Goal: Task Accomplishment & Management: Manage account settings

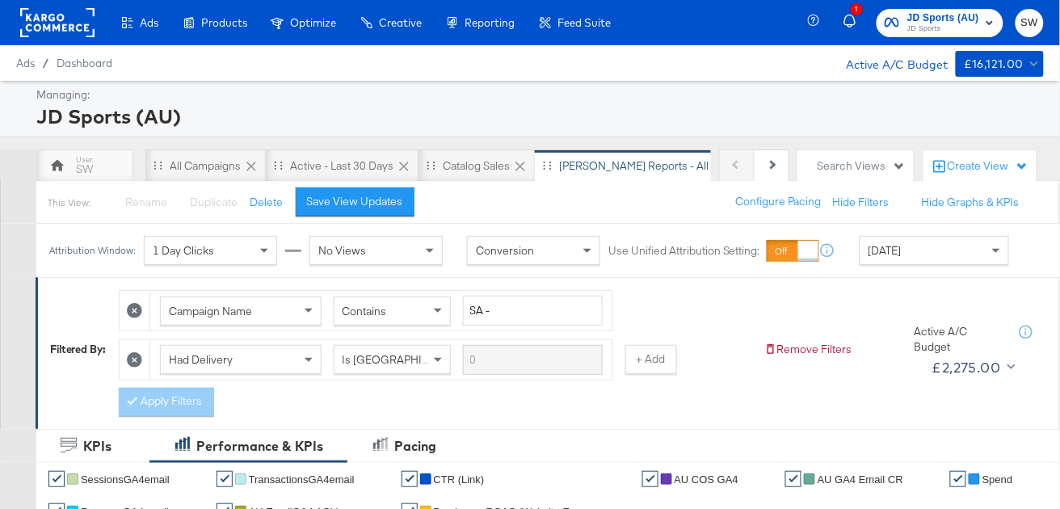
click at [979, 24] on span "JD Sports" at bounding box center [944, 29] width 72 height 13
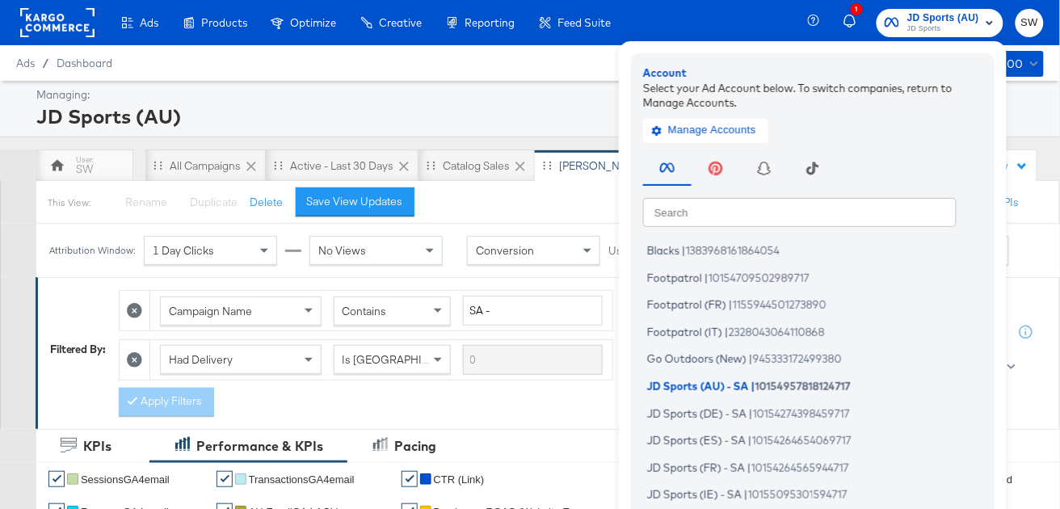
click at [803, 217] on input "text" at bounding box center [800, 211] width 314 height 29
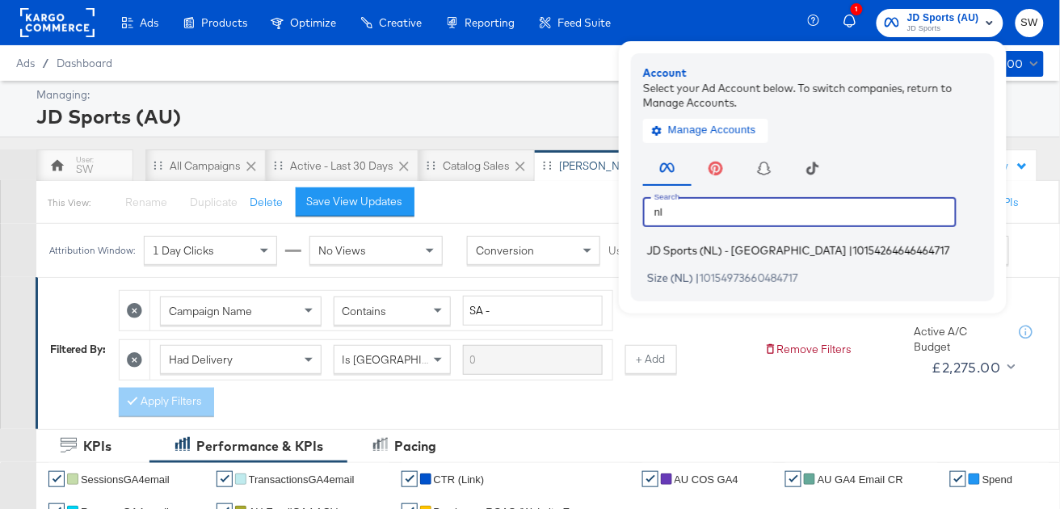
type input "nl"
click at [723, 250] on span "JD Sports (NL) - SA" at bounding box center [747, 250] width 200 height 13
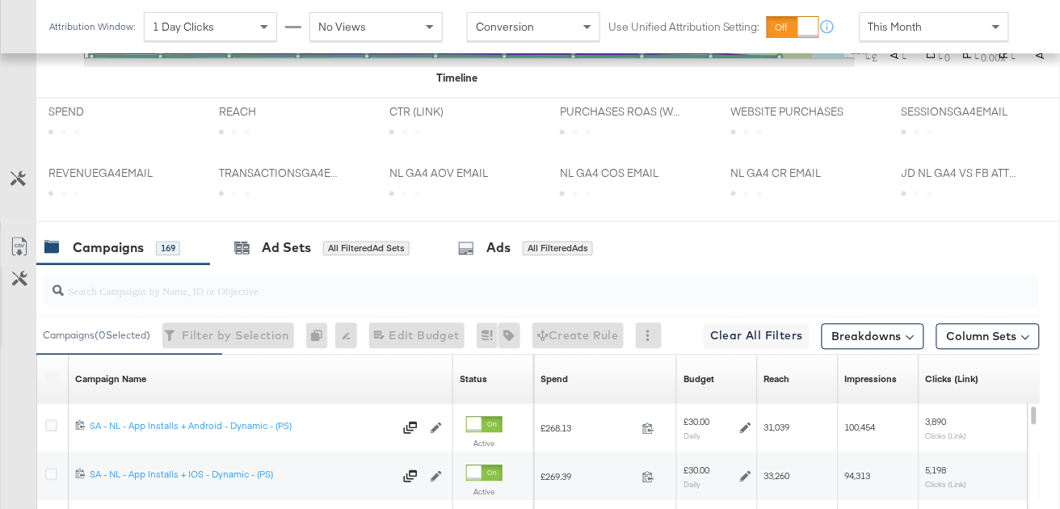
scroll to position [821, 0]
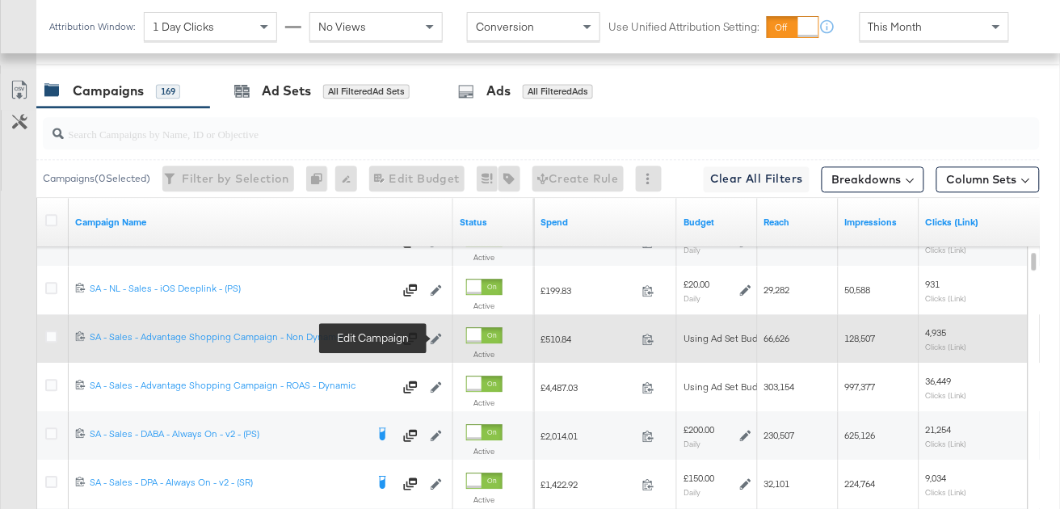
click at [440, 335] on icon at bounding box center [436, 338] width 11 height 11
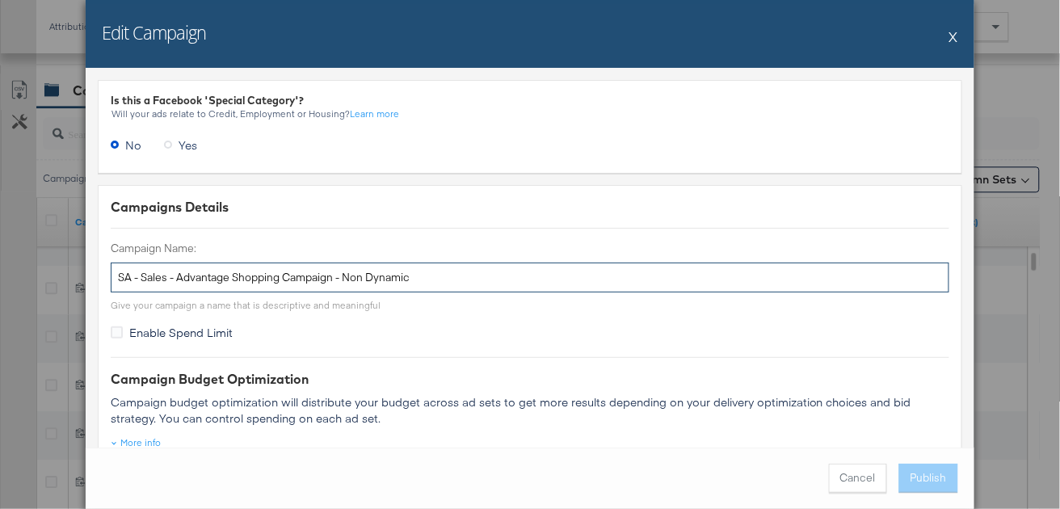
click at [292, 274] on input "SA - Sales - Advantage Shopping Campaign - Non Dynamic" at bounding box center [530, 278] width 839 height 30
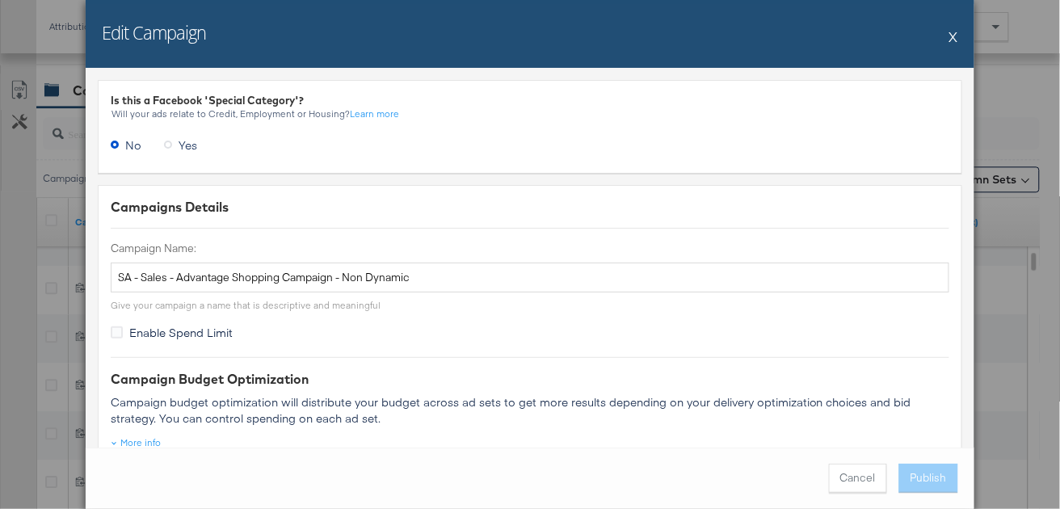
click at [952, 36] on button "X" at bounding box center [954, 36] width 9 height 32
click at [952, 36] on div "This Month" at bounding box center [935, 26] width 148 height 27
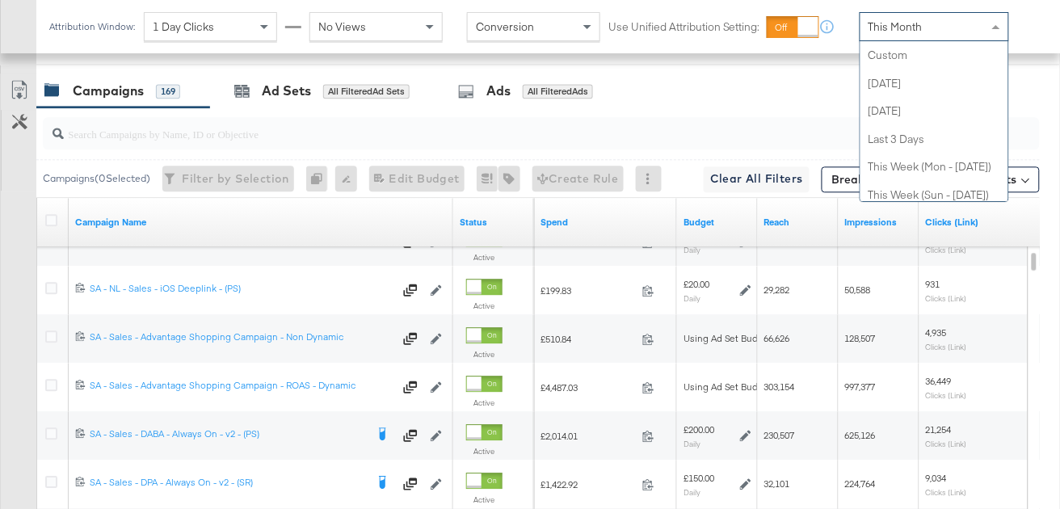
scroll to position [314, 0]
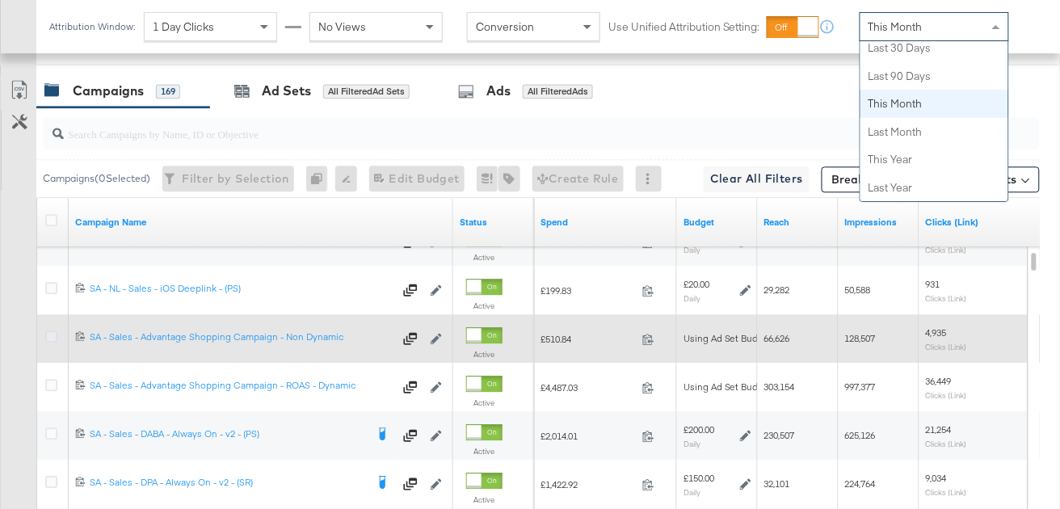
click at [49, 333] on icon at bounding box center [51, 337] width 12 height 12
click at [0, 0] on input "checkbox" at bounding box center [0, 0] width 0 height 0
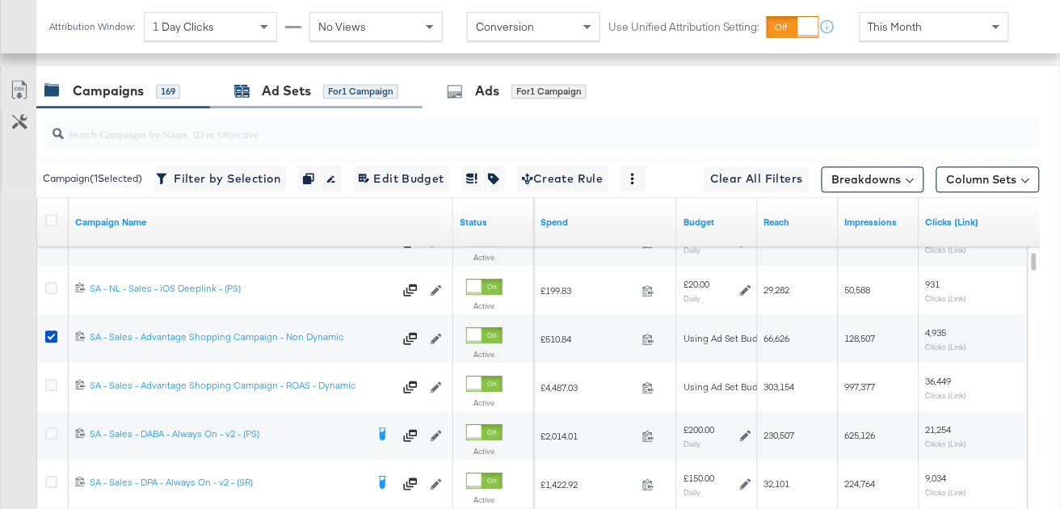
click at [297, 86] on div "Ad Sets" at bounding box center [286, 91] width 49 height 19
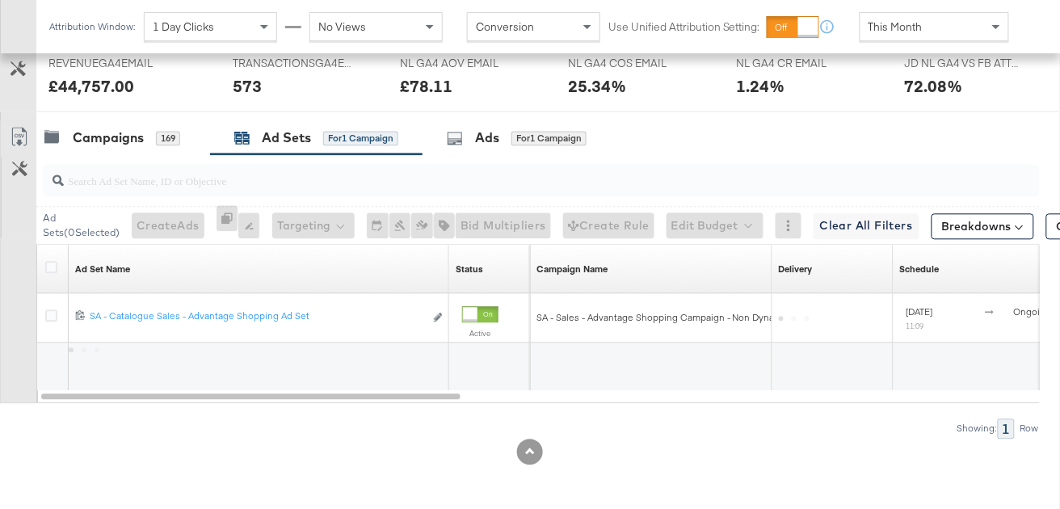
scroll to position [773, 0]
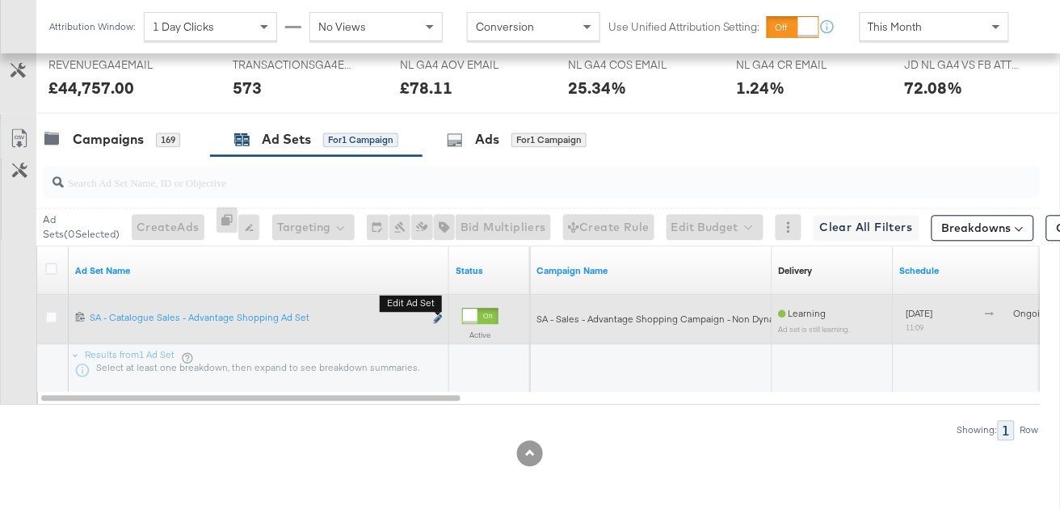
click at [434, 320] on icon "link" at bounding box center [438, 318] width 8 height 9
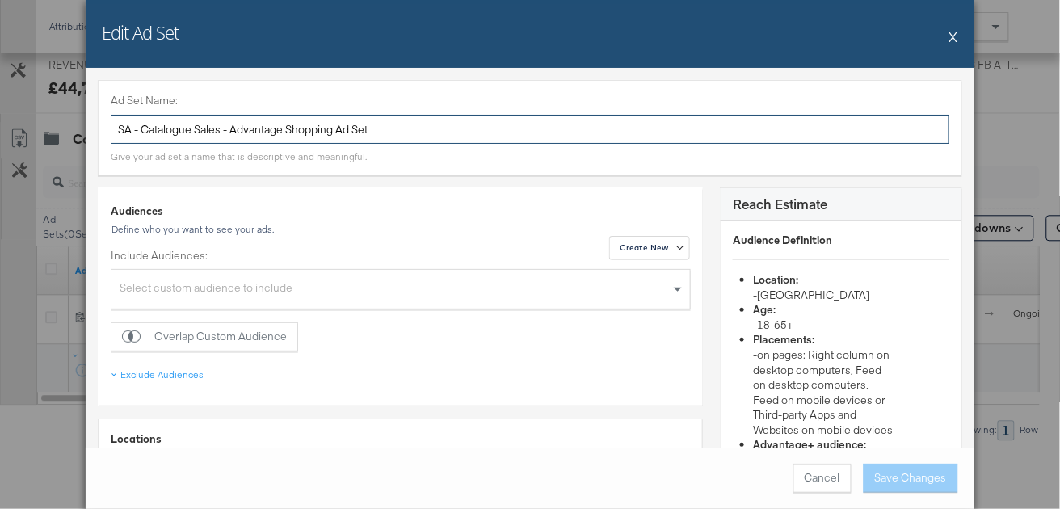
drag, startPoint x: 196, startPoint y: 128, endPoint x: 142, endPoint y: 124, distance: 53.4
click at [142, 125] on input "SA - Catalogue Sales - Advantage Shopping Ad Set" at bounding box center [530, 130] width 839 height 30
click at [339, 140] on input "SA - Sales - Advantage Shopping Ad Set" at bounding box center [530, 130] width 839 height 30
type input "SA - Sales - Advantage Shopping Ad Set - Non Dynamic"
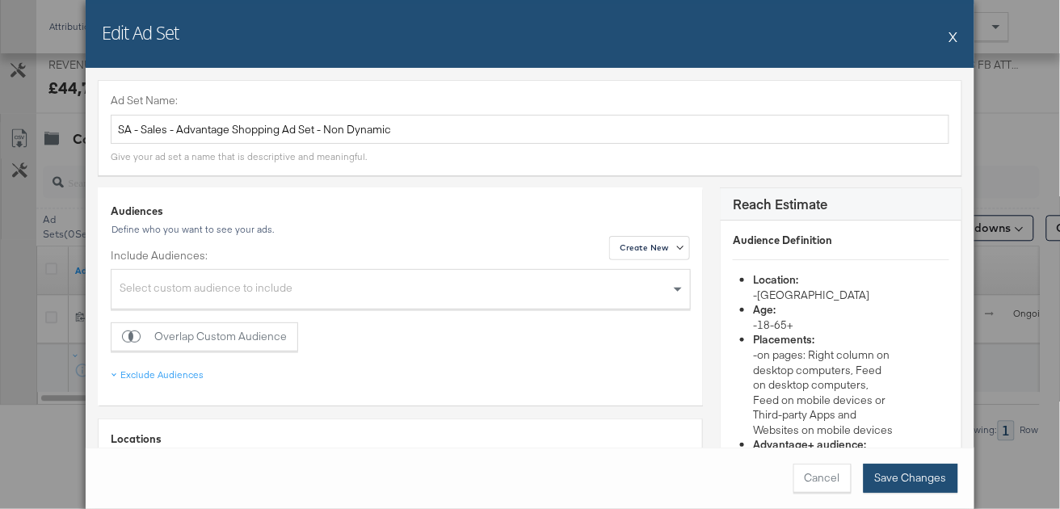
click at [901, 480] on button "Save Changes" at bounding box center [911, 478] width 95 height 29
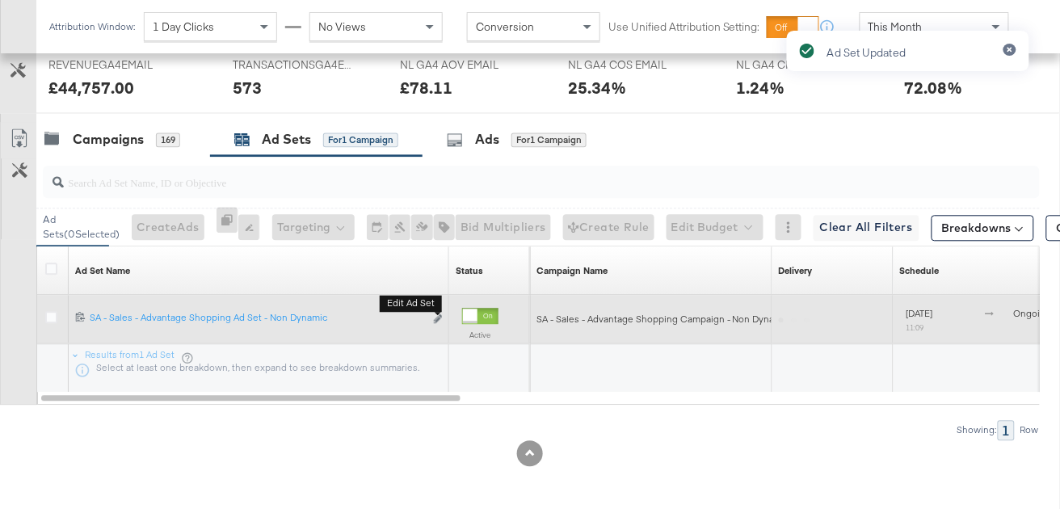
click at [438, 312] on b "Edit ad set" at bounding box center [411, 303] width 62 height 17
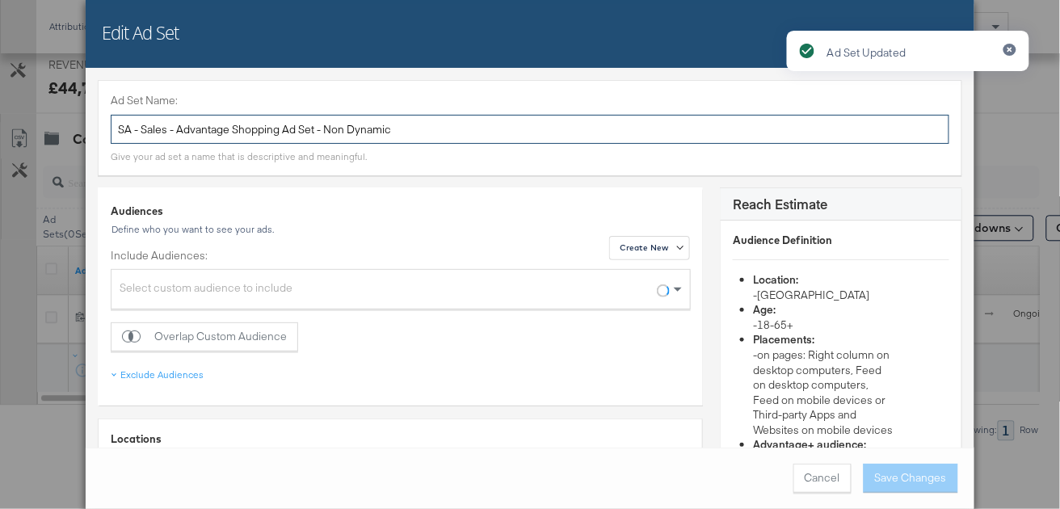
click at [343, 126] on input "SA - Sales - Advantage Shopping Ad Set - Non Dynamic" at bounding box center [530, 130] width 839 height 30
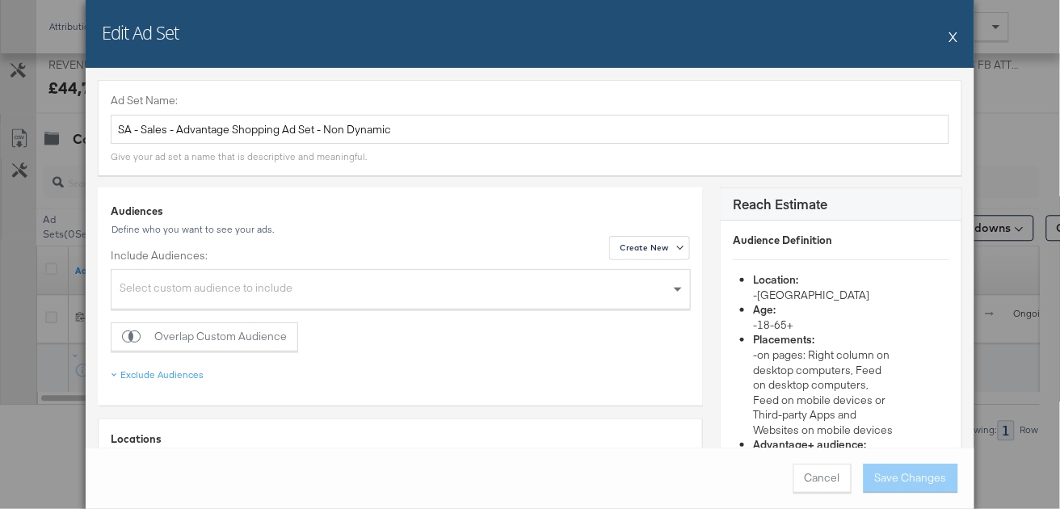
click at [956, 36] on button "X" at bounding box center [954, 36] width 9 height 32
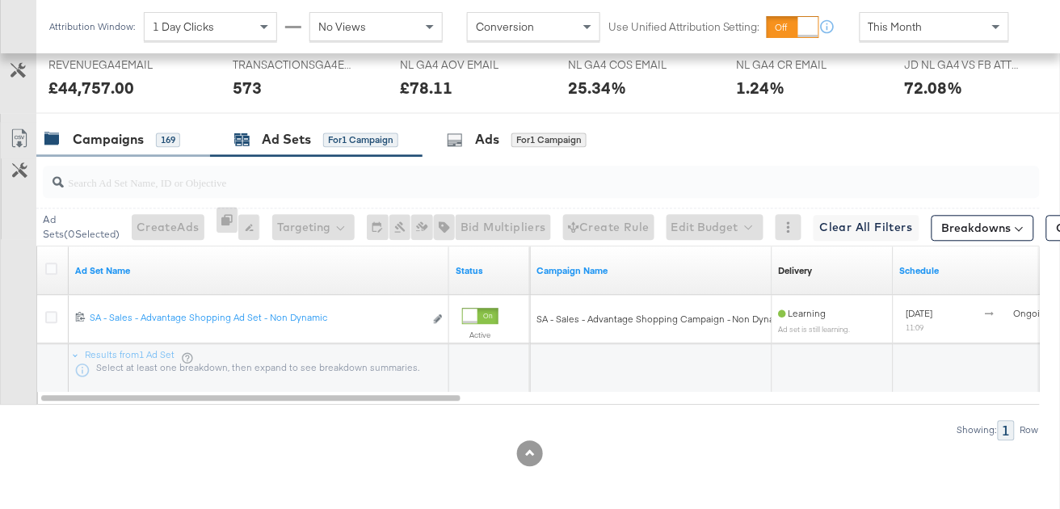
click at [128, 145] on div "Campaigns" at bounding box center [108, 139] width 71 height 19
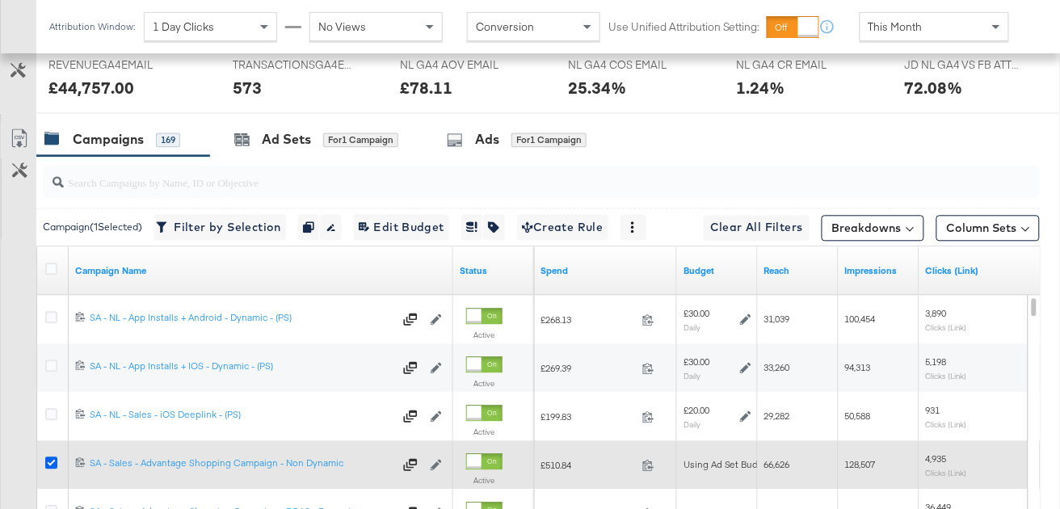
click at [52, 459] on icon at bounding box center [51, 463] width 12 height 12
click at [0, 0] on input "checkbox" at bounding box center [0, 0] width 0 height 0
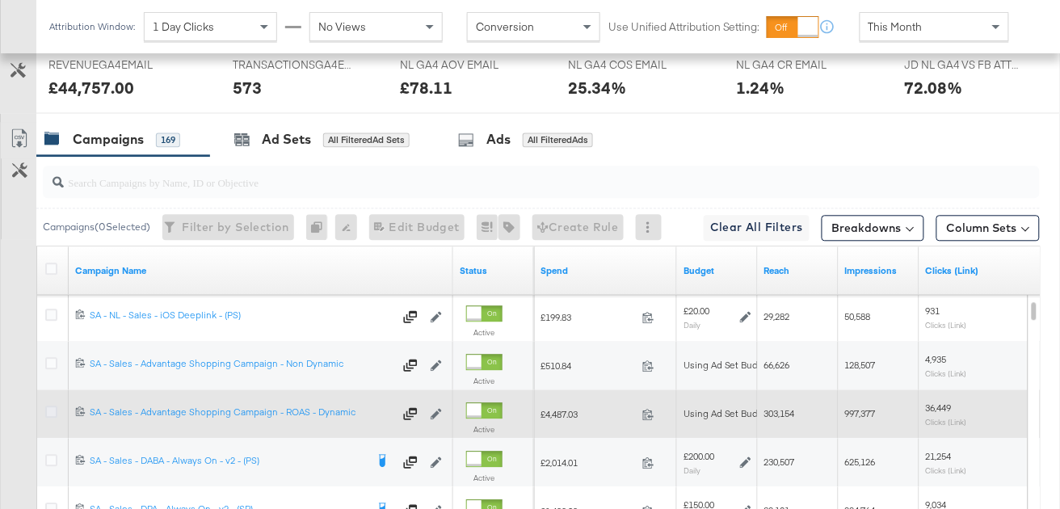
click at [49, 409] on icon at bounding box center [51, 412] width 12 height 12
click at [0, 0] on input "checkbox" at bounding box center [0, 0] width 0 height 0
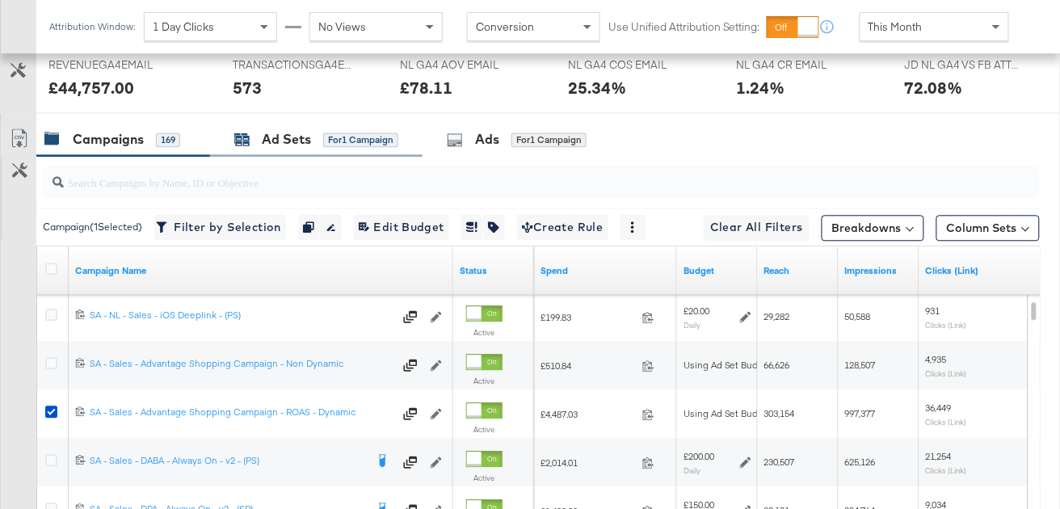
click at [297, 141] on div "Ad Sets" at bounding box center [286, 139] width 49 height 19
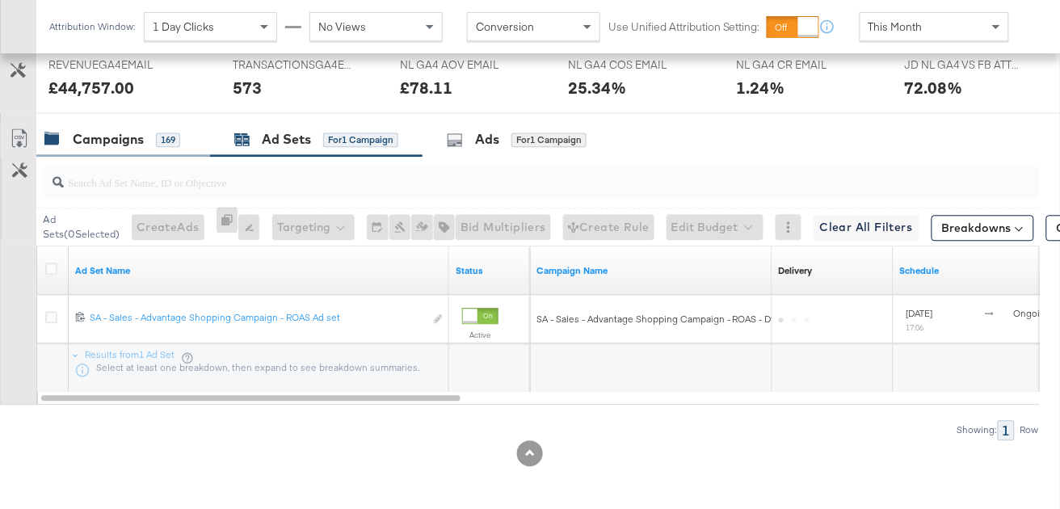
click at [128, 142] on div "Campaigns" at bounding box center [108, 139] width 71 height 19
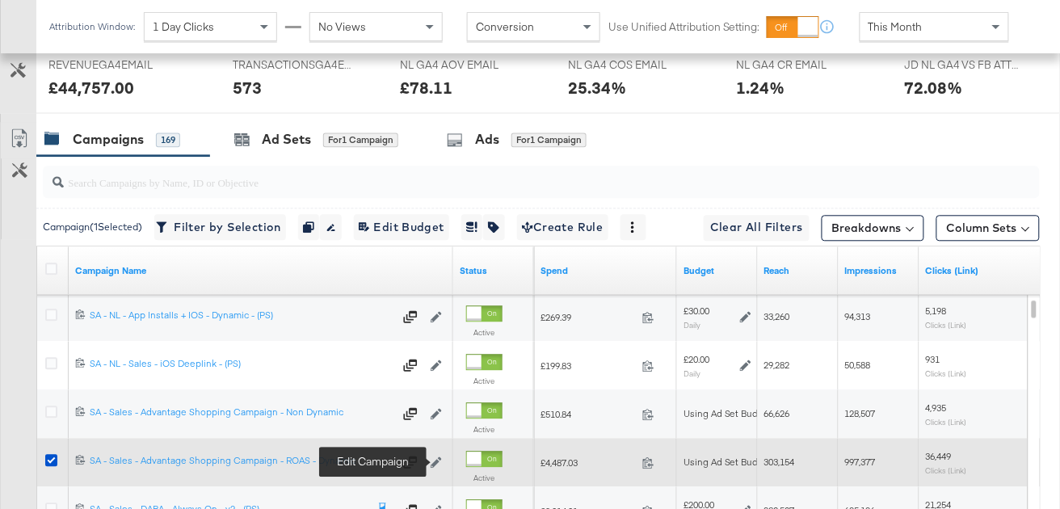
click at [438, 459] on icon at bounding box center [436, 462] width 11 height 11
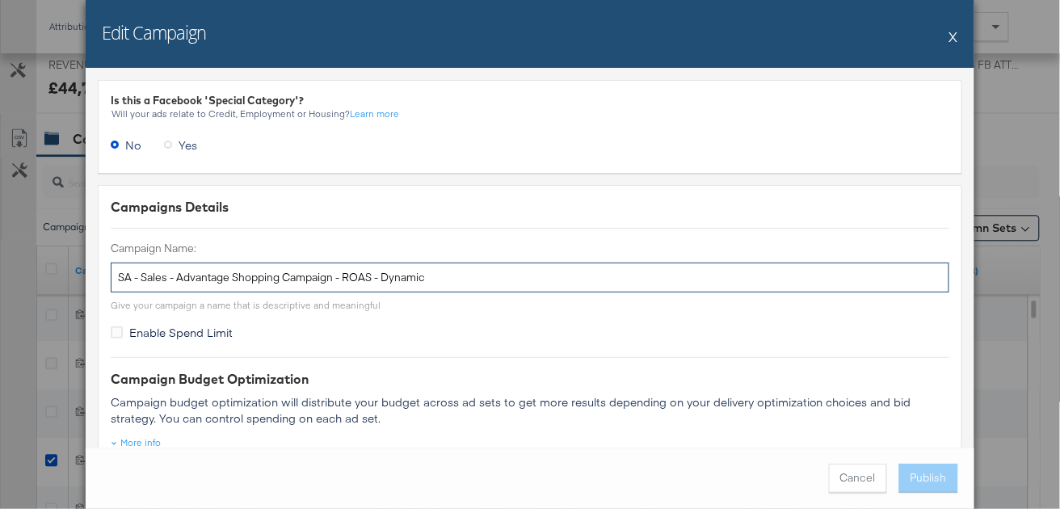
click at [405, 275] on input "SA - Sales - Advantage Shopping Campaign - ROAS - Dynamic" at bounding box center [530, 278] width 839 height 30
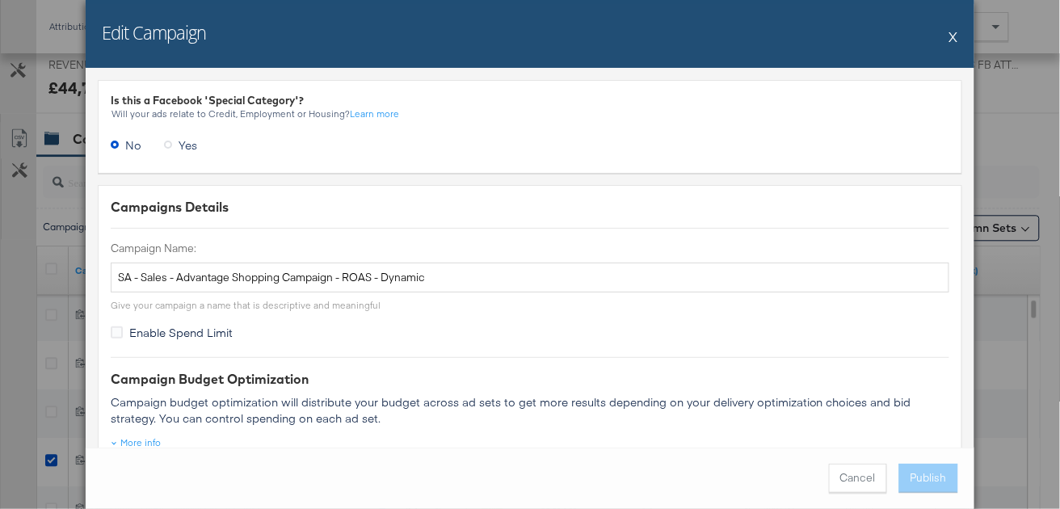
click at [955, 38] on button "X" at bounding box center [954, 36] width 9 height 32
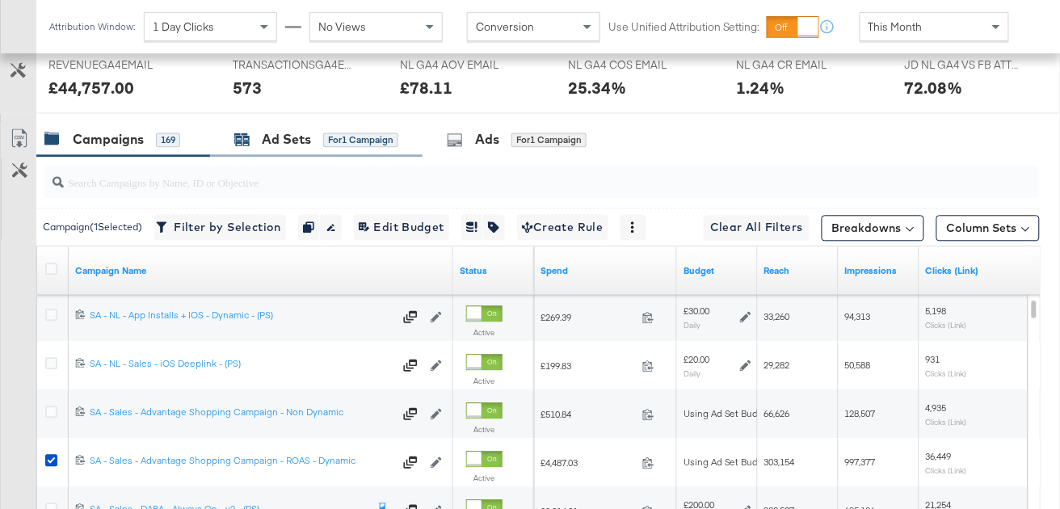
click at [294, 137] on div "Ad Sets" at bounding box center [286, 139] width 49 height 19
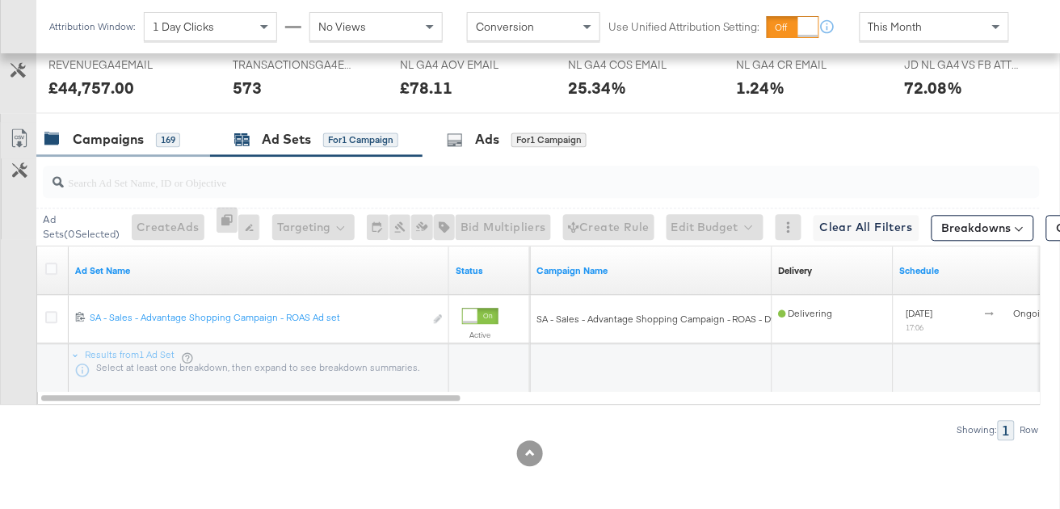
click at [110, 141] on div "Campaigns" at bounding box center [108, 139] width 71 height 19
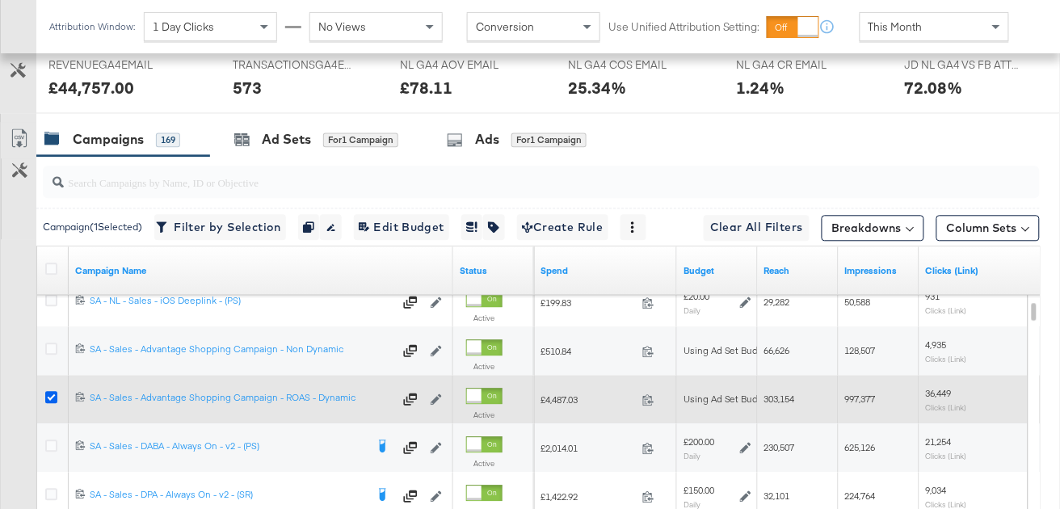
click at [50, 398] on icon at bounding box center [51, 397] width 12 height 12
click at [0, 0] on input "checkbox" at bounding box center [0, 0] width 0 height 0
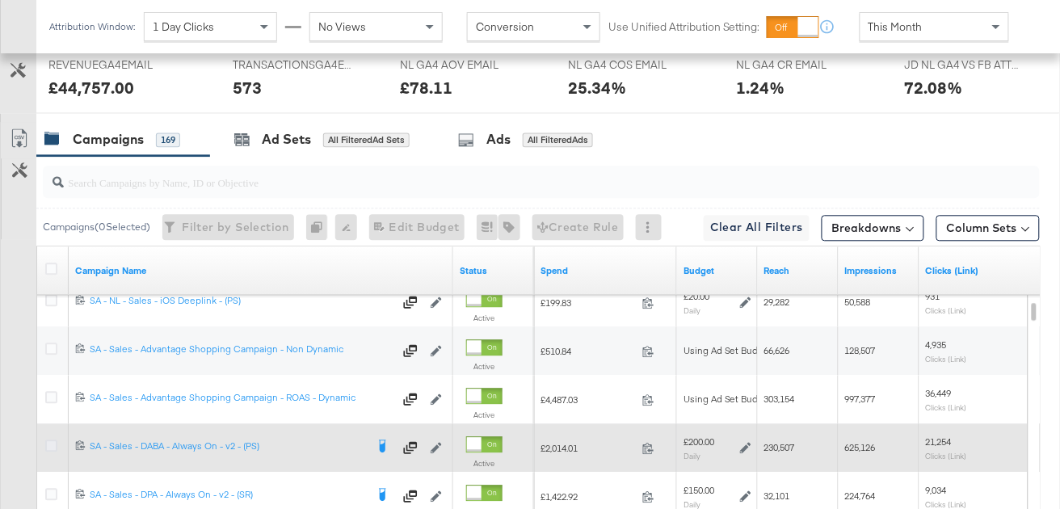
click at [53, 440] on icon at bounding box center [51, 446] width 12 height 12
click at [0, 0] on input "checkbox" at bounding box center [0, 0] width 0 height 0
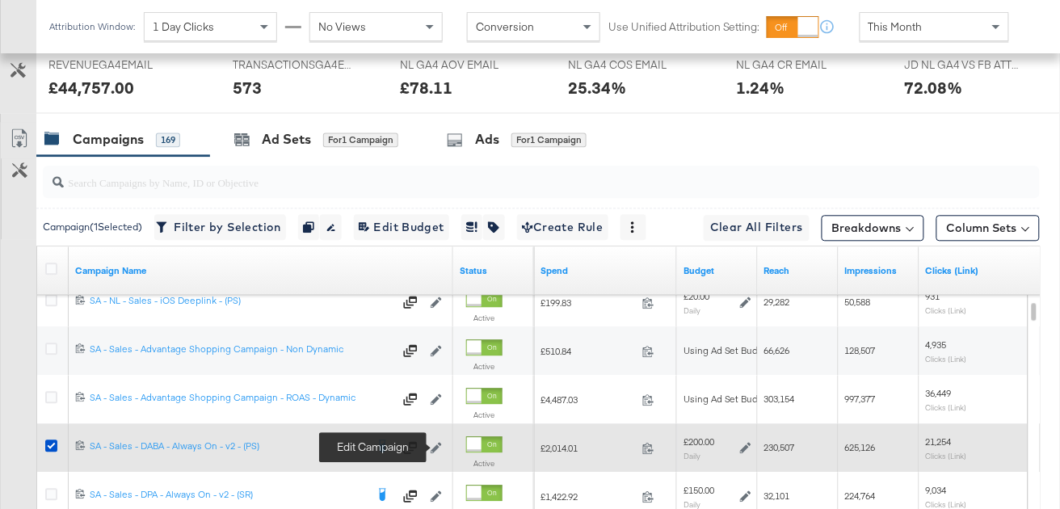
click at [439, 445] on icon at bounding box center [436, 447] width 11 height 11
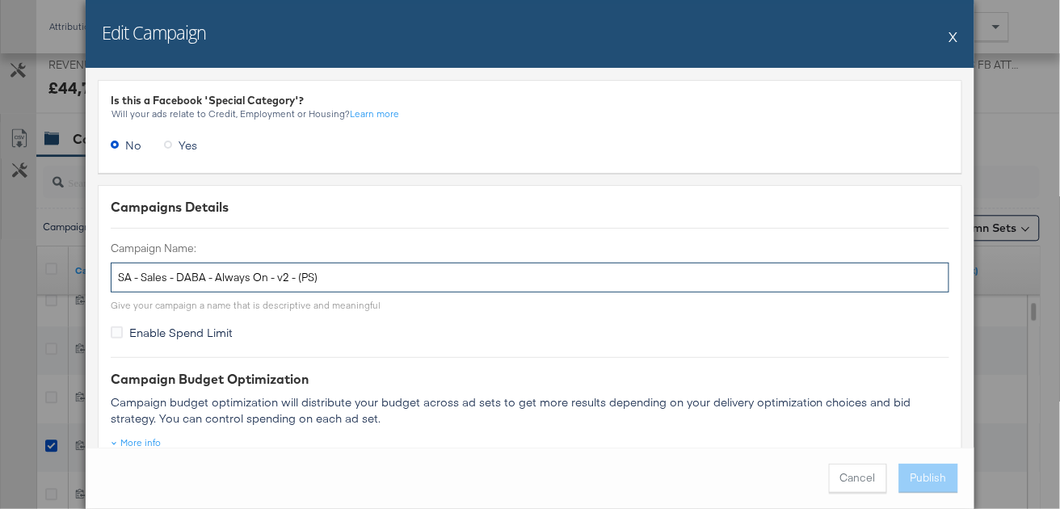
click at [309, 288] on input "SA - Sales - DABA - Always On - v2 - (PS)" at bounding box center [530, 278] width 839 height 30
click at [309, 287] on input "SA - Sales - DABA - Always On - v2 - (PS)" at bounding box center [530, 278] width 839 height 30
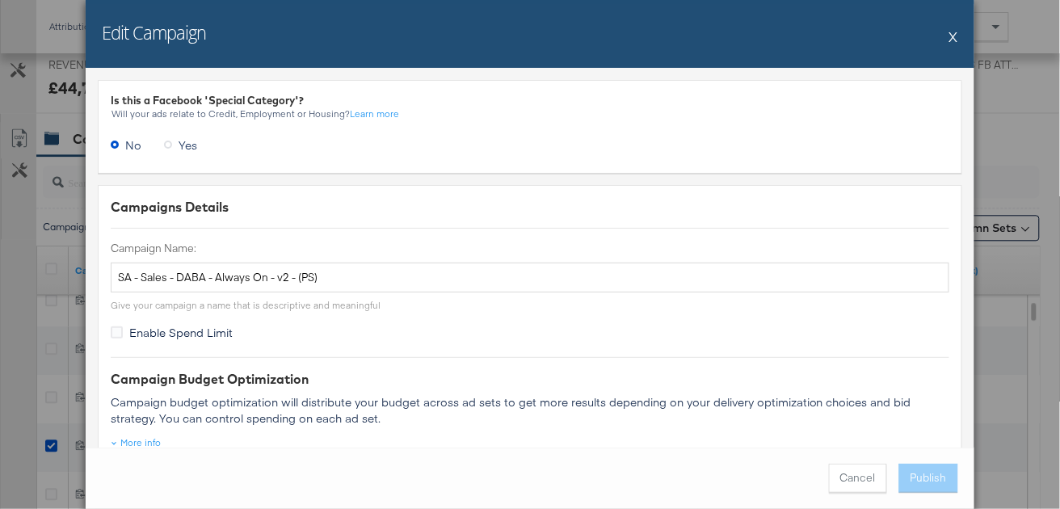
click at [955, 40] on button "X" at bounding box center [954, 36] width 9 height 32
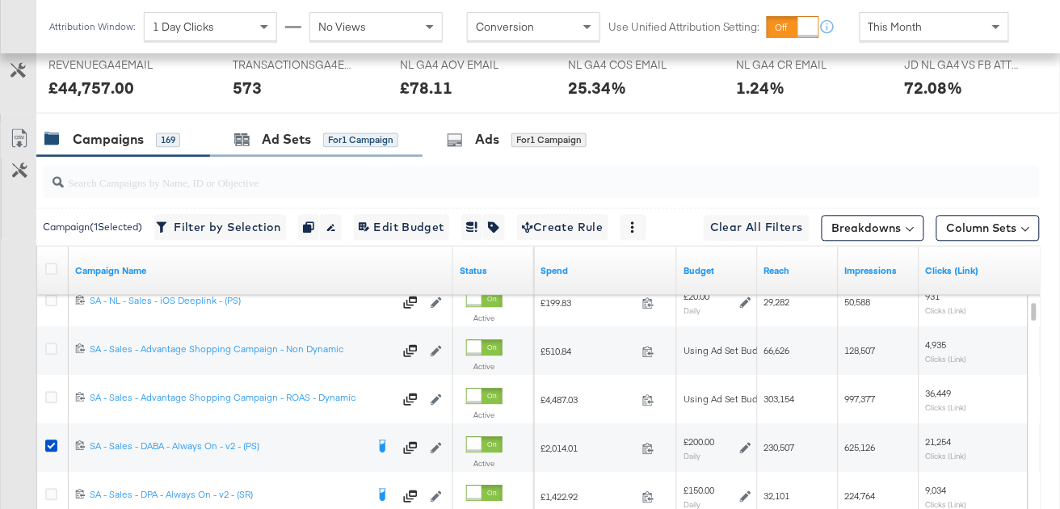
click at [294, 128] on div "Ad Sets for 1 Campaign" at bounding box center [316, 139] width 213 height 35
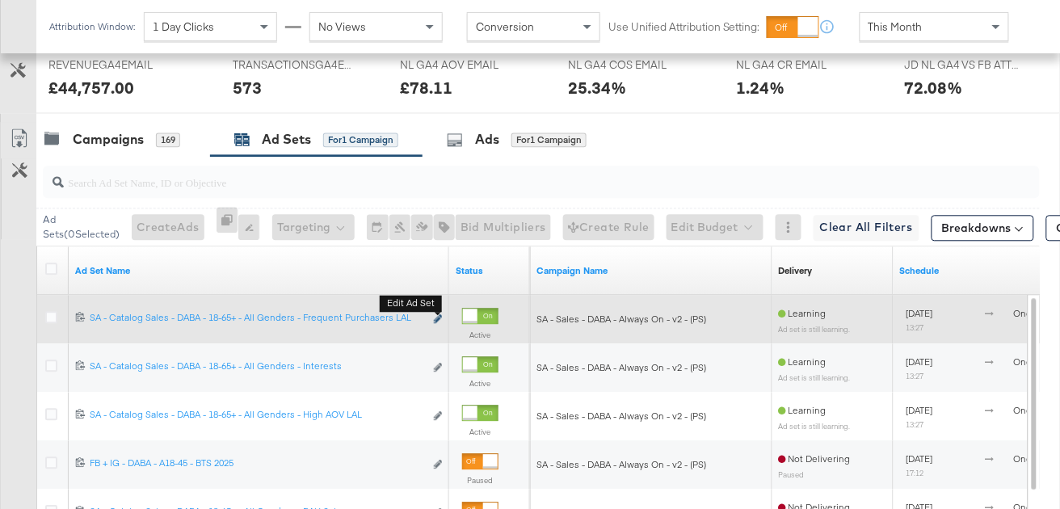
click at [437, 318] on icon "link" at bounding box center [438, 318] width 8 height 9
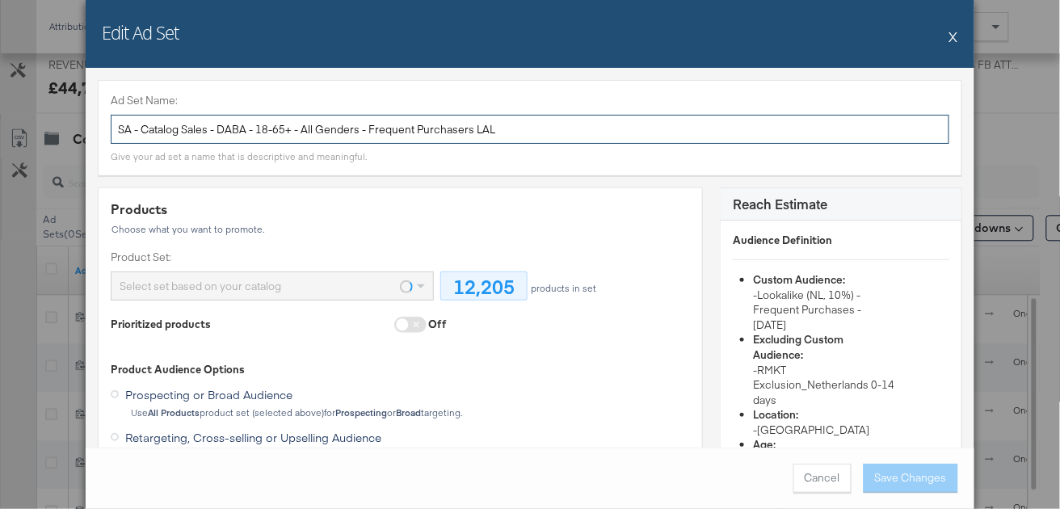
click at [478, 123] on input "SA - Catalog Sales - DABA - 18-65+ - All Genders - Frequent Purchasers LAL" at bounding box center [530, 130] width 839 height 30
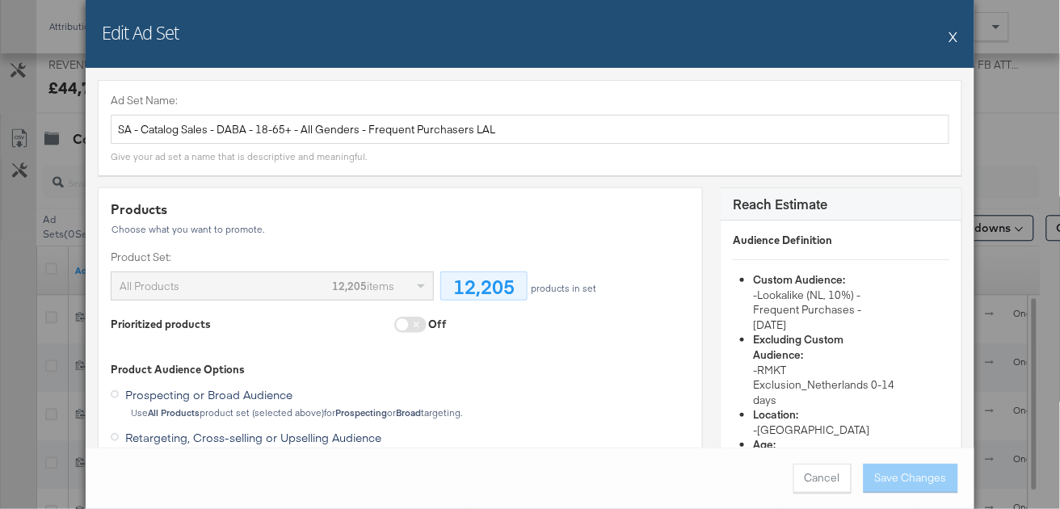
click at [954, 38] on button "X" at bounding box center [954, 36] width 9 height 32
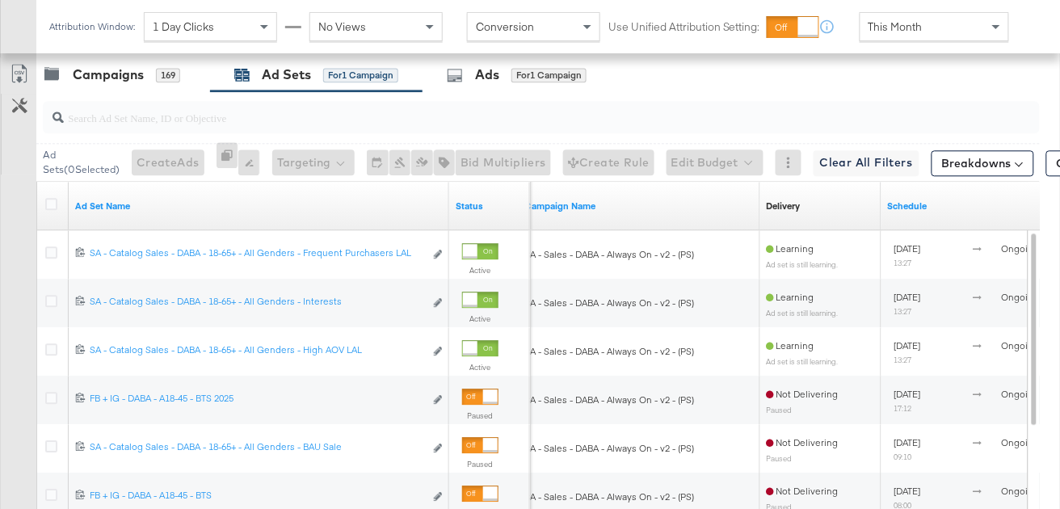
scroll to position [789, 0]
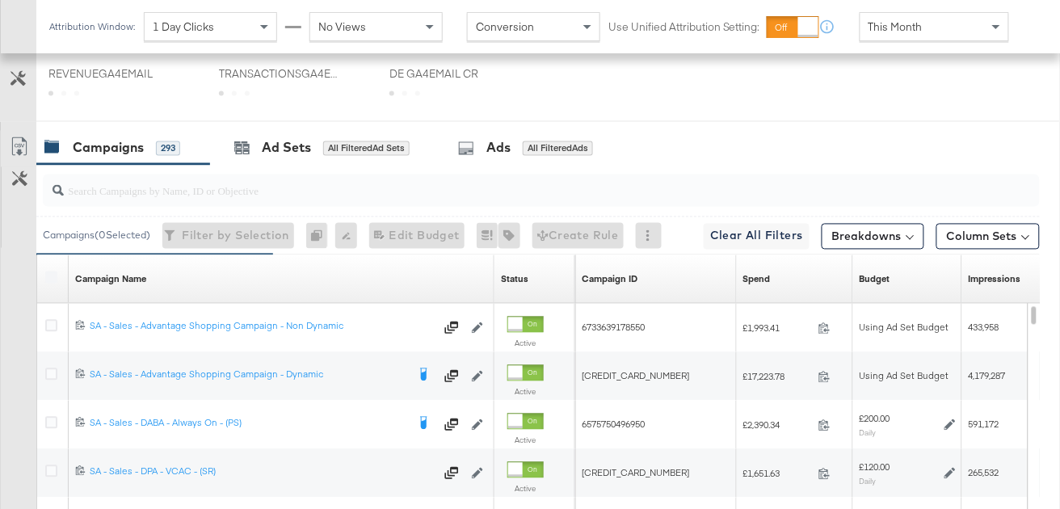
scroll to position [764, 0]
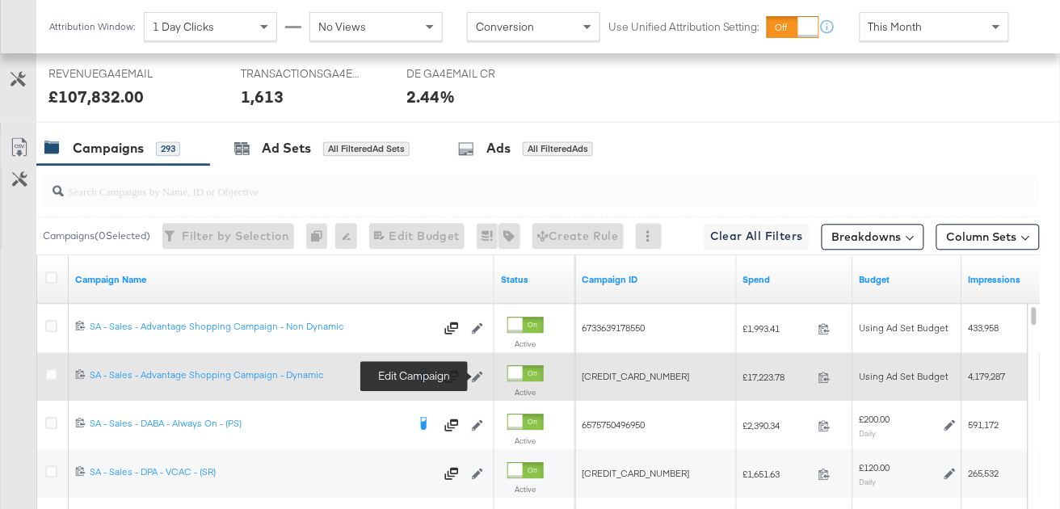
click at [481, 373] on icon at bounding box center [477, 376] width 11 height 11
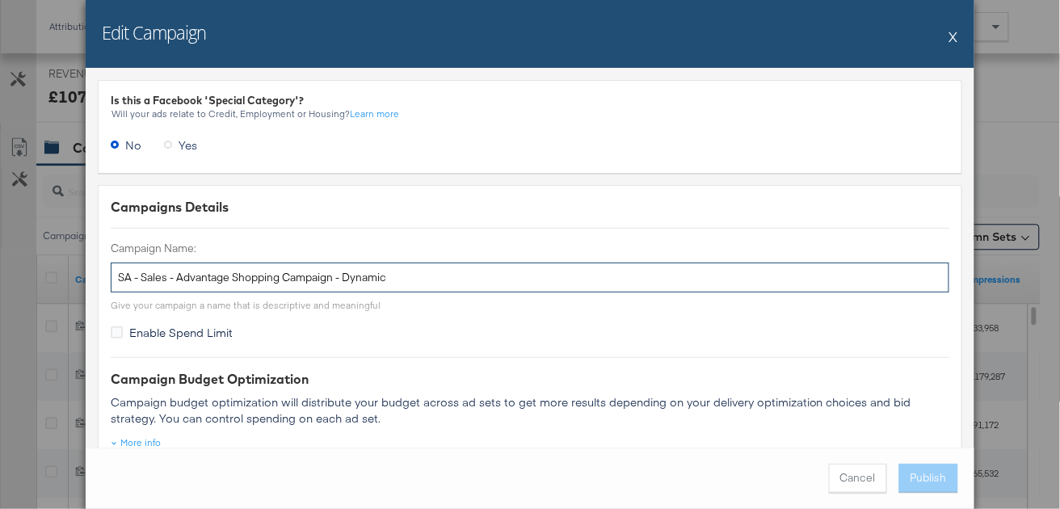
click at [339, 271] on input "SA - Sales - Advantage Shopping Campaign - Dynamic" at bounding box center [530, 278] width 839 height 30
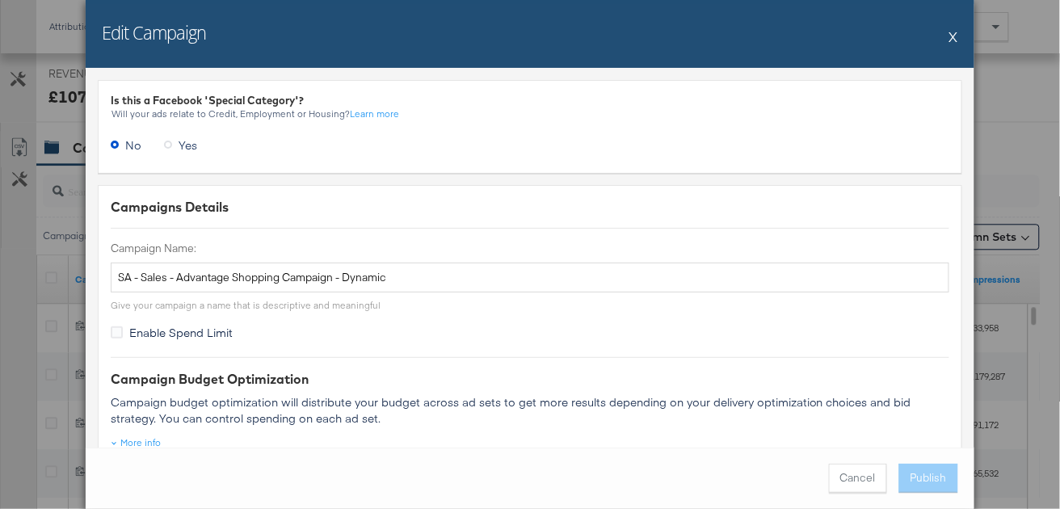
click at [958, 40] on button "X" at bounding box center [954, 36] width 9 height 32
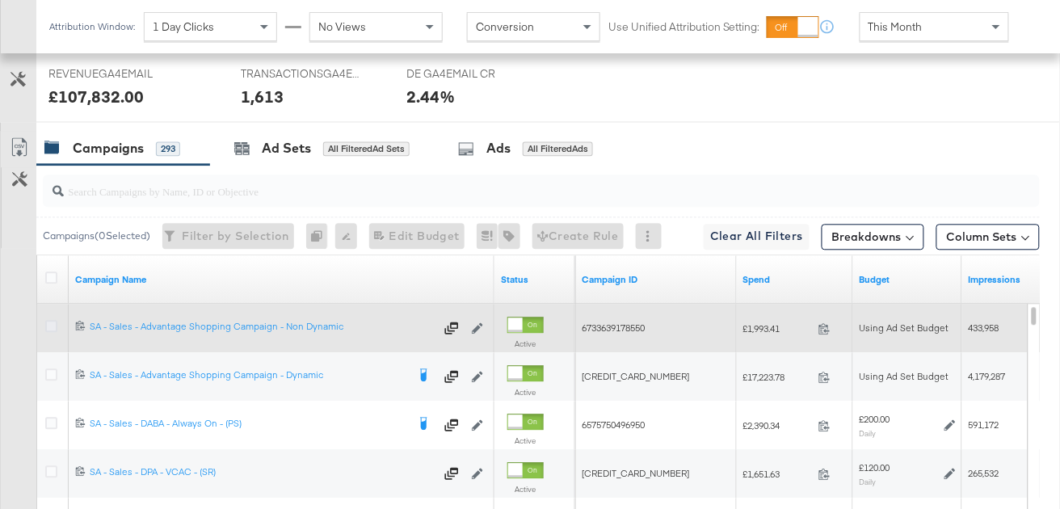
click at [51, 321] on icon at bounding box center [51, 326] width 12 height 12
click at [0, 0] on input "checkbox" at bounding box center [0, 0] width 0 height 0
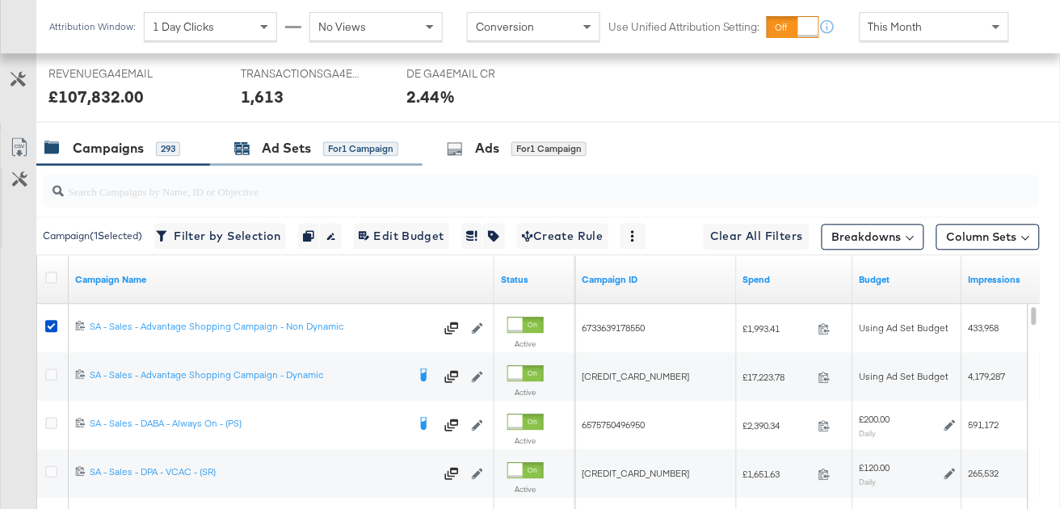
click at [322, 147] on div "Ad Sets for 1 Campaign" at bounding box center [316, 148] width 164 height 19
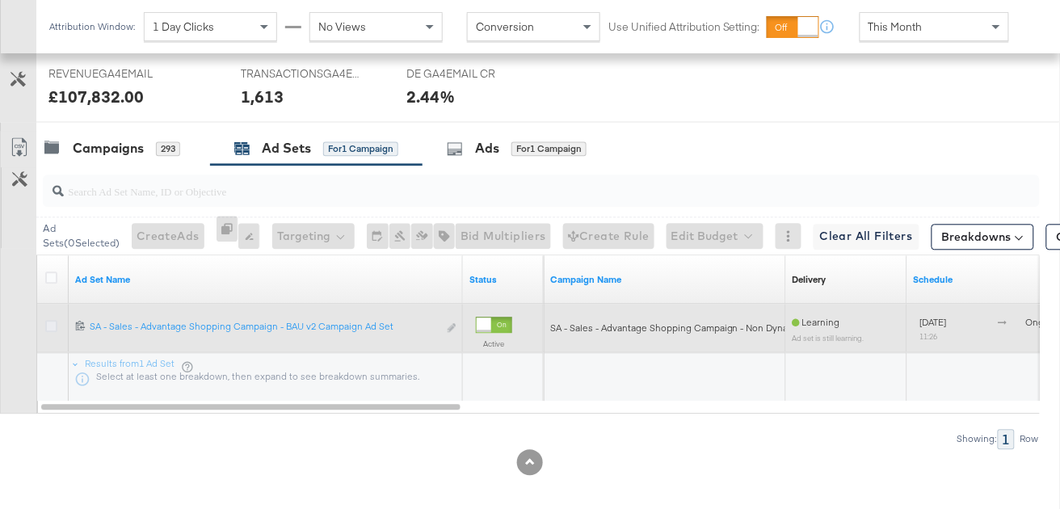
click at [53, 325] on icon at bounding box center [51, 326] width 12 height 12
click at [0, 0] on input "checkbox" at bounding box center [0, 0] width 0 height 0
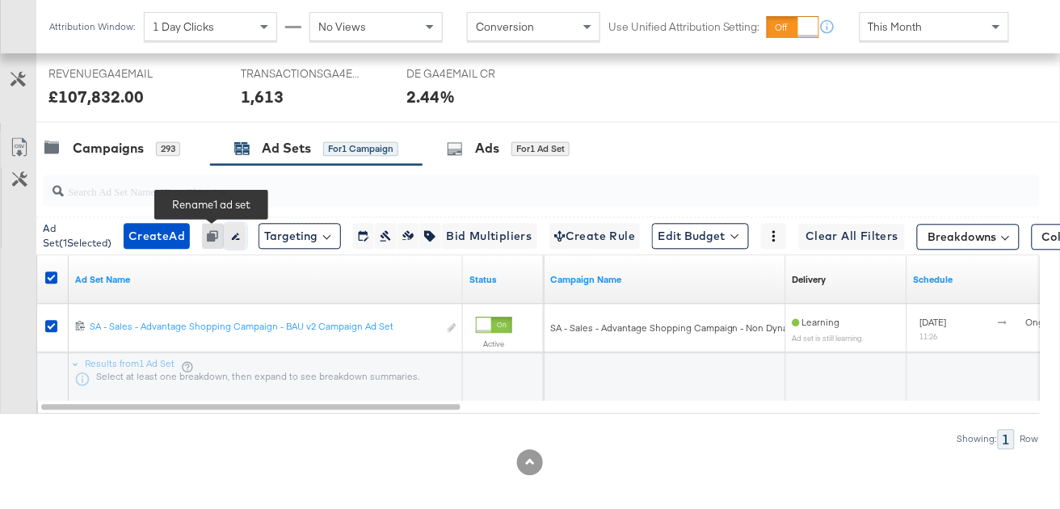
click at [232, 235] on icon "button" at bounding box center [236, 236] width 8 height 7
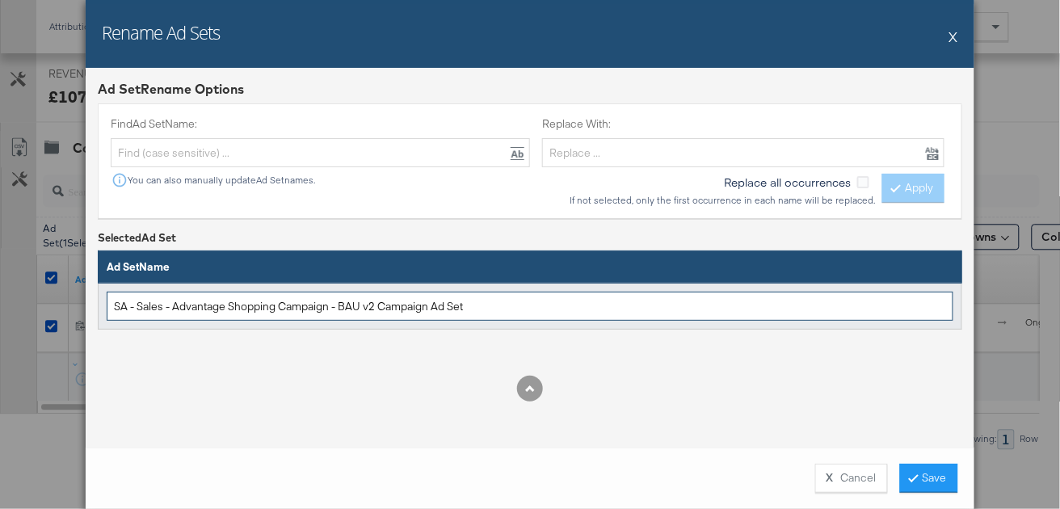
click at [282, 306] on input "SA - Sales - Advantage Shopping Campaign - BAU v2 Campaign Ad Set" at bounding box center [530, 307] width 847 height 30
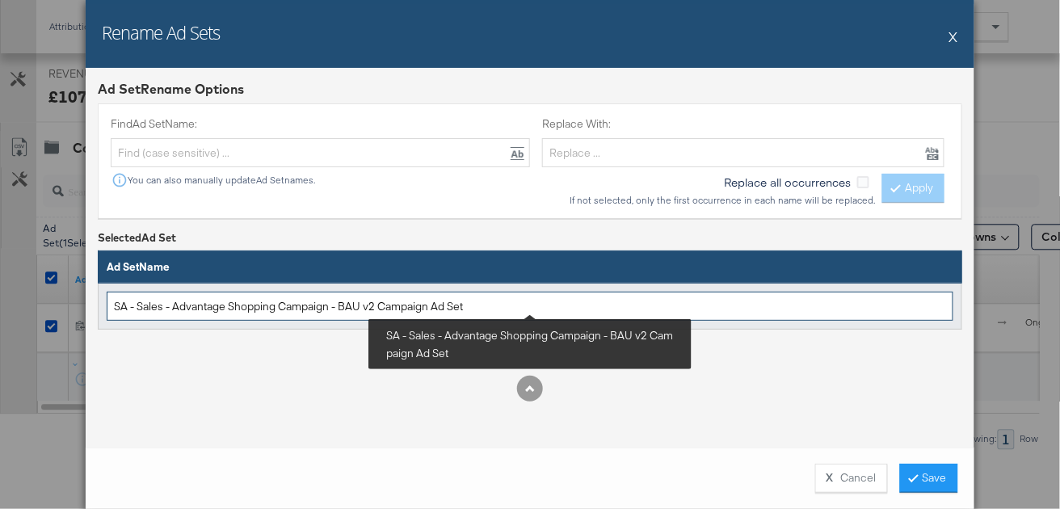
click at [282, 306] on input "SA - Sales - Advantage Shopping Campaign - BAU v2 Campaign Ad Set" at bounding box center [530, 307] width 847 height 30
paste input "Ad Set - Non Dynamic"
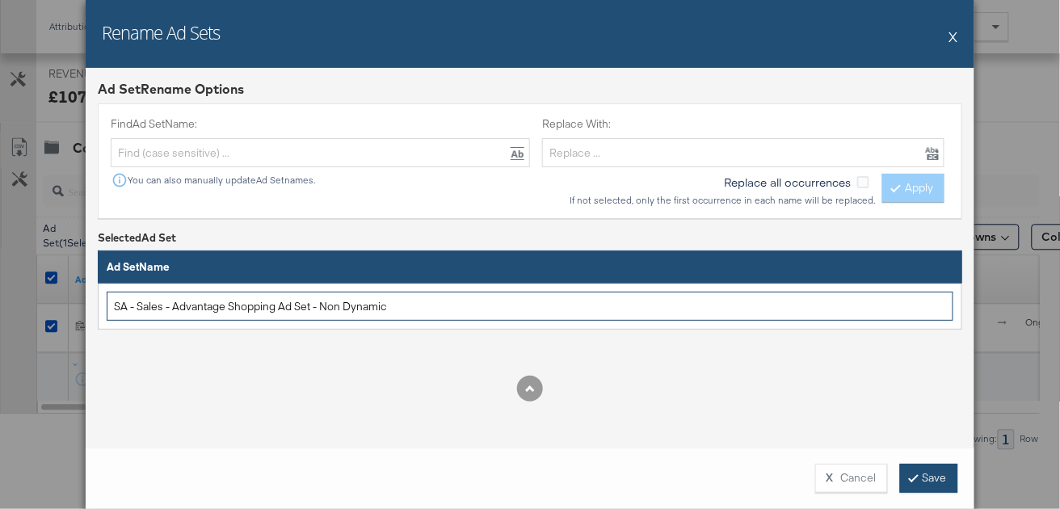
type input "SA - Sales - Advantage Shopping Ad Set - Non Dynamic"
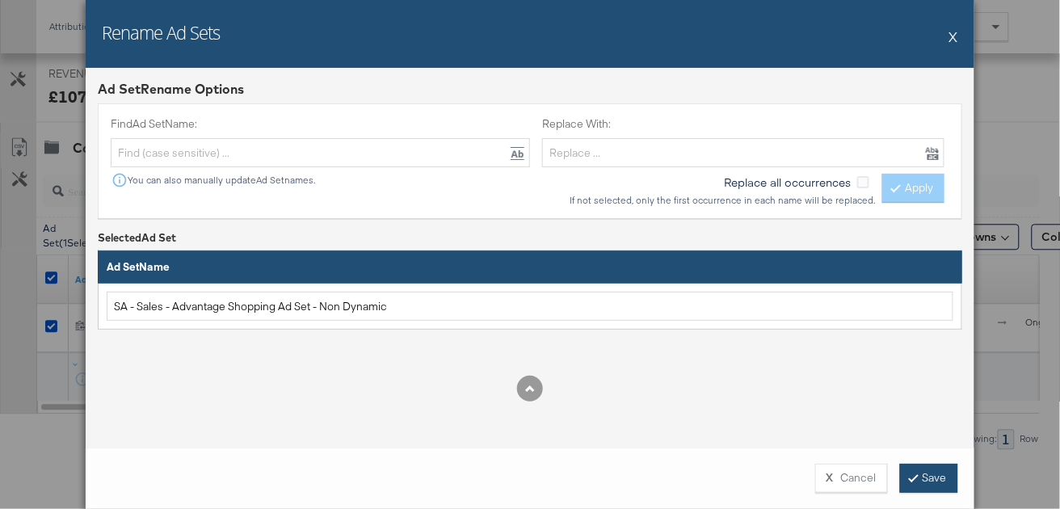
click at [925, 481] on button "Save" at bounding box center [929, 478] width 58 height 29
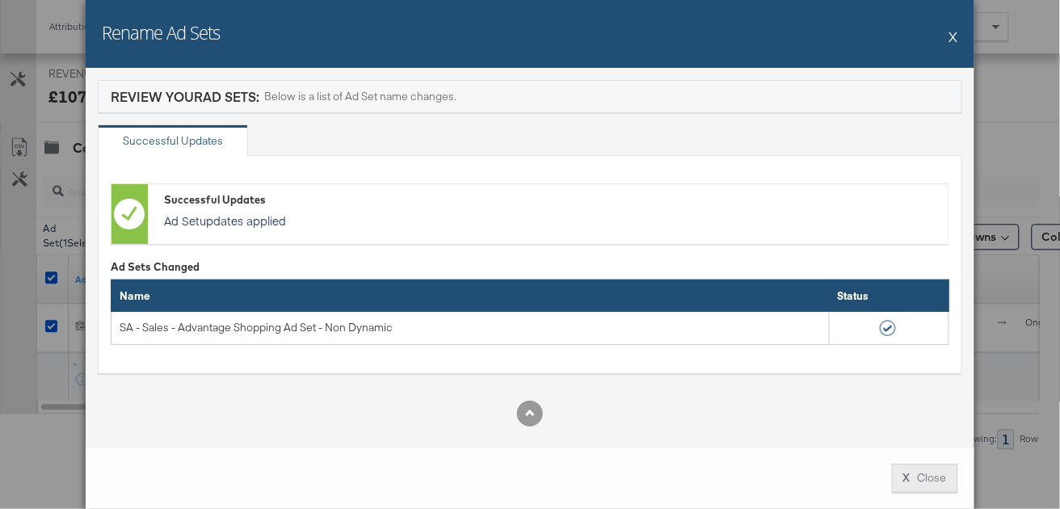
click at [913, 482] on button "X Close" at bounding box center [925, 478] width 66 height 29
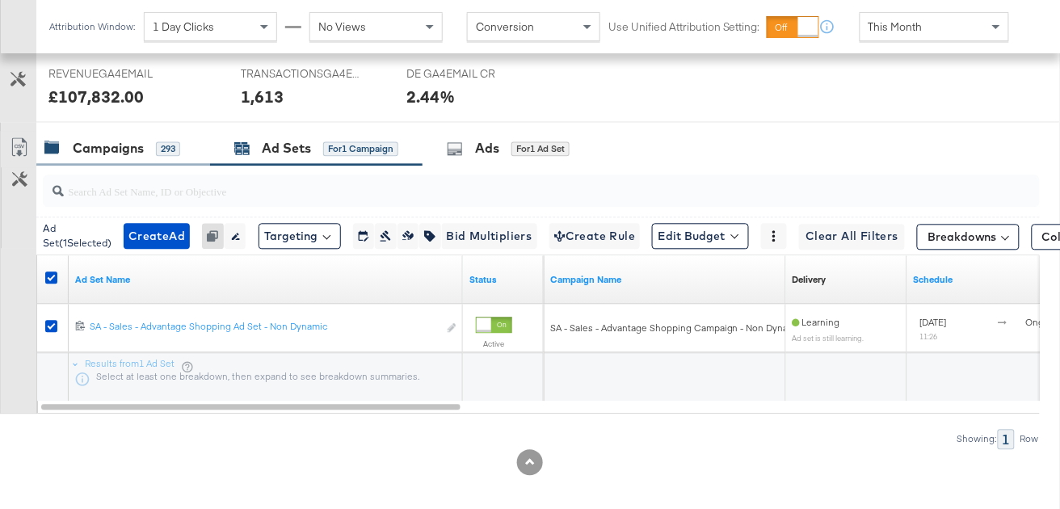
click at [156, 153] on div "293" at bounding box center [168, 148] width 24 height 15
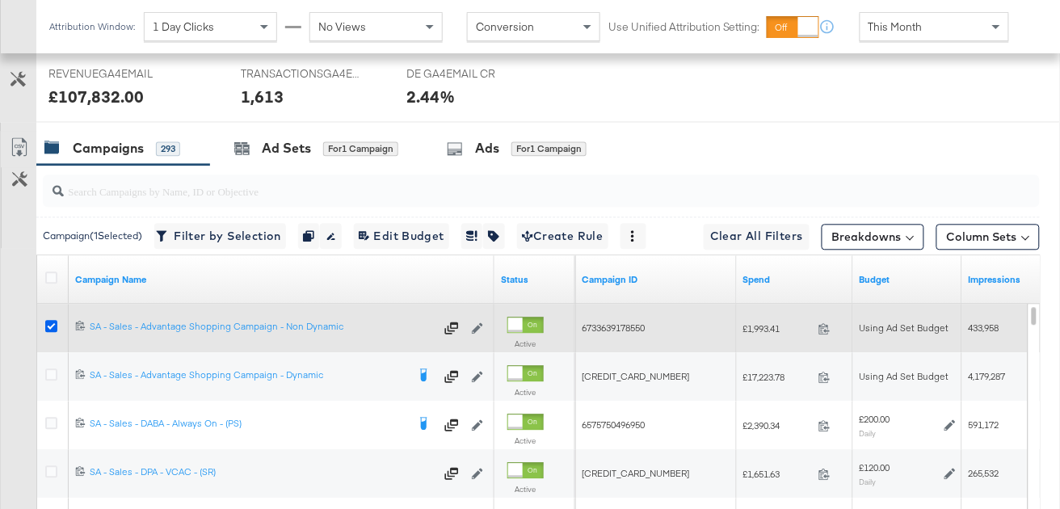
click at [56, 320] on icon at bounding box center [51, 326] width 12 height 12
click at [0, 0] on input "checkbox" at bounding box center [0, 0] width 0 height 0
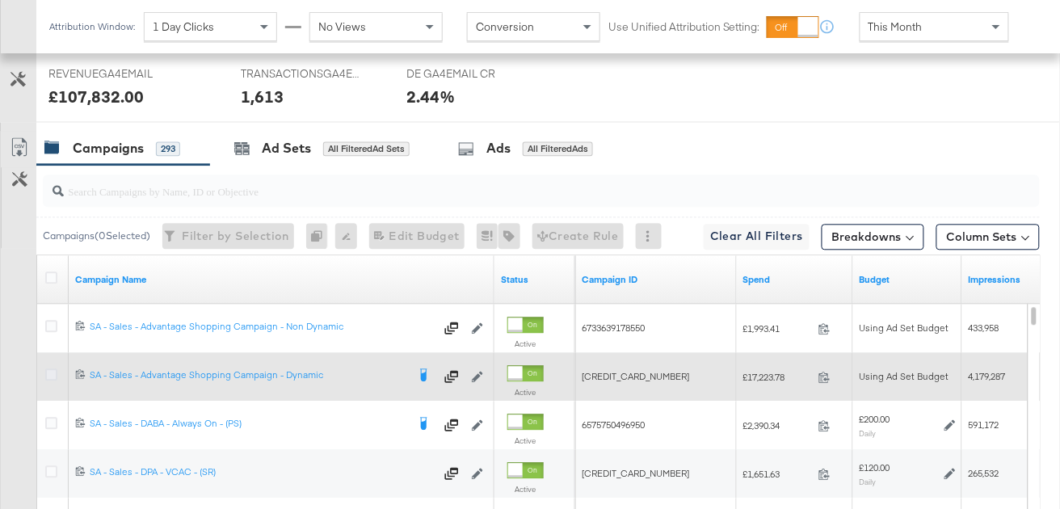
click at [48, 372] on icon at bounding box center [51, 375] width 12 height 12
click at [0, 0] on input "checkbox" at bounding box center [0, 0] width 0 height 0
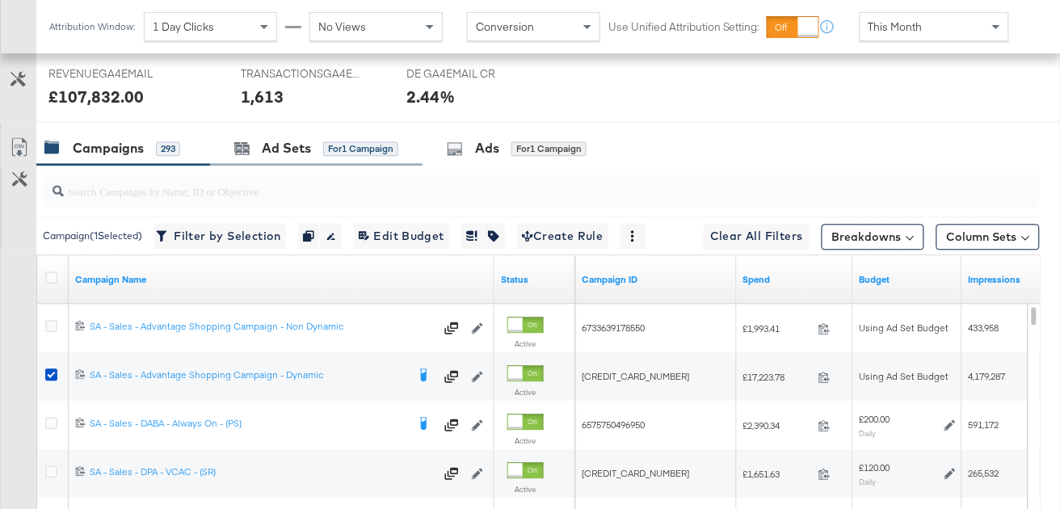
click at [344, 137] on div "Ad Sets for 1 Campaign" at bounding box center [316, 148] width 213 height 35
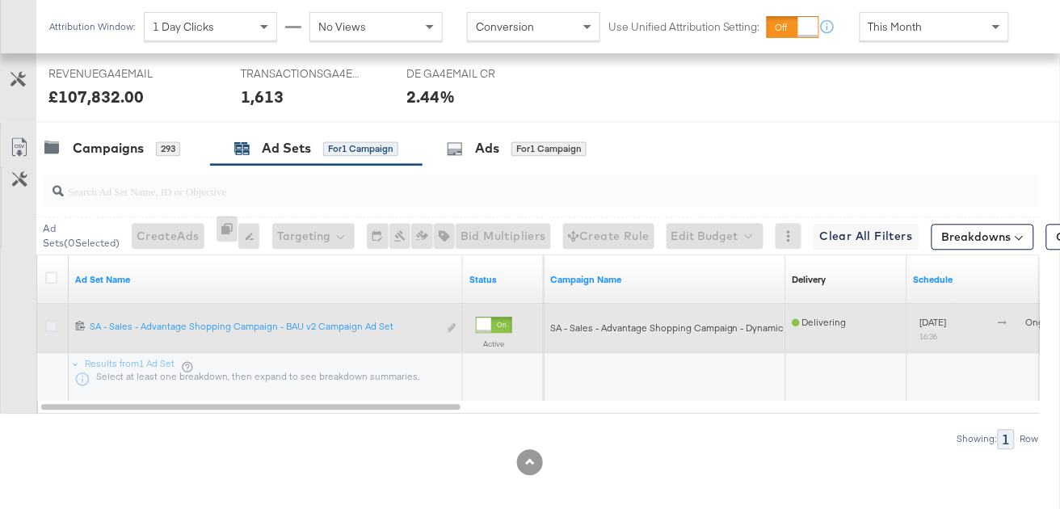
click at [52, 321] on icon at bounding box center [51, 326] width 12 height 12
click at [0, 0] on input "checkbox" at bounding box center [0, 0] width 0 height 0
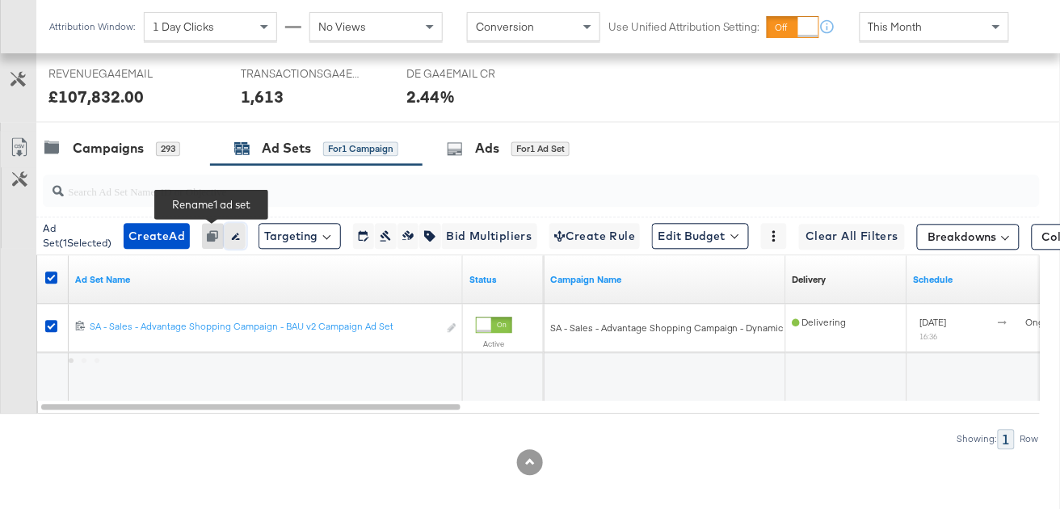
click at [230, 235] on icon "button" at bounding box center [235, 235] width 11 height 11
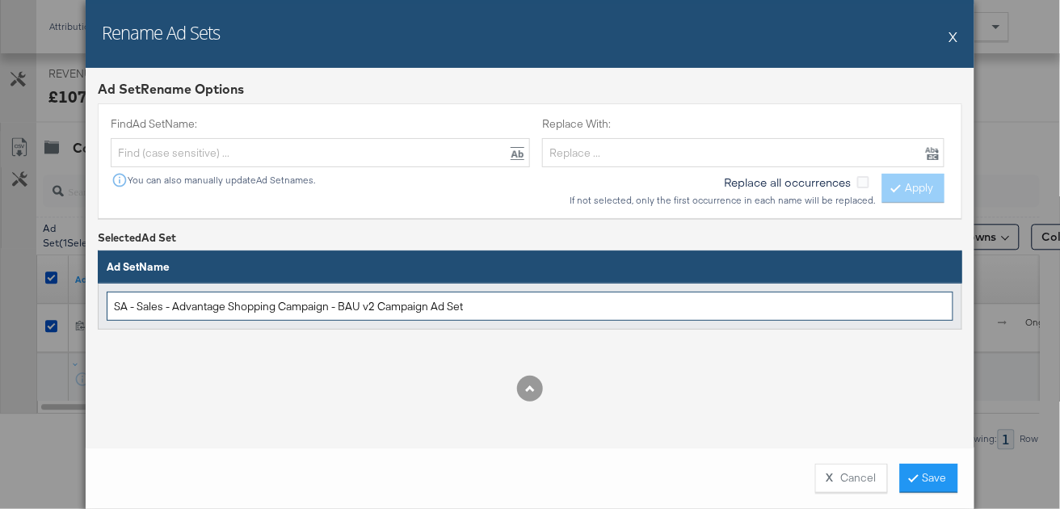
click at [219, 303] on input "SA - Sales - Advantage Shopping Campaign - BAU v2 Campaign Ad Set" at bounding box center [530, 307] width 847 height 30
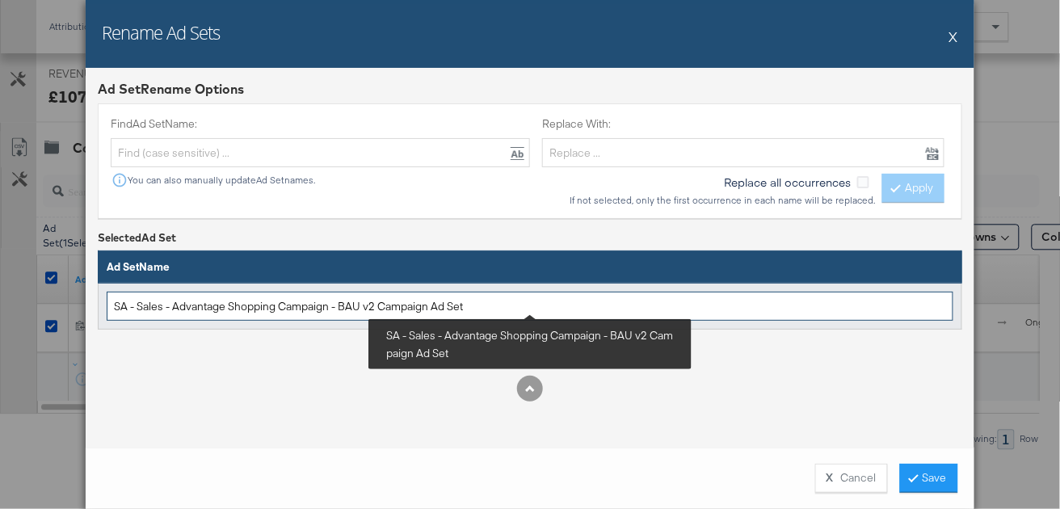
click at [219, 303] on input "SA - Sales - Advantage Shopping Campaign - BAU v2 Campaign Ad Set" at bounding box center [530, 307] width 847 height 30
paste input "ROAS"
drag, startPoint x: 372, startPoint y: 306, endPoint x: 344, endPoint y: 301, distance: 27.9
click at [344, 302] on input "SA - Sales - Advantage Shopping Campaign - ROAS Ad Set" at bounding box center [530, 307] width 847 height 30
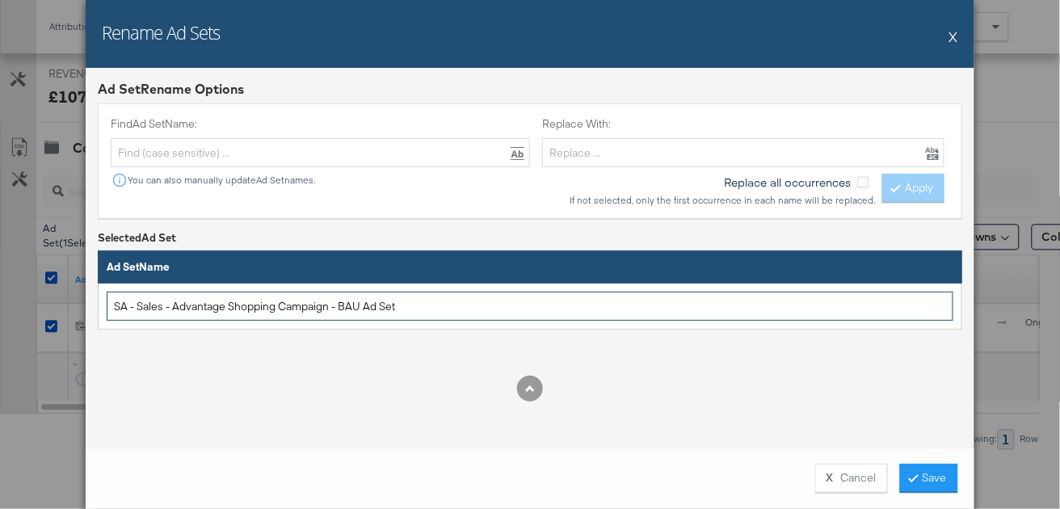
type input "SA - Sales - Advantage Shopping Campaign - BAU Ad Set"
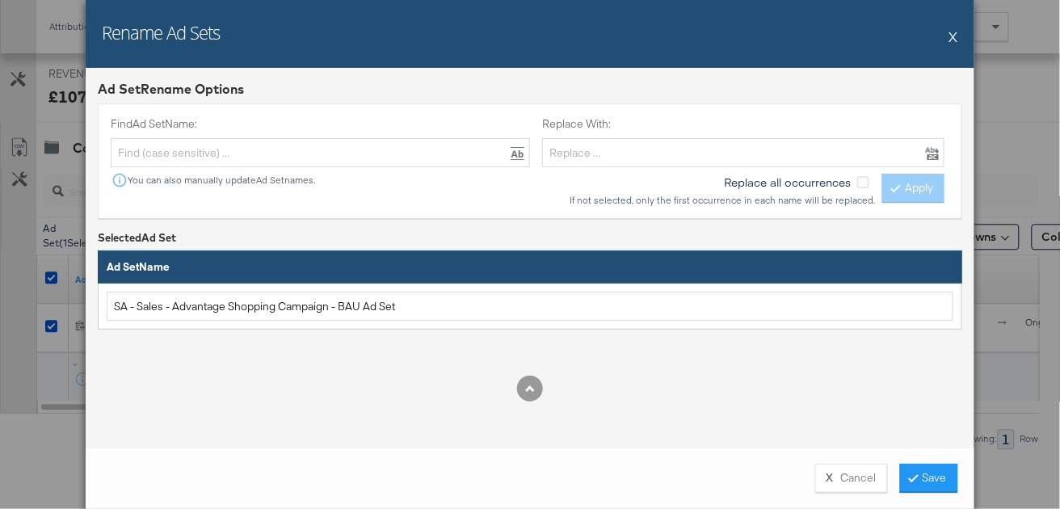
click at [746, 393] on div at bounding box center [530, 389] width 865 height 26
click at [914, 475] on button "Save" at bounding box center [929, 478] width 58 height 29
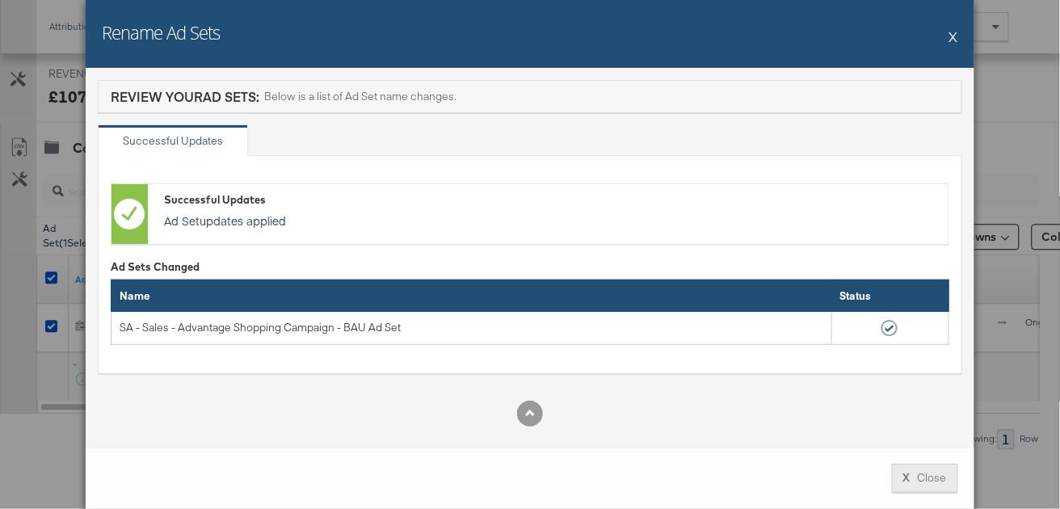
click at [917, 480] on button "X Close" at bounding box center [925, 478] width 66 height 29
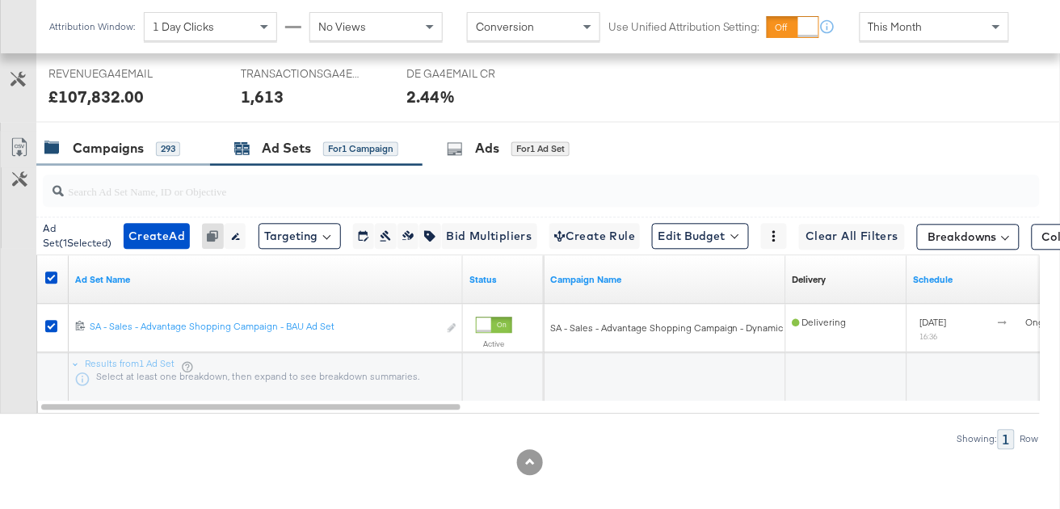
click at [100, 142] on div "Campaigns" at bounding box center [108, 148] width 71 height 19
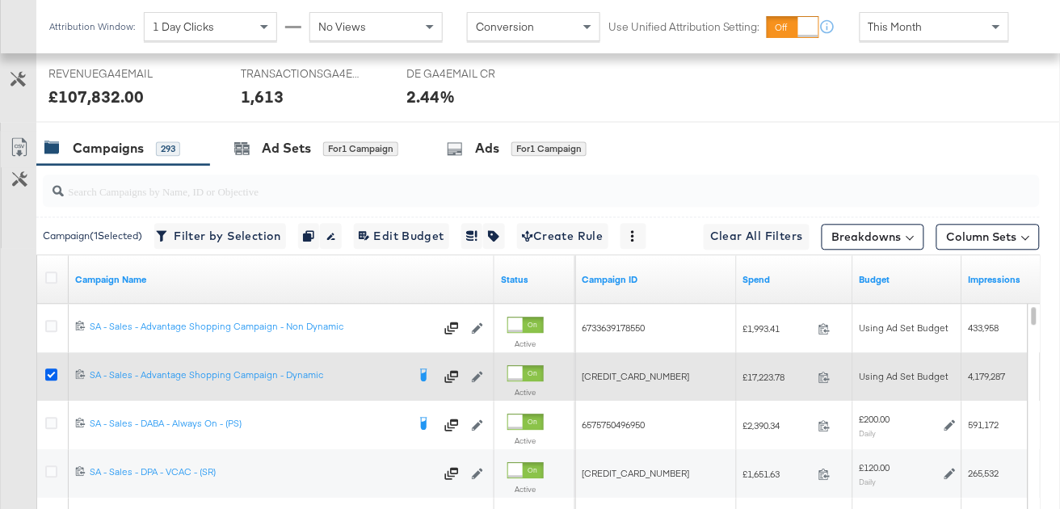
click at [53, 371] on icon at bounding box center [51, 375] width 12 height 12
click at [0, 0] on input "checkbox" at bounding box center [0, 0] width 0 height 0
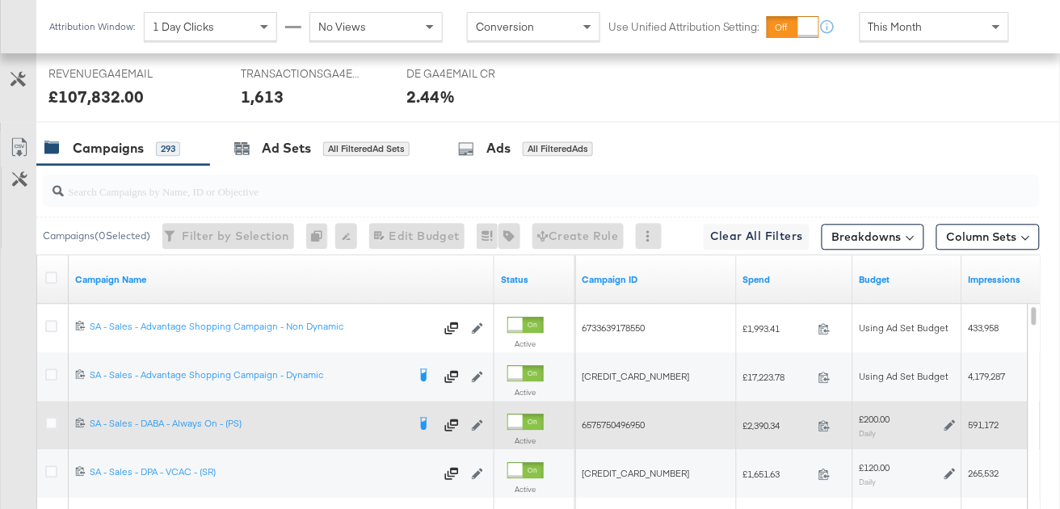
click at [483, 420] on icon at bounding box center [477, 424] width 11 height 11
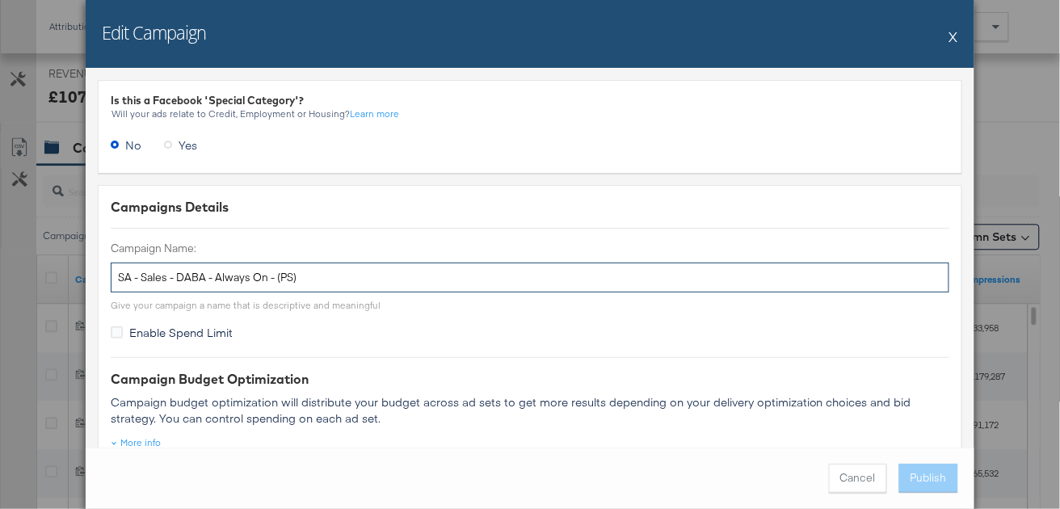
click at [232, 283] on input "SA - Sales - DABA - Always On - (PS)" at bounding box center [530, 278] width 839 height 30
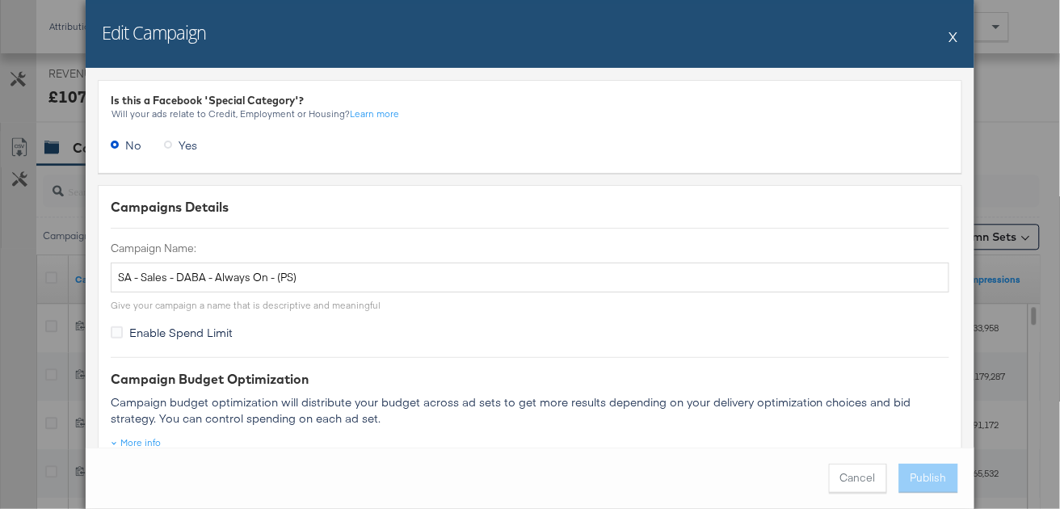
click at [960, 35] on div "Edit Campaign X" at bounding box center [530, 34] width 889 height 68
click at [956, 34] on button "X" at bounding box center [954, 36] width 9 height 32
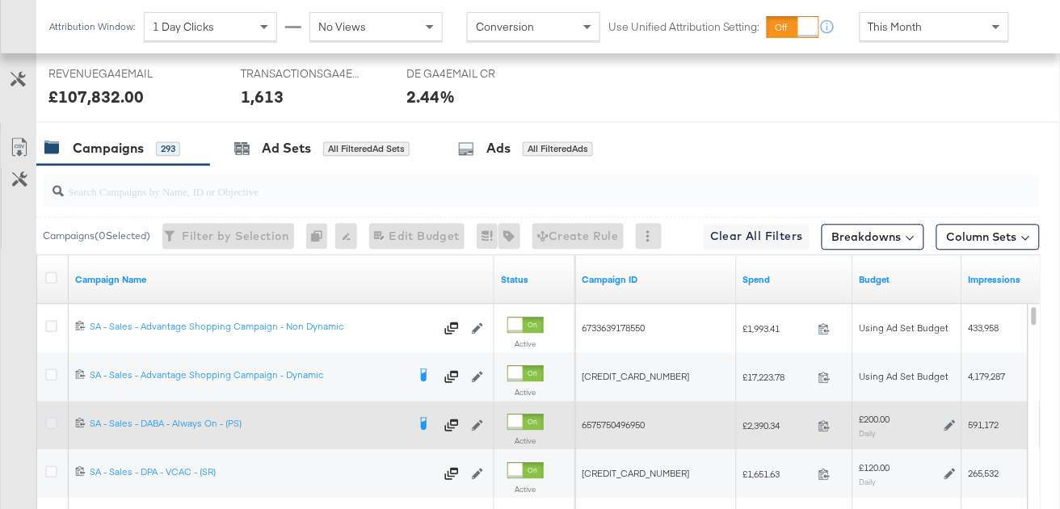
click at [51, 421] on icon at bounding box center [51, 423] width 12 height 12
click at [0, 0] on input "checkbox" at bounding box center [0, 0] width 0 height 0
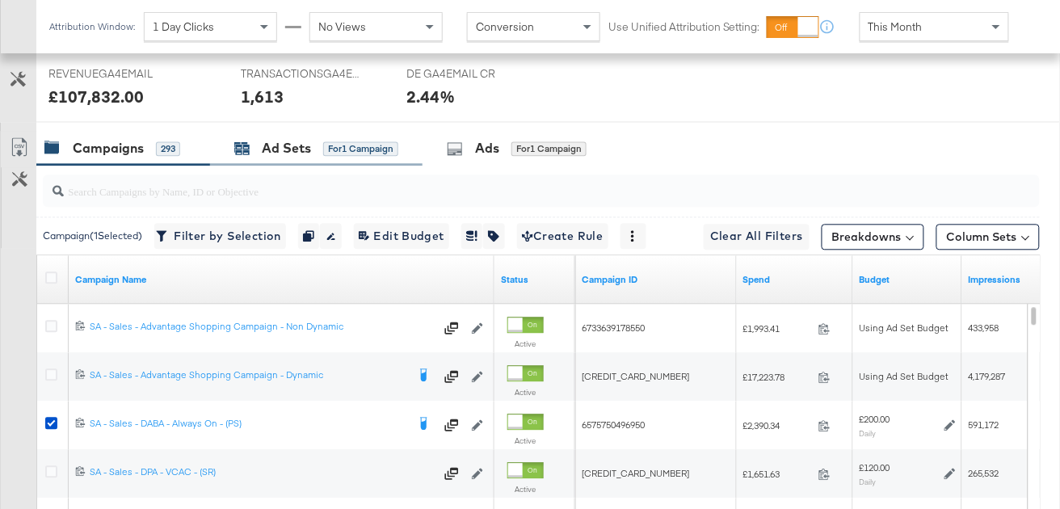
click at [294, 154] on div "Ad Sets" at bounding box center [286, 148] width 49 height 19
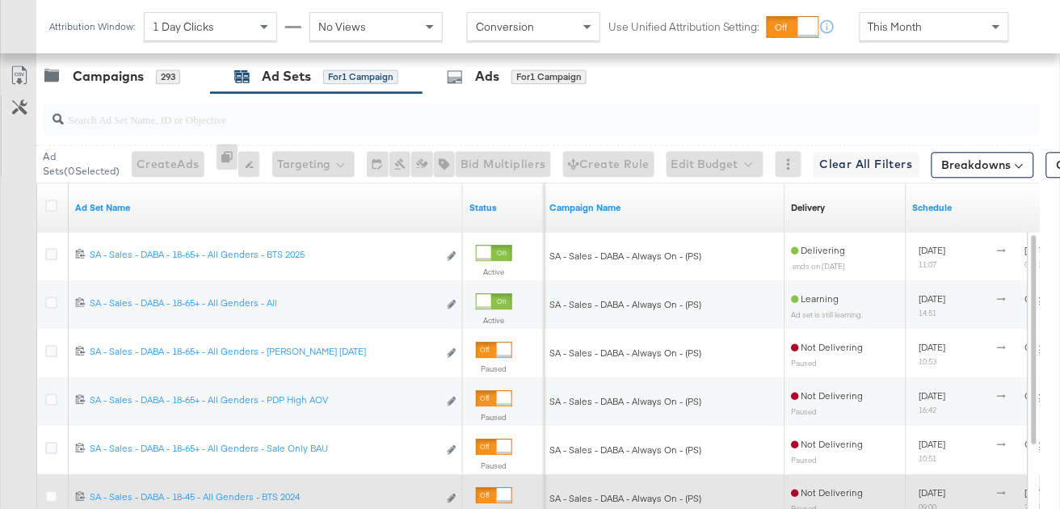
scroll to position [821, 0]
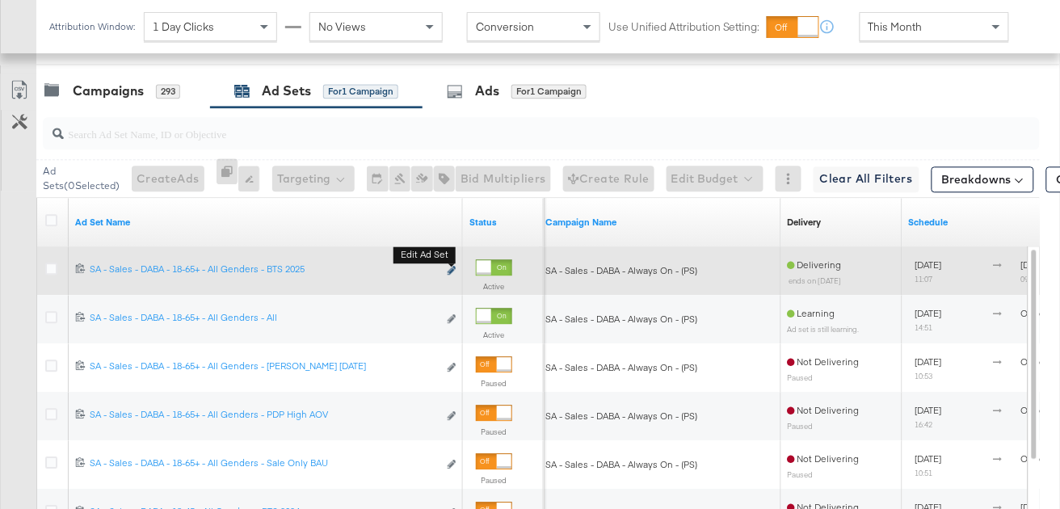
click at [452, 266] on icon "link" at bounding box center [452, 270] width 8 height 9
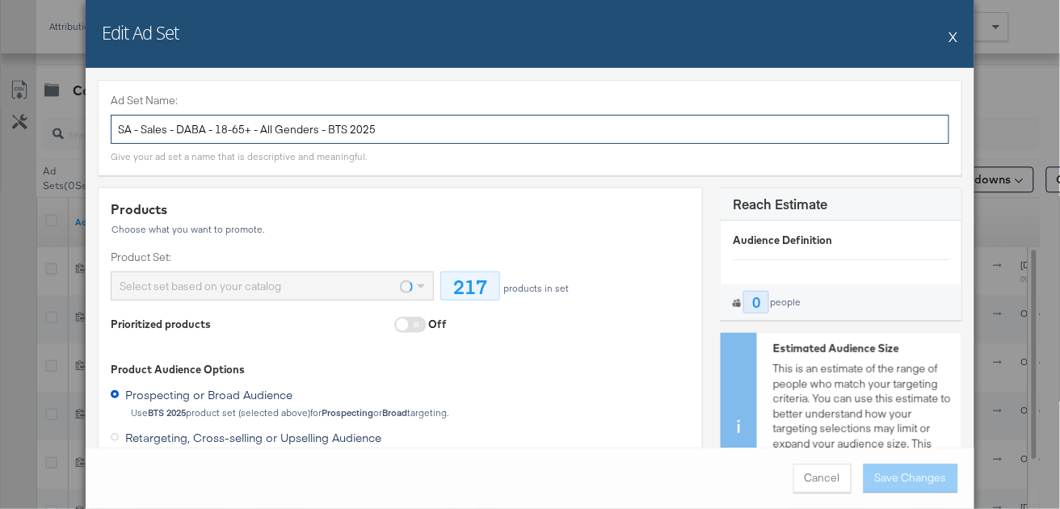
click at [223, 126] on input "SA - Sales - DABA - 18-65+ - All Genders - BTS 2025" at bounding box center [530, 130] width 839 height 30
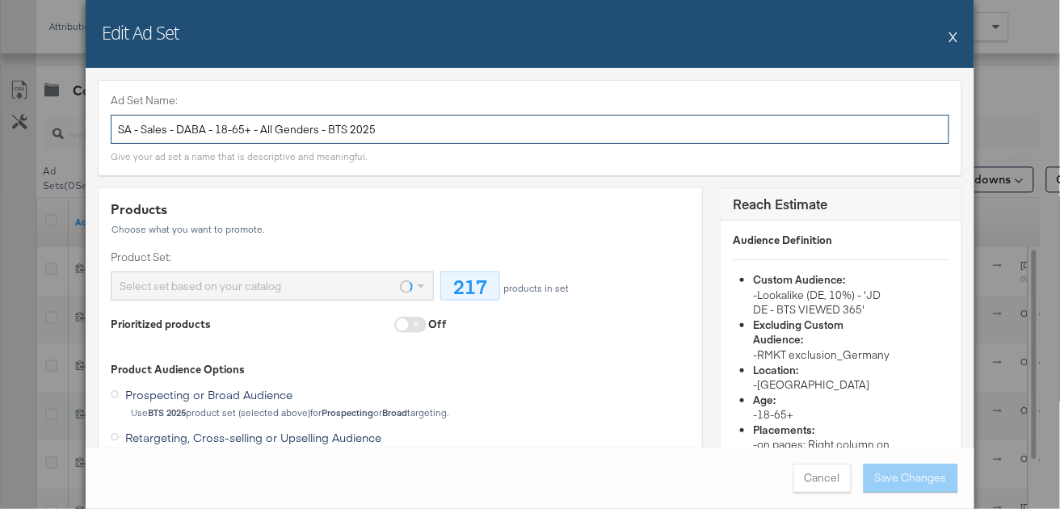
click at [223, 126] on input "SA - Sales - DABA - 18-65+ - All Genders - BTS 2025" at bounding box center [530, 130] width 839 height 30
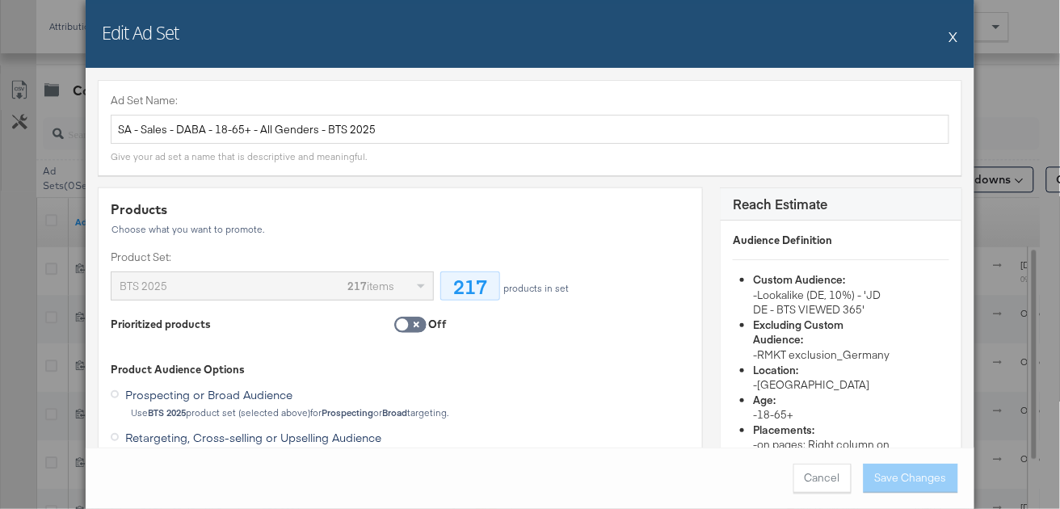
click at [957, 39] on button "X" at bounding box center [954, 36] width 9 height 32
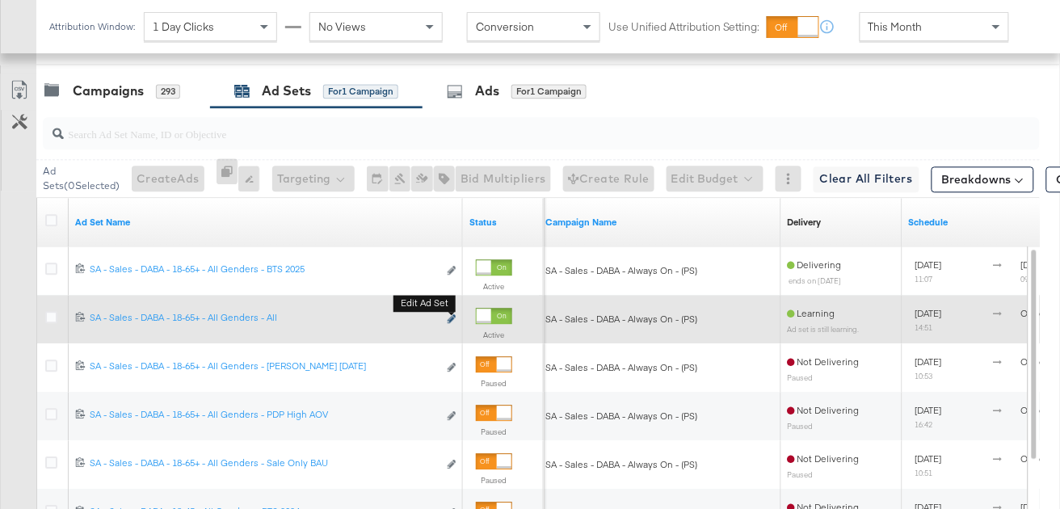
click at [455, 315] on icon "link" at bounding box center [452, 318] width 8 height 9
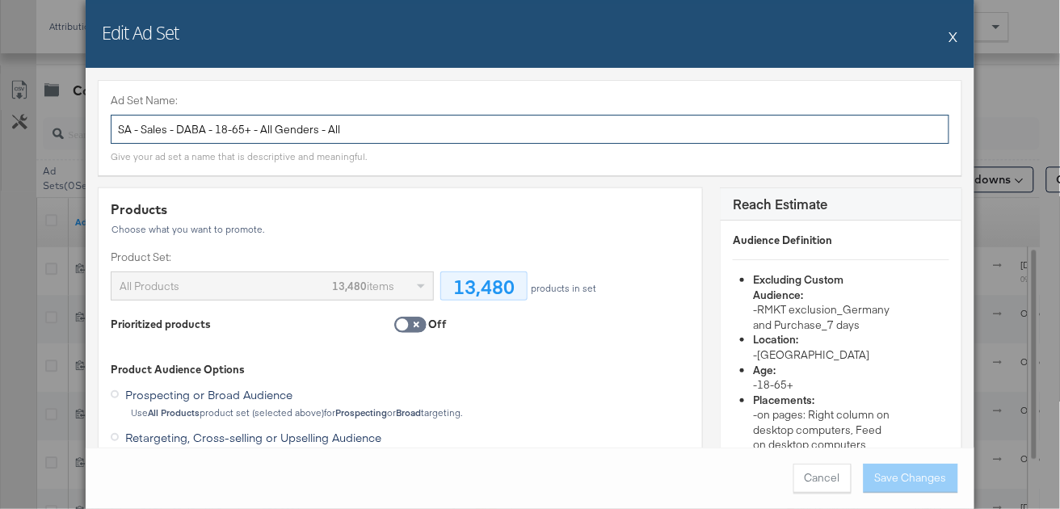
click at [349, 135] on input "SA - Sales - DABA - 18-65+ - All Genders - All" at bounding box center [530, 130] width 839 height 30
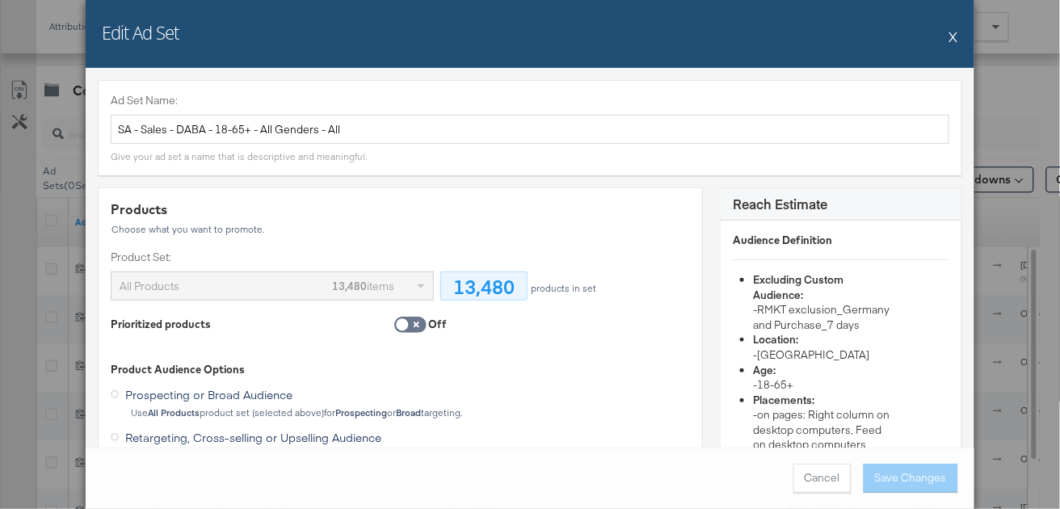
click at [952, 36] on button "X" at bounding box center [954, 36] width 9 height 32
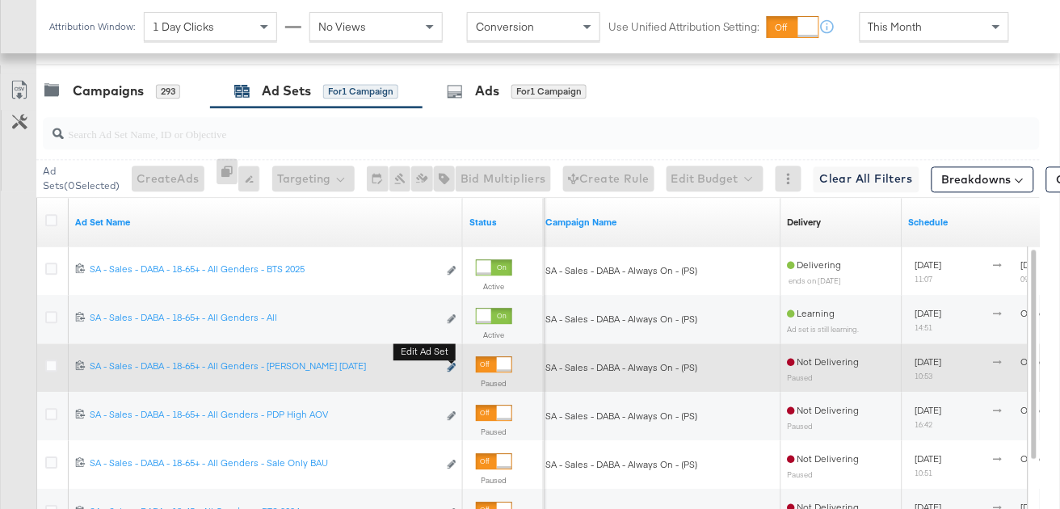
click at [453, 363] on icon "link" at bounding box center [452, 367] width 8 height 9
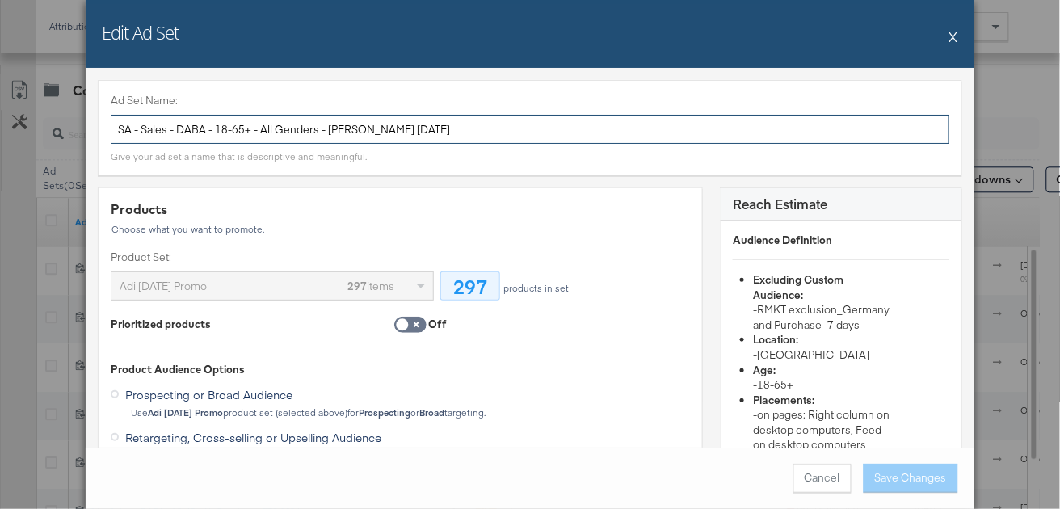
click at [380, 129] on input "SA - Sales - DABA - 18-65+ - All Genders - Adi Promo Jun 25" at bounding box center [530, 130] width 839 height 30
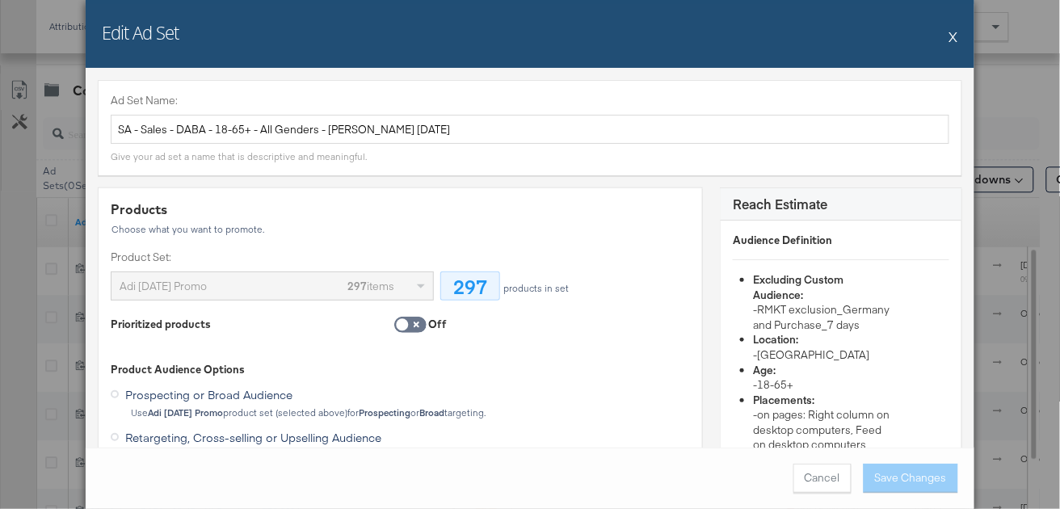
click at [951, 31] on button "X" at bounding box center [954, 36] width 9 height 32
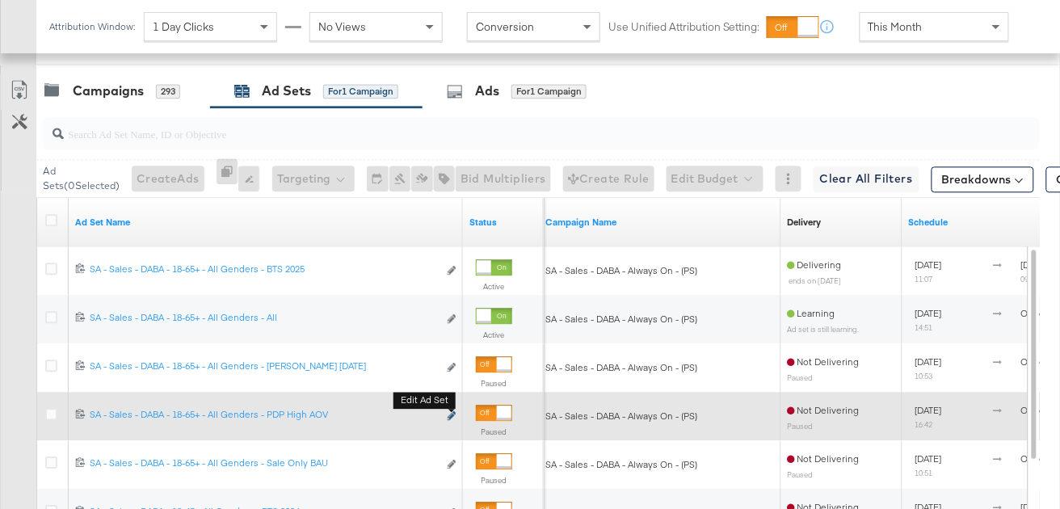
click at [455, 415] on button "Edit ad set" at bounding box center [452, 416] width 10 height 17
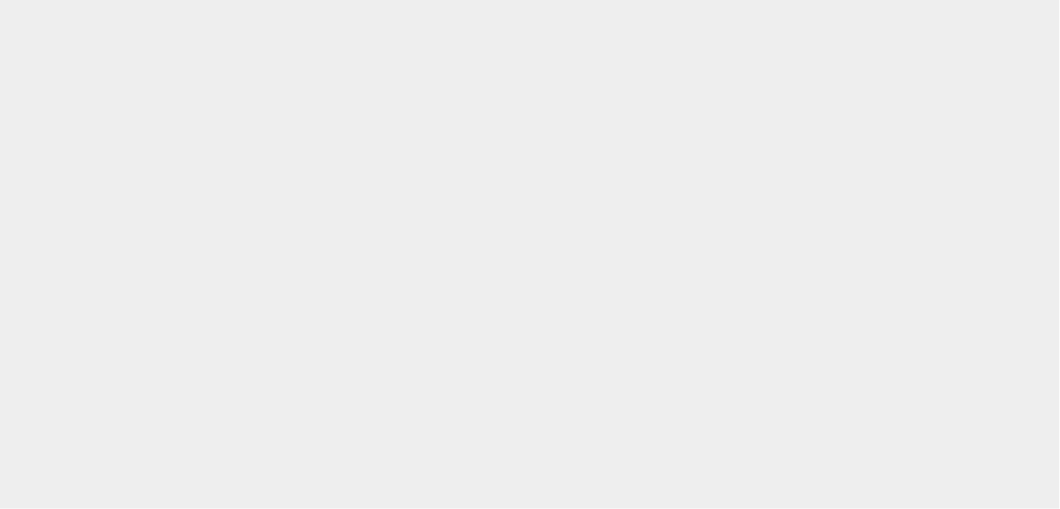
scroll to position [0, 0]
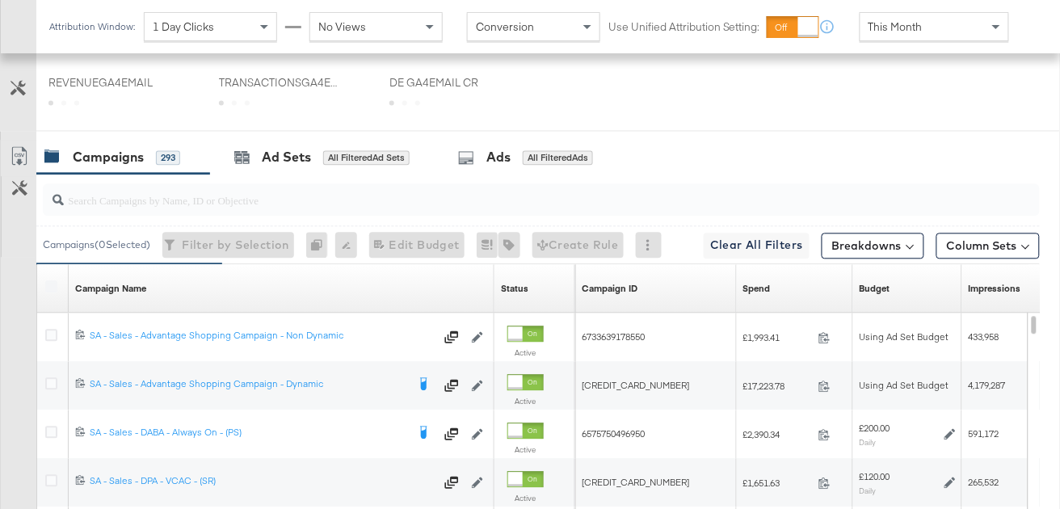
scroll to position [898, 0]
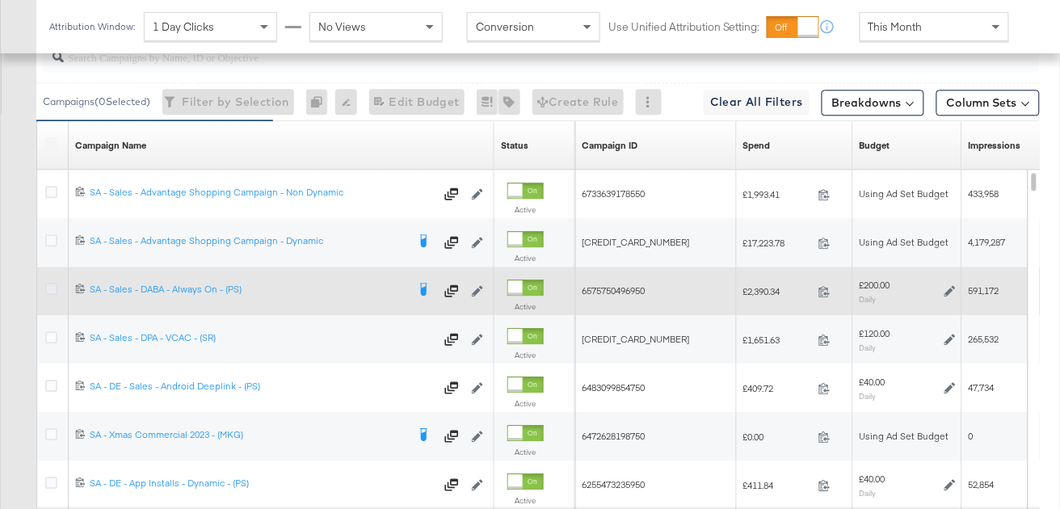
click at [49, 283] on icon at bounding box center [51, 289] width 12 height 12
click at [0, 0] on input "checkbox" at bounding box center [0, 0] width 0 height 0
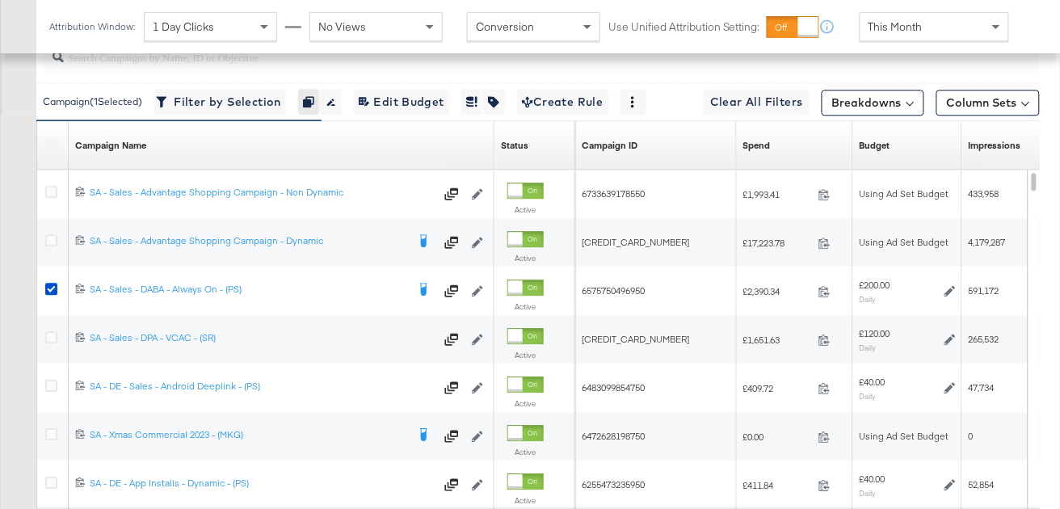
scroll to position [714, 0]
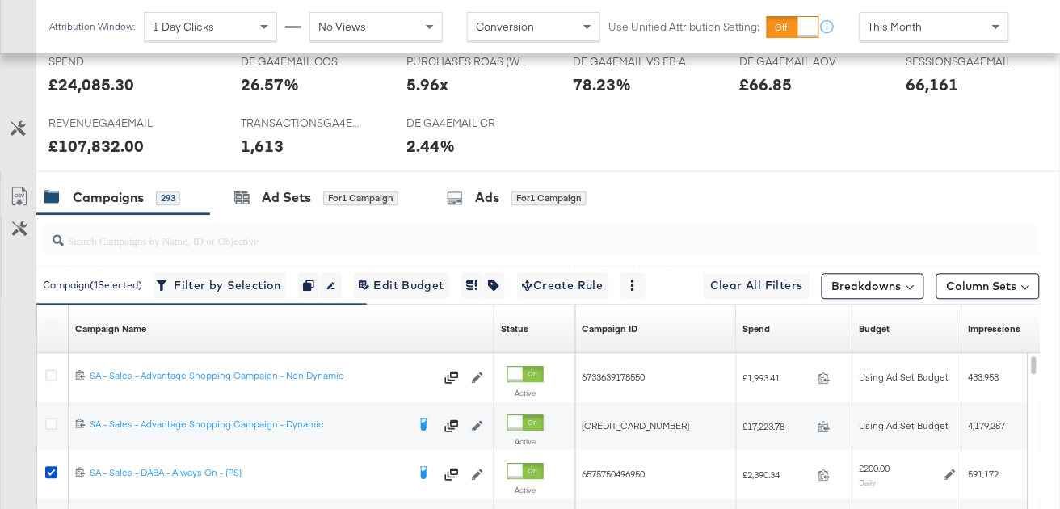
click at [306, 172] on div at bounding box center [566, 172] width 1060 height 1
click at [307, 187] on div "Ad Sets for 1 Campaign" at bounding box center [316, 198] width 213 height 35
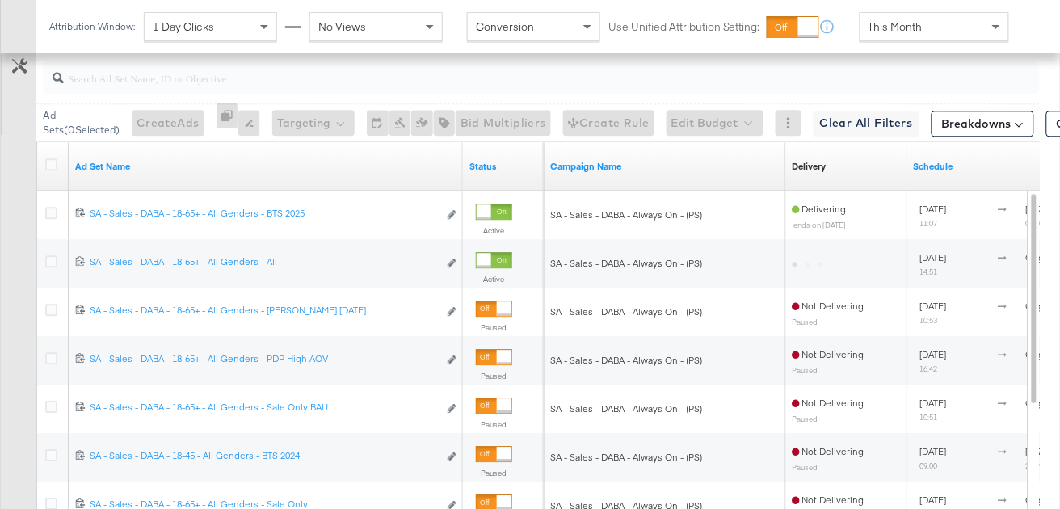
scroll to position [918, 0]
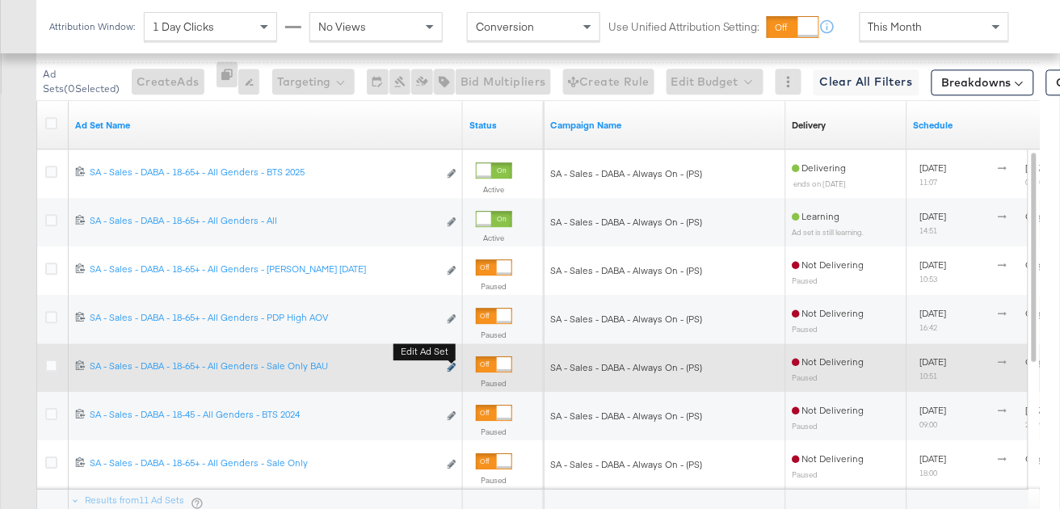
click at [454, 365] on icon "link" at bounding box center [452, 367] width 8 height 9
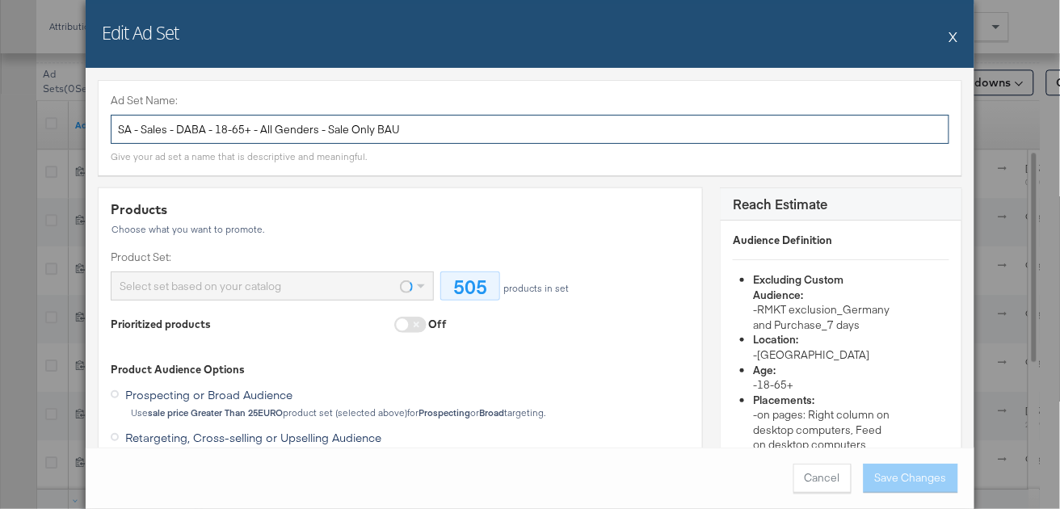
click at [348, 126] on input "SA - Sales - DABA - 18-65+ - All Genders - Sale Only BAU" at bounding box center [530, 130] width 839 height 30
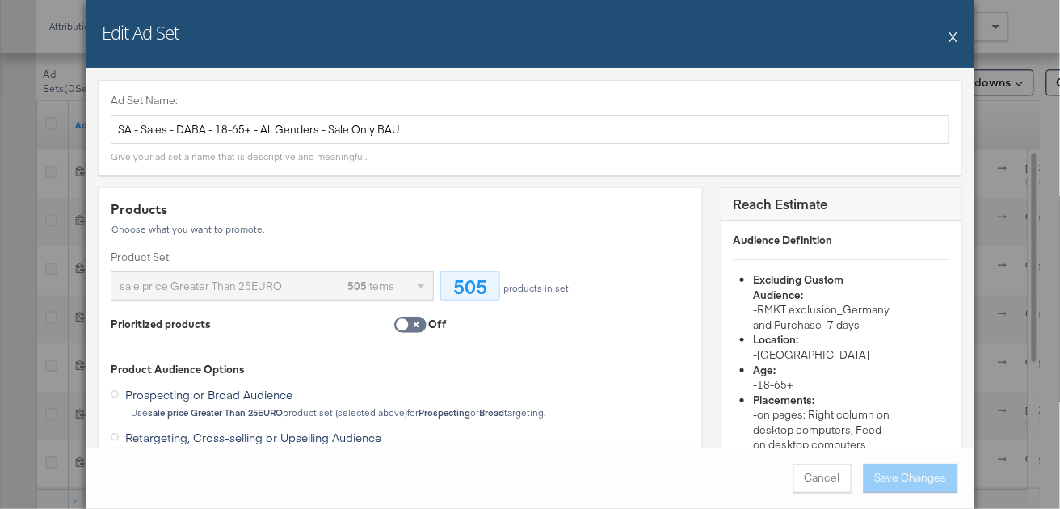
click at [957, 37] on button "X" at bounding box center [954, 36] width 9 height 32
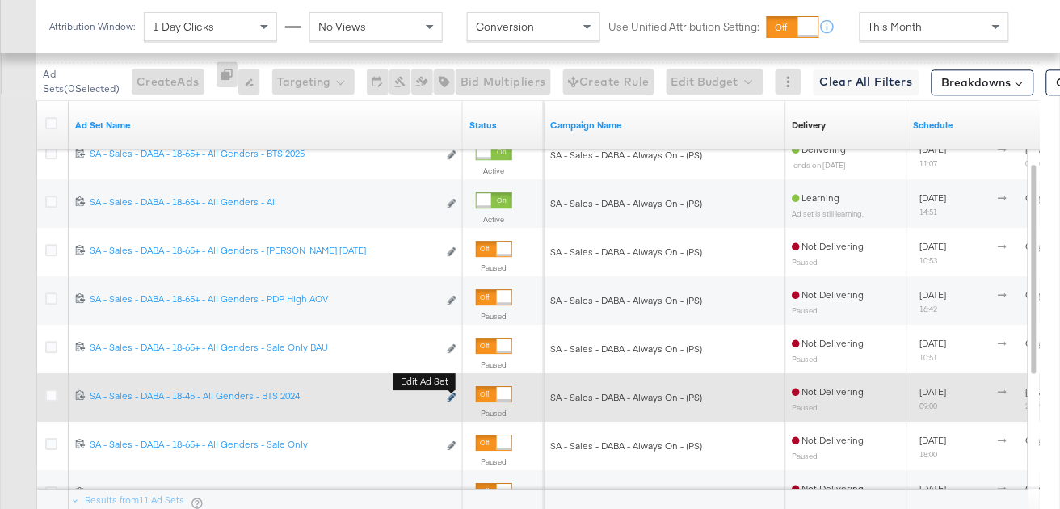
click at [453, 398] on icon "link" at bounding box center [452, 397] width 8 height 9
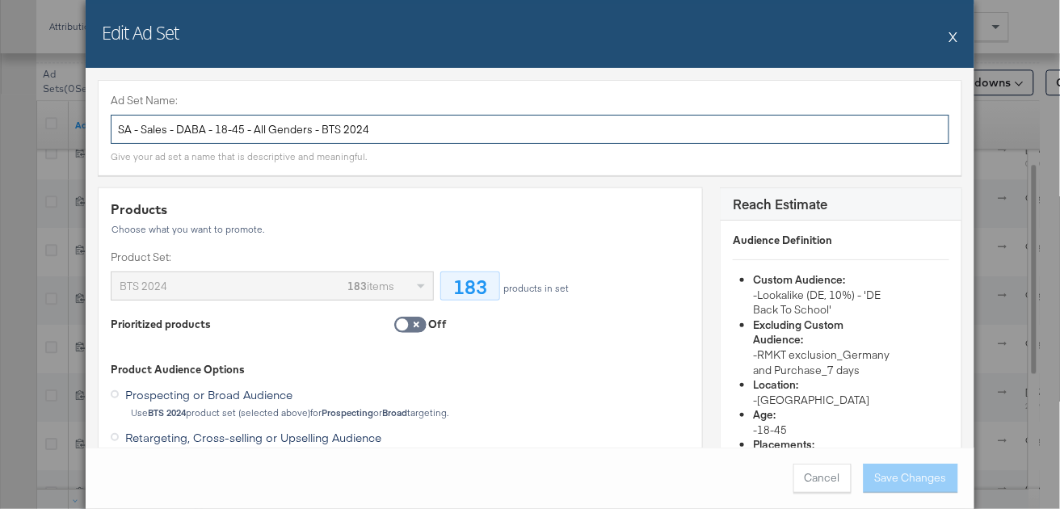
click at [405, 129] on input "SA - Sales - DABA - 18-45 - All Genders - BTS 2024" at bounding box center [530, 130] width 839 height 30
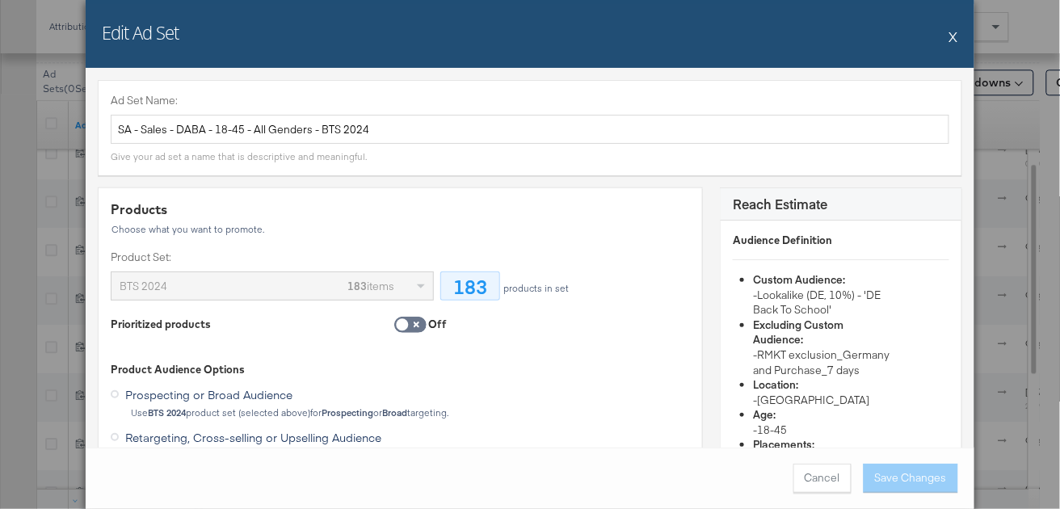
click at [954, 36] on button "X" at bounding box center [954, 36] width 9 height 32
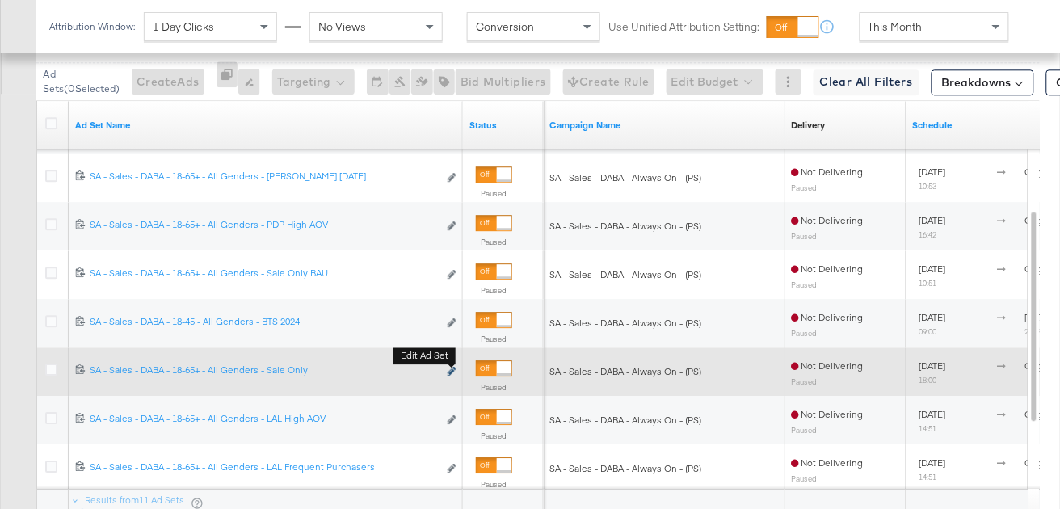
click at [453, 373] on icon "link" at bounding box center [452, 371] width 8 height 9
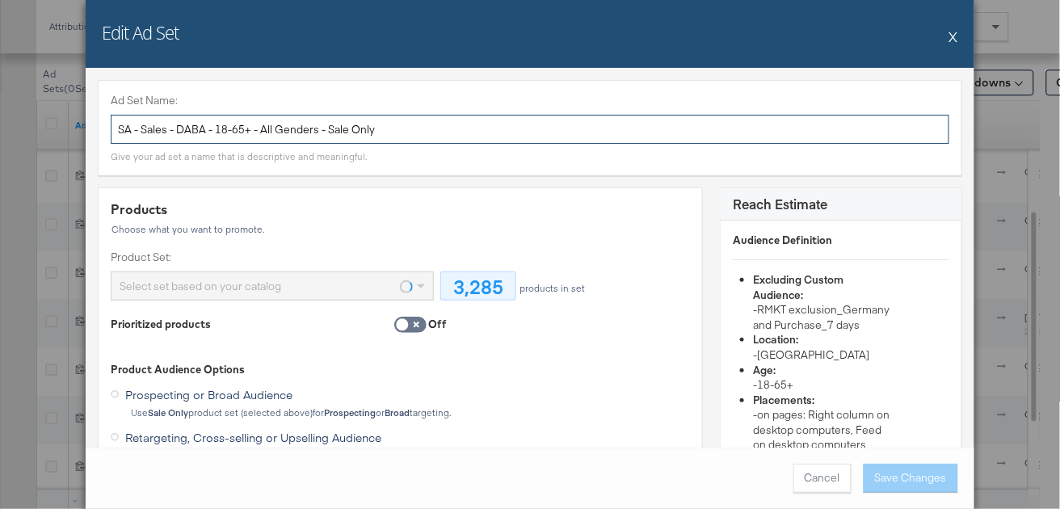
click at [376, 126] on input "SA - Sales - DABA - 18-65+ - All Genders - Sale Only" at bounding box center [530, 130] width 839 height 30
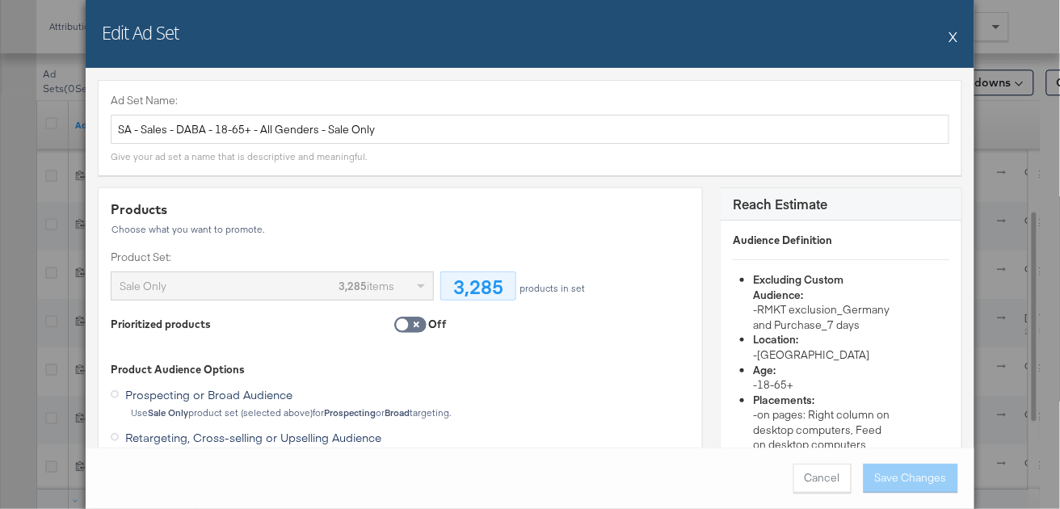
click at [953, 32] on button "X" at bounding box center [954, 36] width 9 height 32
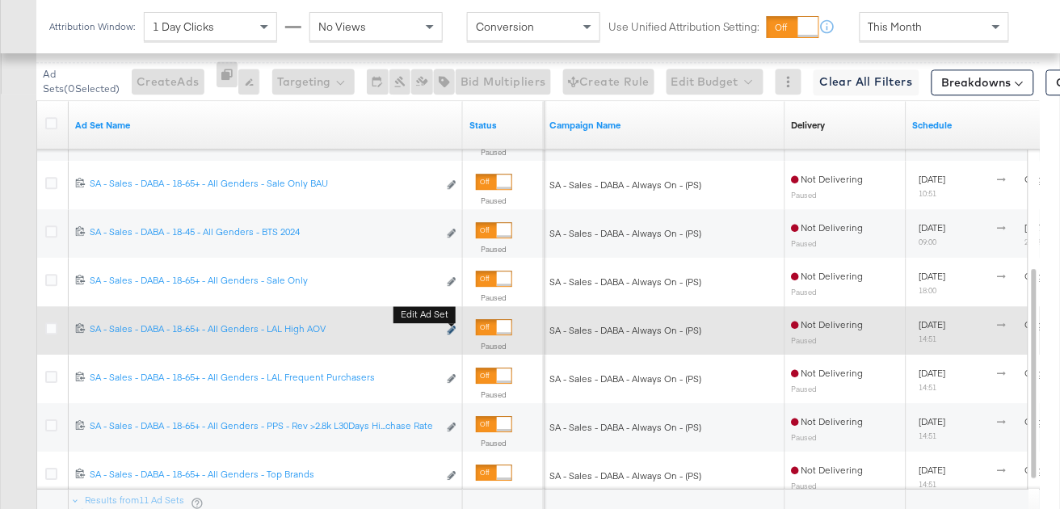
click at [449, 327] on icon "link" at bounding box center [452, 330] width 8 height 9
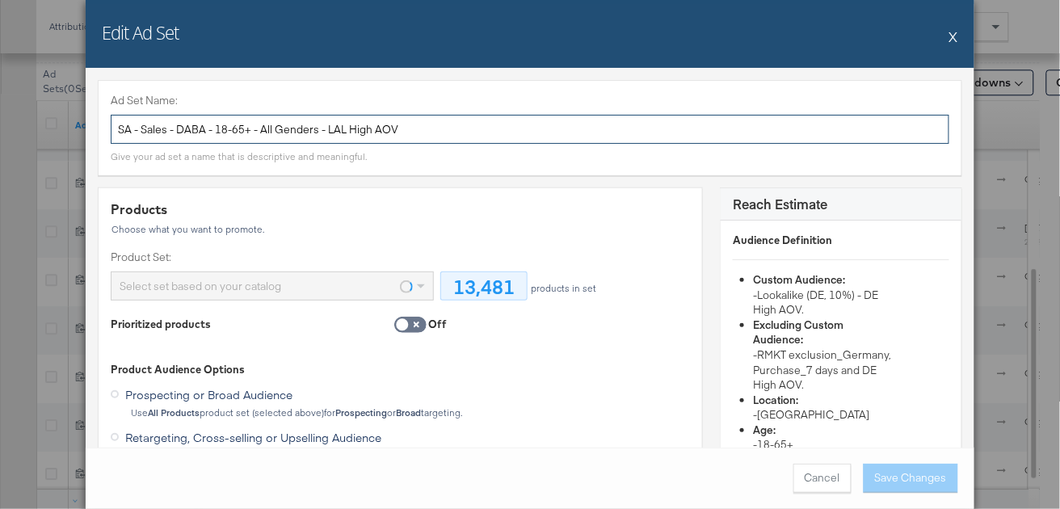
click at [326, 131] on input "SA - Sales - DABA - 18-65+ - All Genders - LAL High AOV" at bounding box center [530, 130] width 839 height 30
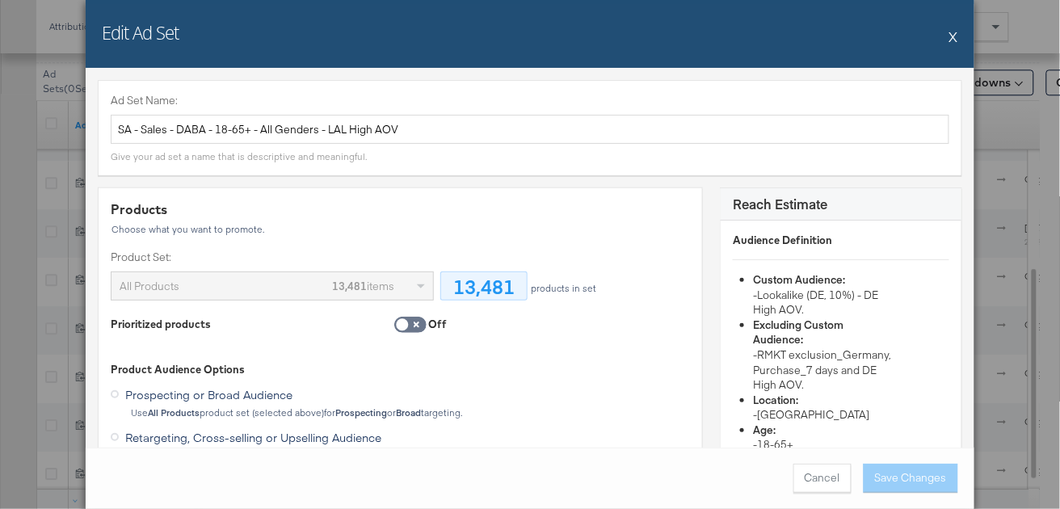
click at [950, 35] on div "Edit Ad Set X" at bounding box center [530, 34] width 889 height 68
click at [956, 41] on button "X" at bounding box center [954, 36] width 9 height 32
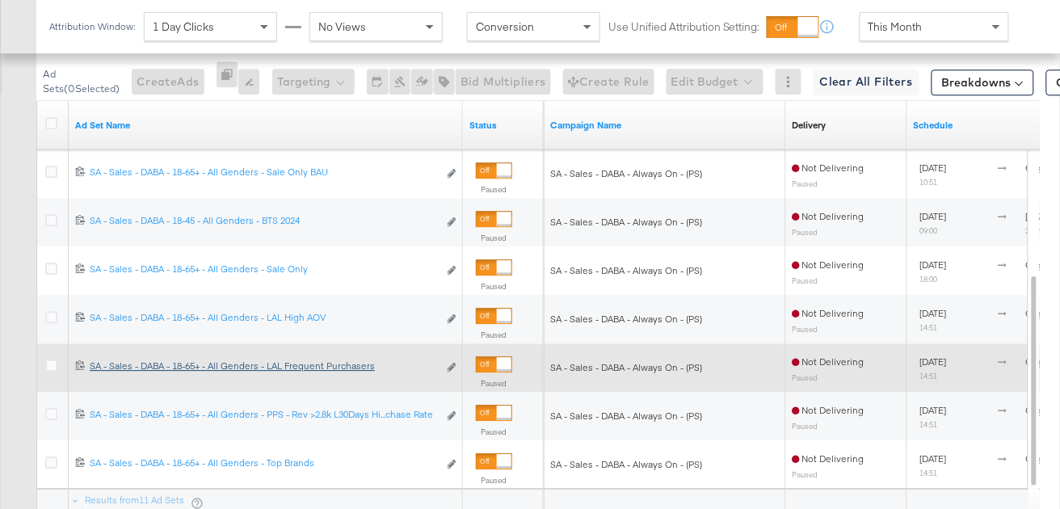
scroll to position [929, 0]
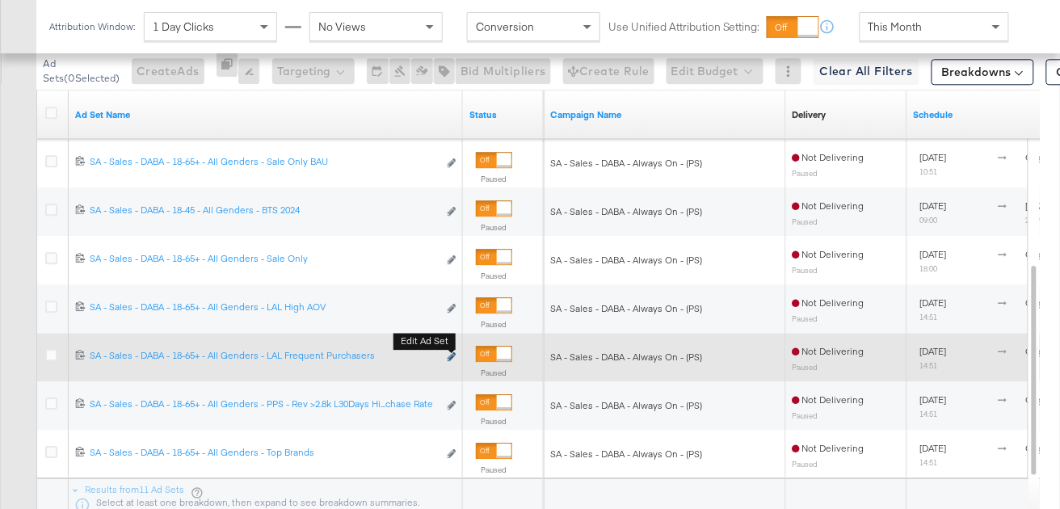
click at [454, 356] on icon "link" at bounding box center [452, 356] width 8 height 9
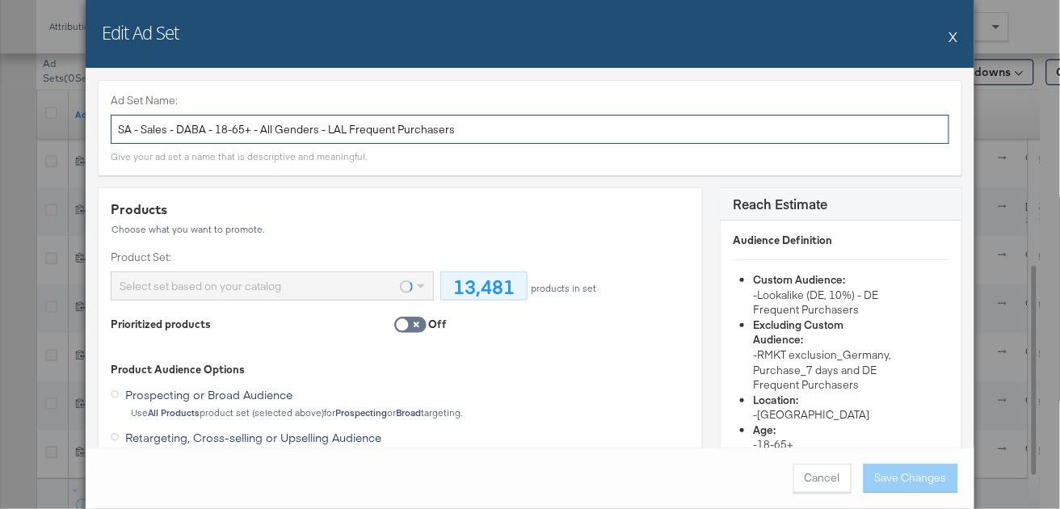
click at [462, 134] on input "SA - Sales - DABA - 18-65+ - All Genders - LAL Frequent Purchasers" at bounding box center [530, 130] width 839 height 30
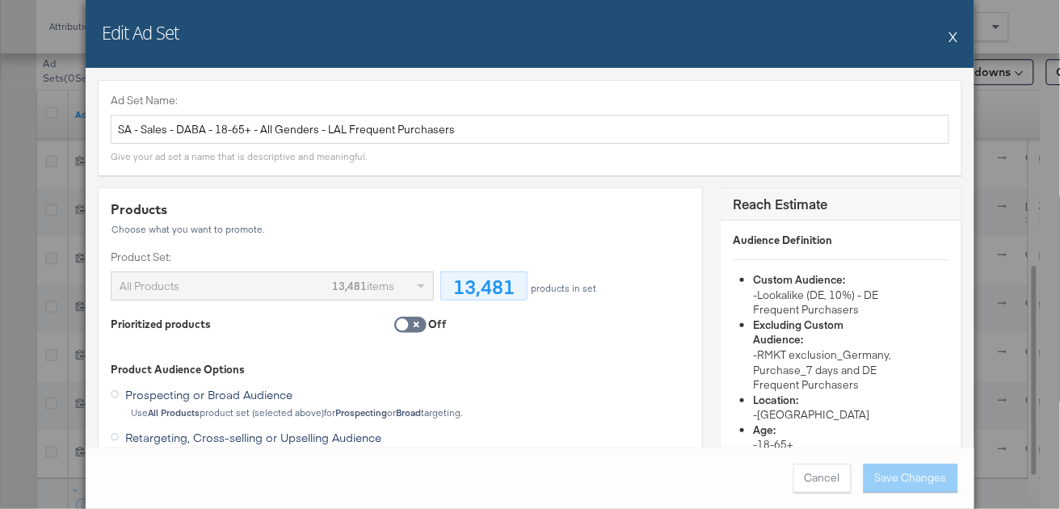
click at [953, 40] on button "X" at bounding box center [954, 36] width 9 height 32
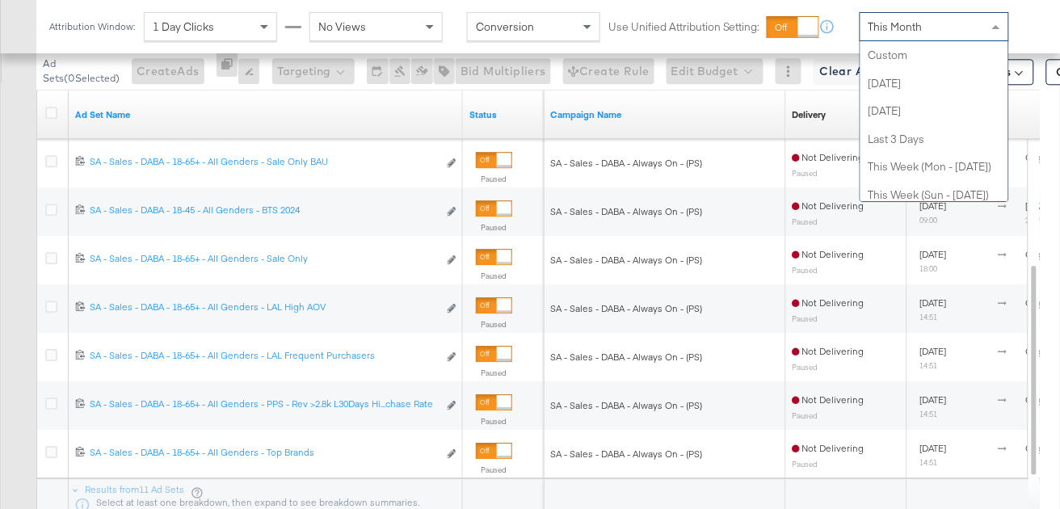
click at [953, 40] on div "This Month Custom Today Yesterday Last 3 Days This Week (Mon - Today) This Week…" at bounding box center [935, 26] width 150 height 29
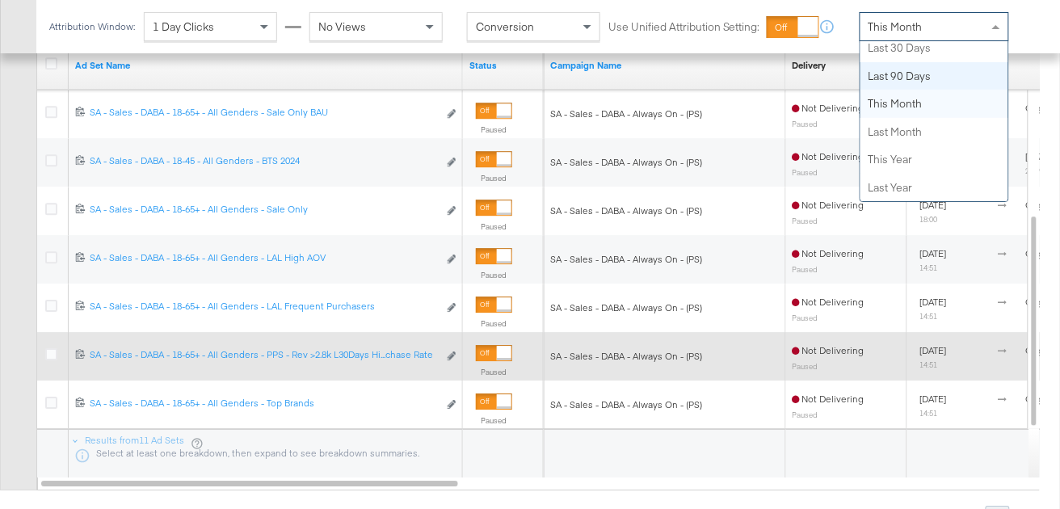
scroll to position [986, 0]
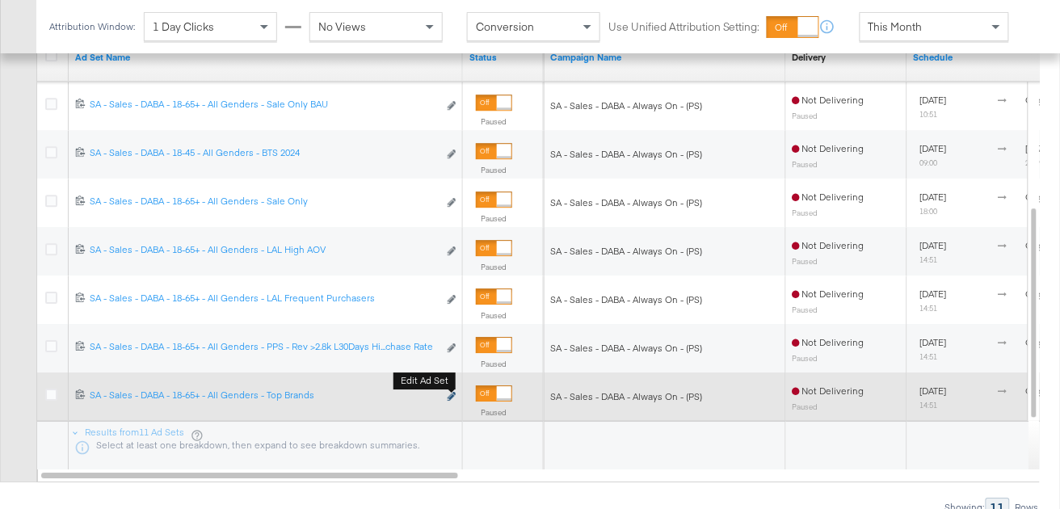
click at [453, 395] on icon "link" at bounding box center [452, 396] width 8 height 9
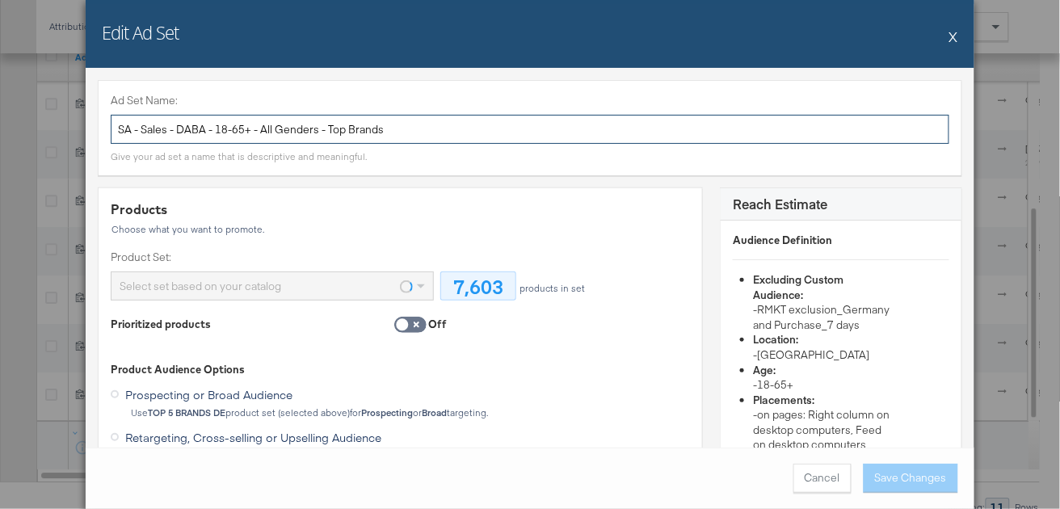
click at [373, 130] on input "SA - Sales - DABA - 18-65+ - All Genders - Top Brands" at bounding box center [530, 130] width 839 height 30
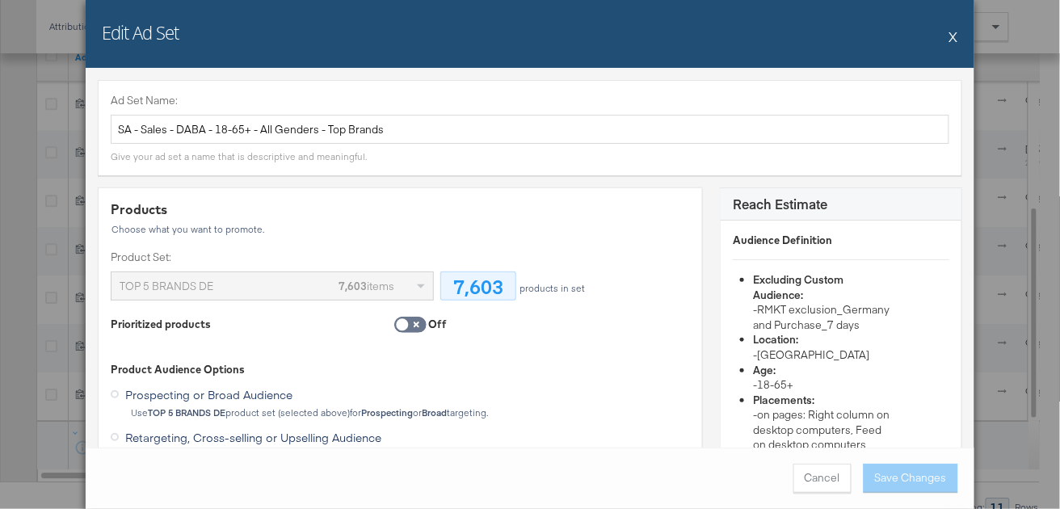
click at [954, 34] on button "X" at bounding box center [954, 36] width 9 height 32
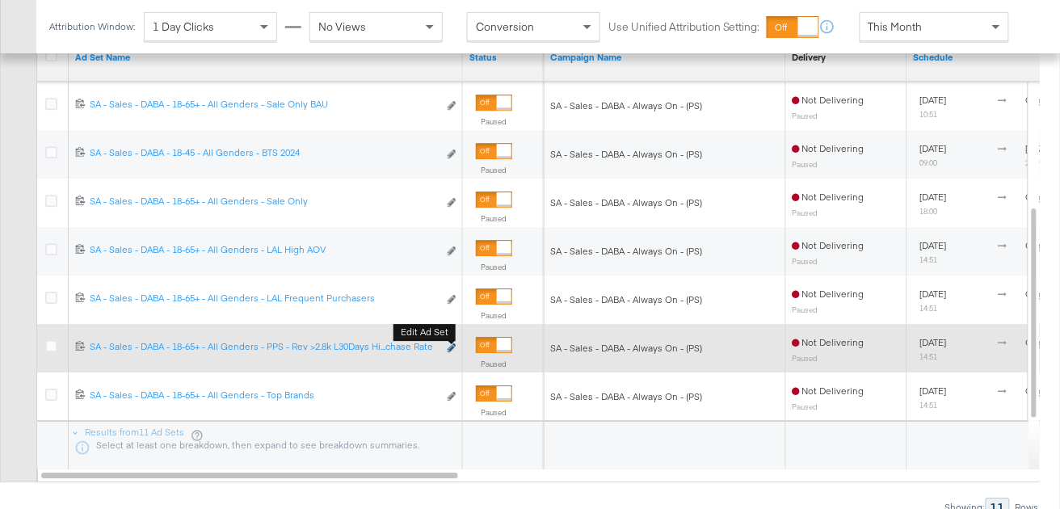
click at [449, 345] on icon "link" at bounding box center [452, 348] width 8 height 9
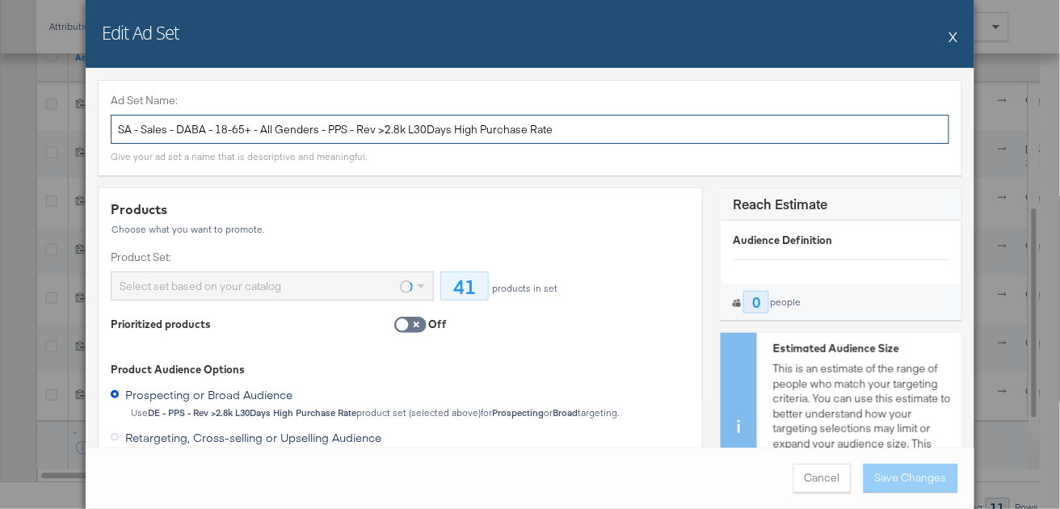
click at [405, 124] on input "SA - Sales - DABA - 18-65+ - All Genders - PPS - Rev >2.8k L30Days High Purchas…" at bounding box center [530, 130] width 839 height 30
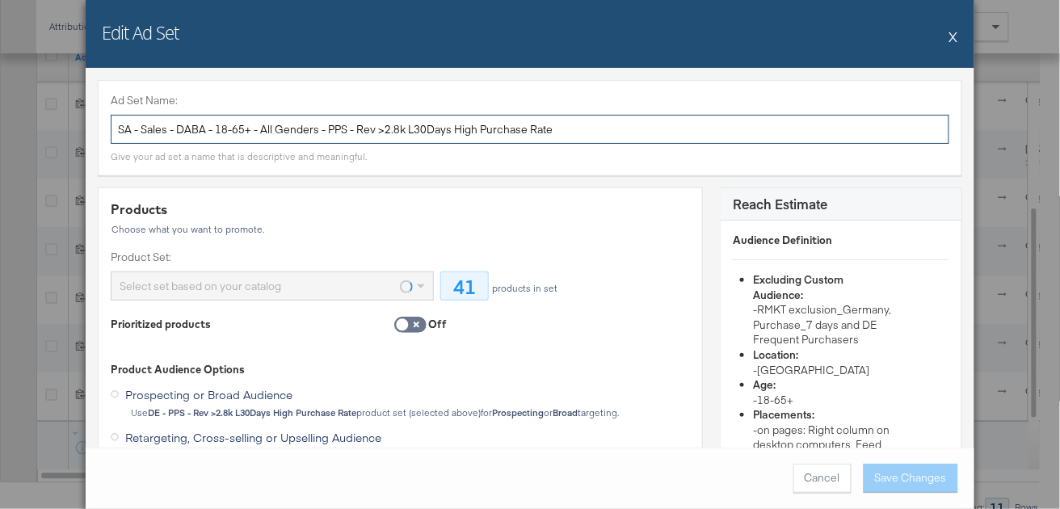
click at [405, 124] on input "SA - Sales - DABA - 18-65+ - All Genders - PPS - Rev >2.8k L30Days High Purchas…" at bounding box center [530, 130] width 839 height 30
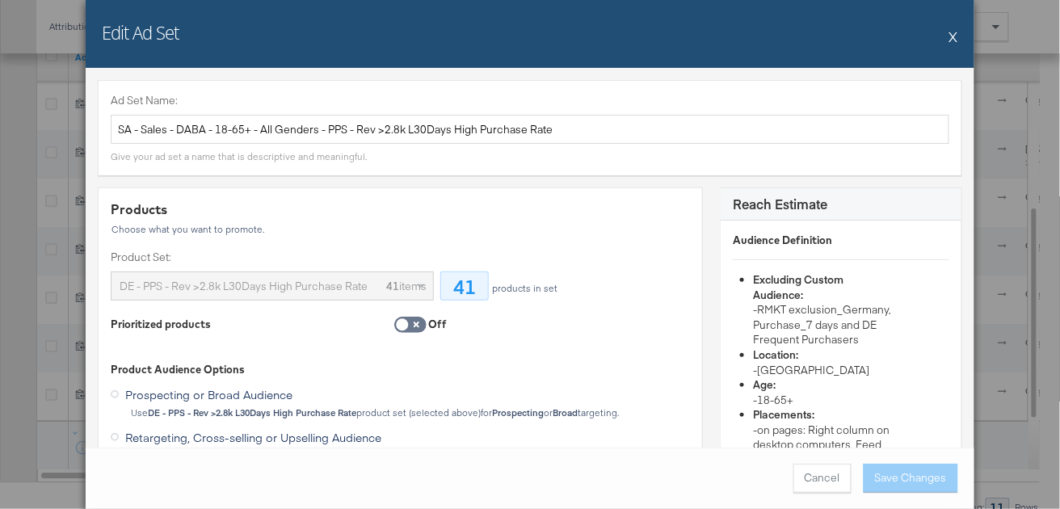
click at [953, 40] on button "X" at bounding box center [954, 36] width 9 height 32
click at [953, 40] on div "This Month" at bounding box center [935, 26] width 150 height 29
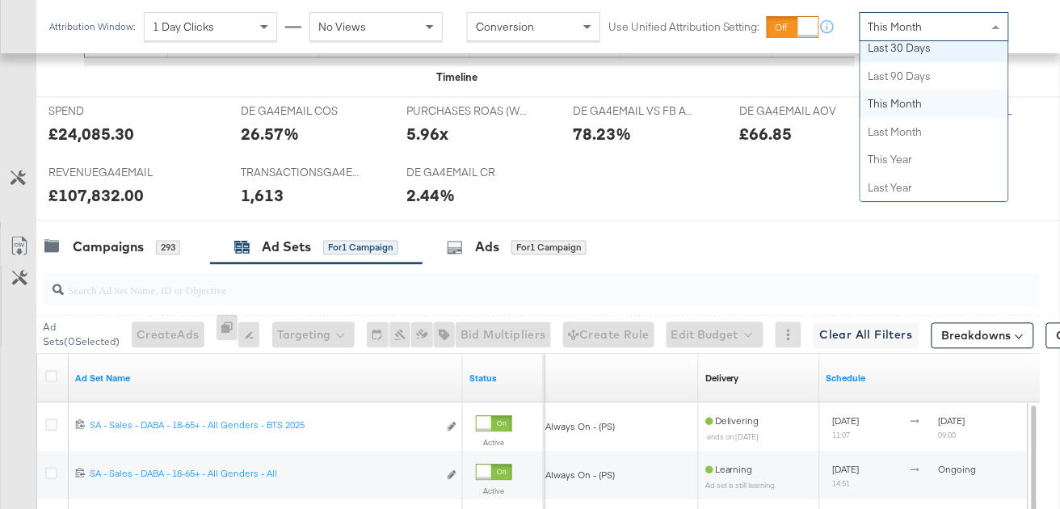
scroll to position [655, 0]
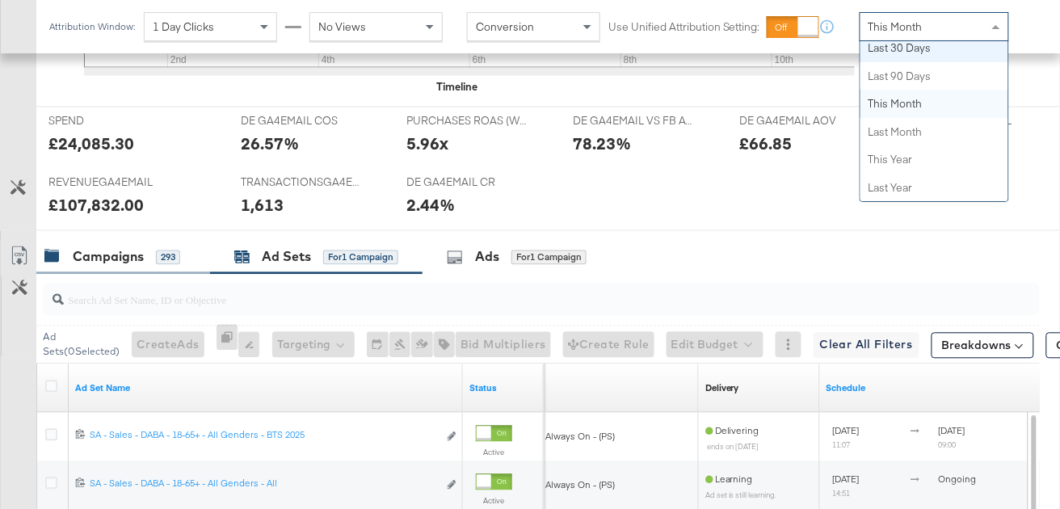
click at [96, 271] on div "Campaigns 293" at bounding box center [123, 257] width 174 height 35
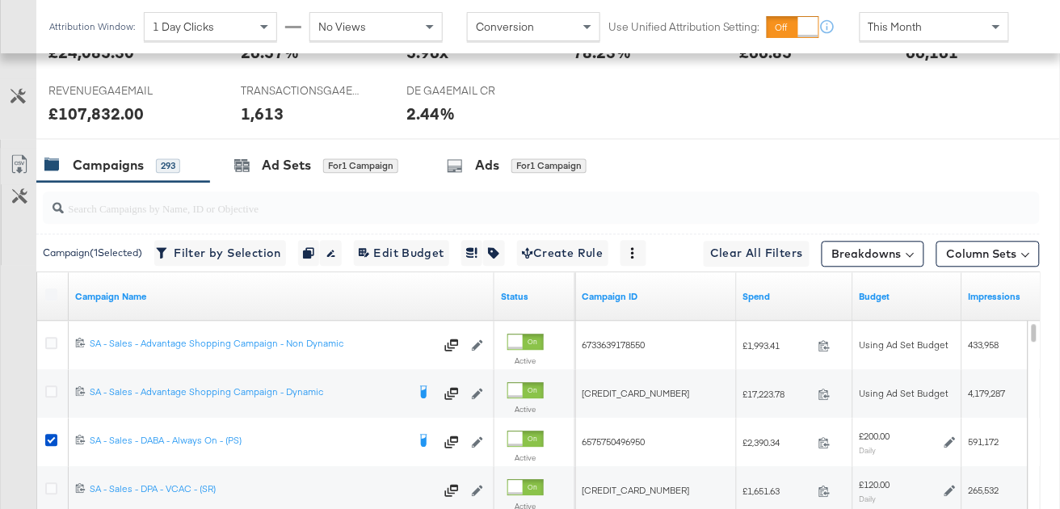
scroll to position [991, 0]
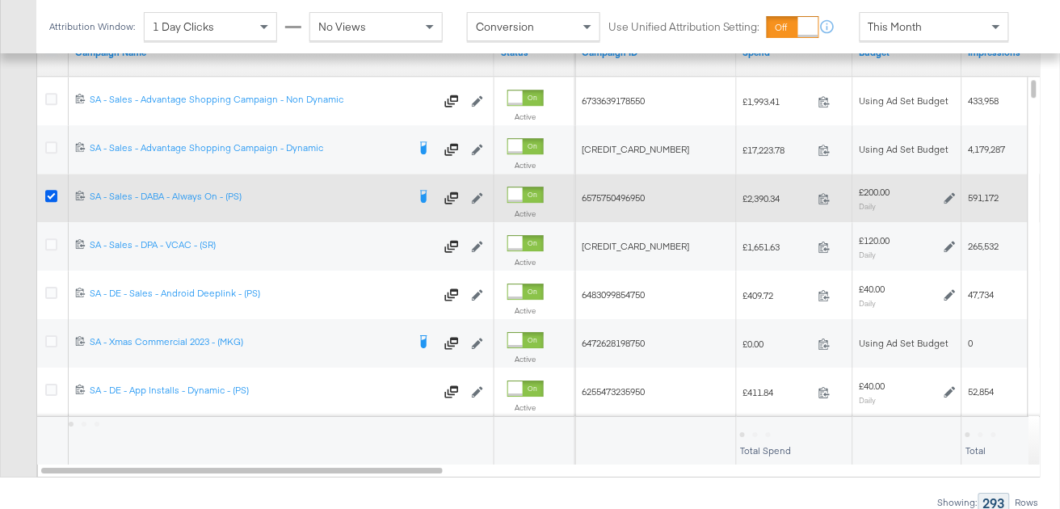
click at [49, 193] on icon at bounding box center [51, 196] width 12 height 12
click at [0, 0] on input "checkbox" at bounding box center [0, 0] width 0 height 0
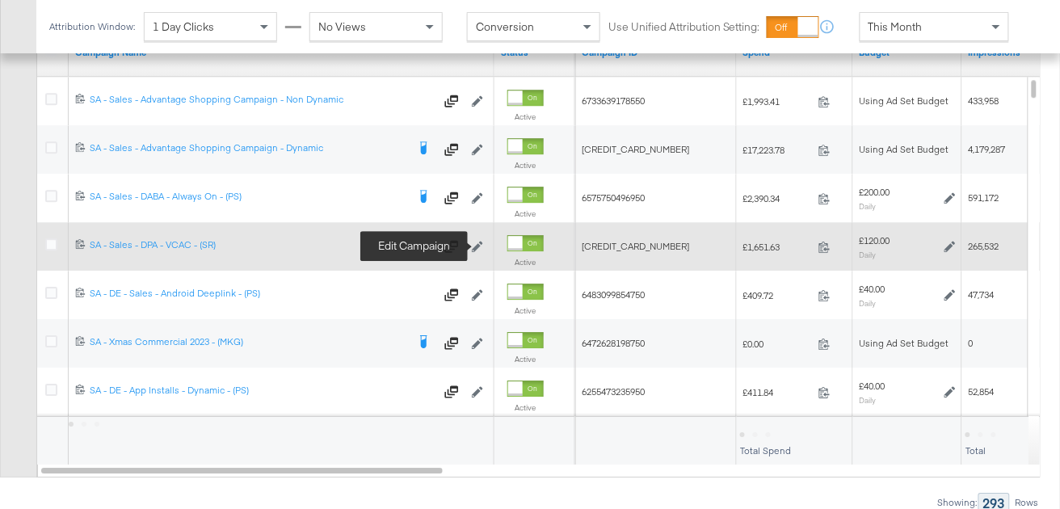
click at [478, 244] on icon at bounding box center [477, 246] width 11 height 11
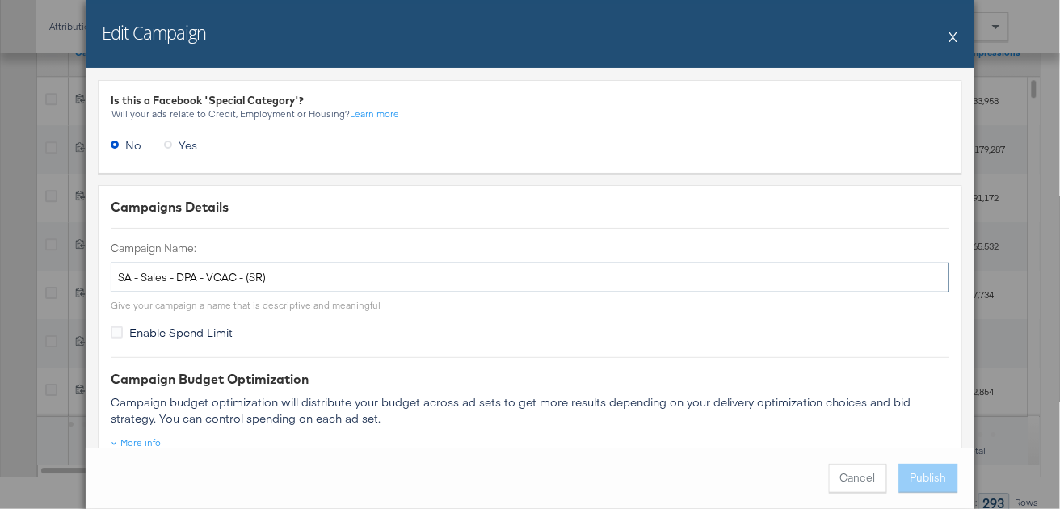
click at [318, 280] on input "SA - Sales - DPA - VCAC - (SR)" at bounding box center [530, 278] width 839 height 30
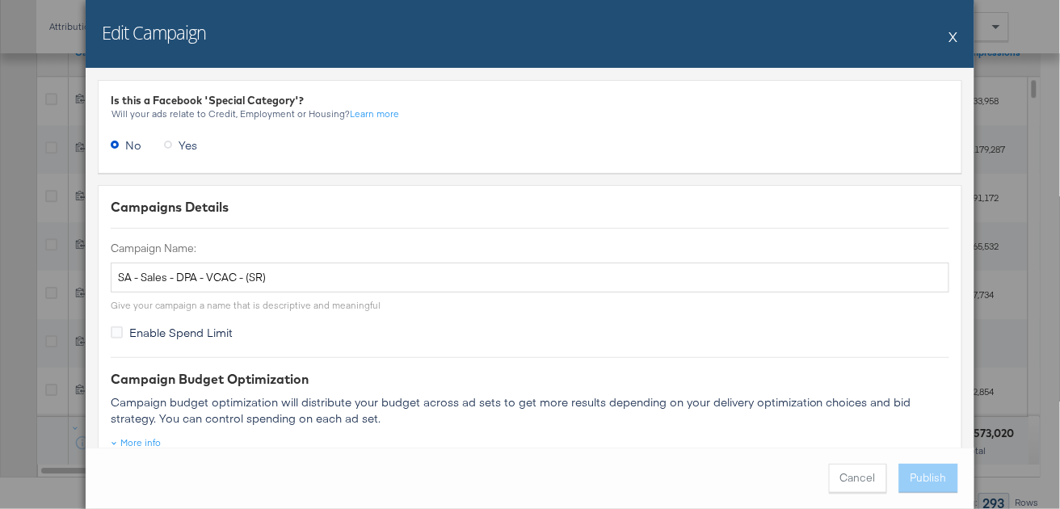
click at [956, 38] on button "X" at bounding box center [954, 36] width 9 height 32
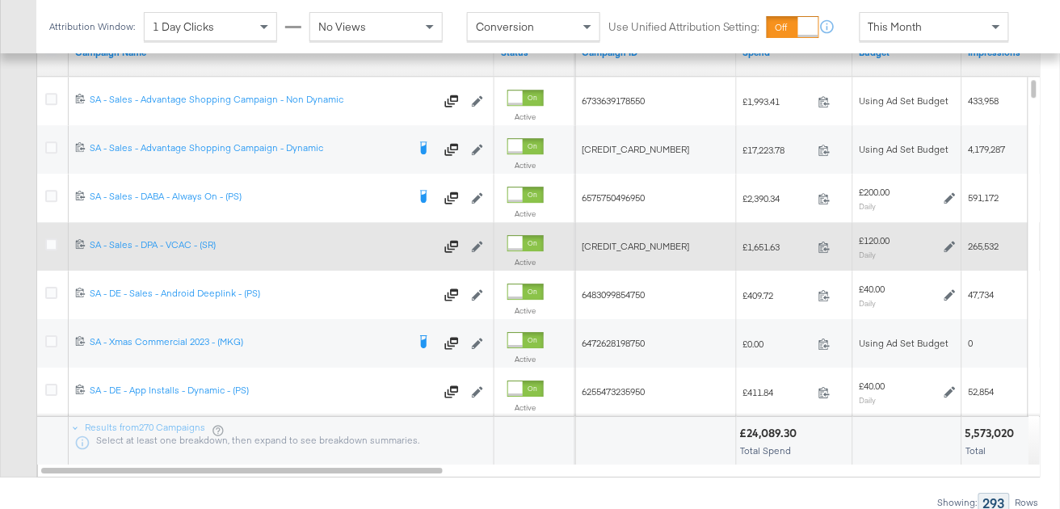
click at [57, 240] on div at bounding box center [53, 246] width 17 height 16
click at [53, 240] on icon at bounding box center [51, 244] width 12 height 12
click at [0, 0] on input "checkbox" at bounding box center [0, 0] width 0 height 0
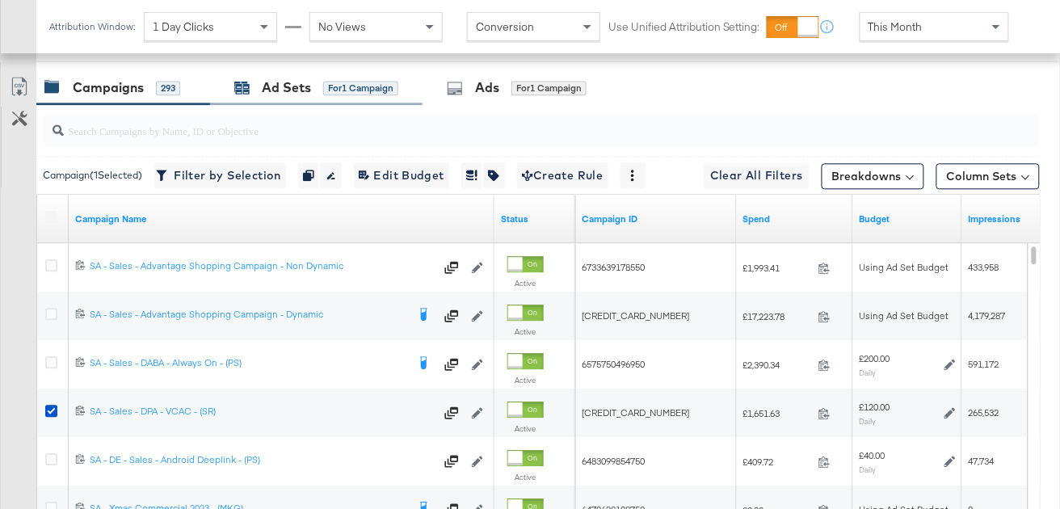
click at [278, 93] on div "Ad Sets" at bounding box center [286, 87] width 49 height 19
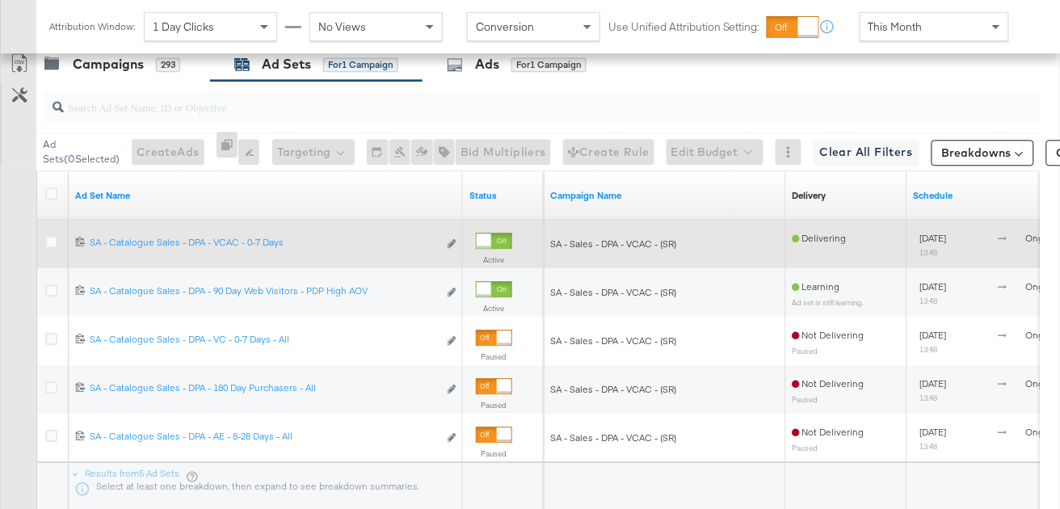
scroll to position [849, 0]
click at [451, 239] on icon "link" at bounding box center [452, 242] width 8 height 9
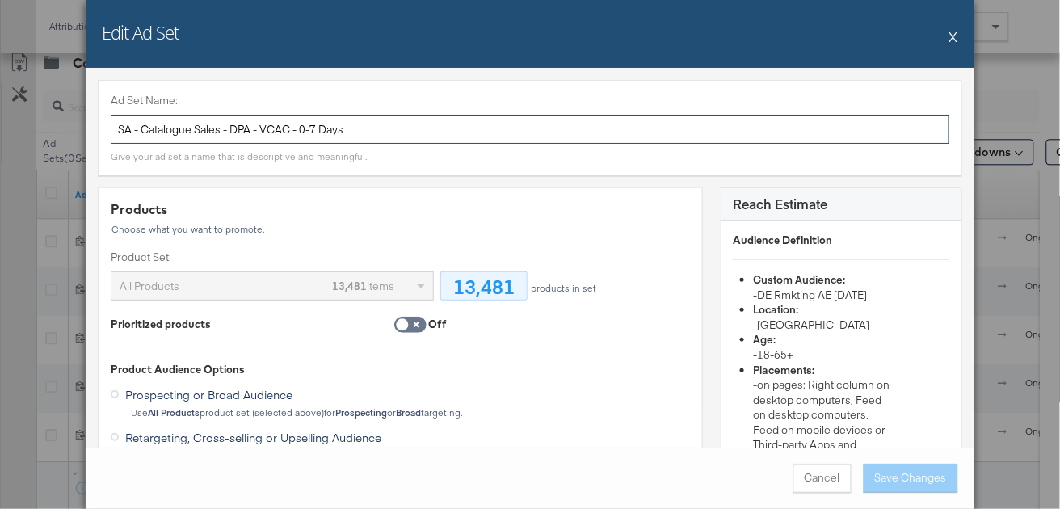
click at [353, 138] on input "SA - Catalogue Sales - DPA - VCAC - 0-7 Days" at bounding box center [530, 130] width 839 height 30
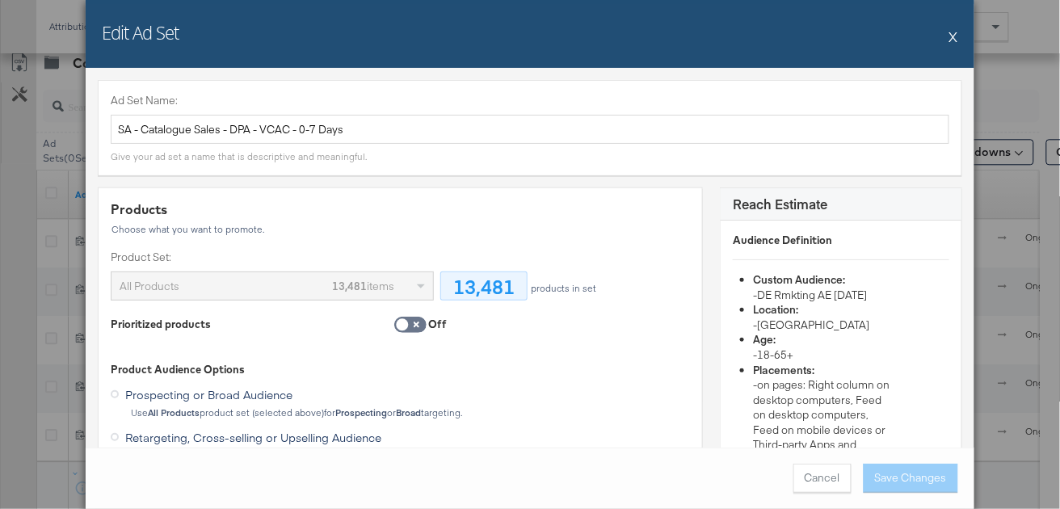
click at [955, 37] on button "X" at bounding box center [954, 36] width 9 height 32
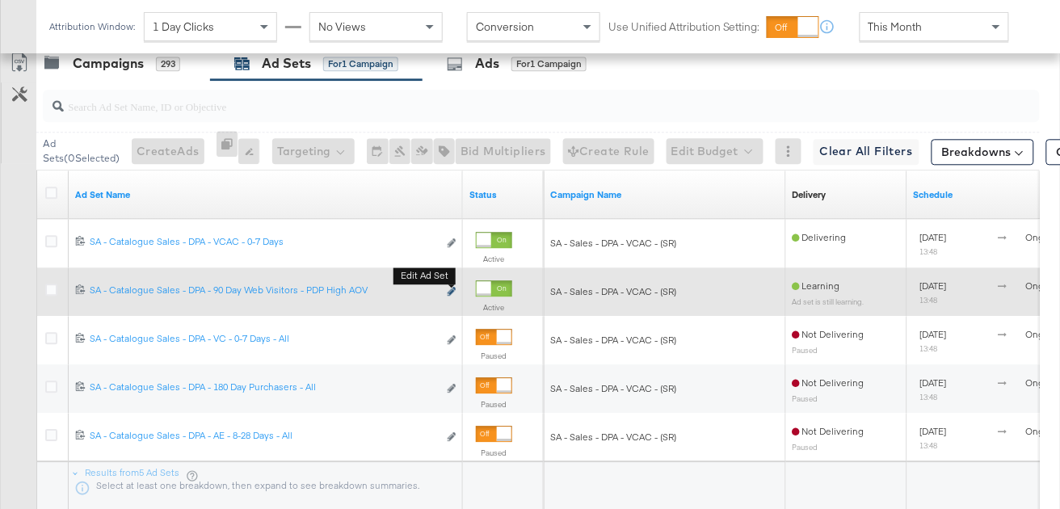
click at [451, 287] on icon "link" at bounding box center [452, 291] width 8 height 9
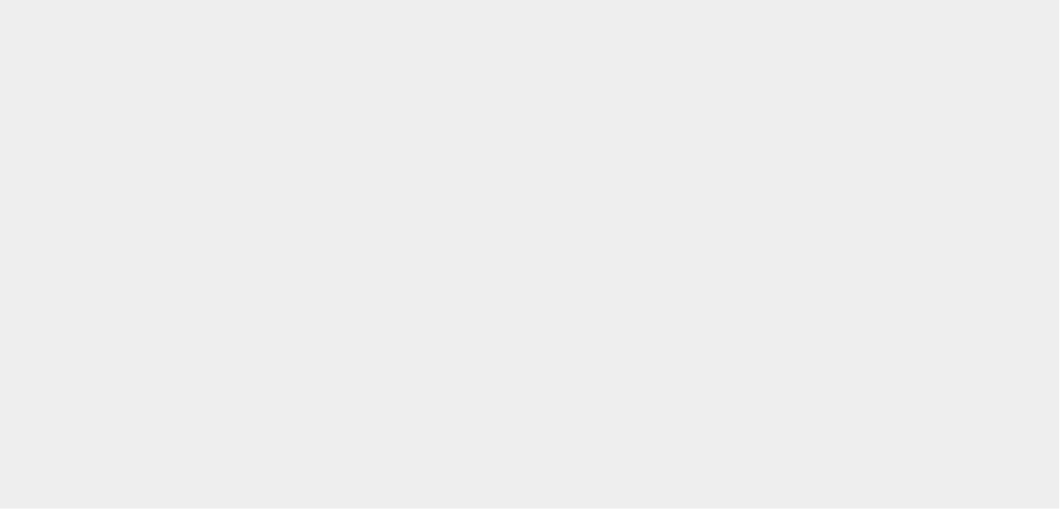
scroll to position [0, 0]
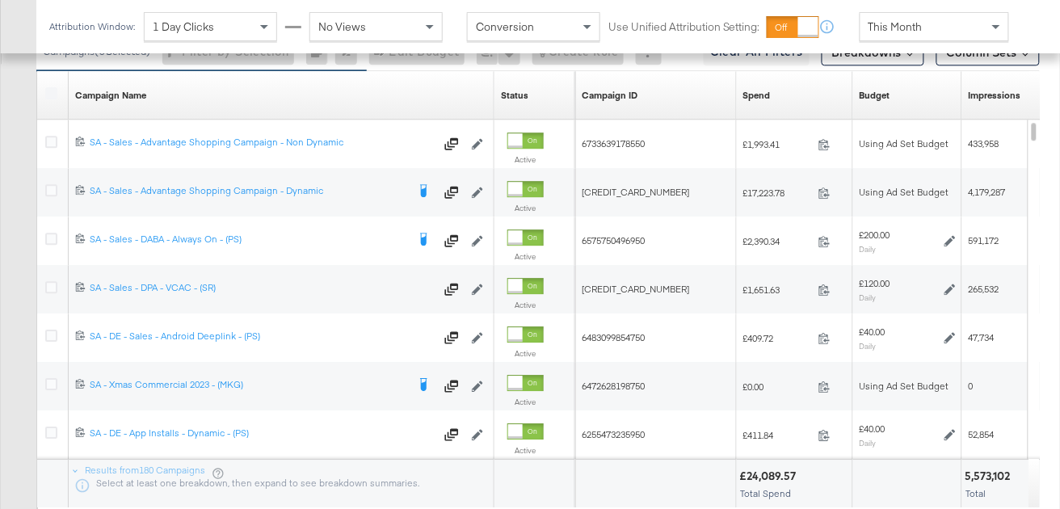
scroll to position [1043, 0]
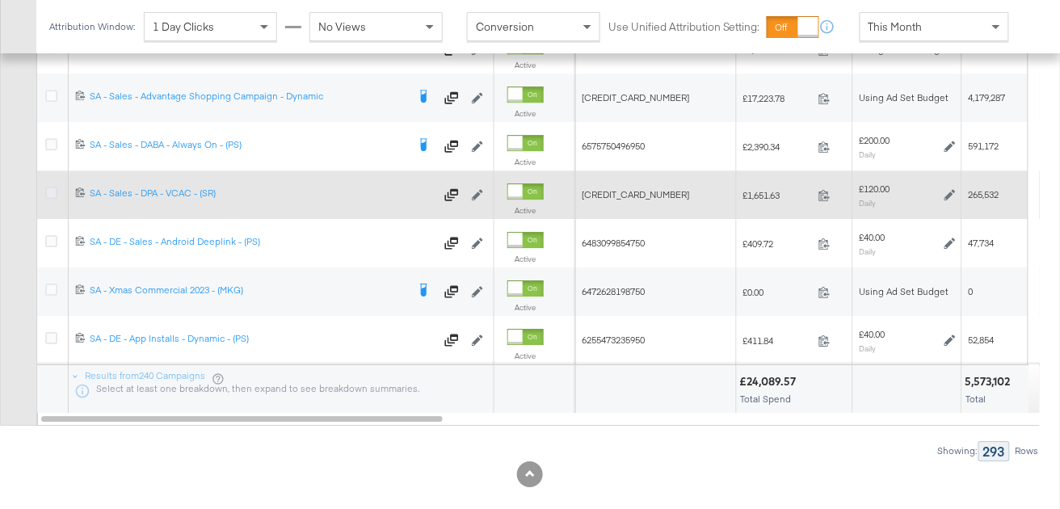
click at [52, 192] on icon at bounding box center [51, 193] width 12 height 12
click at [0, 0] on input "checkbox" at bounding box center [0, 0] width 0 height 0
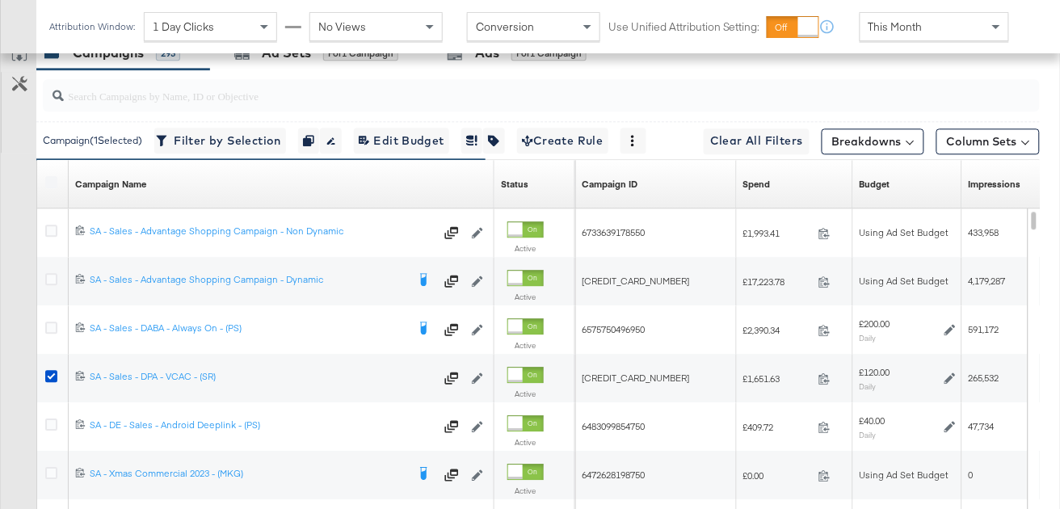
scroll to position [852, 0]
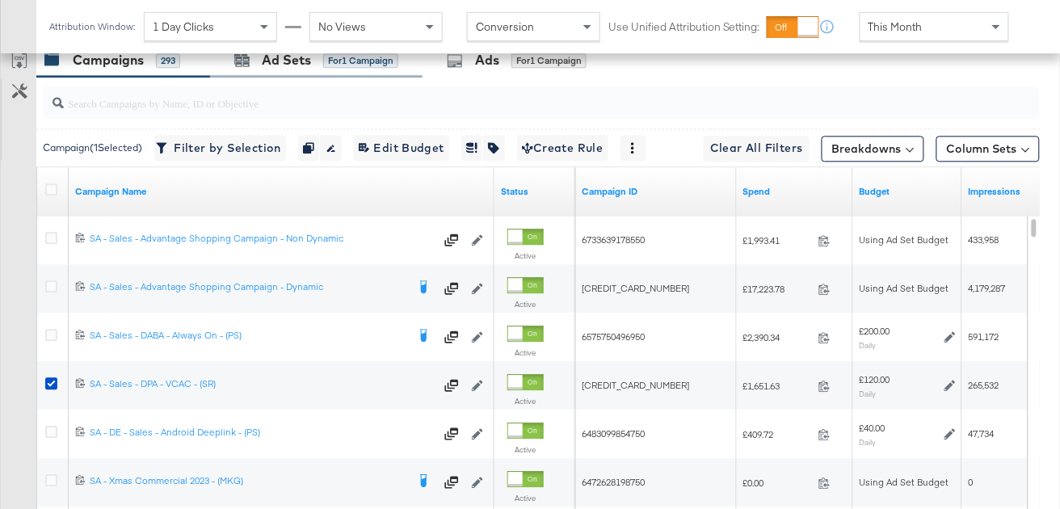
click at [296, 69] on div "Ad Sets for 1 Campaign" at bounding box center [316, 60] width 213 height 35
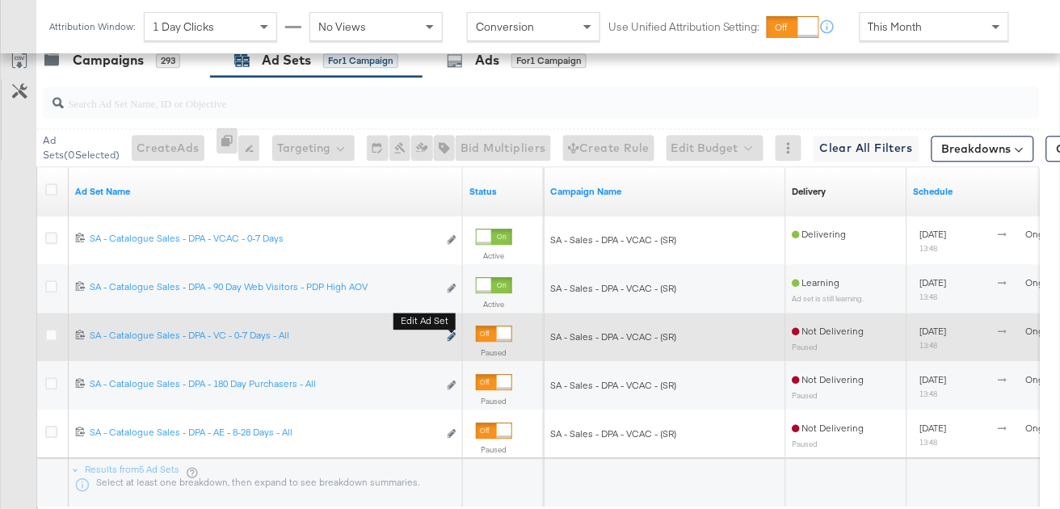
click at [453, 335] on icon "link" at bounding box center [452, 336] width 8 height 9
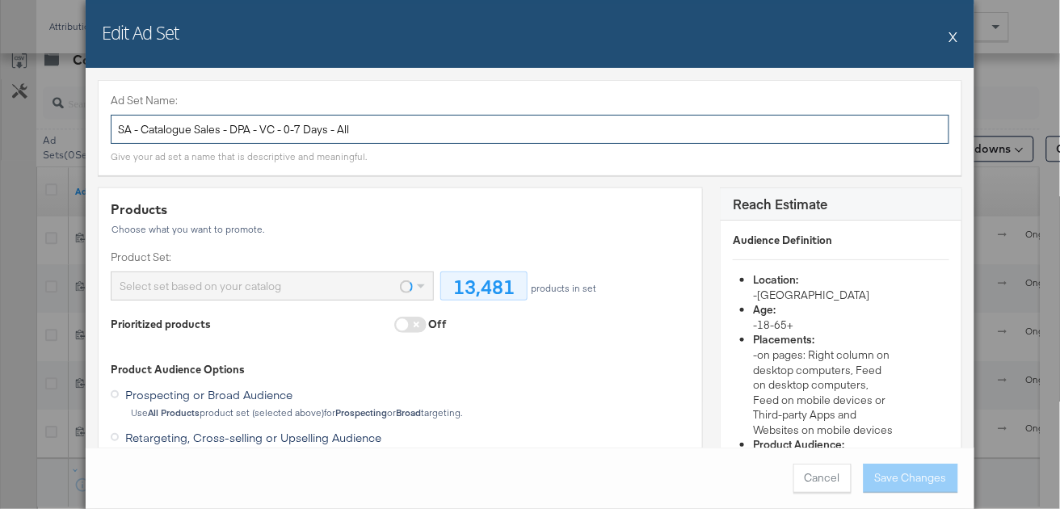
click at [297, 126] on input "SA - Catalogue Sales - DPA - VC - 0-7 Days - All" at bounding box center [530, 130] width 839 height 30
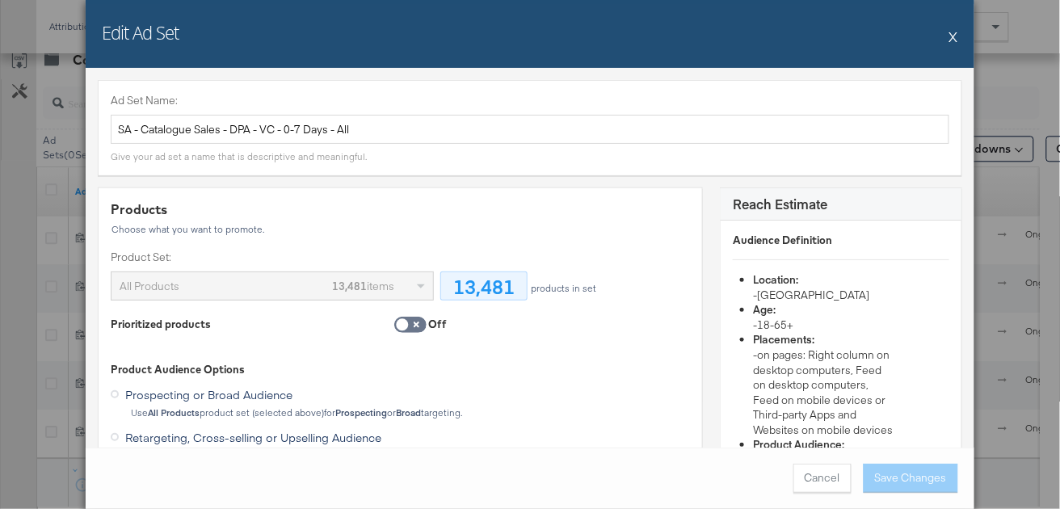
click at [956, 37] on button "X" at bounding box center [954, 36] width 9 height 32
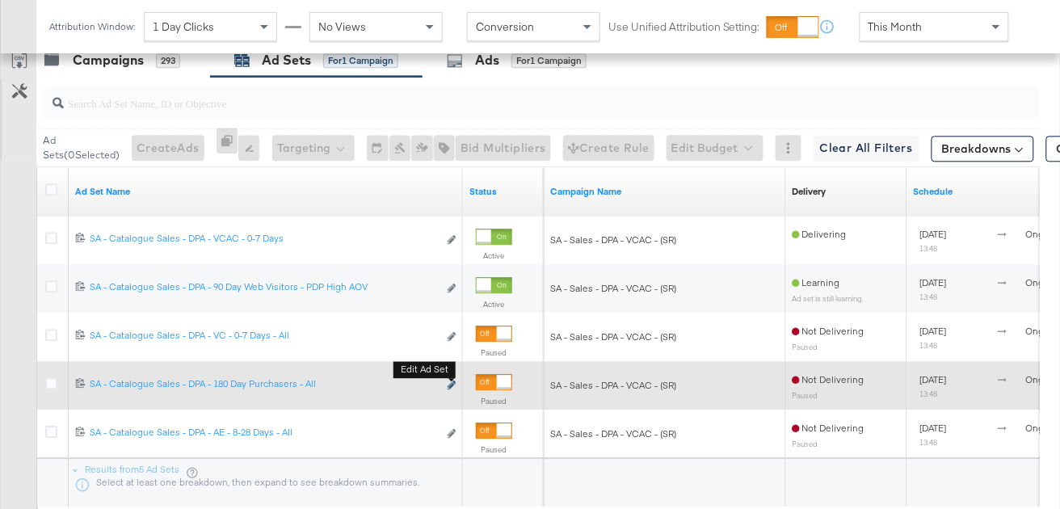
click at [453, 386] on icon "link" at bounding box center [452, 385] width 8 height 9
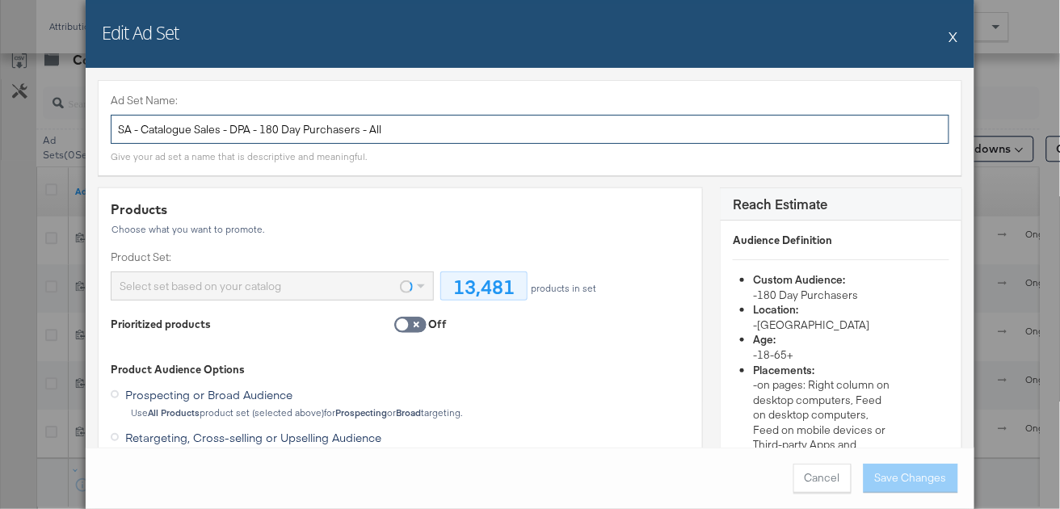
click at [260, 135] on input "SA - Catalogue Sales - DPA - 180 Day Purchasers - All" at bounding box center [530, 130] width 839 height 30
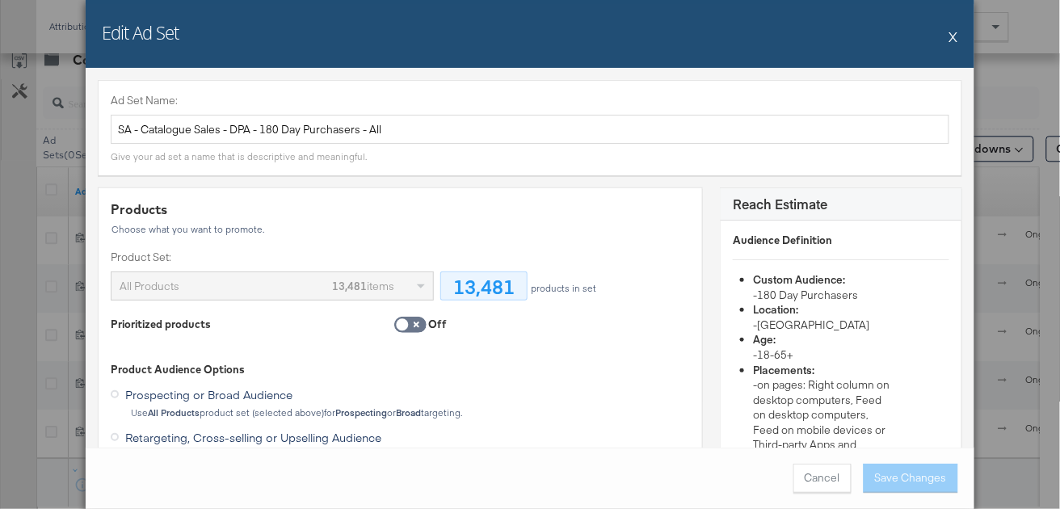
click at [958, 36] on button "X" at bounding box center [954, 36] width 9 height 32
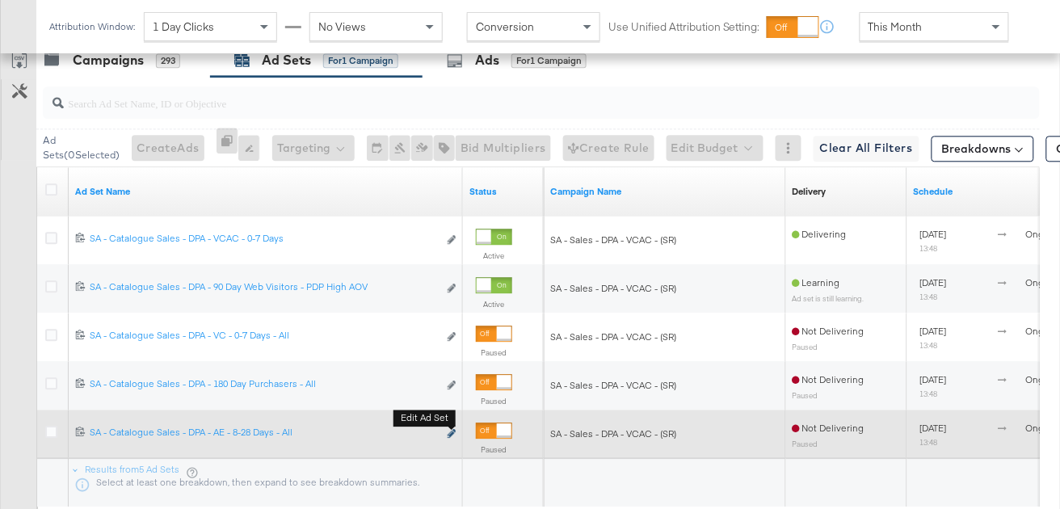
click at [452, 432] on icon "link" at bounding box center [452, 433] width 8 height 9
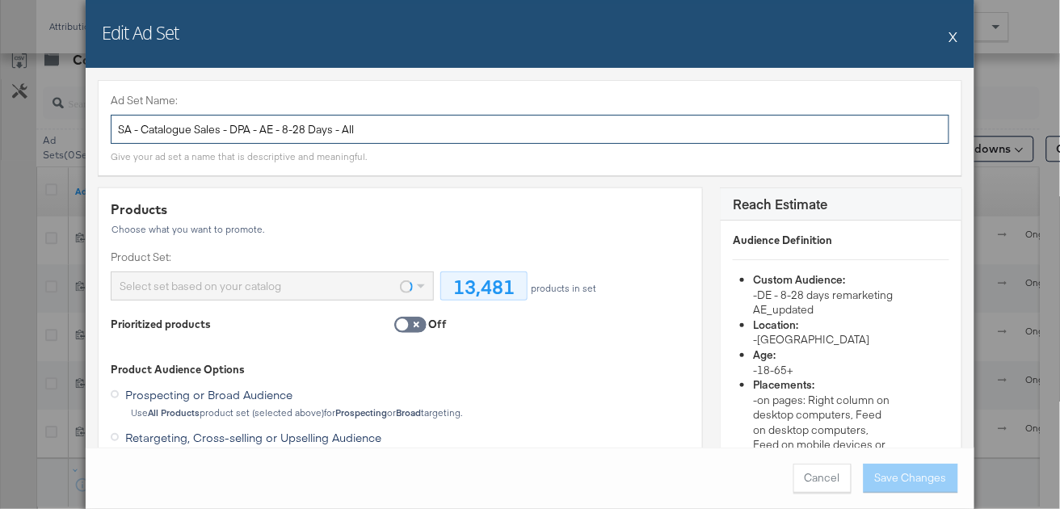
click at [342, 129] on input "SA - Catalogue Sales - DPA - AE - 8-28 Days - All" at bounding box center [530, 130] width 839 height 30
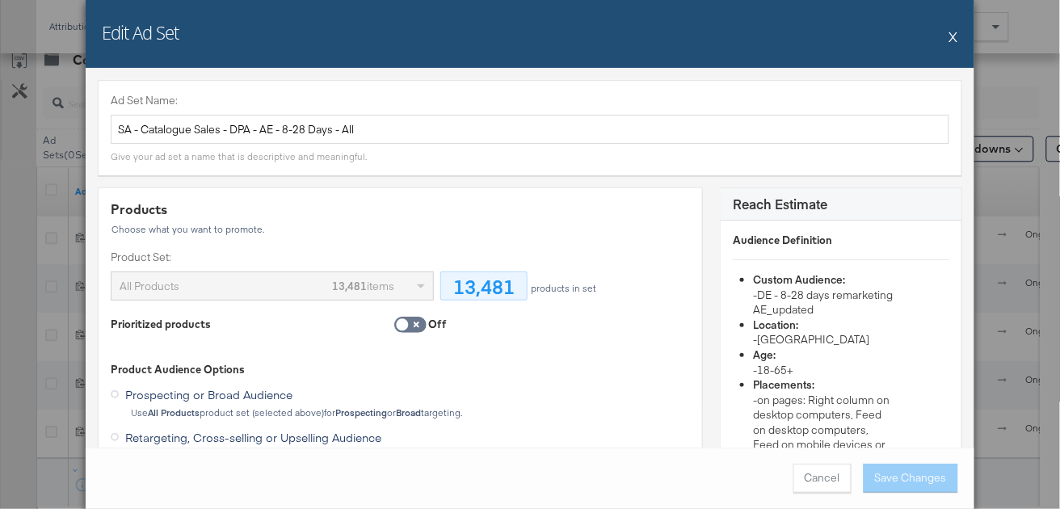
click at [952, 37] on button "X" at bounding box center [954, 36] width 9 height 32
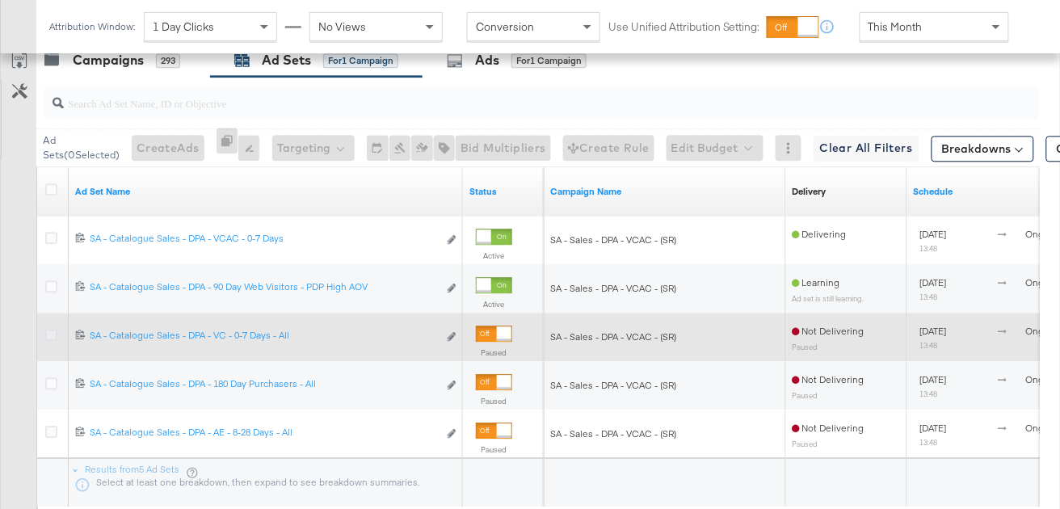
click at [52, 331] on icon at bounding box center [51, 335] width 12 height 12
click at [0, 0] on input "checkbox" at bounding box center [0, 0] width 0 height 0
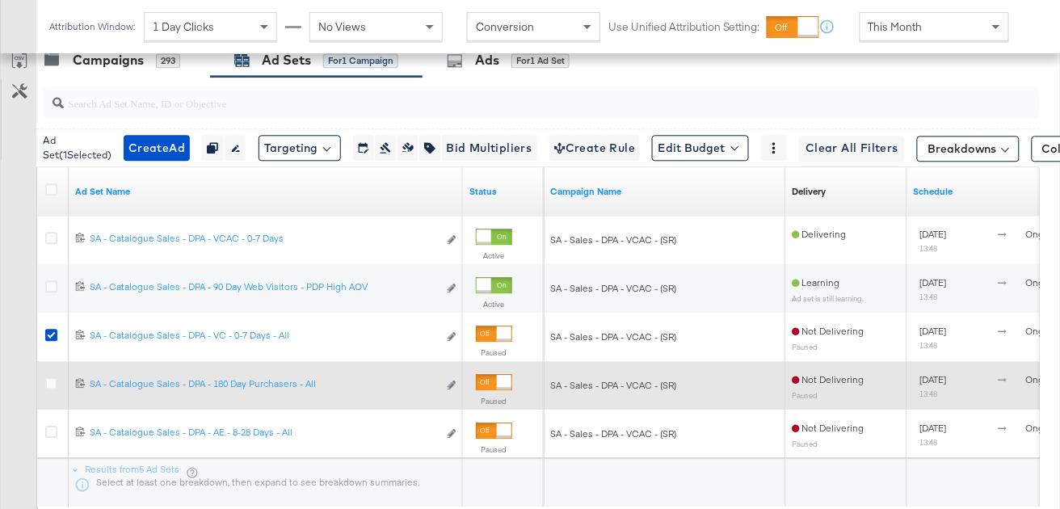
click at [53, 389] on div at bounding box center [53, 385] width 17 height 16
click at [53, 382] on icon at bounding box center [51, 383] width 12 height 12
click at [0, 0] on input "checkbox" at bounding box center [0, 0] width 0 height 0
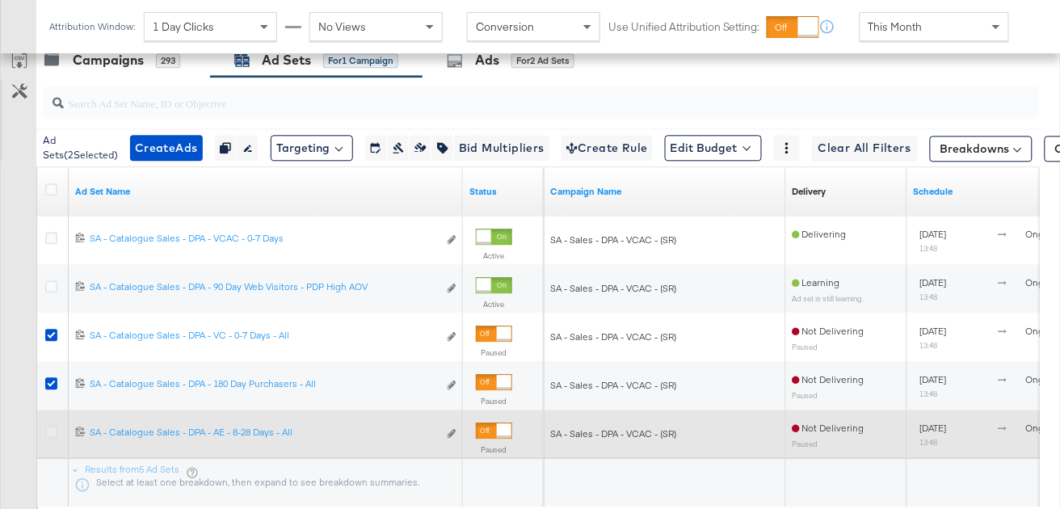
click at [53, 426] on icon at bounding box center [51, 432] width 12 height 12
click at [0, 0] on input "checkbox" at bounding box center [0, 0] width 0 height 0
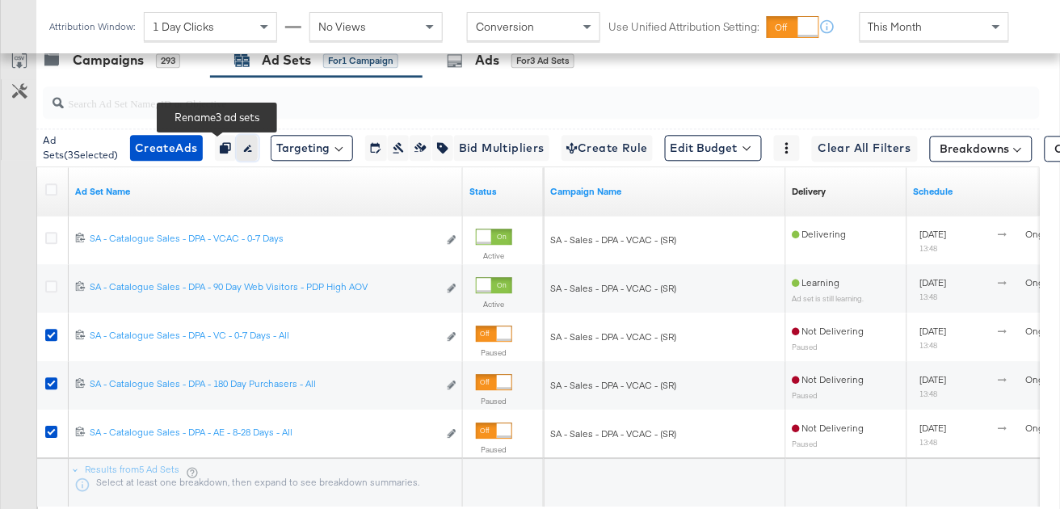
click at [244, 145] on icon "button" at bounding box center [248, 148] width 8 height 7
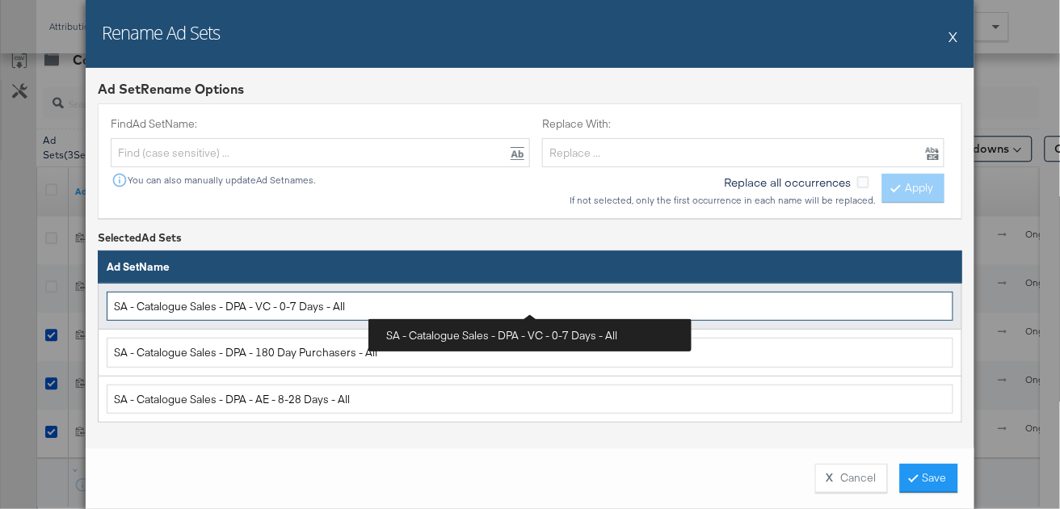
drag, startPoint x: 192, startPoint y: 306, endPoint x: 141, endPoint y: 301, distance: 52.0
click at [141, 301] on input "SA - Catalogue Sales - DPA - VC - 0-7 Days - All" at bounding box center [530, 307] width 847 height 30
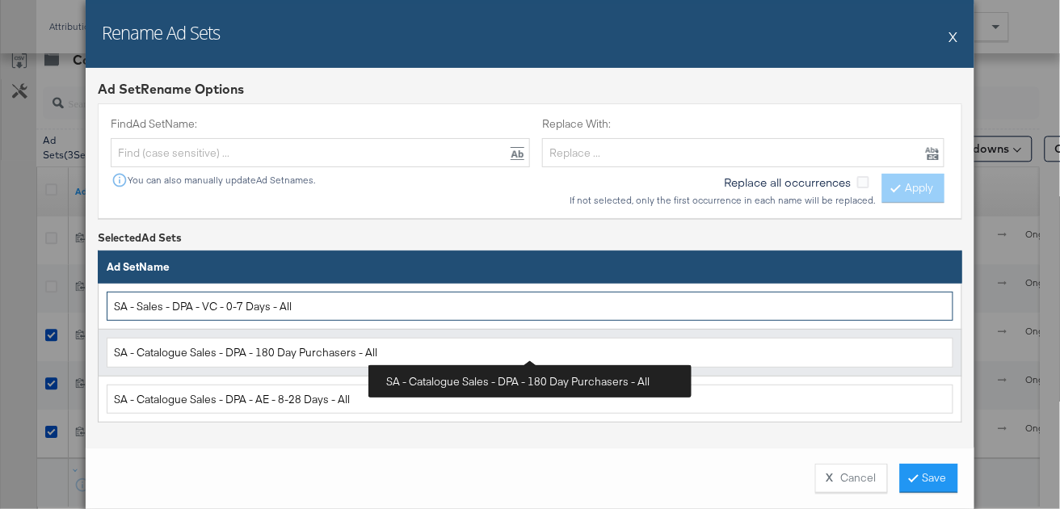
type input "SA - Sales - DPA - VC - 0-7 Days - All"
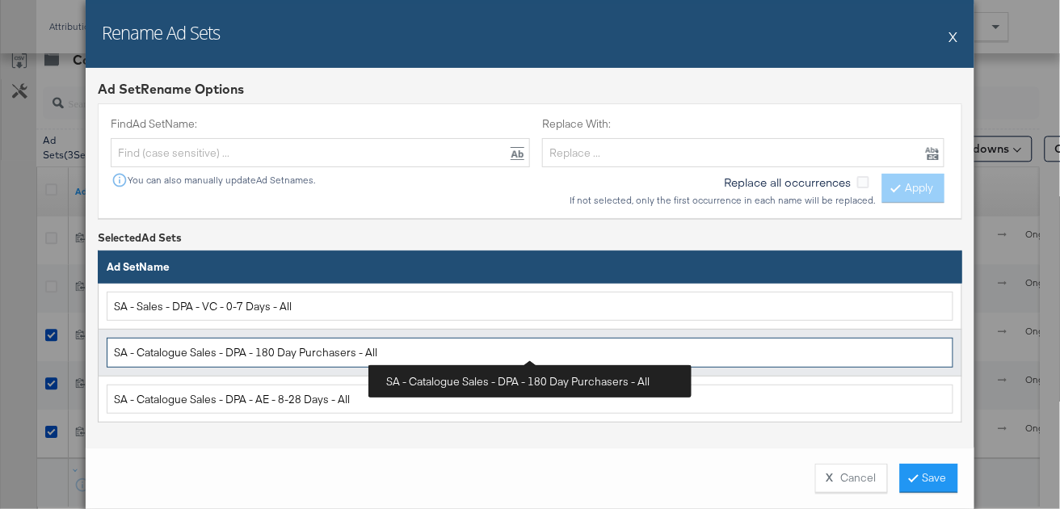
drag, startPoint x: 193, startPoint y: 352, endPoint x: 141, endPoint y: 352, distance: 52.5
click at [141, 352] on input "SA - Catalogue Sales - DPA - 180 Day Purchasers - All" at bounding box center [530, 353] width 847 height 30
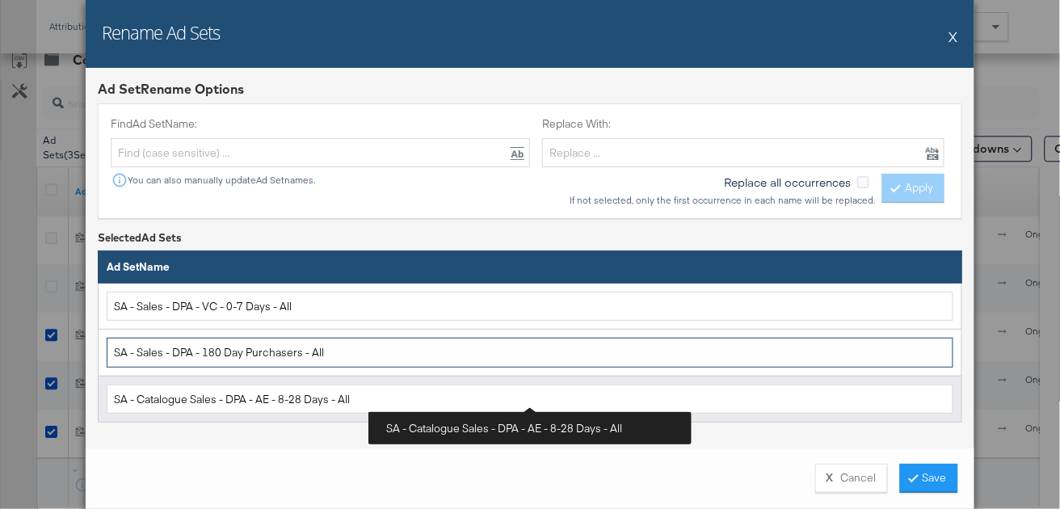
type input "SA - Sales - DPA - 180 Day Purchasers - All"
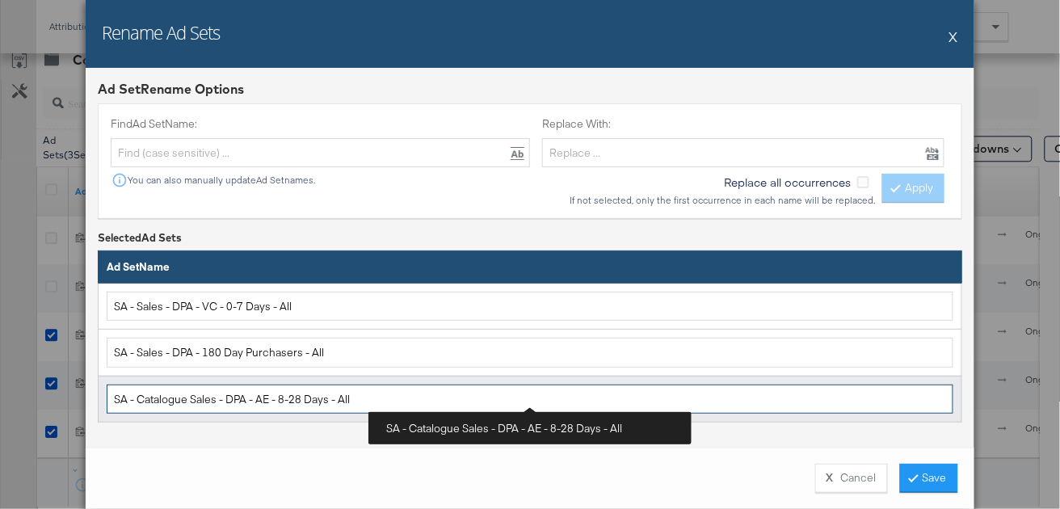
drag, startPoint x: 192, startPoint y: 398, endPoint x: 138, endPoint y: 398, distance: 54.2
click at [138, 398] on input "SA - Catalogue Sales - DPA - AE - 8-28 Days - All" at bounding box center [530, 400] width 847 height 30
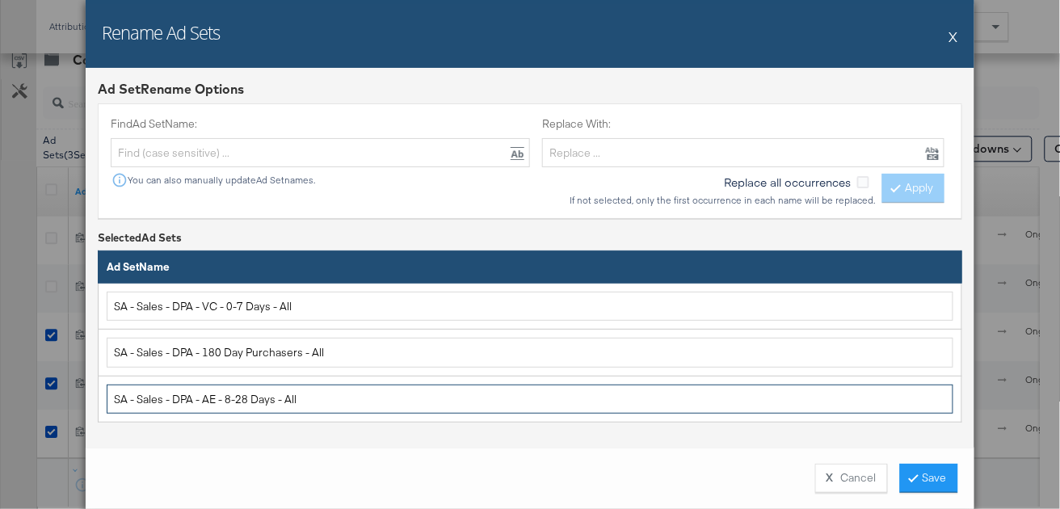
type input "SA - Sales - DPA - AE - 8-28 Days - All"
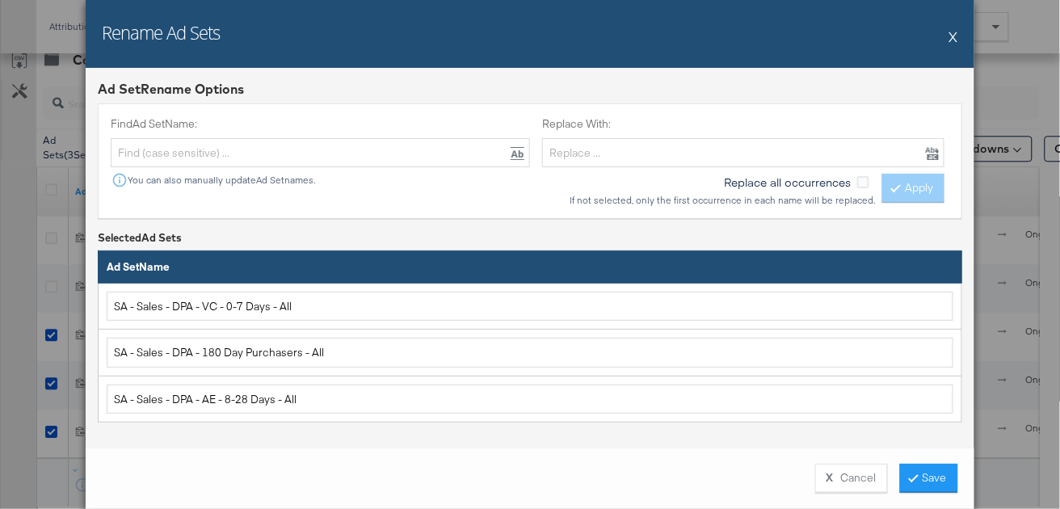
click at [917, 478] on button "Save" at bounding box center [929, 478] width 58 height 29
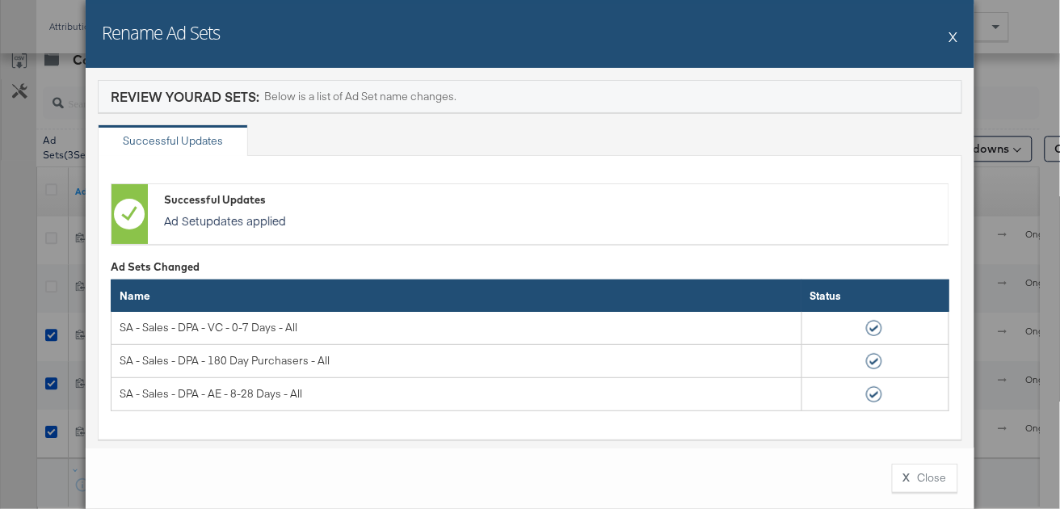
click at [957, 39] on button "X" at bounding box center [954, 36] width 9 height 32
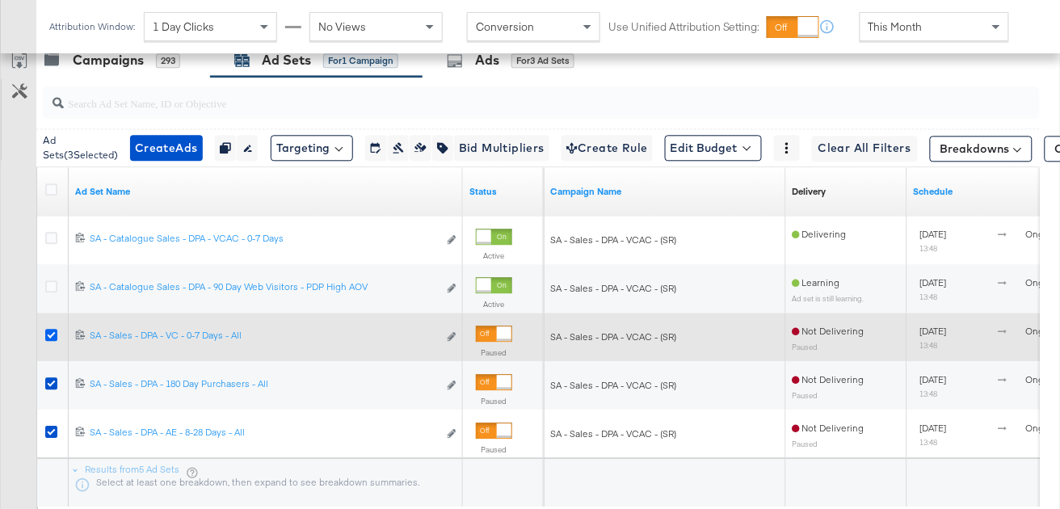
click at [50, 334] on icon at bounding box center [51, 335] width 12 height 12
click at [0, 0] on input "checkbox" at bounding box center [0, 0] width 0 height 0
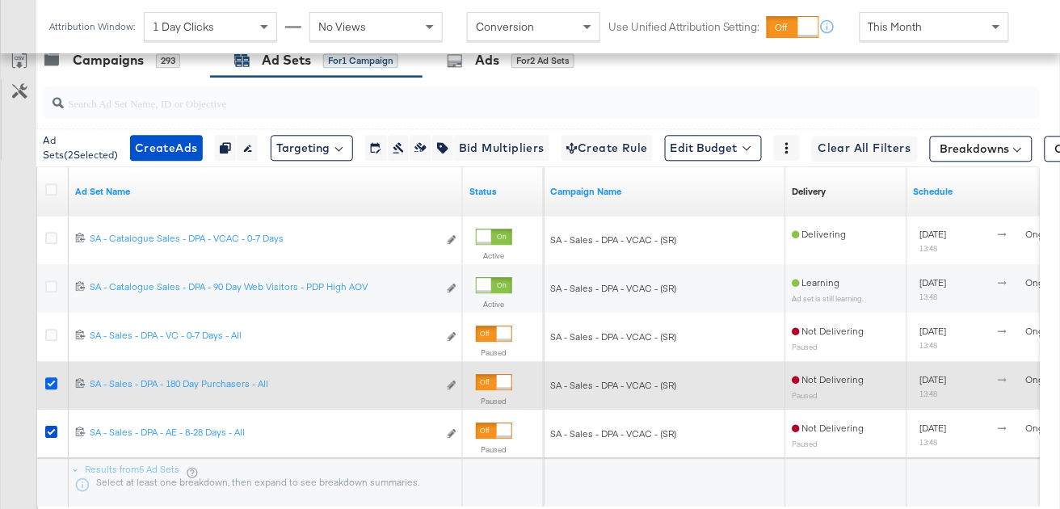
click at [52, 382] on icon at bounding box center [51, 383] width 12 height 12
click at [0, 0] on input "checkbox" at bounding box center [0, 0] width 0 height 0
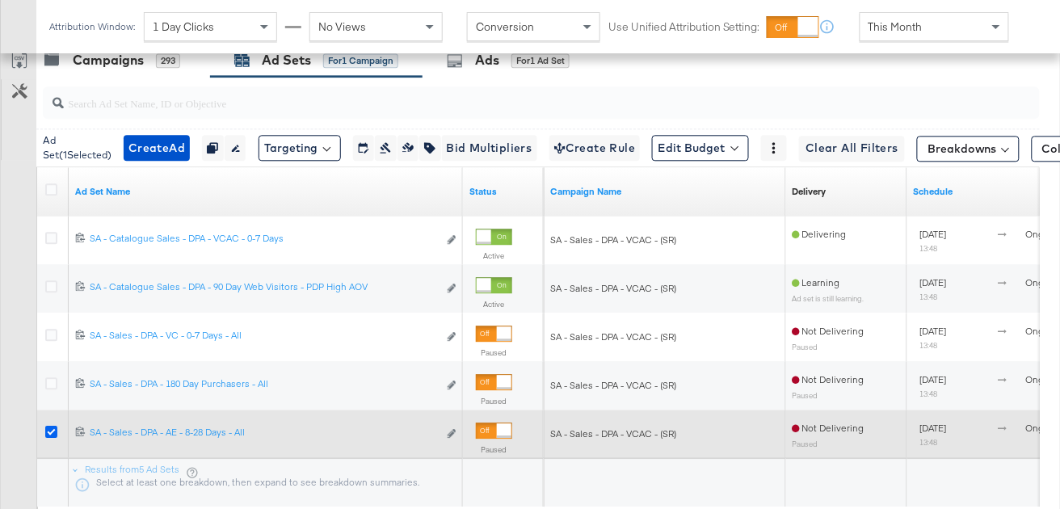
click at [52, 431] on icon at bounding box center [51, 432] width 12 height 12
click at [0, 0] on input "checkbox" at bounding box center [0, 0] width 0 height 0
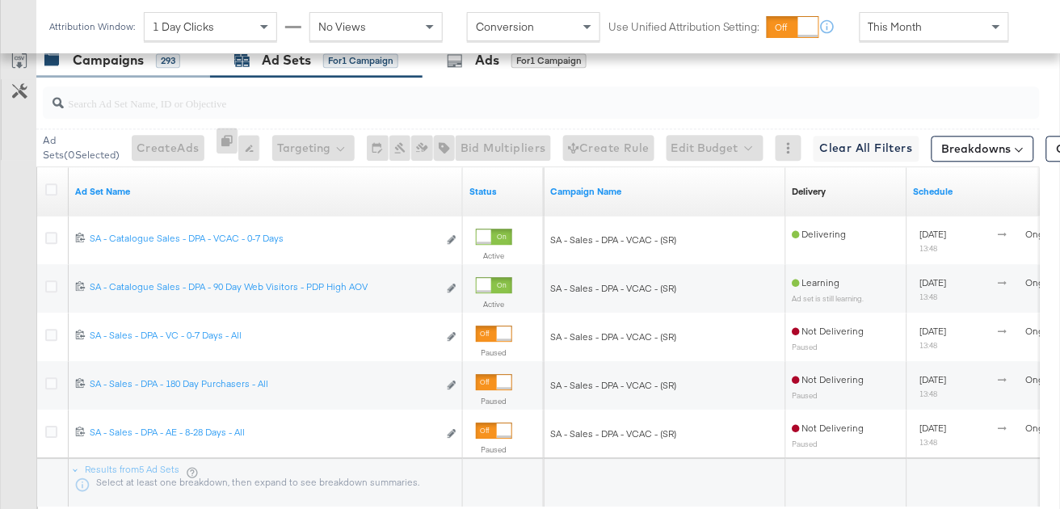
click at [172, 62] on div "293" at bounding box center [168, 60] width 24 height 15
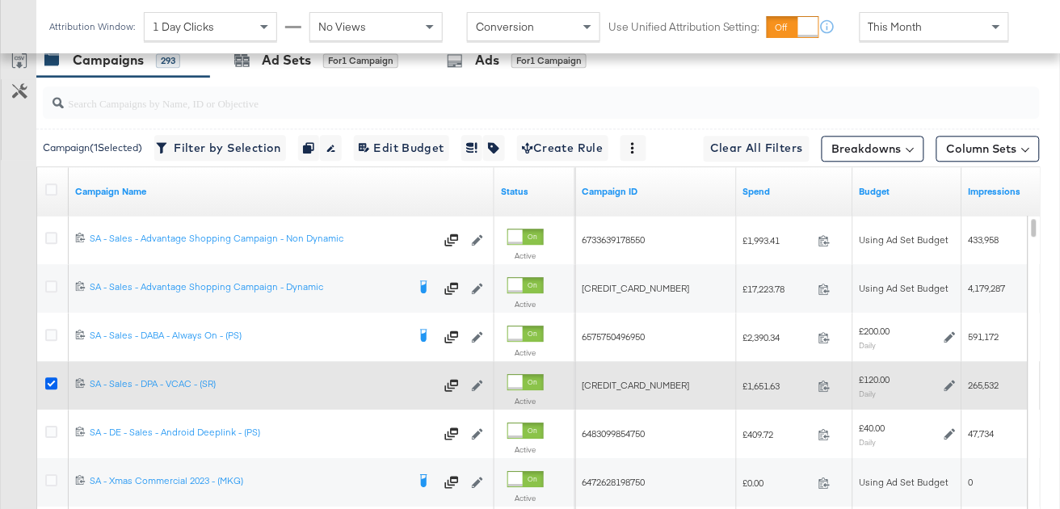
click at [53, 384] on icon at bounding box center [51, 383] width 12 height 12
click at [0, 0] on input "checkbox" at bounding box center [0, 0] width 0 height 0
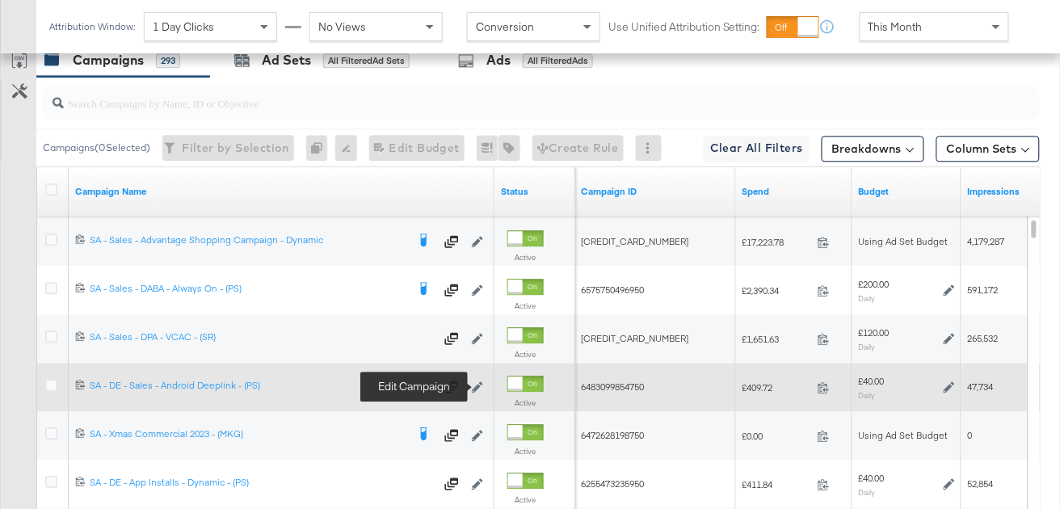
click at [483, 386] on icon at bounding box center [477, 387] width 11 height 11
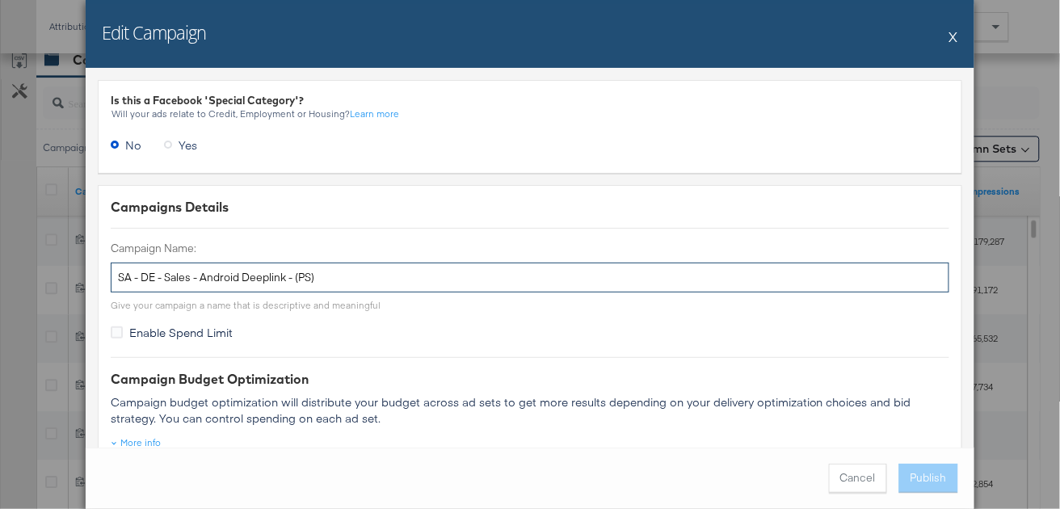
click at [234, 280] on input "SA - DE - Sales - Android Deeplink - (PS)" at bounding box center [530, 278] width 839 height 30
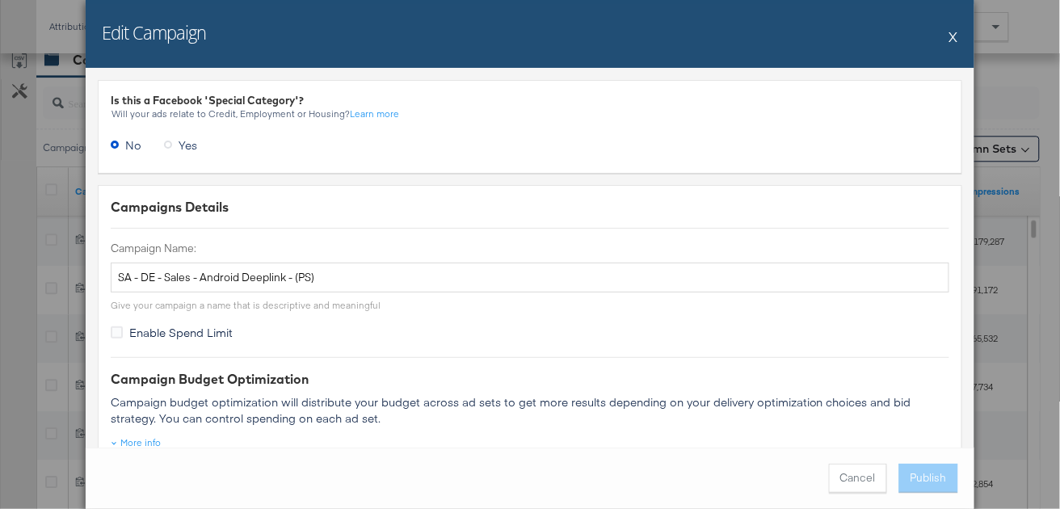
click at [955, 38] on button "X" at bounding box center [954, 36] width 9 height 32
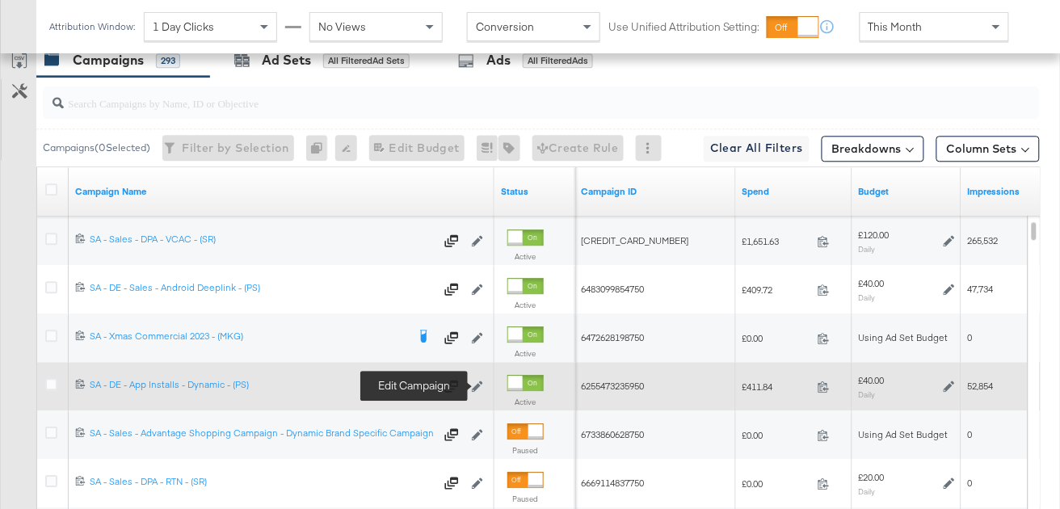
click at [480, 383] on icon at bounding box center [477, 386] width 11 height 11
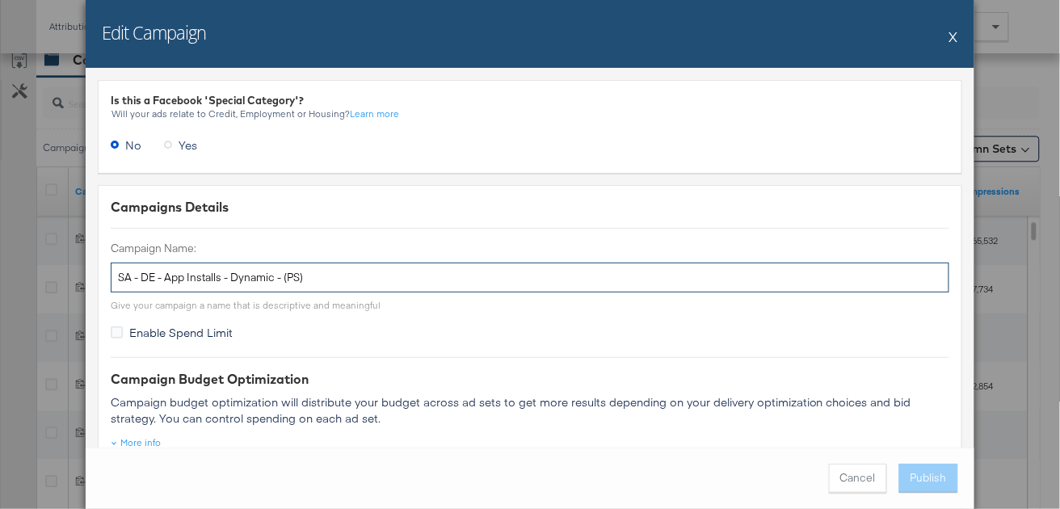
click at [222, 284] on input "SA - DE - App Installs - Dynamic - (PS)" at bounding box center [530, 278] width 839 height 30
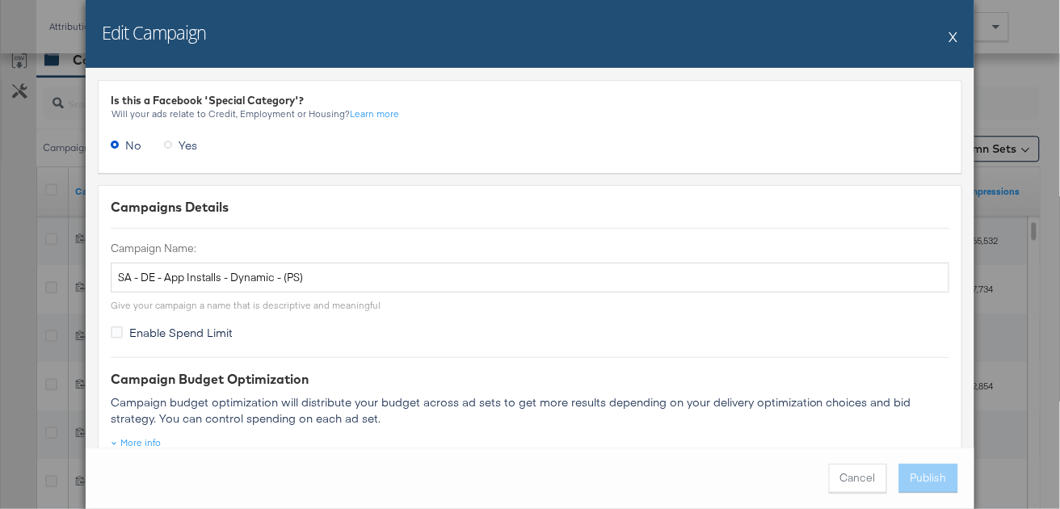
click at [956, 36] on button "X" at bounding box center [954, 36] width 9 height 32
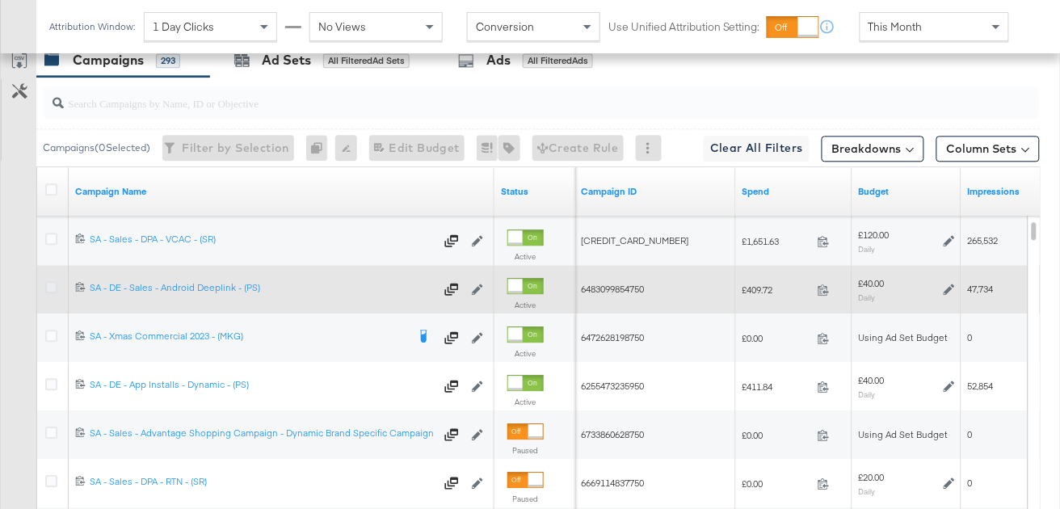
click at [49, 287] on icon at bounding box center [51, 287] width 12 height 12
click at [0, 0] on input "checkbox" at bounding box center [0, 0] width 0 height 0
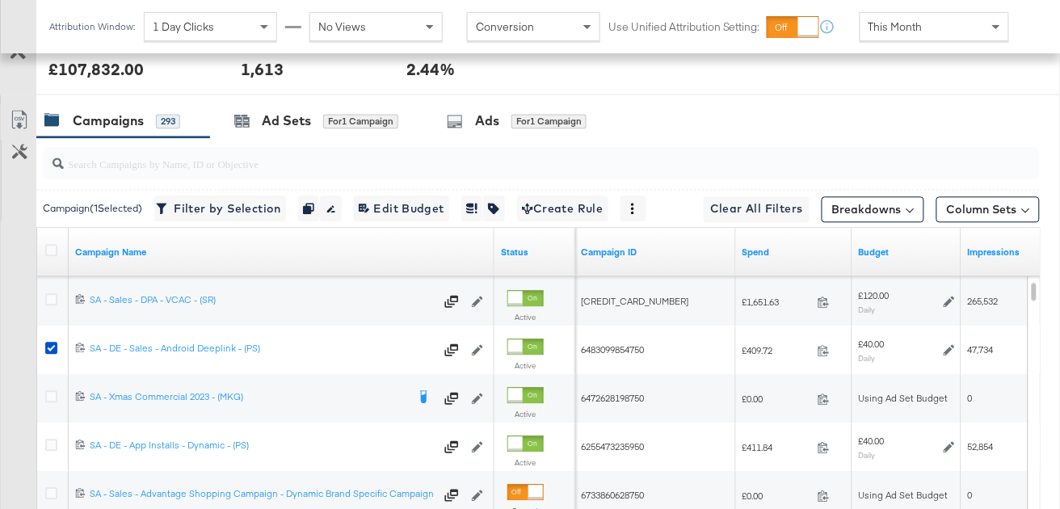
scroll to position [785, 0]
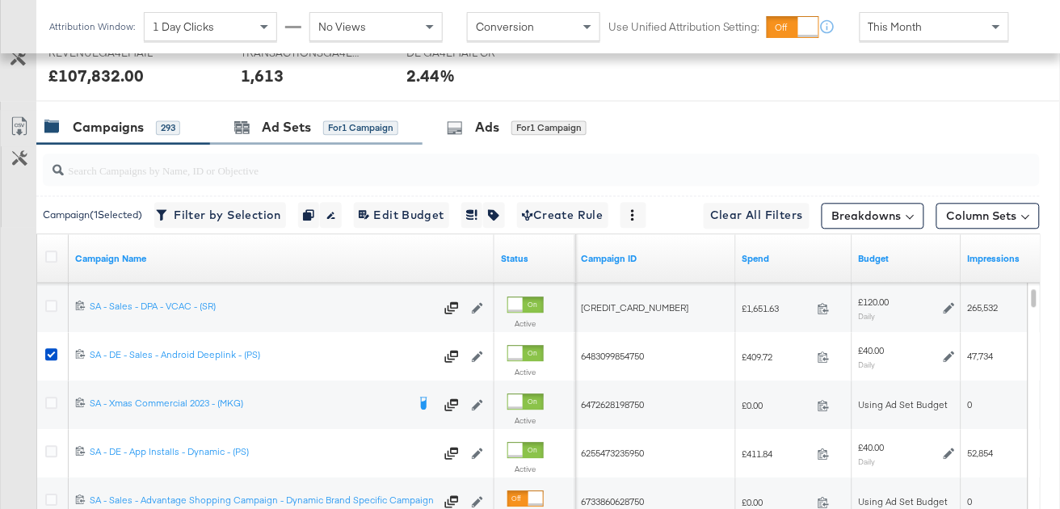
click at [351, 135] on div "Ad Sets for 1 Campaign" at bounding box center [316, 127] width 213 height 35
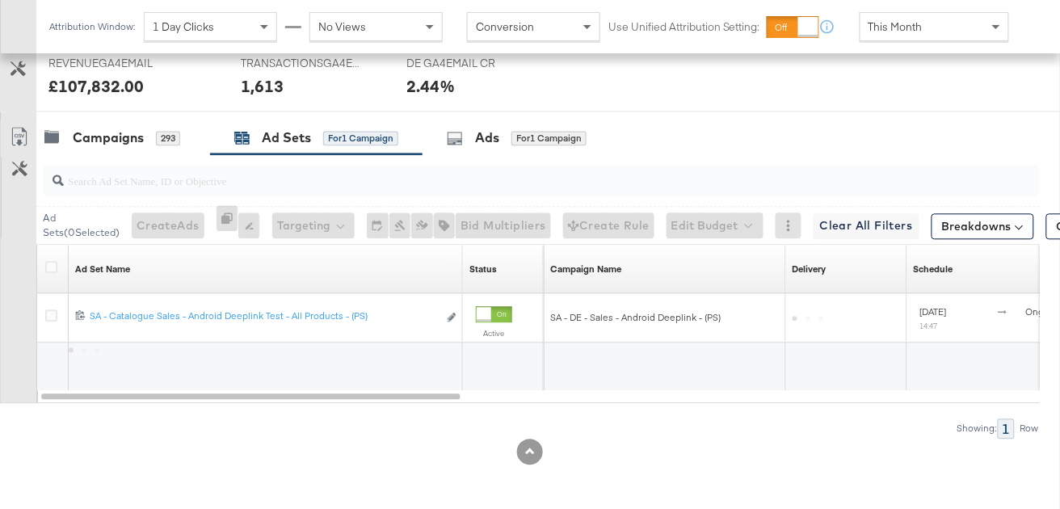
scroll to position [773, 0]
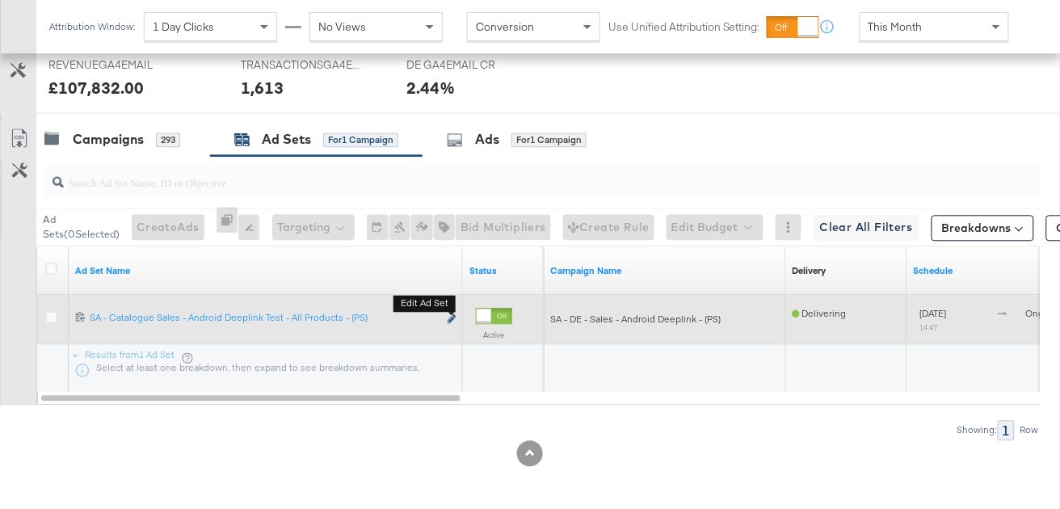
click at [452, 319] on icon "link" at bounding box center [452, 318] width 8 height 9
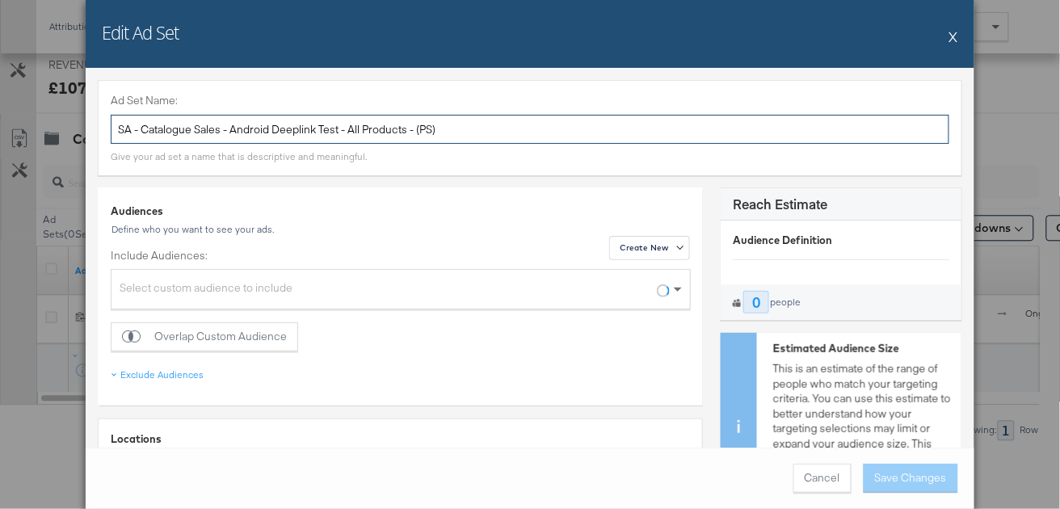
click at [323, 127] on input "SA - Catalogue Sales - Android Deeplink Test - All Products - (PS)" at bounding box center [530, 130] width 839 height 30
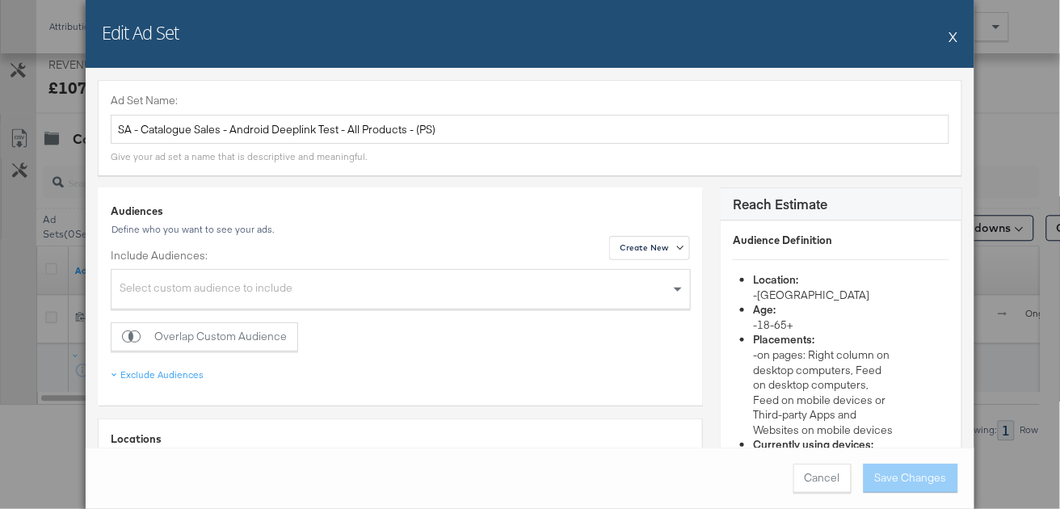
click at [953, 34] on button "X" at bounding box center [954, 36] width 9 height 32
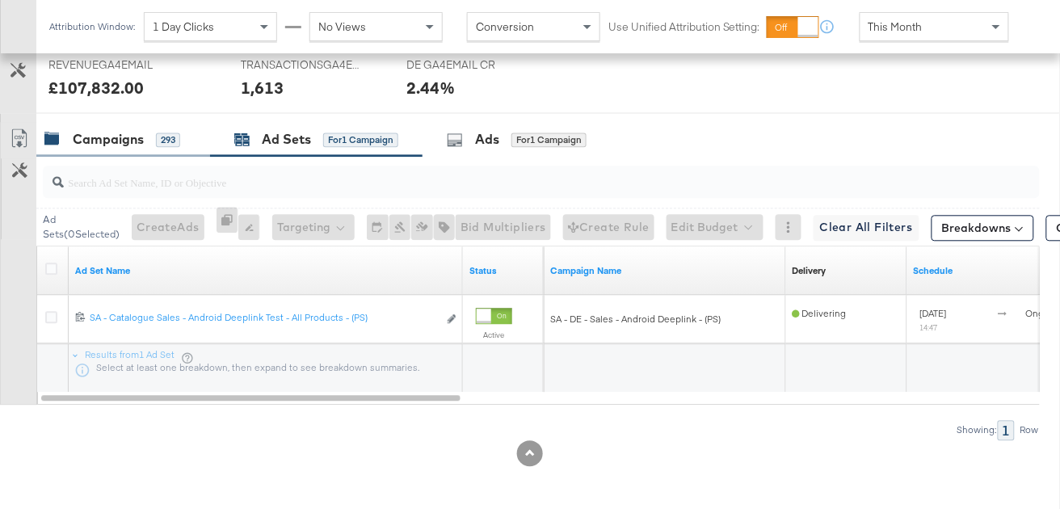
click at [147, 130] on div "Campaigns 293" at bounding box center [112, 139] width 136 height 19
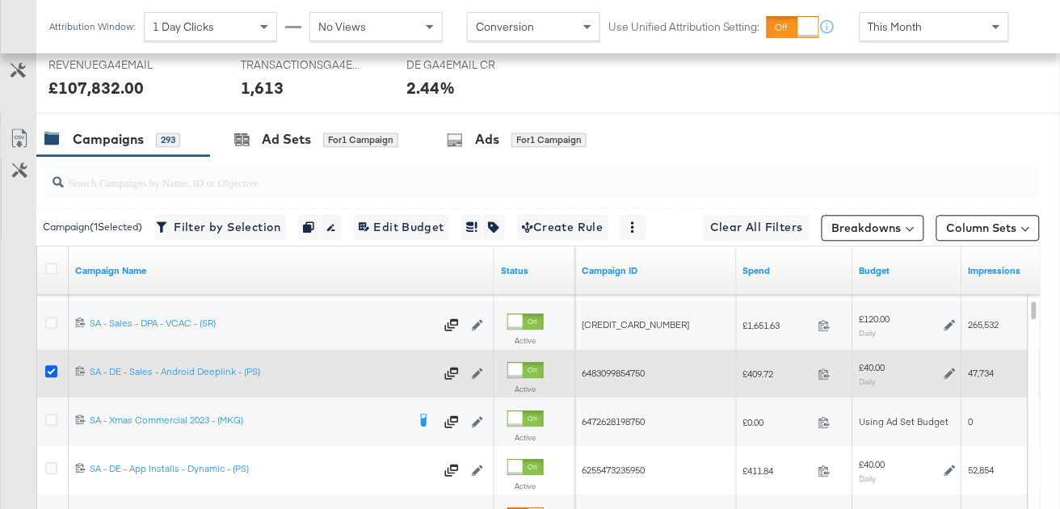
click at [53, 373] on icon at bounding box center [51, 371] width 12 height 12
click at [0, 0] on input "checkbox" at bounding box center [0, 0] width 0 height 0
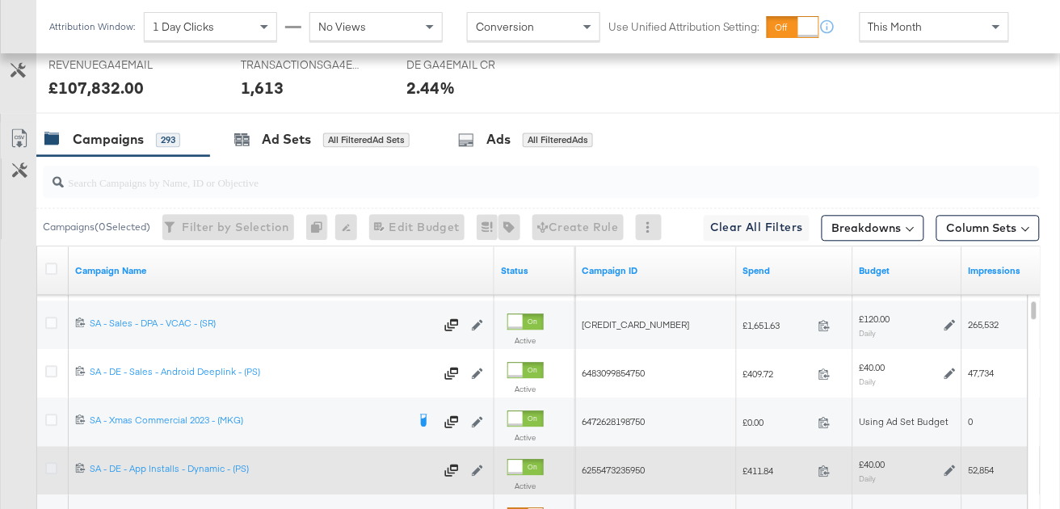
click at [51, 464] on icon at bounding box center [51, 468] width 12 height 12
click at [0, 0] on input "checkbox" at bounding box center [0, 0] width 0 height 0
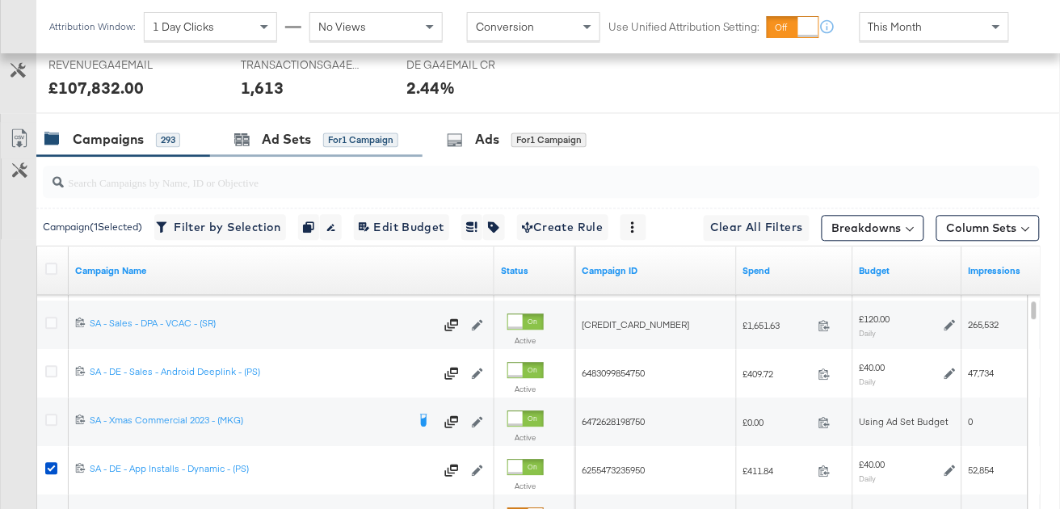
click at [307, 147] on div "Ad Sets for 1 Campaign" at bounding box center [316, 139] width 213 height 35
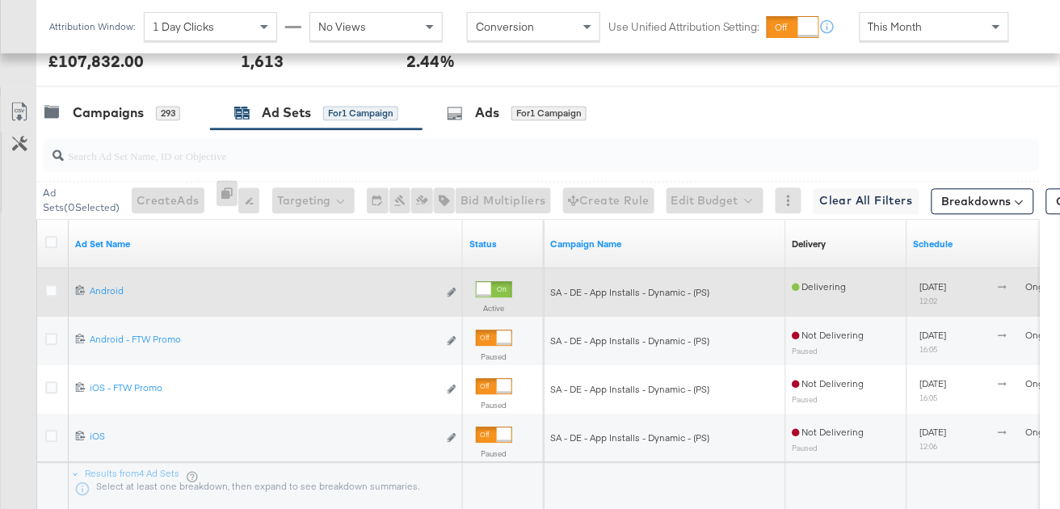
scroll to position [806, 0]
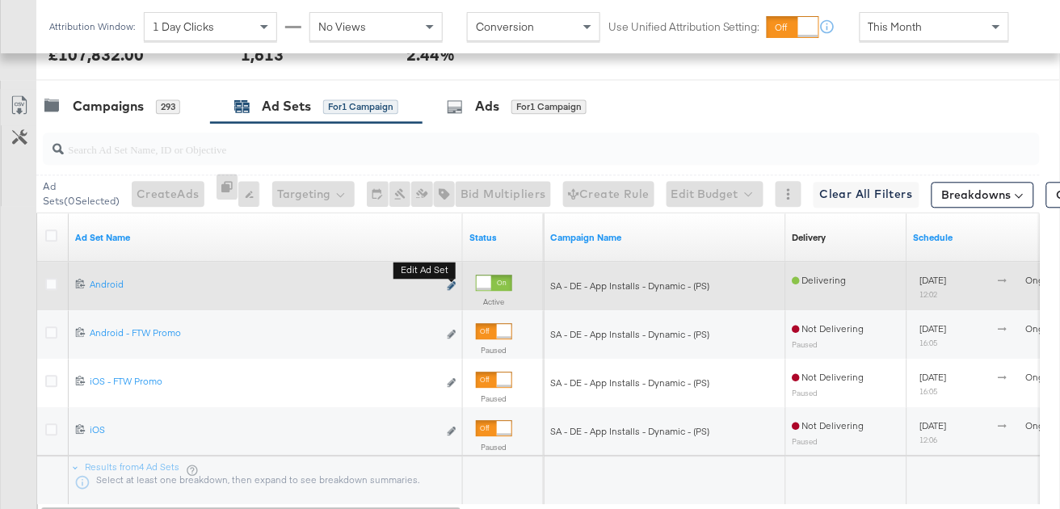
click at [453, 283] on icon "link" at bounding box center [452, 285] width 8 height 9
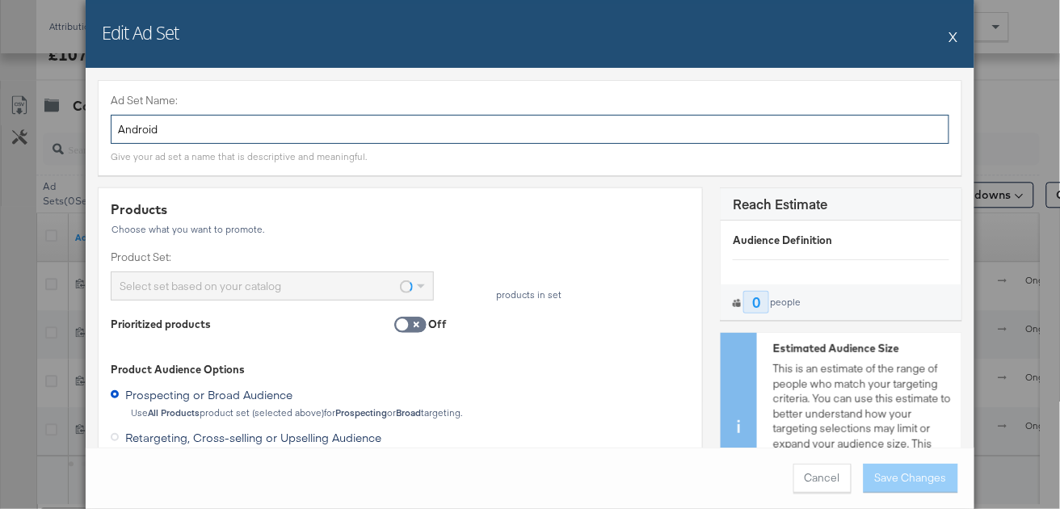
click at [210, 125] on input "Android" at bounding box center [530, 130] width 839 height 30
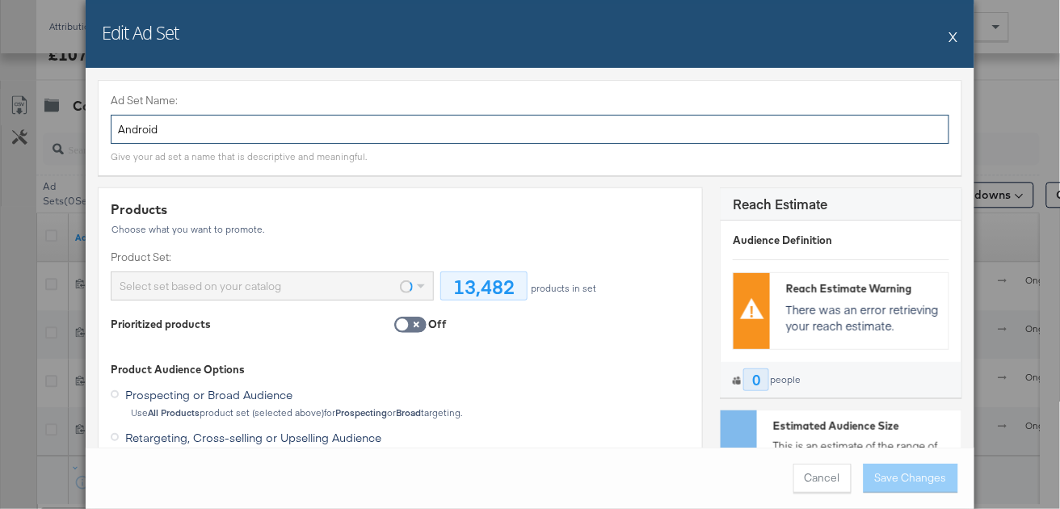
click at [210, 125] on input "Android" at bounding box center [530, 130] width 839 height 30
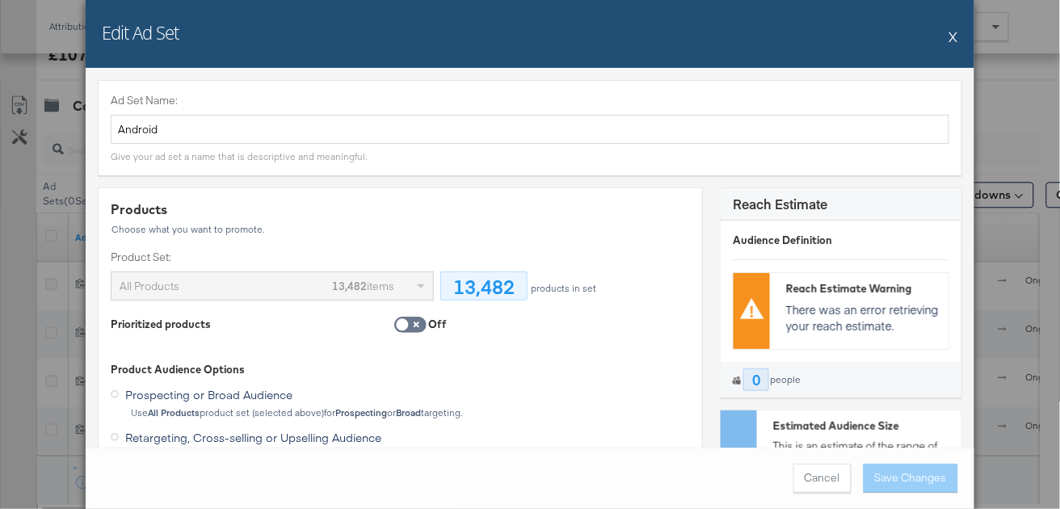
click at [956, 36] on button "X" at bounding box center [954, 36] width 9 height 32
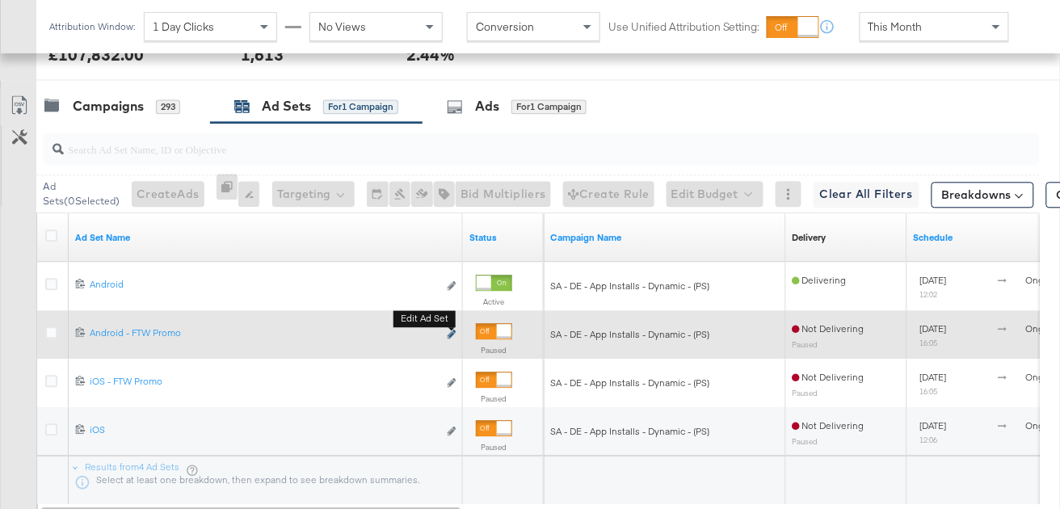
click at [452, 331] on icon "link" at bounding box center [452, 334] width 8 height 9
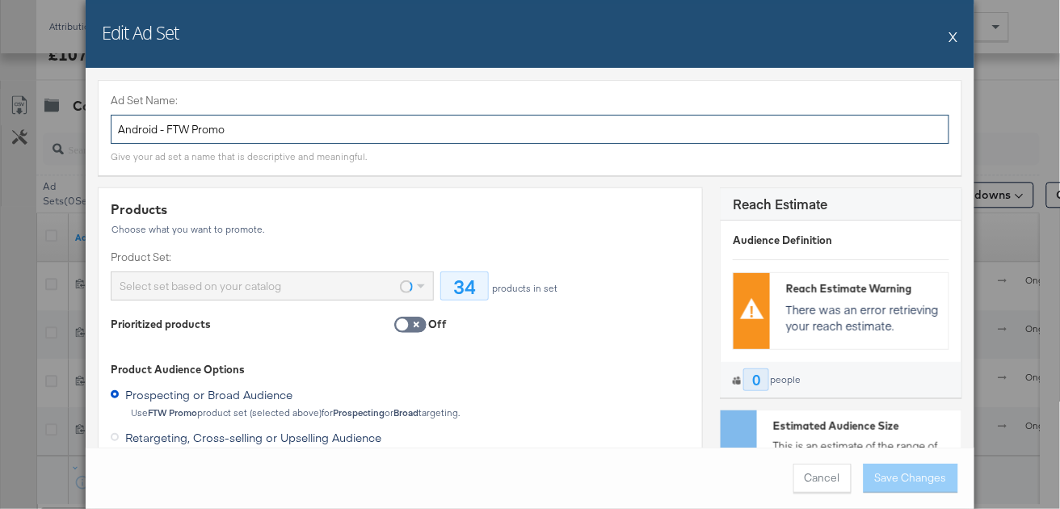
click at [222, 137] on input "Android - FTW Promo" at bounding box center [530, 130] width 839 height 30
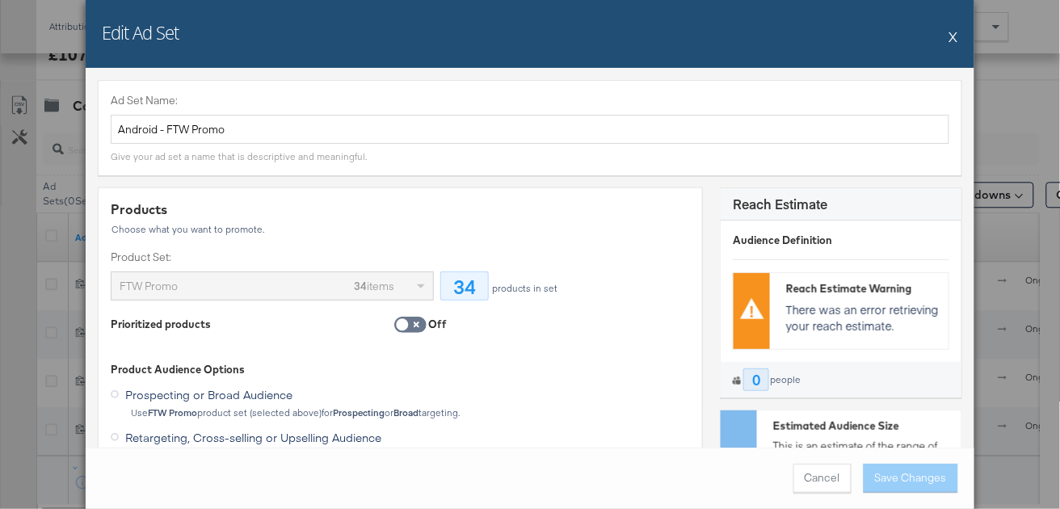
click at [956, 40] on button "X" at bounding box center [954, 36] width 9 height 32
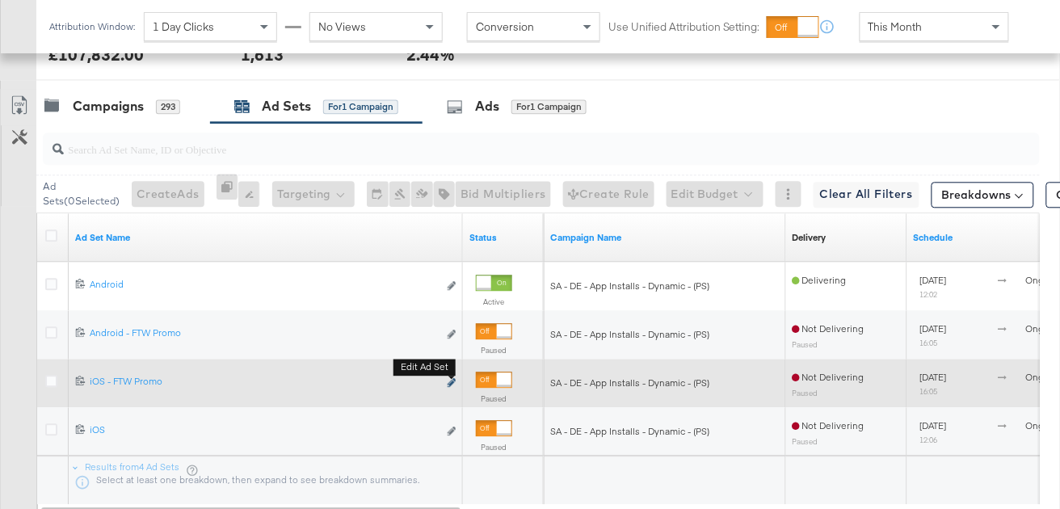
click at [450, 380] on icon "link" at bounding box center [452, 382] width 8 height 9
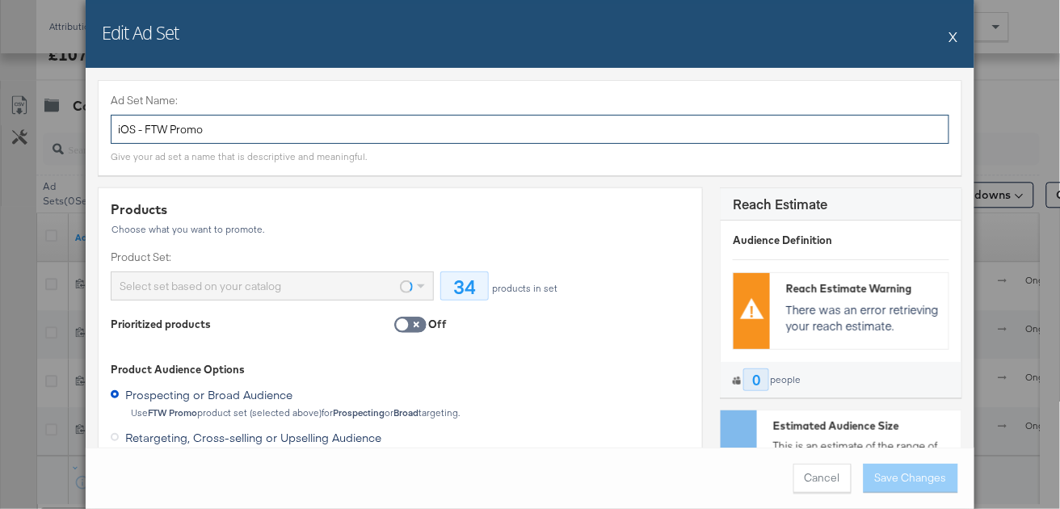
click at [227, 133] on input "iOS - FTW Promo" at bounding box center [530, 130] width 839 height 30
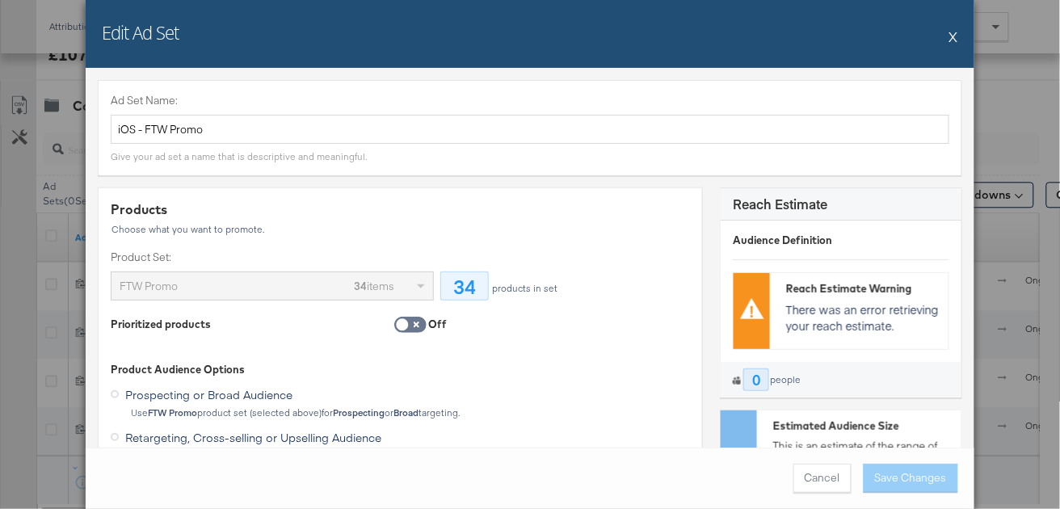
click at [950, 34] on div "Edit Ad Set X" at bounding box center [530, 34] width 889 height 68
click at [954, 37] on button "X" at bounding box center [954, 36] width 9 height 32
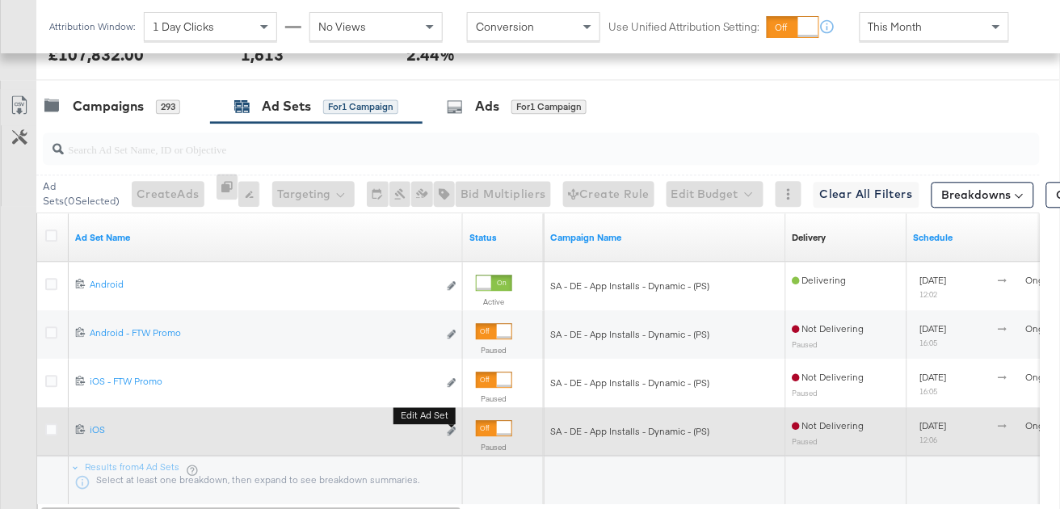
click at [450, 425] on button "Edit ad set" at bounding box center [452, 432] width 10 height 17
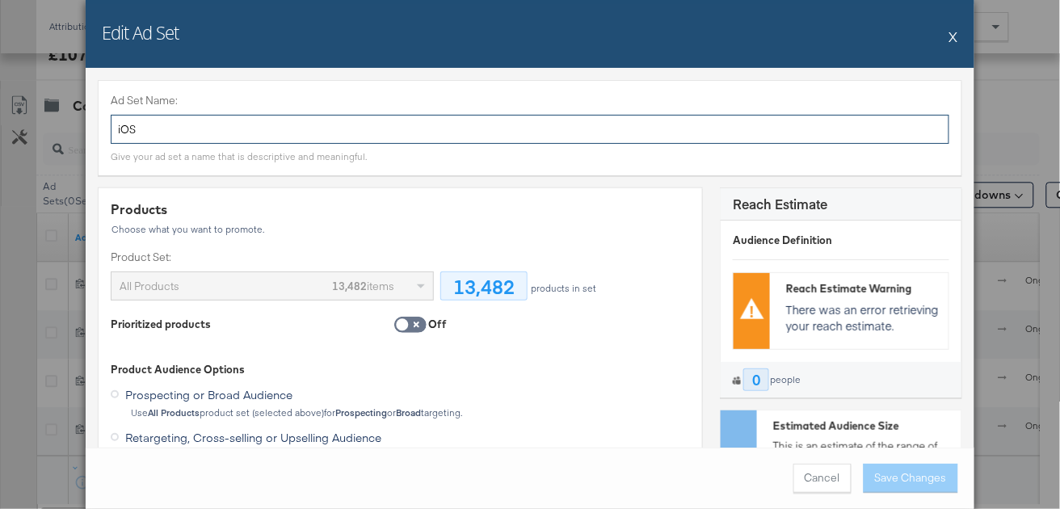
click at [310, 124] on input "iOS" at bounding box center [530, 130] width 839 height 30
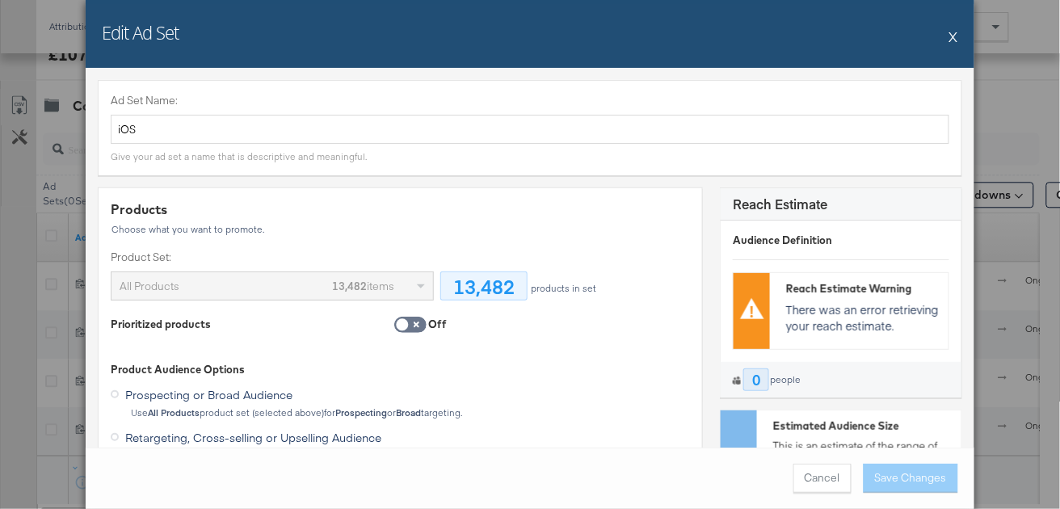
click at [959, 34] on div "Edit Ad Set X" at bounding box center [530, 34] width 889 height 68
click at [953, 35] on button "X" at bounding box center [954, 36] width 9 height 32
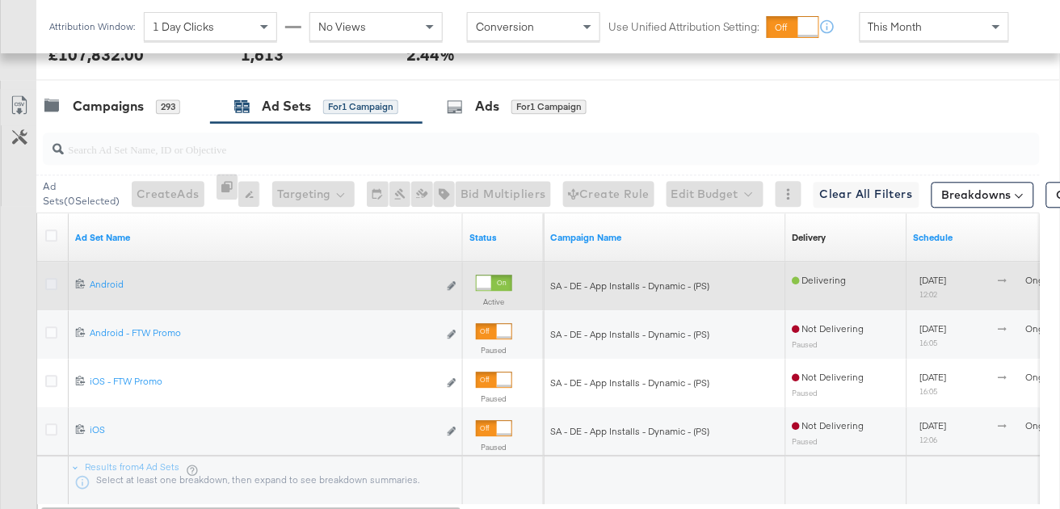
click at [48, 281] on icon at bounding box center [51, 284] width 12 height 12
click at [0, 0] on input "checkbox" at bounding box center [0, 0] width 0 height 0
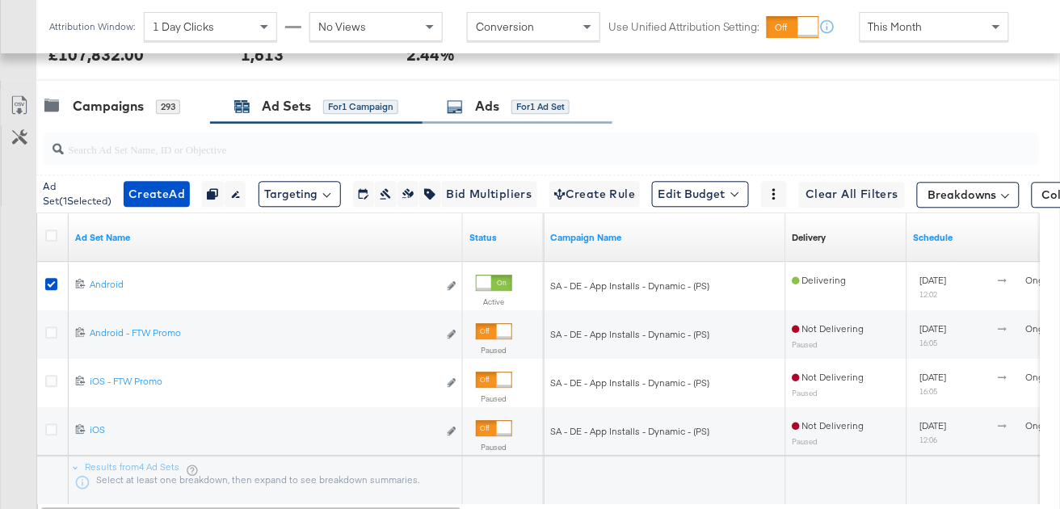
click at [497, 116] on div "Ads for 1 Ad Set" at bounding box center [518, 106] width 190 height 35
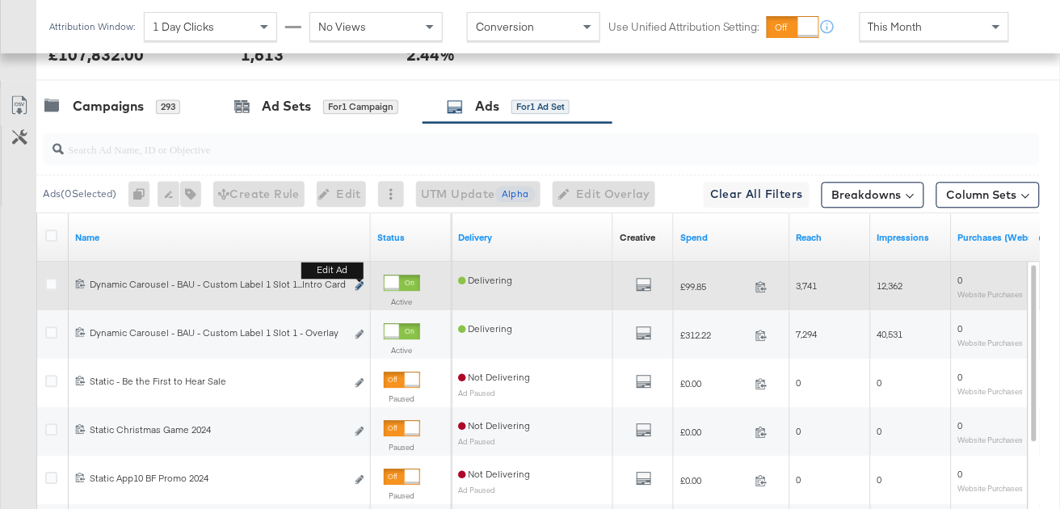
click at [360, 284] on icon "link" at bounding box center [360, 285] width 8 height 9
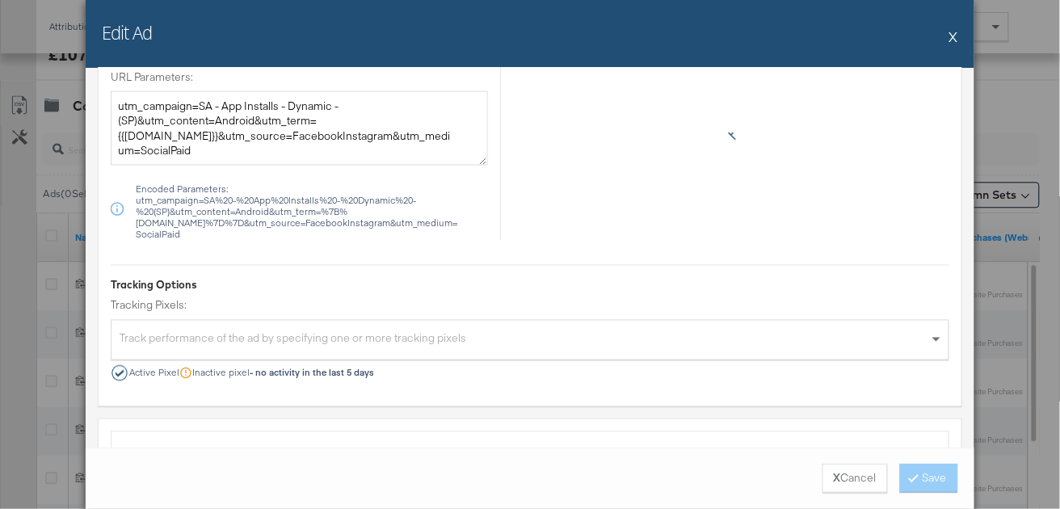
scroll to position [2016, 0]
click at [954, 36] on button "X" at bounding box center [954, 36] width 9 height 32
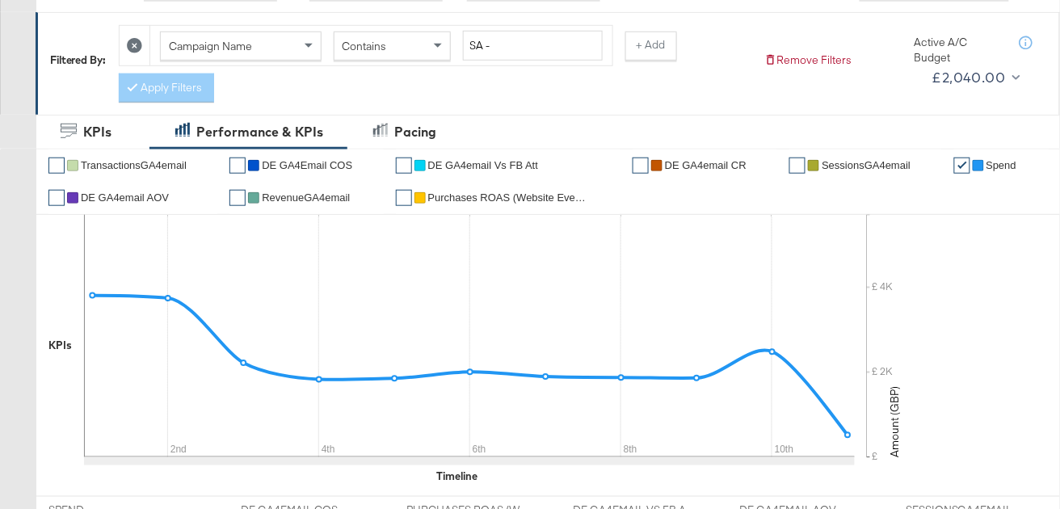
scroll to position [0, 0]
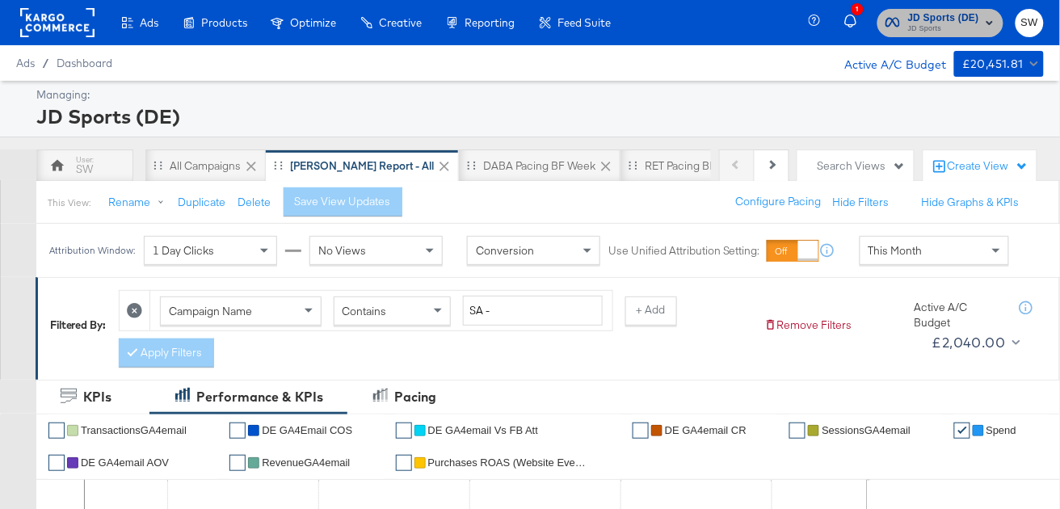
click at [943, 21] on span "JD Sports (DE)" at bounding box center [943, 18] width 71 height 17
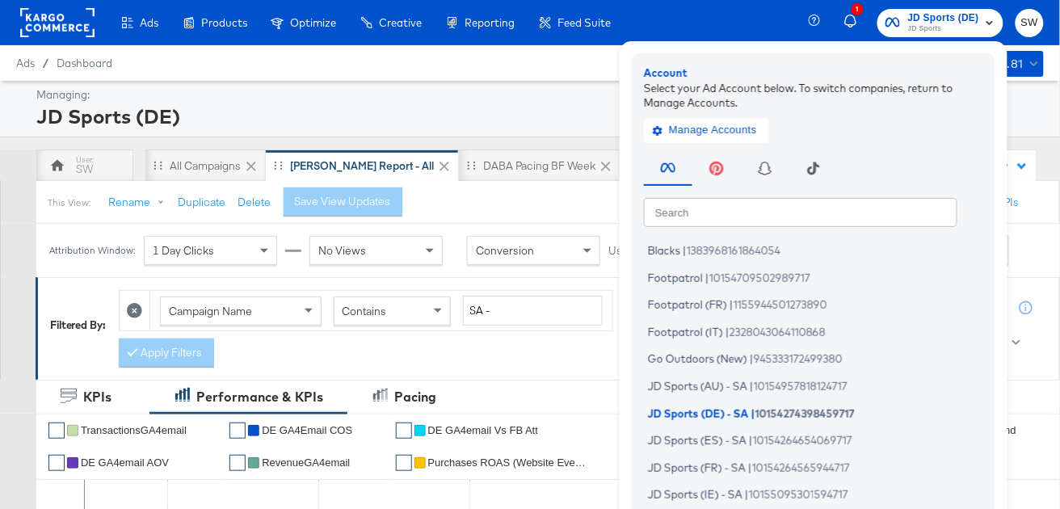
click at [749, 206] on input "text" at bounding box center [801, 211] width 314 height 29
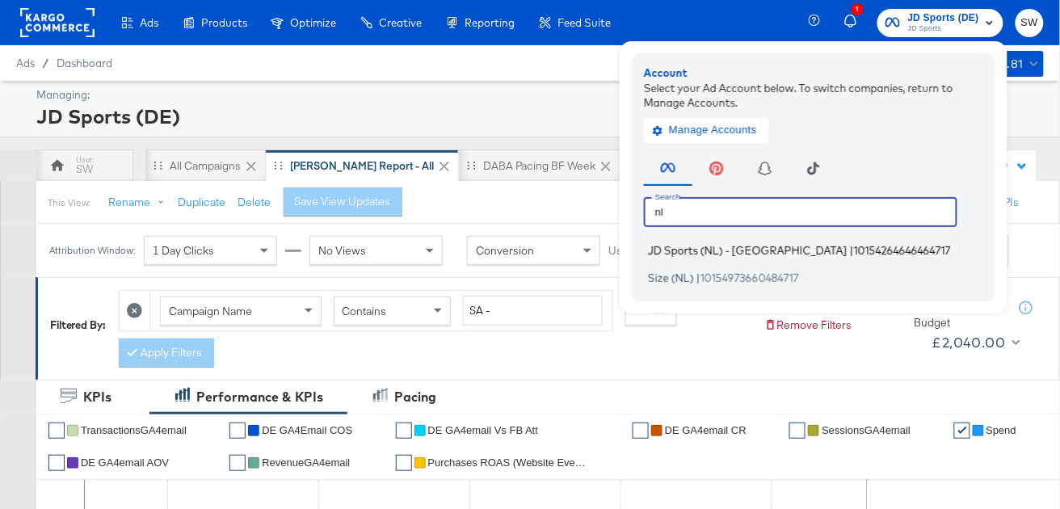
type input "nl"
click at [690, 250] on span "JD Sports (NL) - SA" at bounding box center [748, 250] width 200 height 13
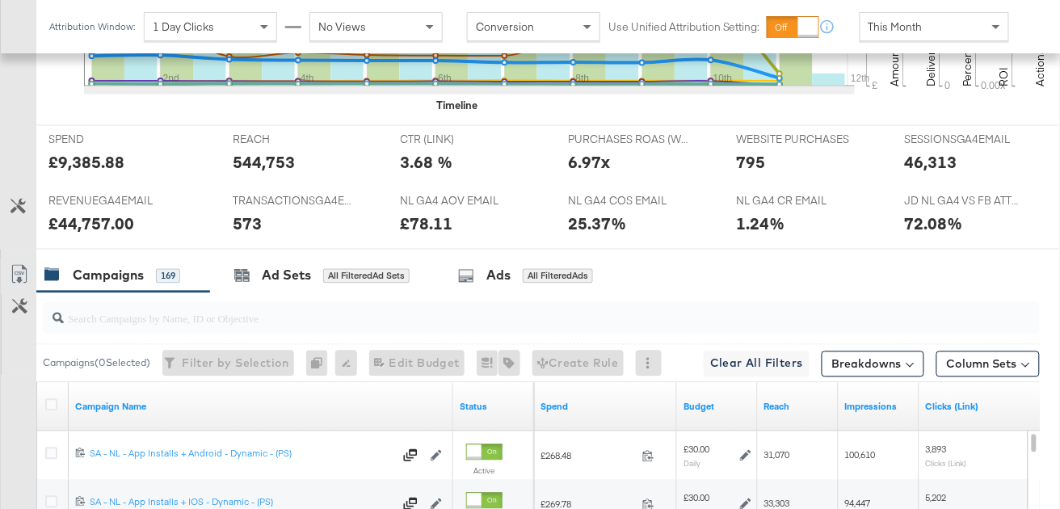
scroll to position [881, 0]
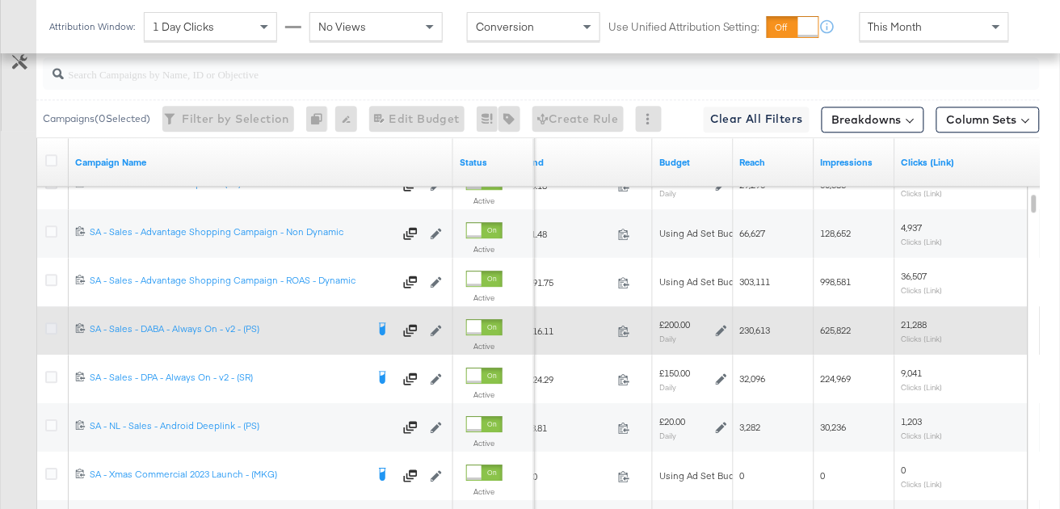
click at [49, 327] on icon at bounding box center [51, 328] width 12 height 12
click at [0, 0] on input "checkbox" at bounding box center [0, 0] width 0 height 0
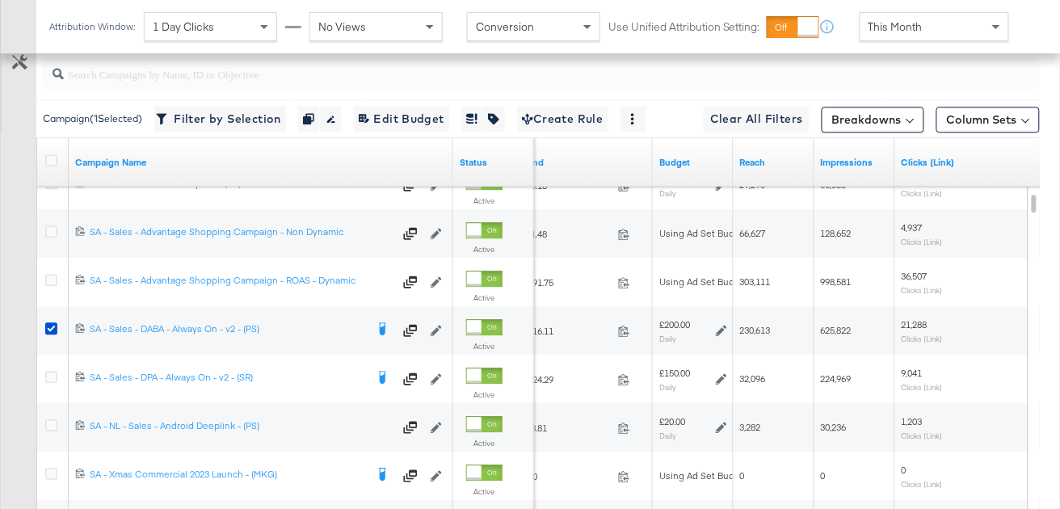
scroll to position [790, 0]
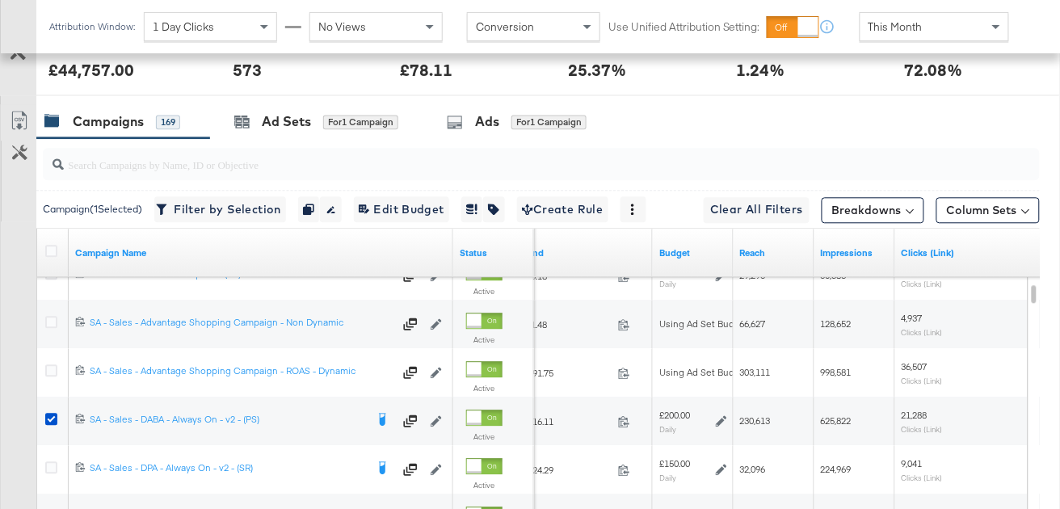
click at [287, 148] on input "search" at bounding box center [508, 158] width 889 height 32
click at [267, 123] on div "Ad Sets" at bounding box center [286, 121] width 49 height 19
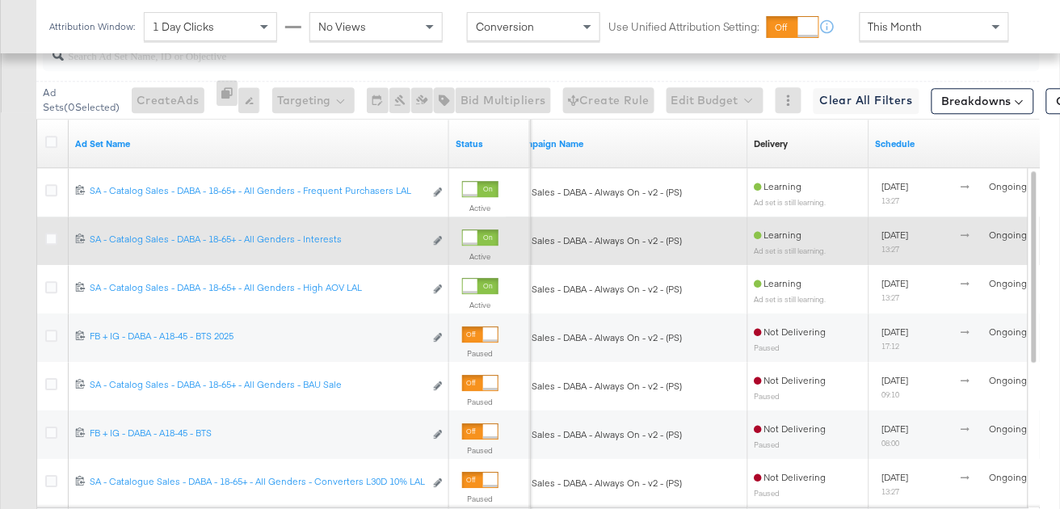
scroll to position [895, 0]
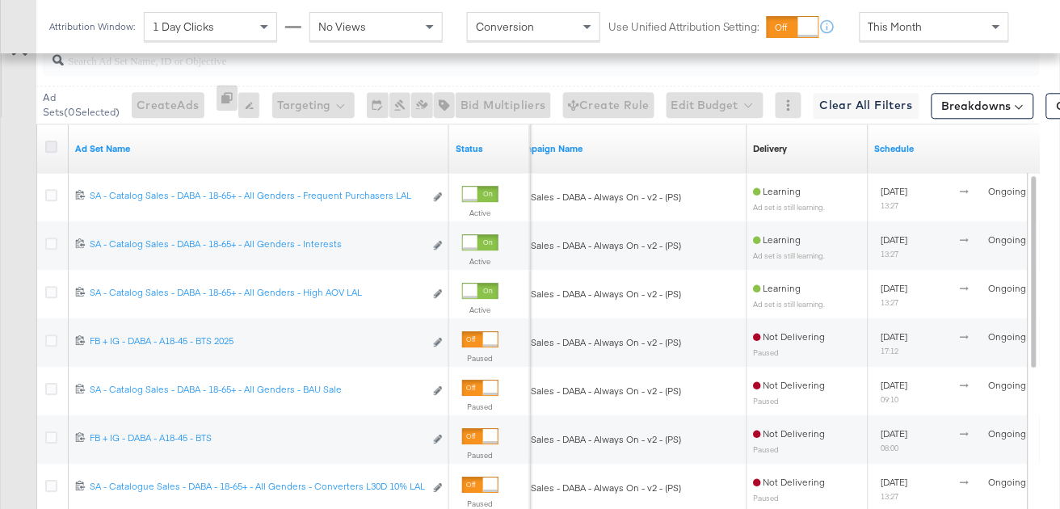
click at [48, 145] on icon at bounding box center [51, 147] width 12 height 12
click at [0, 0] on input "checkbox" at bounding box center [0, 0] width 0 height 0
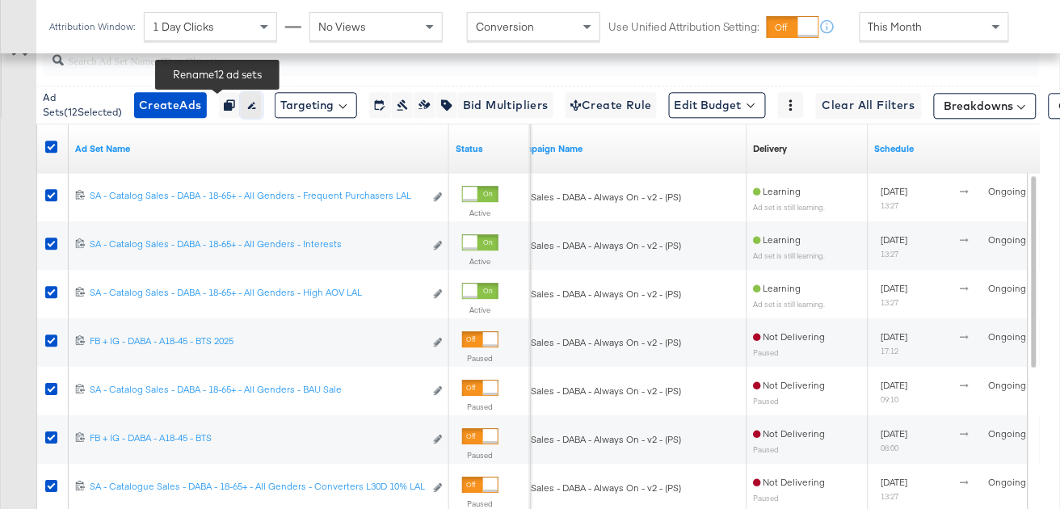
click at [246, 106] on icon "button" at bounding box center [251, 104] width 11 height 11
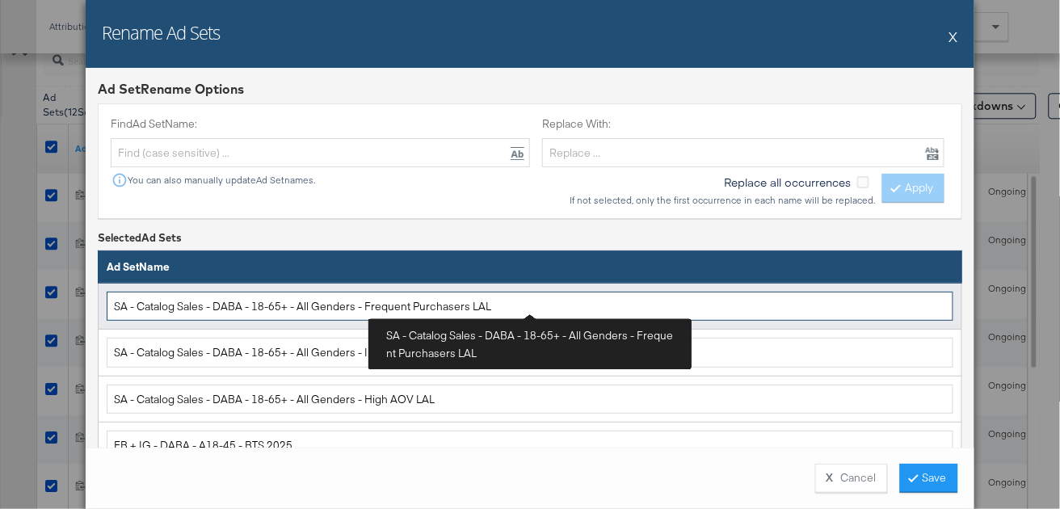
drag, startPoint x: 180, startPoint y: 308, endPoint x: 137, endPoint y: 306, distance: 43.7
click at [137, 306] on input "SA - Catalog Sales - DABA - 18-65+ - All Genders - Frequent Purchasers LAL" at bounding box center [530, 307] width 847 height 30
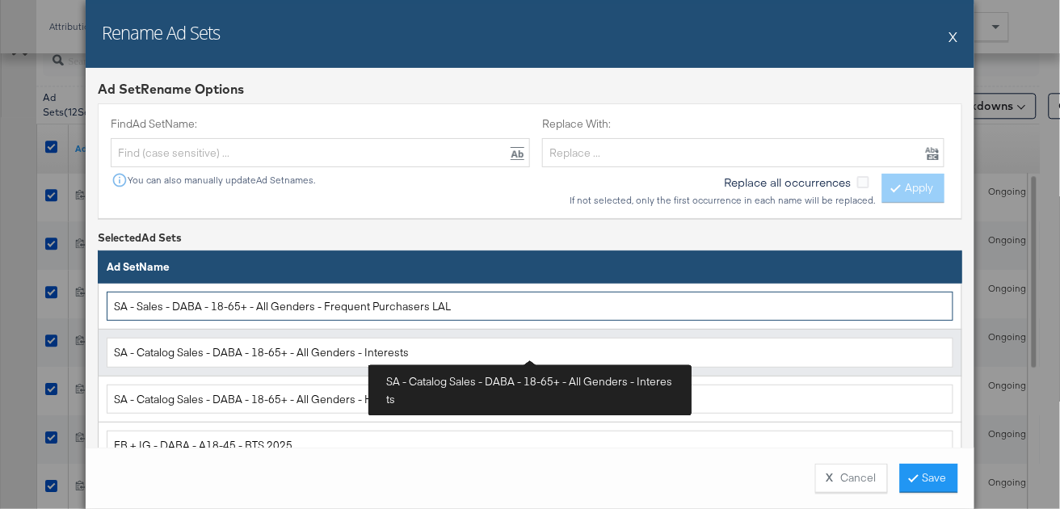
type input "SA - Sales - DABA - 18-65+ - All Genders - Frequent Purchasers LAL"
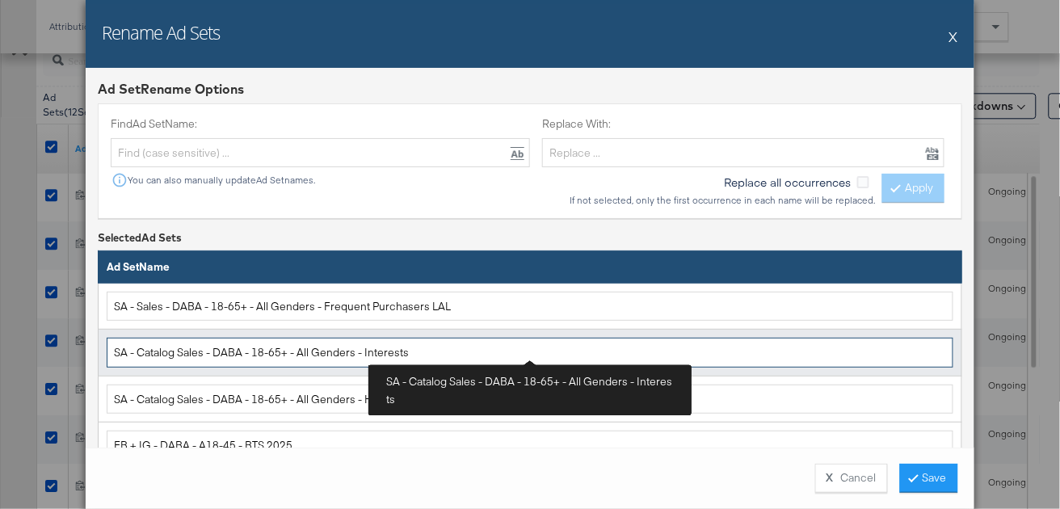
drag, startPoint x: 180, startPoint y: 352, endPoint x: 137, endPoint y: 350, distance: 43.7
click at [137, 350] on input "SA - Catalog Sales - DABA - 18-65+ - All Genders - Interests" at bounding box center [530, 353] width 847 height 30
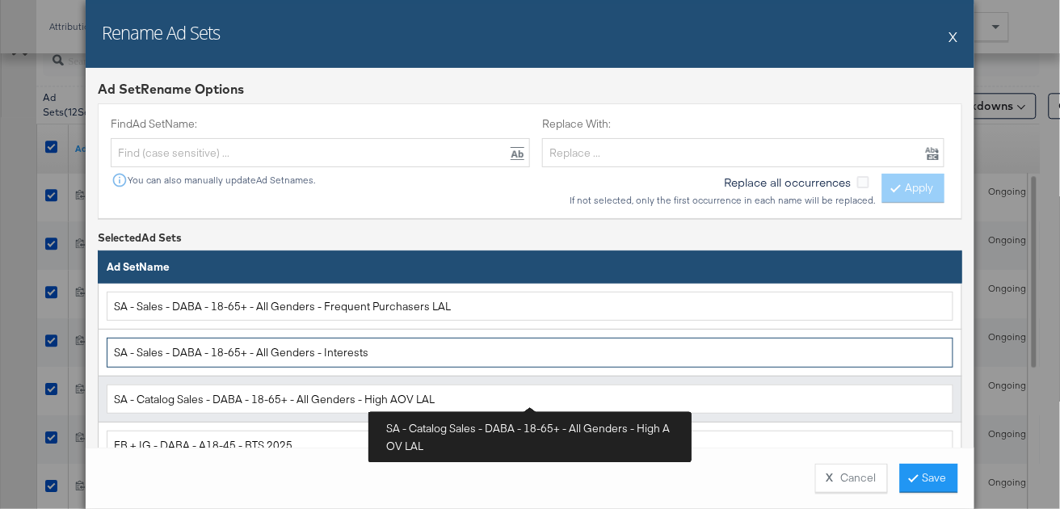
type input "SA - Sales - DABA - 18-65+ - All Genders - Interests"
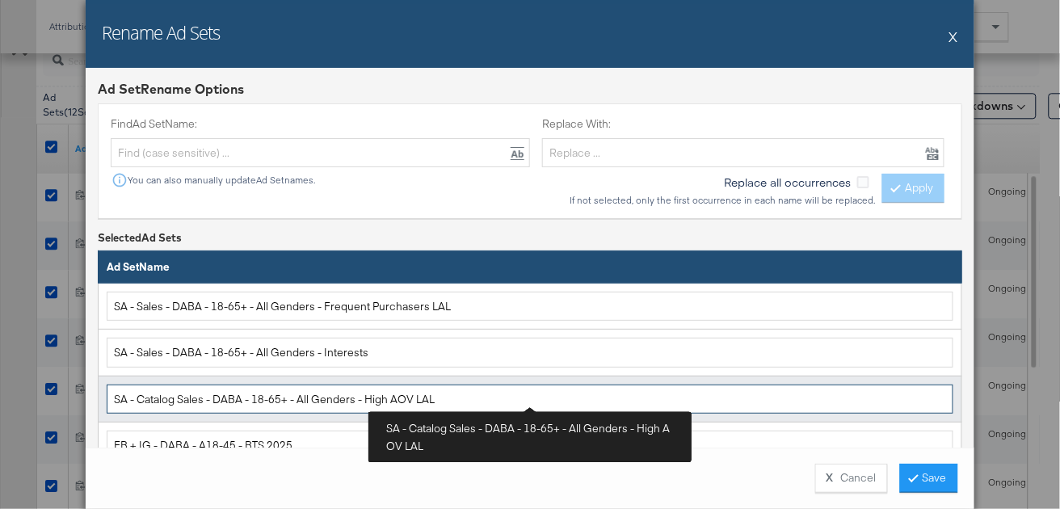
drag, startPoint x: 180, startPoint y: 397, endPoint x: 139, endPoint y: 396, distance: 41.2
click at [139, 396] on input "SA - Catalog Sales - DABA - 18-65+ - All Genders - High AOV LAL" at bounding box center [530, 400] width 847 height 30
click at [165, 398] on input "SA - Sales - DABA - 18-65+ - All Genders - High AOV LAL" at bounding box center [530, 400] width 847 height 30
drag, startPoint x: 164, startPoint y: 399, endPoint x: 107, endPoint y: 395, distance: 56.7
click at [107, 395] on input "SA - Sales - DABA - 18-65+ - All Genders - High AOV LAL" at bounding box center [530, 400] width 847 height 30
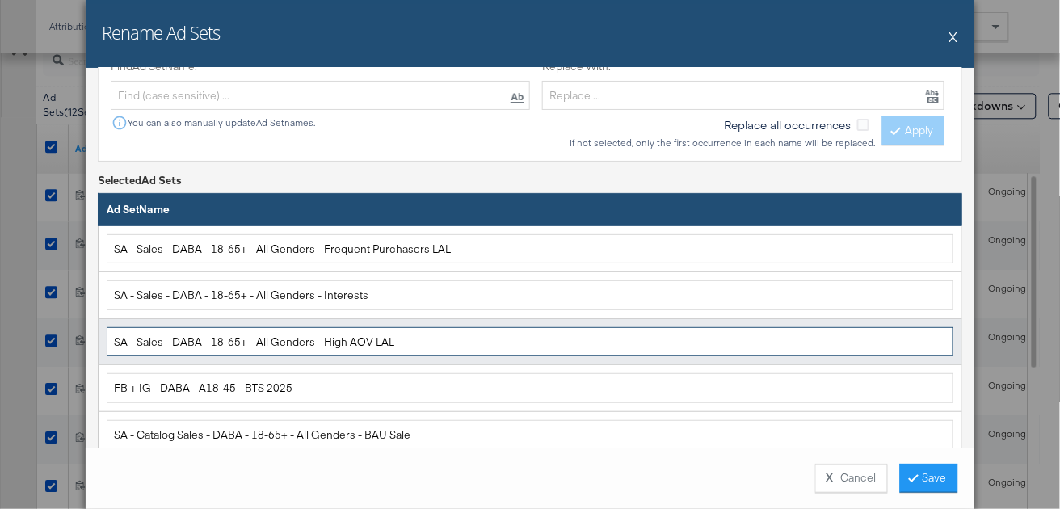
scroll to position [62, 0]
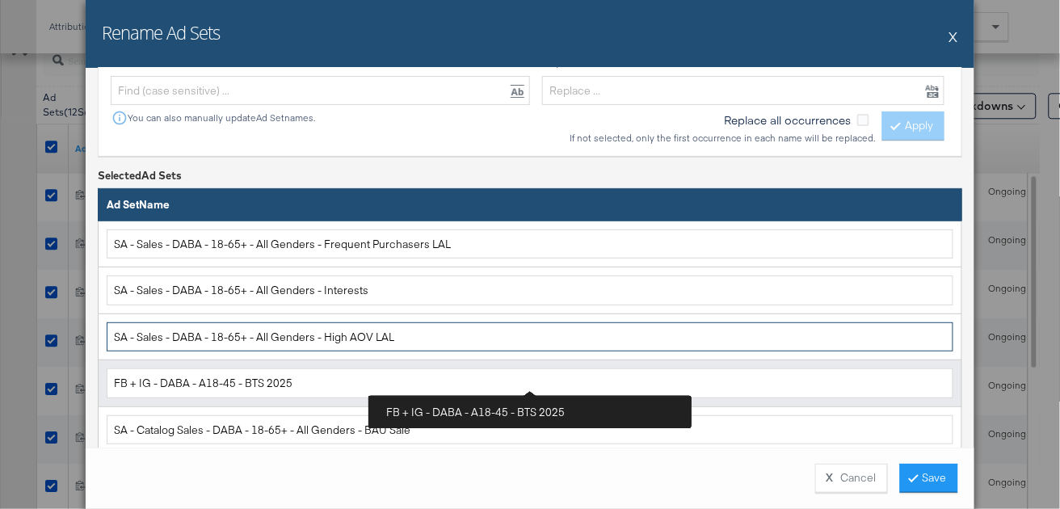
type input "SA - Sales - DABA - 18-65+ - All Genders - High AOV LAL"
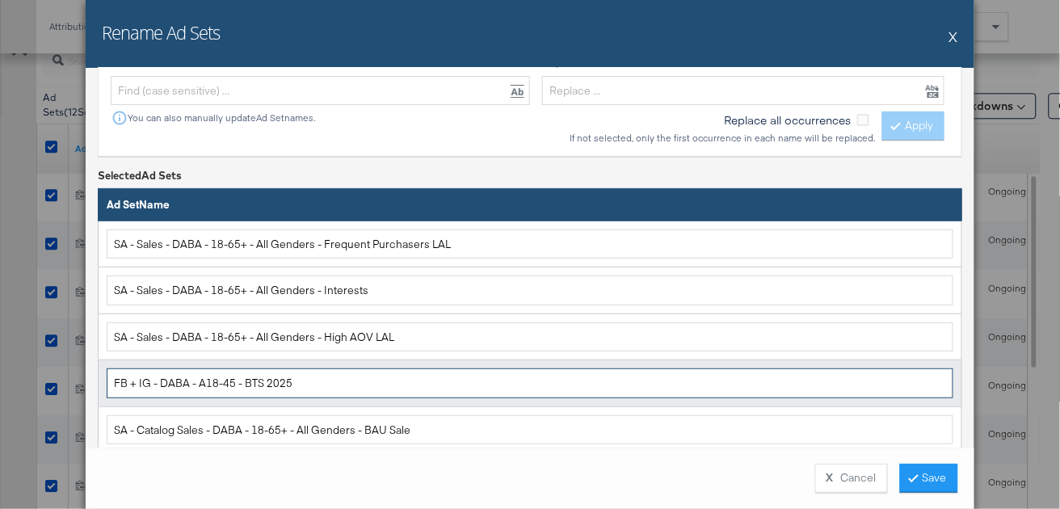
drag, startPoint x: 151, startPoint y: 383, endPoint x: 101, endPoint y: 382, distance: 50.1
click at [101, 382] on td "FB + IG - DABA - A18-45 - BTS 2025" at bounding box center [531, 383] width 864 height 47
paste input "SA - Sales"
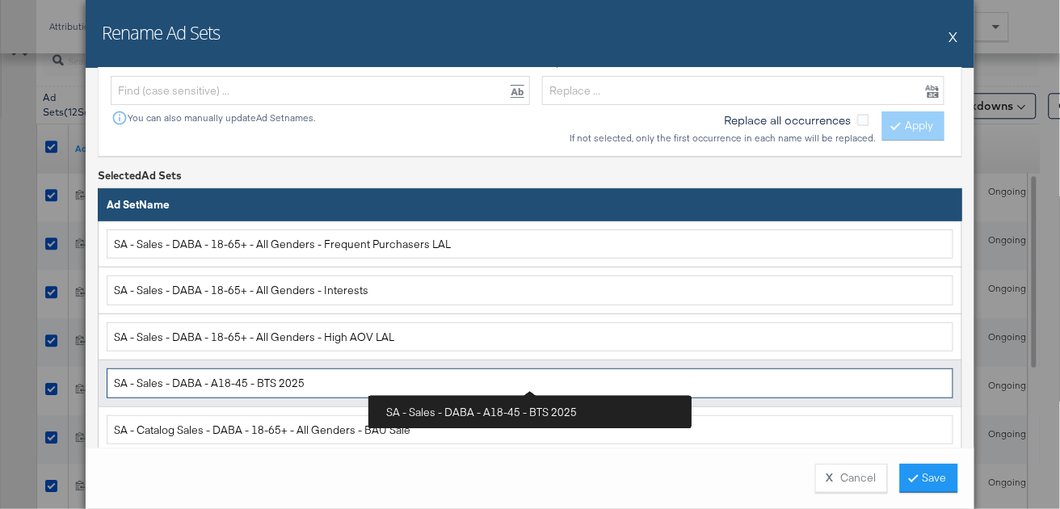
click at [218, 381] on input "SA - Sales - DABA - A18-45 - BTS 2025" at bounding box center [530, 384] width 847 height 30
click at [249, 381] on input "SA - Sales - DABA - 18-45 - BTS 2025" at bounding box center [530, 384] width 847 height 30
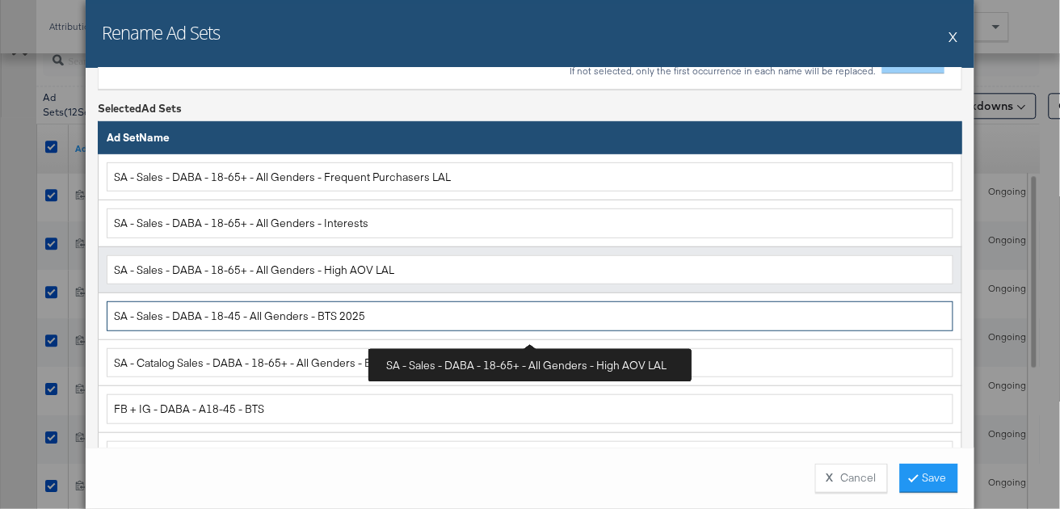
scroll to position [130, 0]
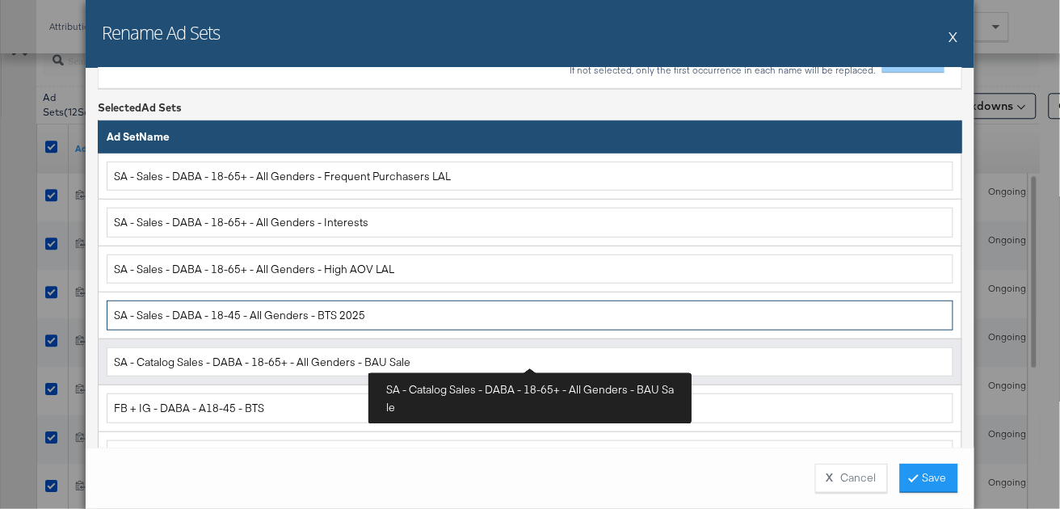
type input "SA - Sales - DABA - 18-45 - All Genders - BTS 2025"
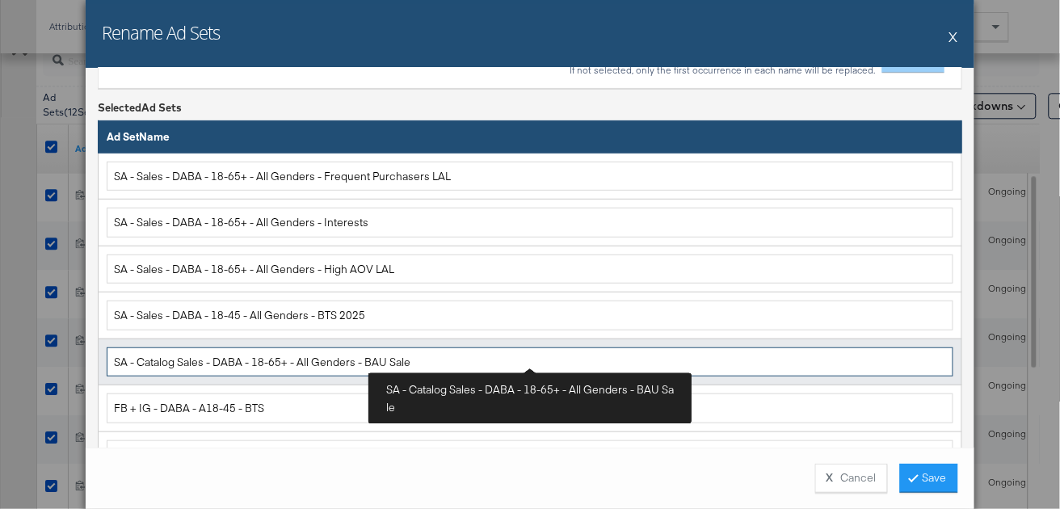
drag, startPoint x: 180, startPoint y: 360, endPoint x: 139, endPoint y: 356, distance: 41.4
click at [140, 357] on input "SA - Catalog Sales - DABA - 18-65+ - All Genders - BAU Sale" at bounding box center [530, 363] width 847 height 30
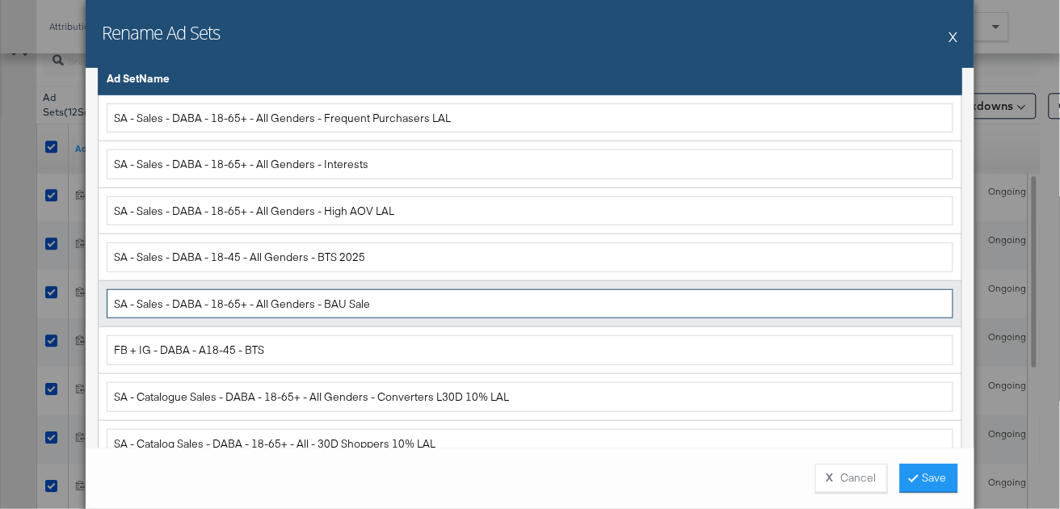
scroll to position [189, 0]
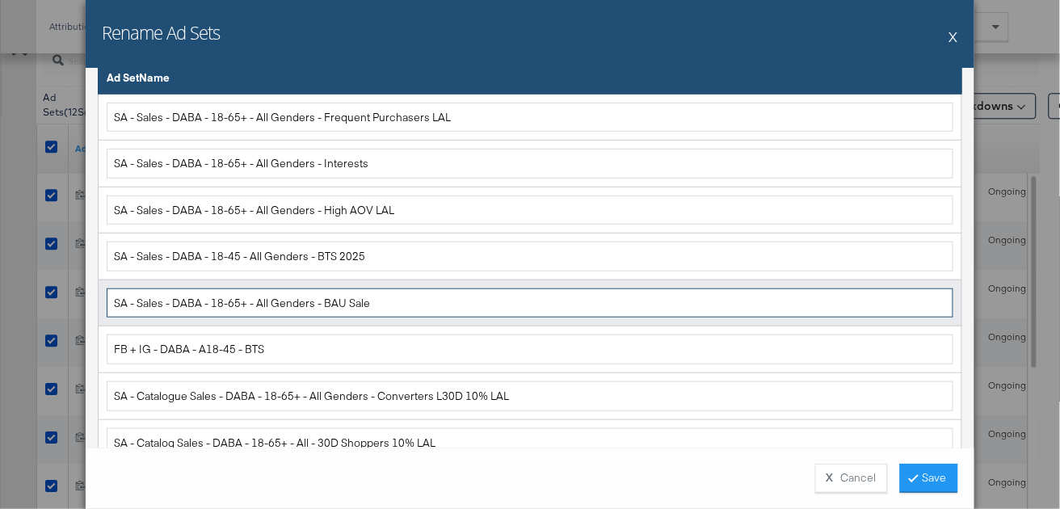
drag, startPoint x: 165, startPoint y: 301, endPoint x: 101, endPoint y: 295, distance: 64.2
click at [101, 295] on td "SA - Sales - DABA - 18-65+ - All Genders - BAU Sale" at bounding box center [531, 303] width 864 height 47
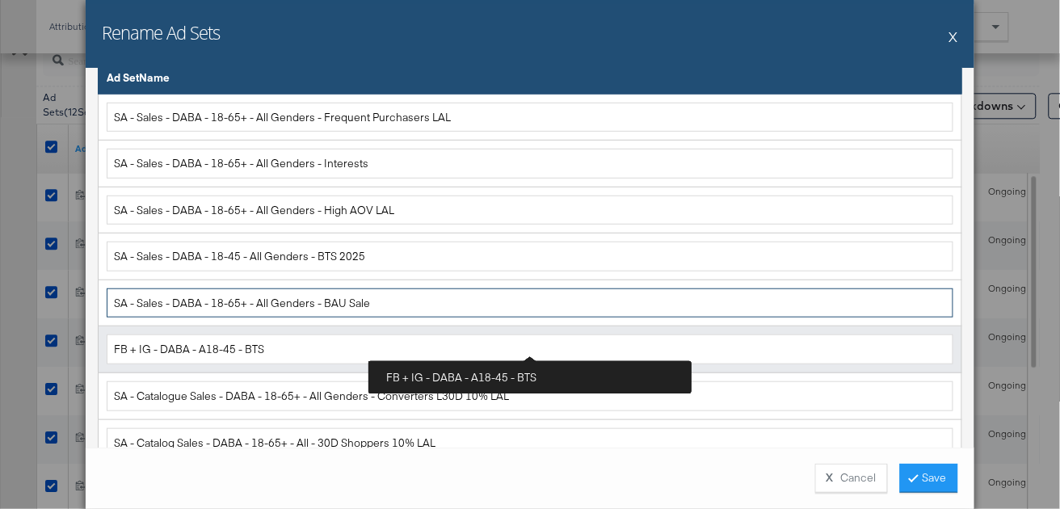
type input "SA - Sales - DABA - 18-65+ - All Genders - BAU Sale"
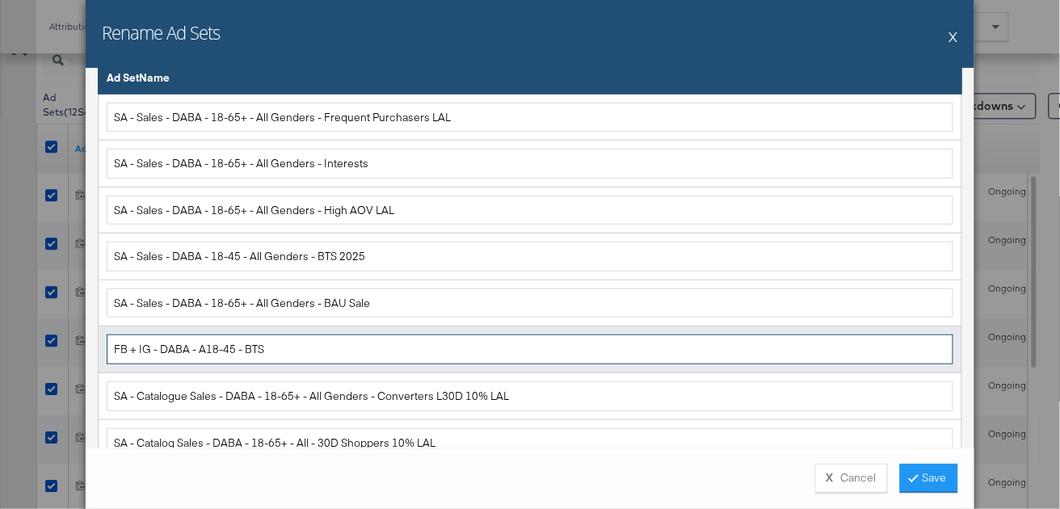
drag, startPoint x: 152, startPoint y: 348, endPoint x: 102, endPoint y: 343, distance: 50.3
click at [102, 343] on td "FB + IG - DABA - A18-45 - BTS" at bounding box center [531, 350] width 864 height 47
paste input "SA - Sales"
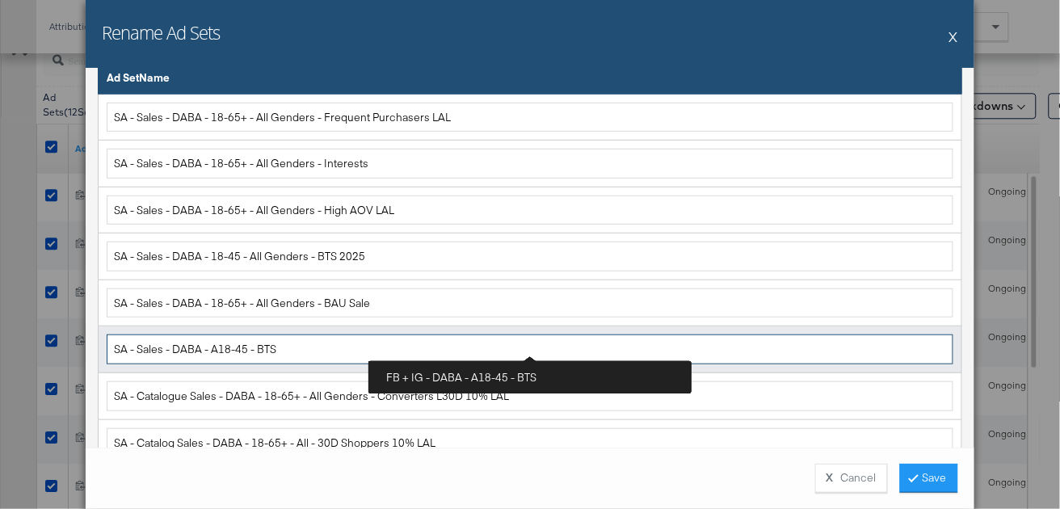
click at [219, 348] on input "SA - Sales - DABA - A18-45 - BTS" at bounding box center [530, 350] width 847 height 30
click at [248, 350] on input "SA - Sales - DABA - 18-45 - BTS" at bounding box center [530, 350] width 847 height 30
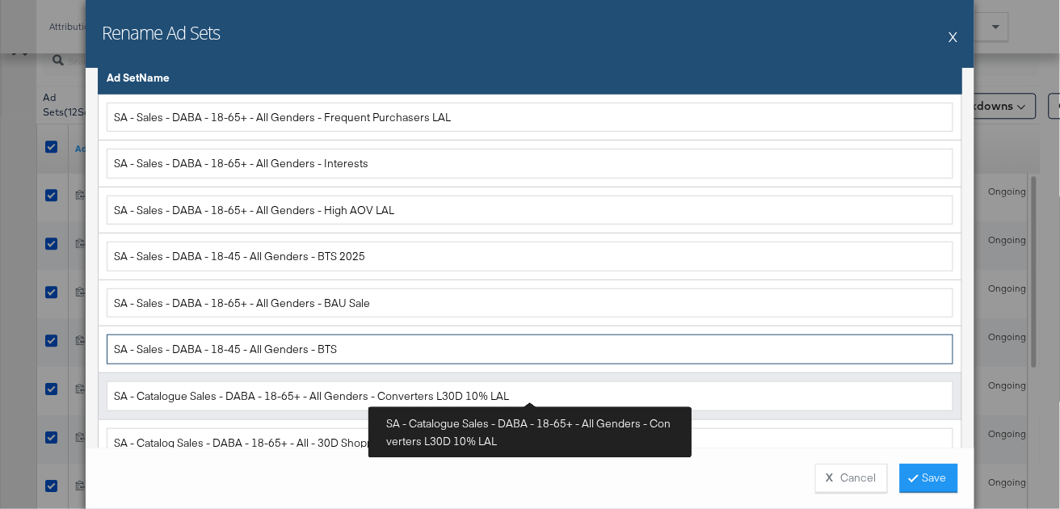
type input "SA - Sales - DABA - 18-45 - All Genders - BTS"
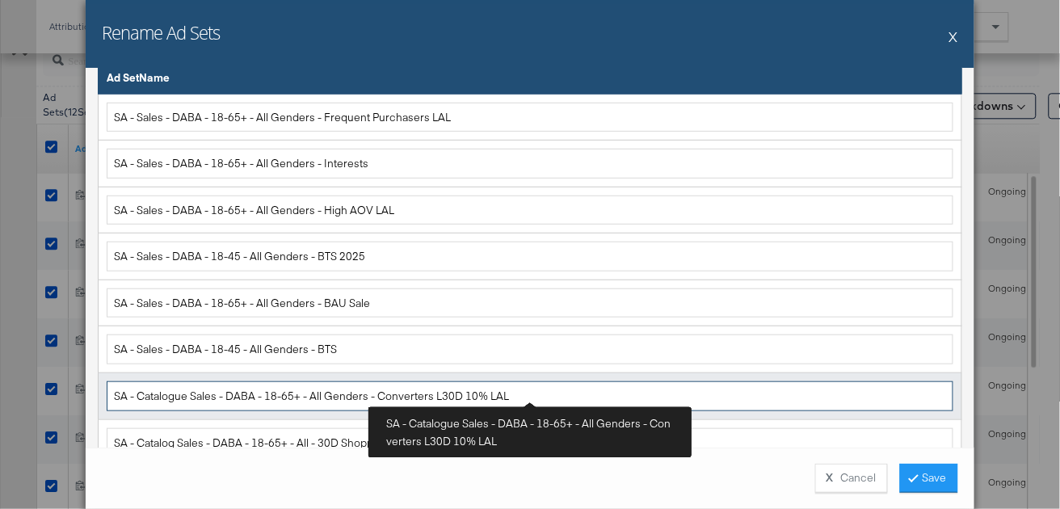
drag, startPoint x: 193, startPoint y: 394, endPoint x: 140, endPoint y: 394, distance: 53.3
click at [140, 394] on input "SA - Catalogue Sales - DABA - 18-65+ - All Genders - Converters L30D 10% LAL" at bounding box center [530, 397] width 847 height 30
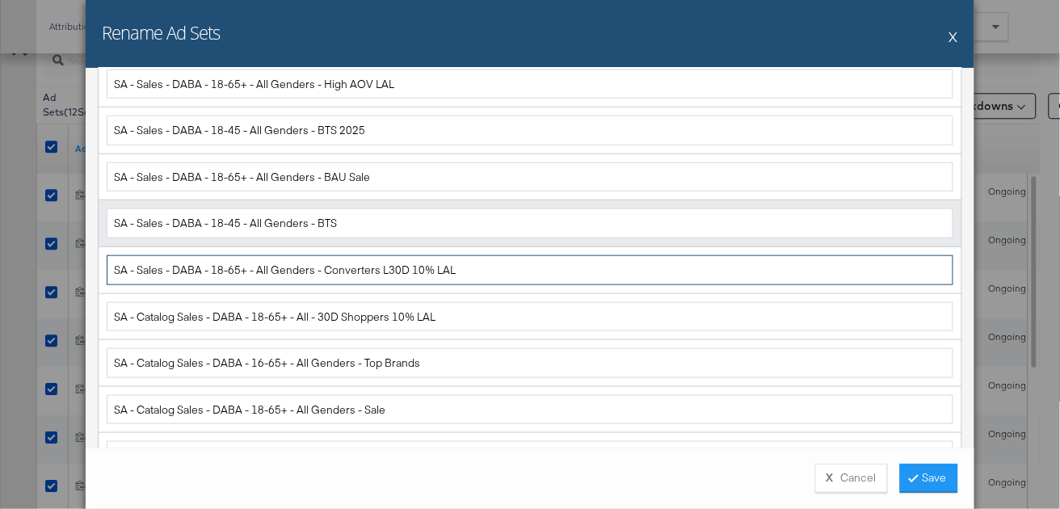
scroll to position [317, 0]
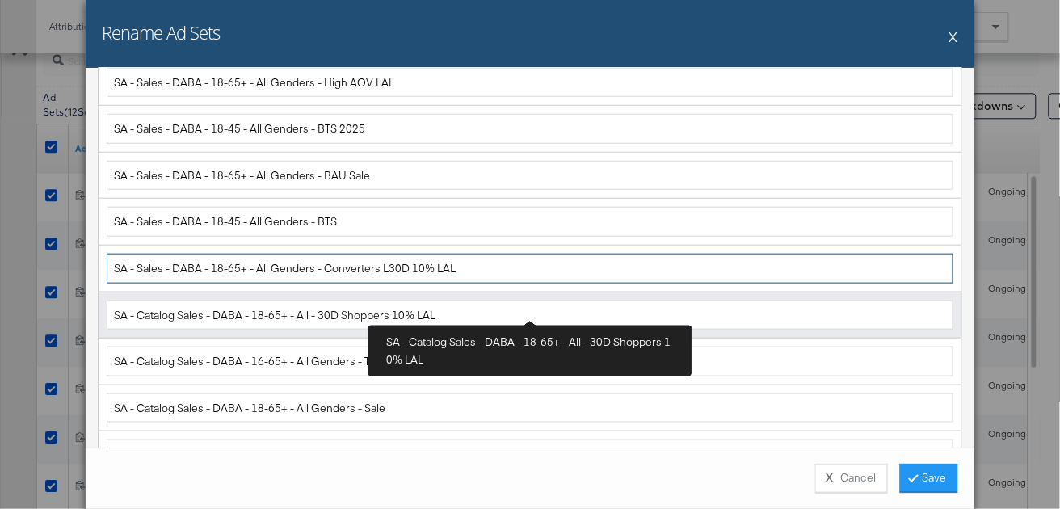
type input "SA - Sales - DABA - 18-65+ - All Genders - Converters L30D 10% LAL"
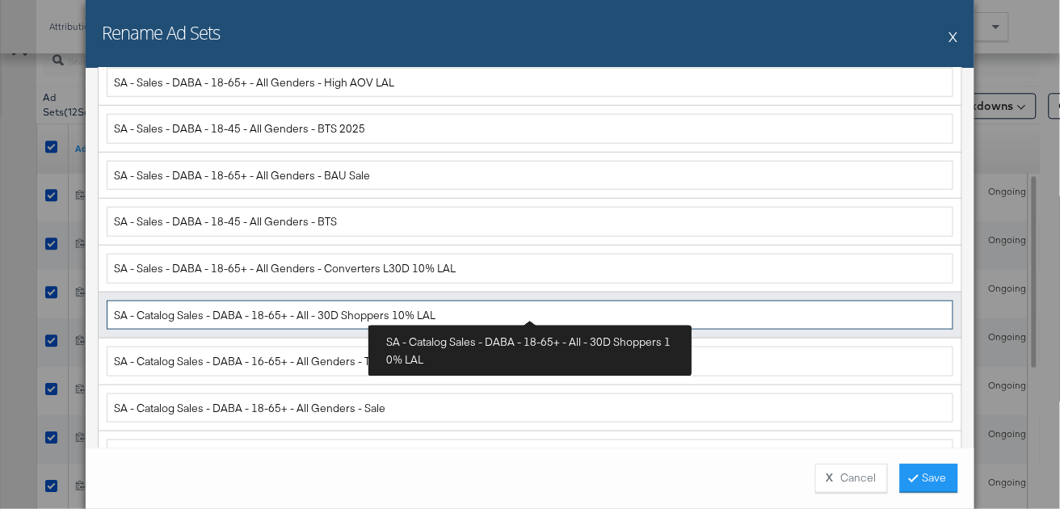
drag, startPoint x: 179, startPoint y: 312, endPoint x: 134, endPoint y: 308, distance: 45.4
click at [134, 308] on input "SA - Catalog Sales - DABA - 18-65+ - All - 30D Shoppers 10% LAL" at bounding box center [530, 316] width 847 height 30
click at [269, 308] on input "SA - Sales - DABA - 18-65+ - All - 30D Shoppers 10% LAL" at bounding box center [530, 316] width 847 height 30
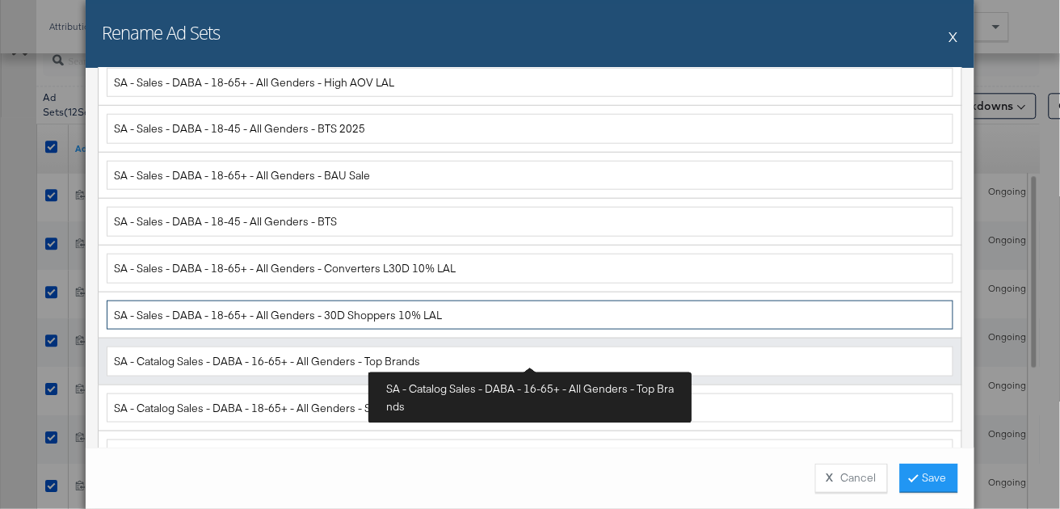
type input "SA - Sales - DABA - 18-65+ - All Genders - 30D Shoppers 10% LAL"
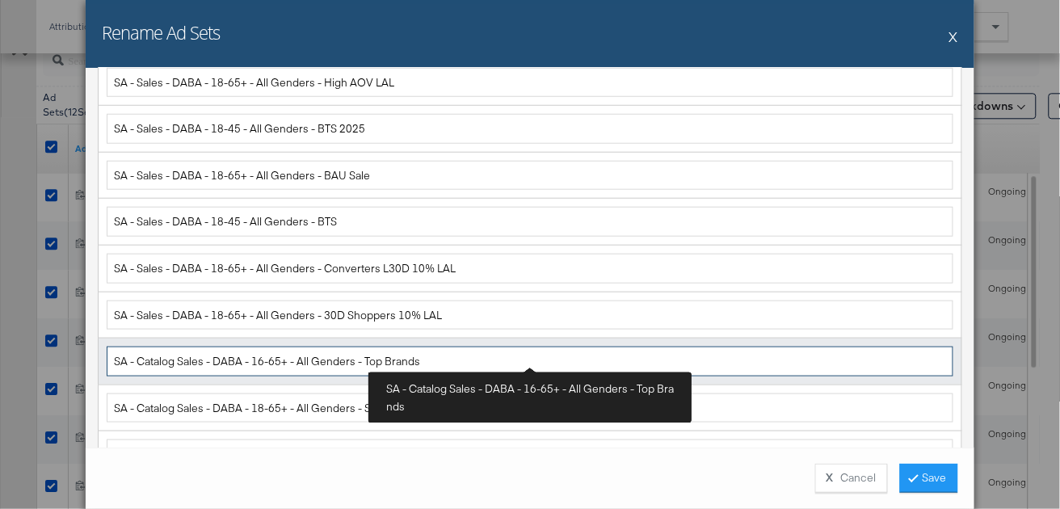
drag, startPoint x: 181, startPoint y: 357, endPoint x: 139, endPoint y: 357, distance: 42.0
click at [139, 357] on input "SA - Catalog Sales - DABA - 16-65+ - All Genders - Top Brands" at bounding box center [530, 362] width 847 height 30
click at [224, 359] on input "SA - Sales - DABA - 16-65+ - All Genders - Top Brands" at bounding box center [530, 362] width 847 height 30
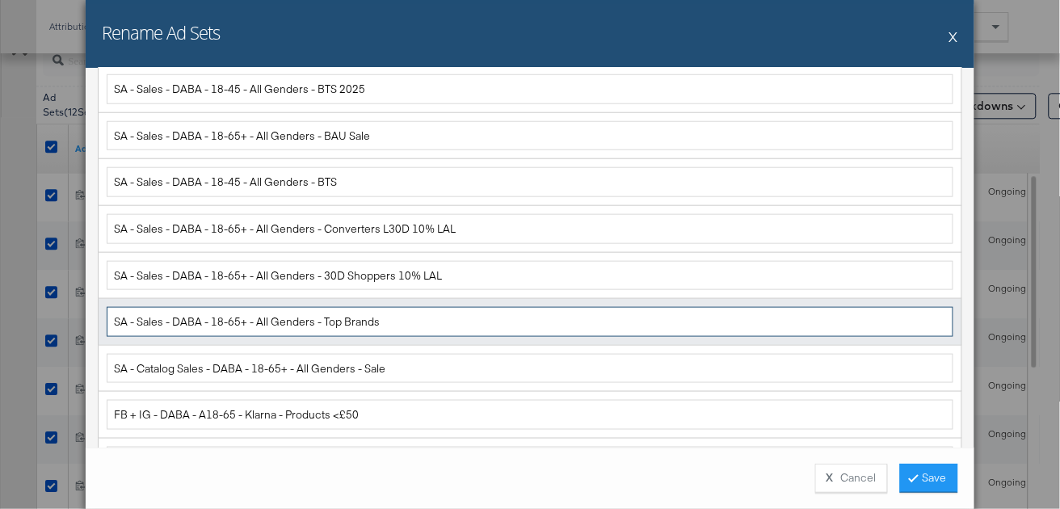
scroll to position [360, 0]
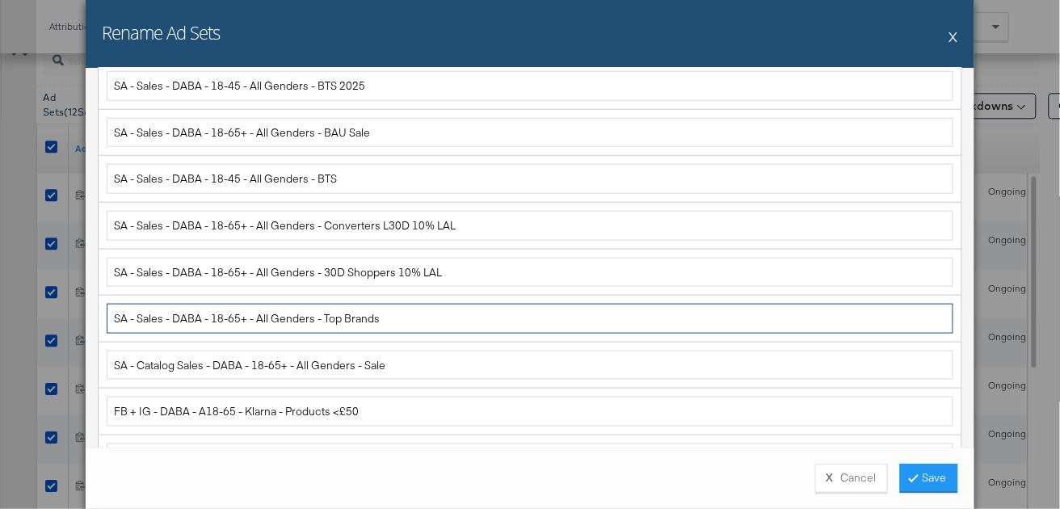
type input "SA - Sales - DABA - 18-65+ - All Genders - Top Brands"
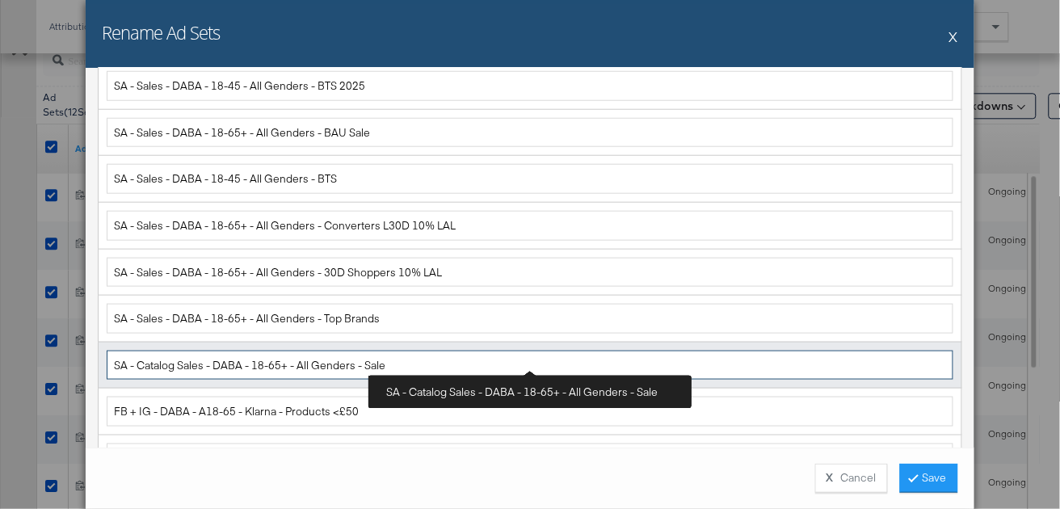
drag, startPoint x: 179, startPoint y: 364, endPoint x: 136, endPoint y: 364, distance: 43.6
click at [136, 364] on input "SA - Catalog Sales - DABA - 18-65+ - All Genders - Sale" at bounding box center [530, 366] width 847 height 30
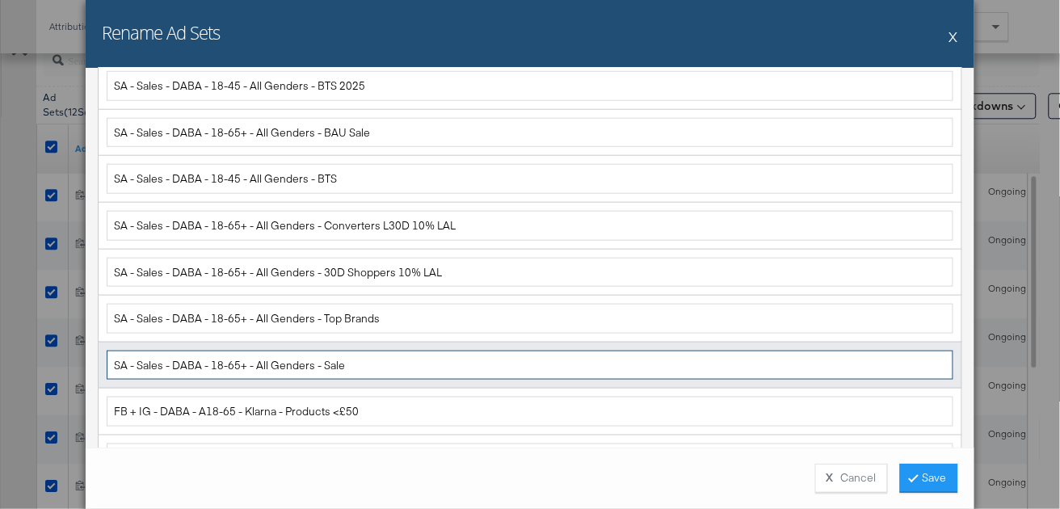
scroll to position [426, 0]
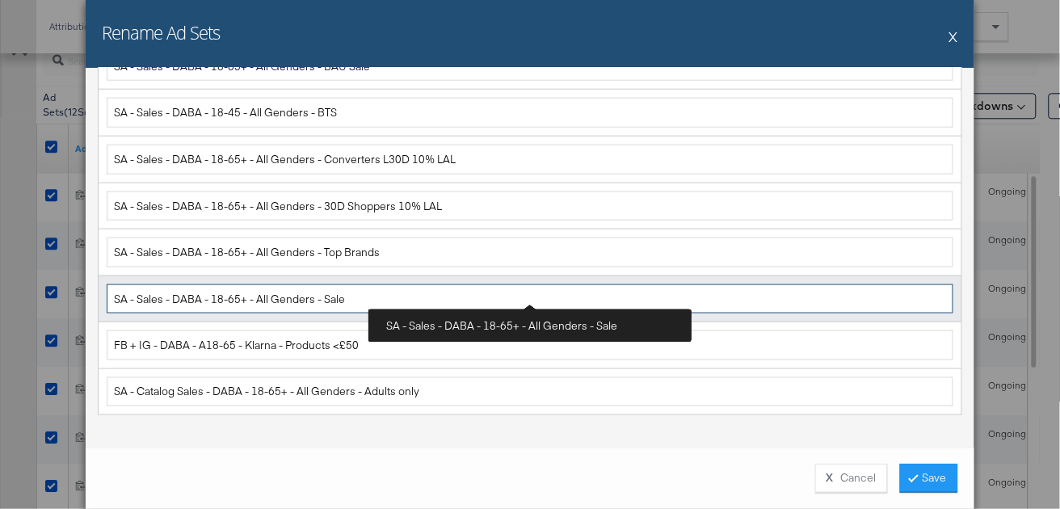
drag, startPoint x: 164, startPoint y: 294, endPoint x: 108, endPoint y: 293, distance: 55.8
click at [108, 293] on input "SA - Sales - DABA - 18-65+ - All Genders - Sale" at bounding box center [530, 300] width 847 height 30
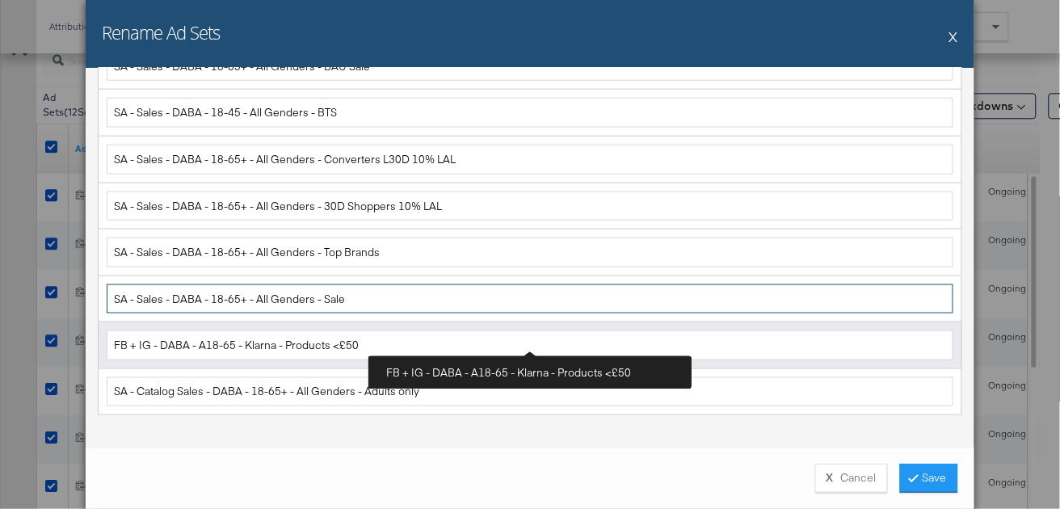
type input "SA - Sales - DABA - 18-65+ - All Genders - Sale"
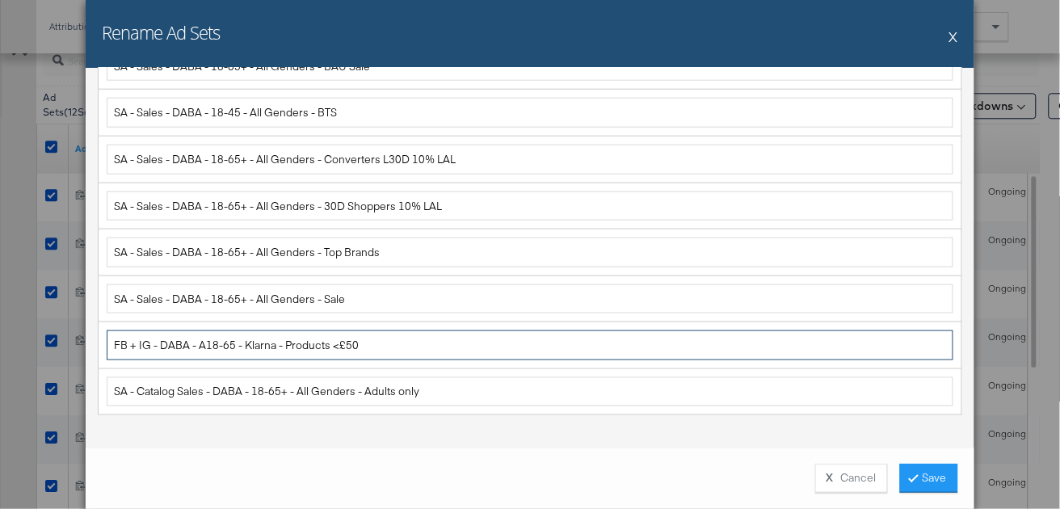
drag, startPoint x: 150, startPoint y: 342, endPoint x: 91, endPoint y: 336, distance: 59.3
click at [91, 336] on div "Ad Set Rename Options Find Ad Set Name: You can also manually update Ad Set nam…" at bounding box center [530, 258] width 889 height 380
paste input "SA - Sales"
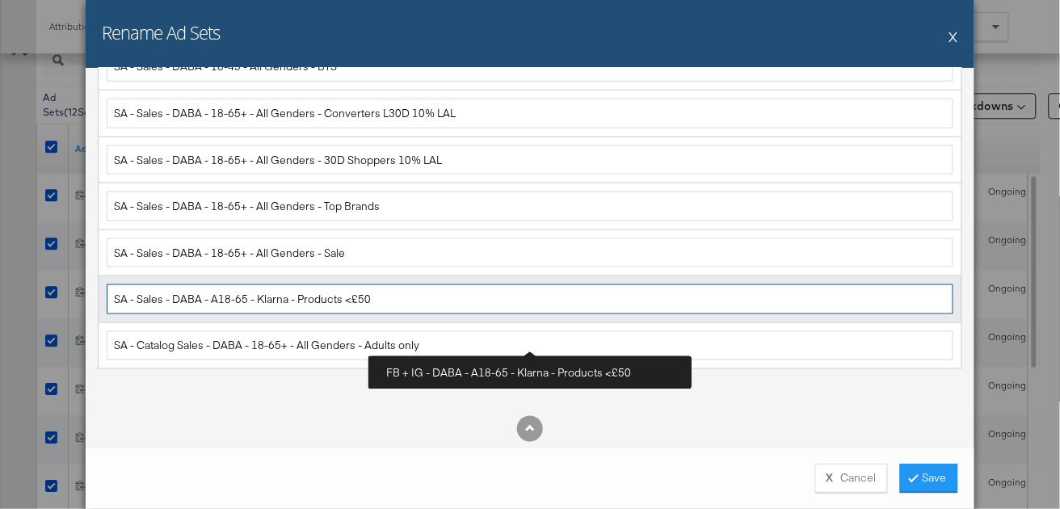
scroll to position [474, 0]
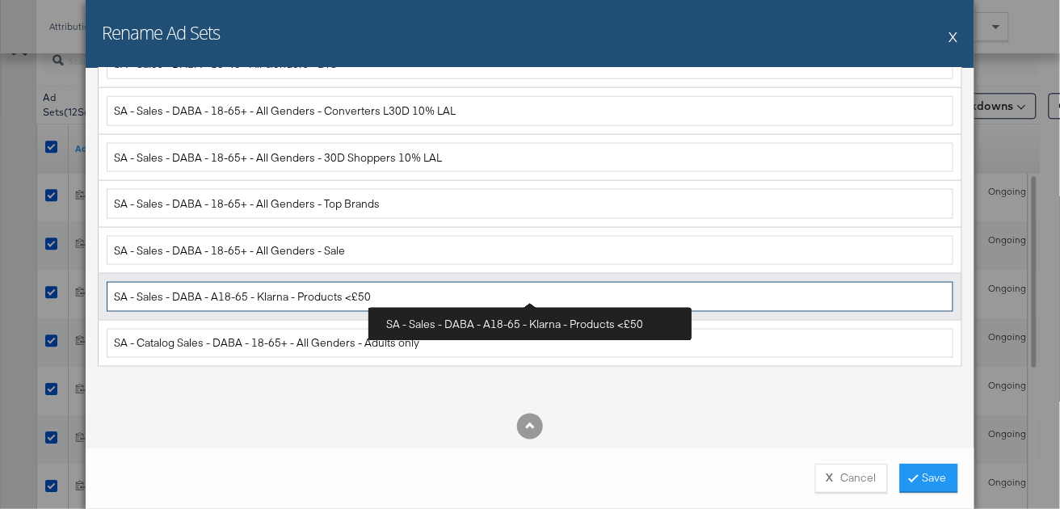
click at [220, 295] on input "SA - Sales - DABA - A18-65 - Klarna - Products <£50" at bounding box center [530, 297] width 847 height 30
click at [241, 293] on input "SA - Sales - DABA - 18-65 - Klarna - Products <£50" at bounding box center [530, 297] width 847 height 30
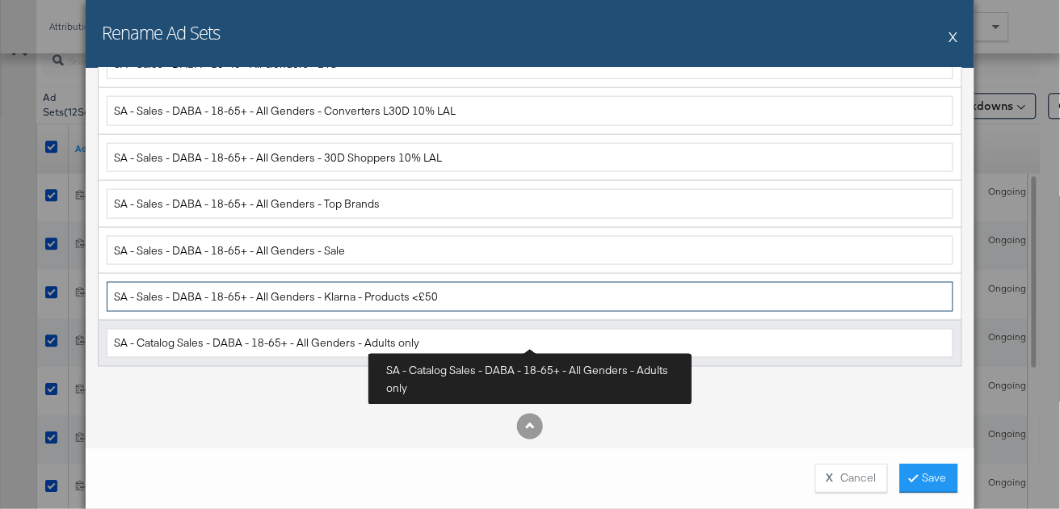
type input "SA - Sales - DABA - 18-65+ - All Genders - Klarna - Products <£50"
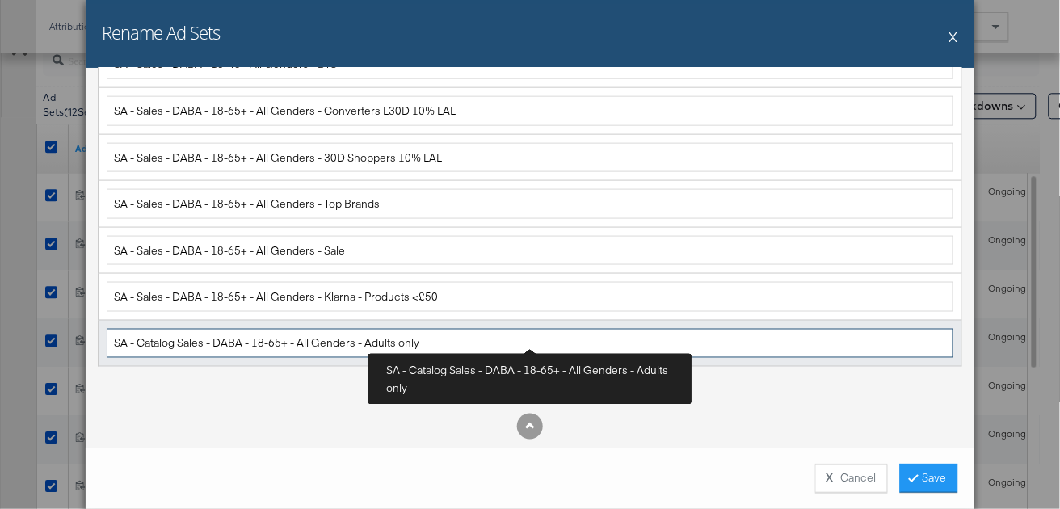
drag, startPoint x: 180, startPoint y: 341, endPoint x: 137, endPoint y: 340, distance: 42.8
click at [137, 340] on input "SA - Catalog Sales - DABA - 18-65+ - All Genders - Adults only" at bounding box center [530, 344] width 847 height 30
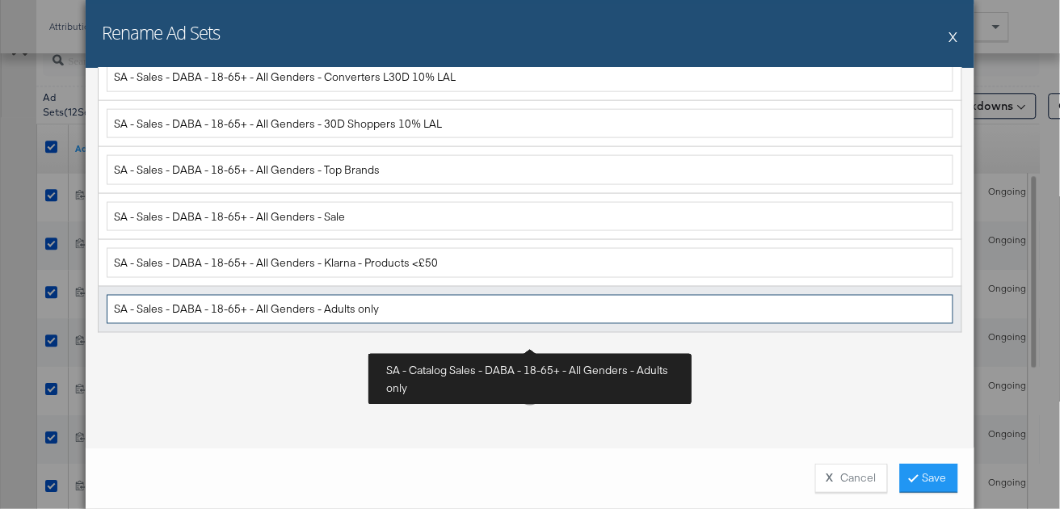
scroll to position [511, 0]
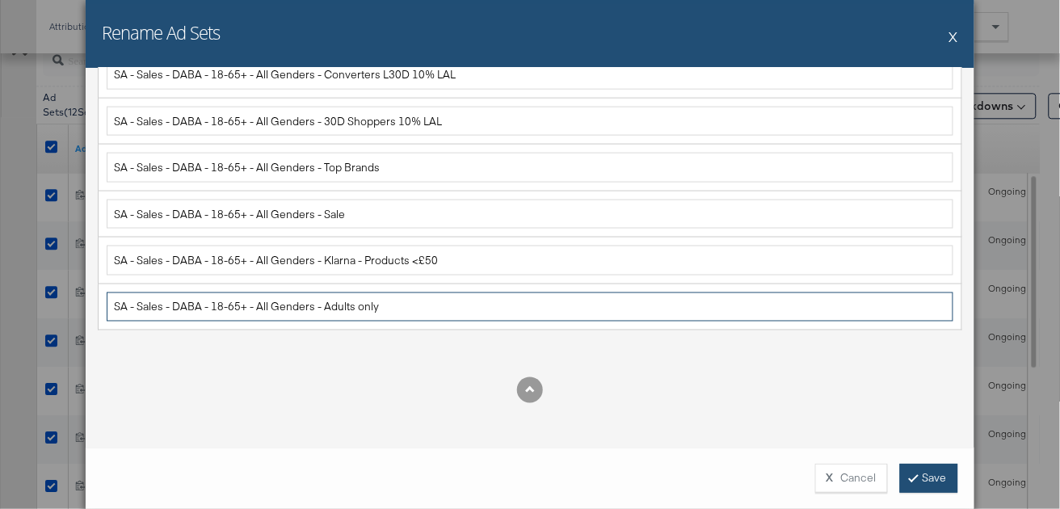
type input "SA - Sales - DABA - 18-65+ - All Genders - Adults only"
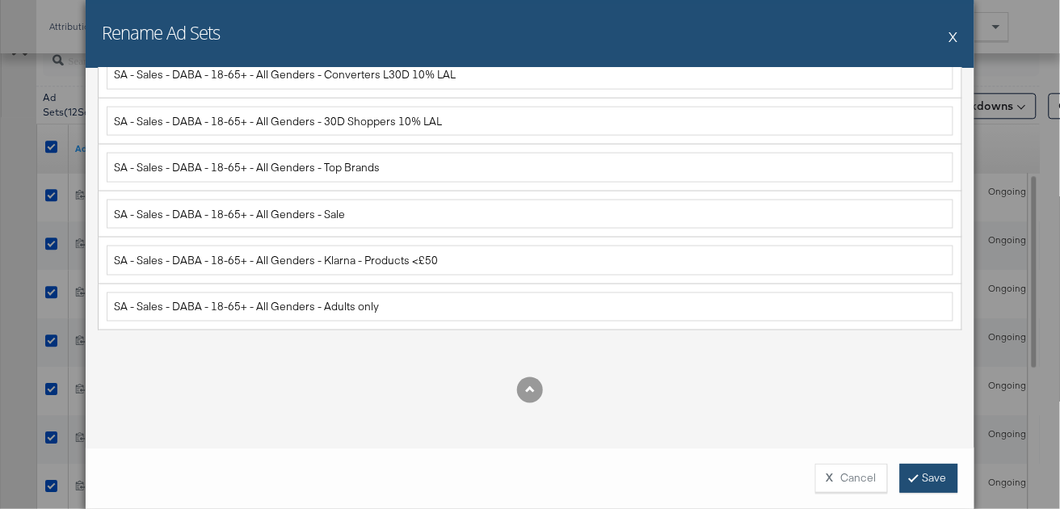
click at [914, 472] on button "Save" at bounding box center [929, 478] width 58 height 29
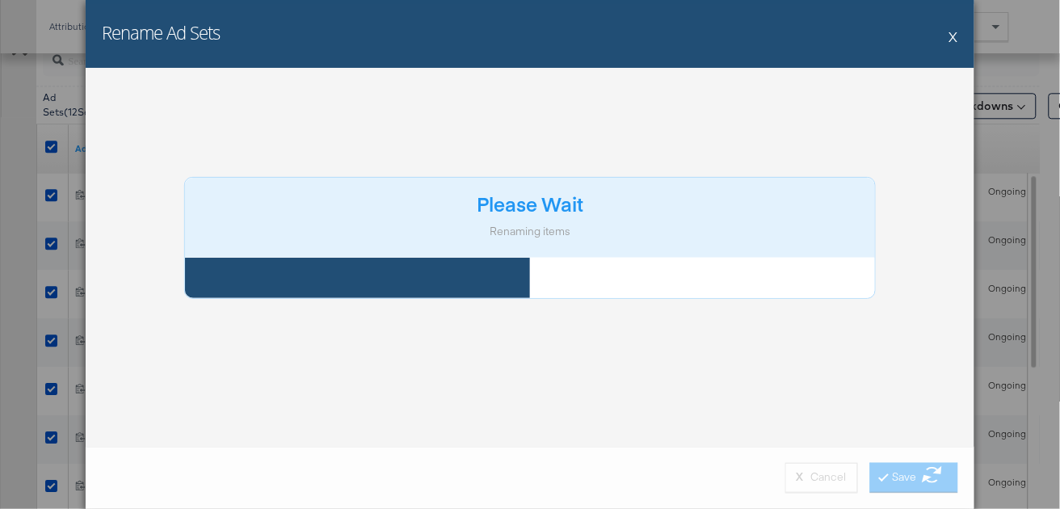
scroll to position [0, 0]
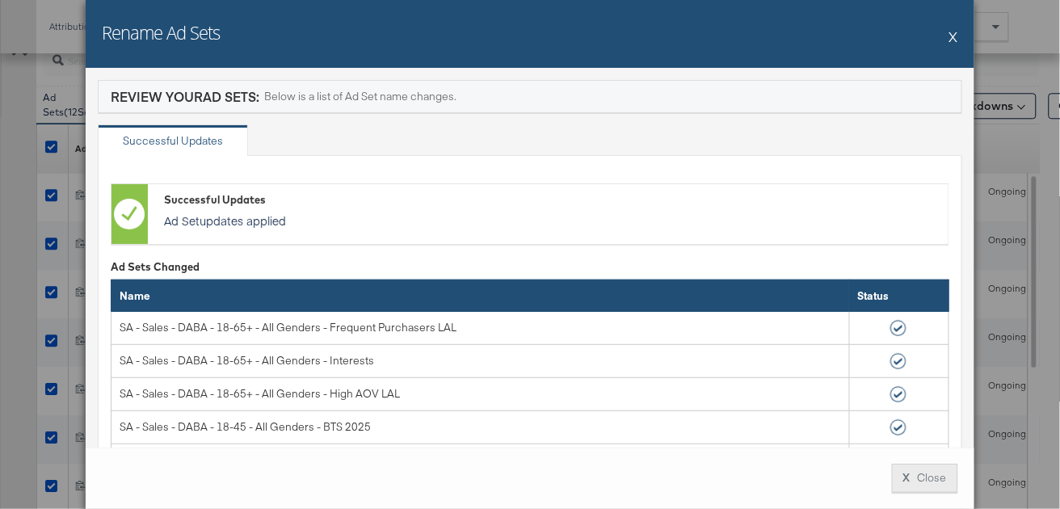
click at [926, 476] on button "X Close" at bounding box center [925, 478] width 66 height 29
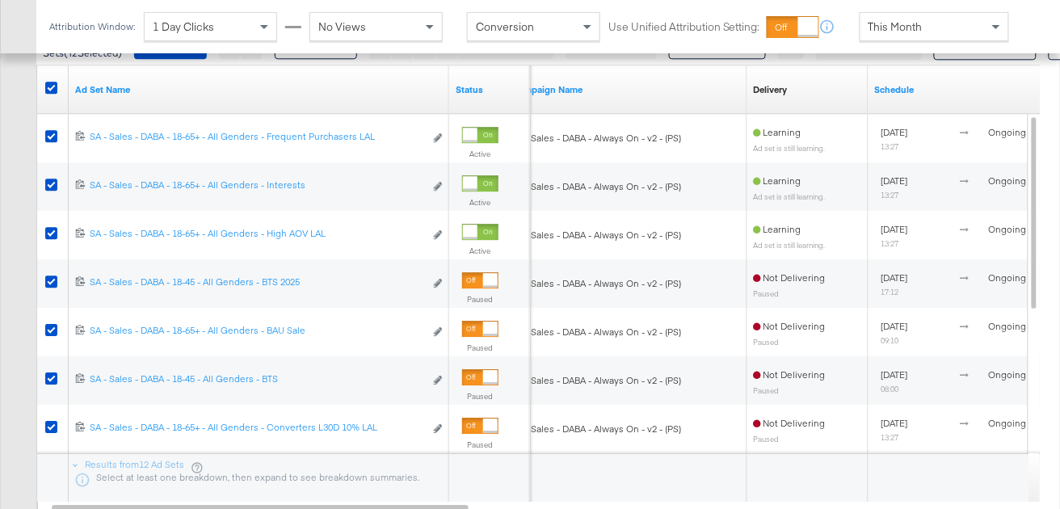
scroll to position [980, 0]
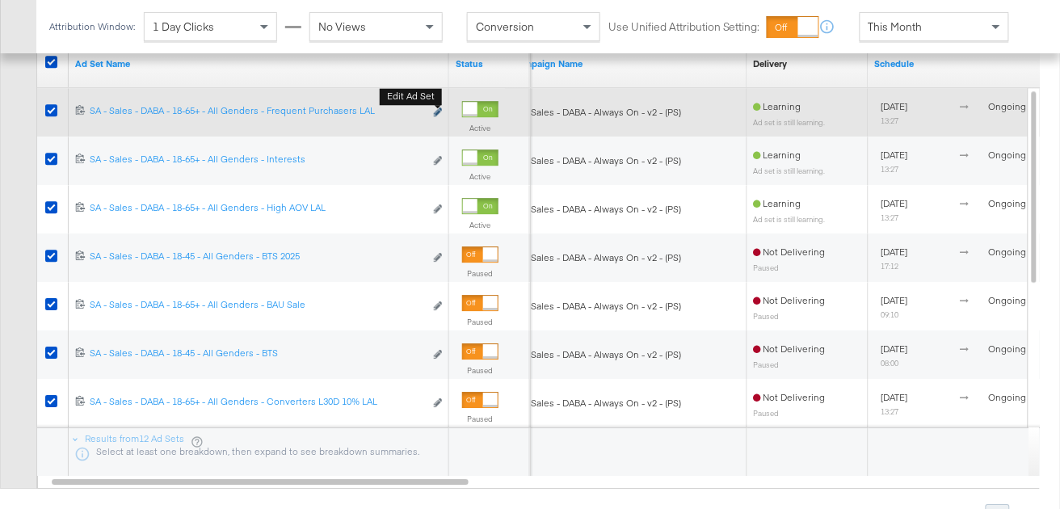
click at [441, 109] on icon "link" at bounding box center [438, 111] width 8 height 9
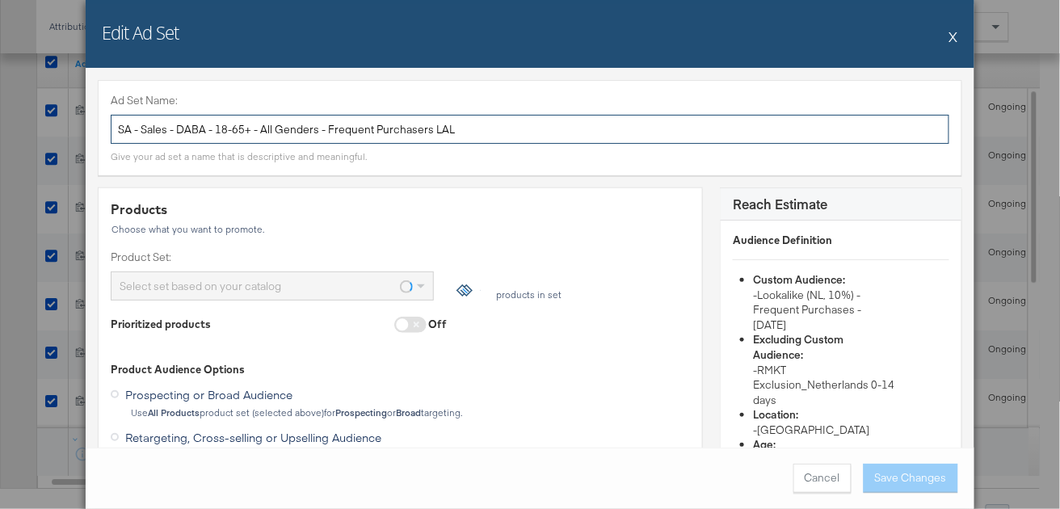
click at [259, 133] on input "SA - Sales - DABA - 18-65+ - All Genders - Frequent Purchasers LAL" at bounding box center [530, 130] width 839 height 30
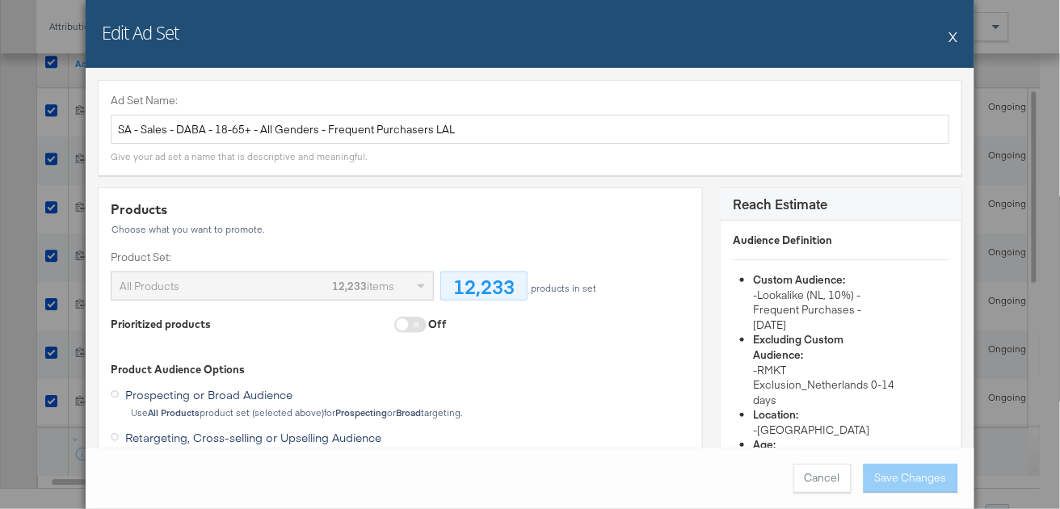
click at [953, 39] on button "X" at bounding box center [954, 36] width 9 height 32
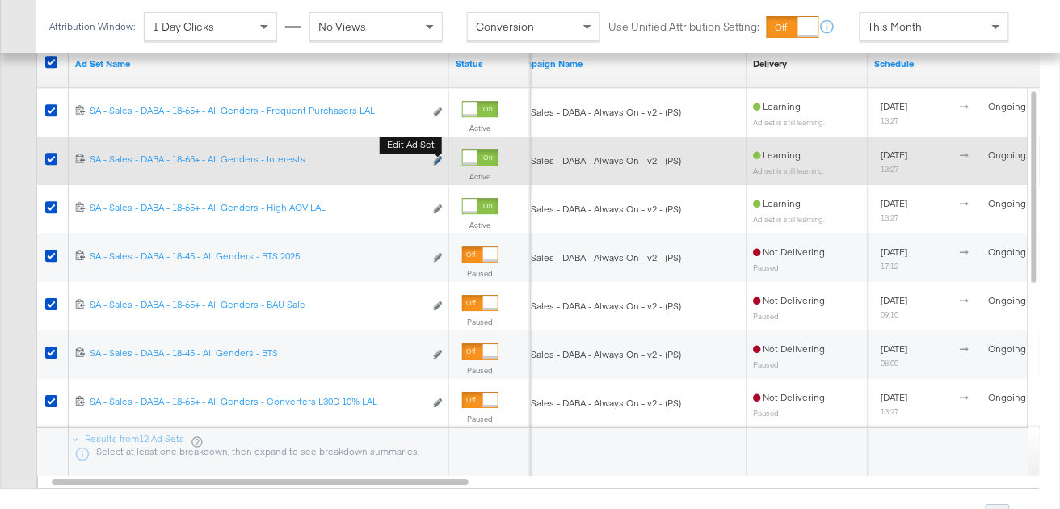
click at [438, 158] on icon "link" at bounding box center [438, 160] width 8 height 9
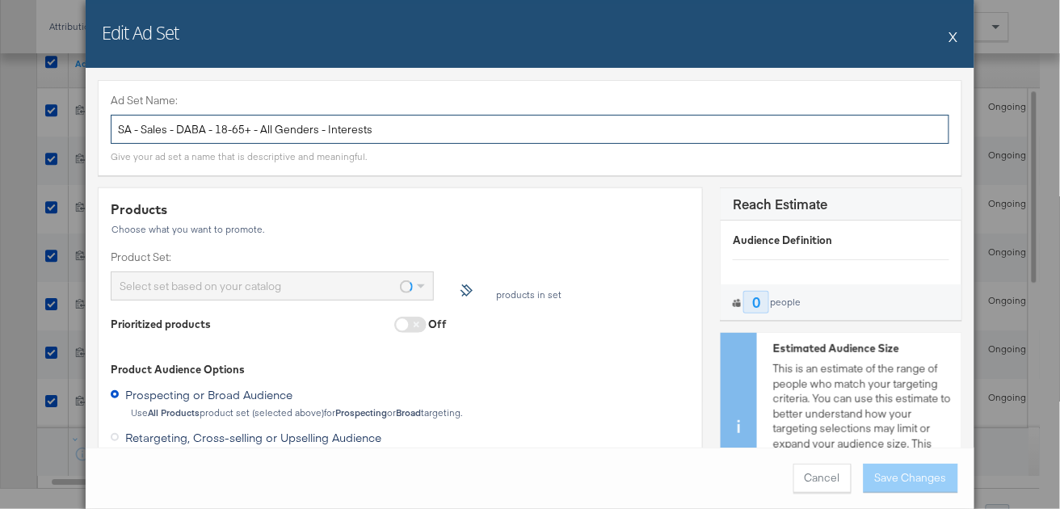
click at [263, 137] on input "SA - Sales - DABA - 18-65+ - All Genders - Interests" at bounding box center [530, 130] width 839 height 30
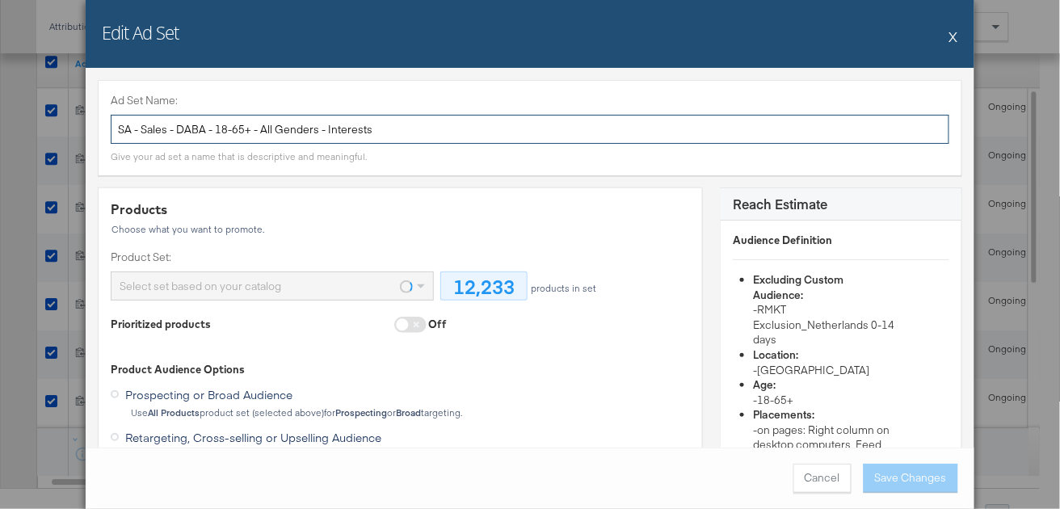
click at [263, 137] on input "SA - Sales - DABA - 18-65+ - All Genders - Interests" at bounding box center [530, 130] width 839 height 30
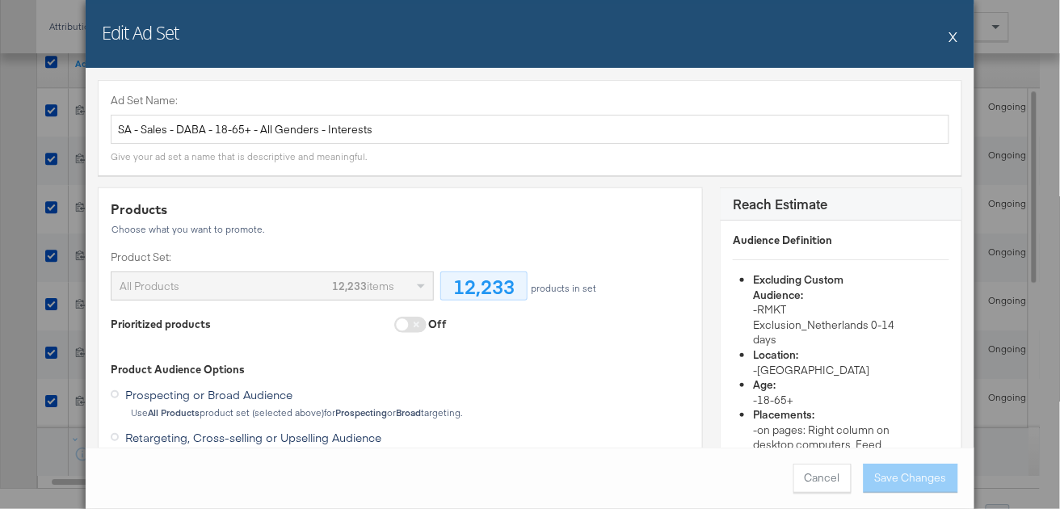
click at [954, 35] on button "X" at bounding box center [954, 36] width 9 height 32
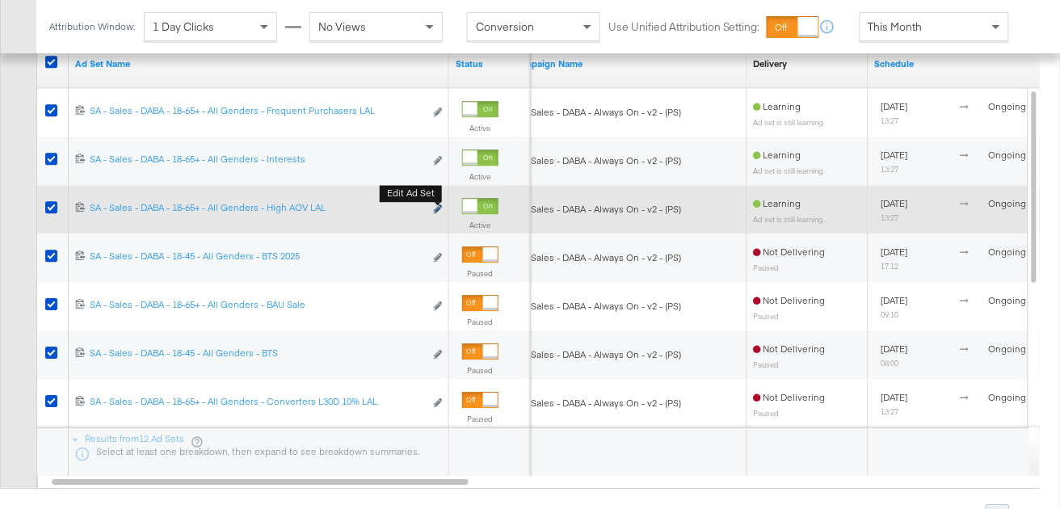
click at [436, 209] on icon "link" at bounding box center [438, 208] width 8 height 9
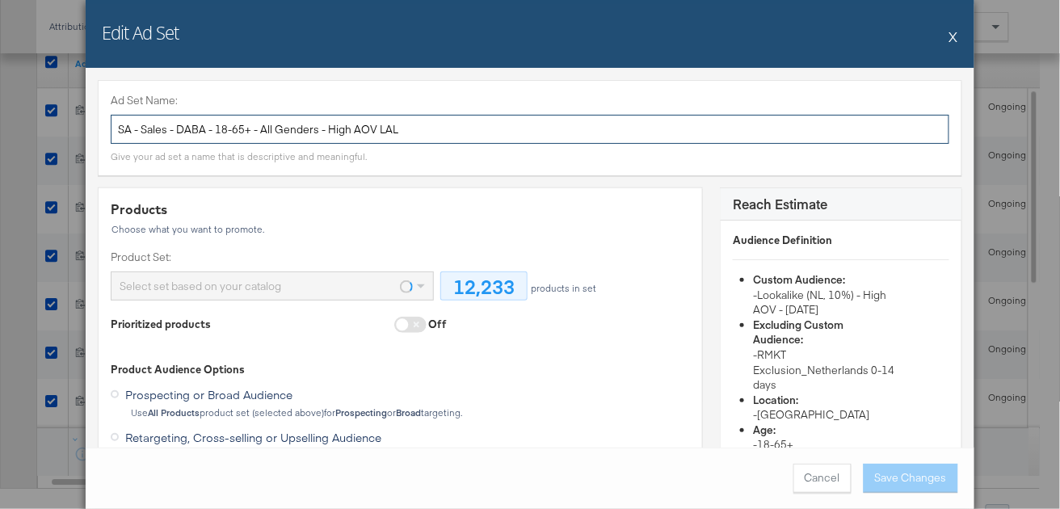
click at [269, 137] on input "SA - Sales - DABA - 18-65+ - All Genders - High AOV LAL" at bounding box center [530, 130] width 839 height 30
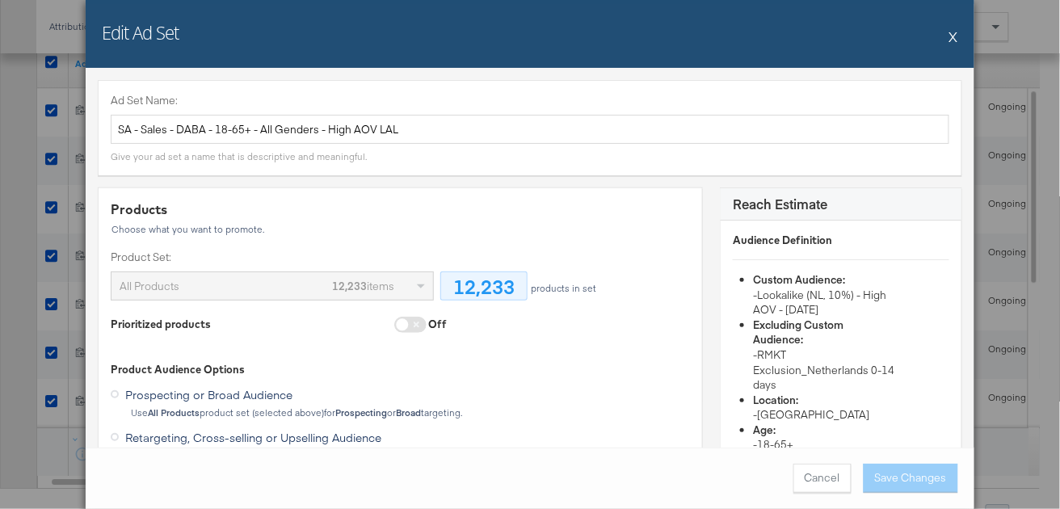
click at [951, 37] on button "X" at bounding box center [954, 36] width 9 height 32
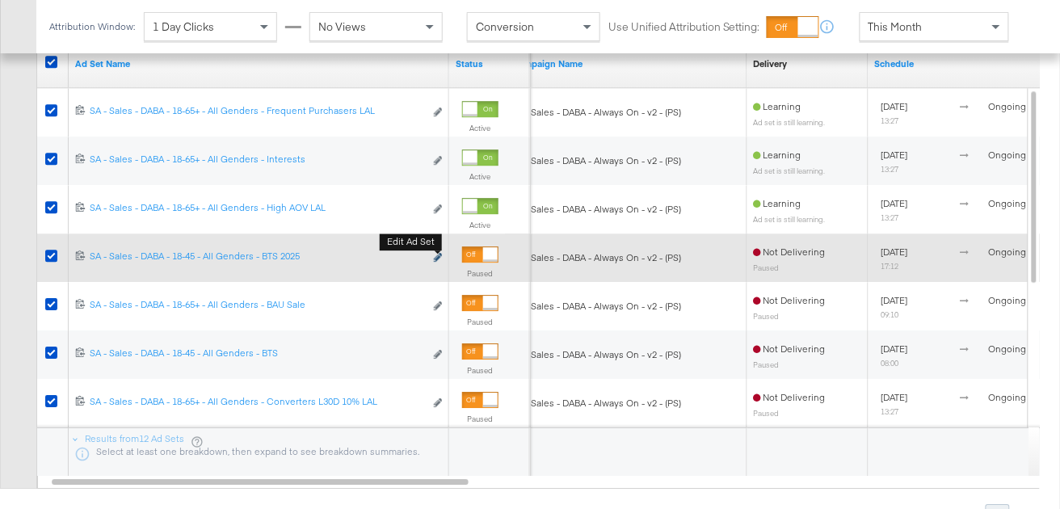
click at [440, 256] on icon "link" at bounding box center [438, 257] width 8 height 9
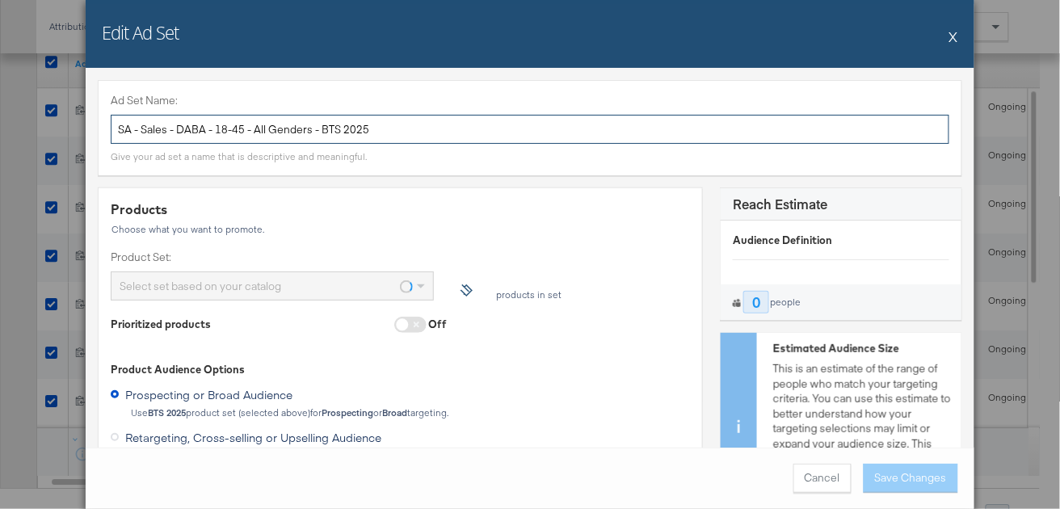
click at [272, 125] on input "SA - Sales - DABA - 18-45 - All Genders - BTS 2025" at bounding box center [530, 130] width 839 height 30
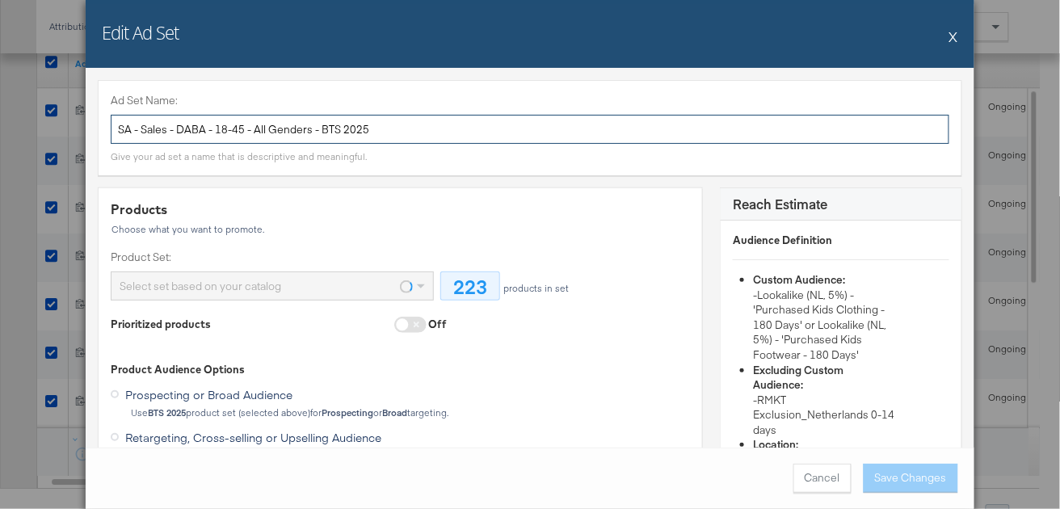
click at [272, 125] on input "SA - Sales - DABA - 18-45 - All Genders - BTS 2025" at bounding box center [530, 130] width 839 height 30
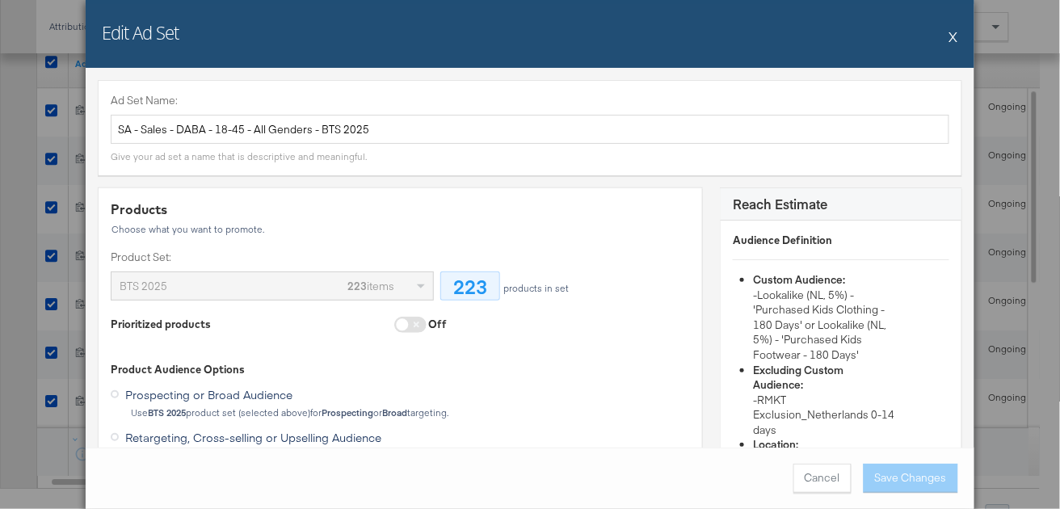
click at [956, 36] on button "X" at bounding box center [954, 36] width 9 height 32
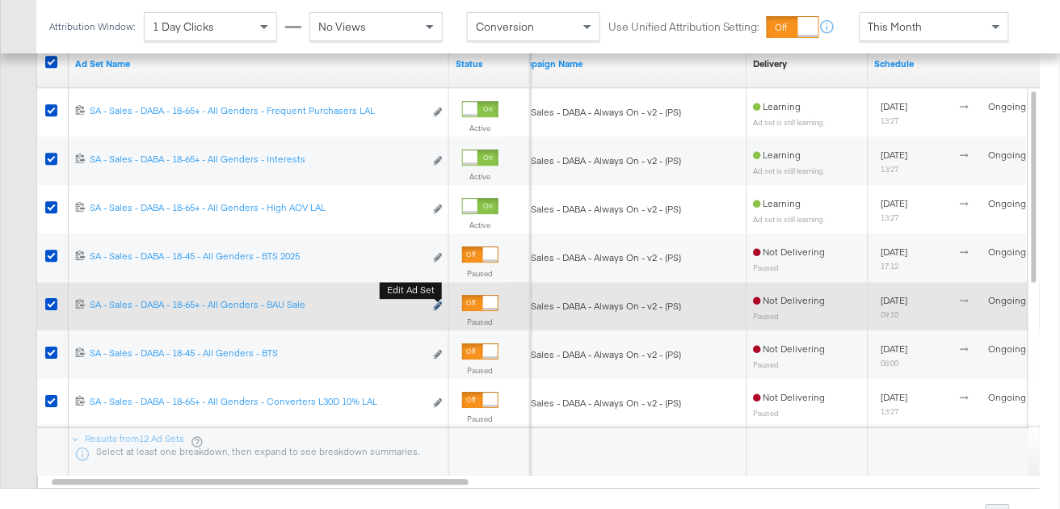
click at [439, 303] on icon "link" at bounding box center [438, 305] width 8 height 9
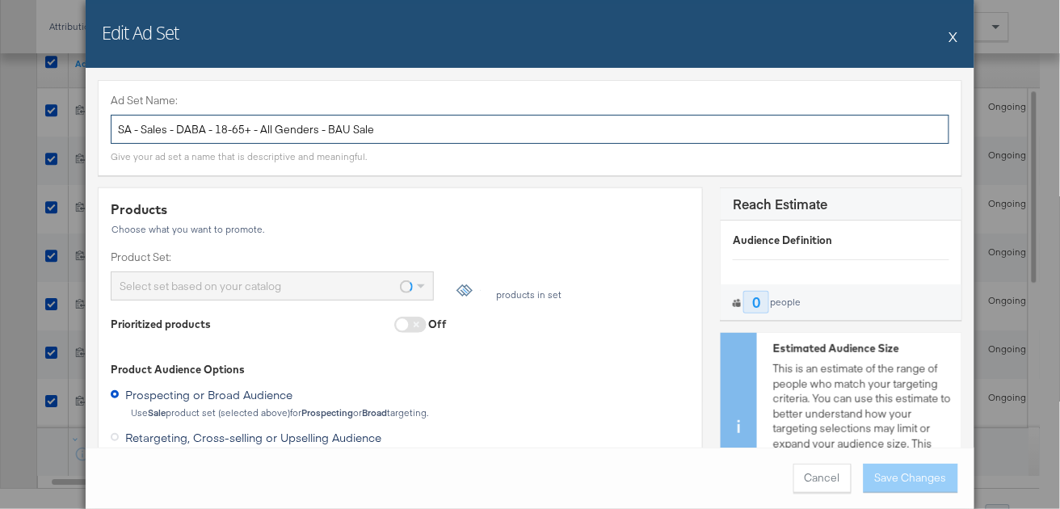
click at [299, 124] on input "SA - Sales - DABA - 18-65+ - All Genders - BAU Sale" at bounding box center [530, 130] width 839 height 30
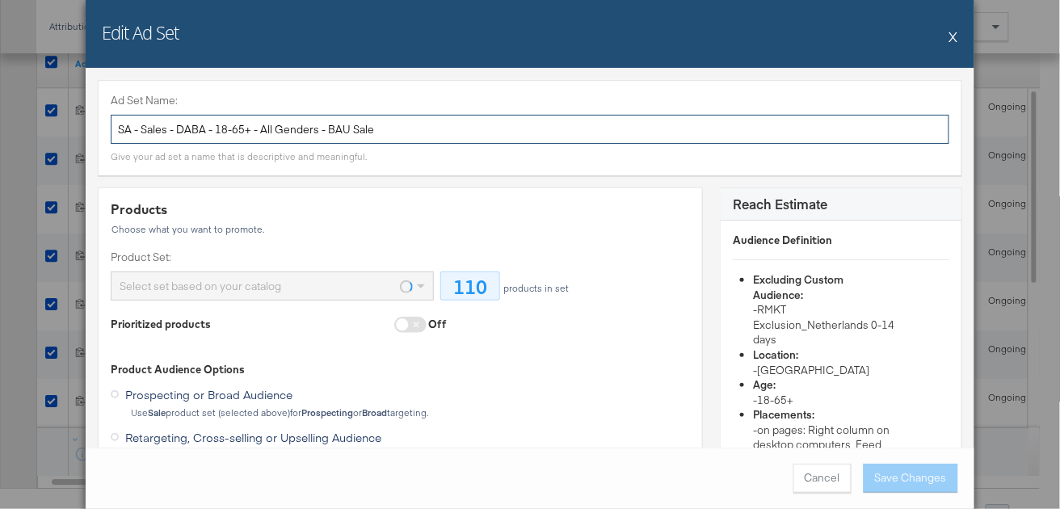
click at [299, 124] on input "SA - Sales - DABA - 18-65+ - All Genders - BAU Sale" at bounding box center [530, 130] width 839 height 30
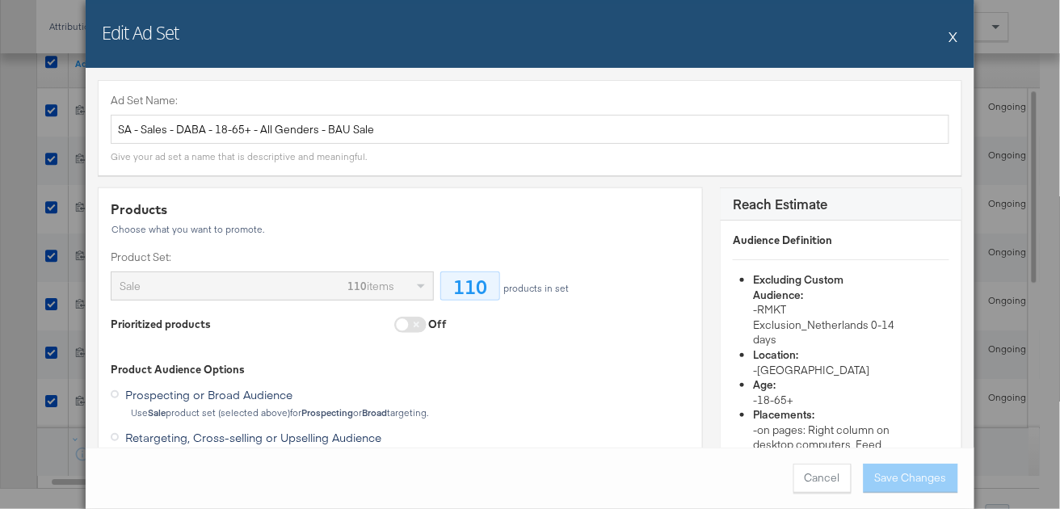
click at [956, 34] on button "X" at bounding box center [954, 36] width 9 height 32
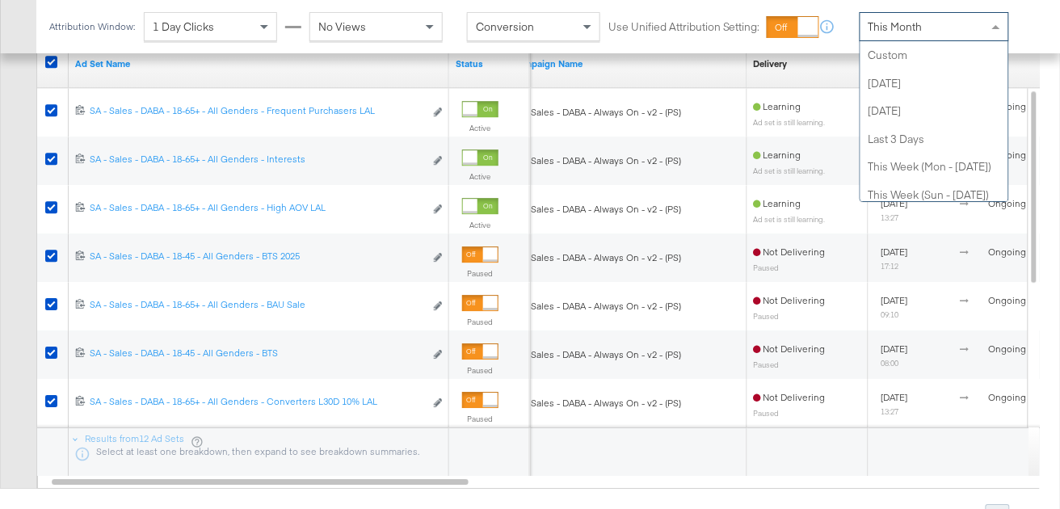
click at [956, 34] on div "This Month" at bounding box center [935, 26] width 148 height 27
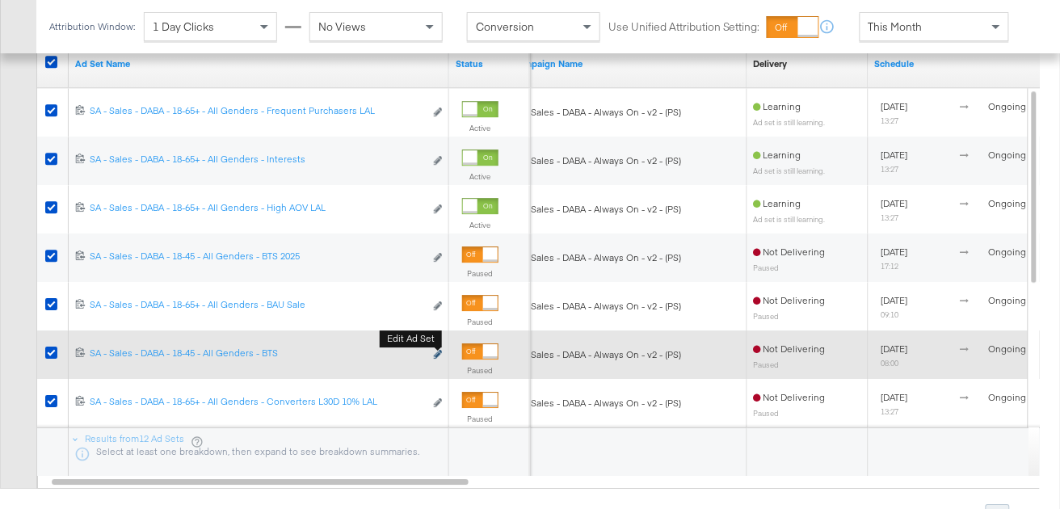
click at [440, 353] on icon "link" at bounding box center [438, 354] width 8 height 9
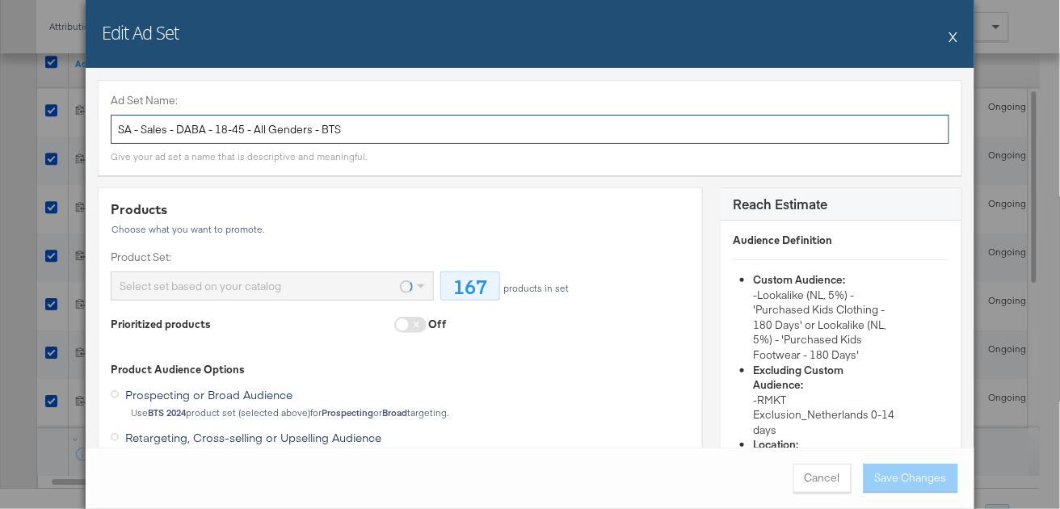
click at [278, 129] on input "SA - Sales - DABA - 18-45 - All Genders - BTS" at bounding box center [530, 130] width 839 height 30
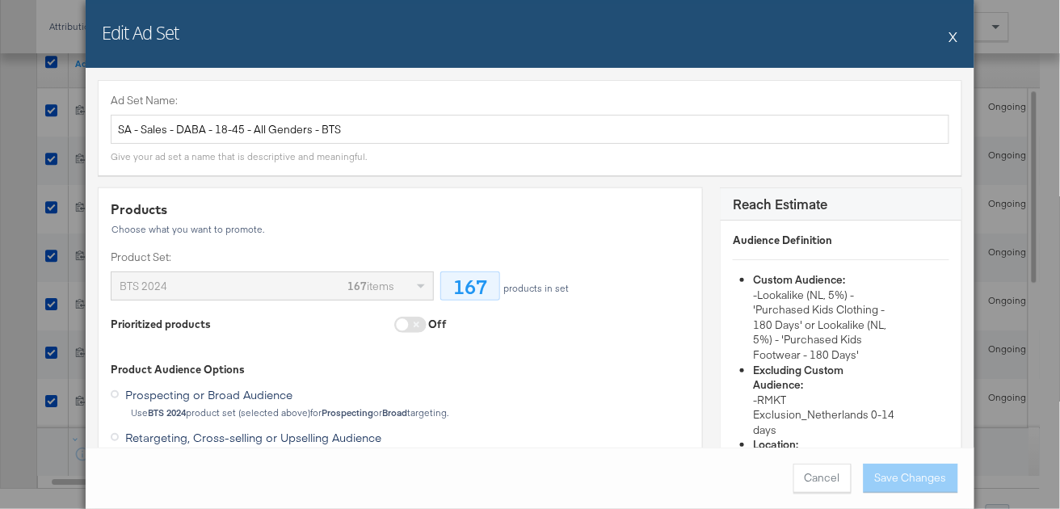
click at [956, 37] on button "X" at bounding box center [954, 36] width 9 height 32
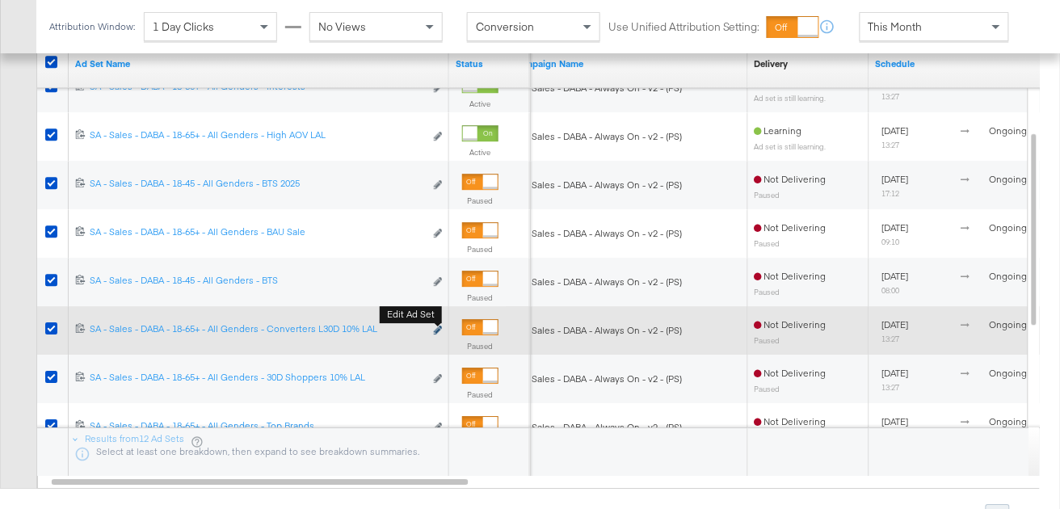
click at [439, 328] on icon "link" at bounding box center [438, 330] width 8 height 9
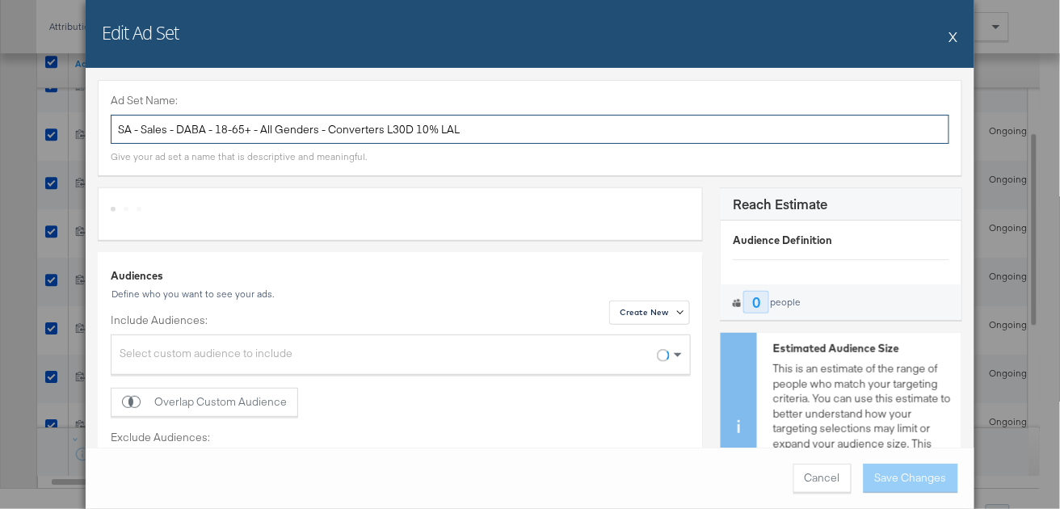
click at [339, 133] on input "SA - Sales - DABA - 18-65+ - All Genders - Converters L30D 10% LAL" at bounding box center [530, 130] width 839 height 30
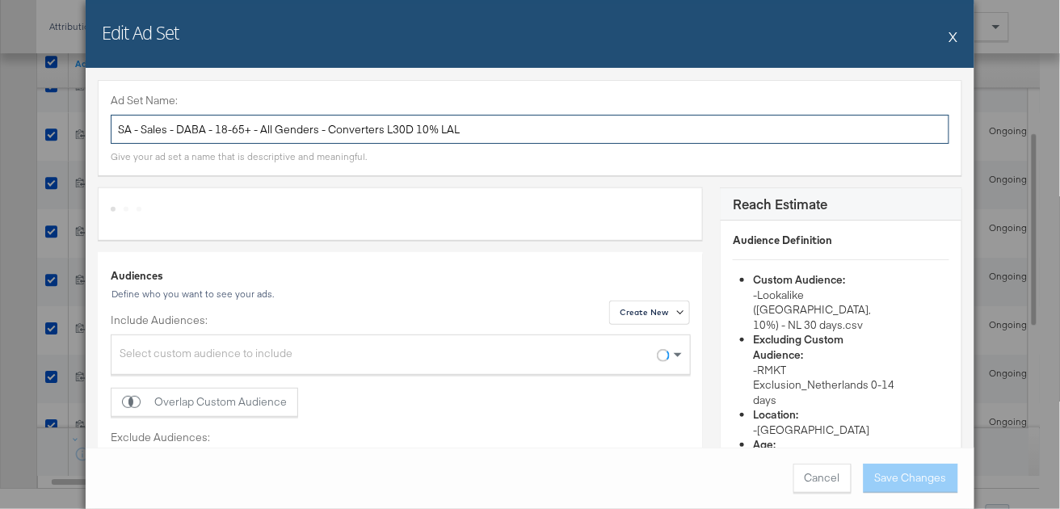
click at [339, 133] on input "SA - Sales - DABA - 18-65+ - All Genders - Converters L30D 10% LAL" at bounding box center [530, 130] width 839 height 30
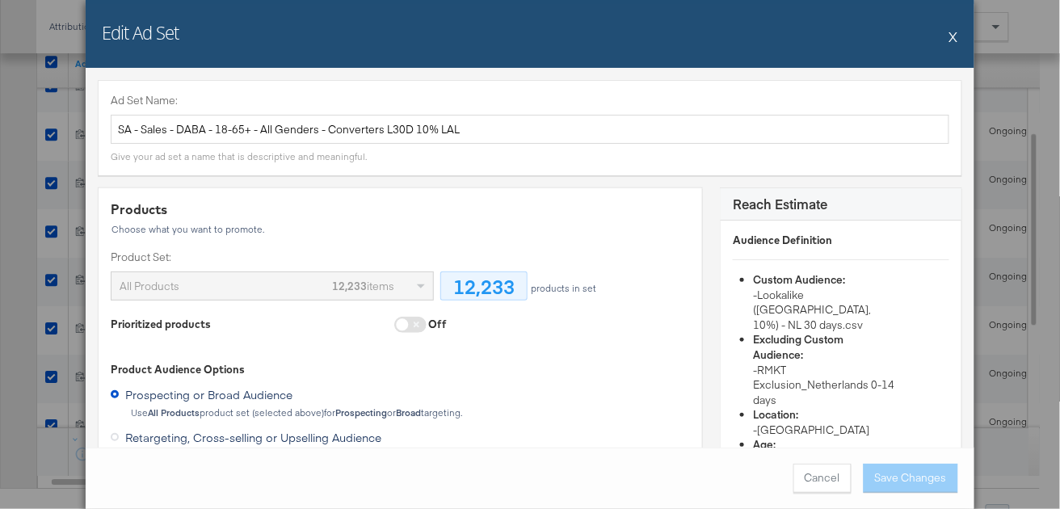
click at [951, 35] on button "X" at bounding box center [954, 36] width 9 height 32
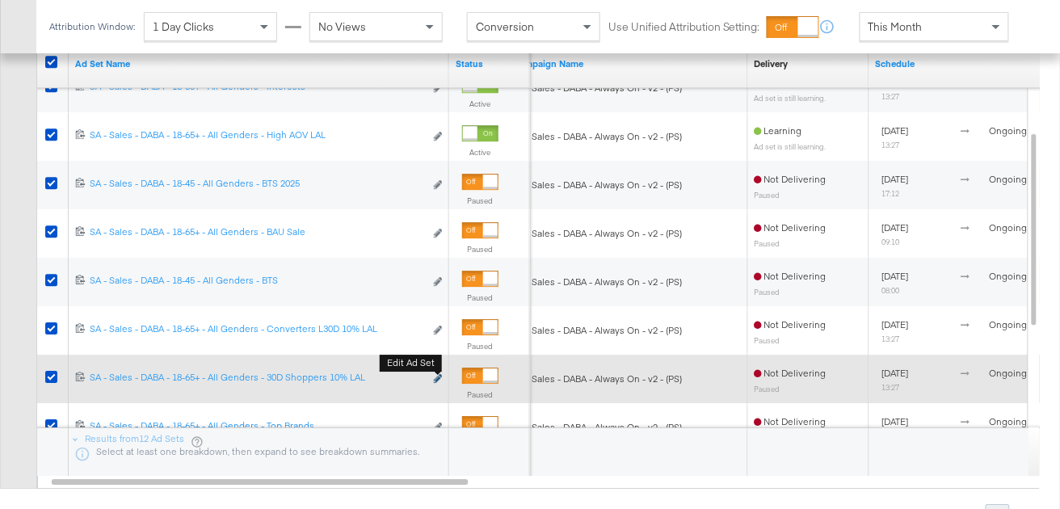
click at [437, 377] on icon "link" at bounding box center [438, 378] width 8 height 9
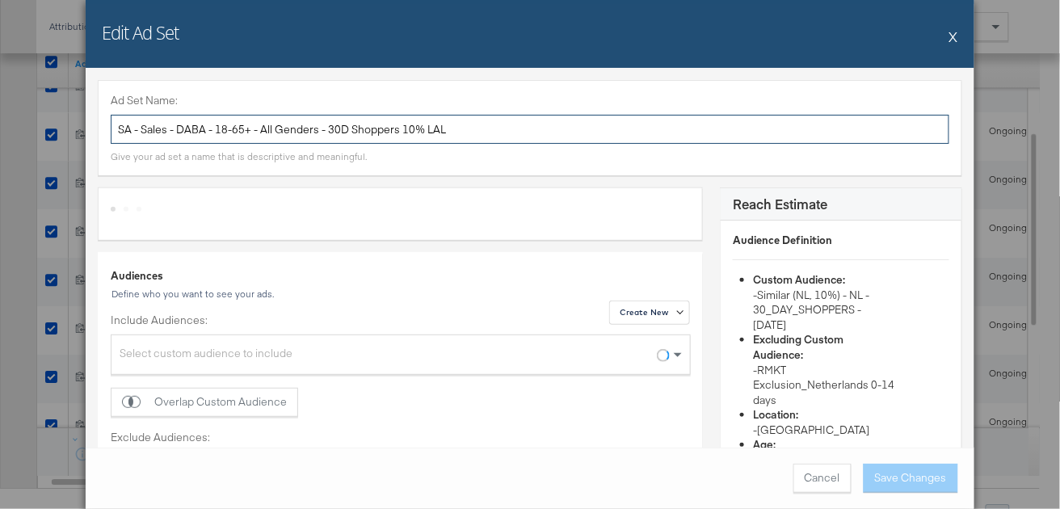
click at [317, 125] on input "SA - Sales - DABA - 18-65+ - All Genders - 30D Shoppers 10% LAL" at bounding box center [530, 130] width 839 height 30
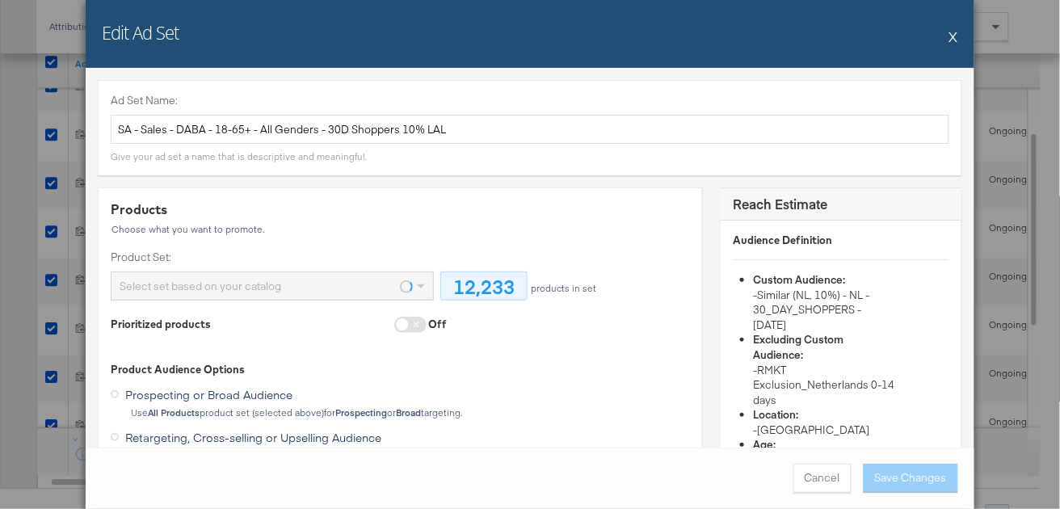
click at [959, 34] on button "X" at bounding box center [954, 36] width 9 height 32
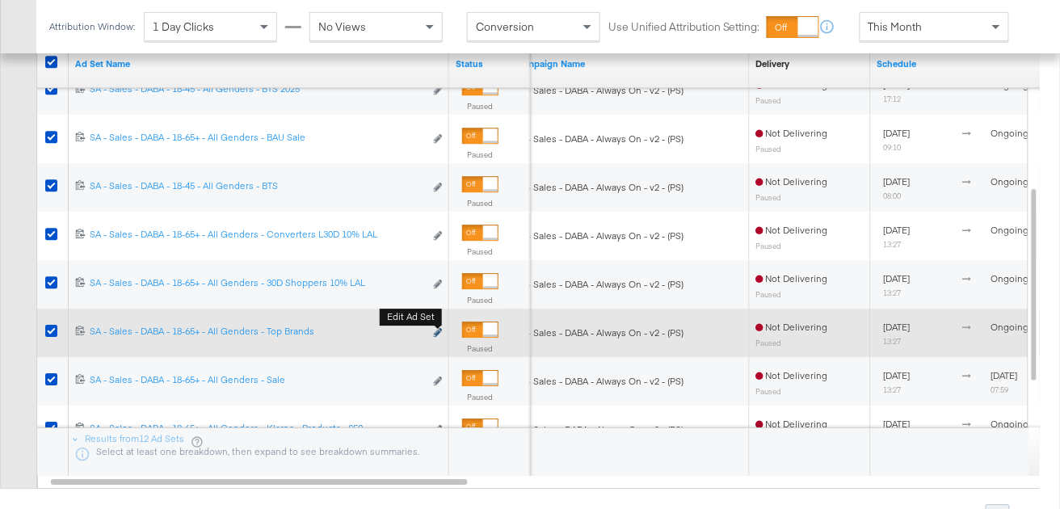
click at [441, 330] on icon "link" at bounding box center [438, 332] width 8 height 9
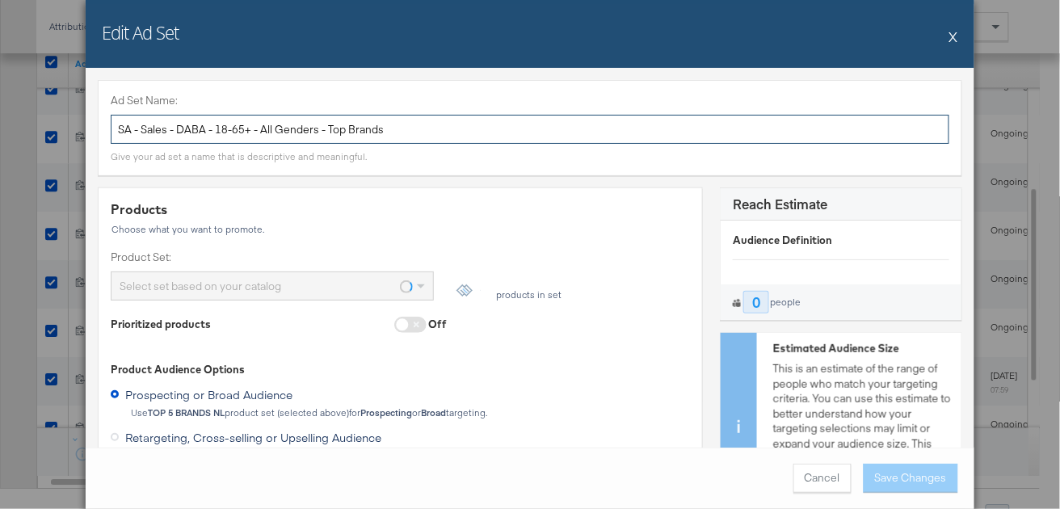
click at [335, 129] on input "SA - Sales - DABA - 18-65+ - All Genders - Top Brands" at bounding box center [530, 130] width 839 height 30
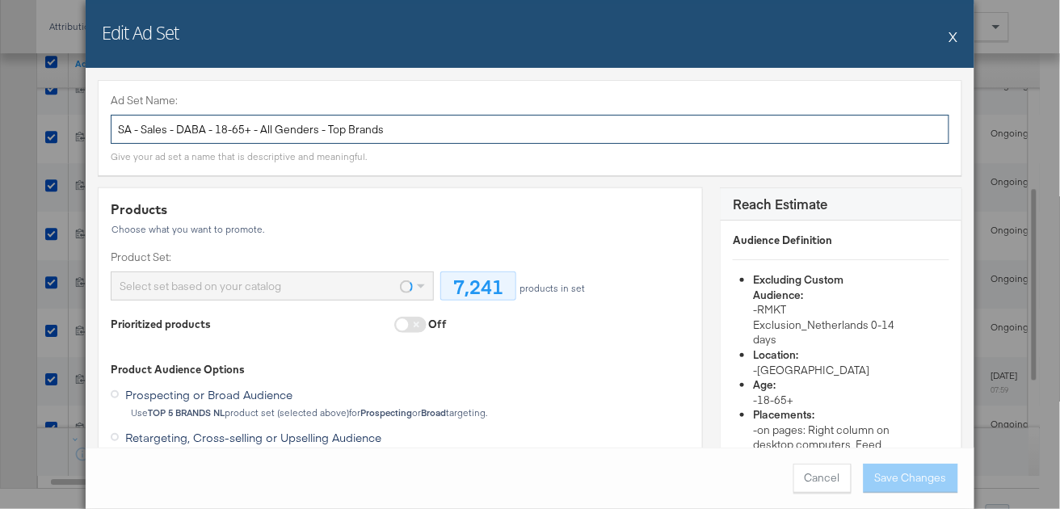
click at [335, 129] on input "SA - Sales - DABA - 18-65+ - All Genders - Top Brands" at bounding box center [530, 130] width 839 height 30
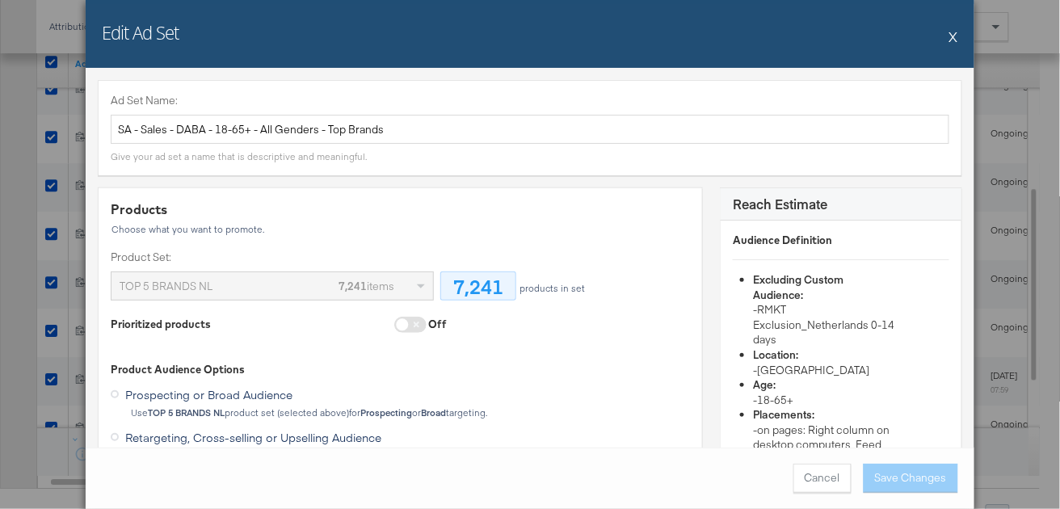
click at [956, 36] on button "X" at bounding box center [954, 36] width 9 height 32
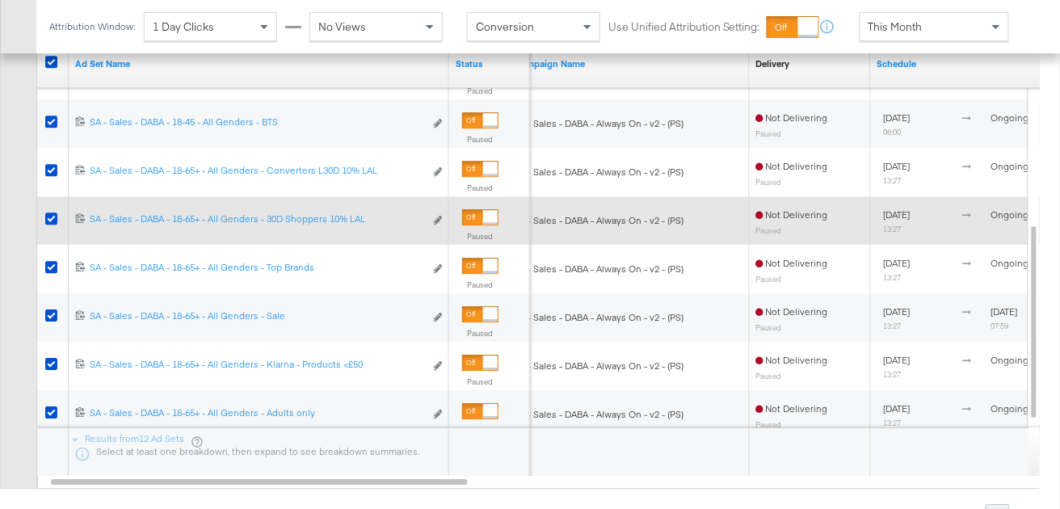
scroll to position [982, 0]
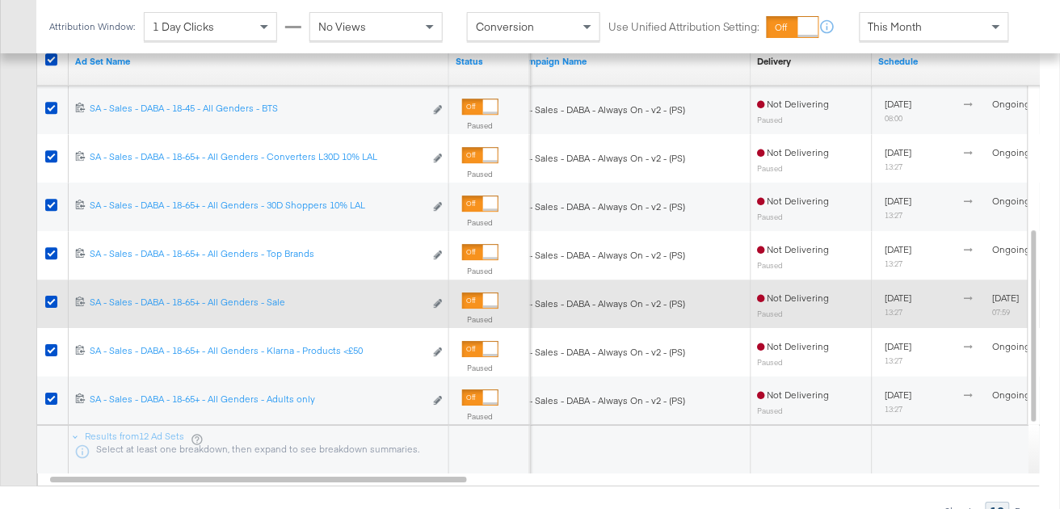
click at [445, 301] on div "6633588599870 SA - Sales - DABA - 18-65+ - All Genders - Sale SA - Sales - DABA…" at bounding box center [259, 304] width 381 height 30
click at [436, 301] on icon "link" at bounding box center [438, 303] width 8 height 9
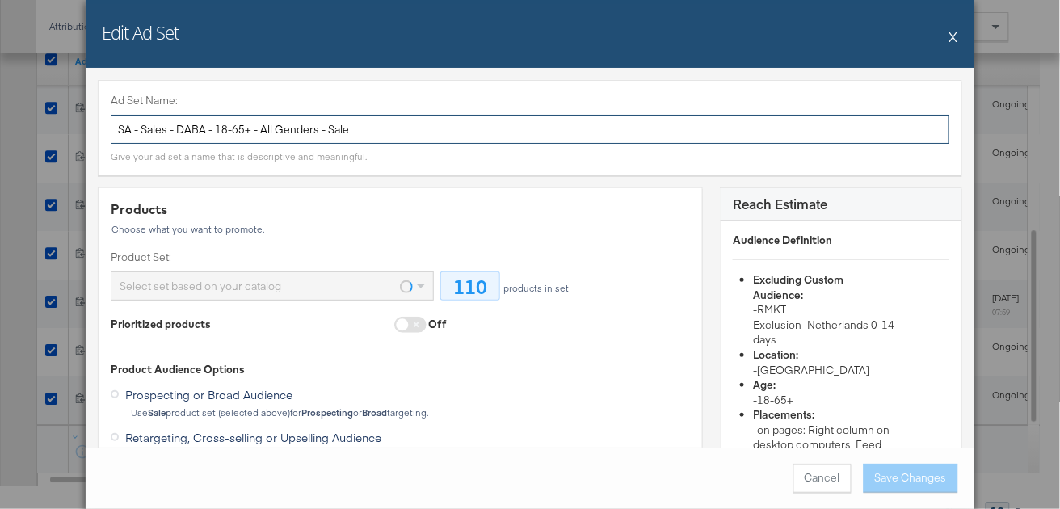
click at [238, 123] on input "SA - Sales - DABA - 18-65+ - All Genders - Sale" at bounding box center [530, 130] width 839 height 30
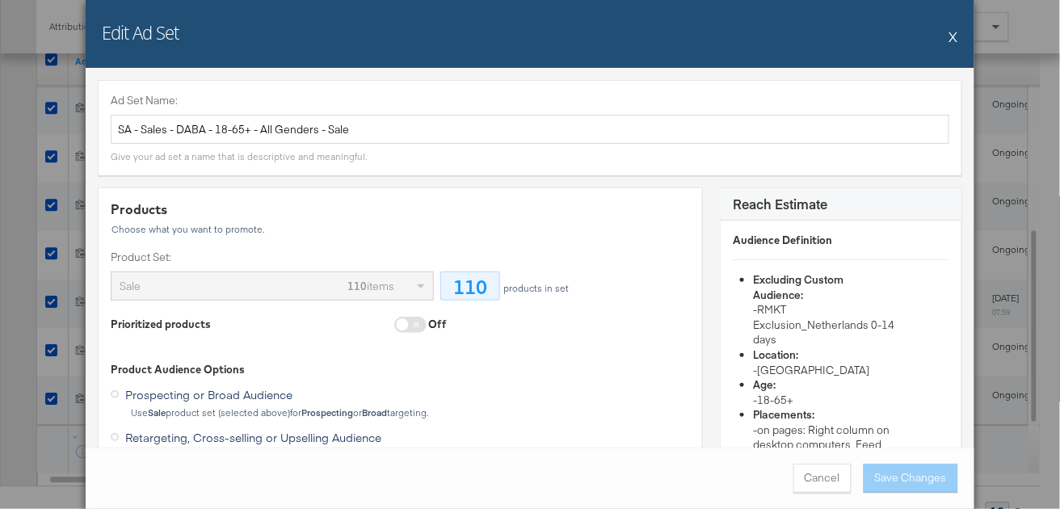
click at [955, 39] on button "X" at bounding box center [954, 36] width 9 height 32
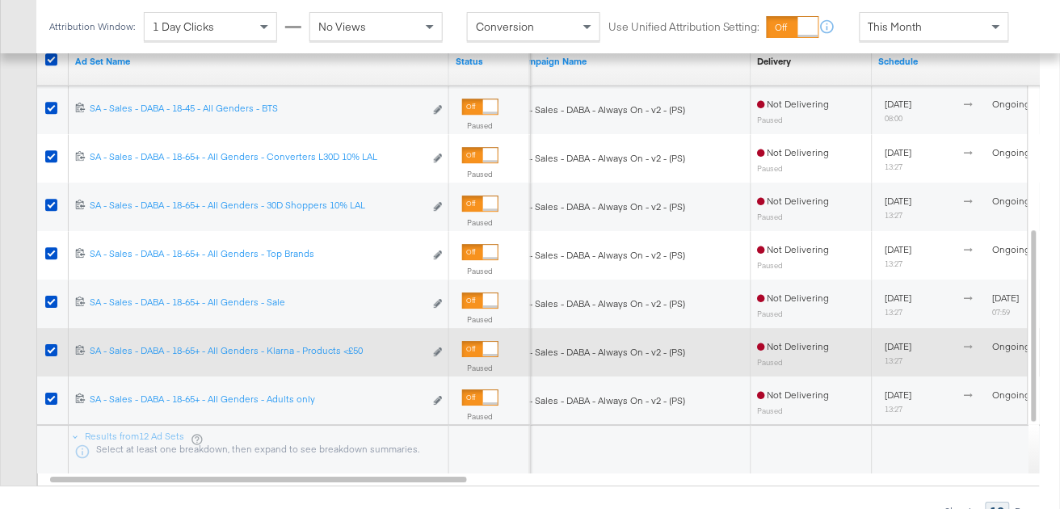
click at [445, 346] on div "6633588594470 SA - Sales - DABA - 18-65+ - All Genders - Klarna - Products <£50…" at bounding box center [259, 353] width 381 height 30
click at [432, 345] on div "Edit ad set" at bounding box center [433, 352] width 19 height 17
click at [436, 348] on icon "link" at bounding box center [438, 352] width 8 height 9
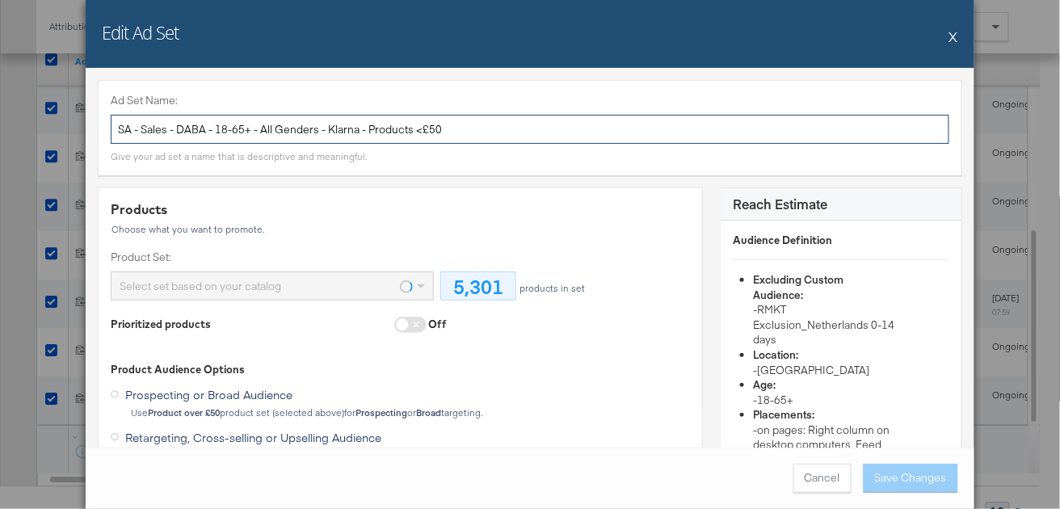
click at [324, 125] on input "SA - Sales - DABA - 18-65+ - All Genders - Klarna - Products <£50" at bounding box center [530, 130] width 839 height 30
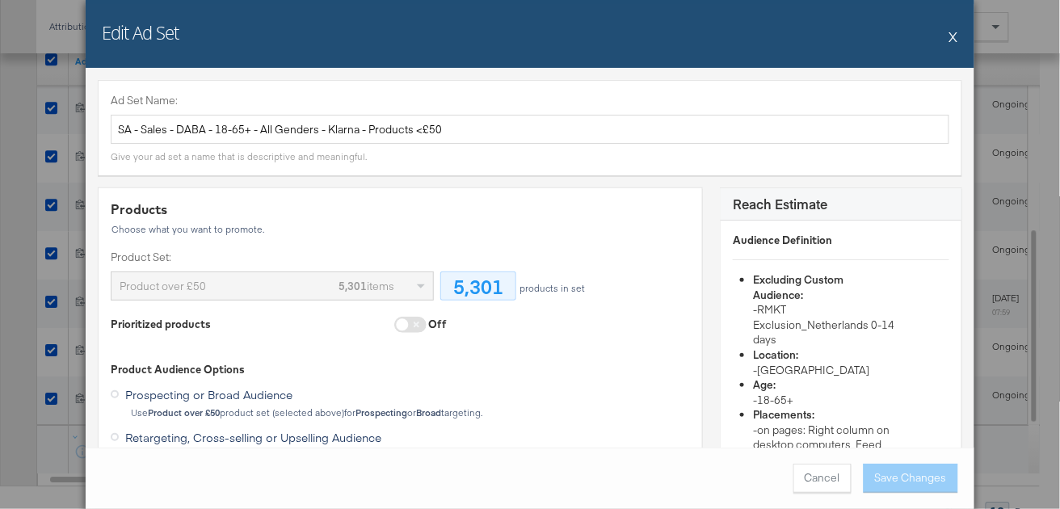
click at [955, 37] on button "X" at bounding box center [954, 36] width 9 height 32
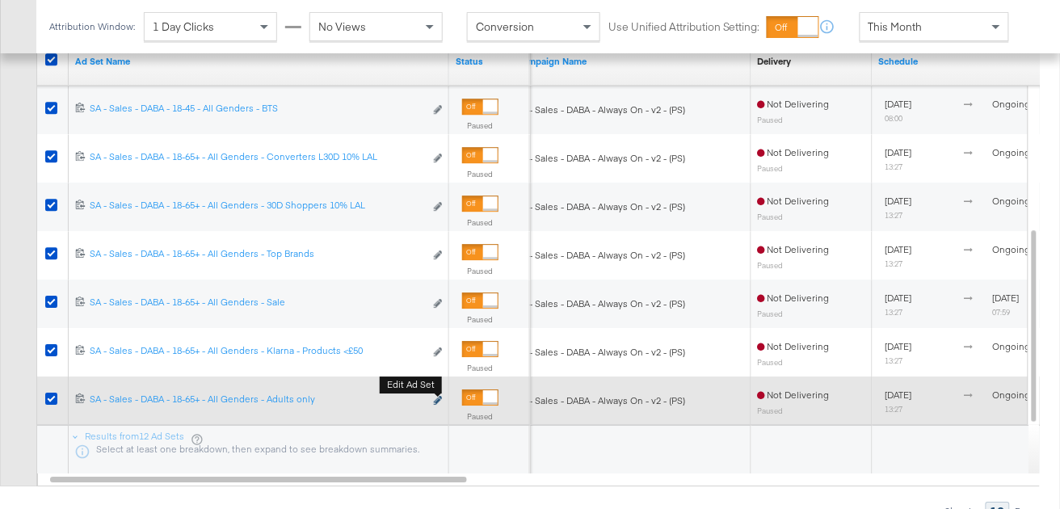
click at [436, 399] on icon "link" at bounding box center [438, 400] width 8 height 9
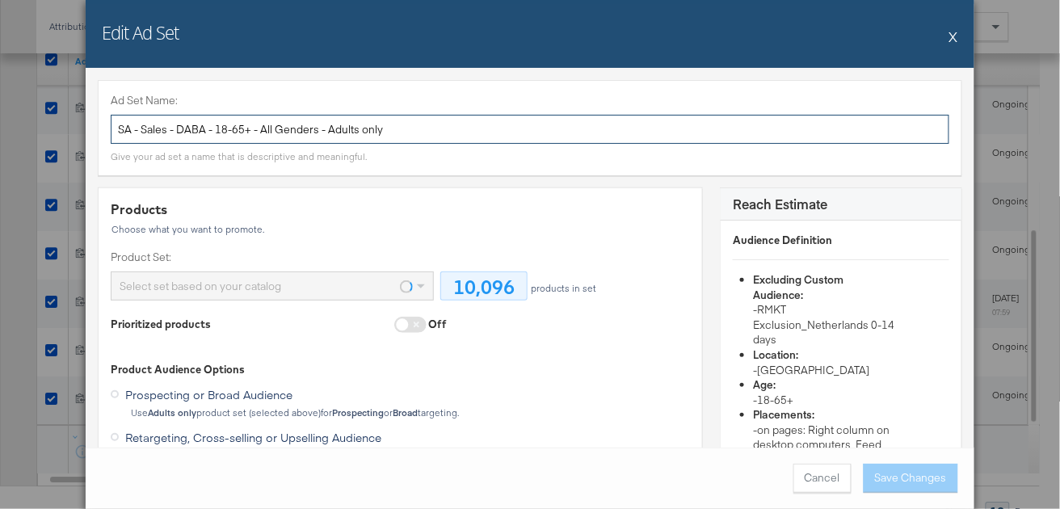
click at [311, 132] on input "SA - Sales - DABA - 18-65+ - All Genders - Adults only" at bounding box center [530, 130] width 839 height 30
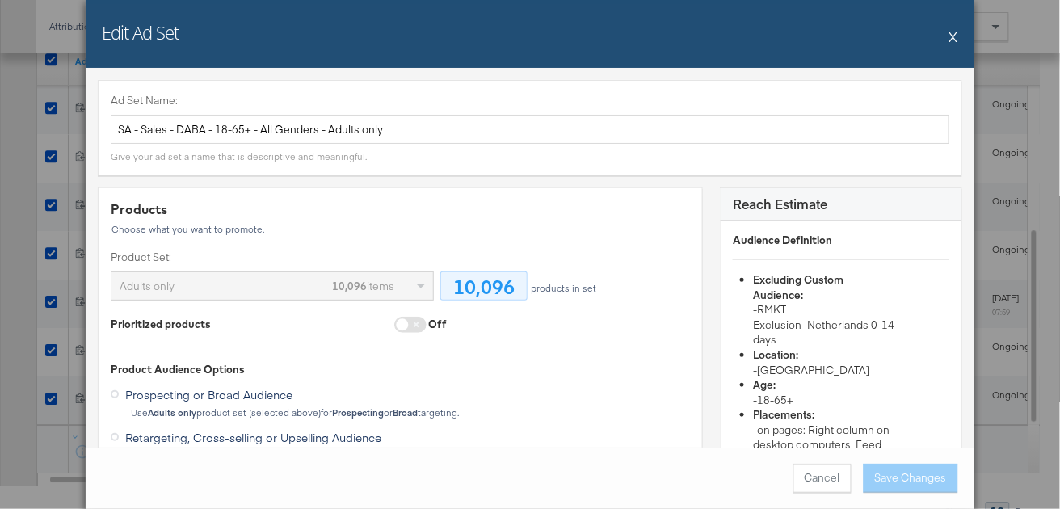
click at [954, 36] on button "X" at bounding box center [954, 36] width 9 height 32
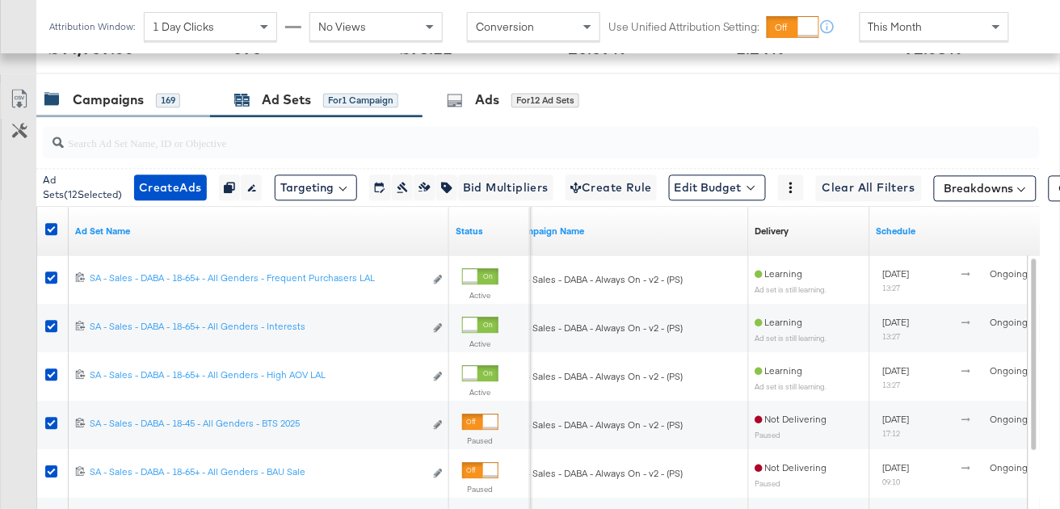
scroll to position [811, 0]
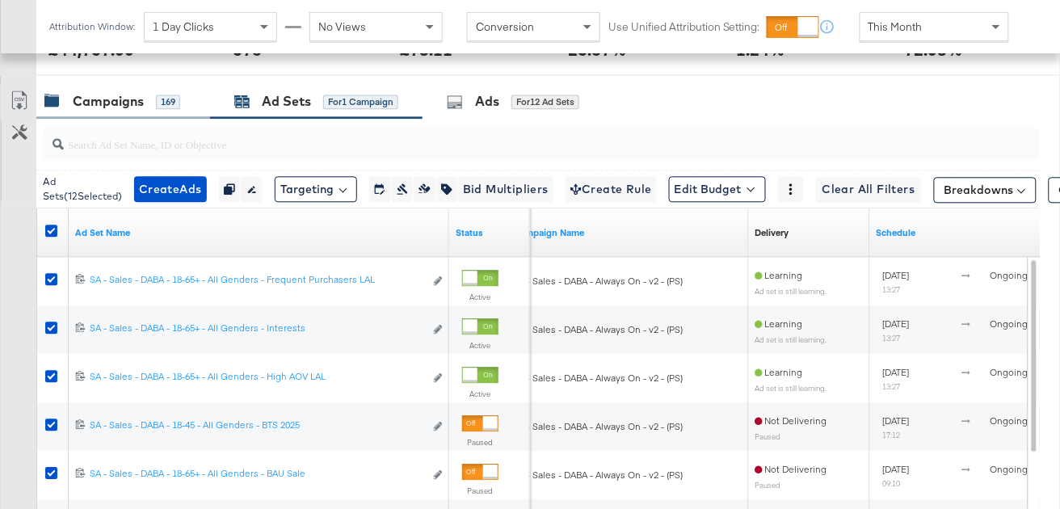
click at [99, 94] on div "Campaigns" at bounding box center [108, 101] width 71 height 19
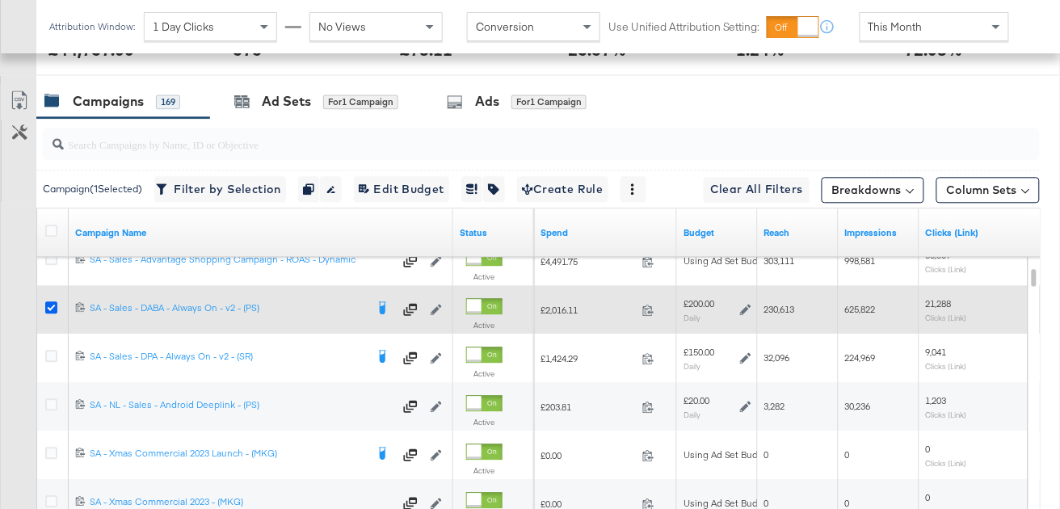
click at [50, 308] on icon at bounding box center [51, 307] width 12 height 12
click at [0, 0] on input "checkbox" at bounding box center [0, 0] width 0 height 0
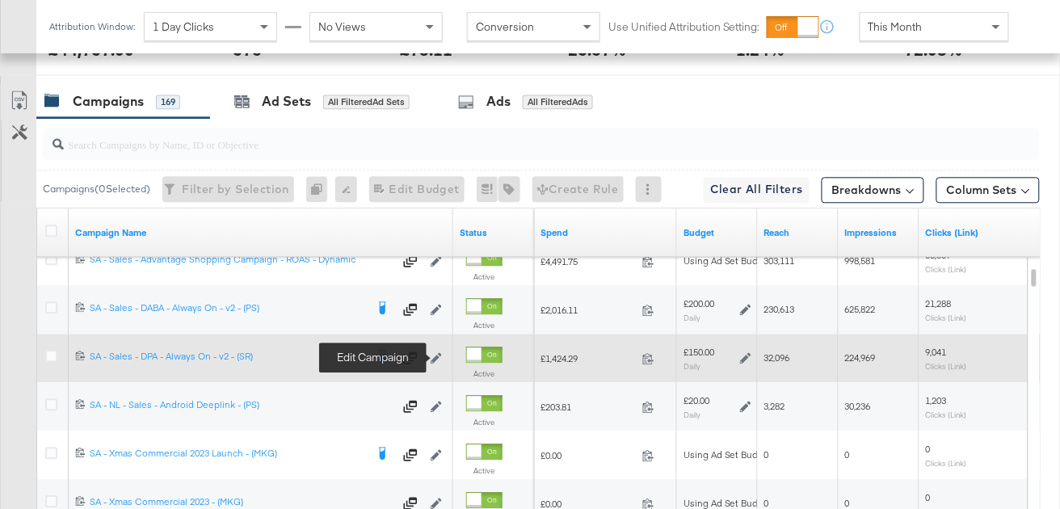
click at [440, 357] on icon at bounding box center [436, 357] width 11 height 11
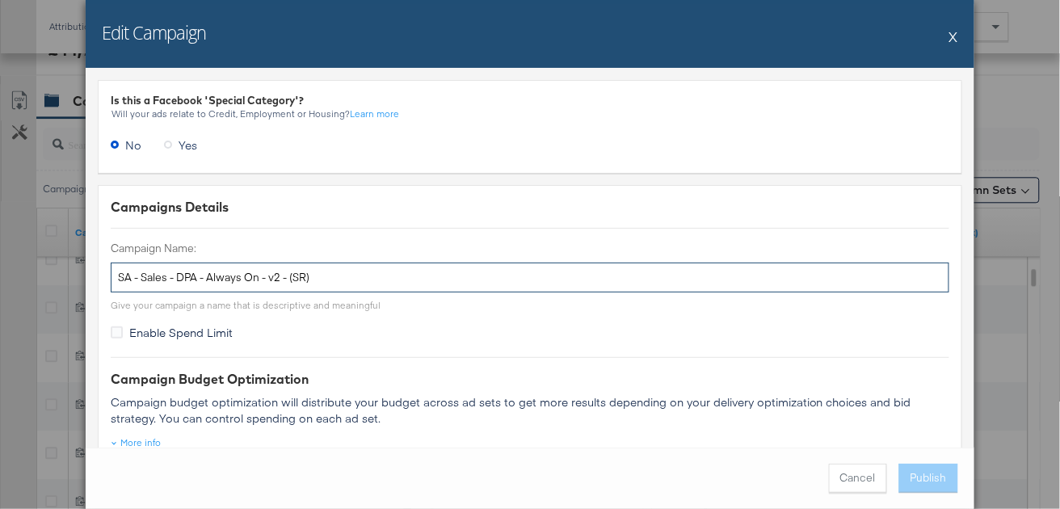
click at [324, 280] on input "SA - Sales - DPA - Always On - v2 - (SR)" at bounding box center [530, 278] width 839 height 30
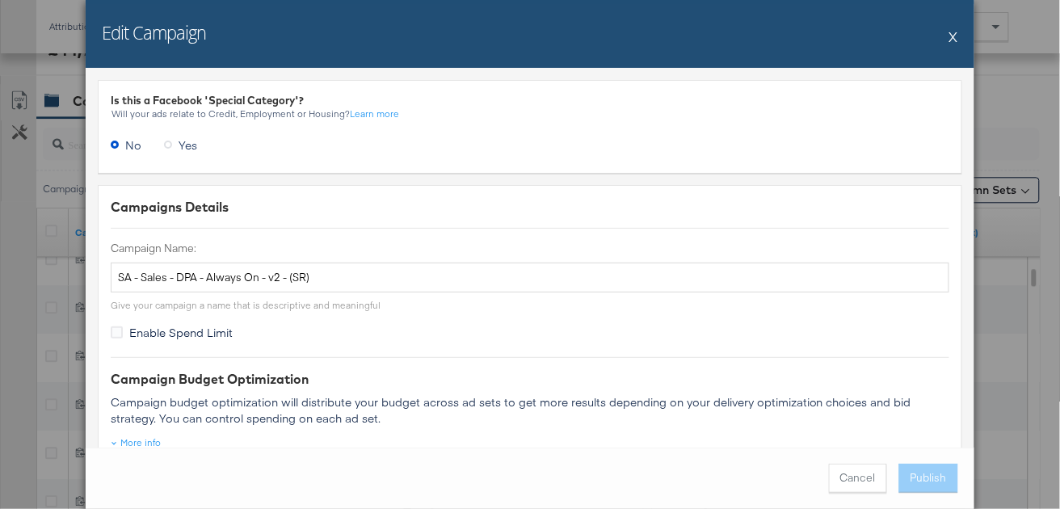
click at [953, 35] on button "X" at bounding box center [954, 36] width 9 height 32
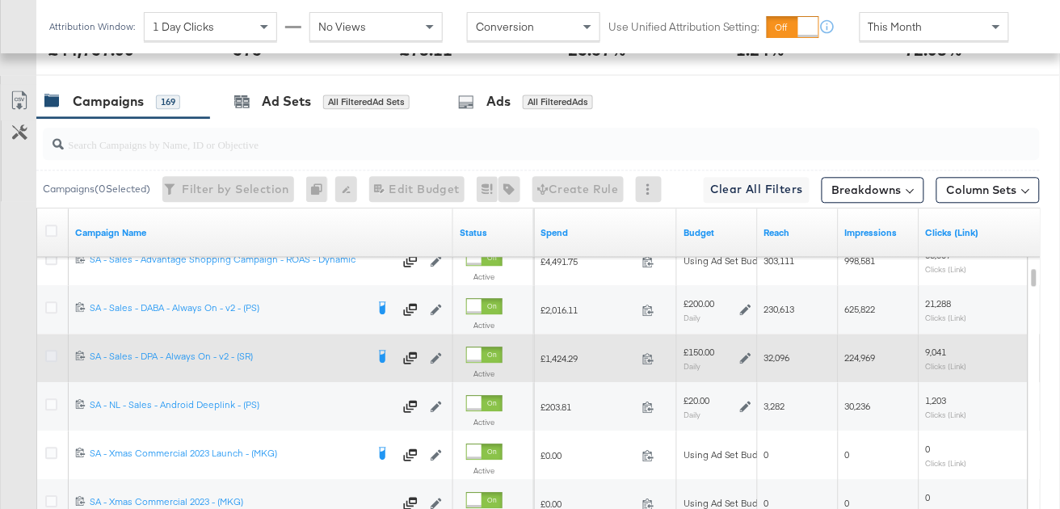
click at [50, 350] on icon at bounding box center [51, 356] width 12 height 12
click at [0, 0] on input "checkbox" at bounding box center [0, 0] width 0 height 0
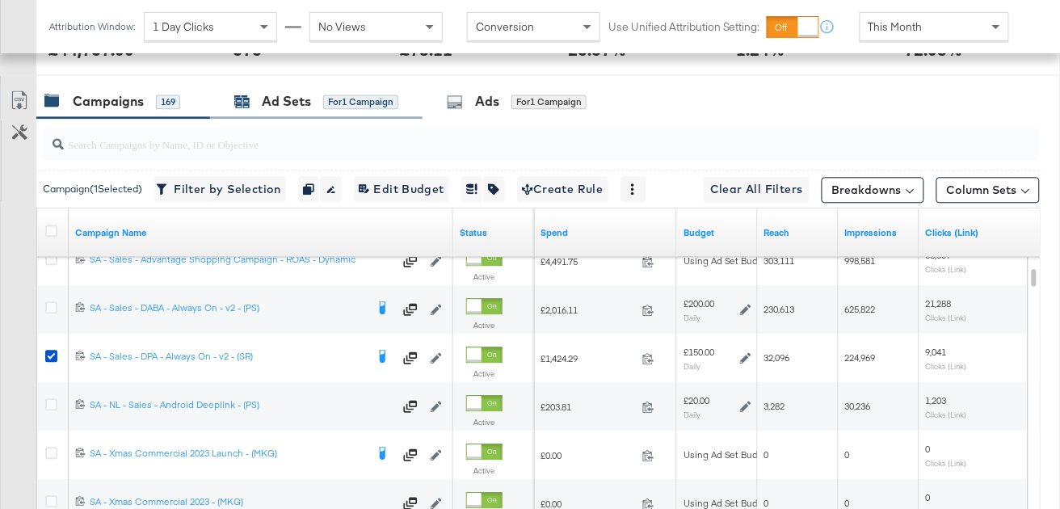
click at [321, 93] on div "Ad Sets for 1 Campaign" at bounding box center [316, 101] width 164 height 19
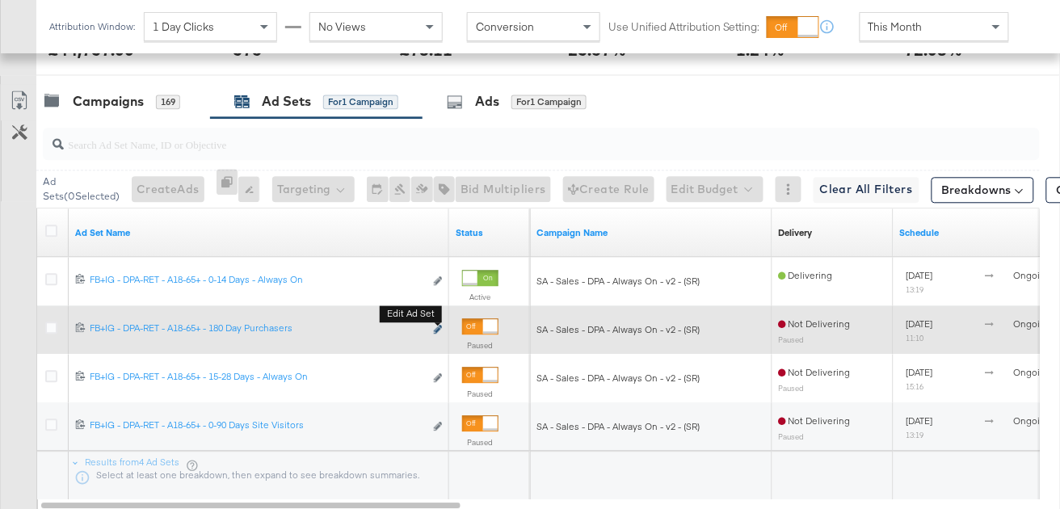
click at [434, 329] on icon "link" at bounding box center [438, 329] width 8 height 9
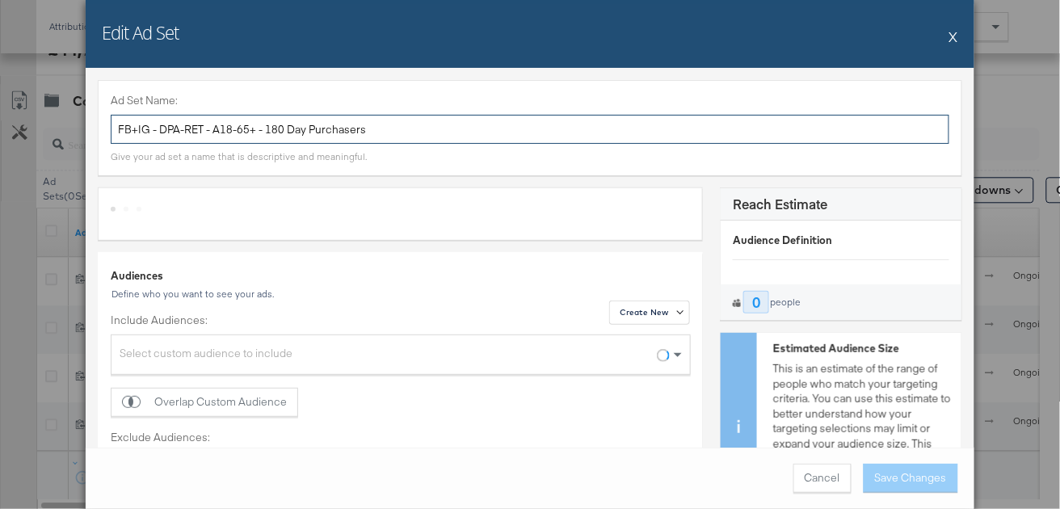
click at [299, 133] on input "FB+IG - DPA-RET - A18-65+ - 180 Day Purchasers" at bounding box center [530, 130] width 839 height 30
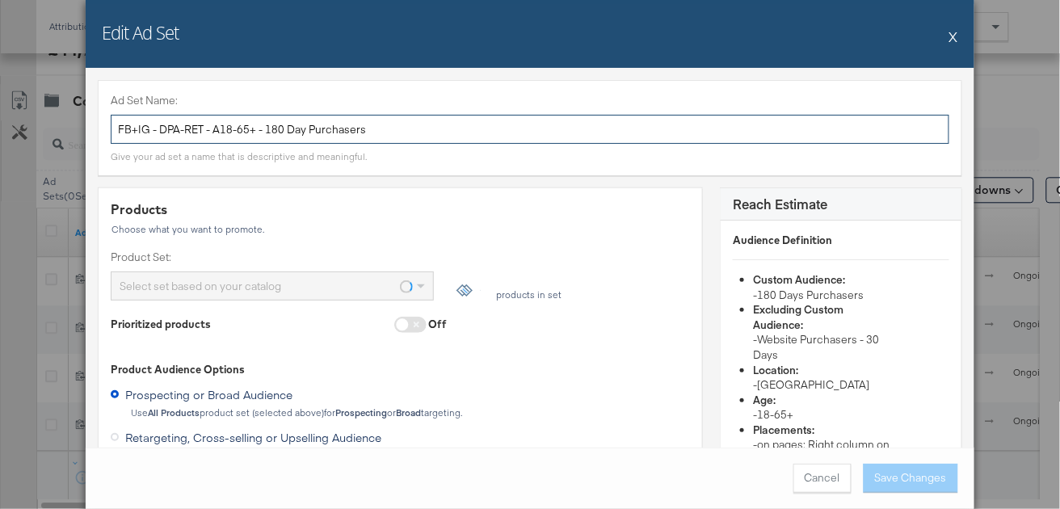
click at [299, 133] on input "FB+IG - DPA-RET - A18-65+ - 180 Day Purchasers" at bounding box center [530, 130] width 839 height 30
paste input "SA - Sales - DPA - 180 Day Purchasers - All"
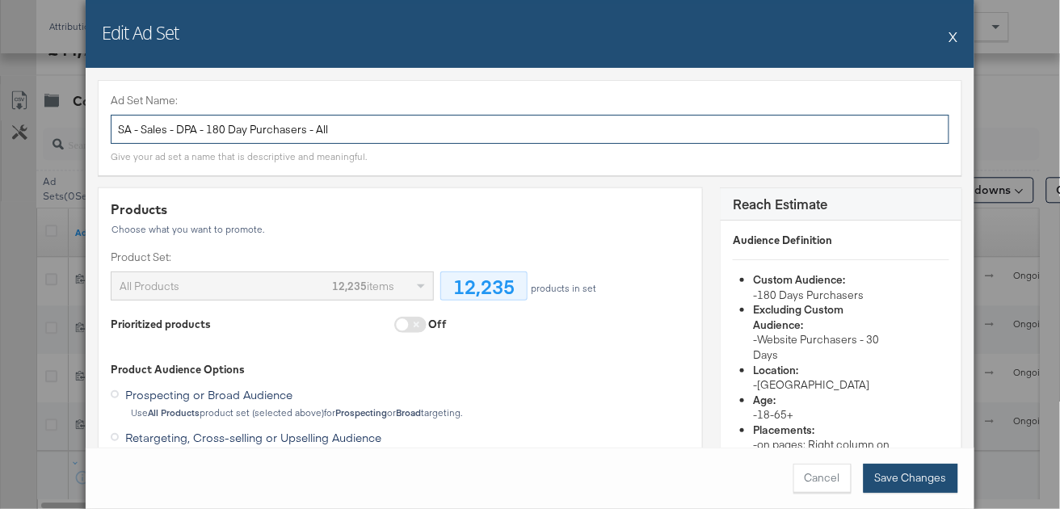
type input "SA - Sales - DPA - 180 Day Purchasers - All"
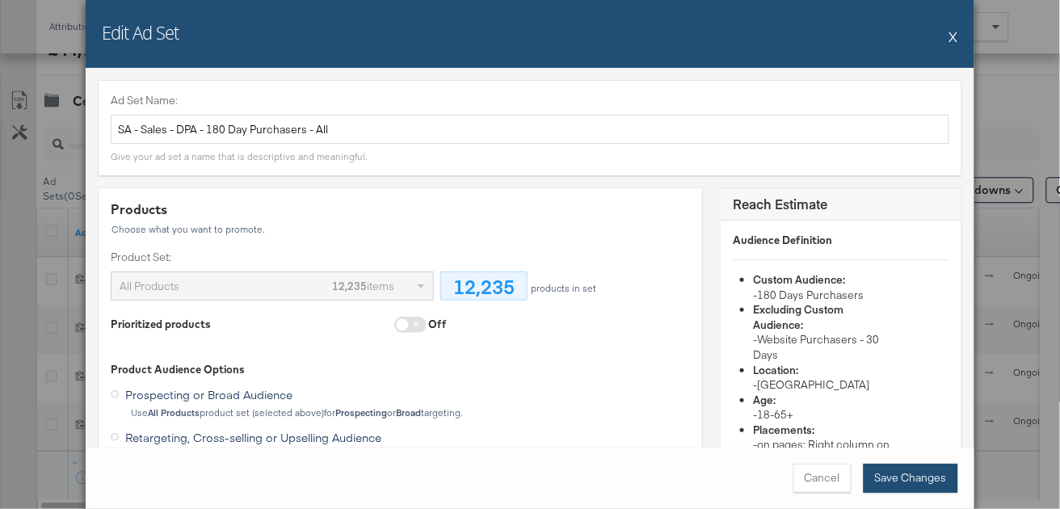
click at [893, 474] on button "Save Changes" at bounding box center [911, 478] width 95 height 29
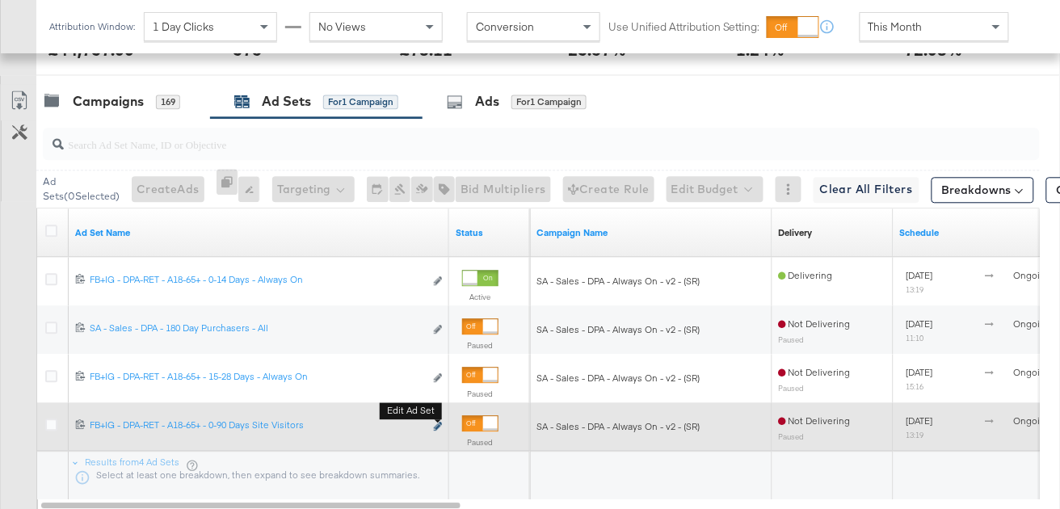
click at [440, 424] on icon "link" at bounding box center [438, 426] width 8 height 9
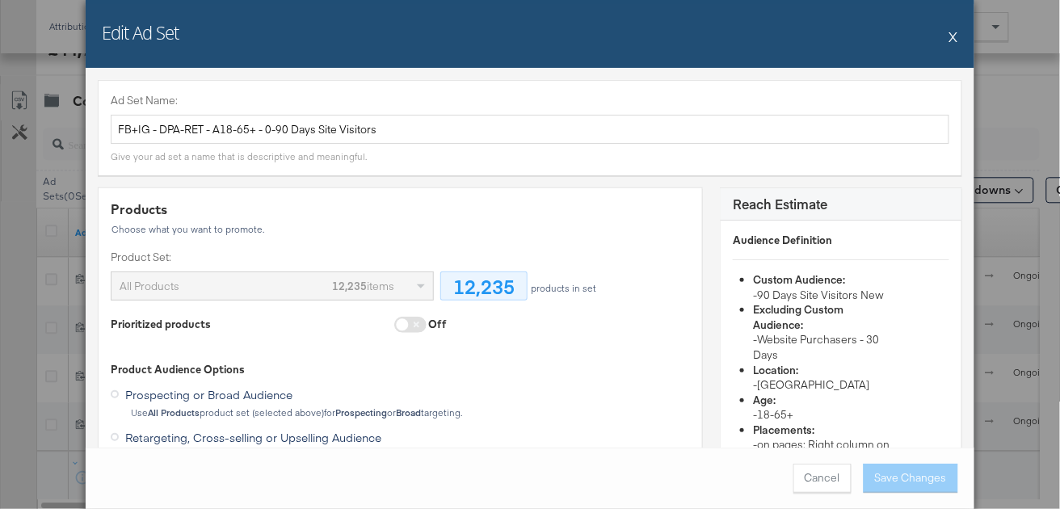
click at [959, 36] on div "Edit Ad Set X" at bounding box center [530, 34] width 889 height 68
click at [955, 35] on button "X" at bounding box center [954, 36] width 9 height 32
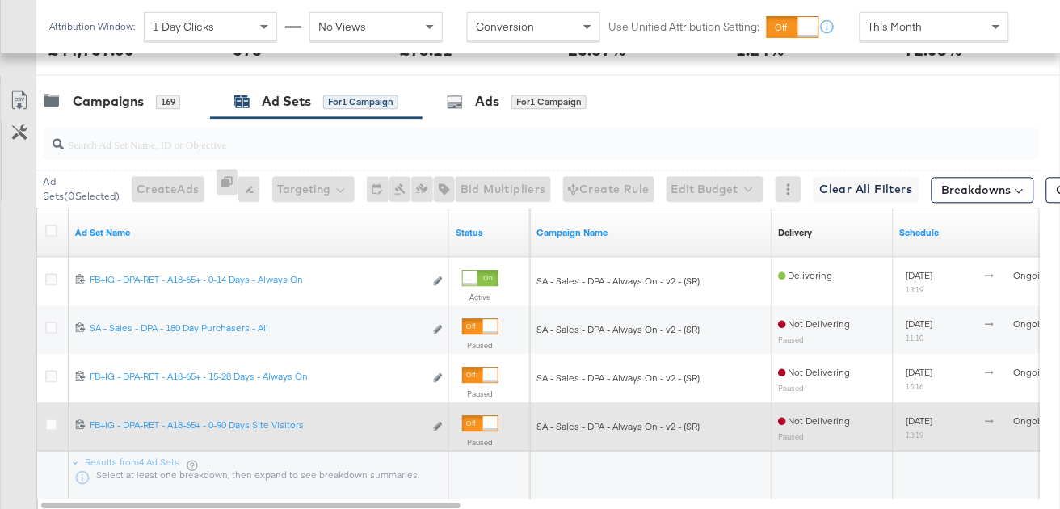
click at [443, 425] on div "6633586679870 FB+IG - DPA-RET - A18-65+ - 0-90 Days Site Visitors FB+IG - DPA-R…" at bounding box center [259, 427] width 381 height 30
click at [438, 423] on icon "link" at bounding box center [438, 426] width 8 height 9
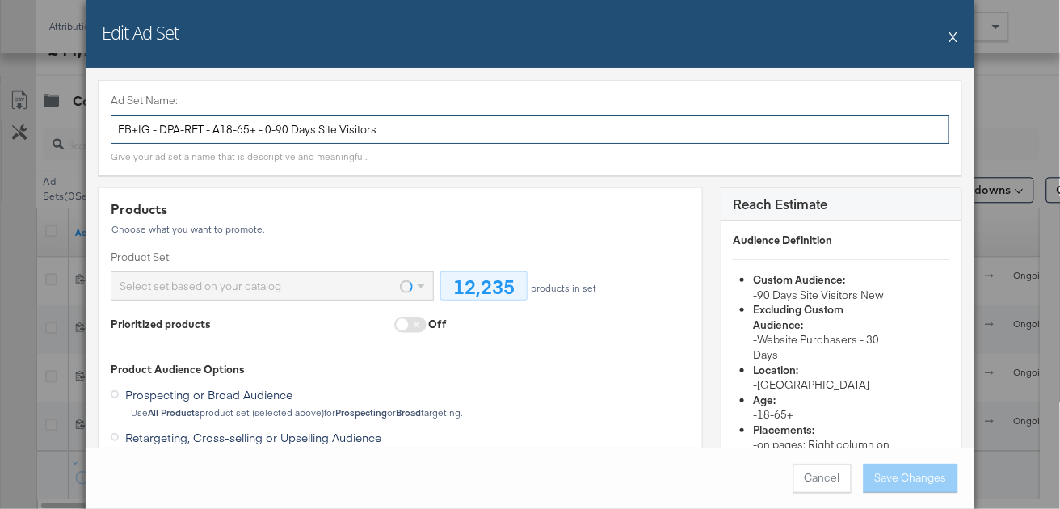
click at [342, 131] on input "FB+IG - DPA-RET - A18-65+ - 0-90 Days Site Visitors" at bounding box center [530, 130] width 839 height 30
paste input "SA - Sales - DPA - 90 Day Web Visitors - PDP High AOV"
drag, startPoint x: 414, startPoint y: 129, endPoint x: 308, endPoint y: 125, distance: 106.0
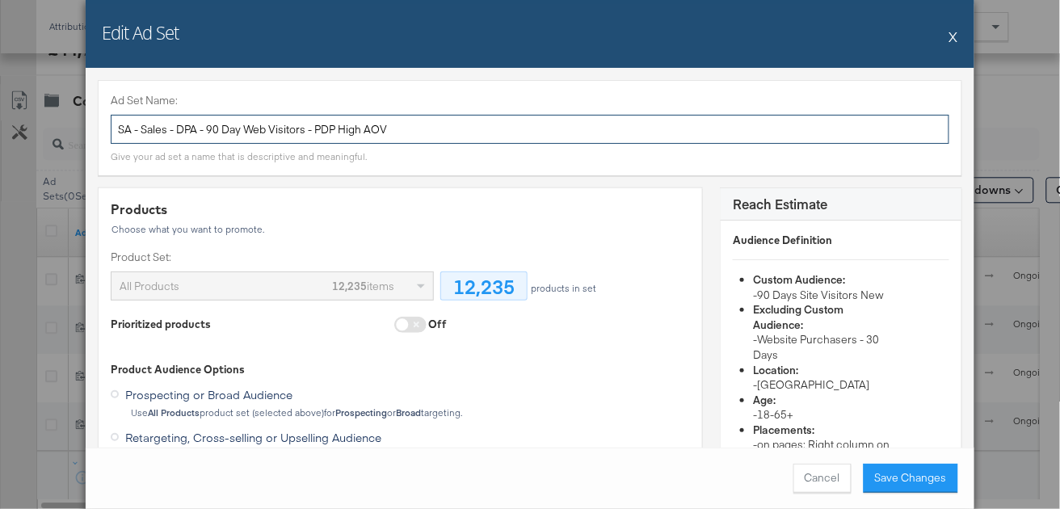
click at [308, 125] on input "SA - Sales - DPA - 90 Day Web Visitors - PDP High AOV" at bounding box center [530, 130] width 839 height 30
click at [263, 125] on input "SA - Sales - DPA - 90 Day Web Visitors" at bounding box center [530, 130] width 839 height 30
type input "SA - Sales - DPA - 90 Day Web Visitors"
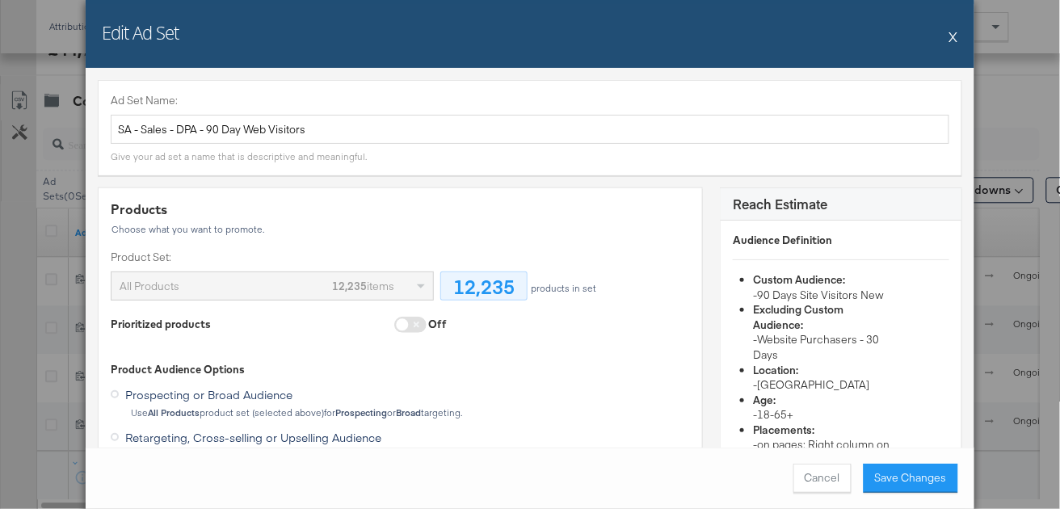
click at [899, 482] on button "Save Changes" at bounding box center [911, 478] width 95 height 29
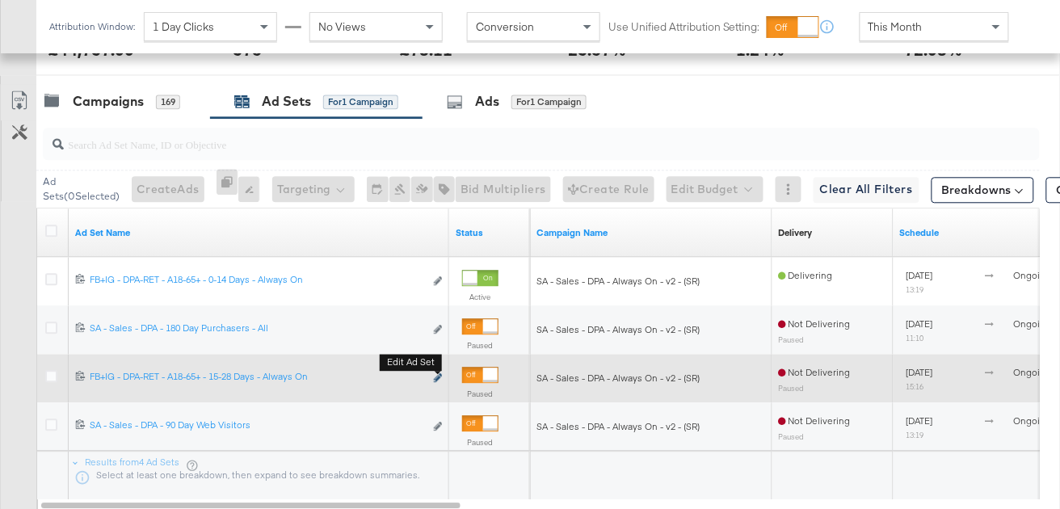
click at [434, 376] on icon "link" at bounding box center [438, 377] width 8 height 9
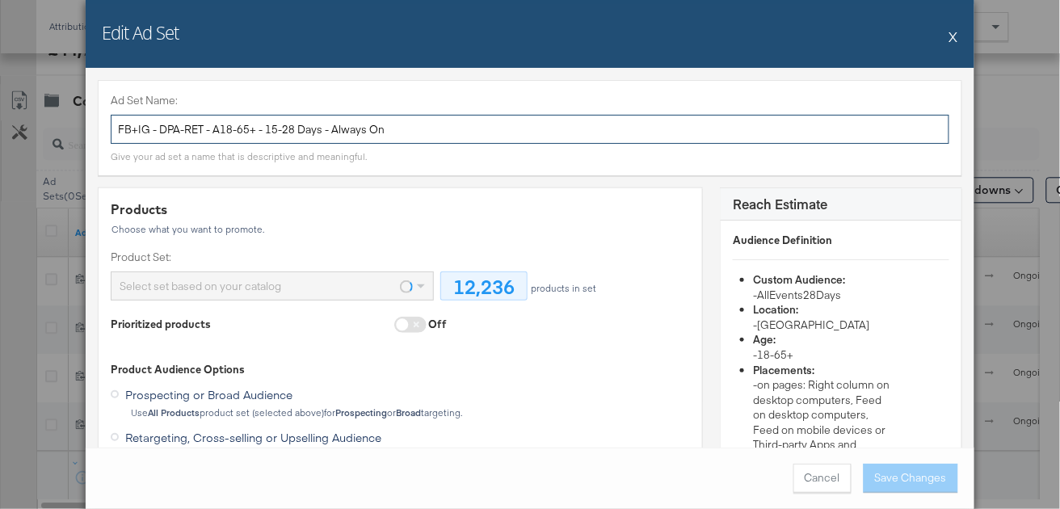
click at [255, 122] on input "FB+IG - DPA-RET - A18-65+ - 15-28 Days - Always On" at bounding box center [530, 130] width 839 height 30
paste input "SA - Sales - DPA - AE - 8-28 Days - All"
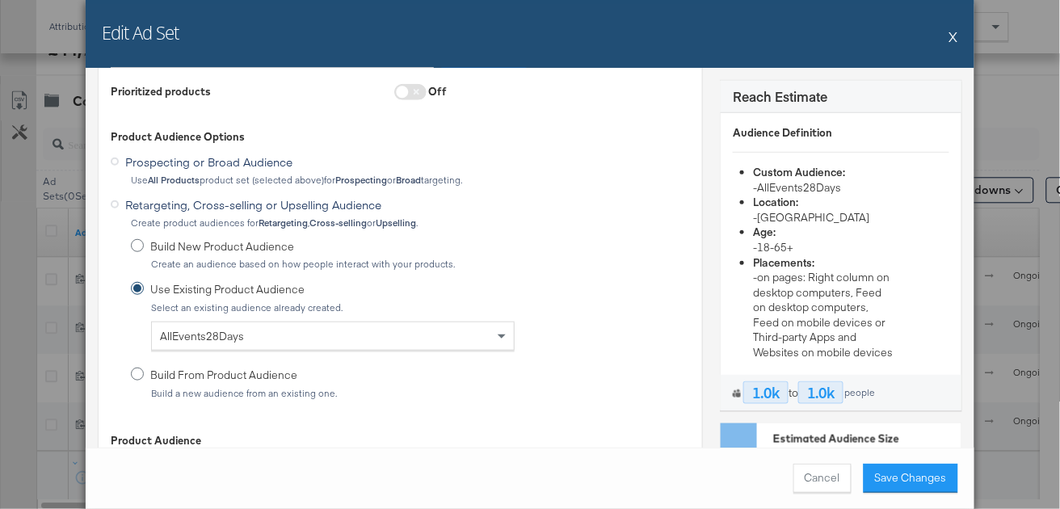
scroll to position [0, 0]
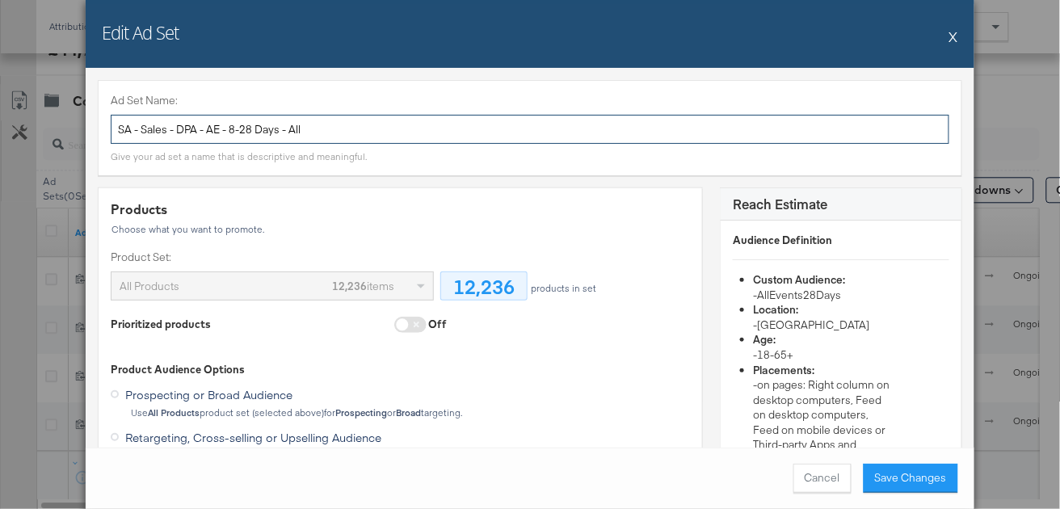
click at [237, 127] on input "SA - Sales - DPA - AE - 8-28 Days - All" at bounding box center [530, 130] width 839 height 30
click at [626, 124] on input "SA - Sales - DPA - AE - 14-28 Days - All" at bounding box center [530, 130] width 839 height 30
type input "SA - Sales - DPA - AE - 14-28 Days - All"
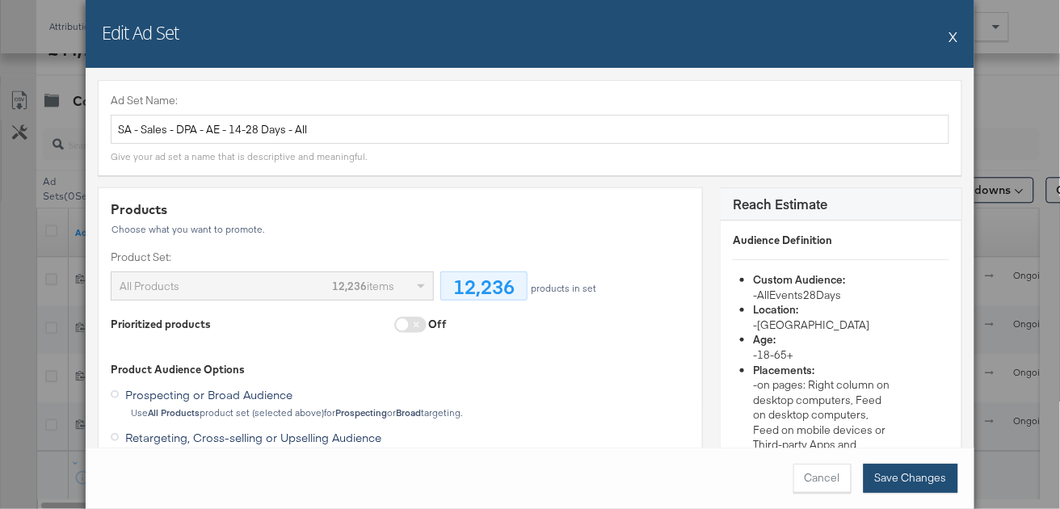
click at [879, 485] on button "Save Changes" at bounding box center [911, 478] width 95 height 29
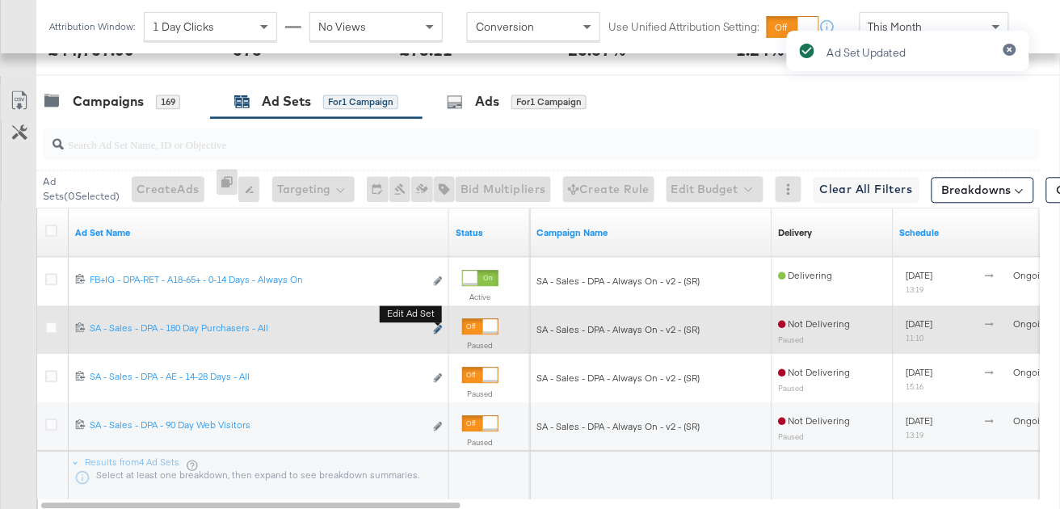
click at [434, 325] on icon "link" at bounding box center [438, 329] width 8 height 9
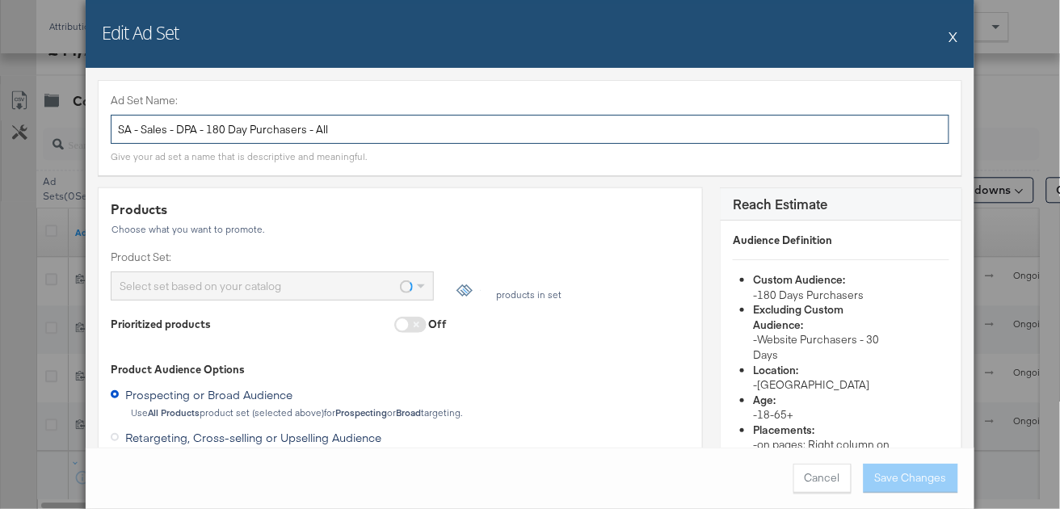
click at [319, 132] on input "SA - Sales - DPA - 180 Day Purchasers - All" at bounding box center [530, 130] width 839 height 30
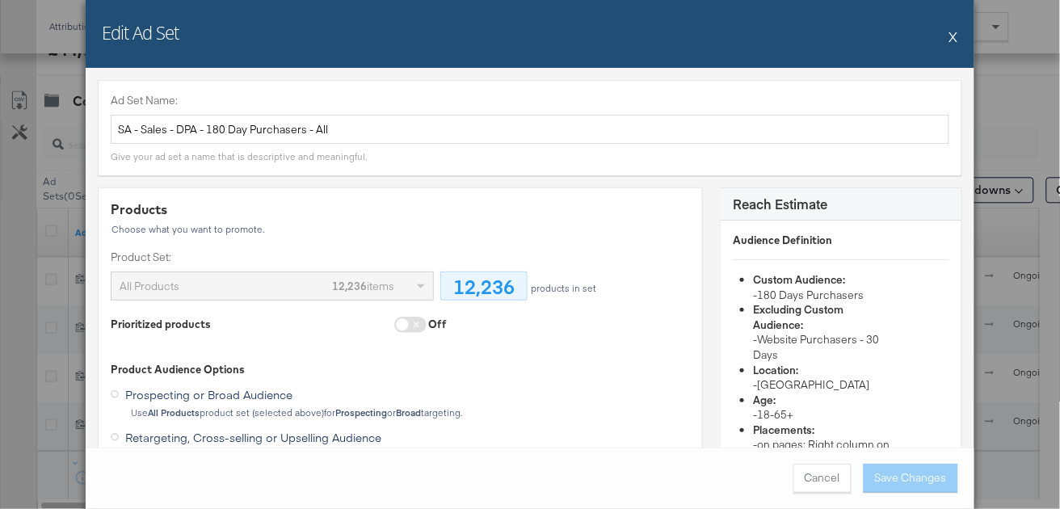
click at [952, 39] on button "X" at bounding box center [954, 36] width 9 height 32
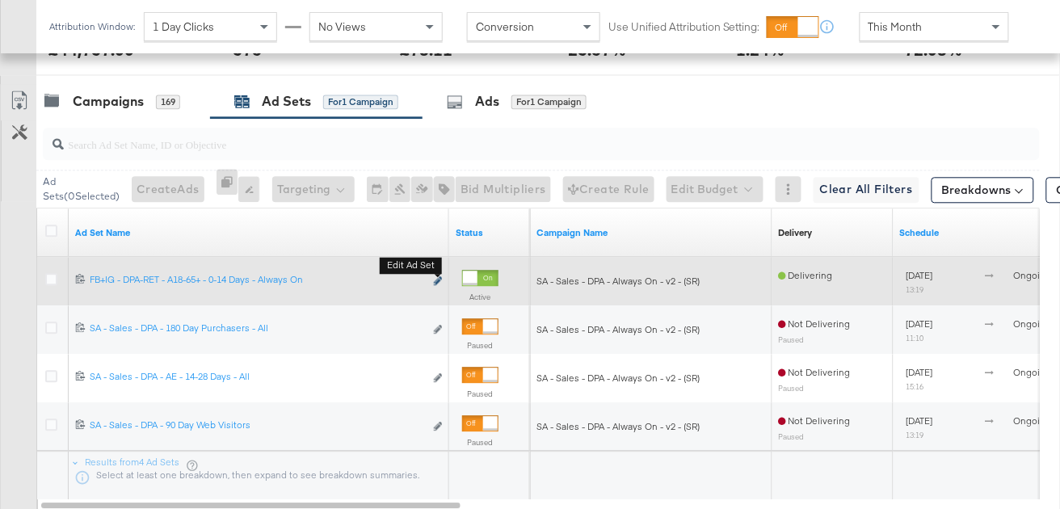
click at [435, 283] on icon "link" at bounding box center [438, 280] width 8 height 9
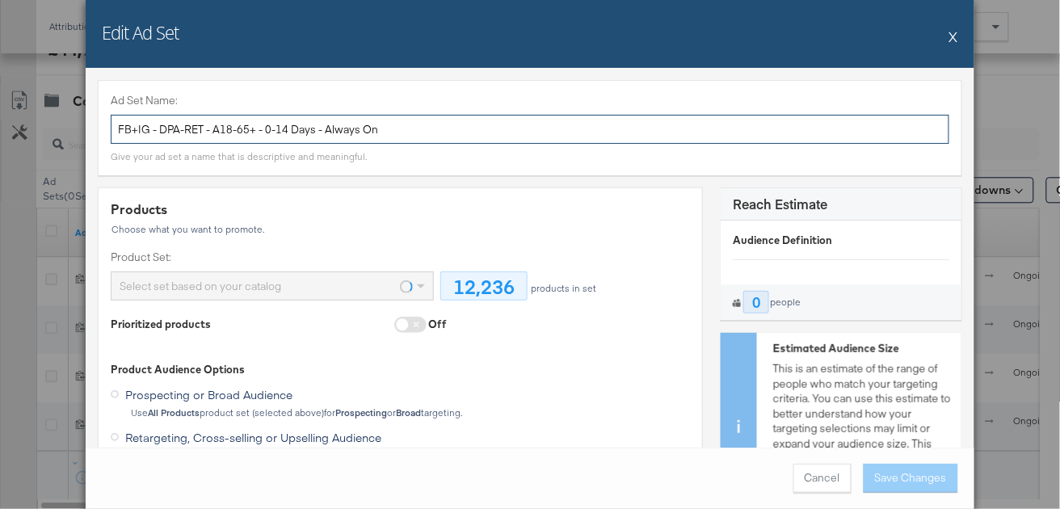
click at [276, 125] on input "FB+IG - DPA-RET - A18-65+ - 0-14 Days - Always On" at bounding box center [530, 130] width 839 height 30
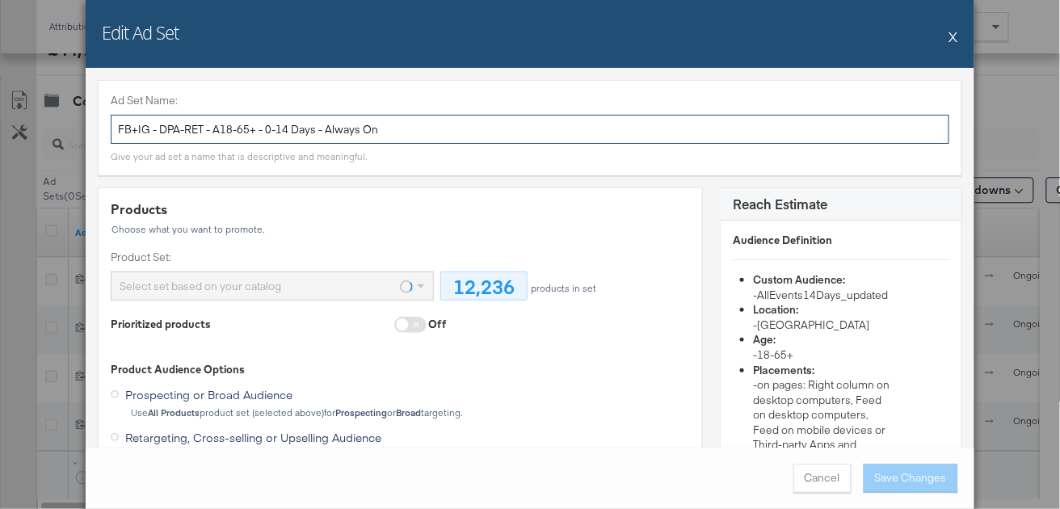
click at [276, 125] on input "FB+IG - DPA-RET - A18-65+ - 0-14 Days - Always On" at bounding box center [530, 130] width 839 height 30
paste input "SA - Sales - DPA - 180 Day Purchasers - All"
type input "SA - Sales - DPA - 180 Day Purchasers - All"
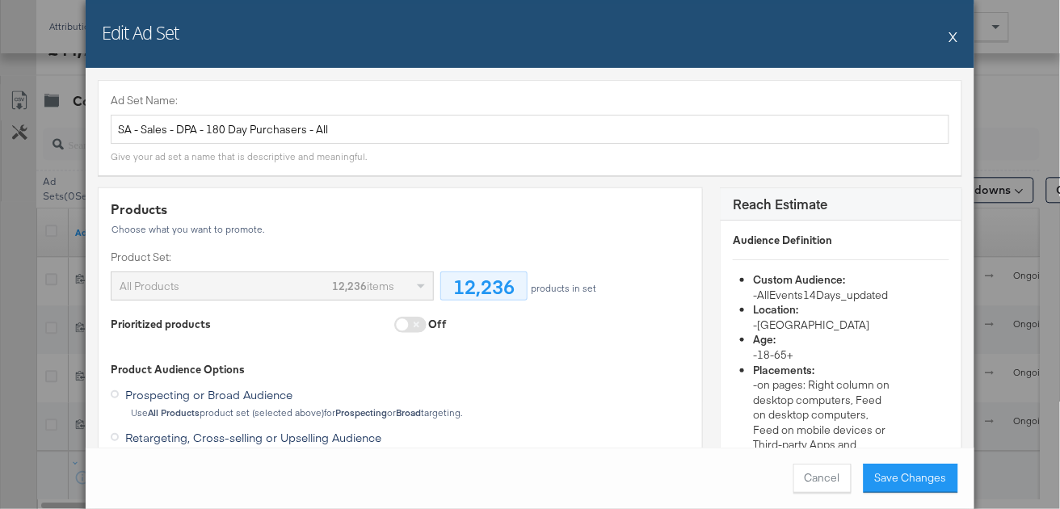
click at [958, 38] on button "X" at bounding box center [954, 36] width 9 height 32
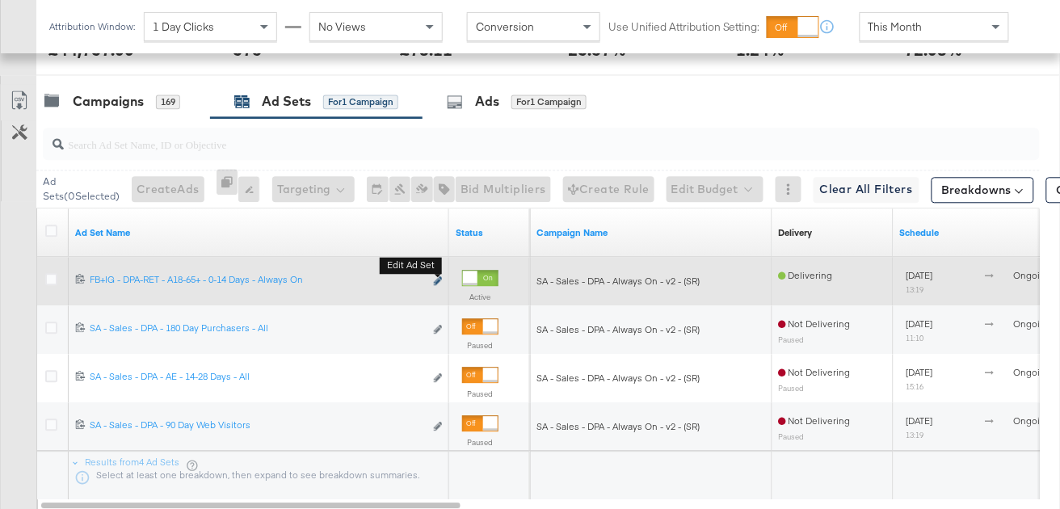
click at [436, 276] on icon "link" at bounding box center [438, 280] width 8 height 9
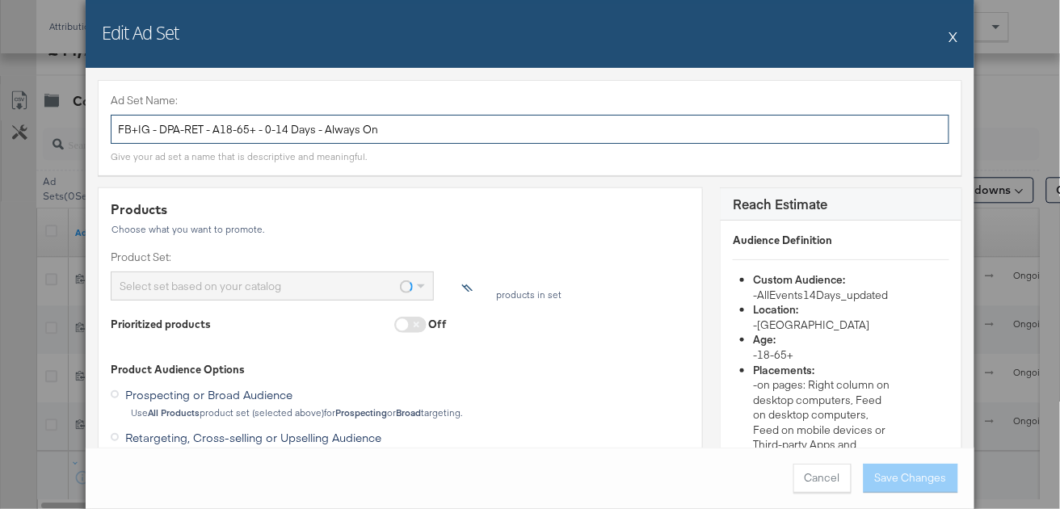
click at [231, 130] on input "FB+IG - DPA-RET - A18-65+ - 0-14 Days - Always On" at bounding box center [530, 130] width 839 height 30
paste input "SA - Sales - DPA - 180 Day Purchasers - All"
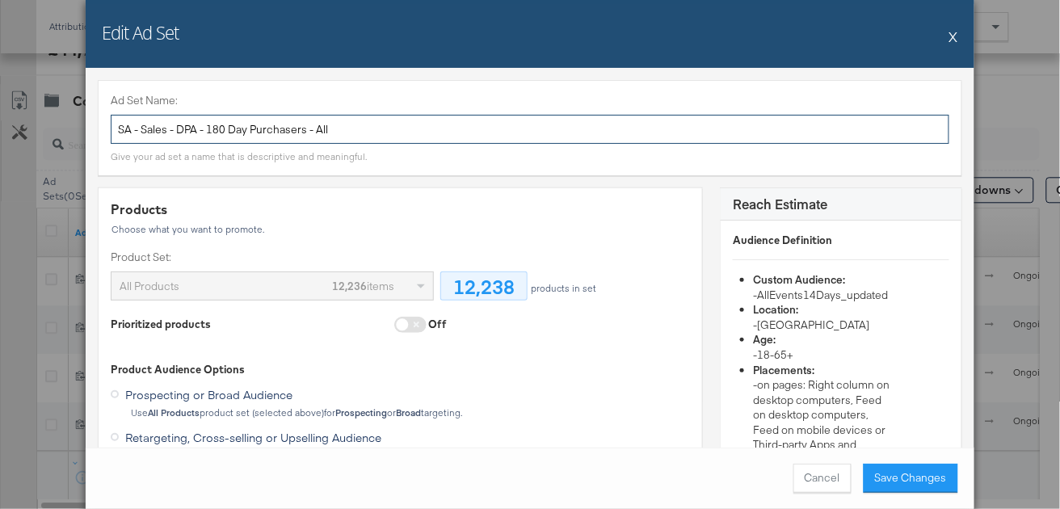
drag, startPoint x: 306, startPoint y: 130, endPoint x: 208, endPoint y: 123, distance: 98.1
click at [208, 123] on input "SA - Sales - DPA - 180 Day Purchasers - All" at bounding box center [530, 130] width 839 height 30
click at [312, 128] on input "SA - Sales - DPA - AE 0-14 Days - All" at bounding box center [530, 130] width 839 height 30
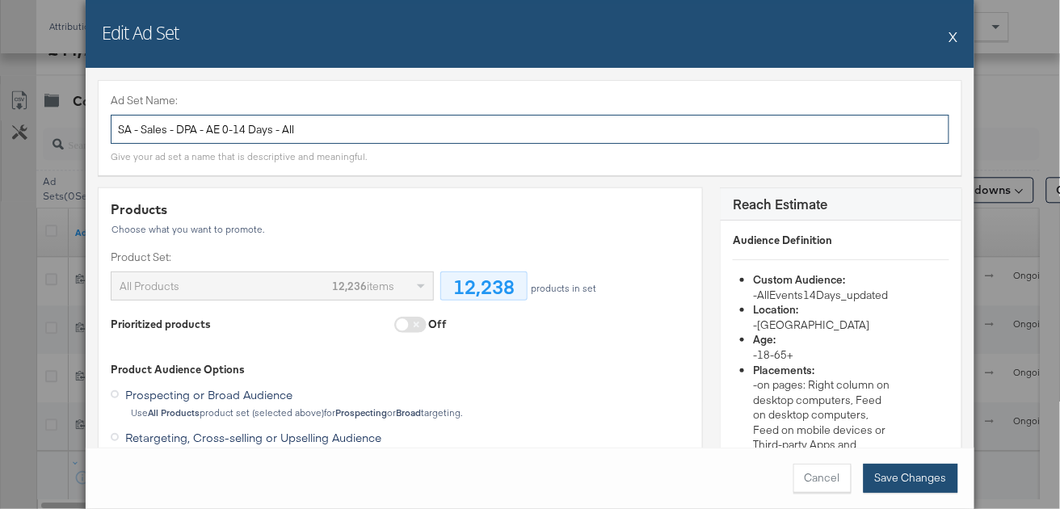
type input "SA - Sales - DPA - AE 0-14 Days - All"
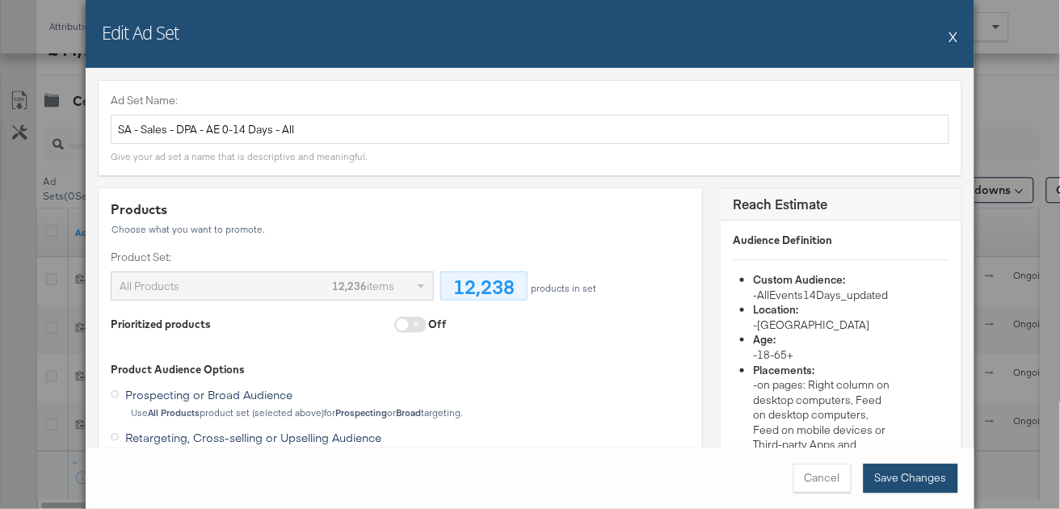
click at [886, 474] on button "Save Changes" at bounding box center [911, 478] width 95 height 29
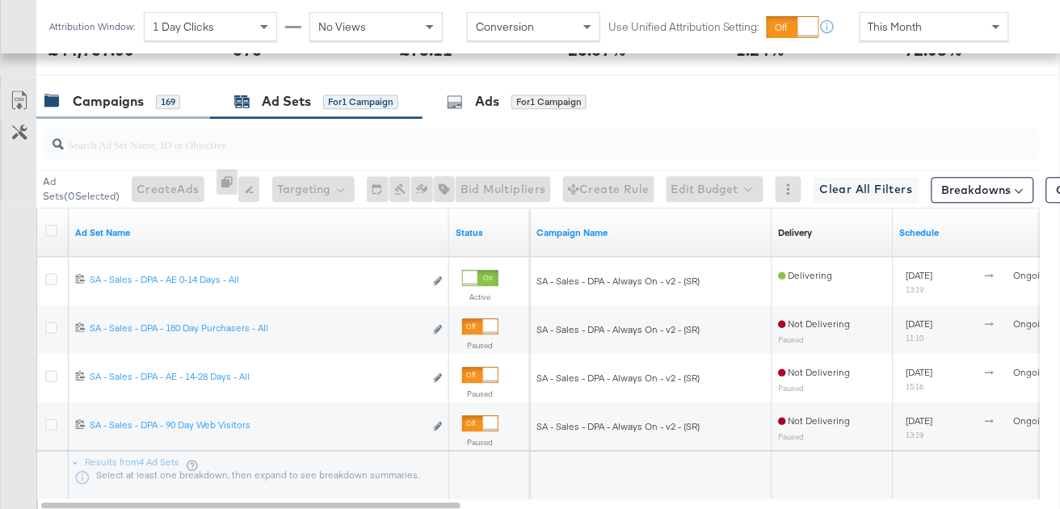
click at [161, 104] on div "169" at bounding box center [168, 102] width 24 height 15
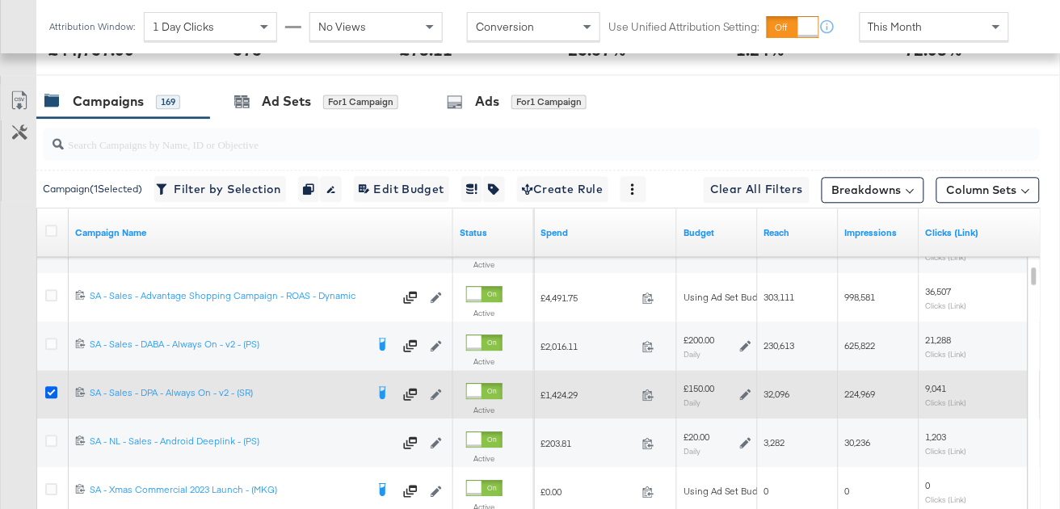
click at [49, 388] on icon at bounding box center [51, 392] width 12 height 12
click at [0, 0] on input "checkbox" at bounding box center [0, 0] width 0 height 0
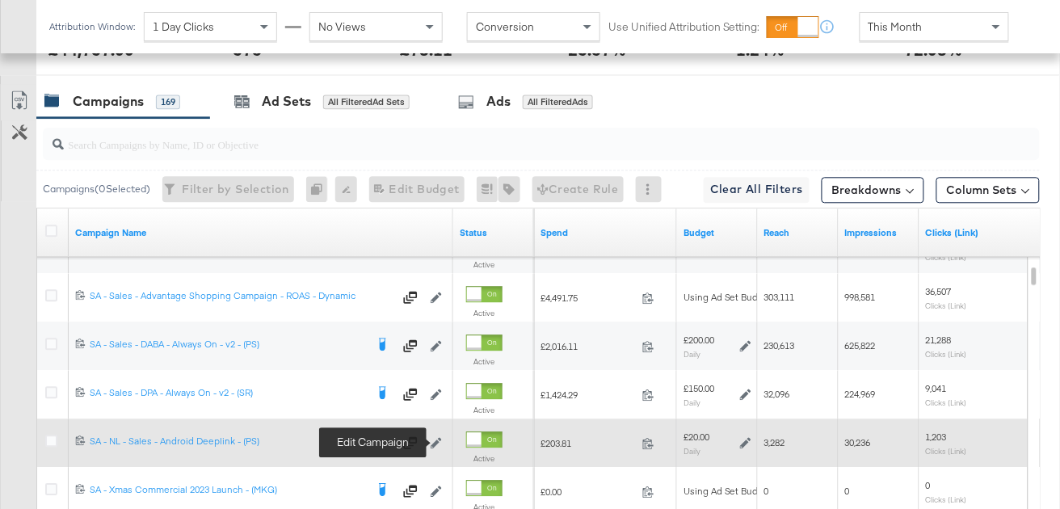
click at [437, 438] on icon at bounding box center [436, 442] width 11 height 11
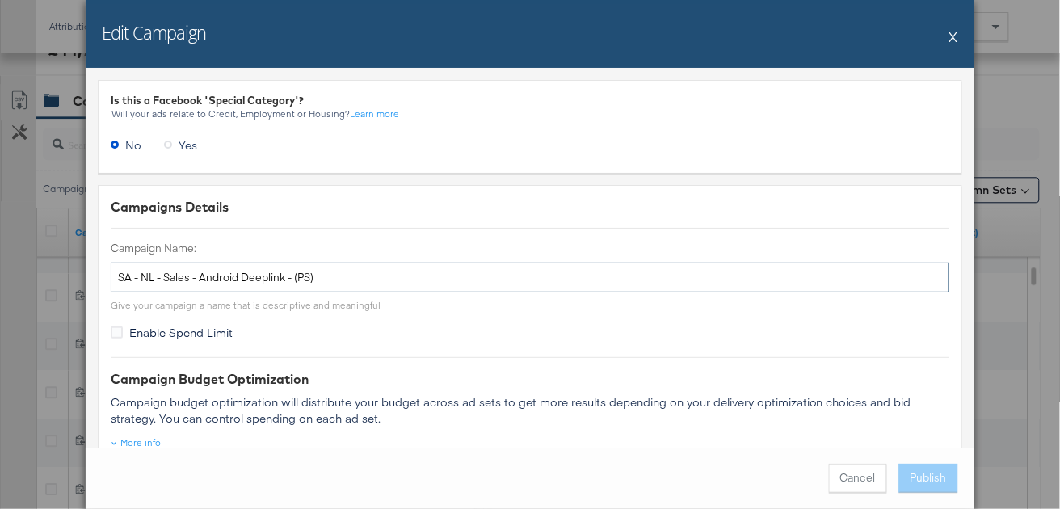
click at [263, 276] on input "SA - NL - Sales - Android Deeplink - (PS)" at bounding box center [530, 278] width 839 height 30
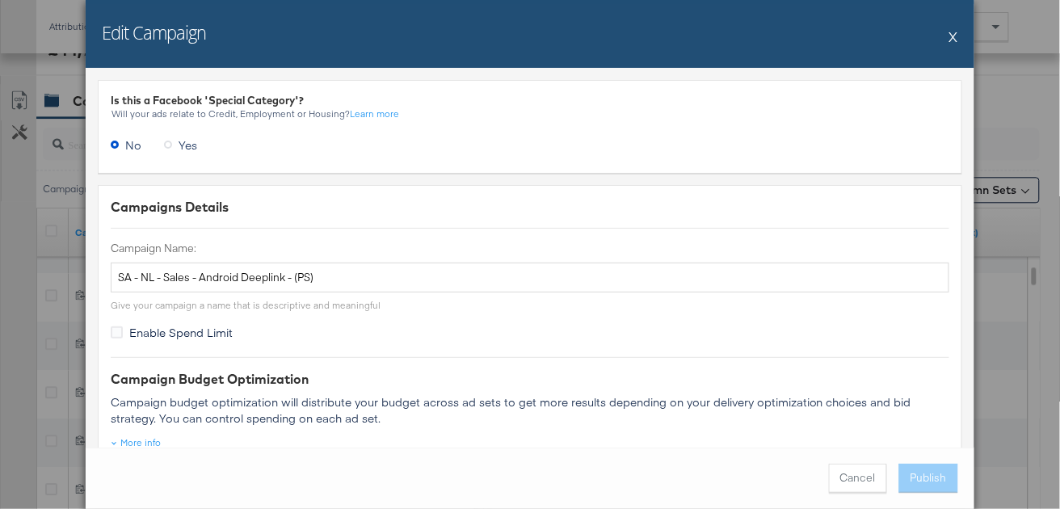
click at [950, 37] on div "Edit Campaign X" at bounding box center [530, 34] width 889 height 68
click at [955, 35] on button "X" at bounding box center [954, 36] width 9 height 32
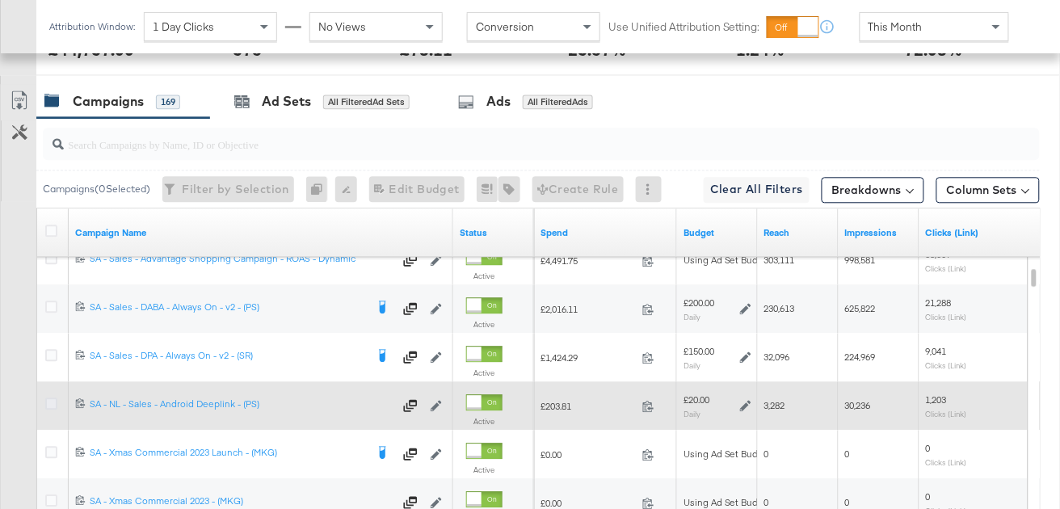
click at [48, 405] on icon at bounding box center [51, 404] width 12 height 12
click at [0, 0] on input "checkbox" at bounding box center [0, 0] width 0 height 0
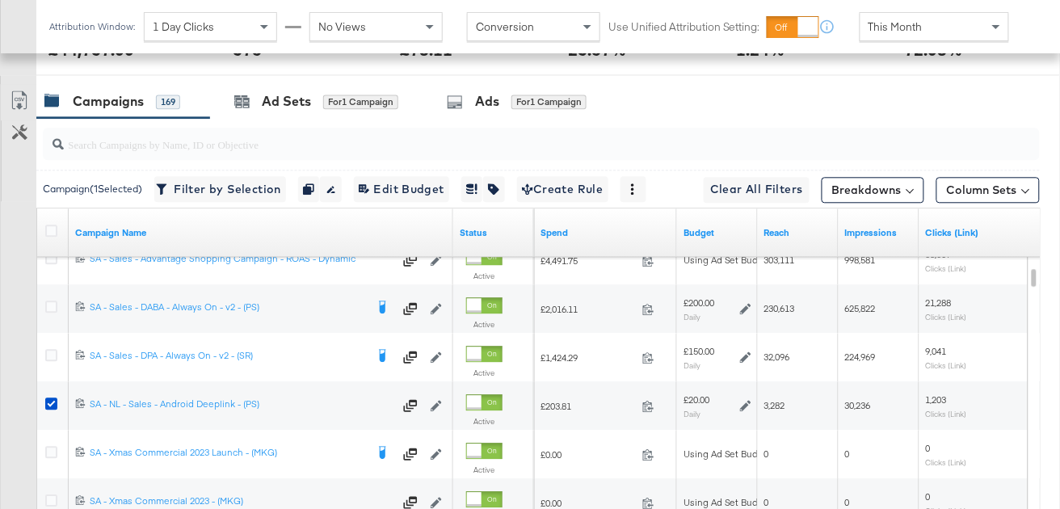
click at [283, 127] on input "search" at bounding box center [508, 138] width 889 height 32
click at [286, 99] on div "Ad Sets" at bounding box center [286, 101] width 49 height 19
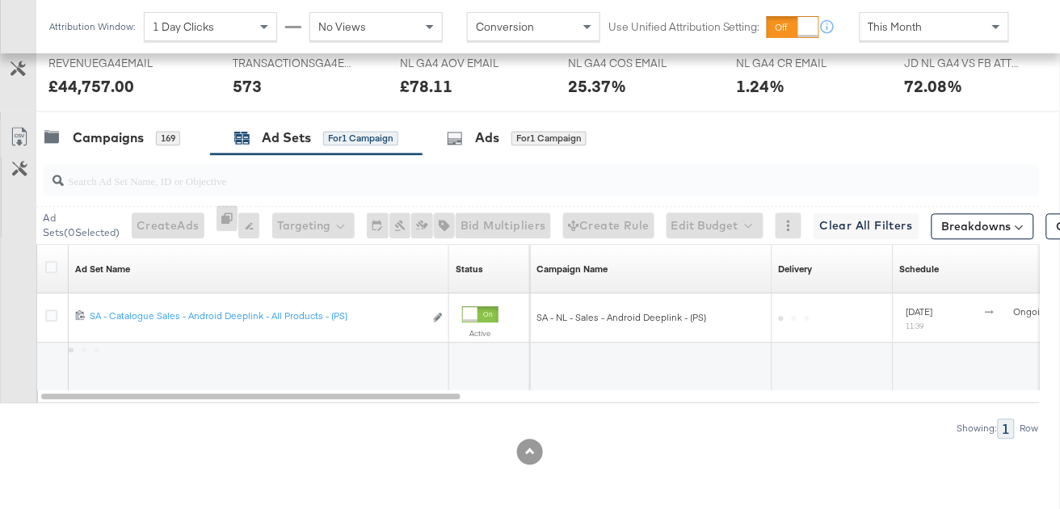
scroll to position [773, 0]
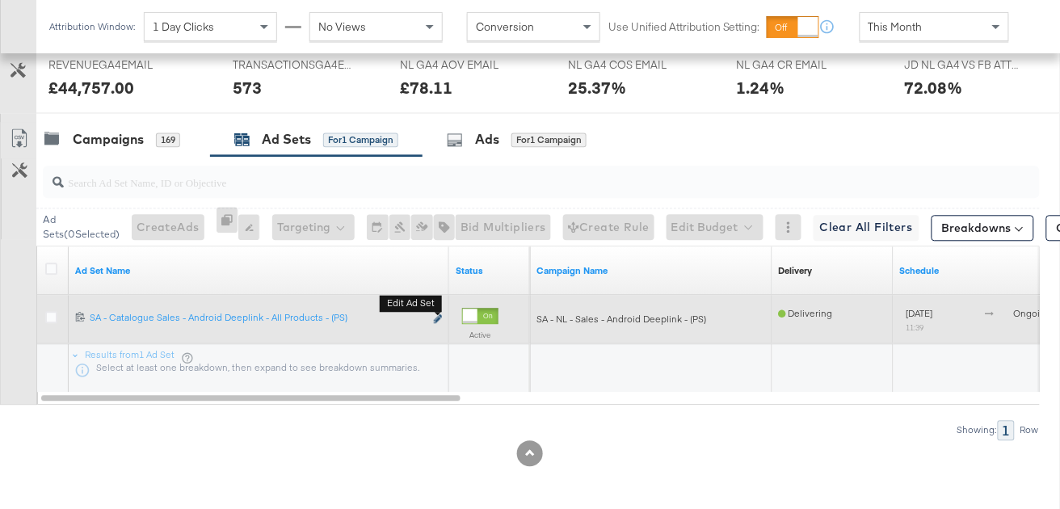
click at [434, 318] on icon "link" at bounding box center [438, 318] width 8 height 9
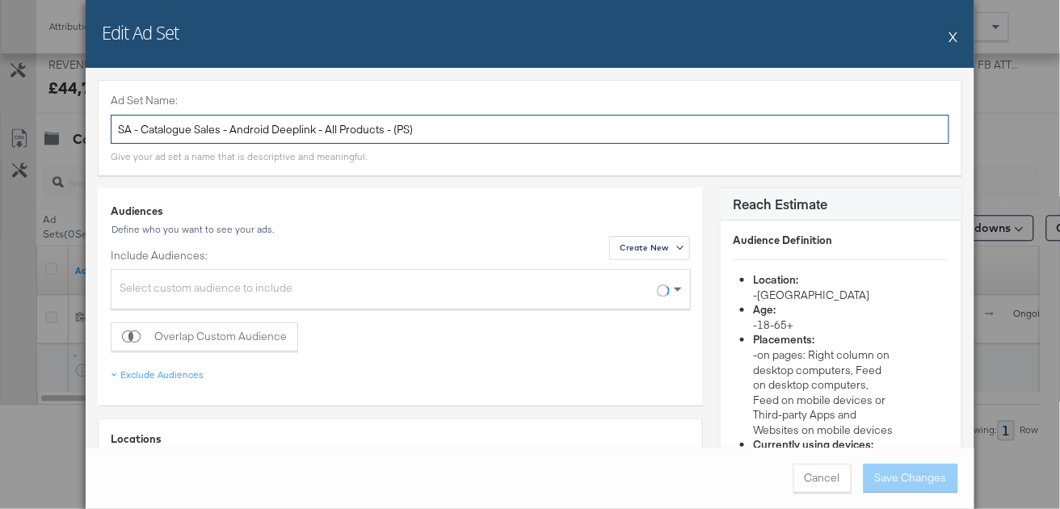
click at [297, 121] on input "SA - Catalogue Sales - Android Deeplink - All Products - (PS)" at bounding box center [530, 130] width 839 height 30
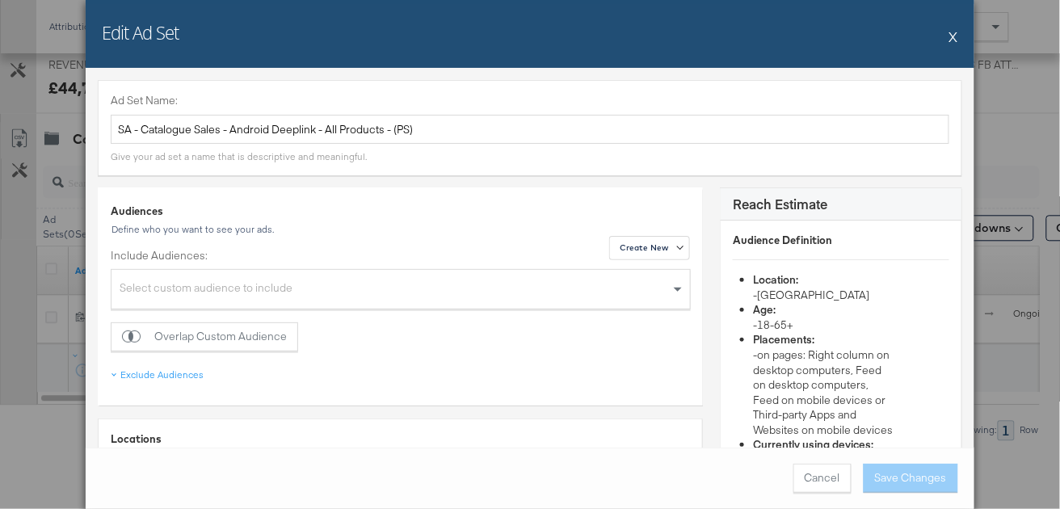
click at [952, 40] on button "X" at bounding box center [954, 36] width 9 height 32
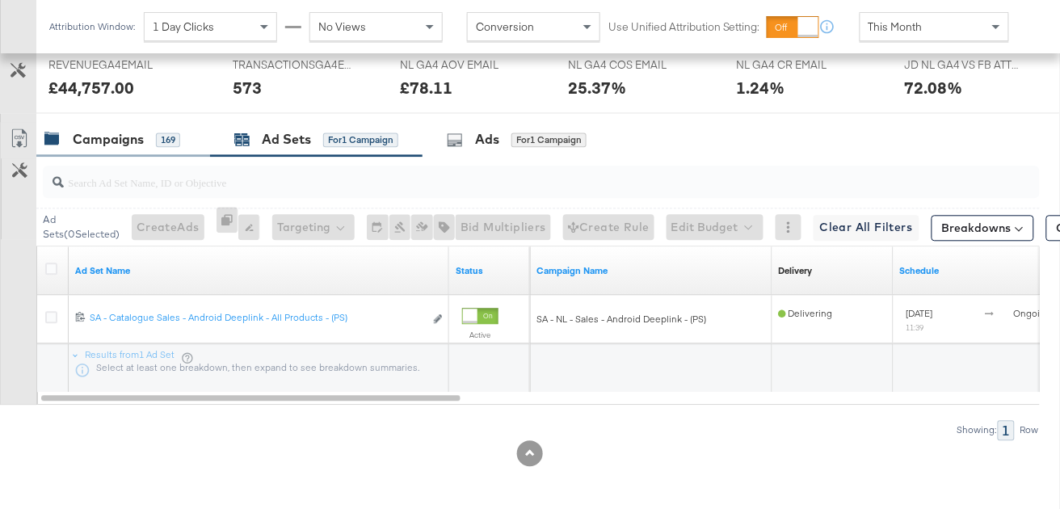
click at [142, 146] on div "Campaigns" at bounding box center [108, 139] width 71 height 19
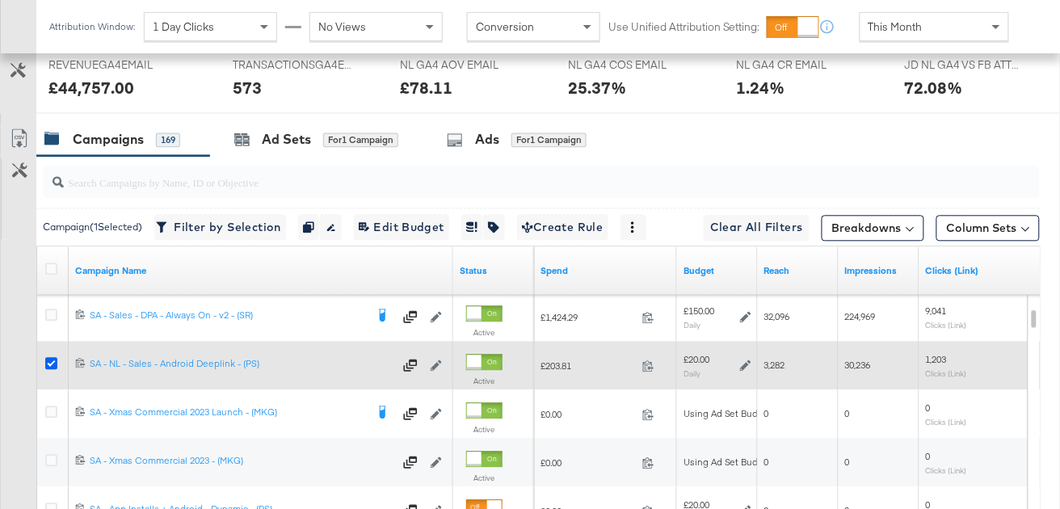
click at [52, 358] on icon at bounding box center [51, 363] width 12 height 12
click at [0, 0] on input "checkbox" at bounding box center [0, 0] width 0 height 0
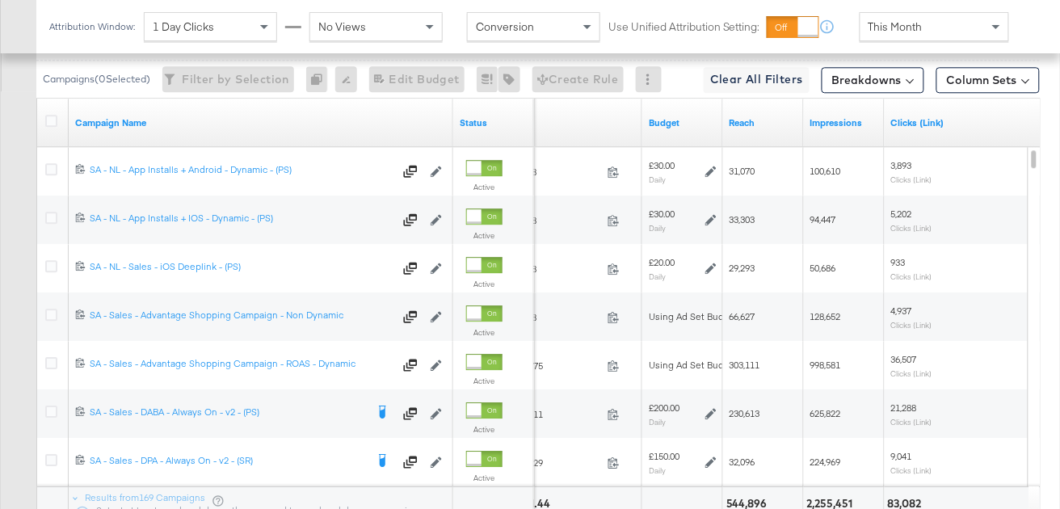
scroll to position [919, 0]
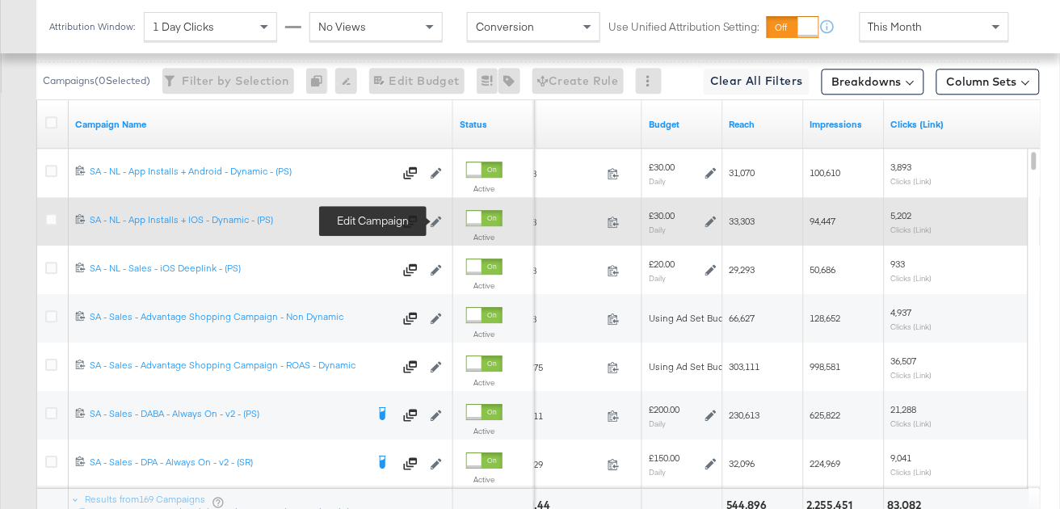
click at [437, 219] on icon at bounding box center [436, 221] width 11 height 11
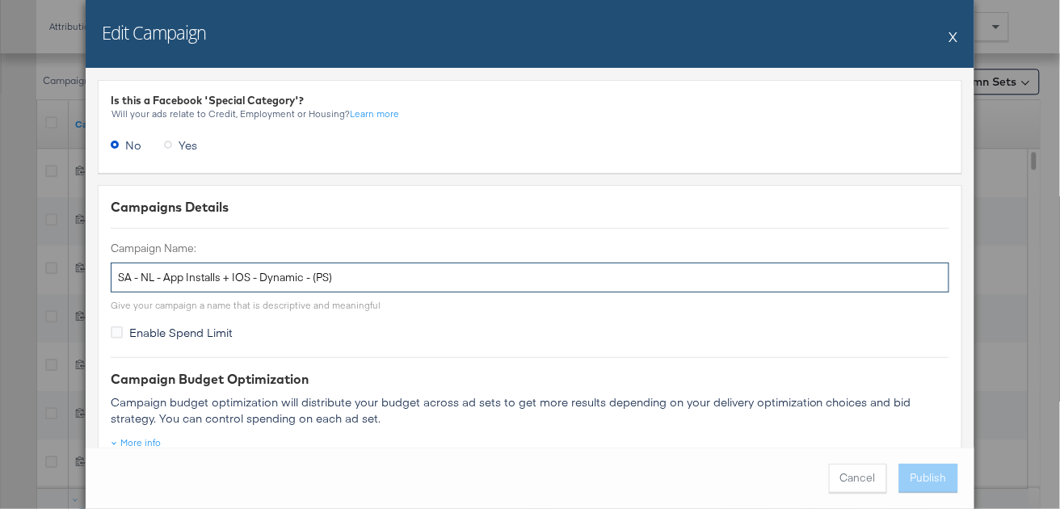
click at [295, 269] on input "SA - NL - App Installs + IOS - Dynamic - (PS)" at bounding box center [530, 278] width 839 height 30
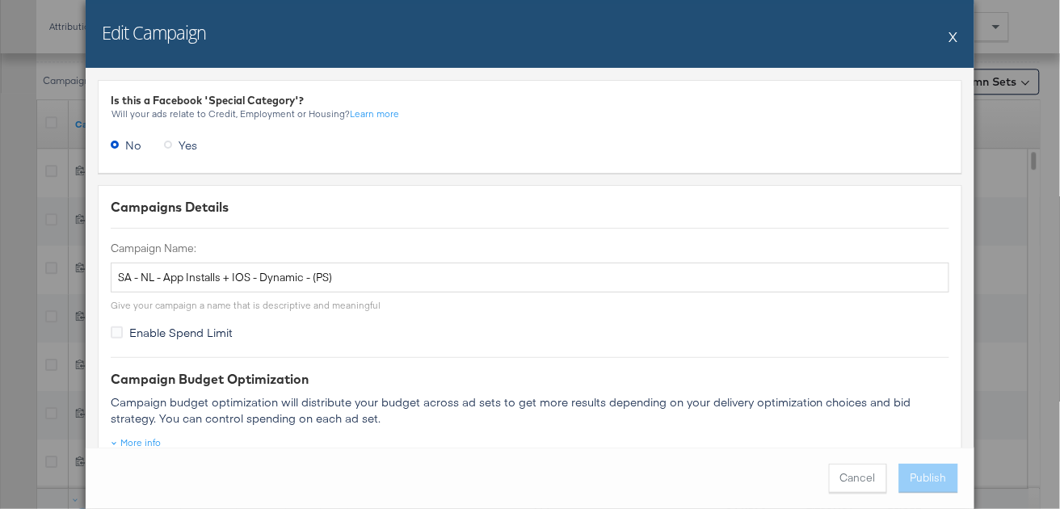
click at [955, 36] on button "X" at bounding box center [954, 36] width 9 height 32
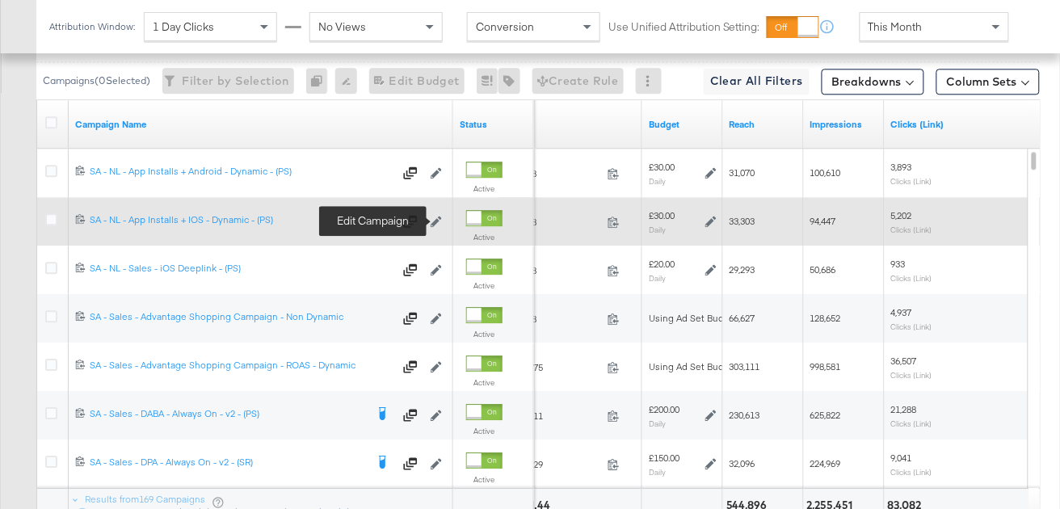
click at [434, 220] on icon at bounding box center [436, 221] width 11 height 11
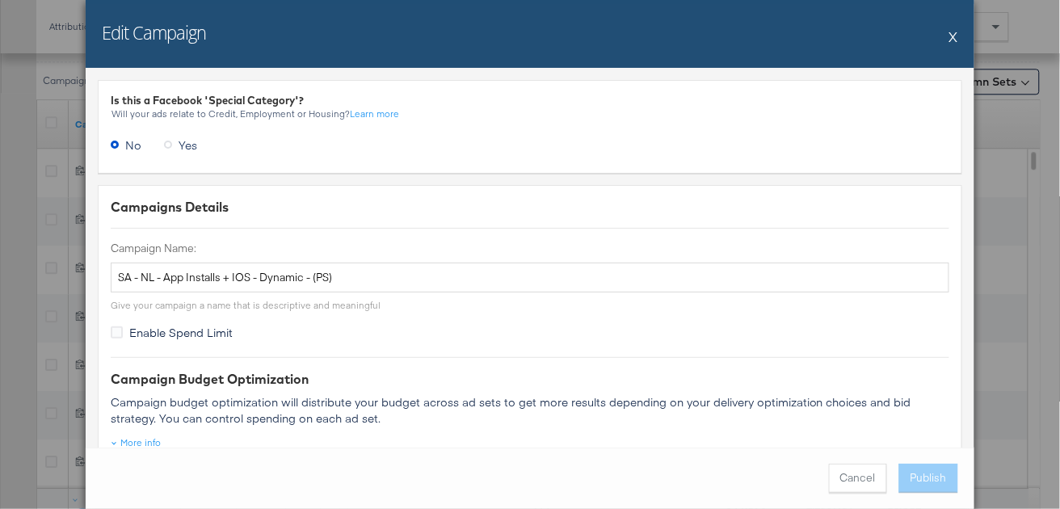
click at [952, 37] on button "X" at bounding box center [954, 36] width 9 height 32
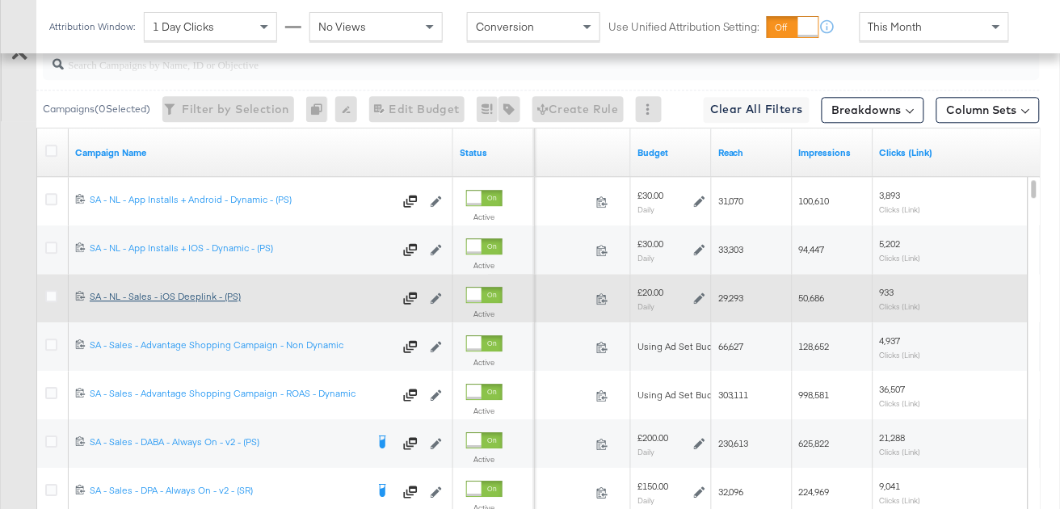
scroll to position [887, 0]
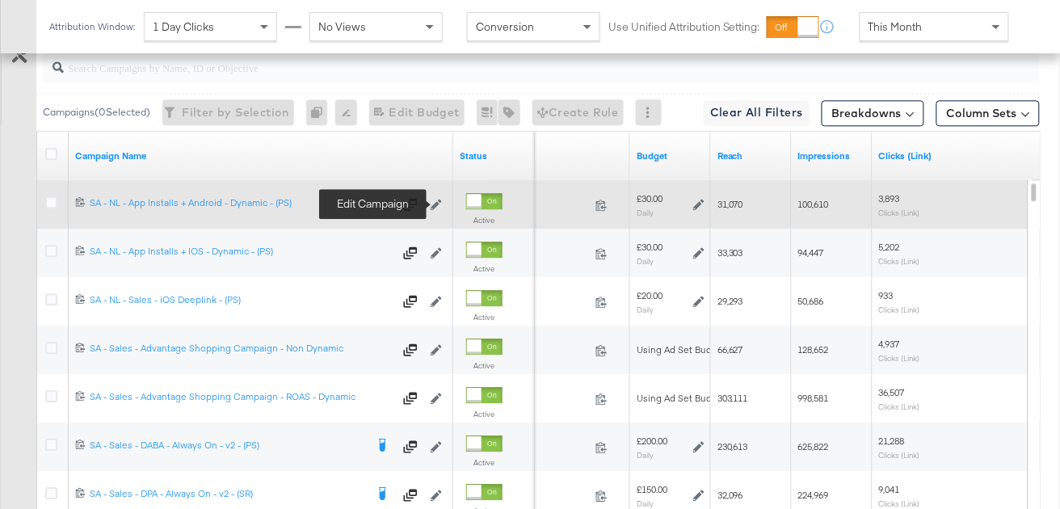
click at [435, 204] on icon at bounding box center [436, 204] width 11 height 11
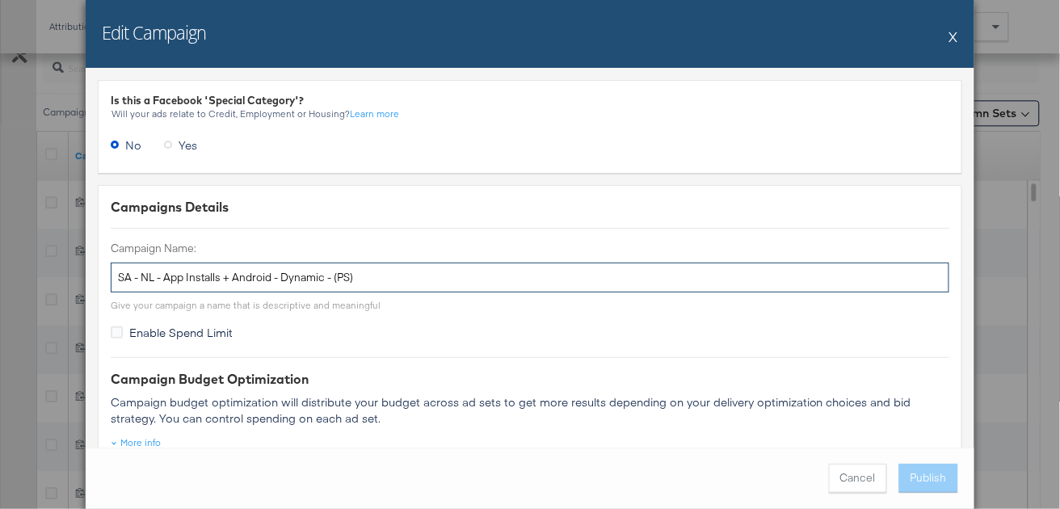
click at [290, 274] on input "SA - NL - App Installs + Android - Dynamic - (PS)" at bounding box center [530, 278] width 839 height 30
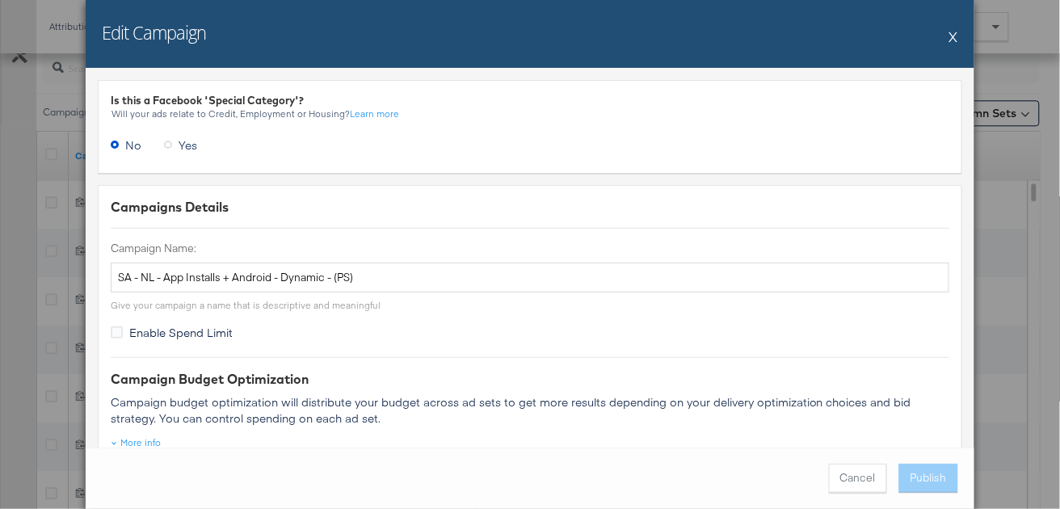
click at [955, 38] on button "X" at bounding box center [954, 36] width 9 height 32
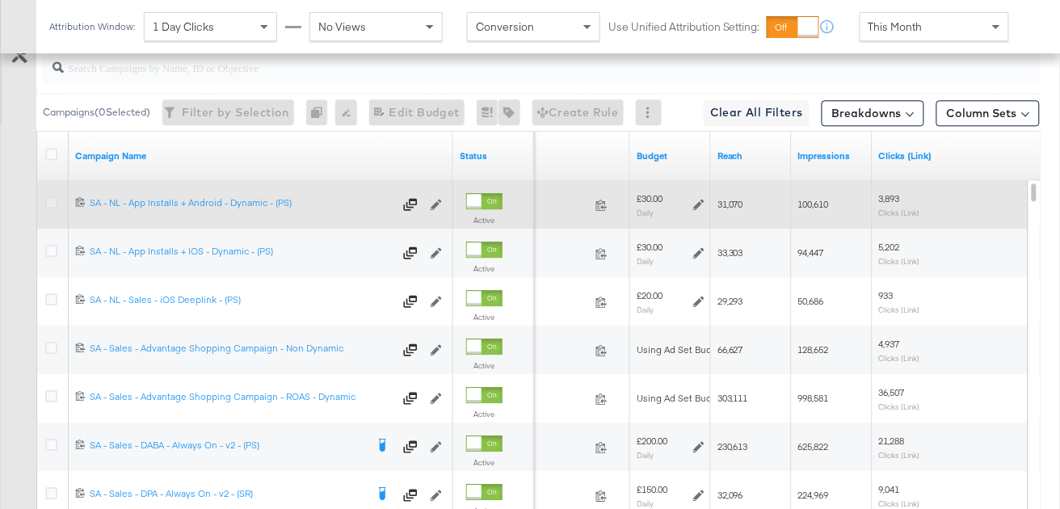
click at [53, 200] on icon at bounding box center [51, 202] width 12 height 12
click at [0, 0] on input "checkbox" at bounding box center [0, 0] width 0 height 0
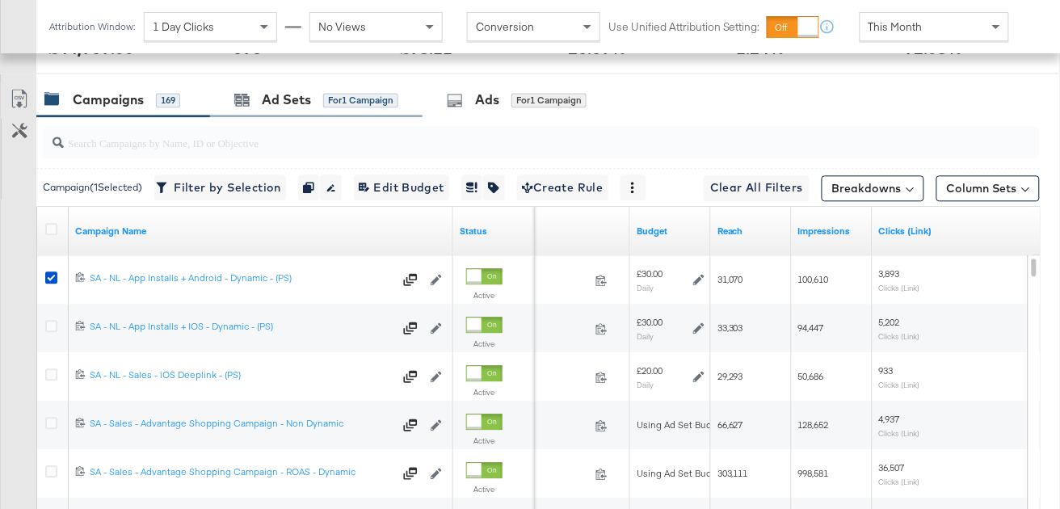
click at [270, 109] on div "Ad Sets for 1 Campaign" at bounding box center [316, 99] width 213 height 35
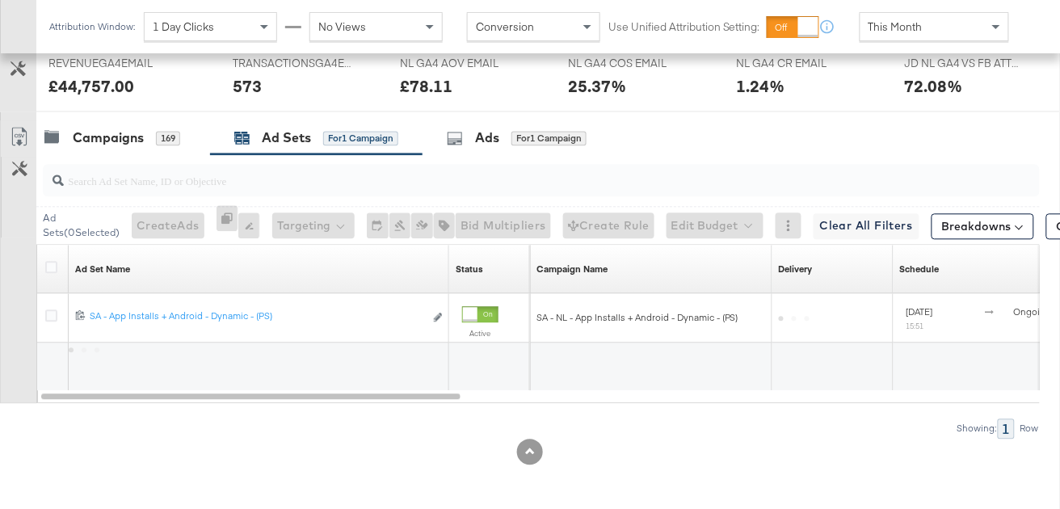
scroll to position [773, 0]
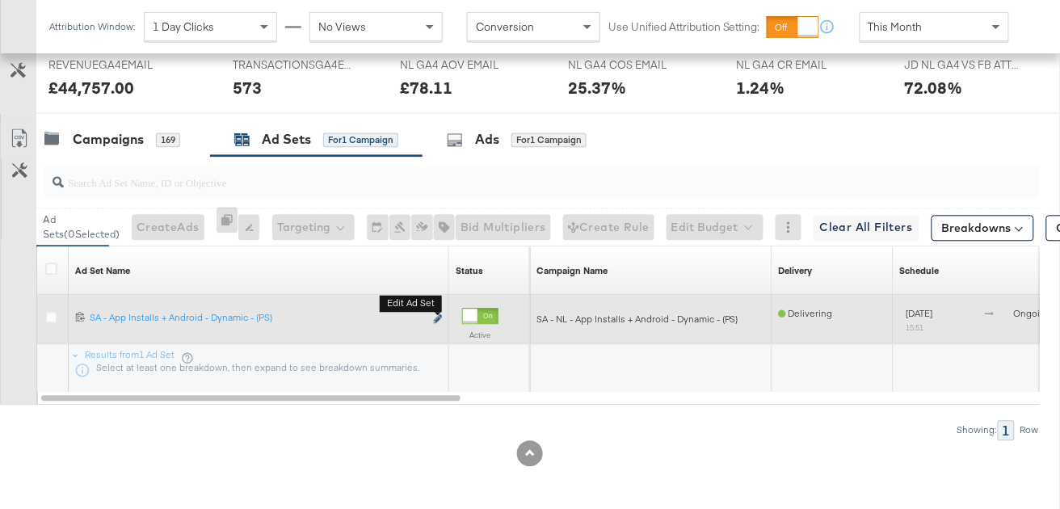
click at [439, 314] on icon "link" at bounding box center [438, 318] width 8 height 9
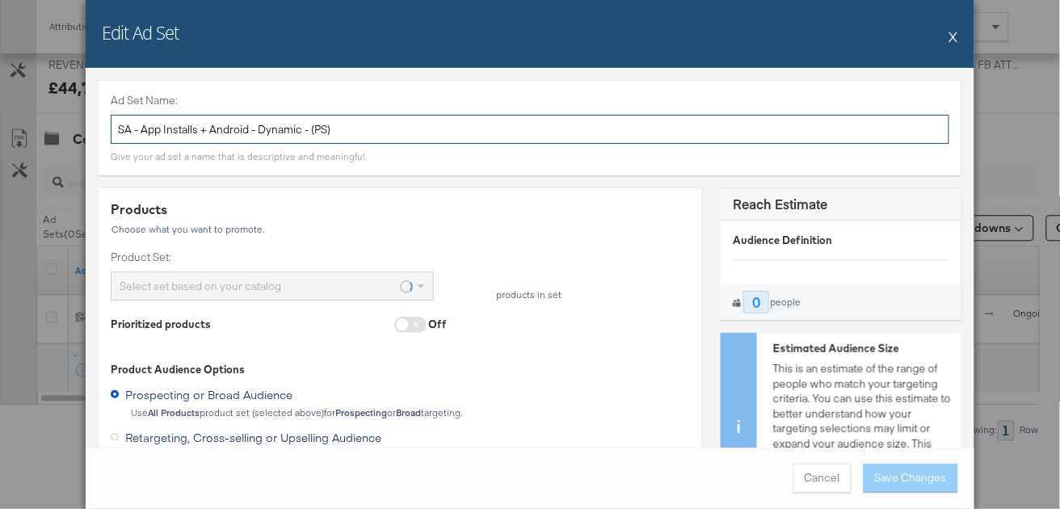
click at [259, 125] on input "SA - App Installs + Android - Dynamic - (PS)" at bounding box center [530, 130] width 839 height 30
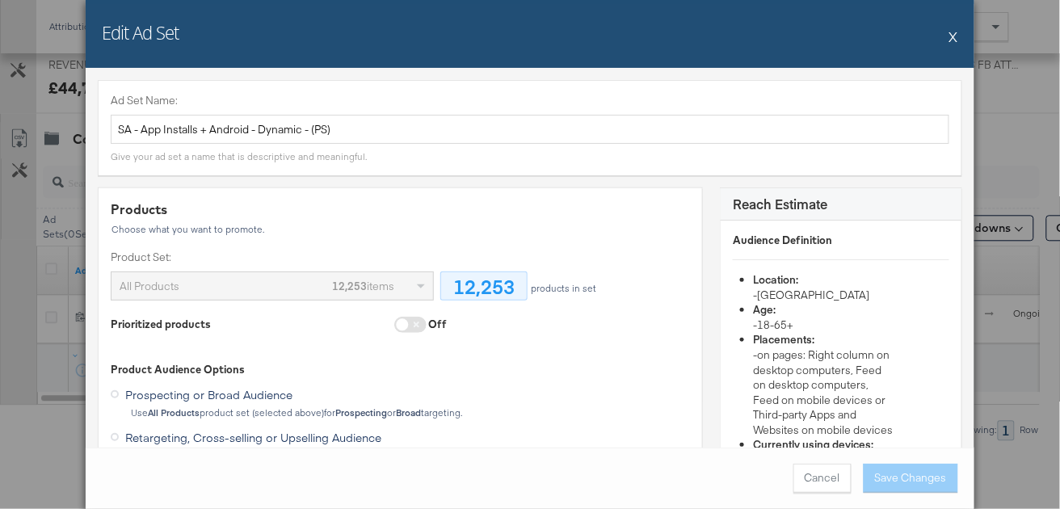
click at [954, 35] on button "X" at bounding box center [954, 36] width 9 height 32
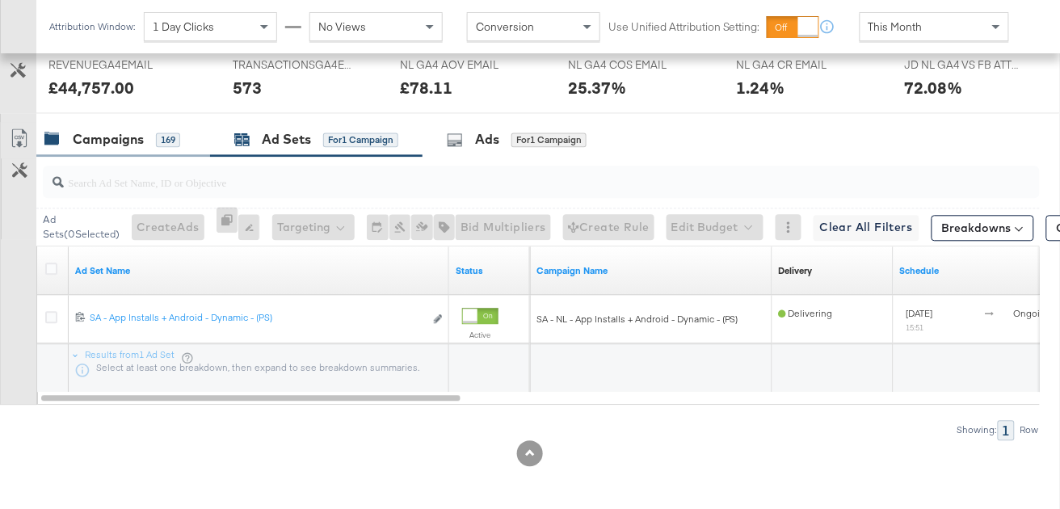
click at [126, 151] on div "Campaigns 169" at bounding box center [123, 139] width 174 height 35
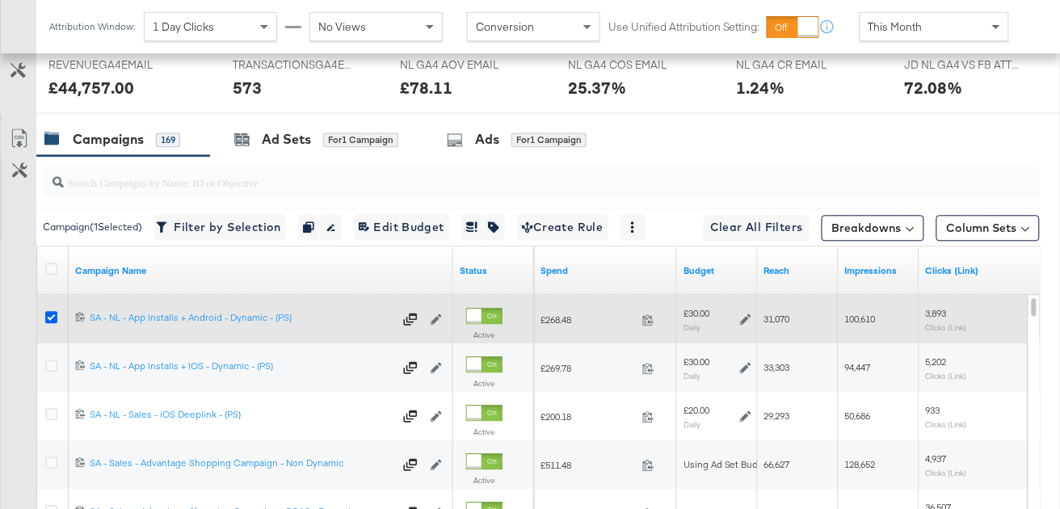
click at [55, 313] on icon at bounding box center [51, 317] width 12 height 12
click at [0, 0] on input "checkbox" at bounding box center [0, 0] width 0 height 0
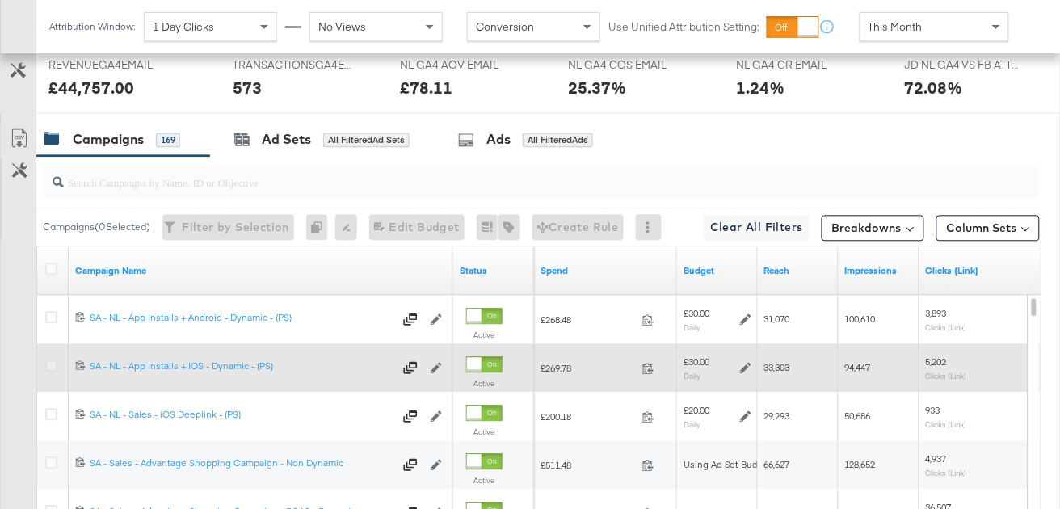
click at [50, 362] on icon at bounding box center [51, 366] width 12 height 12
click at [0, 0] on input "checkbox" at bounding box center [0, 0] width 0 height 0
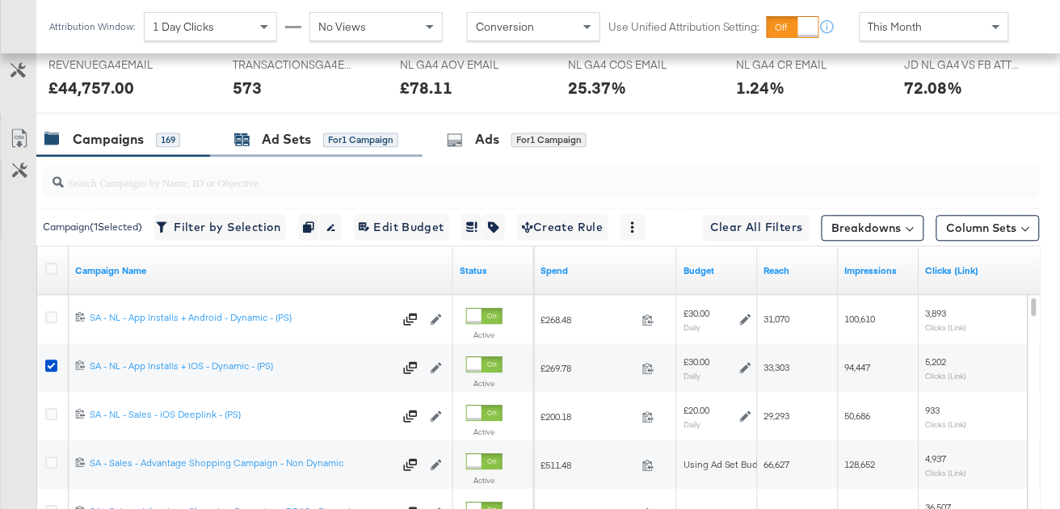
click at [356, 135] on div "for 1 Campaign" at bounding box center [360, 140] width 75 height 15
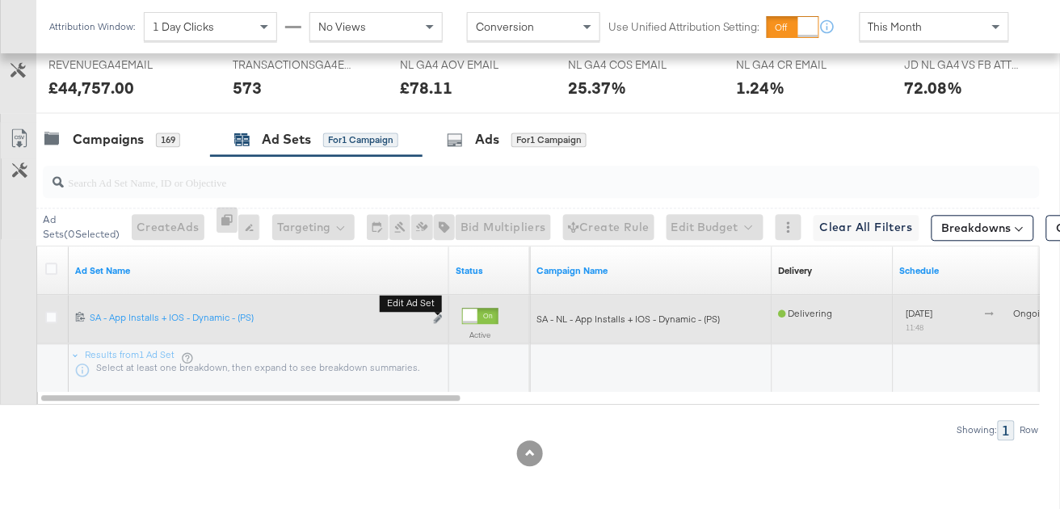
click at [434, 317] on button "Edit ad set" at bounding box center [438, 319] width 10 height 17
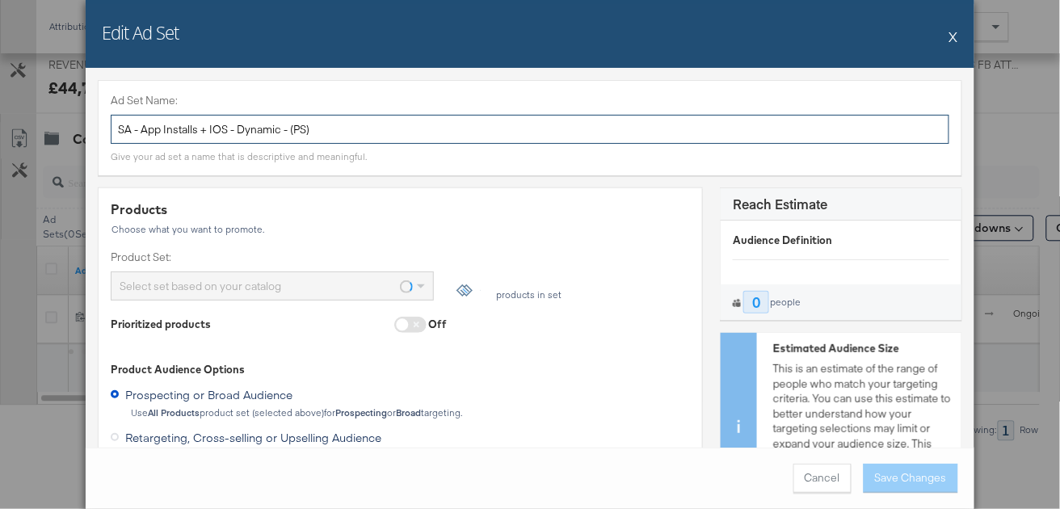
click at [310, 134] on input "SA - App Installs + IOS - Dynamic - (PS)" at bounding box center [530, 130] width 839 height 30
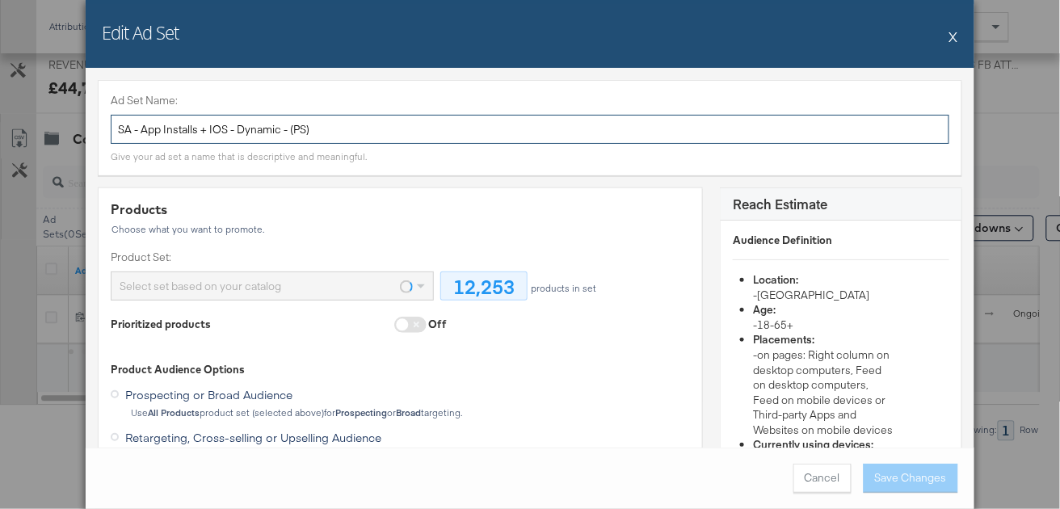
click at [310, 134] on input "SA - App Installs + IOS - Dynamic - (PS)" at bounding box center [530, 130] width 839 height 30
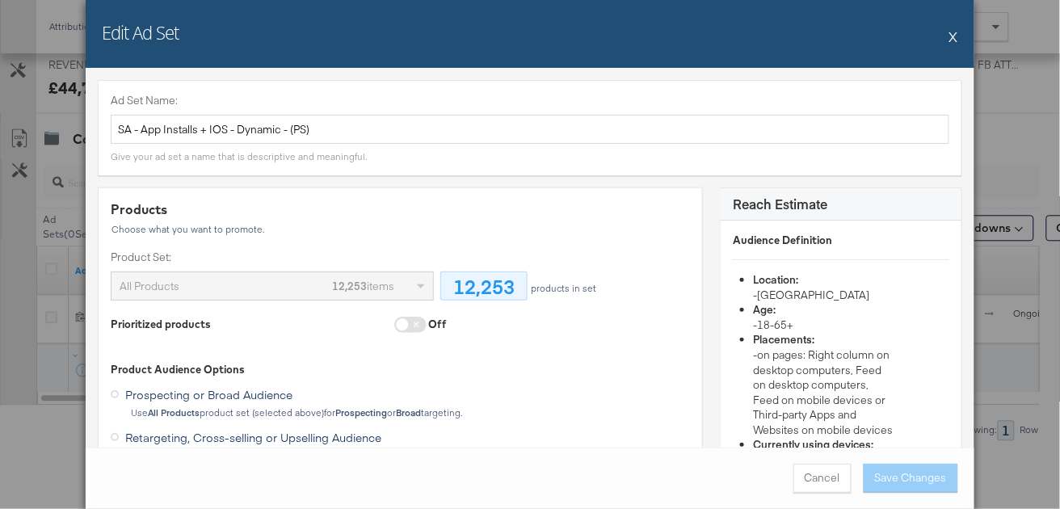
click at [951, 36] on button "X" at bounding box center [954, 36] width 9 height 32
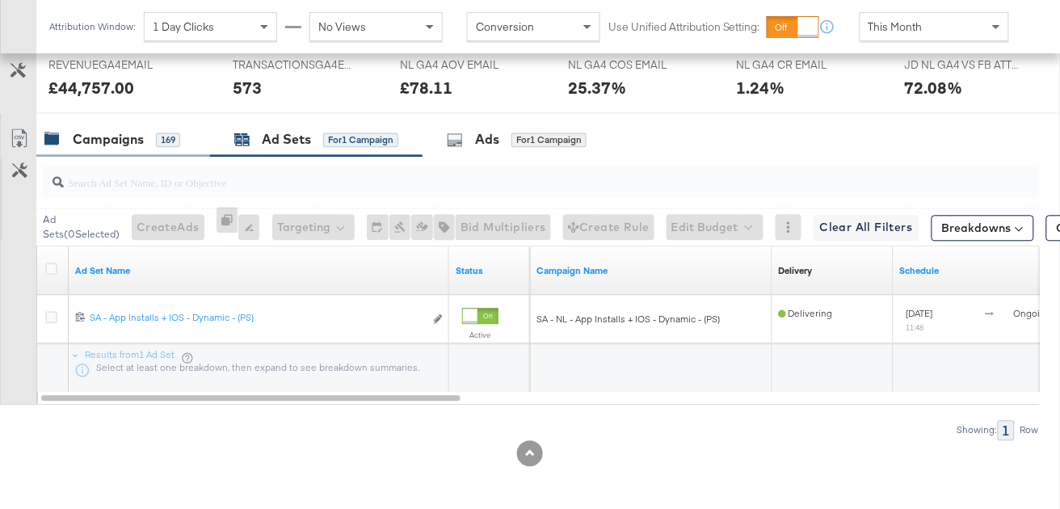
click at [152, 131] on div "Campaigns 169" at bounding box center [112, 139] width 136 height 19
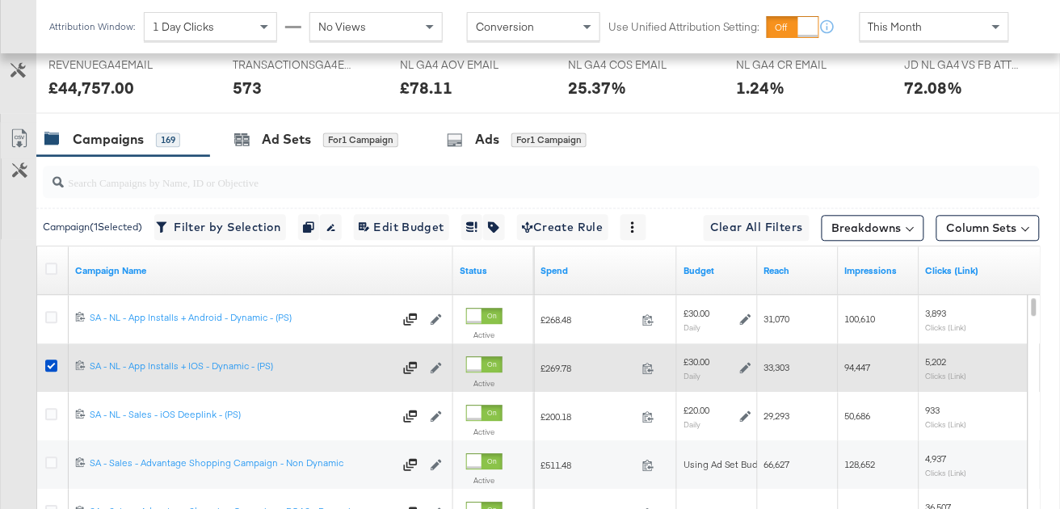
click at [51, 354] on div at bounding box center [54, 367] width 30 height 29
click at [51, 356] on div at bounding box center [54, 367] width 30 height 29
click at [52, 363] on icon at bounding box center [51, 366] width 12 height 12
click at [0, 0] on input "checkbox" at bounding box center [0, 0] width 0 height 0
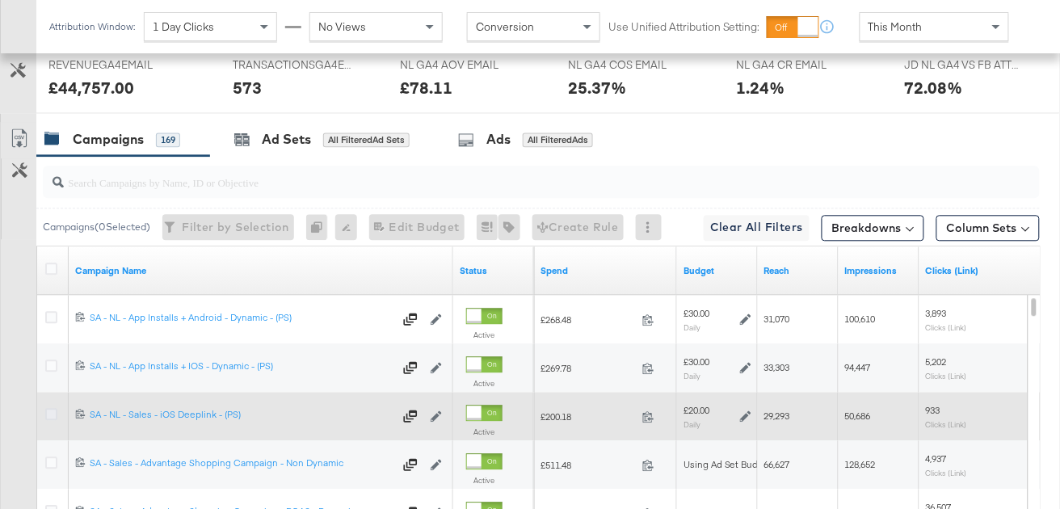
click at [52, 411] on icon at bounding box center [51, 414] width 12 height 12
click at [0, 0] on input "checkbox" at bounding box center [0, 0] width 0 height 0
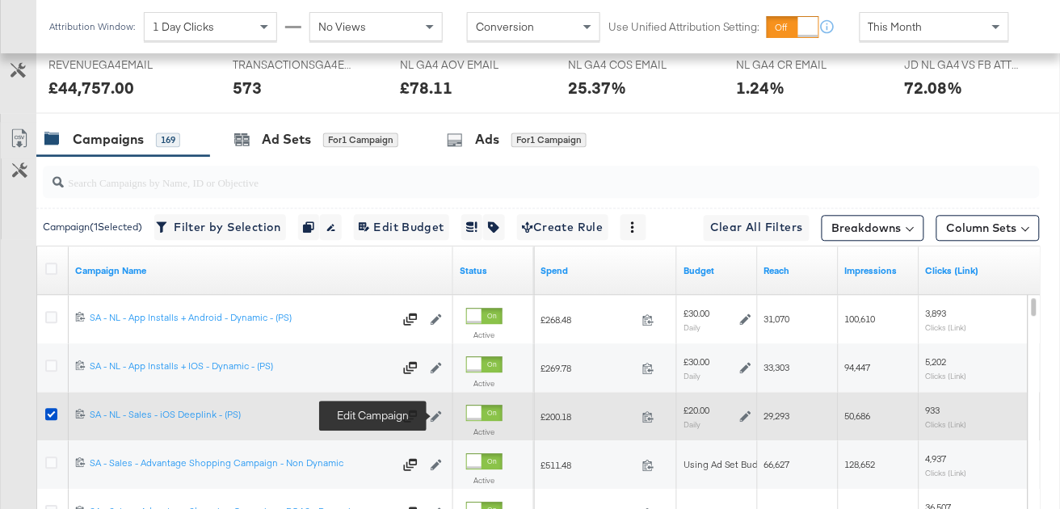
click at [436, 416] on icon at bounding box center [436, 416] width 11 height 11
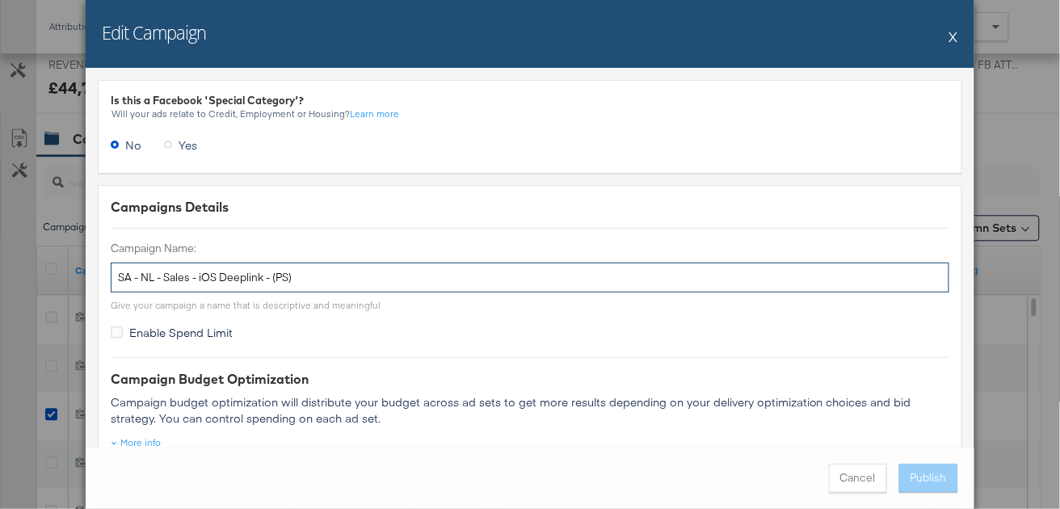
click at [285, 276] on input "SA - NL - Sales - iOS Deeplink - (PS)" at bounding box center [530, 278] width 839 height 30
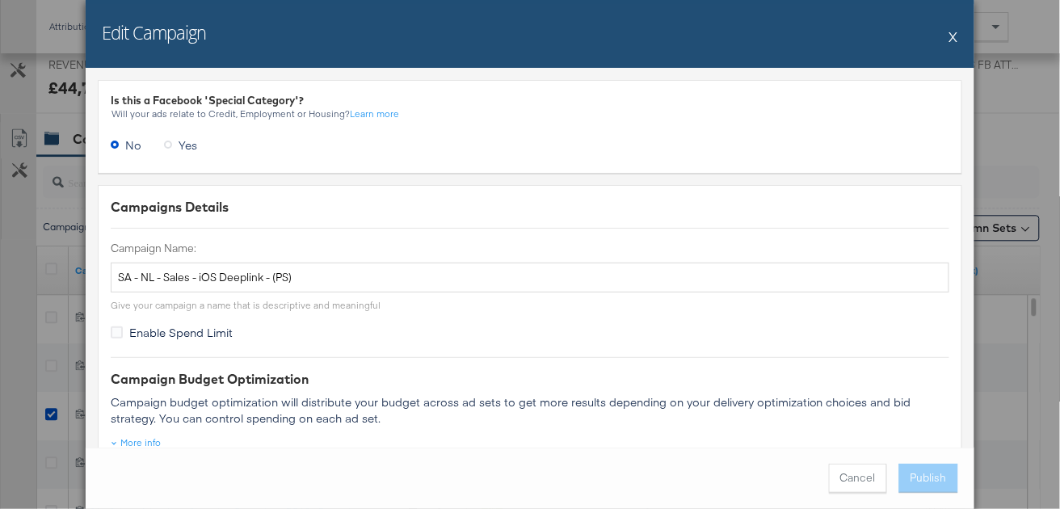
click at [952, 39] on button "X" at bounding box center [954, 36] width 9 height 32
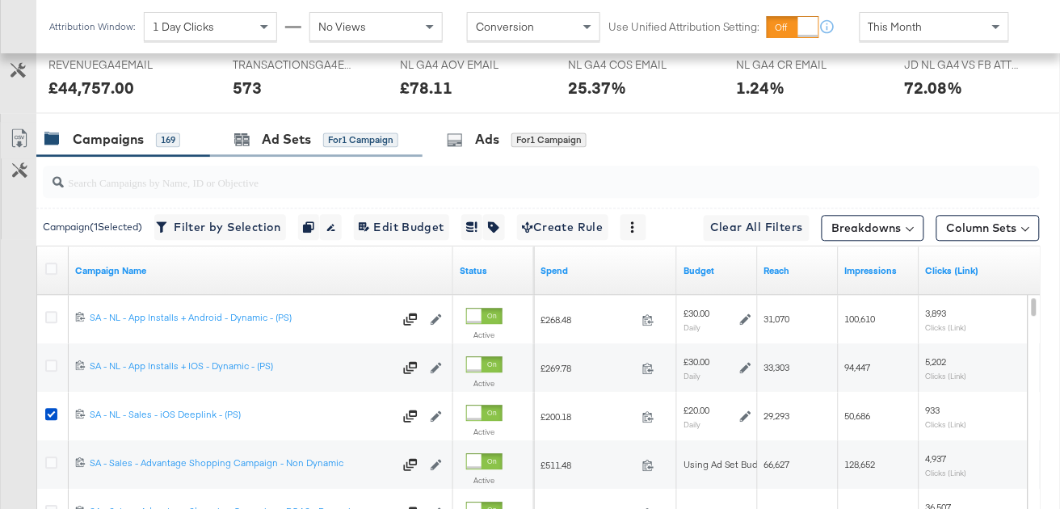
click at [272, 150] on div "Ad Sets for 1 Campaign" at bounding box center [316, 139] width 213 height 35
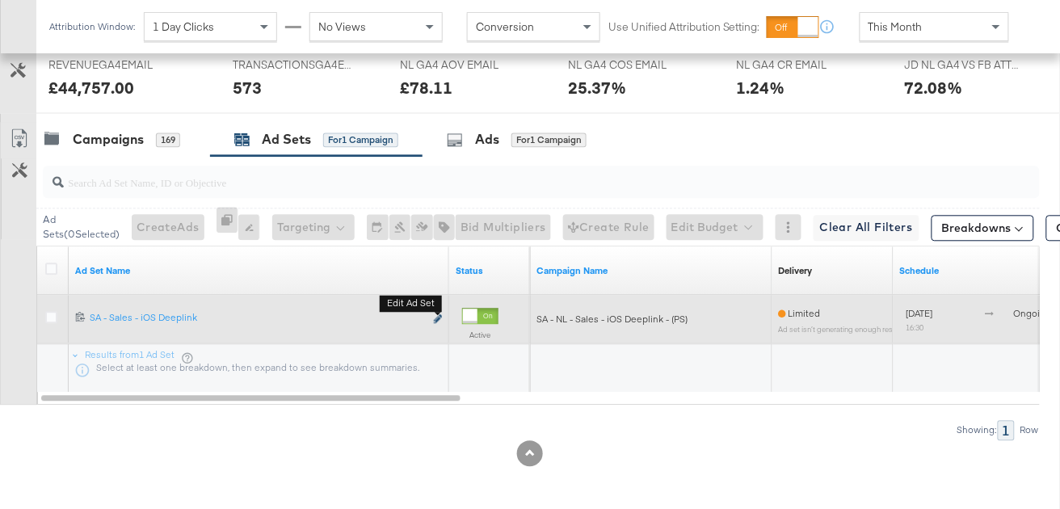
click at [441, 316] on icon "link" at bounding box center [438, 318] width 8 height 9
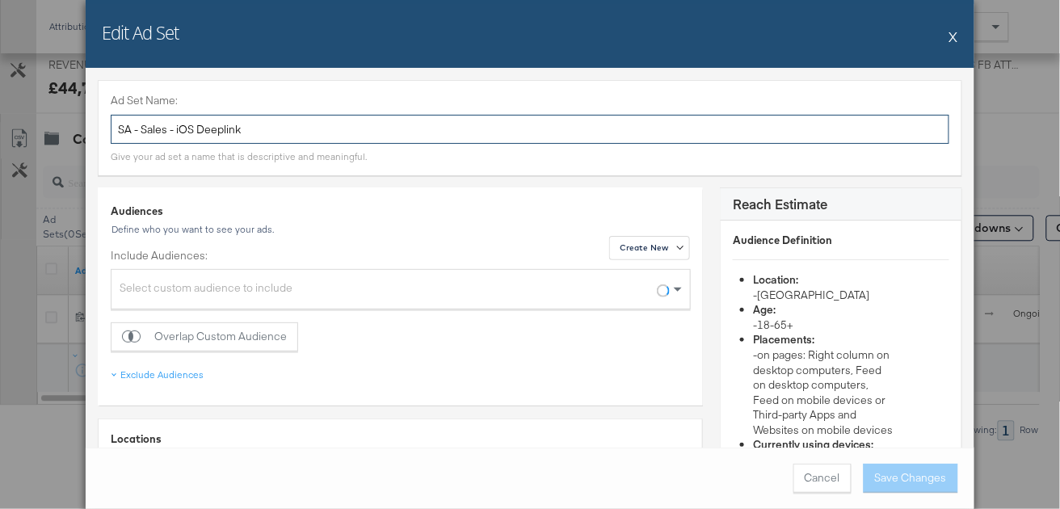
click at [262, 136] on input "SA - Sales - iOS Deeplink" at bounding box center [530, 130] width 839 height 30
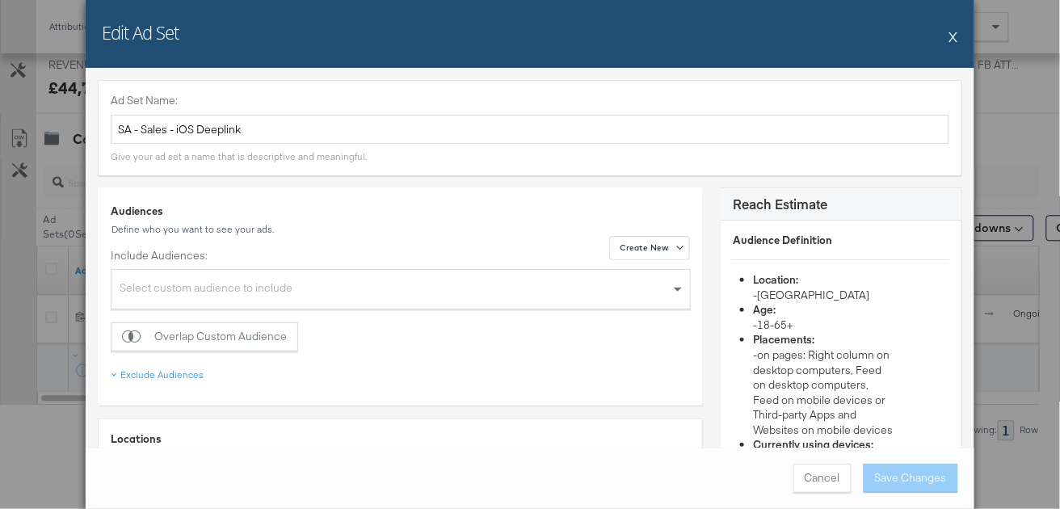
click at [958, 32] on button "X" at bounding box center [954, 36] width 9 height 32
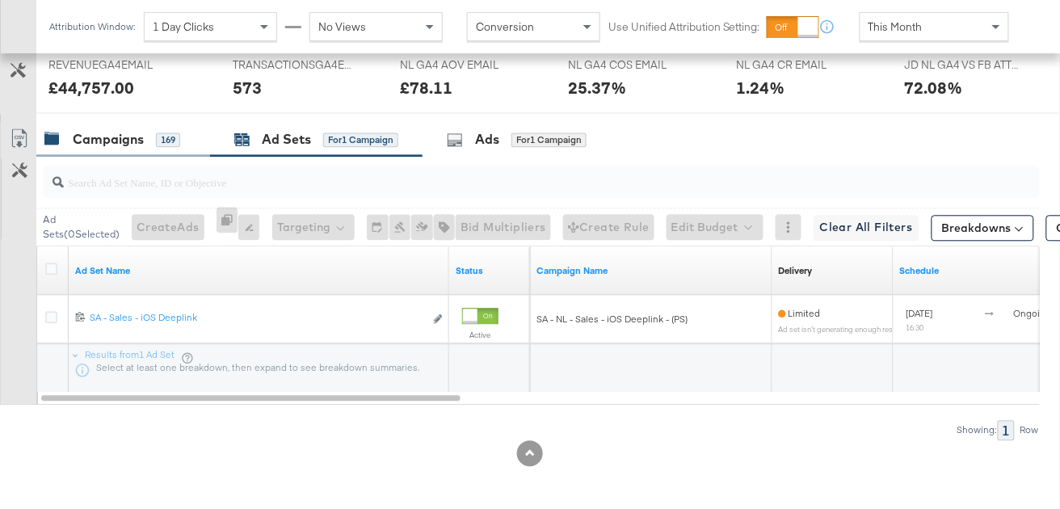
click at [150, 139] on div "Campaigns 169" at bounding box center [112, 139] width 136 height 19
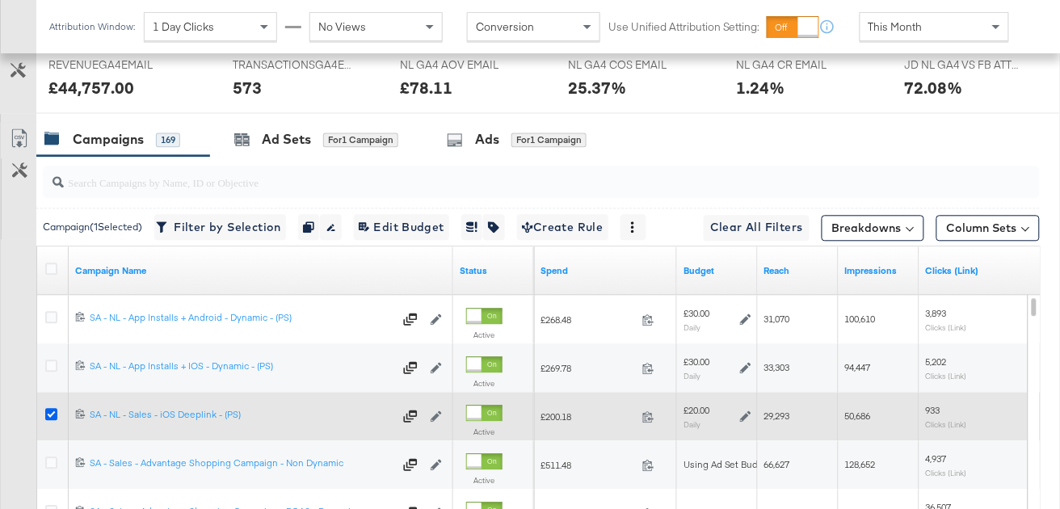
click at [53, 415] on icon at bounding box center [51, 414] width 12 height 12
click at [0, 0] on input "checkbox" at bounding box center [0, 0] width 0 height 0
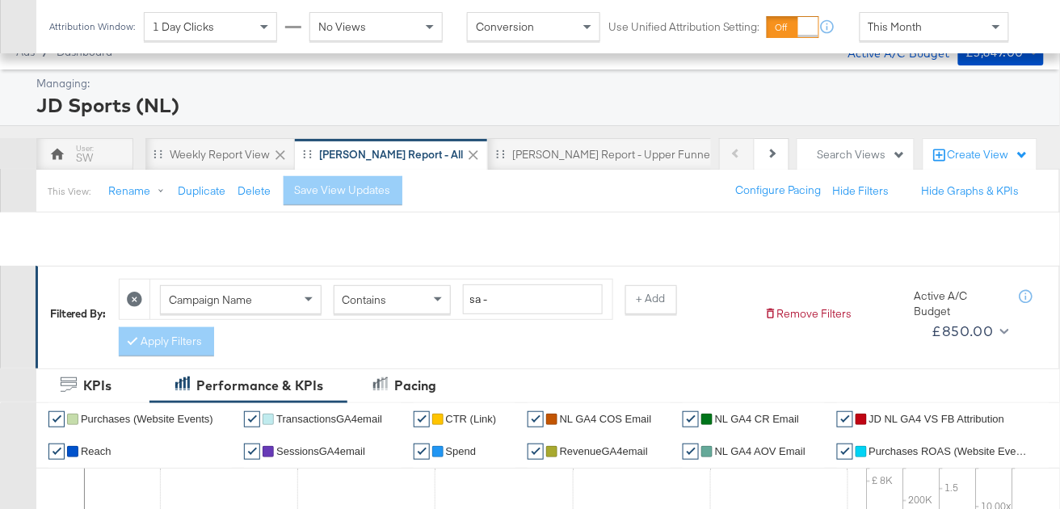
scroll to position [0, 0]
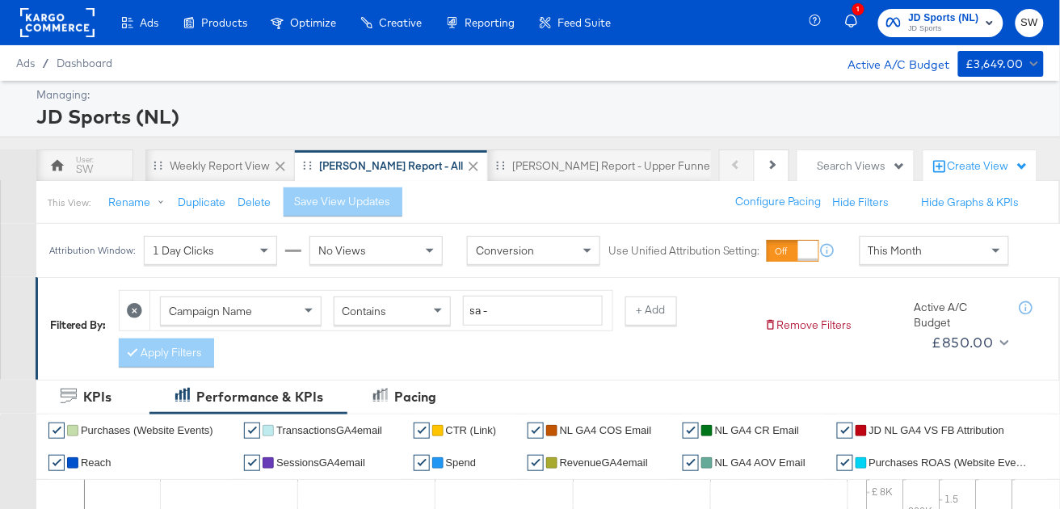
click at [975, 25] on span "JD Sports" at bounding box center [944, 29] width 71 height 13
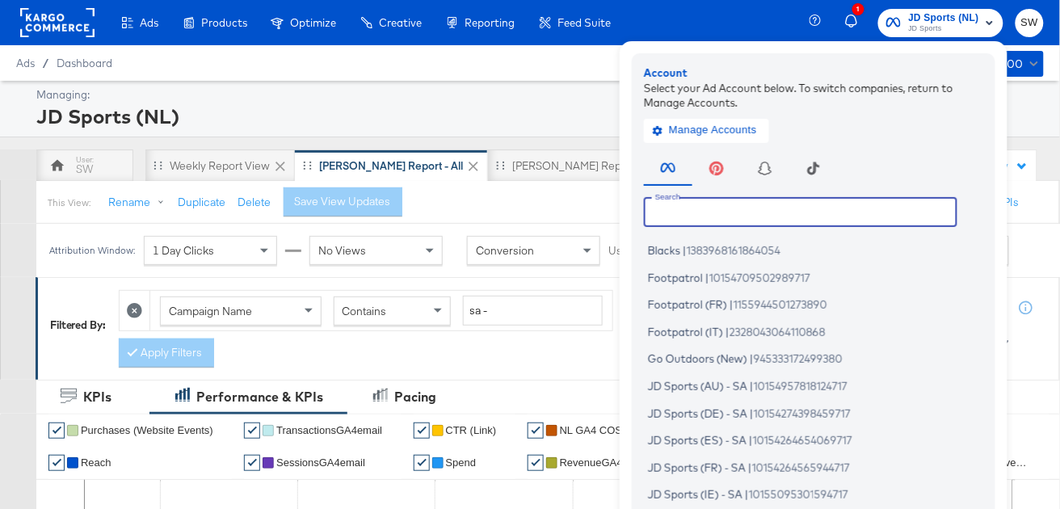
click at [760, 222] on input "text" at bounding box center [801, 211] width 314 height 29
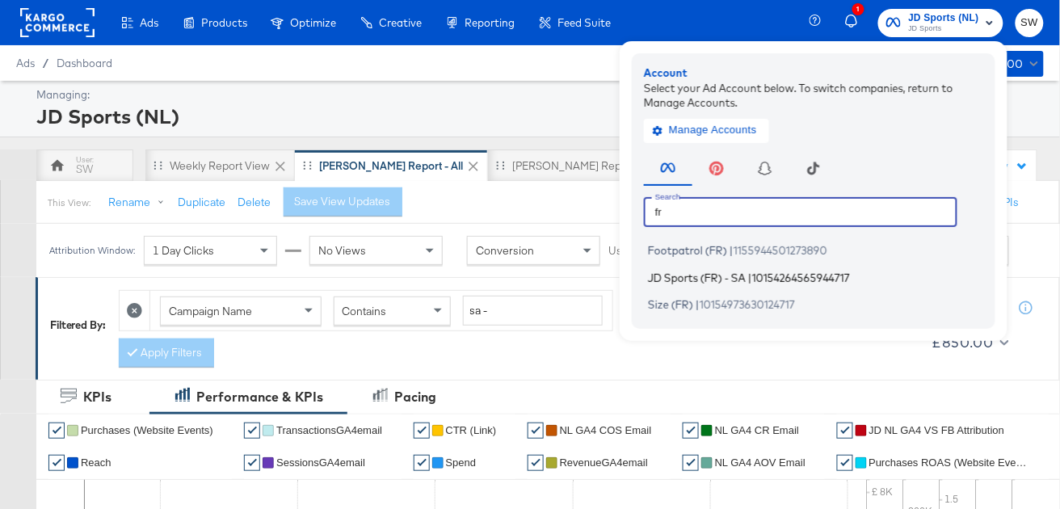
type input "fr"
click at [739, 278] on span "JD Sports (FR) - SA" at bounding box center [697, 277] width 98 height 13
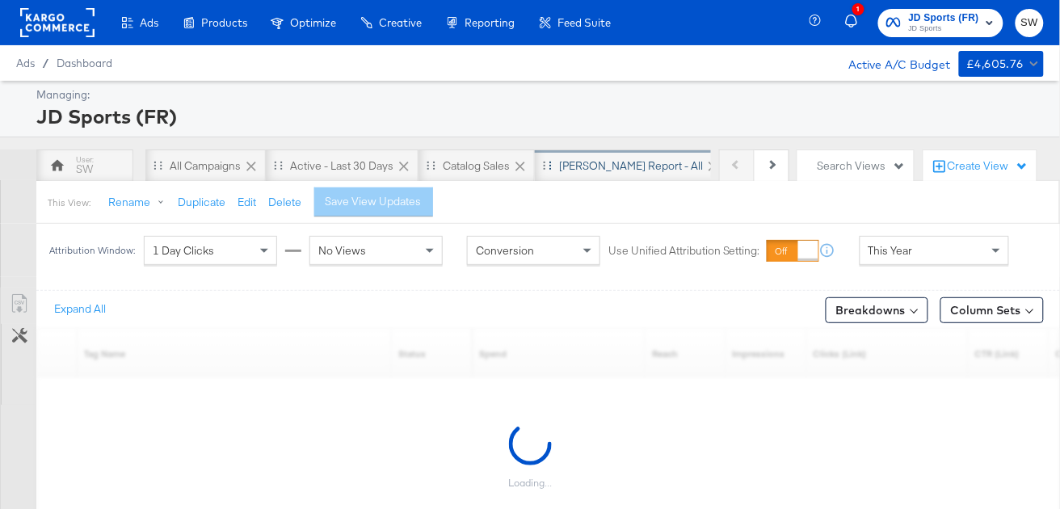
click at [600, 171] on div "[PERSON_NAME] Report - All" at bounding box center [631, 165] width 144 height 15
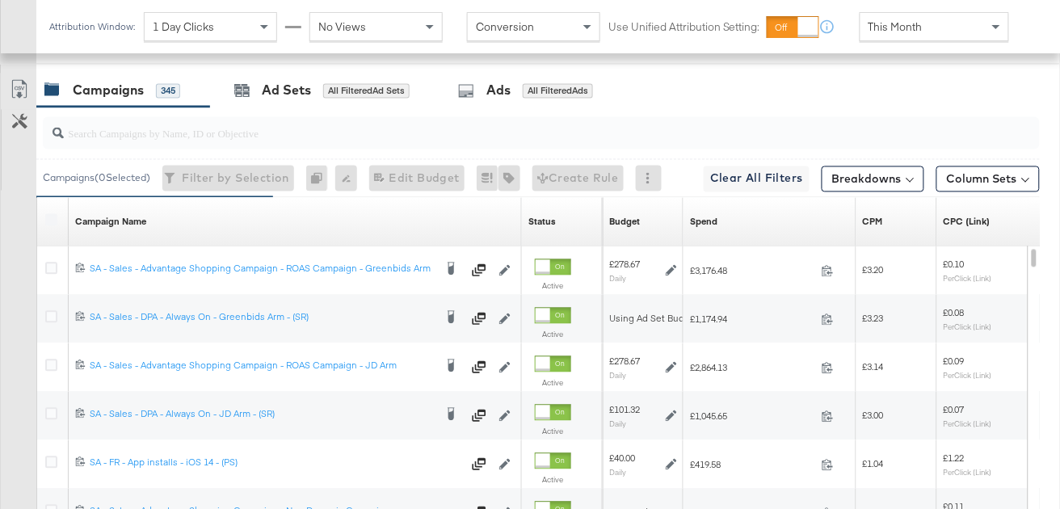
scroll to position [821, 0]
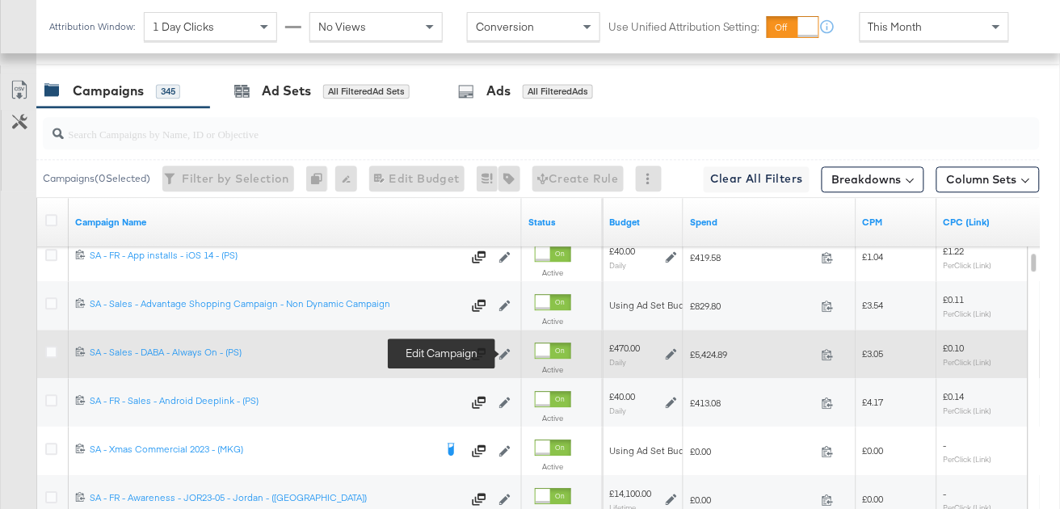
click at [506, 352] on icon at bounding box center [505, 353] width 11 height 11
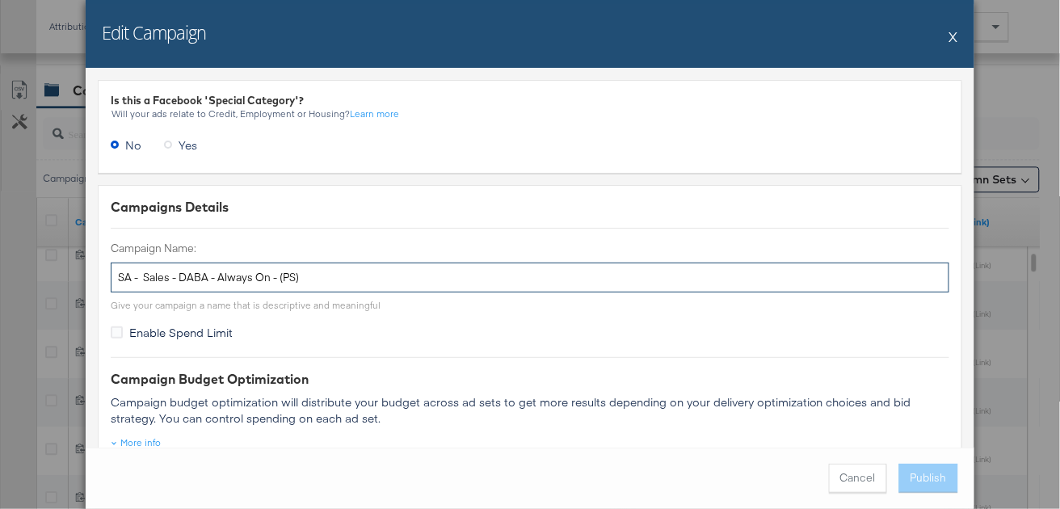
click at [316, 276] on input "SA - Sales - DABA - Always On - (PS)" at bounding box center [530, 278] width 839 height 30
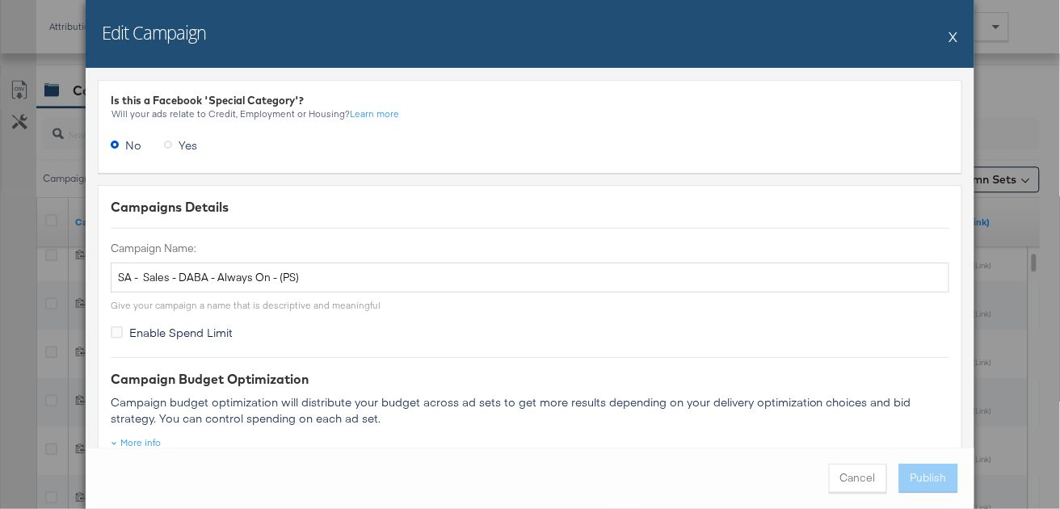
click at [957, 34] on button "X" at bounding box center [954, 36] width 9 height 32
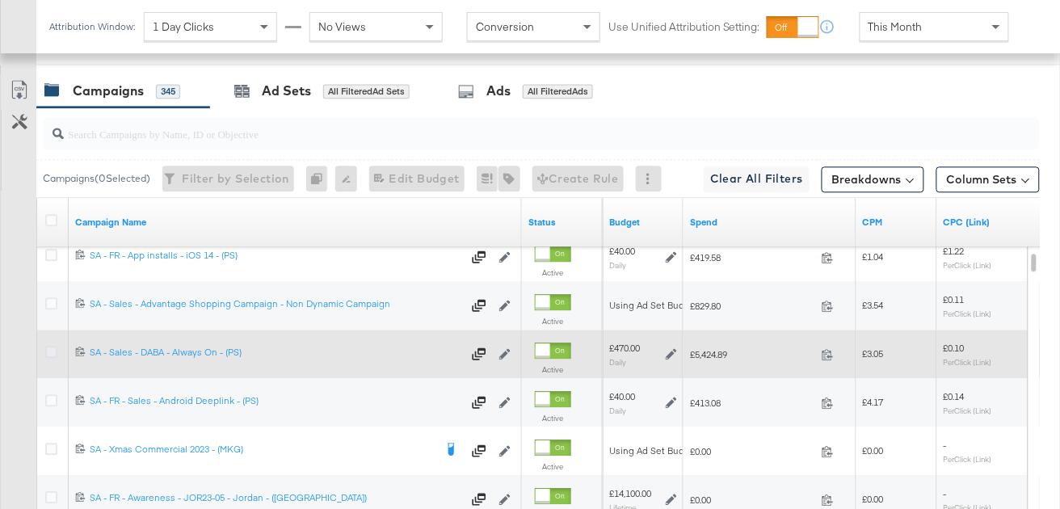
click at [49, 348] on icon at bounding box center [51, 352] width 12 height 12
click at [0, 0] on input "checkbox" at bounding box center [0, 0] width 0 height 0
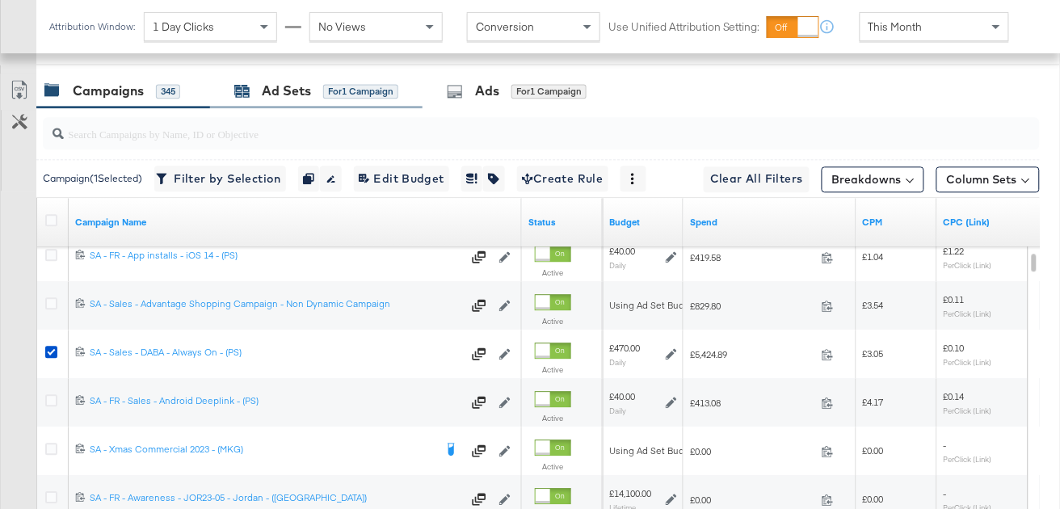
click at [281, 92] on div "Ad Sets" at bounding box center [286, 91] width 49 height 19
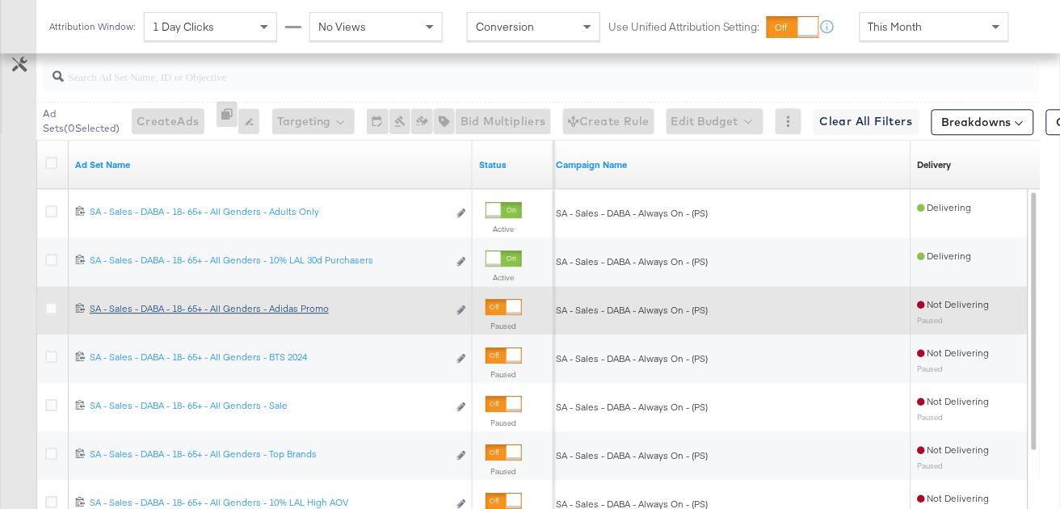
scroll to position [875, 0]
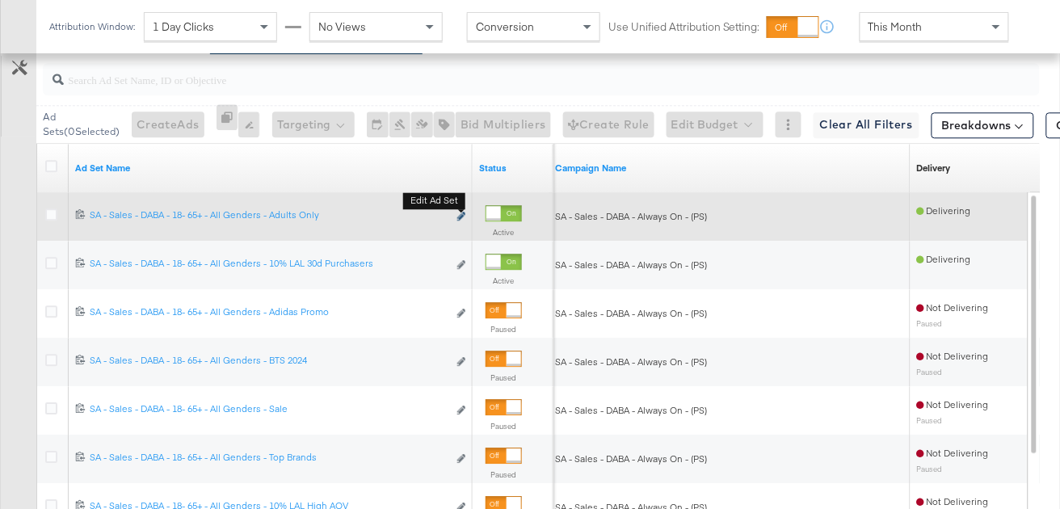
click at [463, 217] on icon "link" at bounding box center [461, 216] width 8 height 9
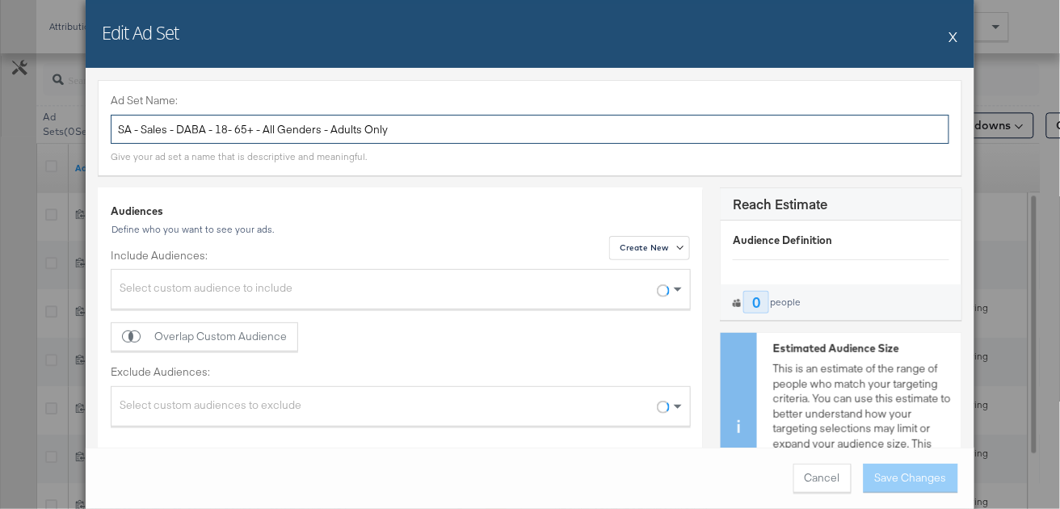
click at [325, 124] on input "SA - Sales - DABA - 18- 65+ - All Genders - Adults Only" at bounding box center [530, 130] width 839 height 30
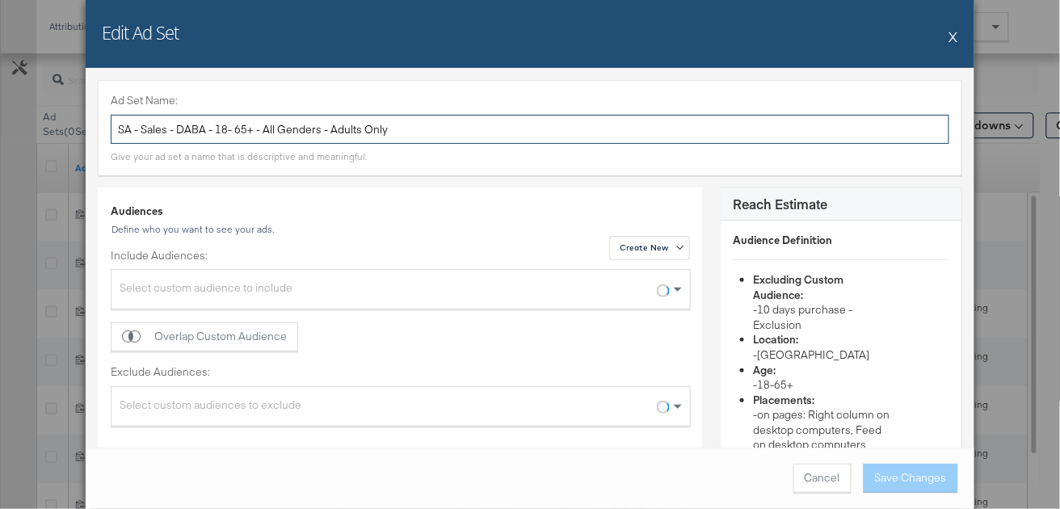
click at [325, 124] on input "SA - Sales - DABA - 18- 65+ - All Genders - Adults Only" at bounding box center [530, 130] width 839 height 30
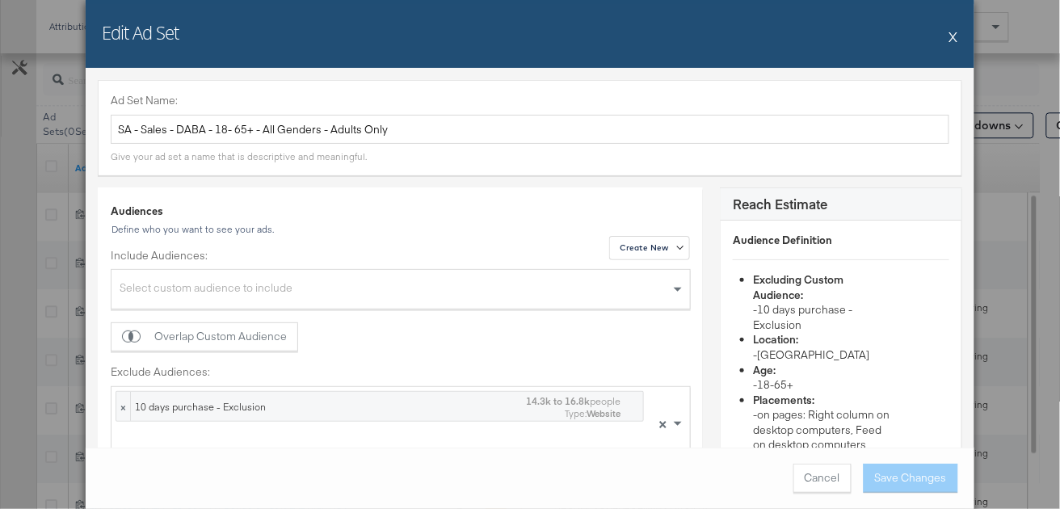
click at [958, 40] on button "X" at bounding box center [954, 36] width 9 height 32
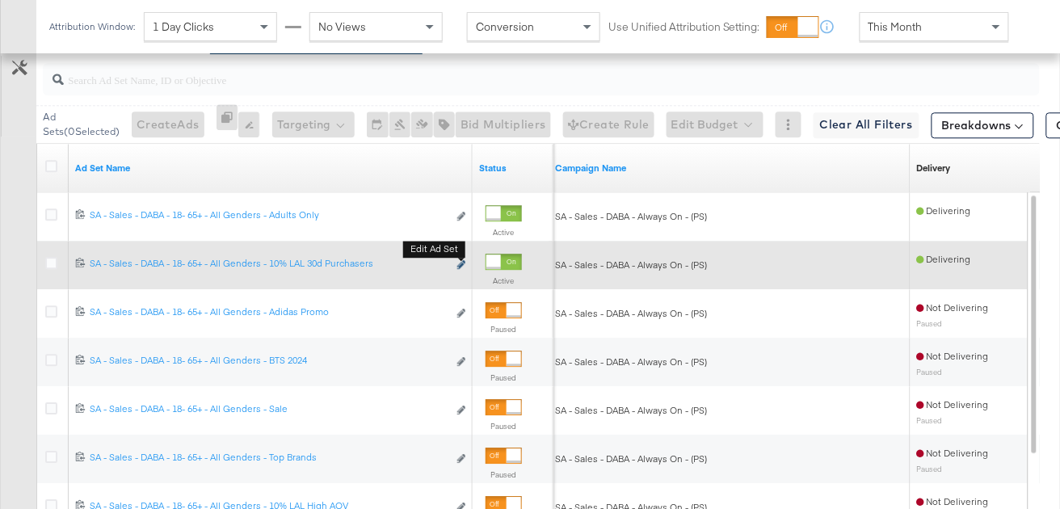
click at [462, 260] on icon "link" at bounding box center [461, 264] width 8 height 9
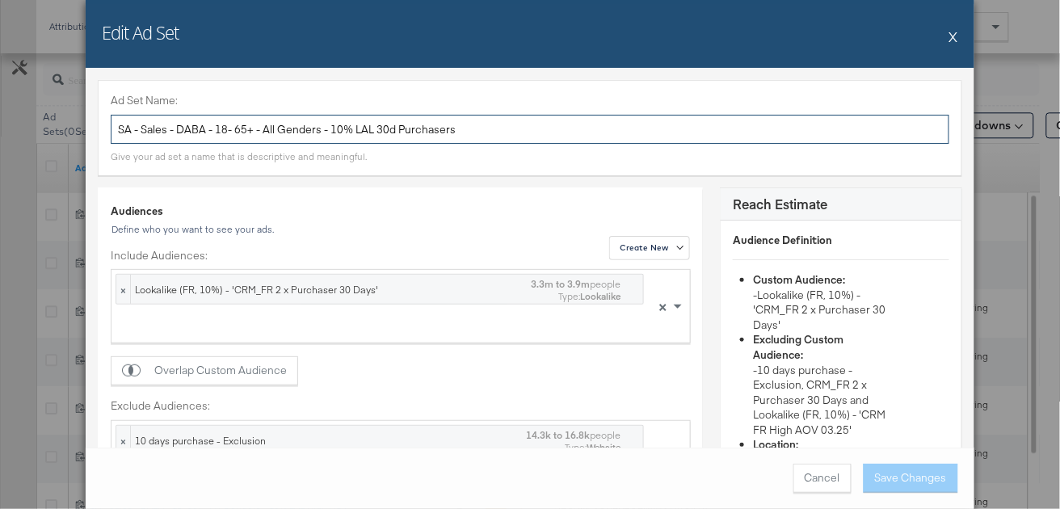
click at [512, 138] on input "SA - Sales - DABA - 18- 65+ - All Genders - 10% LAL 30d Purchasers" at bounding box center [530, 130] width 839 height 30
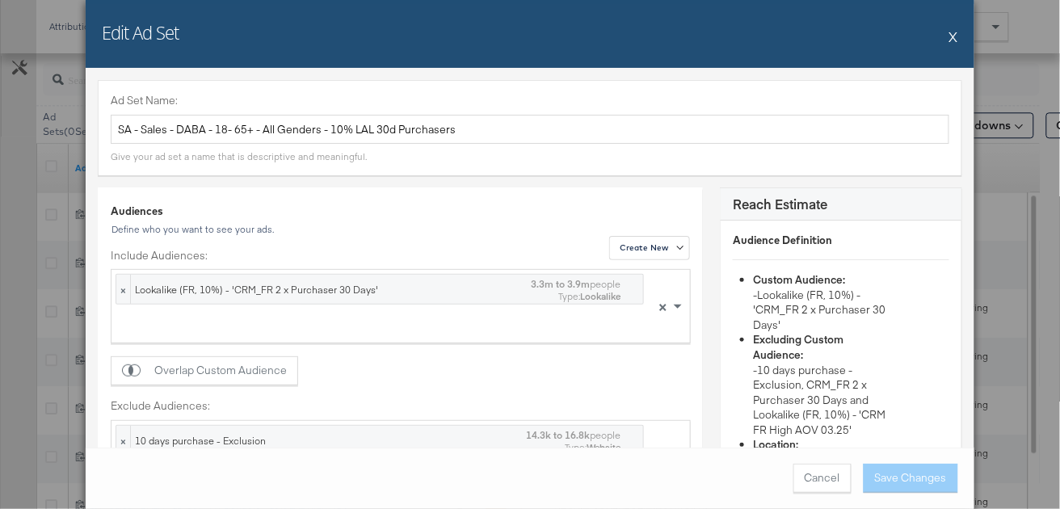
click at [961, 40] on div "Edit Ad Set X" at bounding box center [530, 34] width 889 height 68
click at [956, 37] on button "X" at bounding box center [954, 36] width 9 height 32
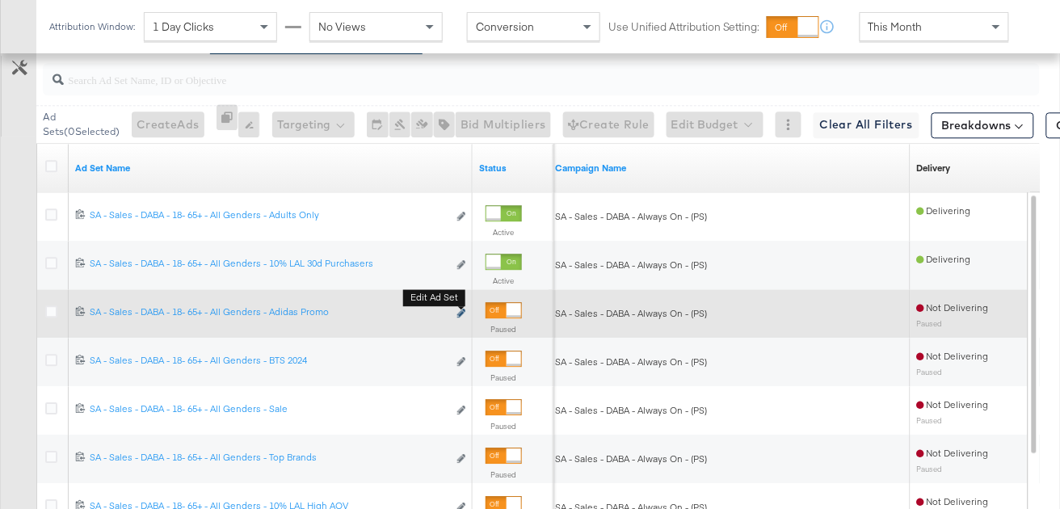
click at [466, 312] on button "Edit ad set" at bounding box center [462, 314] width 10 height 17
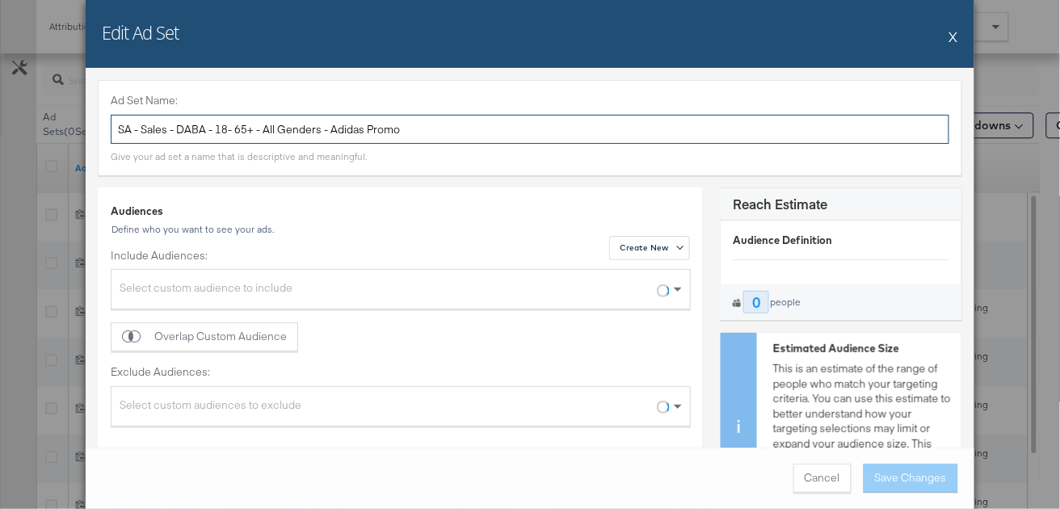
click at [370, 128] on input "SA - Sales - DABA - 18- 65+ - All Genders - Adidas Promo" at bounding box center [530, 130] width 839 height 30
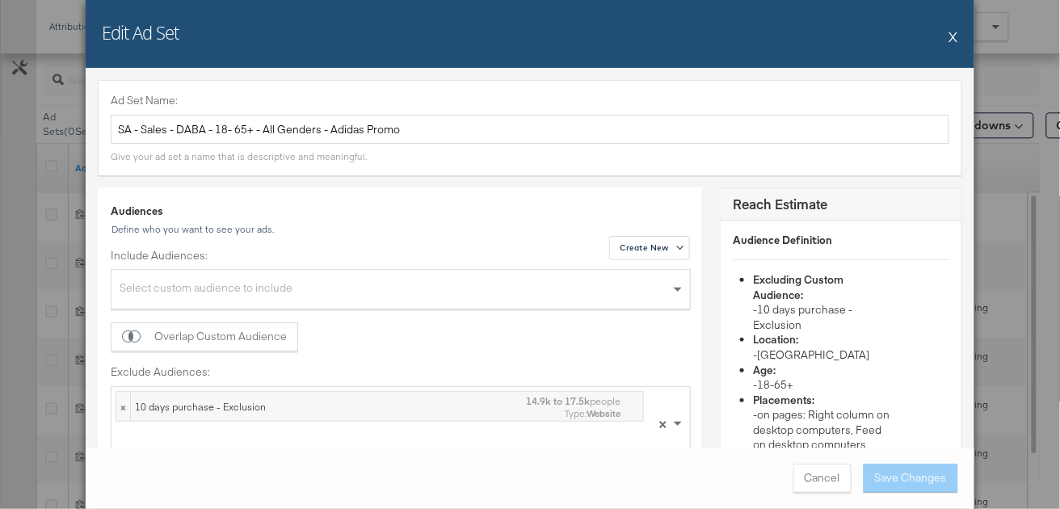
click at [955, 35] on button "X" at bounding box center [954, 36] width 9 height 32
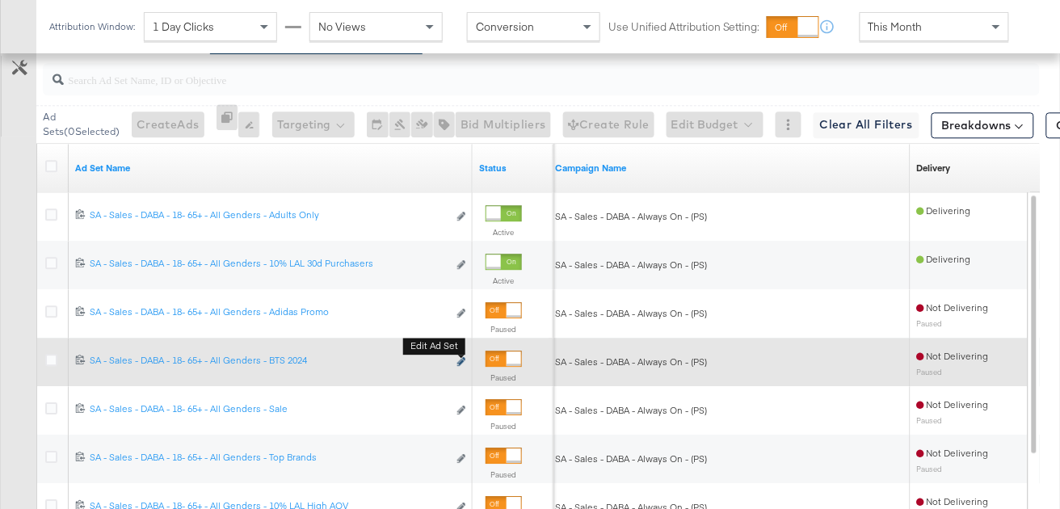
click at [462, 360] on icon "link" at bounding box center [461, 361] width 8 height 9
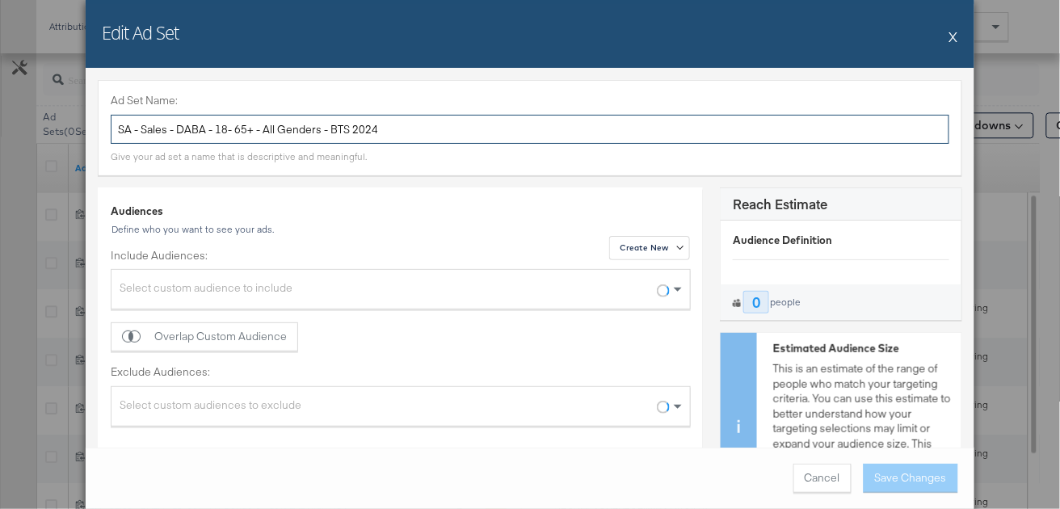
click at [318, 133] on input "SA - Sales - DABA - 18- 65+ - All Genders - BTS 2024" at bounding box center [530, 130] width 839 height 30
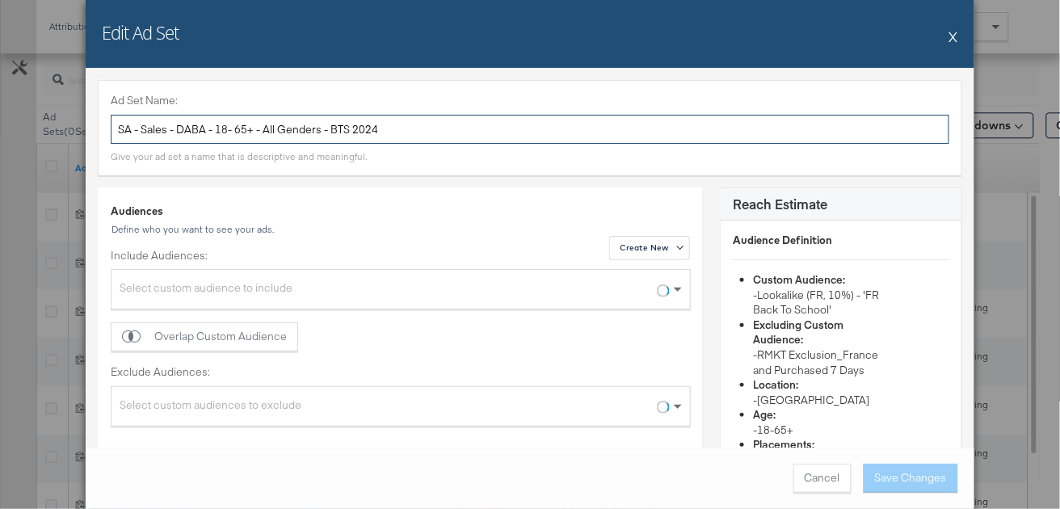
click at [318, 133] on input "SA - Sales - DABA - 18- 65+ - All Genders - BTS 2024" at bounding box center [530, 130] width 839 height 30
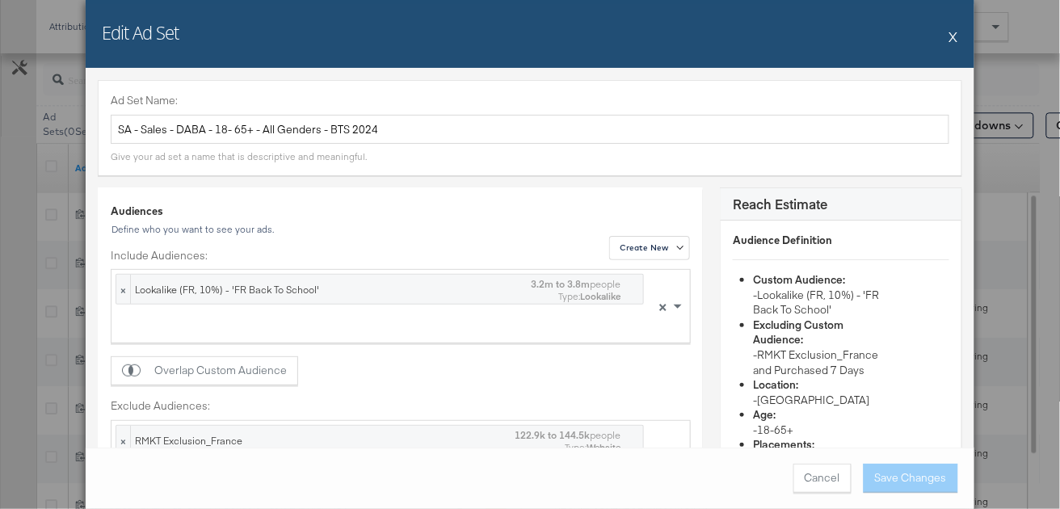
click at [955, 37] on button "X" at bounding box center [954, 36] width 9 height 32
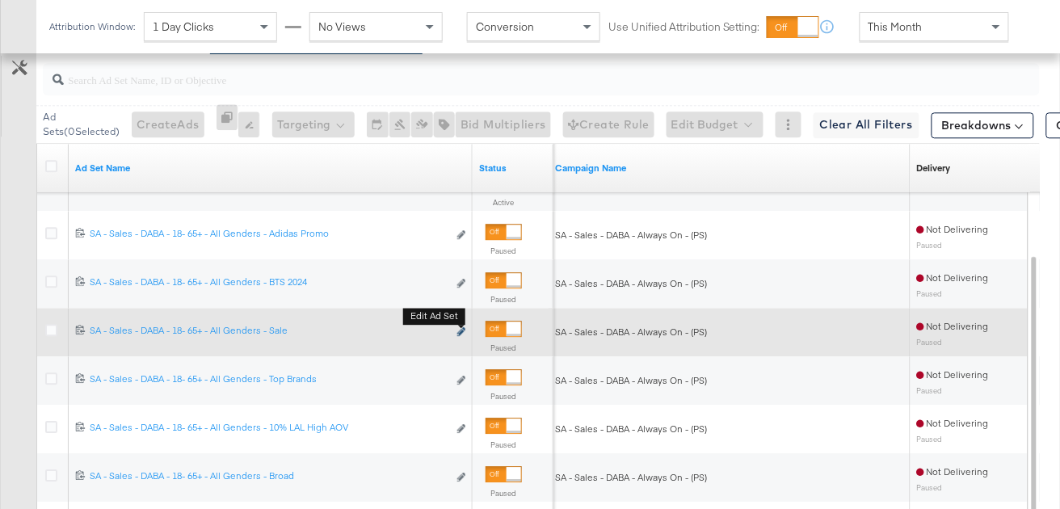
click at [465, 331] on icon "link" at bounding box center [461, 331] width 8 height 9
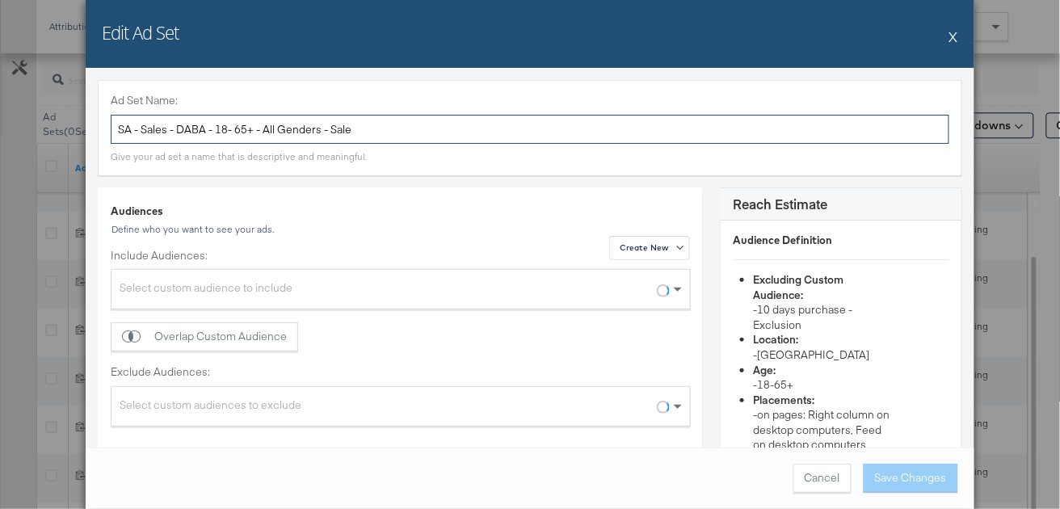
click at [323, 133] on input "SA - Sales - DABA - 18- 65+ - All Genders - Sale" at bounding box center [530, 130] width 839 height 30
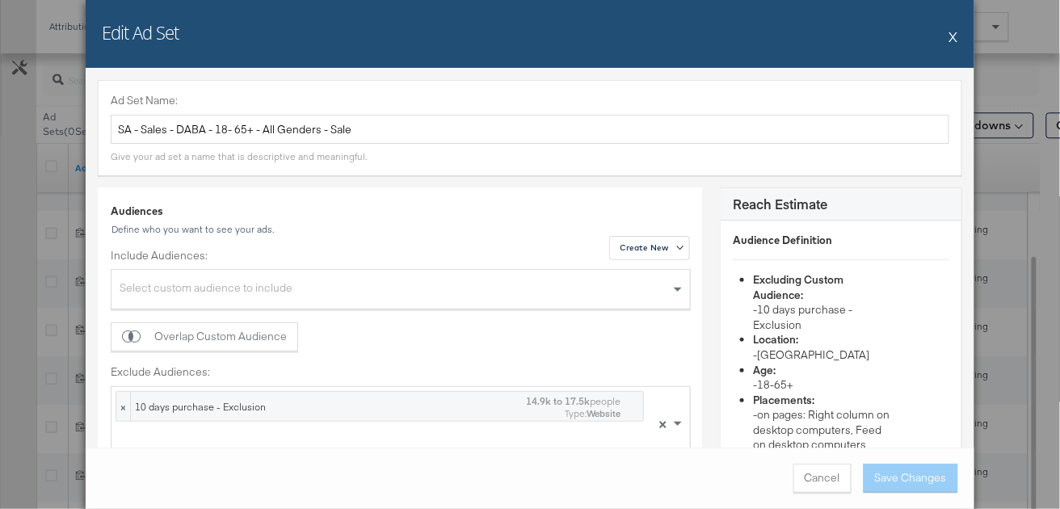
click at [955, 33] on button "X" at bounding box center [954, 36] width 9 height 32
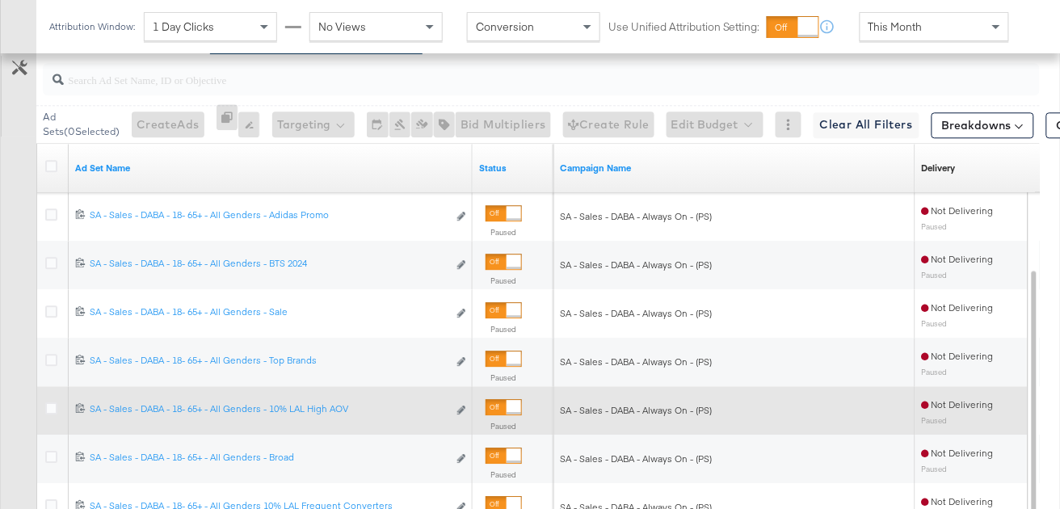
scroll to position [893, 0]
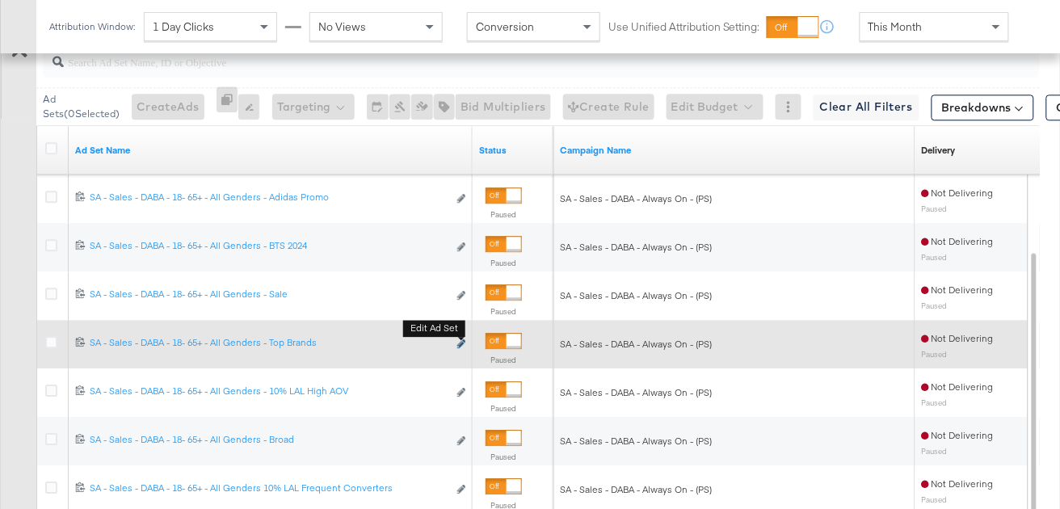
click at [464, 339] on icon "link" at bounding box center [461, 343] width 8 height 9
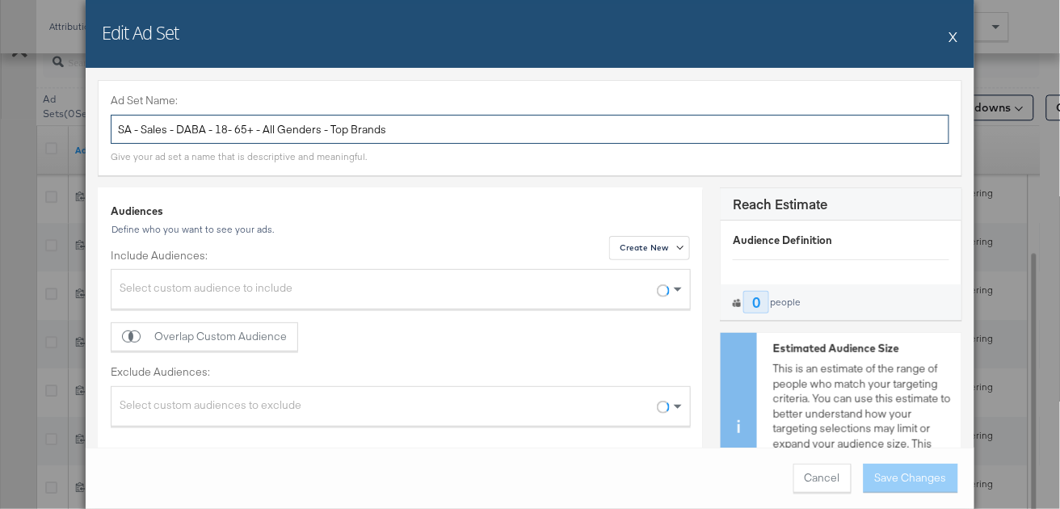
click at [379, 131] on input "SA - Sales - DABA - 18- 65+ - All Genders - Top Brands" at bounding box center [530, 130] width 839 height 30
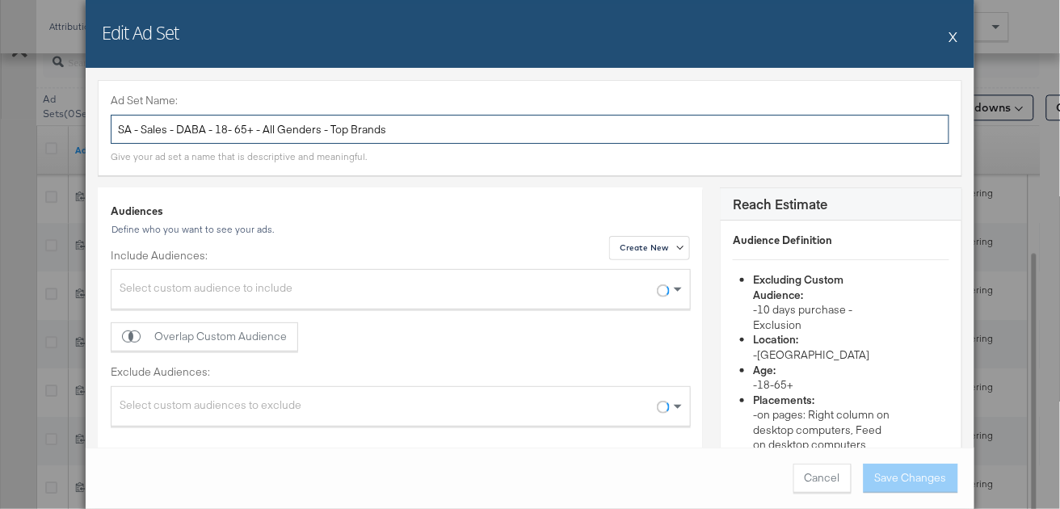
click at [379, 131] on input "SA - Sales - DABA - 18- 65+ - All Genders - Top Brands" at bounding box center [530, 130] width 839 height 30
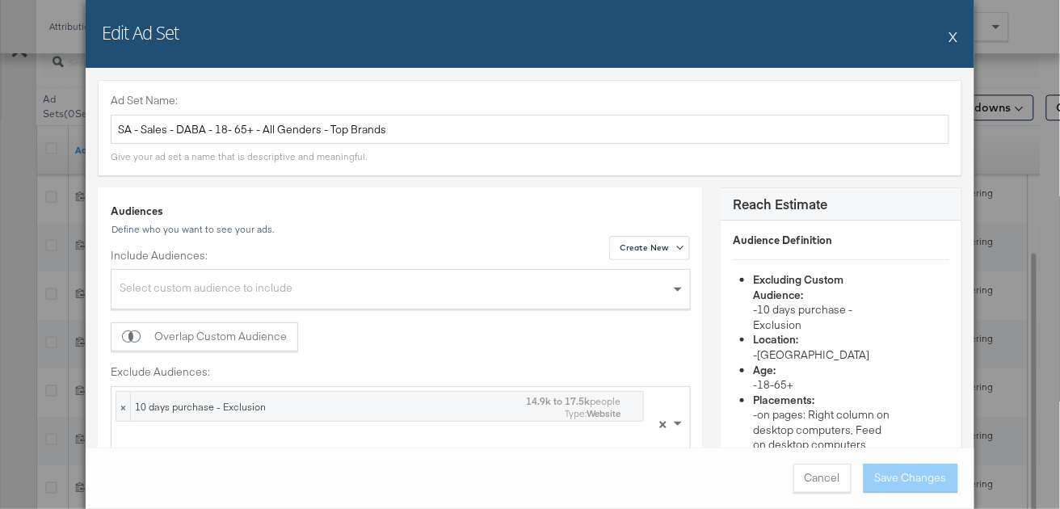
click at [955, 38] on button "X" at bounding box center [954, 36] width 9 height 32
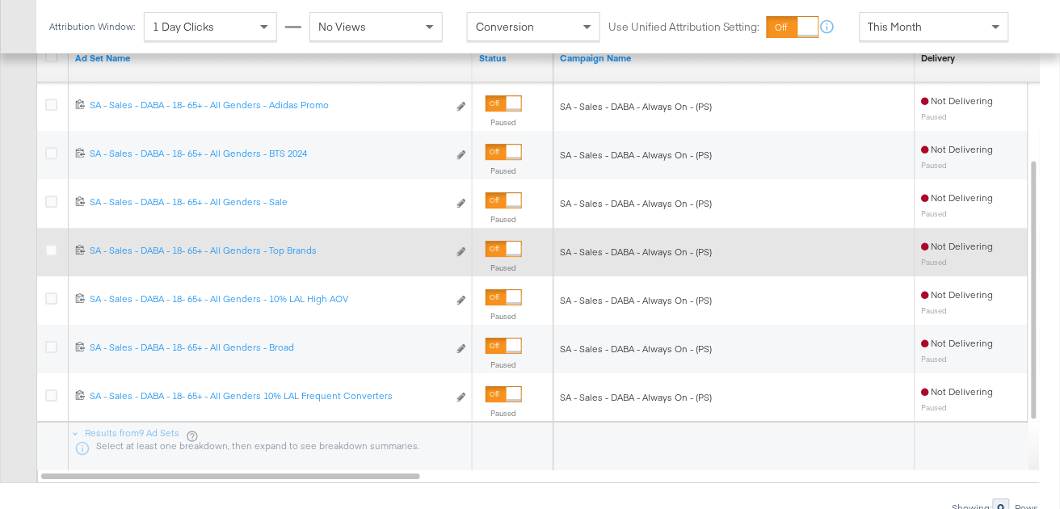
scroll to position [987, 0]
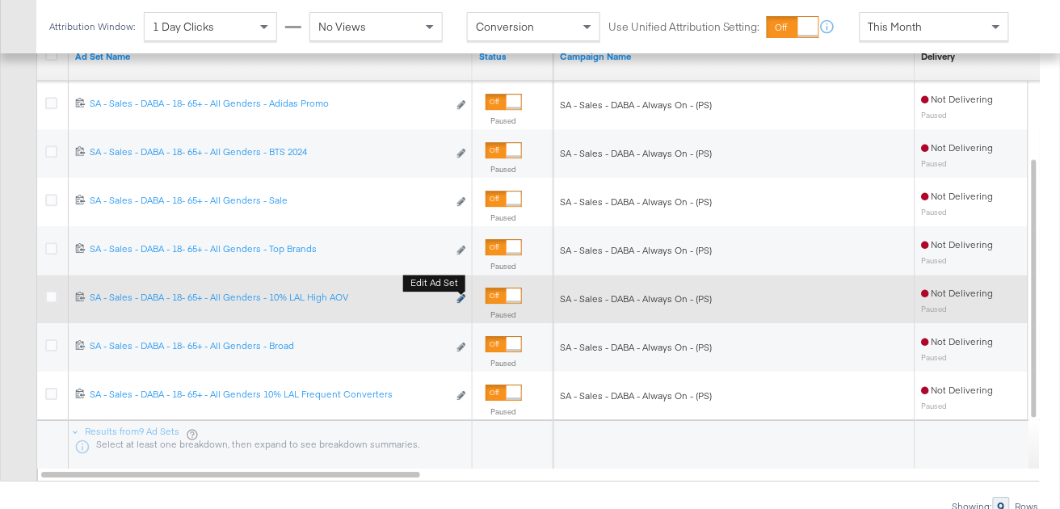
click at [460, 297] on icon "link" at bounding box center [461, 298] width 8 height 9
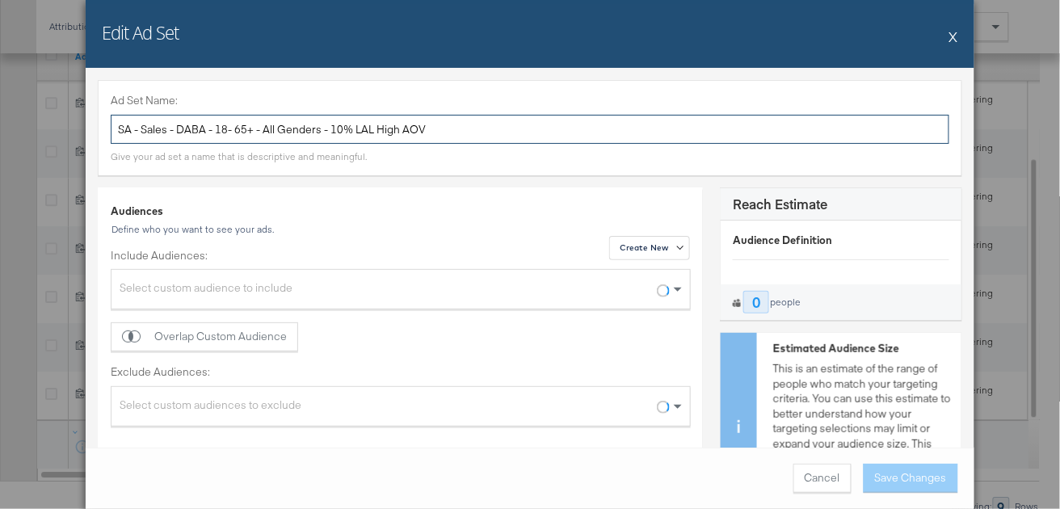
click at [367, 128] on input "SA - Sales - DABA - 18- 65+ - All Genders - 10% LAL High AOV" at bounding box center [530, 130] width 839 height 30
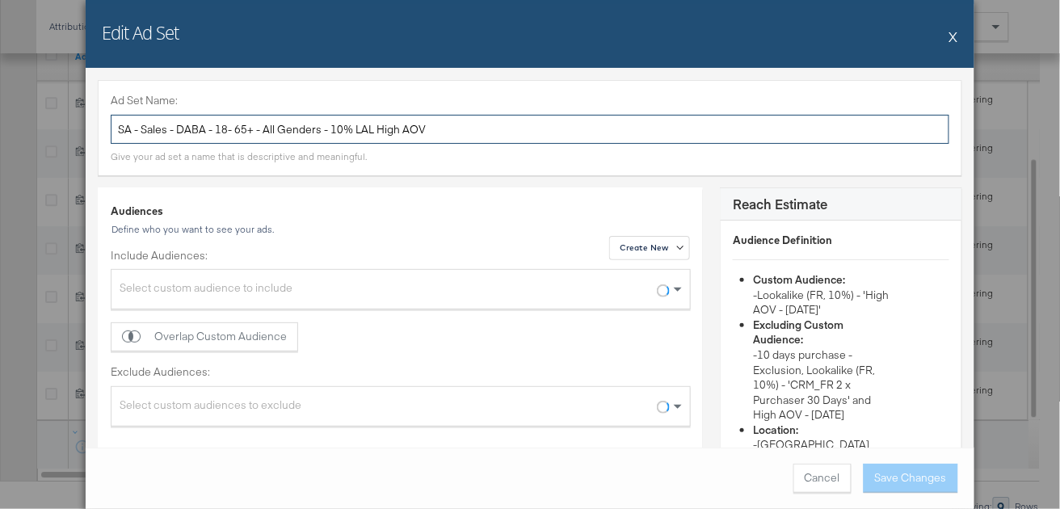
click at [367, 128] on input "SA - Sales - DABA - 18- 65+ - All Genders - 10% LAL High AOV" at bounding box center [530, 130] width 839 height 30
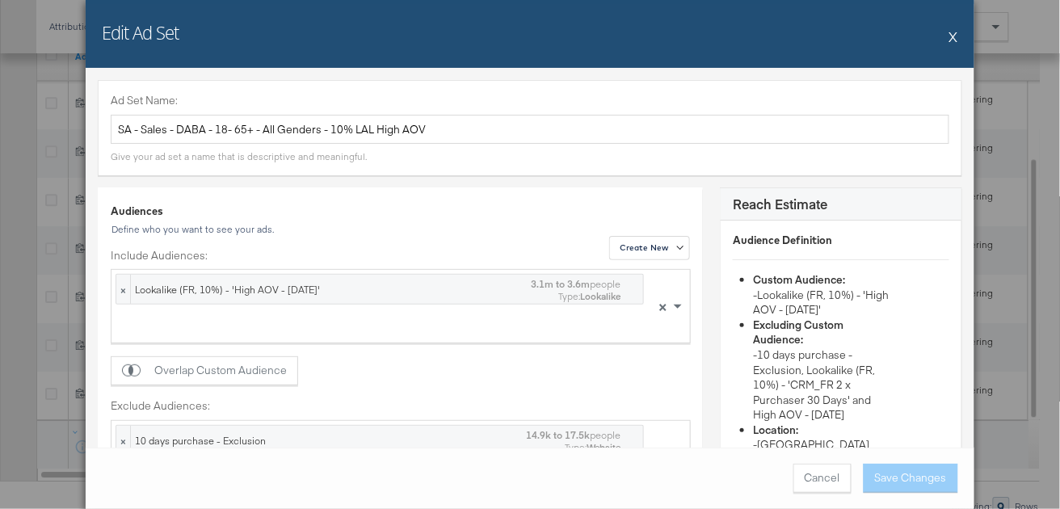
click at [953, 37] on button "X" at bounding box center [954, 36] width 9 height 32
click at [953, 37] on div "This Month" at bounding box center [935, 26] width 148 height 27
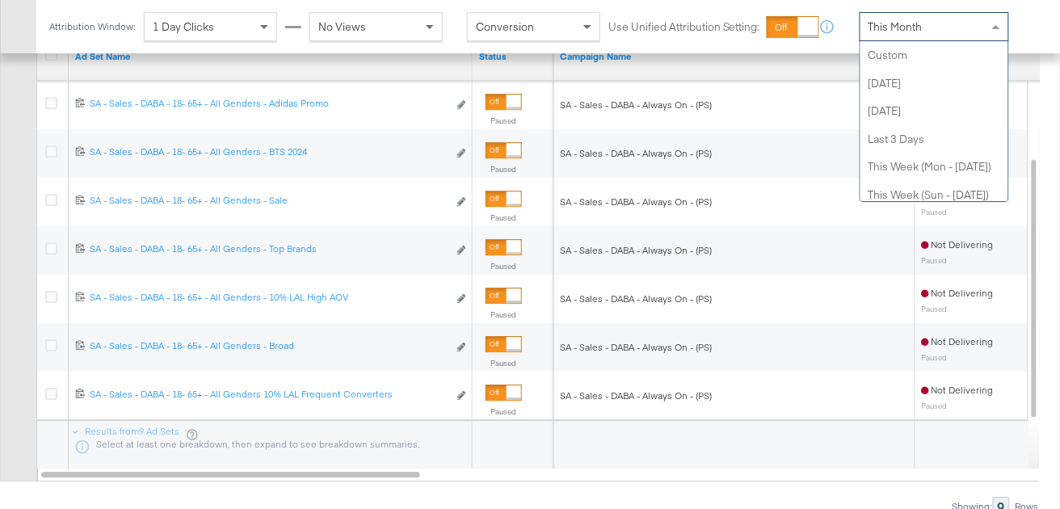
scroll to position [314, 0]
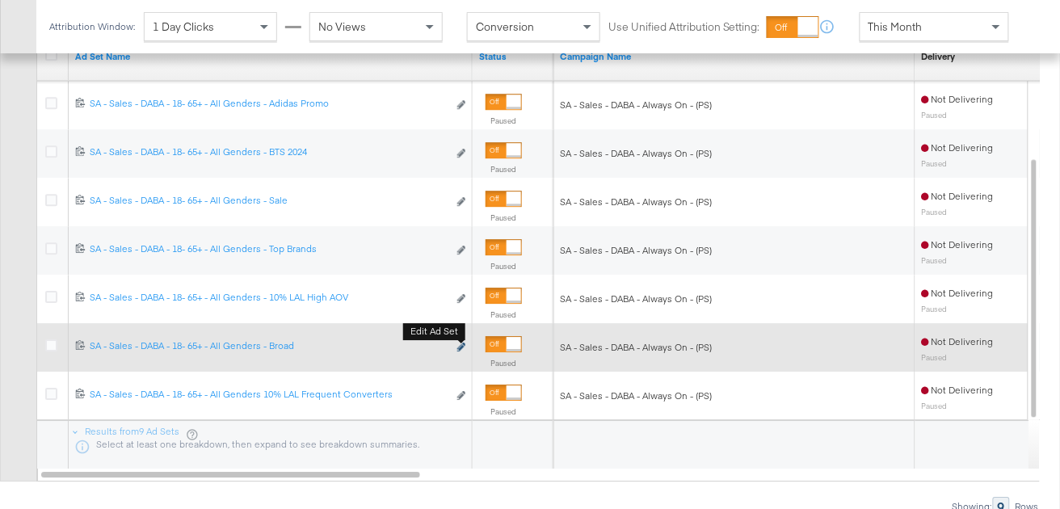
click at [461, 345] on icon "link" at bounding box center [461, 347] width 8 height 9
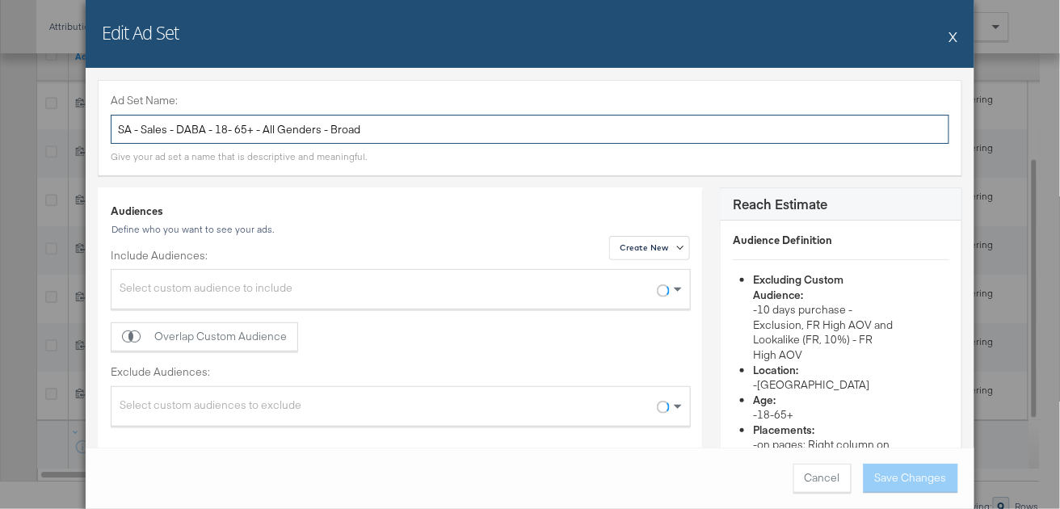
click at [507, 124] on input "SA - Sales - DABA - 18- 65+ - All Genders - Broad" at bounding box center [530, 130] width 839 height 30
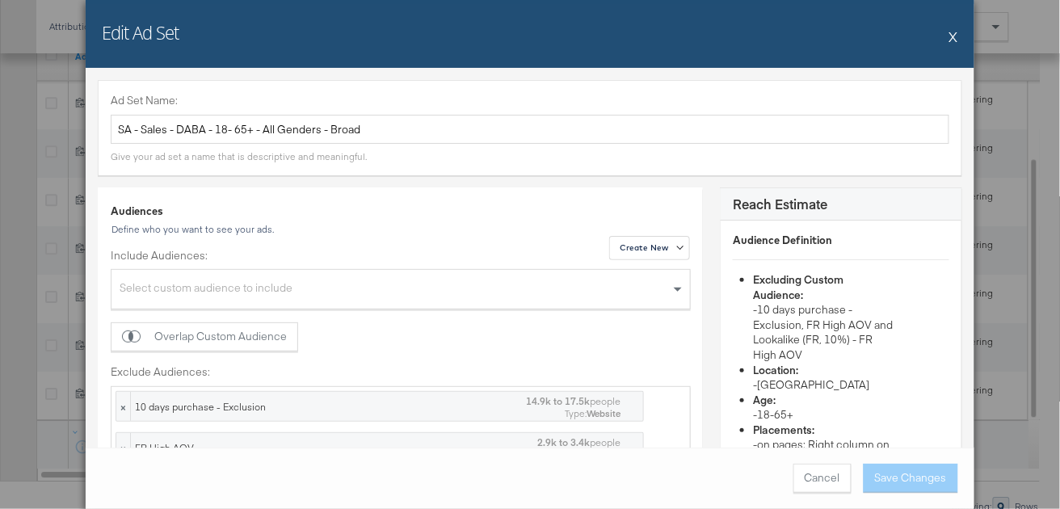
click at [954, 37] on button "X" at bounding box center [954, 36] width 9 height 32
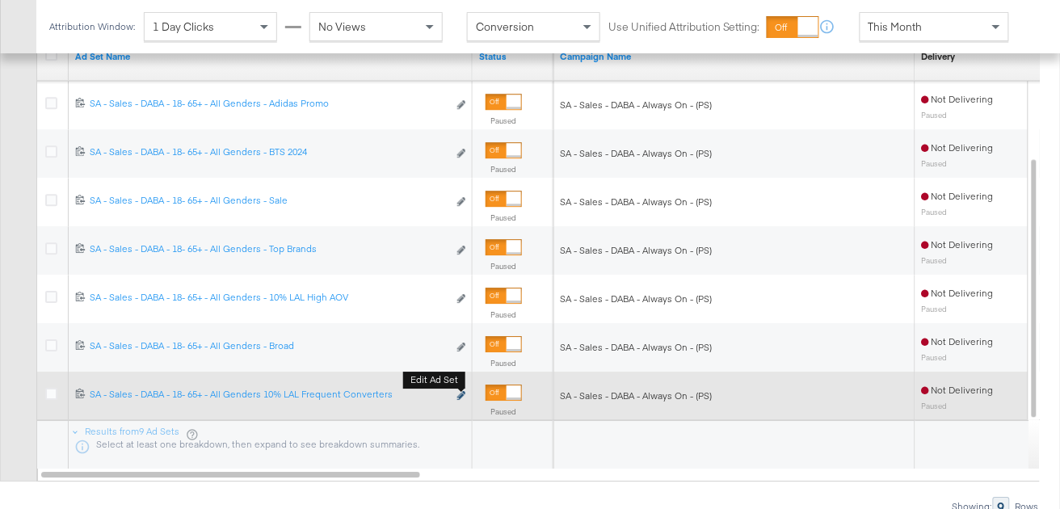
click at [462, 394] on icon "link" at bounding box center [461, 395] width 8 height 9
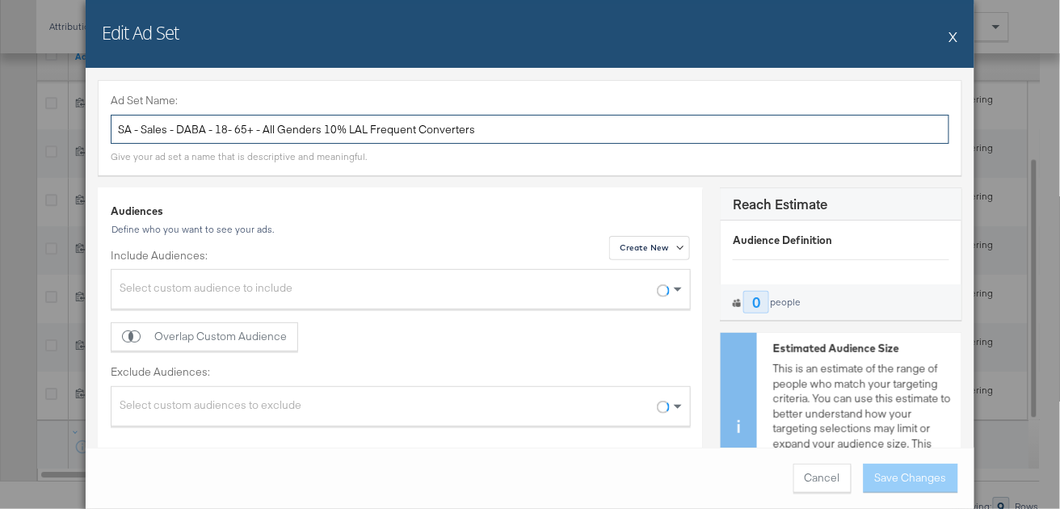
click at [483, 127] on input "SA - Sales - DABA - 18- 65+ - All Genders 10% LAL Frequent Converters" at bounding box center [530, 130] width 839 height 30
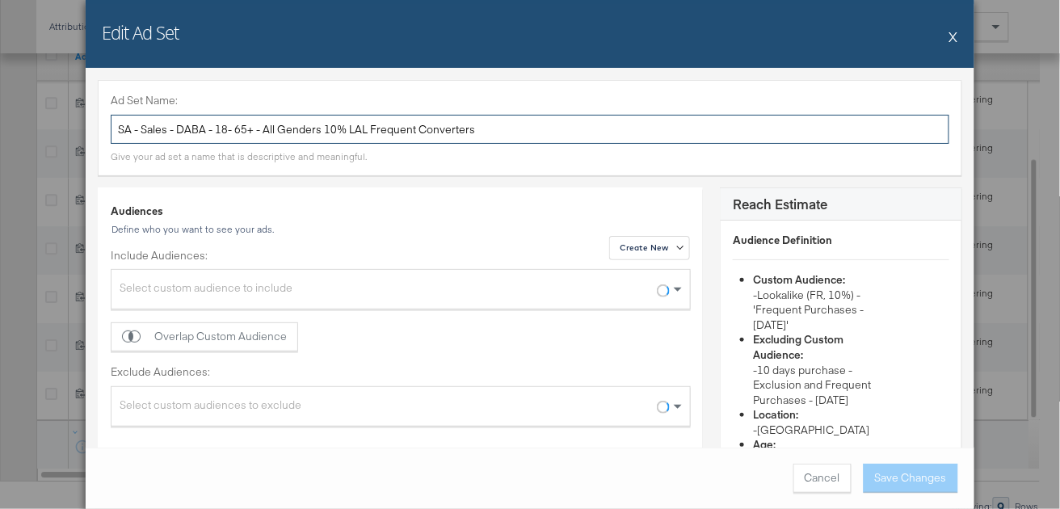
click at [483, 127] on input "SA - Sales - DABA - 18- 65+ - All Genders 10% LAL Frequent Converters" at bounding box center [530, 130] width 839 height 30
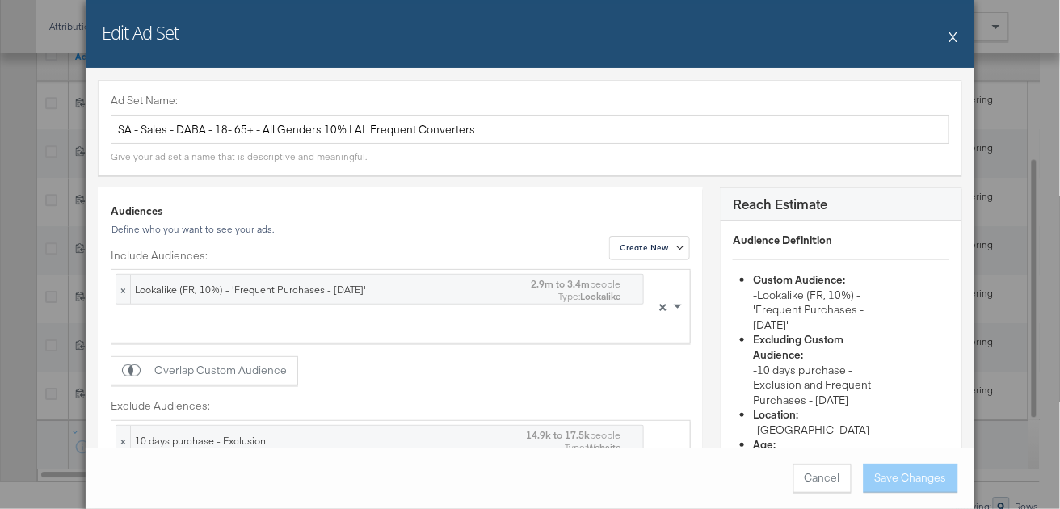
click at [955, 36] on button "X" at bounding box center [954, 36] width 9 height 32
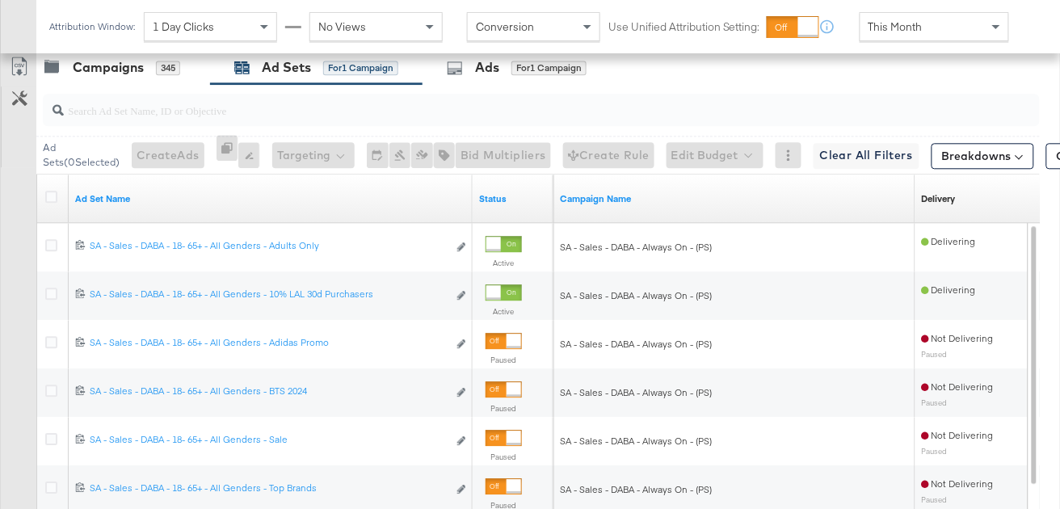
scroll to position [790, 0]
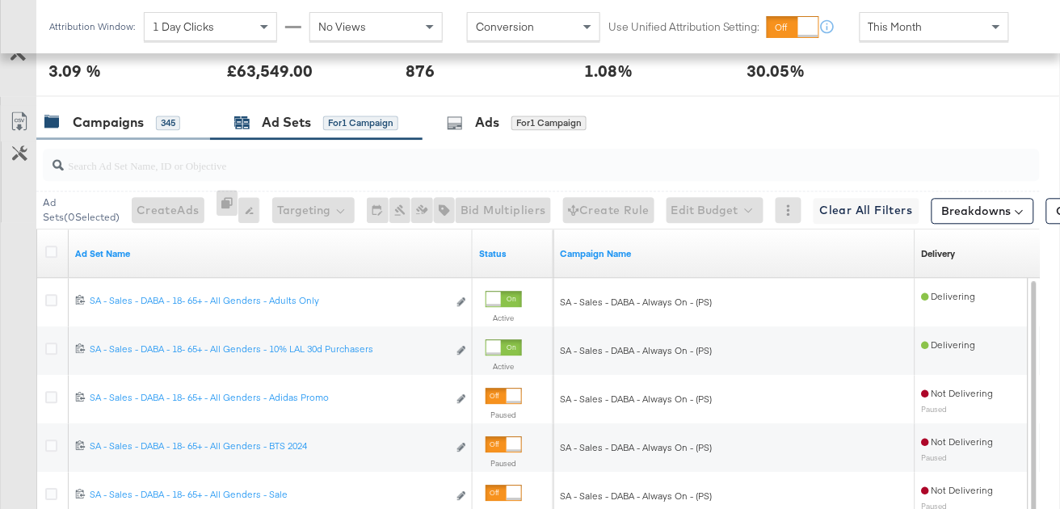
click at [107, 124] on div "Campaigns" at bounding box center [108, 122] width 71 height 19
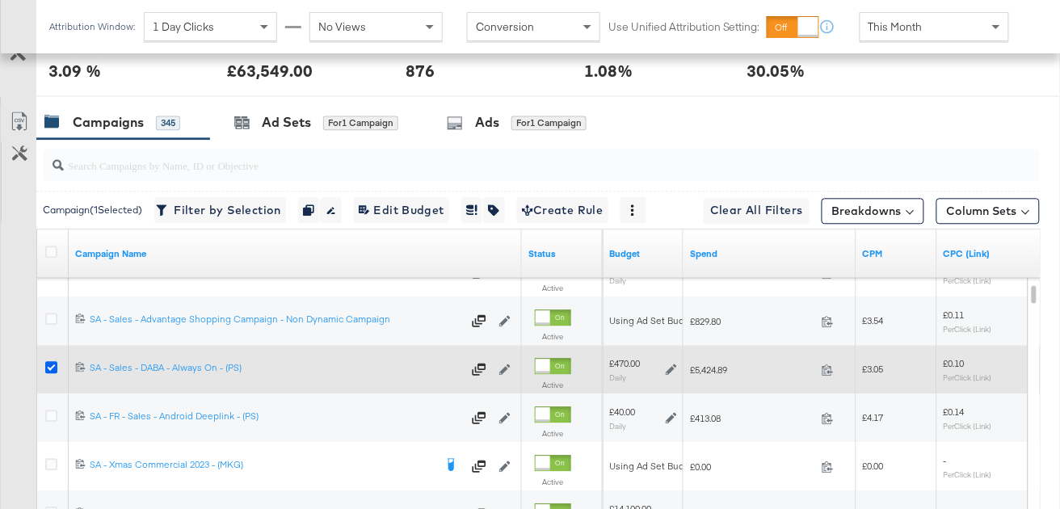
click at [51, 362] on icon at bounding box center [51, 367] width 12 height 12
click at [0, 0] on input "checkbox" at bounding box center [0, 0] width 0 height 0
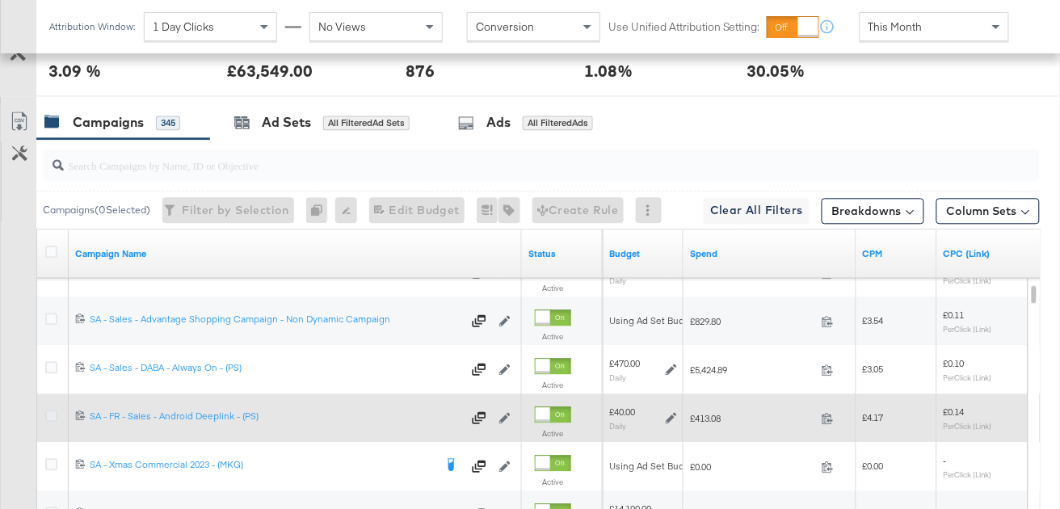
click at [53, 411] on icon at bounding box center [51, 416] width 12 height 12
click at [0, 0] on input "checkbox" at bounding box center [0, 0] width 0 height 0
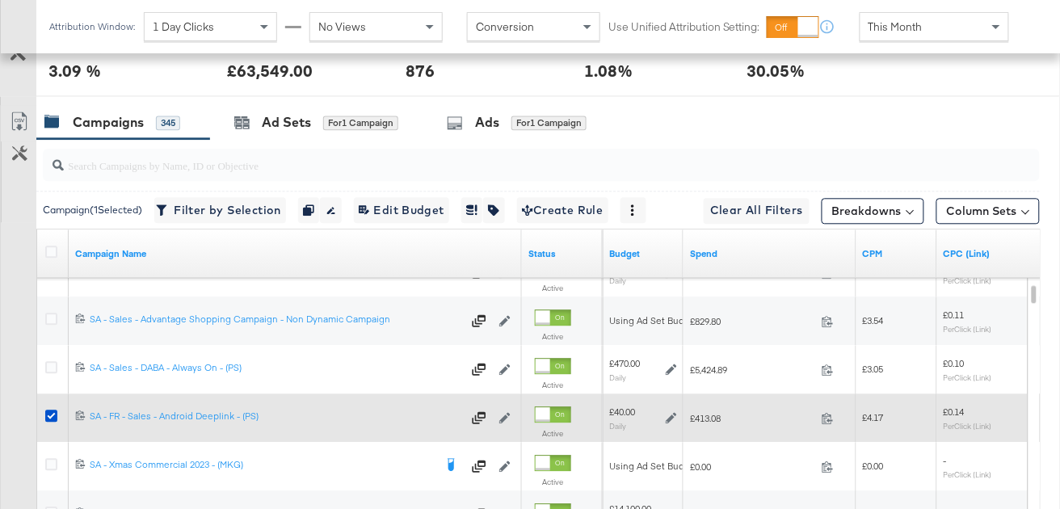
click at [511, 413] on button "Edit Campaign" at bounding box center [508, 418] width 16 height 16
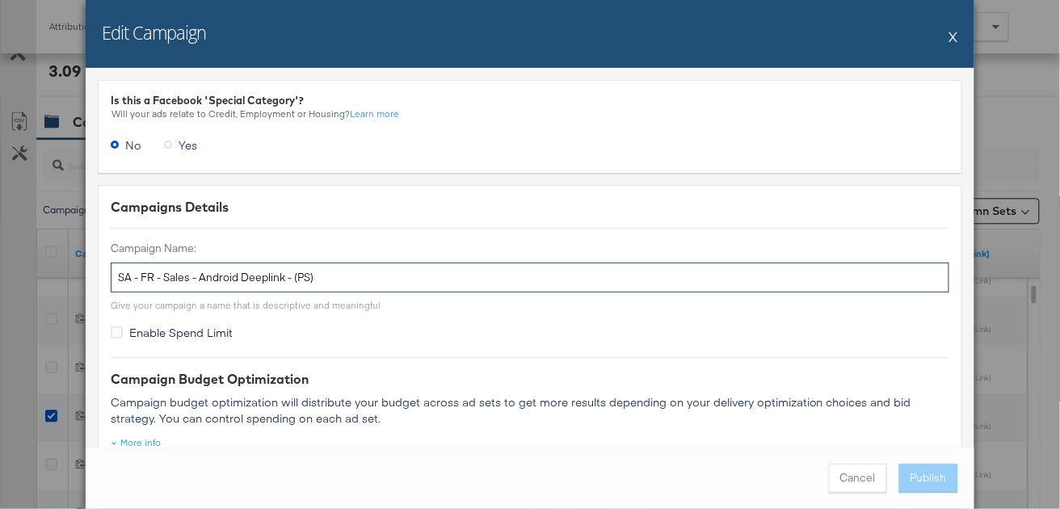
click at [334, 272] on input "SA - FR - Sales - Android Deeplink - (PS)" at bounding box center [530, 278] width 839 height 30
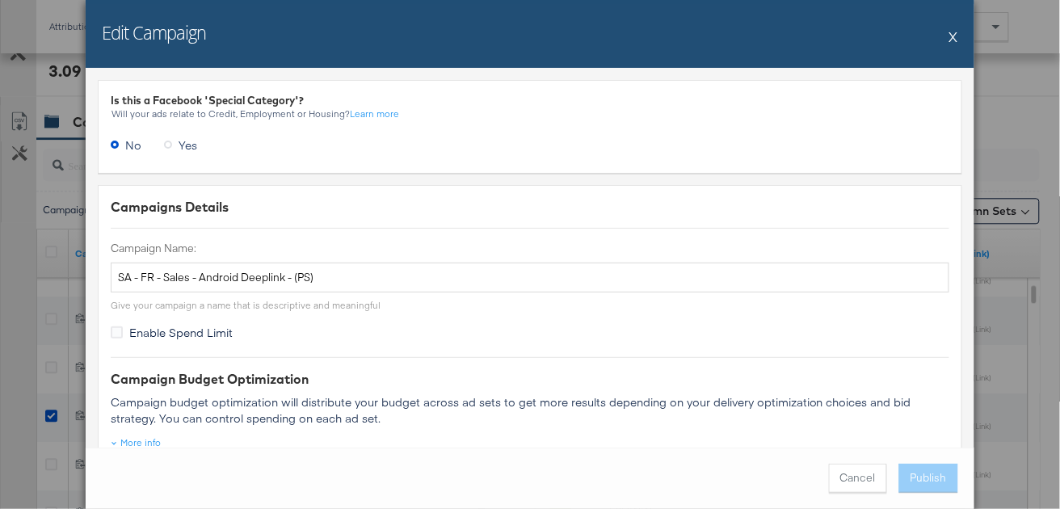
click at [961, 36] on div "Edit Campaign X" at bounding box center [530, 34] width 889 height 68
click at [960, 36] on div "Edit Campaign X" at bounding box center [530, 34] width 889 height 68
click at [956, 36] on button "X" at bounding box center [954, 36] width 9 height 32
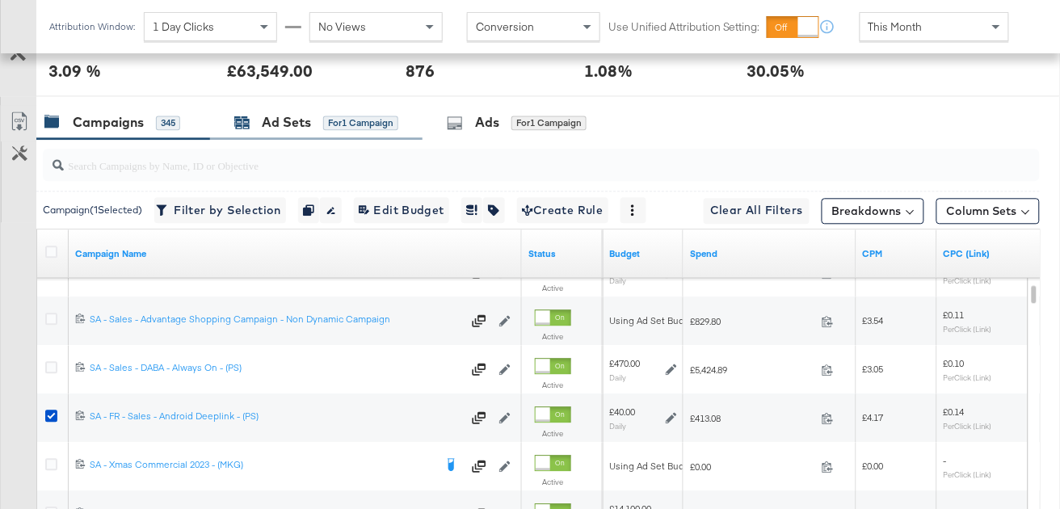
click at [267, 115] on div "Ad Sets" at bounding box center [286, 122] width 49 height 19
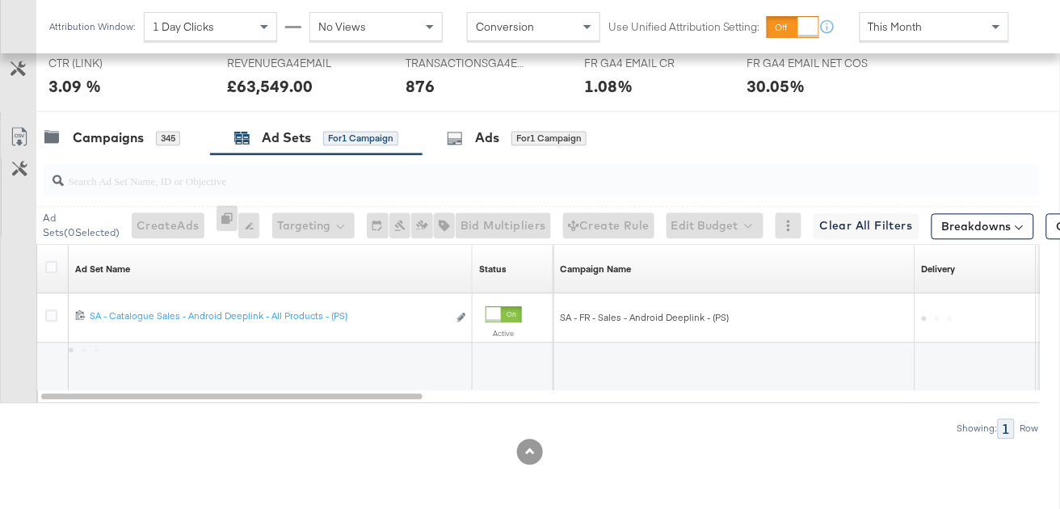
scroll to position [773, 0]
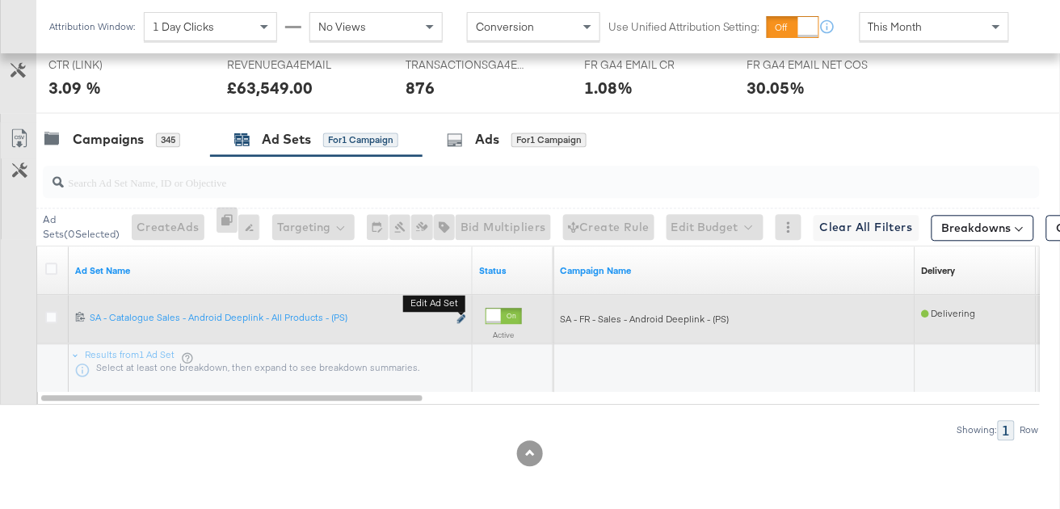
click at [461, 315] on icon "link" at bounding box center [461, 318] width 8 height 9
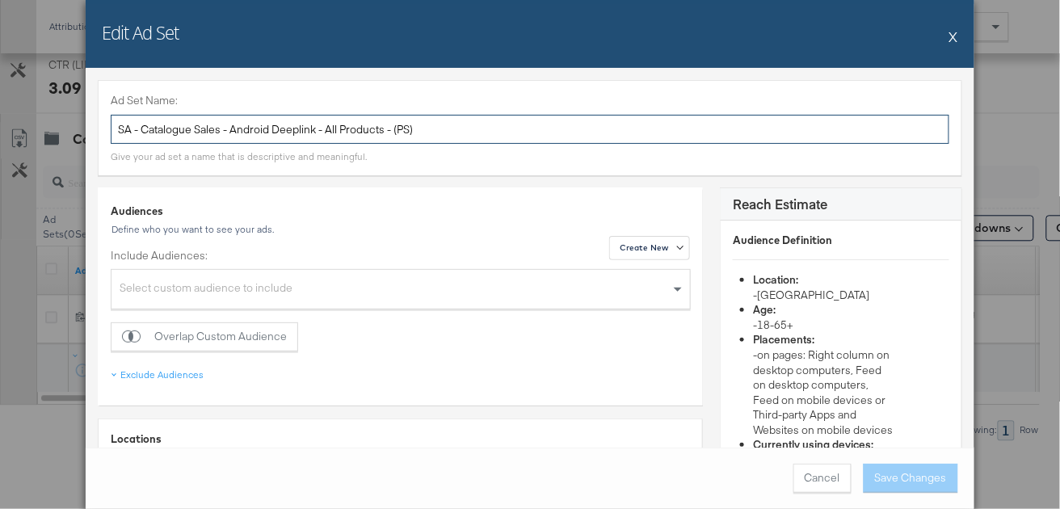
drag, startPoint x: 198, startPoint y: 128, endPoint x: 143, endPoint y: 124, distance: 55.1
click at [143, 124] on input "SA - Catalogue Sales - Android Deeplink - All Products - (PS)" at bounding box center [530, 130] width 839 height 30
click at [462, 130] on input "SA - Sales - Android Deeplink - All Products - (PS)" at bounding box center [530, 130] width 839 height 30
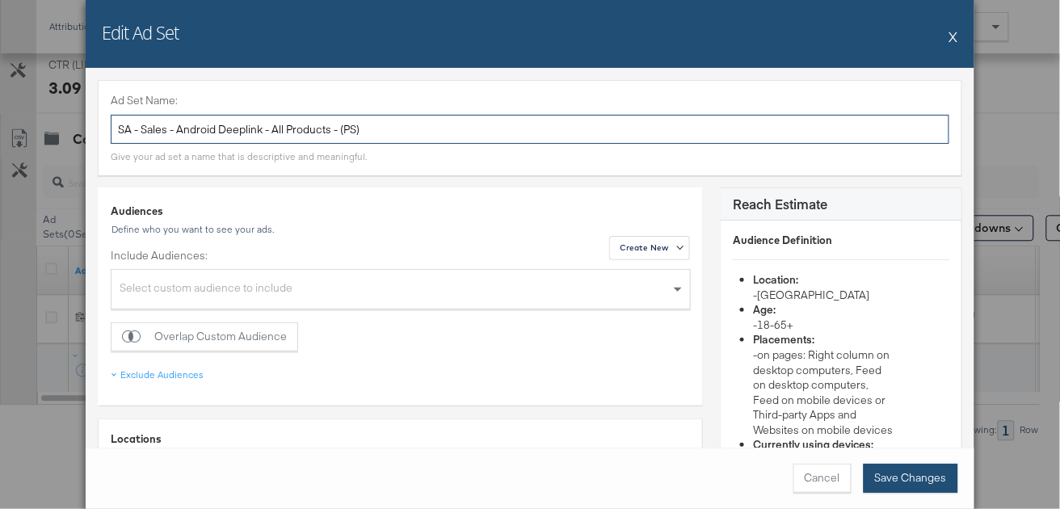
type input "SA - Sales - Android Deeplink - All Products - (PS)"
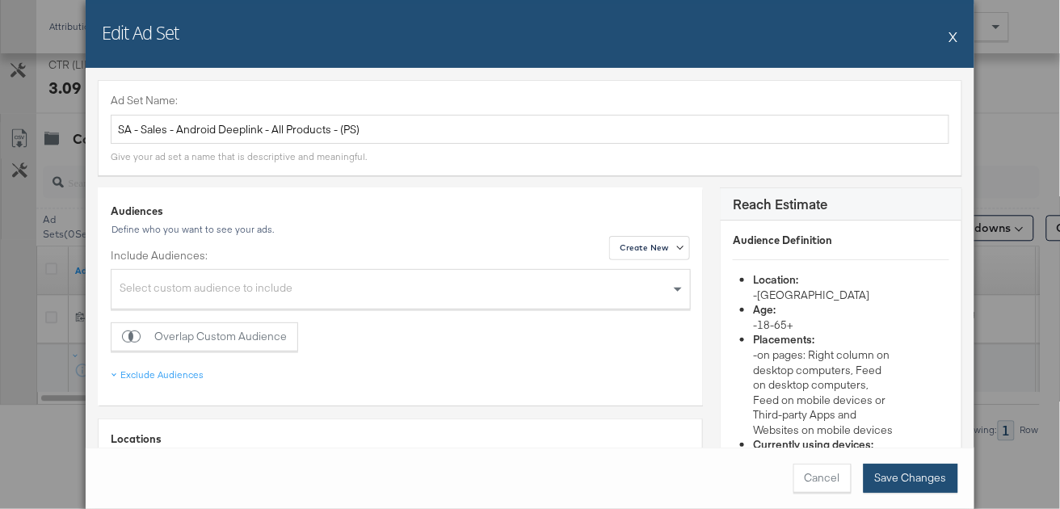
click at [908, 482] on button "Save Changes" at bounding box center [911, 478] width 95 height 29
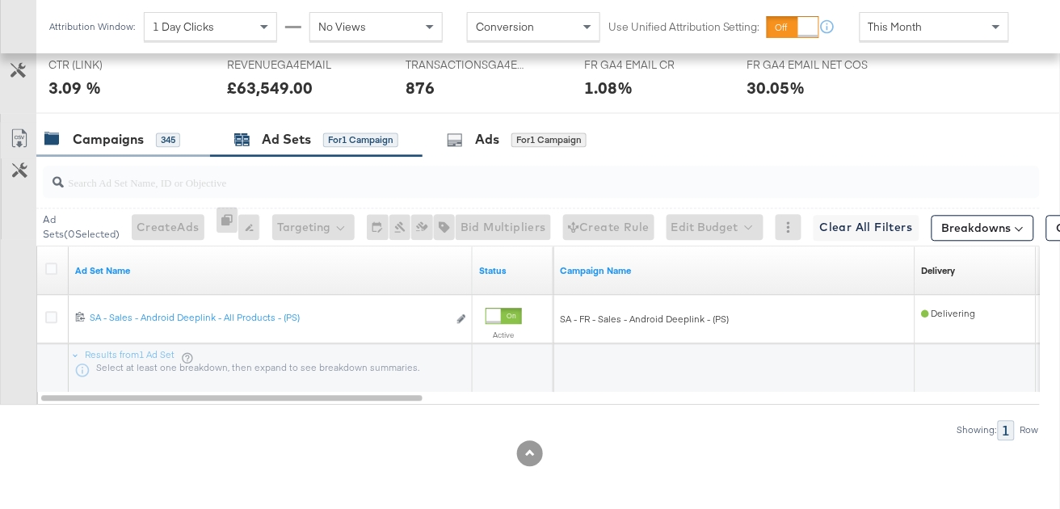
click at [169, 137] on div "345" at bounding box center [168, 140] width 24 height 15
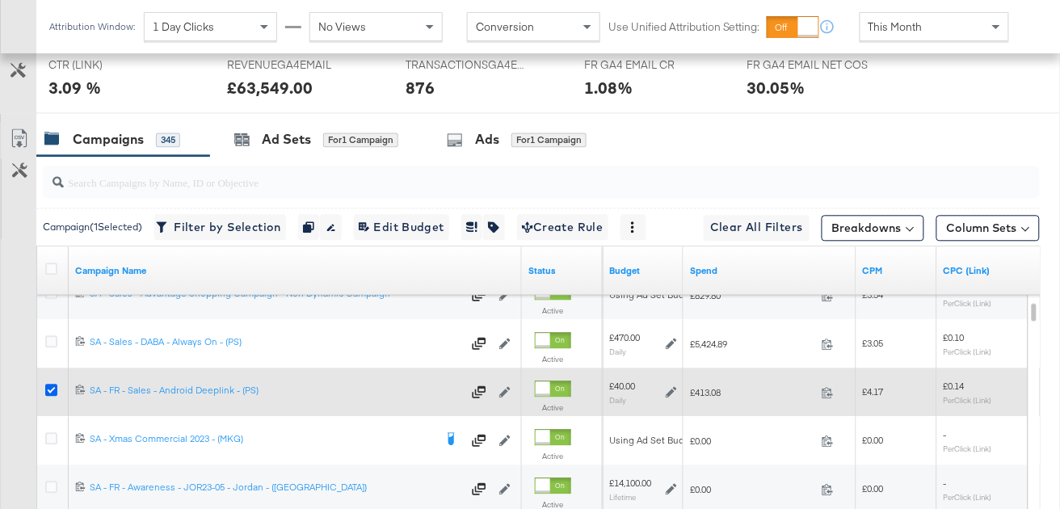
click at [50, 389] on icon at bounding box center [51, 390] width 12 height 12
click at [0, 0] on input "checkbox" at bounding box center [0, 0] width 0 height 0
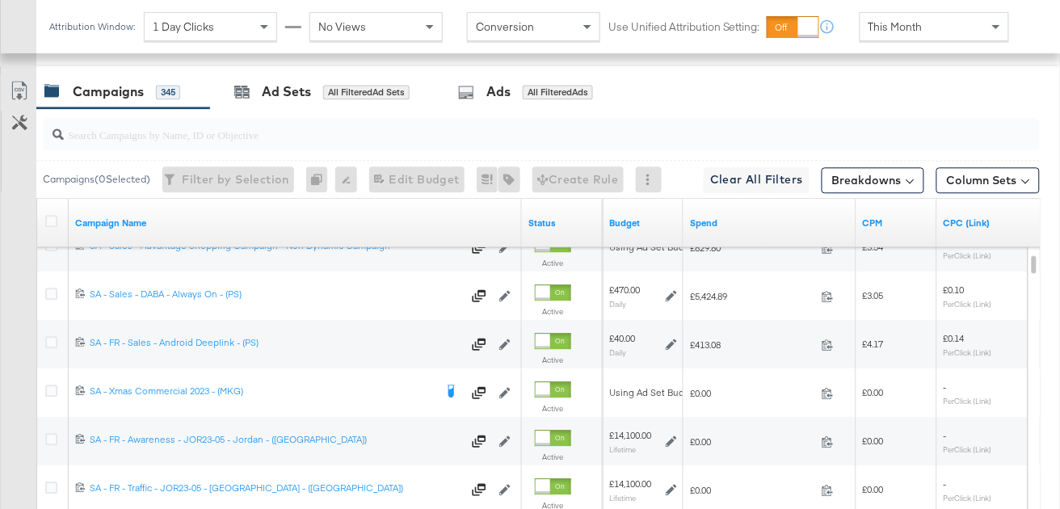
scroll to position [784, 0]
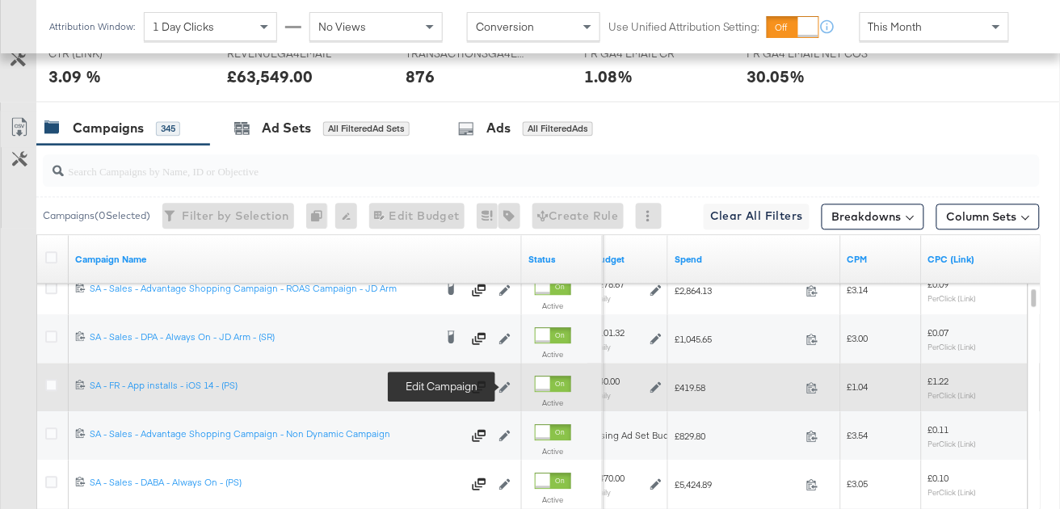
click at [506, 383] on icon at bounding box center [505, 387] width 11 height 11
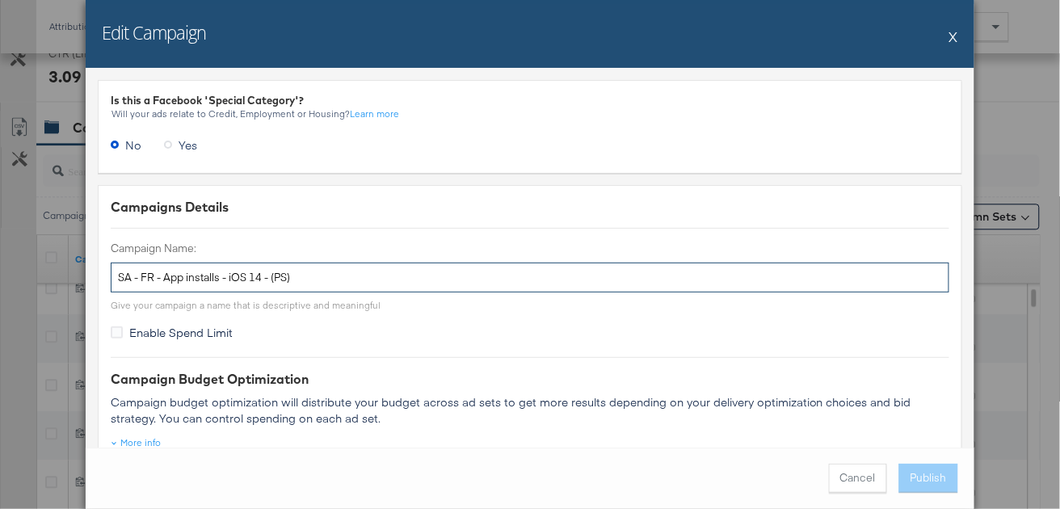
click at [284, 280] on input "SA - FR - App installs - iOS 14 - (PS)" at bounding box center [530, 278] width 839 height 30
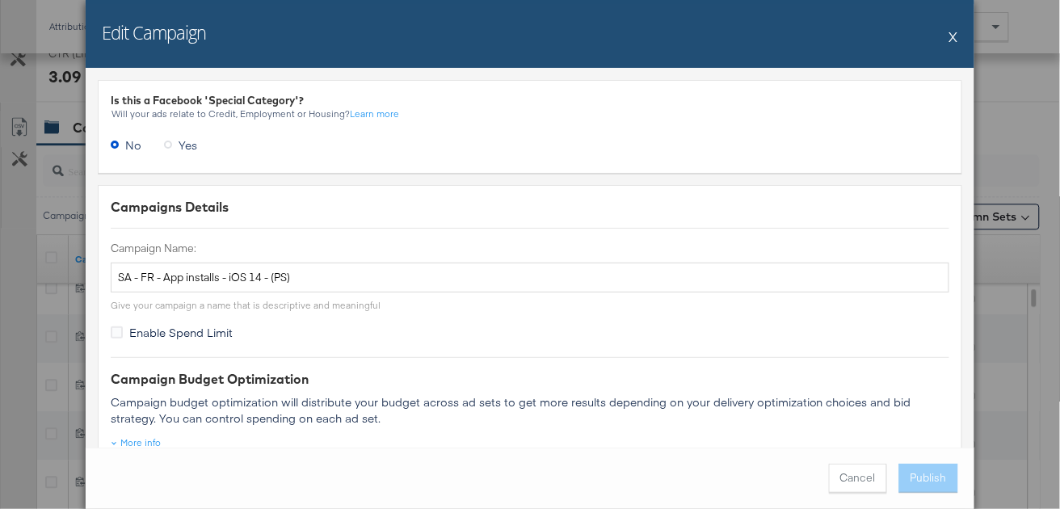
click at [951, 35] on button "X" at bounding box center [954, 36] width 9 height 32
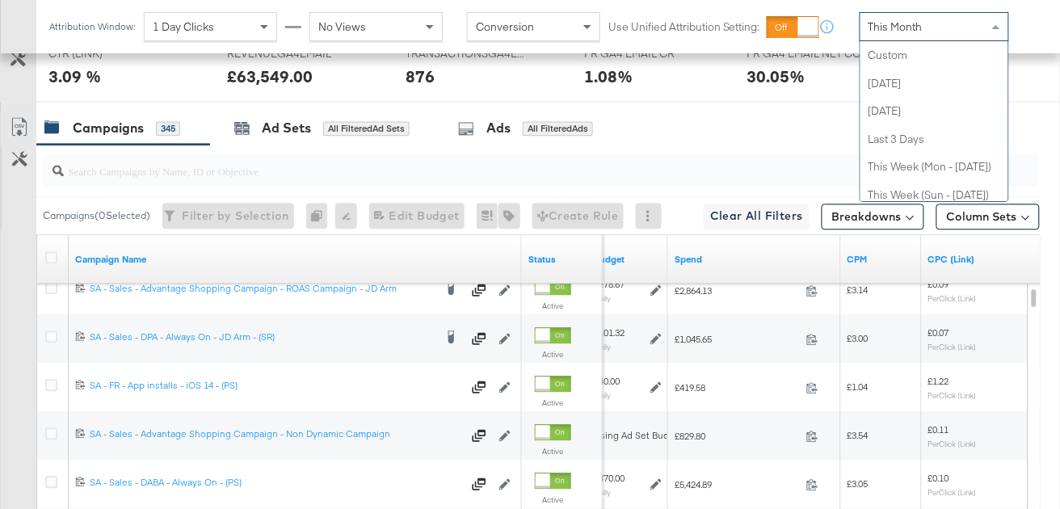
click at [951, 35] on div "This Month" at bounding box center [935, 26] width 148 height 27
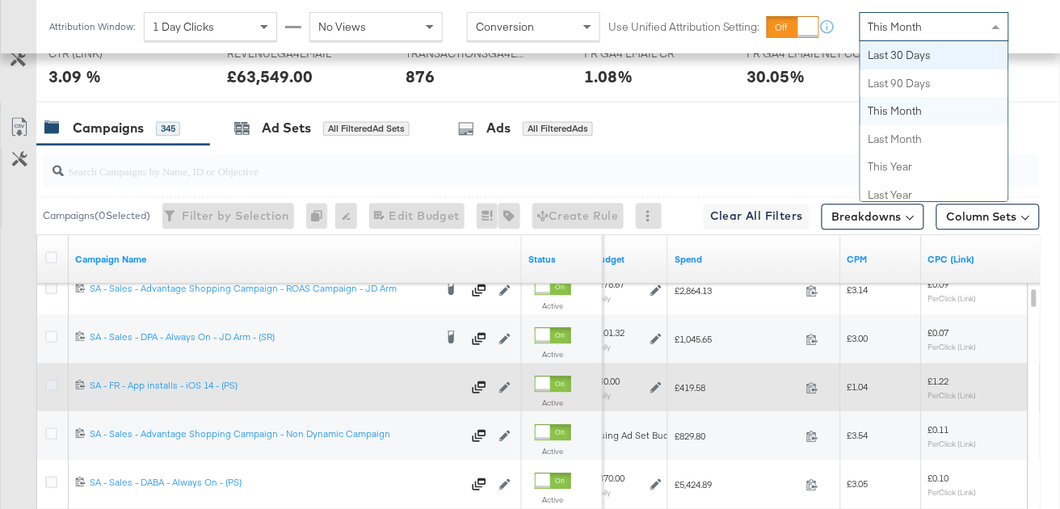
click at [48, 383] on icon at bounding box center [51, 385] width 12 height 12
click at [0, 0] on input "checkbox" at bounding box center [0, 0] width 0 height 0
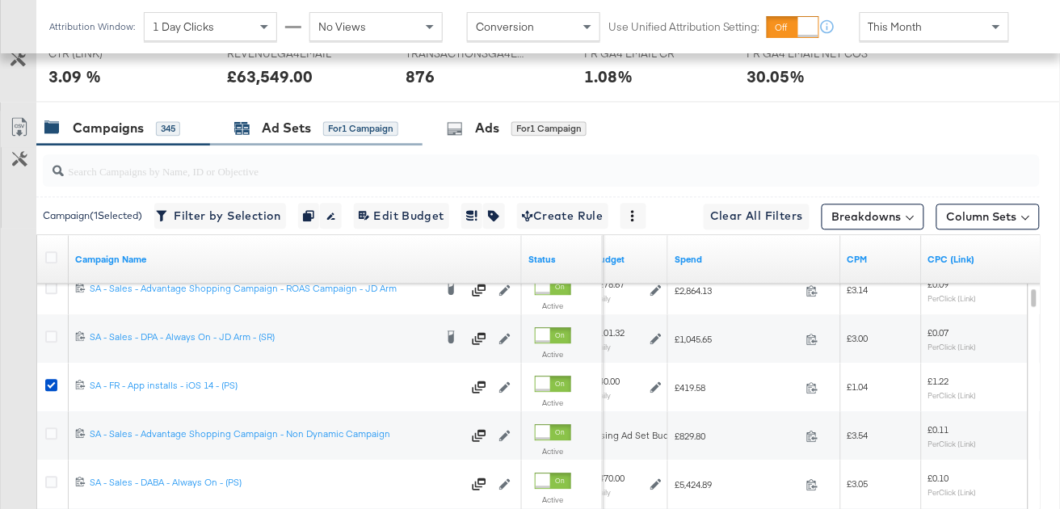
click at [327, 127] on div "for 1 Campaign" at bounding box center [360, 128] width 75 height 15
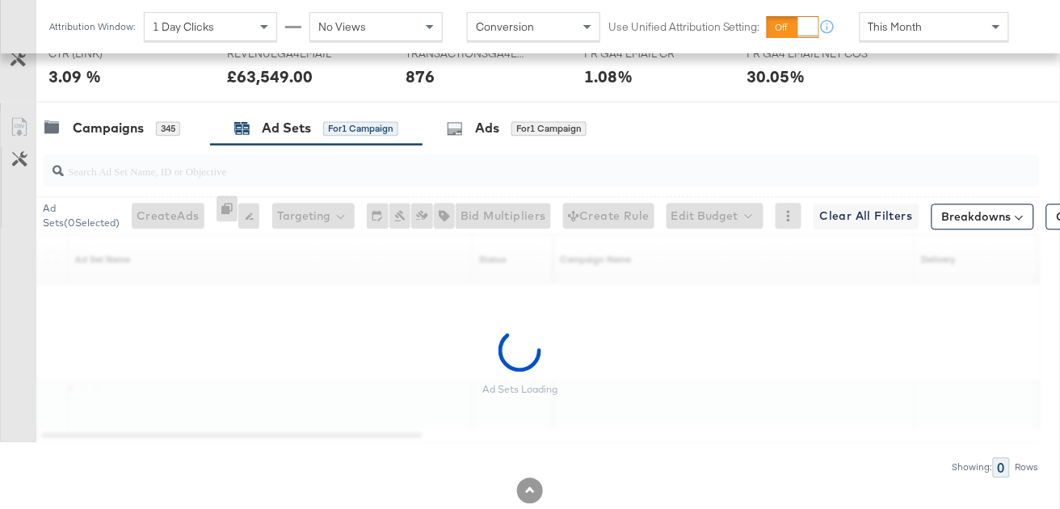
scroll to position [773, 0]
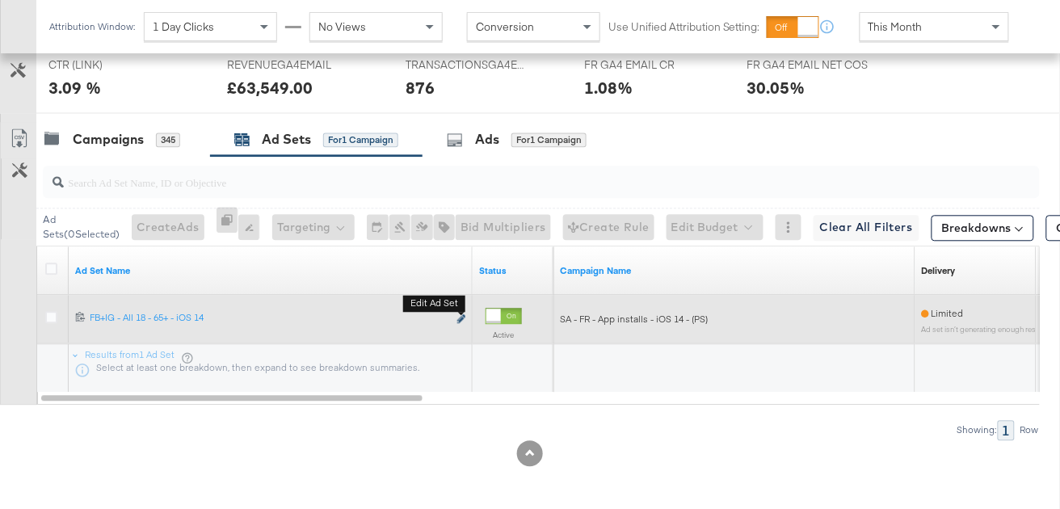
click at [460, 315] on icon "link" at bounding box center [461, 318] width 8 height 9
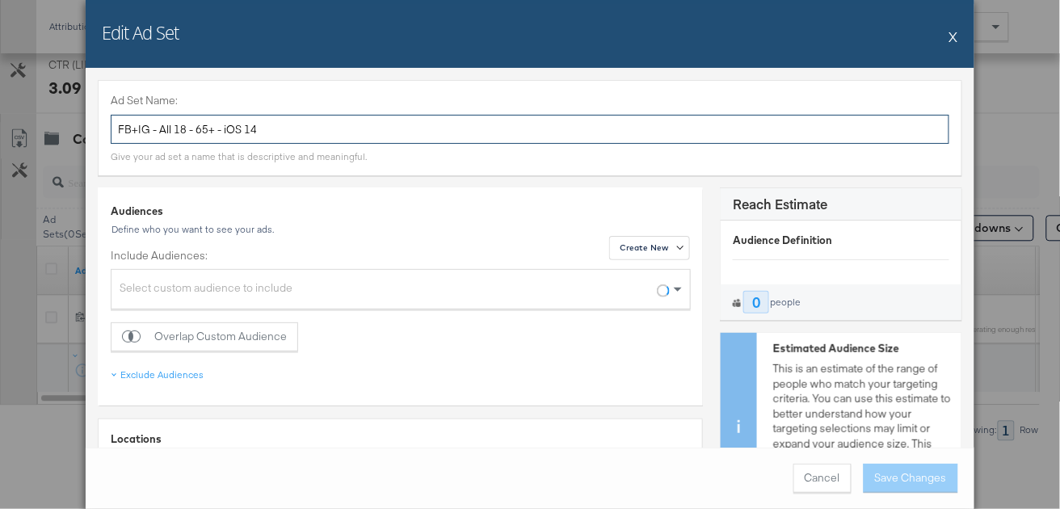
click at [270, 131] on input "FB+IG - All 18 - 65+ - iOS 14" at bounding box center [530, 130] width 839 height 30
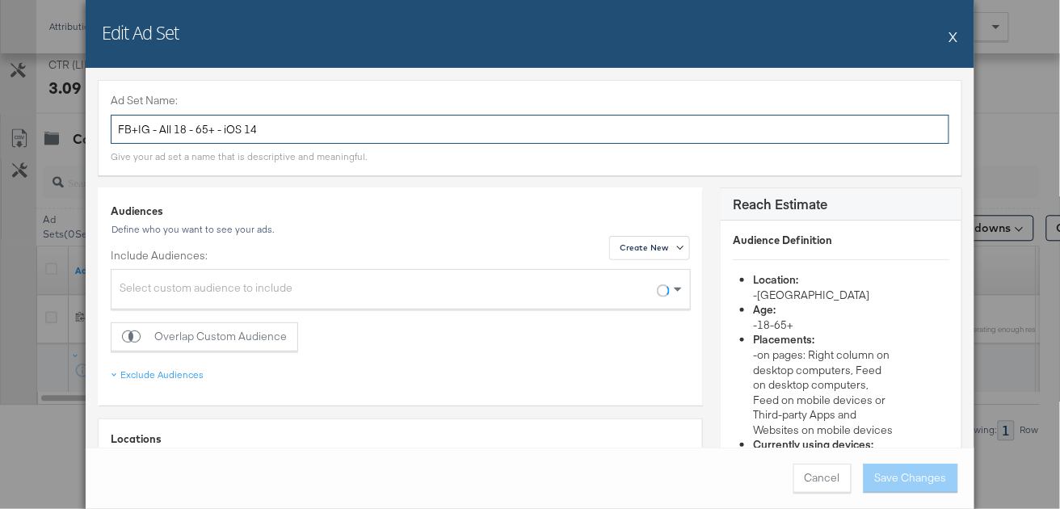
click at [270, 131] on input "FB+IG - All 18 - 65+ - iOS 14" at bounding box center [530, 130] width 839 height 30
click at [336, 131] on input "FB+IG - All 18 - 65+ - iOS 14" at bounding box center [530, 130] width 839 height 30
click at [336, 133] on input "FB+IG - All 18 - 65+ - iOS 14" at bounding box center [530, 130] width 839 height 30
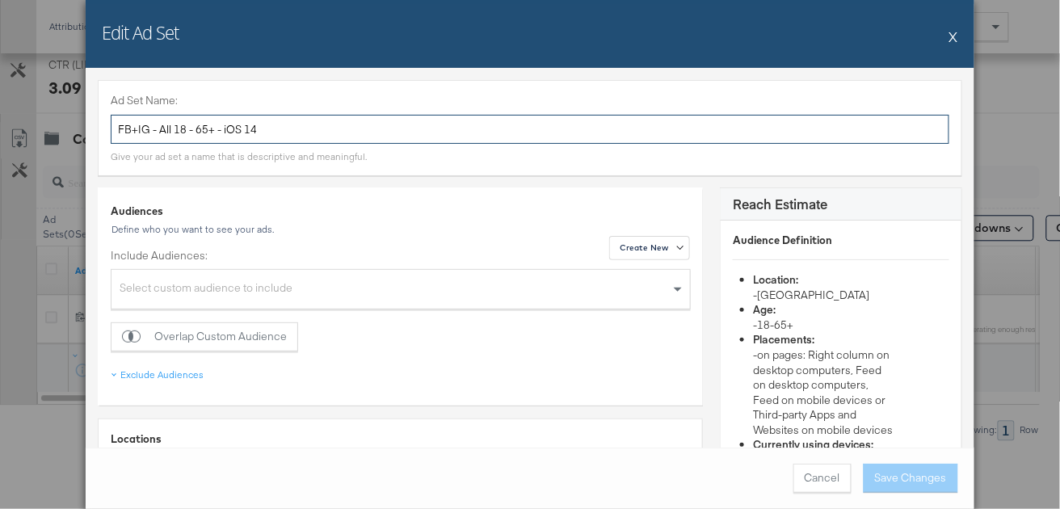
click at [336, 133] on input "FB+IG - All 18 - 65+ - iOS 14" at bounding box center [530, 130] width 839 height 30
paste input "SA - App Installs - 18 - 65+ - All Genders"
type input "SA - App Installs - 18 - 65+ - All Genders - iOS 14"
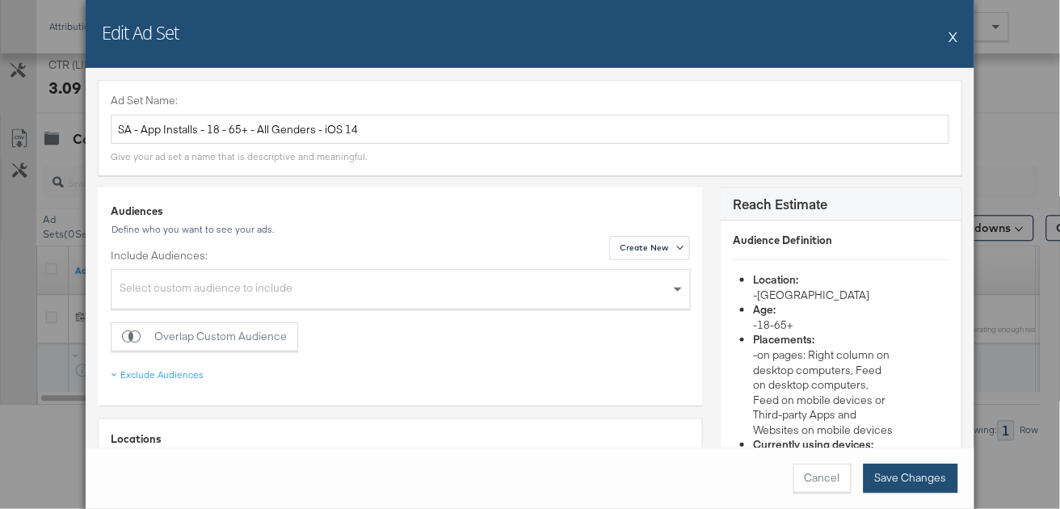
click at [903, 475] on button "Save Changes" at bounding box center [911, 478] width 95 height 29
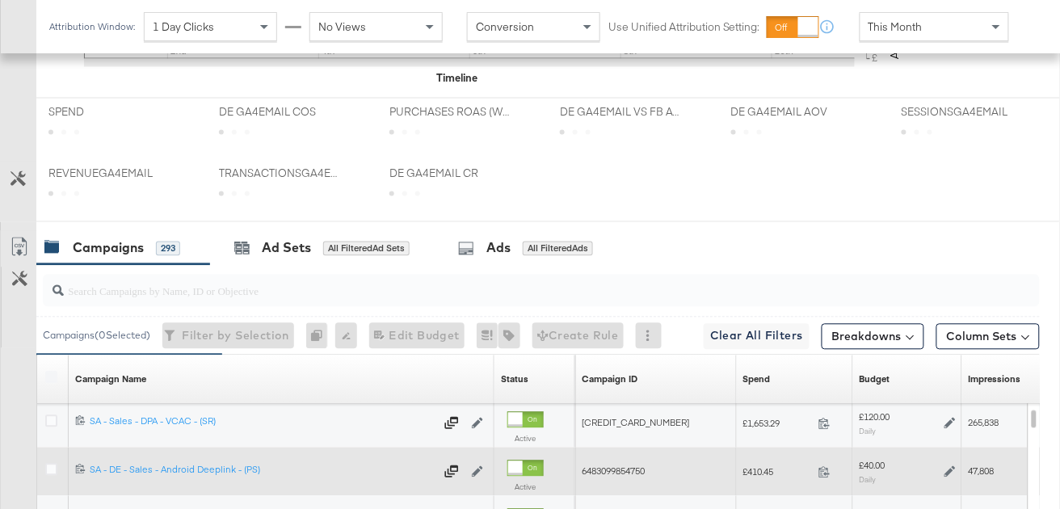
scroll to position [821, 0]
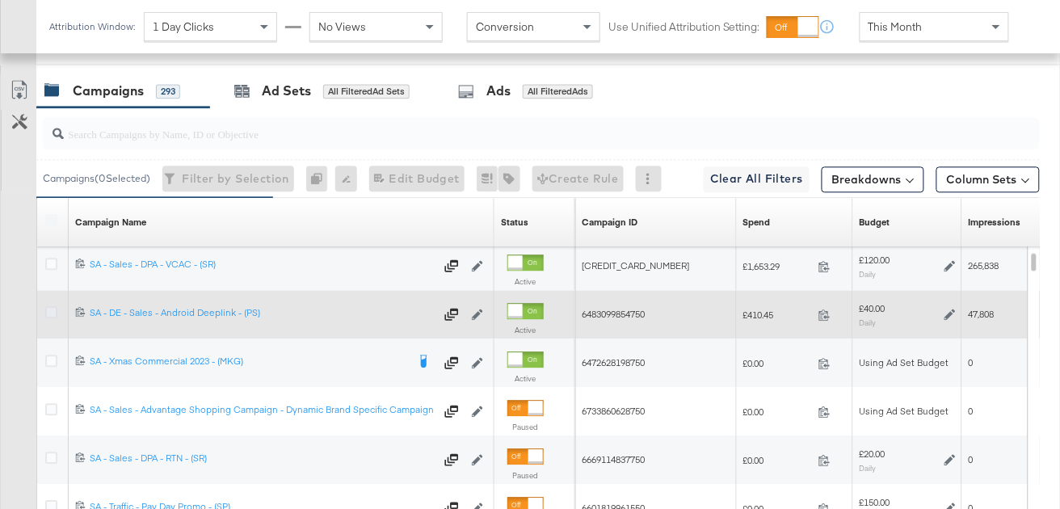
click at [48, 306] on icon at bounding box center [51, 312] width 12 height 12
click at [0, 0] on input "checkbox" at bounding box center [0, 0] width 0 height 0
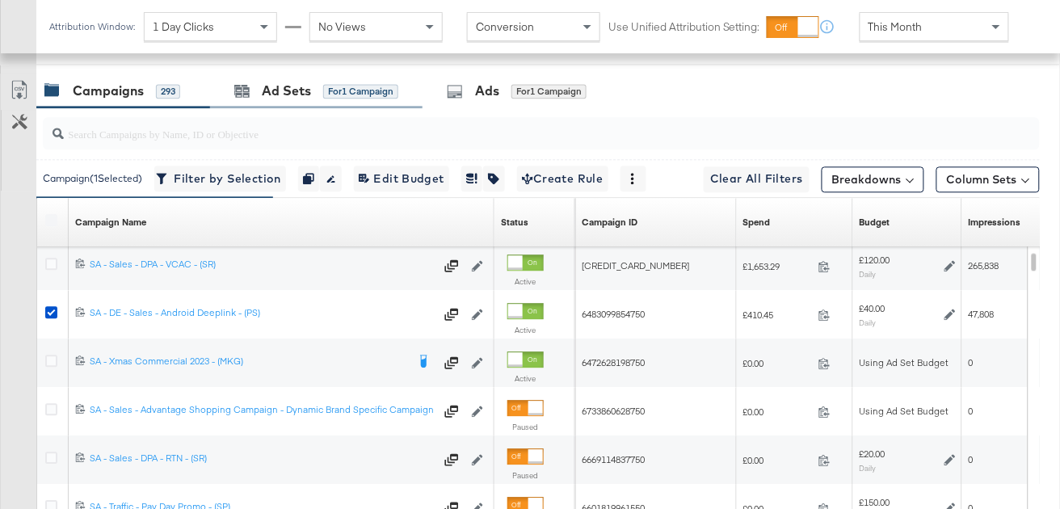
click at [361, 103] on div "Ad Sets for 1 Campaign" at bounding box center [316, 91] width 213 height 35
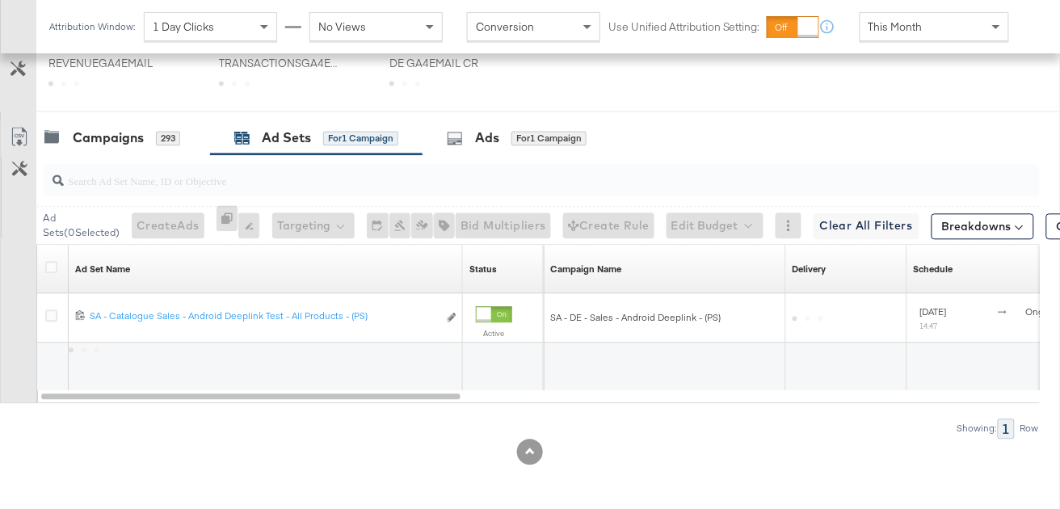
scroll to position [773, 0]
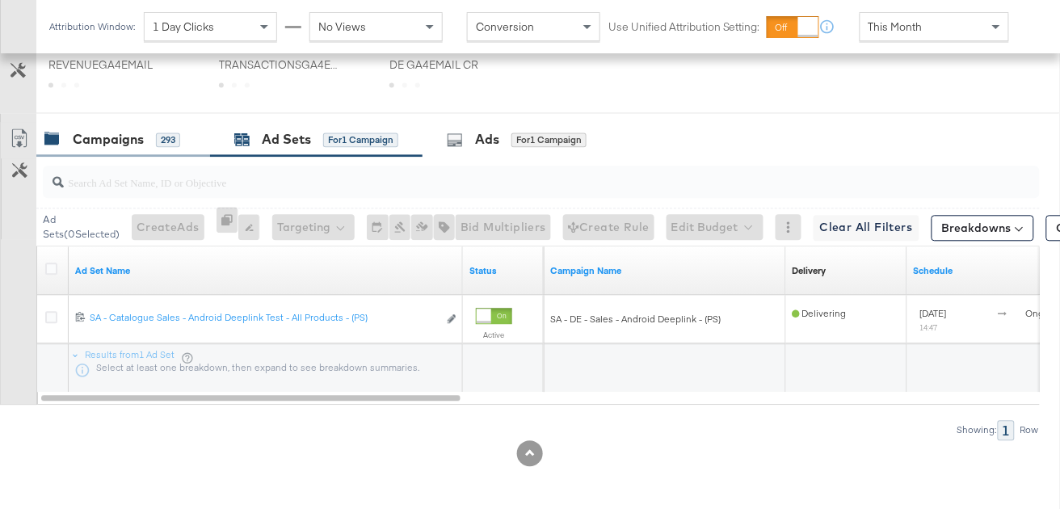
click at [149, 142] on div "Campaigns 293" at bounding box center [112, 139] width 136 height 19
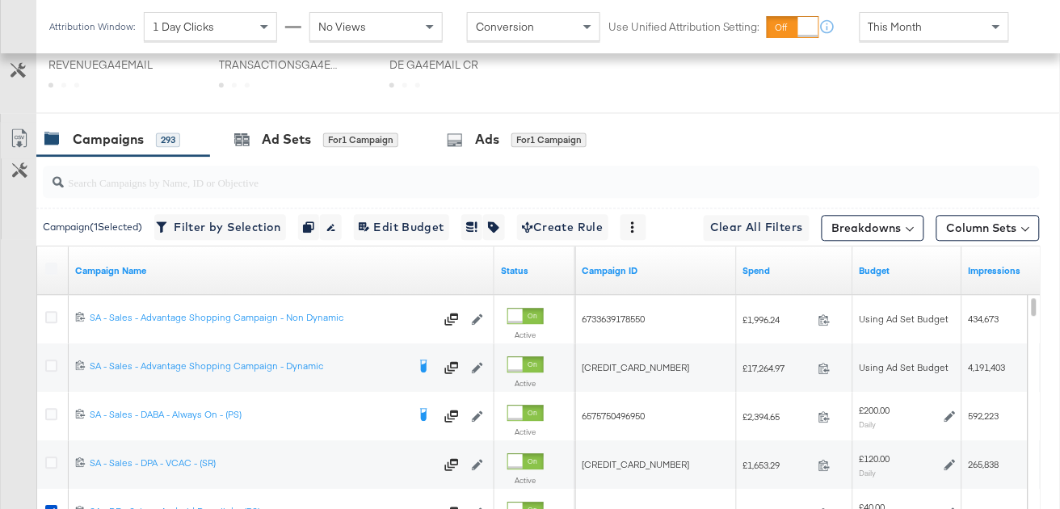
scroll to position [821, 0]
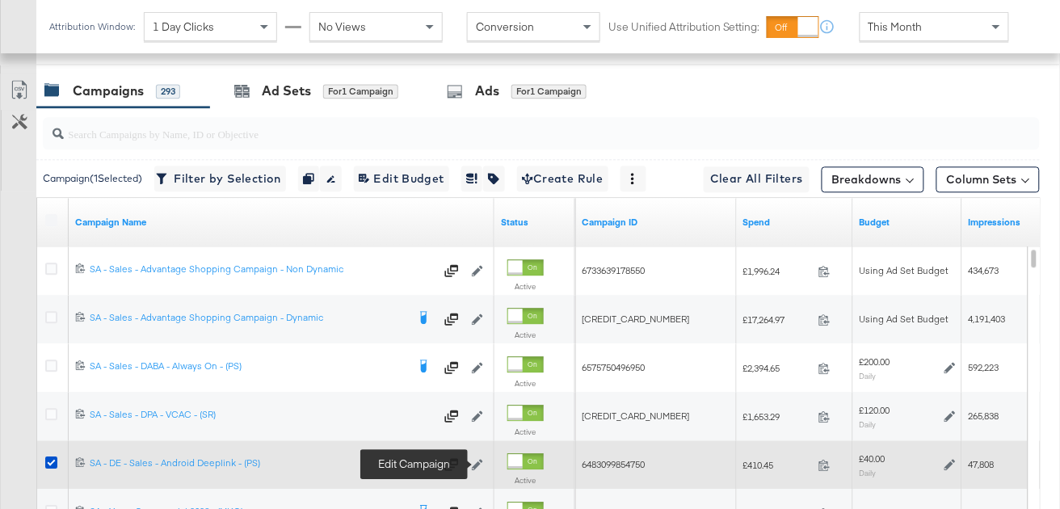
click at [477, 462] on icon at bounding box center [477, 464] width 11 height 11
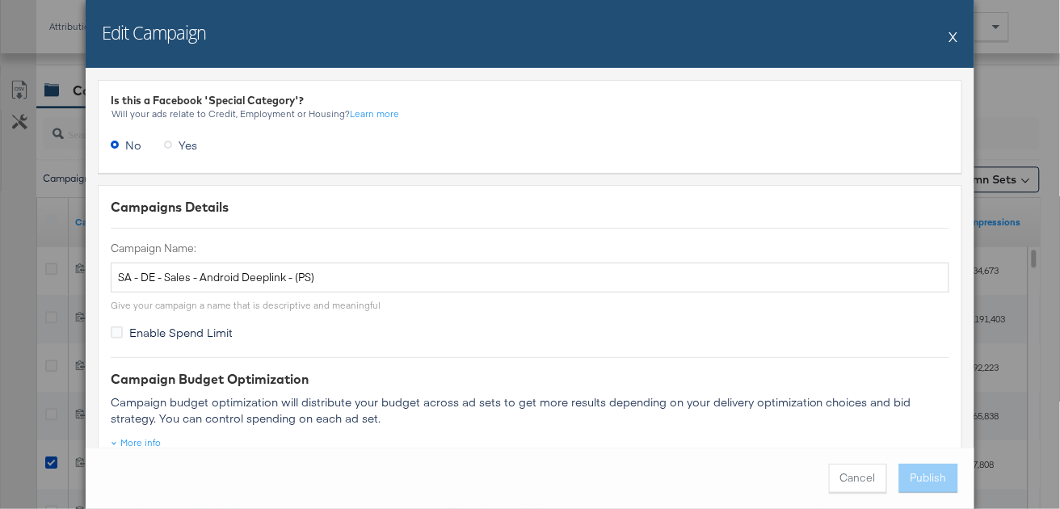
click at [954, 35] on button "X" at bounding box center [954, 36] width 9 height 32
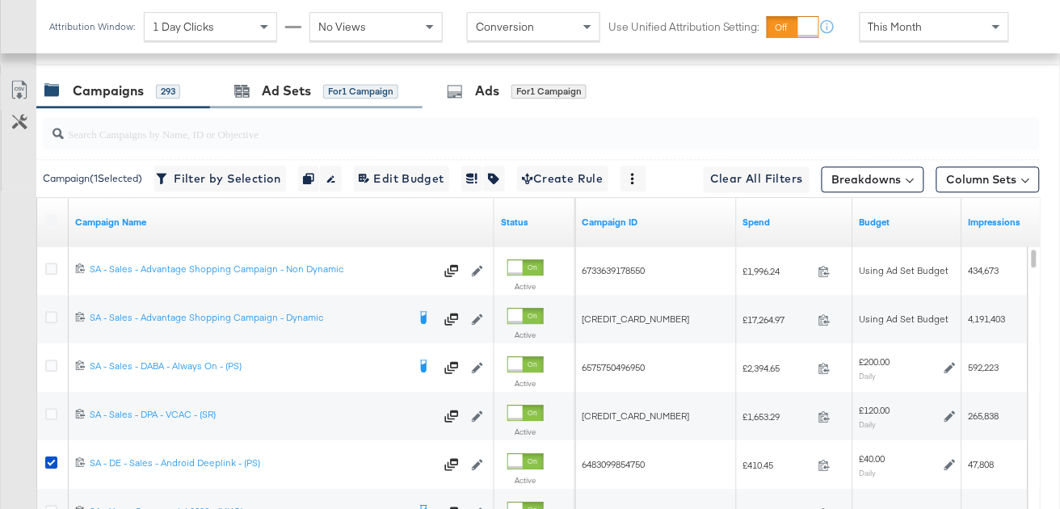
click at [328, 99] on div "Ad Sets for 1 Campaign" at bounding box center [316, 91] width 213 height 35
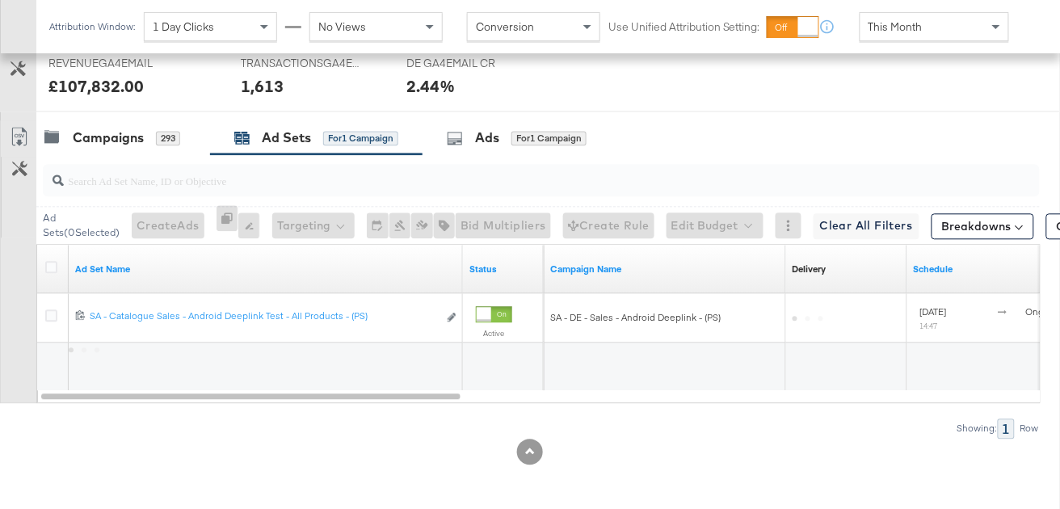
scroll to position [773, 0]
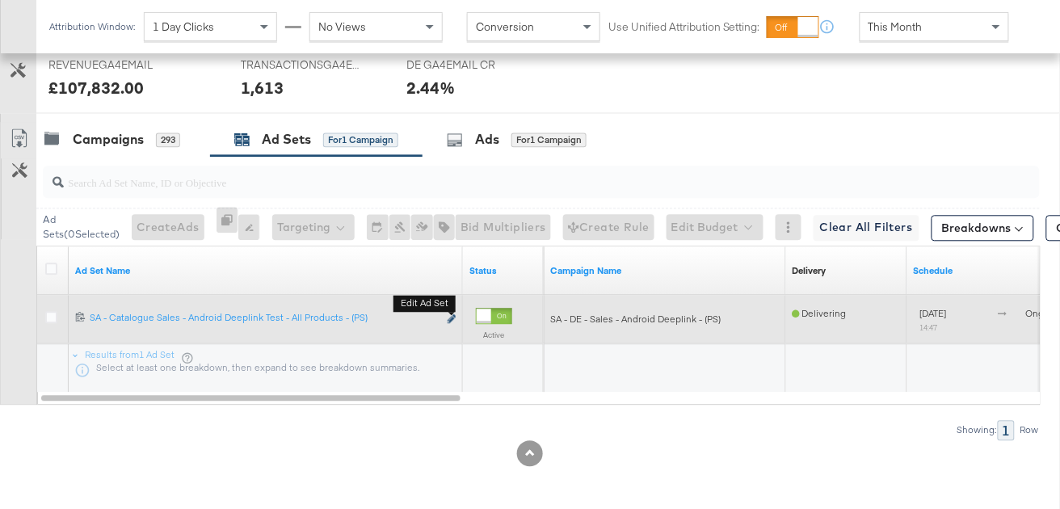
click at [452, 318] on icon "link" at bounding box center [452, 318] width 8 height 9
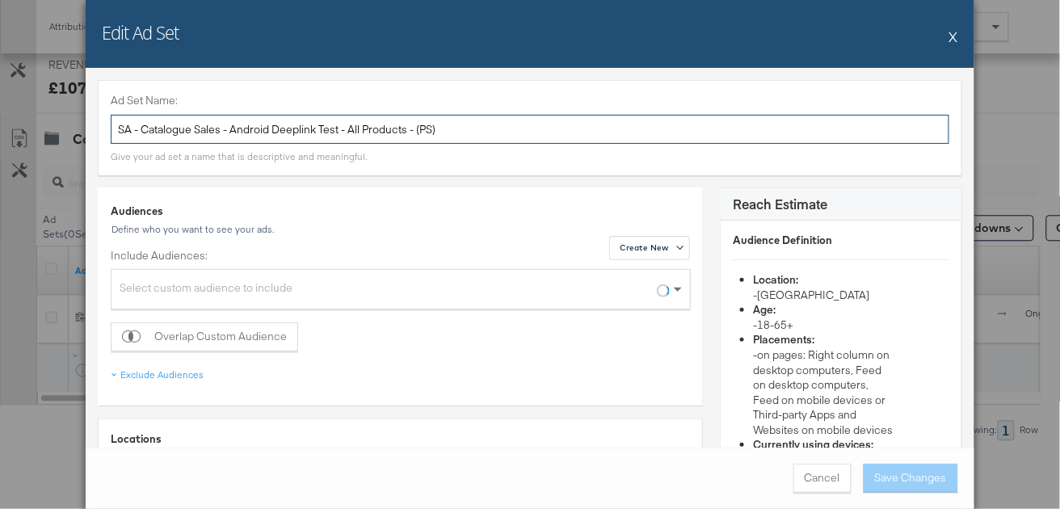
click at [339, 128] on input "SA - Catalogue Sales - Android Deeplink Test - All Products - (PS)" at bounding box center [530, 130] width 839 height 30
type input "SA - Catalogue Sales - Android Deeplink - All Products - (PS)"
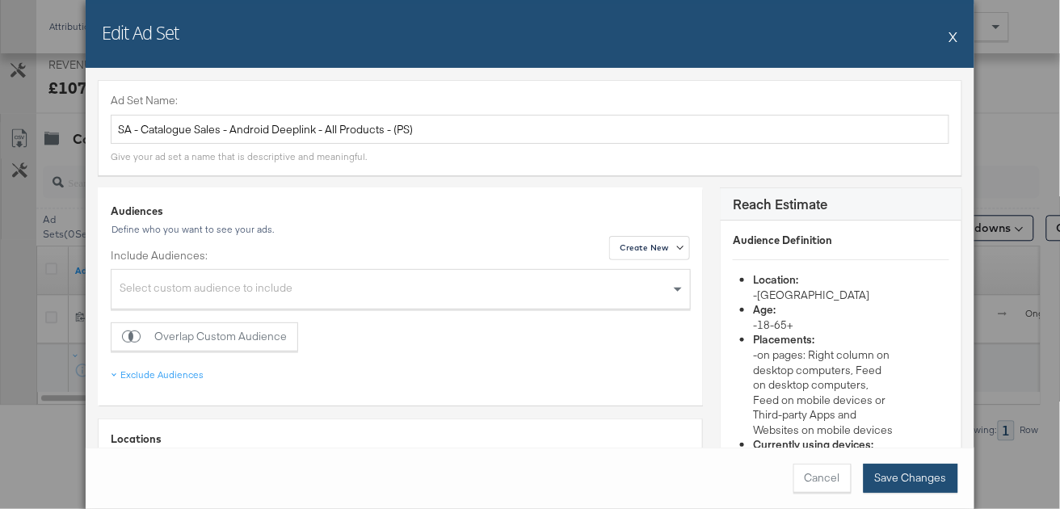
click at [925, 474] on button "Save Changes" at bounding box center [911, 478] width 95 height 29
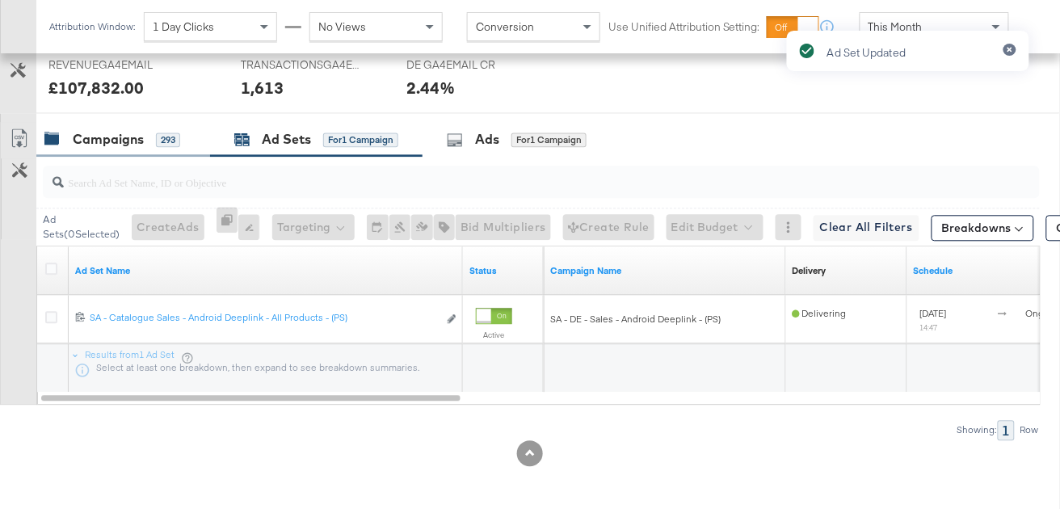
click at [185, 138] on div "Campaigns 293" at bounding box center [123, 139] width 174 height 35
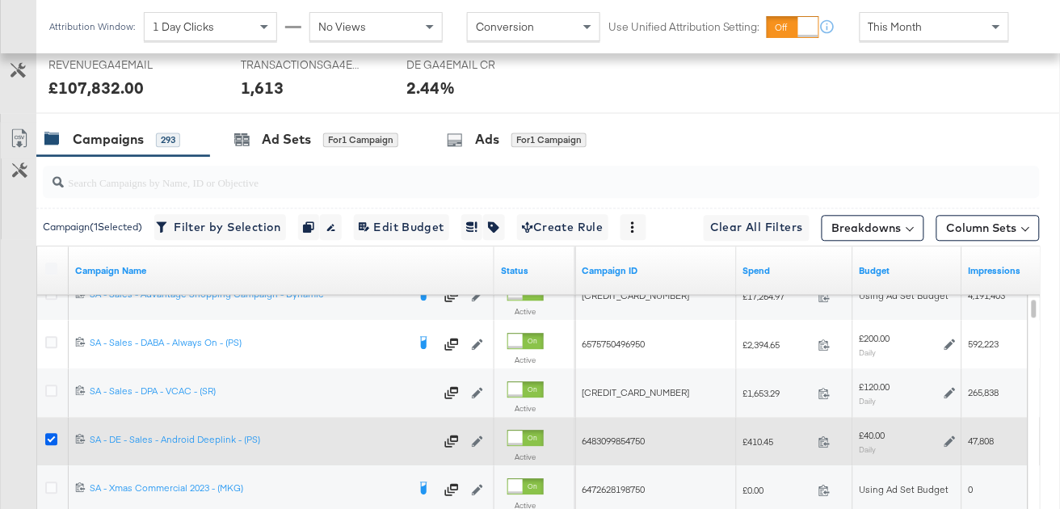
click at [53, 433] on icon at bounding box center [51, 439] width 12 height 12
click at [0, 0] on input "checkbox" at bounding box center [0, 0] width 0 height 0
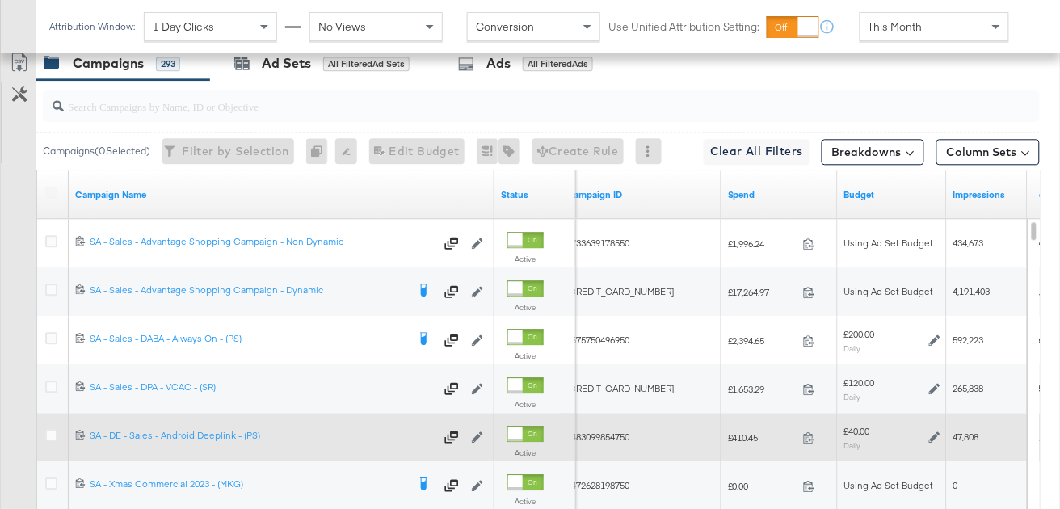
scroll to position [848, 0]
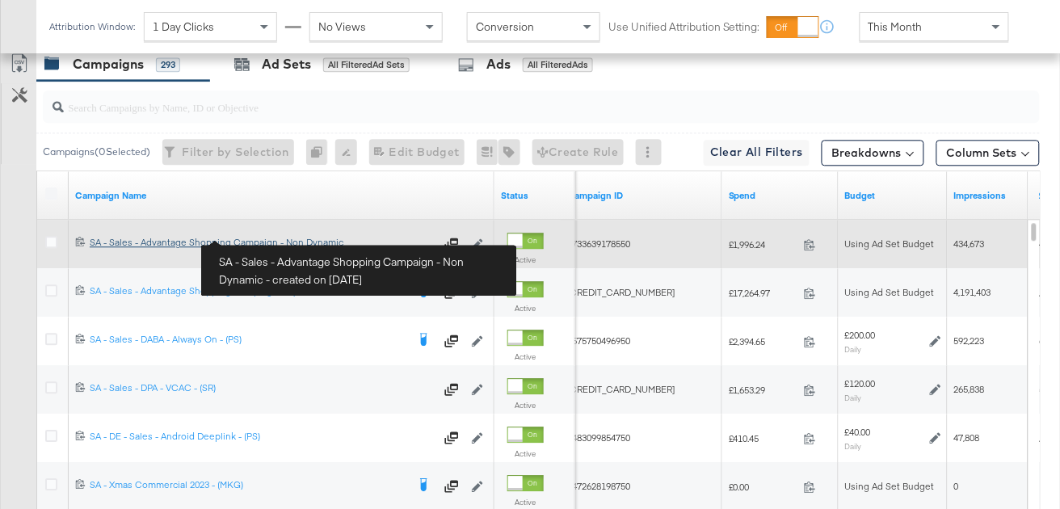
click at [140, 243] on div "SA - Sales - Advantage Shopping Campaign - Non Dynamic SA - Sales - Advantage S…" at bounding box center [262, 242] width 345 height 13
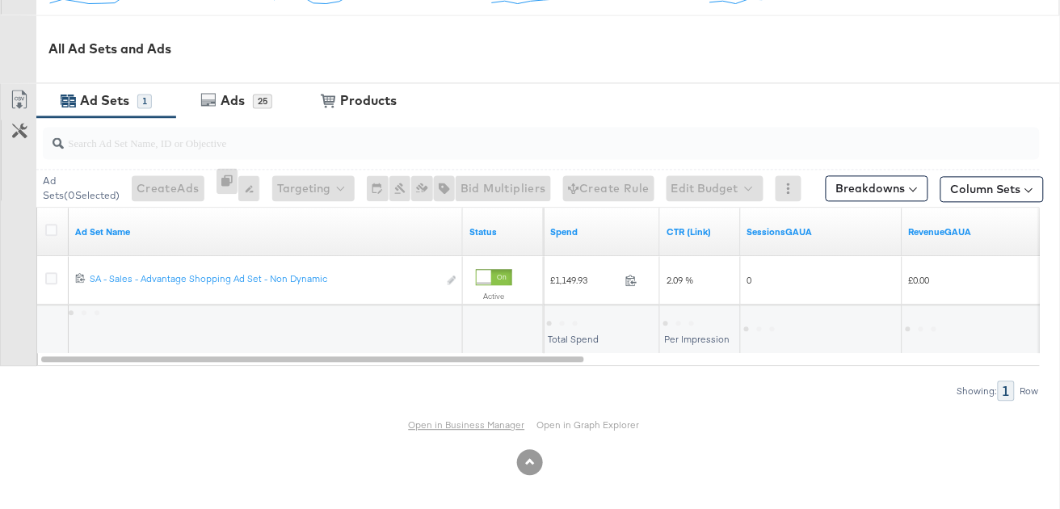
scroll to position [726, 0]
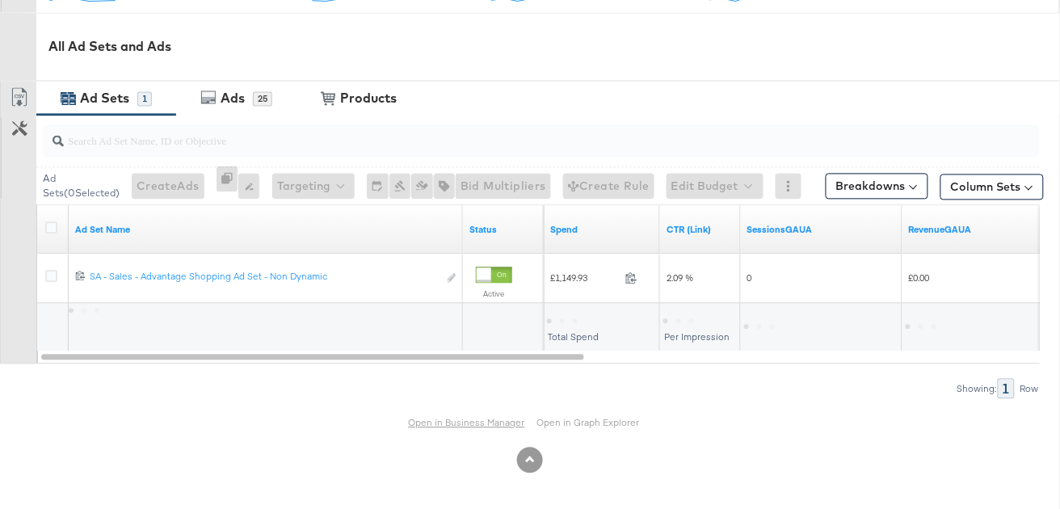
click at [478, 424] on link "Open in Business Manager" at bounding box center [467, 423] width 116 height 12
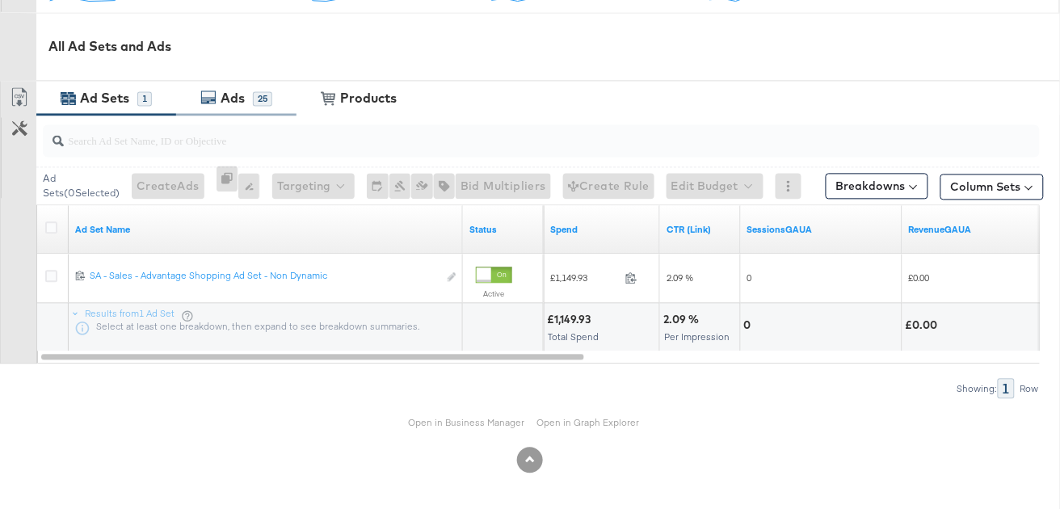
click at [246, 94] on div "Ads" at bounding box center [235, 99] width 36 height 19
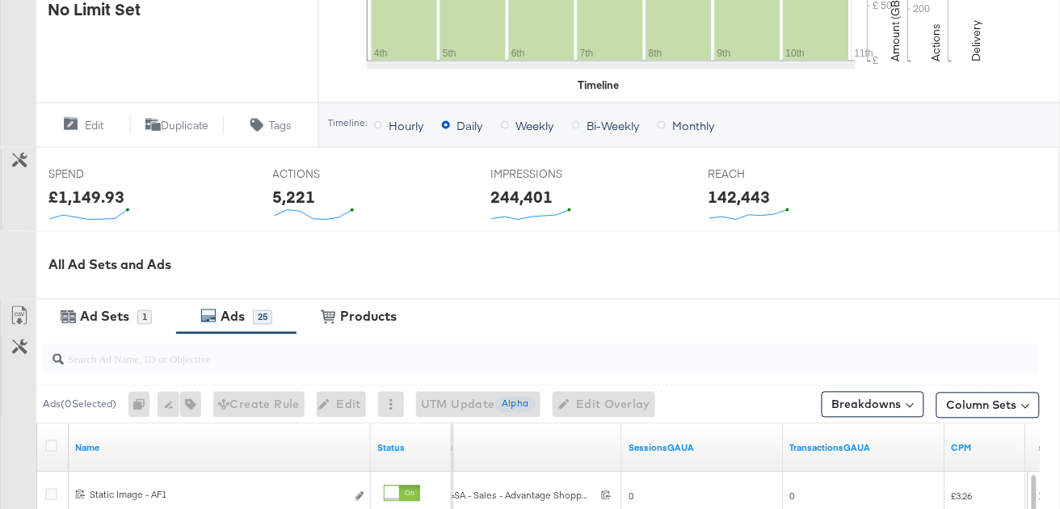
scroll to position [0, 0]
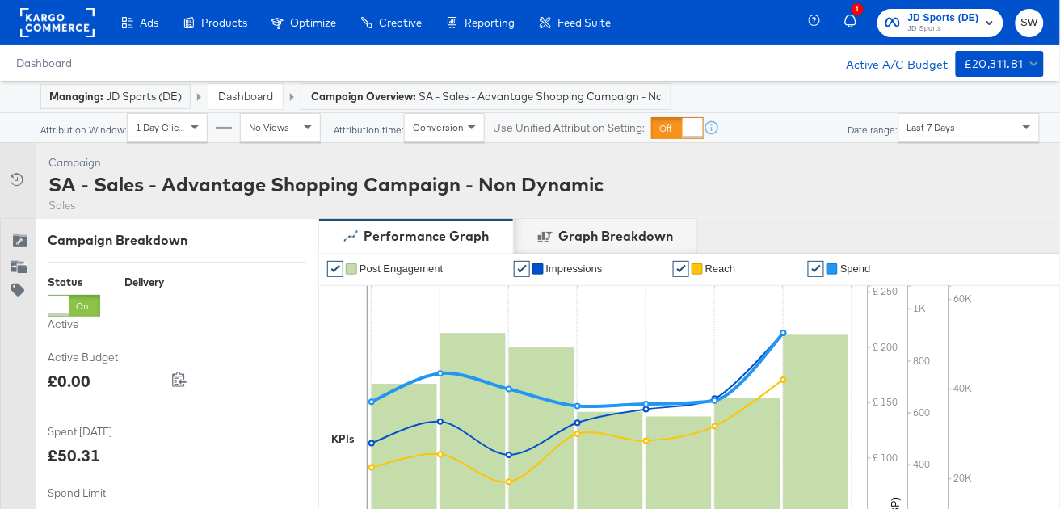
click at [230, 93] on link "Dashboard" at bounding box center [245, 96] width 55 height 15
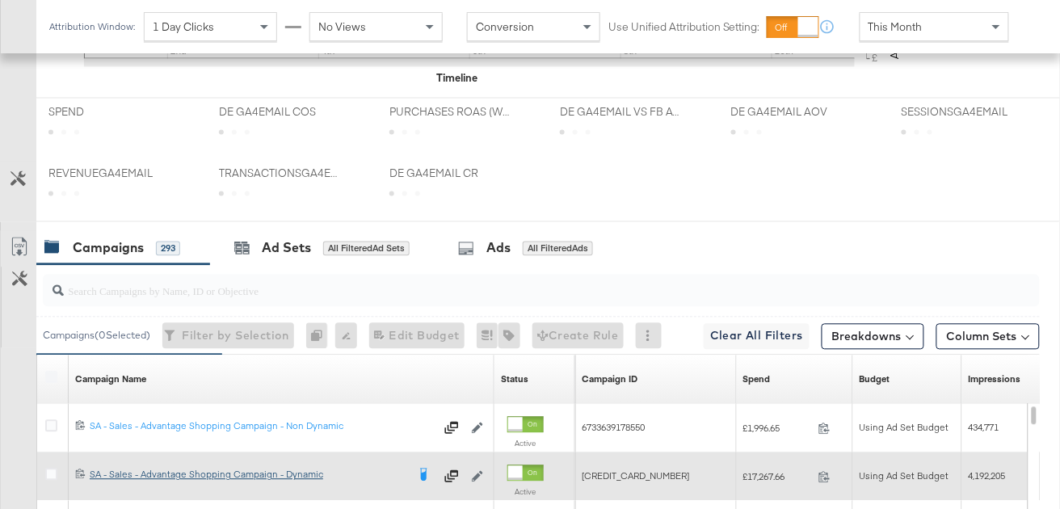
scroll to position [821, 0]
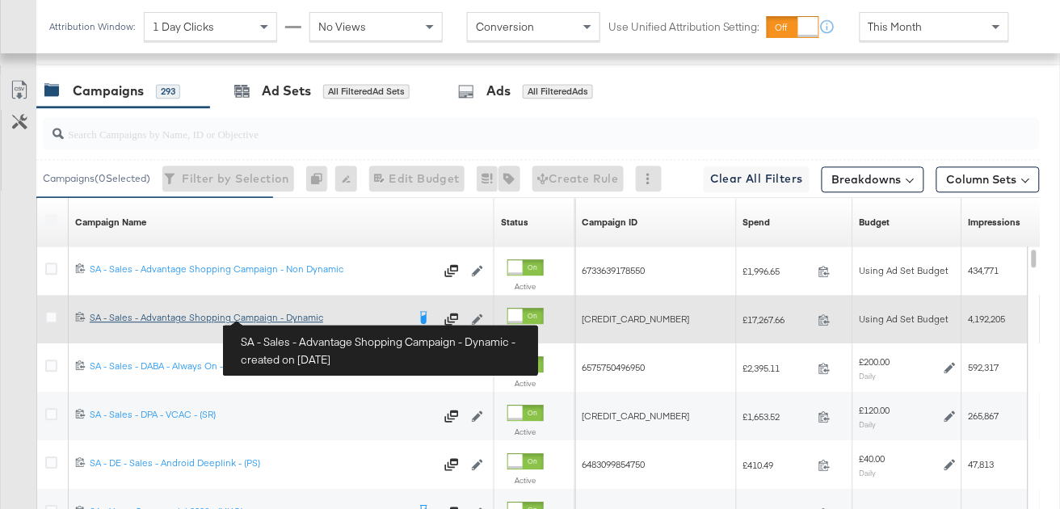
click at [284, 319] on div "SA - Sales - Advantage Shopping Campaign - Dynamic SA - Sales - Advantage Shopp…" at bounding box center [248, 317] width 317 height 13
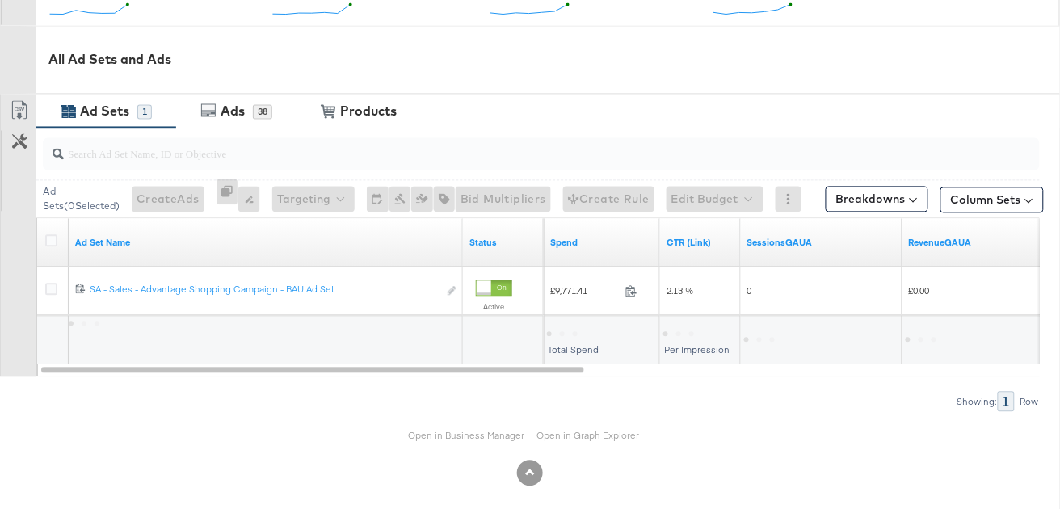
scroll to position [726, 0]
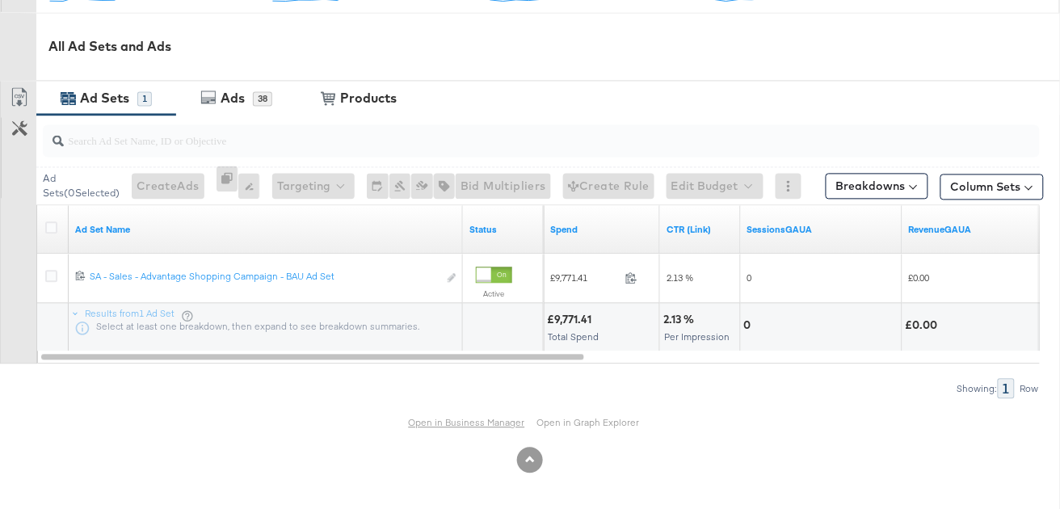
click at [472, 425] on link "Open in Business Manager" at bounding box center [467, 423] width 116 height 12
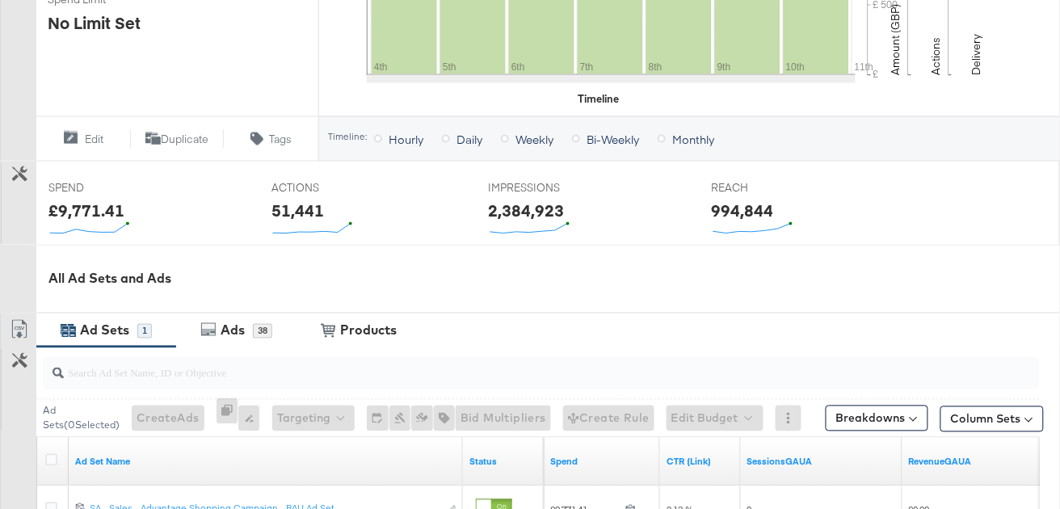
scroll to position [726, 0]
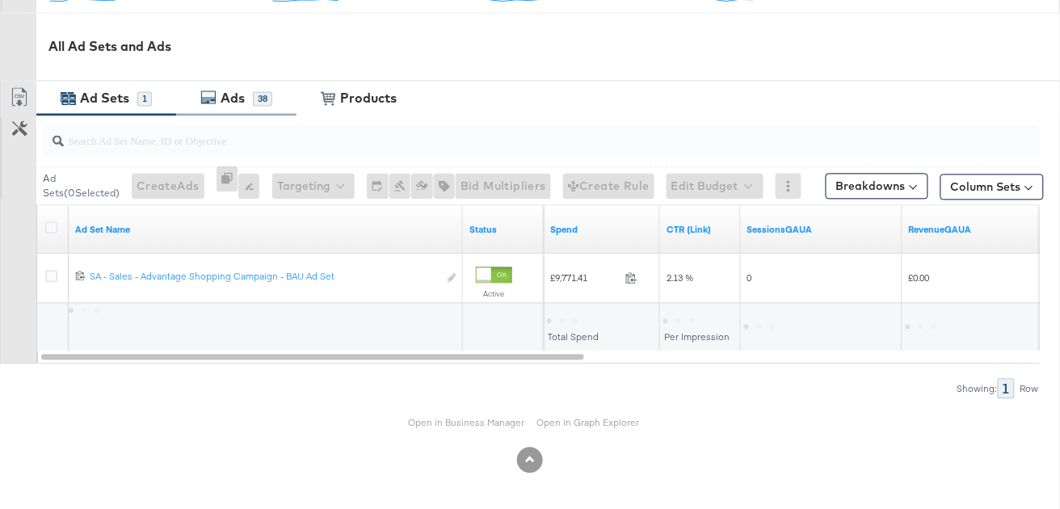
click at [254, 109] on div "Ads 38" at bounding box center [236, 99] width 120 height 35
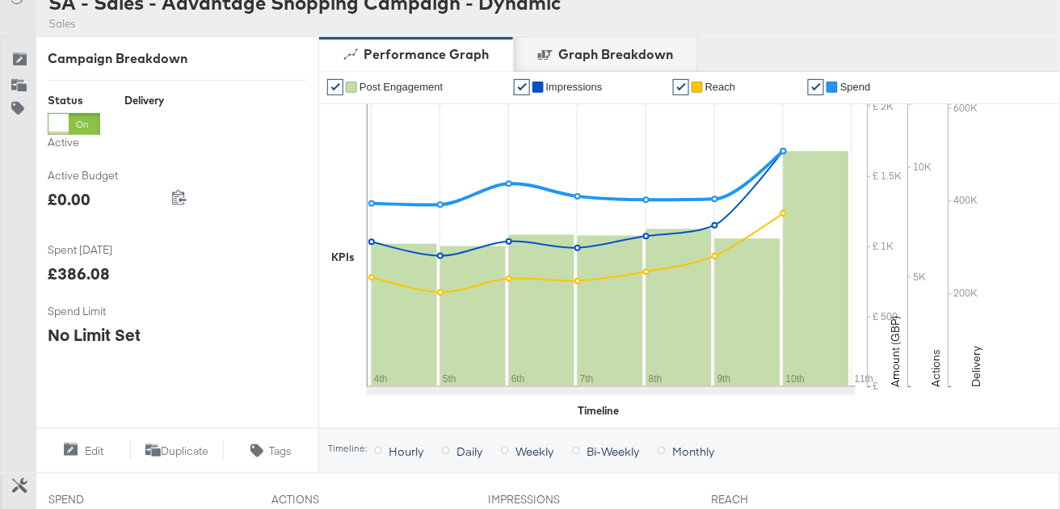
scroll to position [0, 0]
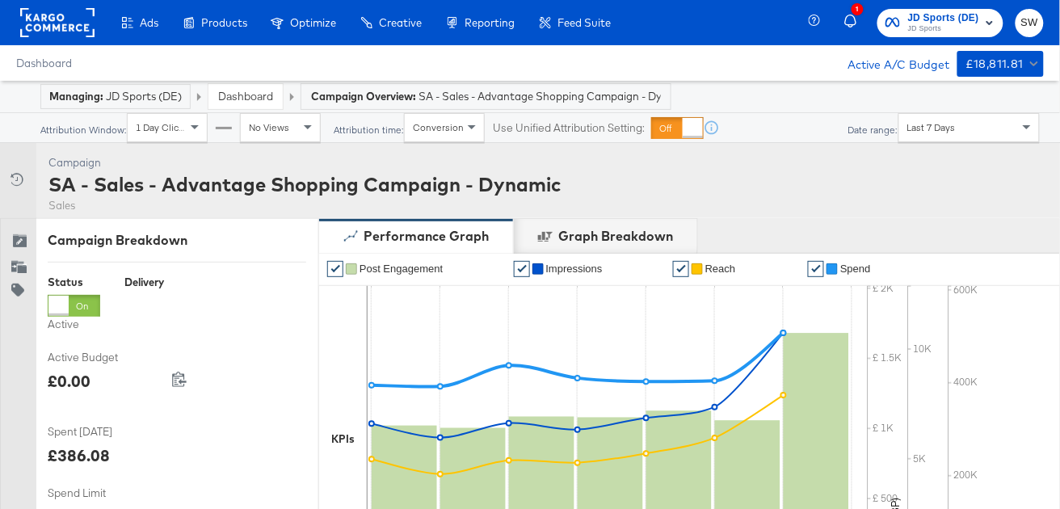
click at [255, 100] on link "Dashboard" at bounding box center [245, 96] width 55 height 15
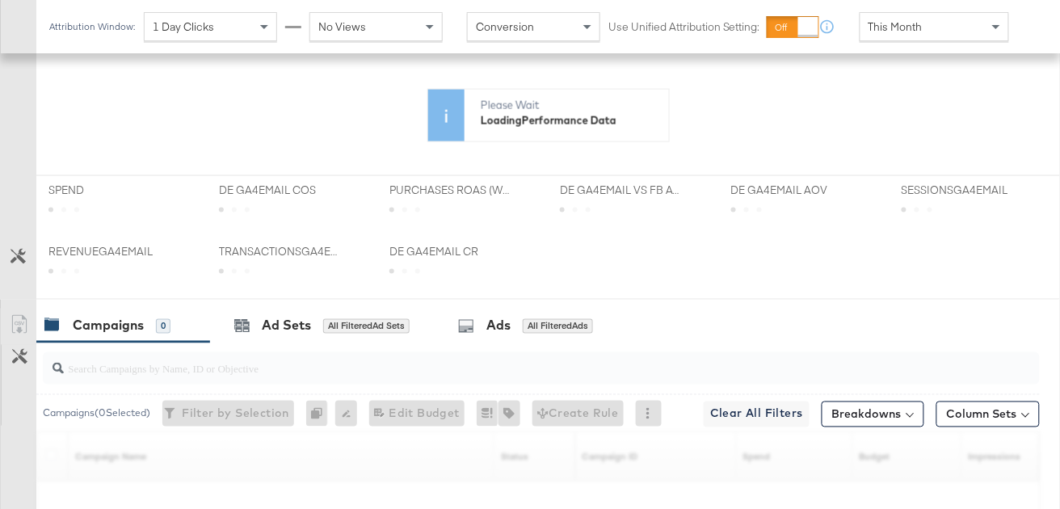
scroll to position [664, 0]
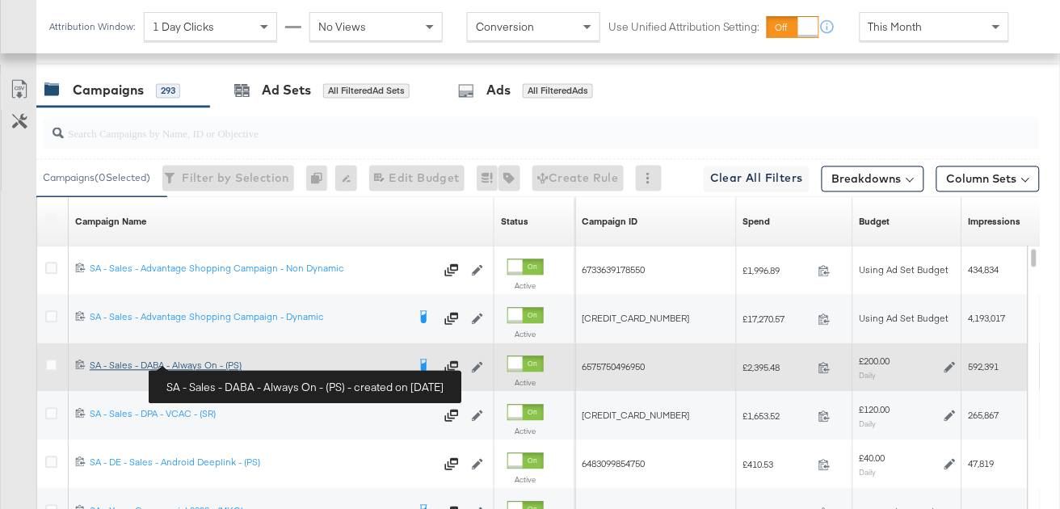
click at [209, 364] on div "SA - Sales - DABA - Always On - (PS) SA - Sales - DABA - Always On - (PS)" at bounding box center [248, 366] width 317 height 13
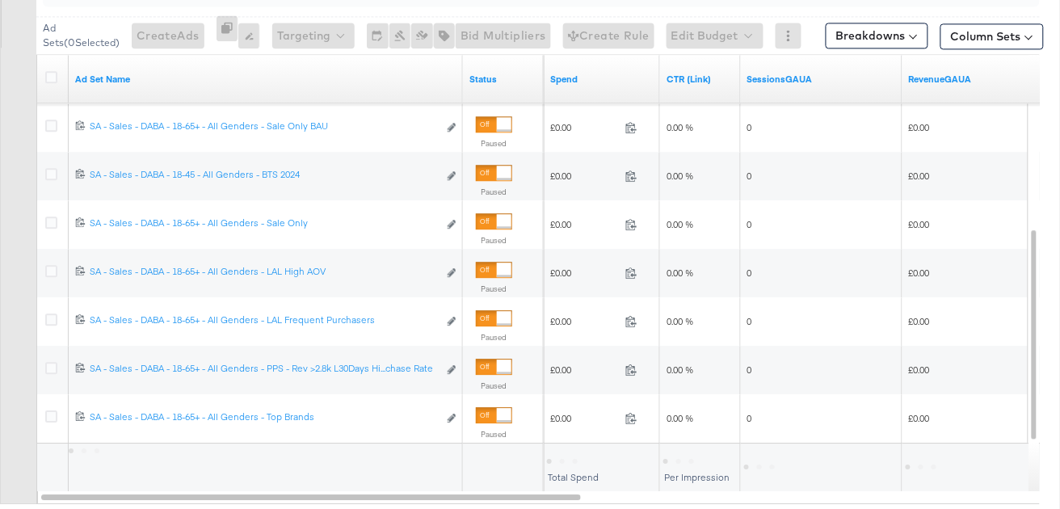
scroll to position [987, 0]
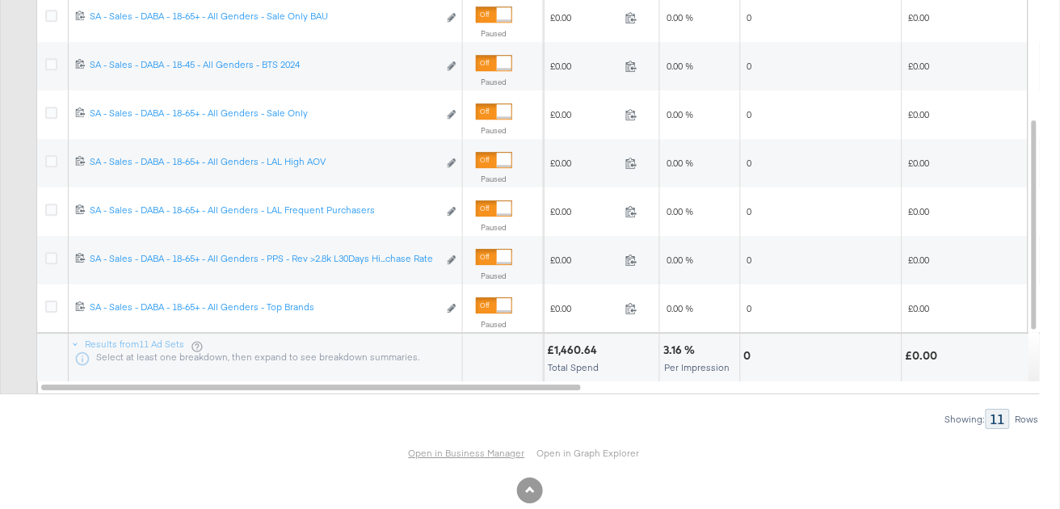
click at [437, 449] on link "Open in Business Manager" at bounding box center [467, 453] width 116 height 12
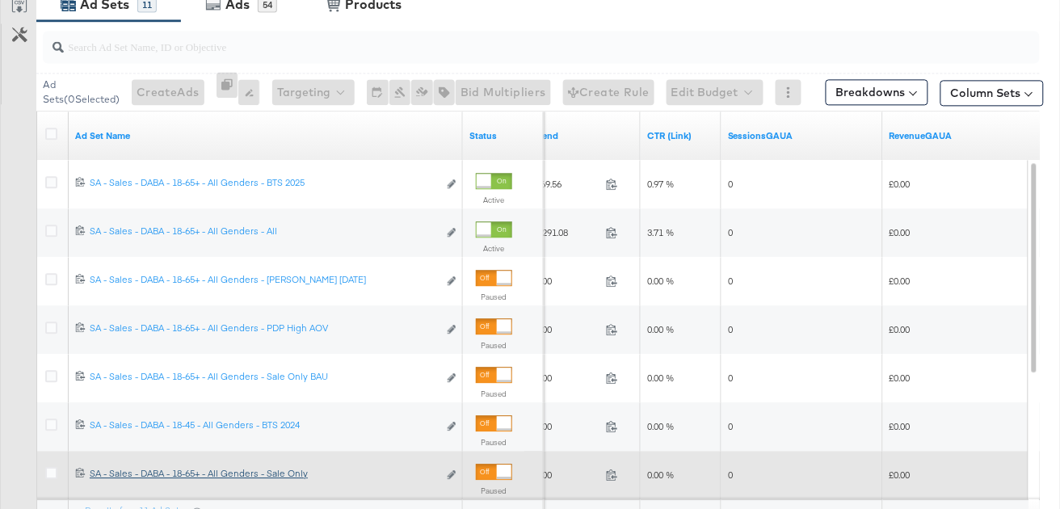
scroll to position [799, 0]
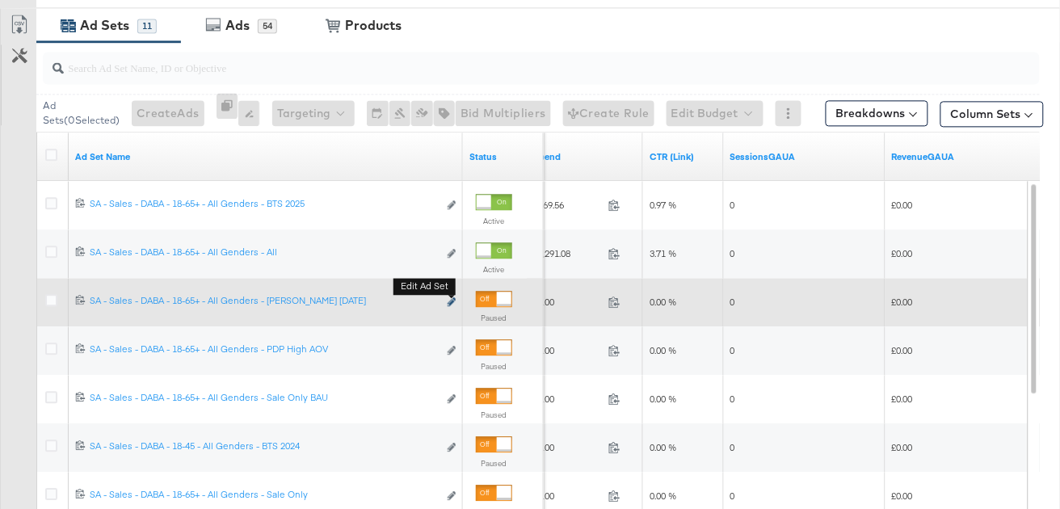
click at [453, 301] on icon "link" at bounding box center [452, 301] width 8 height 9
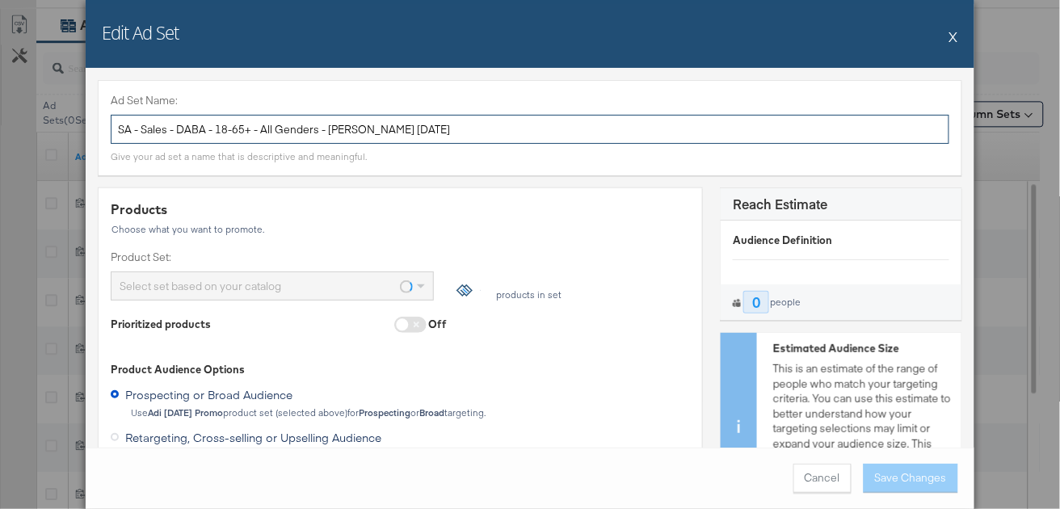
click at [293, 126] on input "SA - Sales - DABA - 18-65+ - All Genders - [PERSON_NAME] [DATE]" at bounding box center [530, 130] width 839 height 30
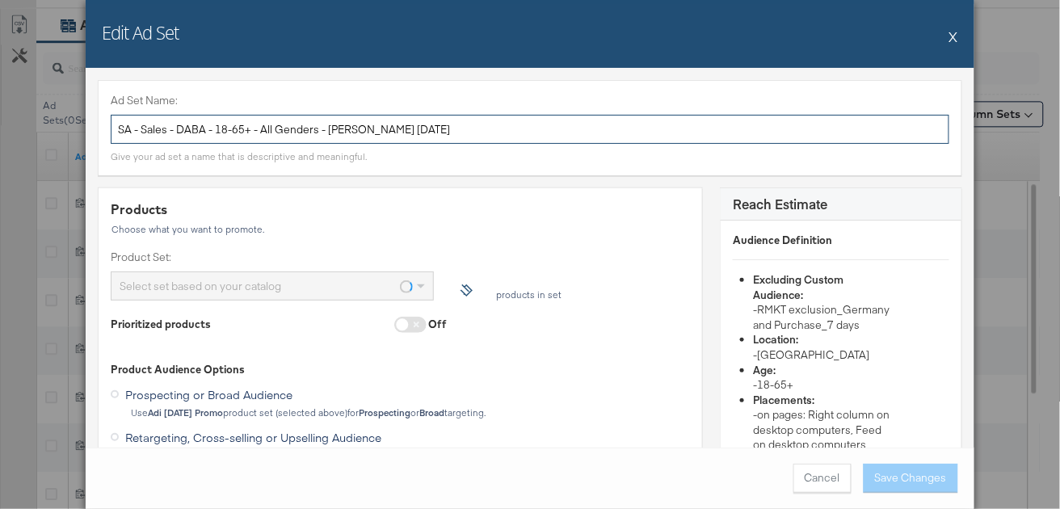
click at [293, 126] on input "SA - Sales - DABA - 18-65+ - All Genders - [PERSON_NAME] [DATE]" at bounding box center [530, 130] width 839 height 30
